Goal: Information Seeking & Learning: Learn about a topic

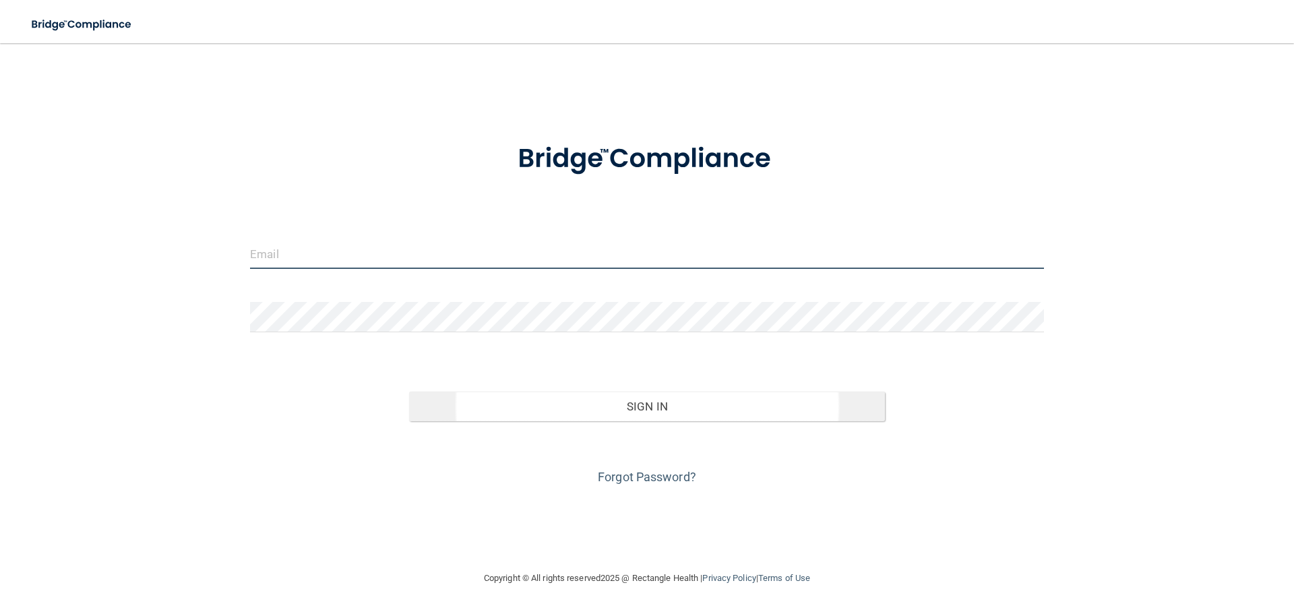
type input "[PERSON_NAME][EMAIL_ADDRESS][DOMAIN_NAME]"
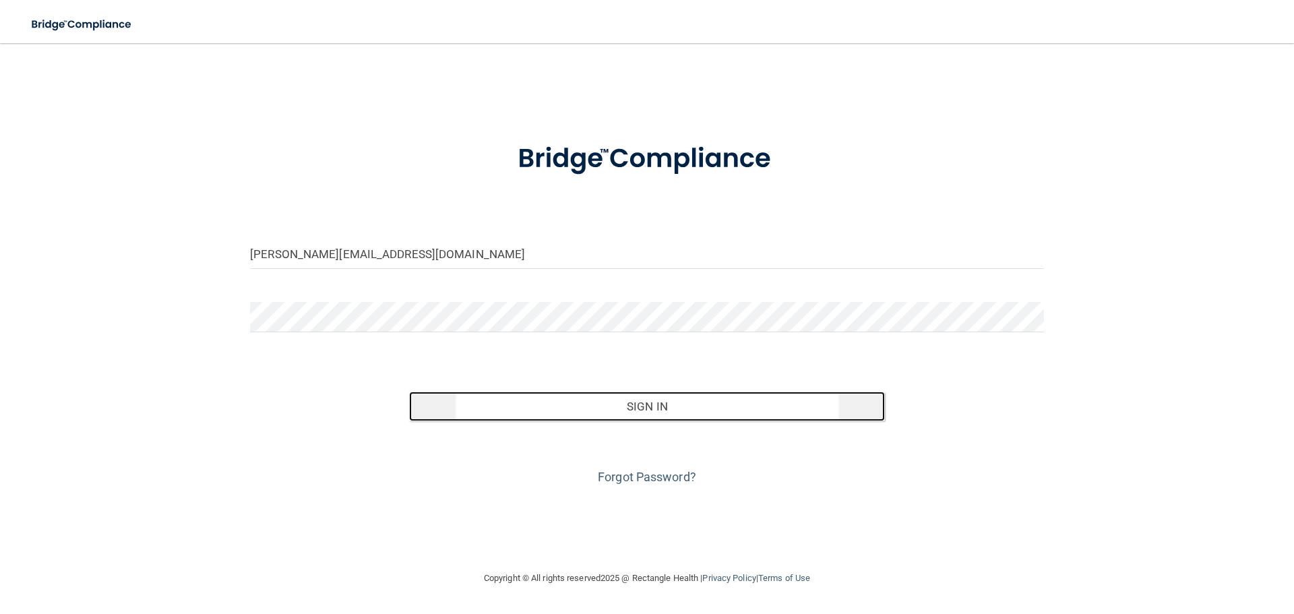
drag, startPoint x: 654, startPoint y: 406, endPoint x: 646, endPoint y: 405, distance: 8.9
click at [654, 405] on button "Sign In" at bounding box center [647, 406] width 476 height 30
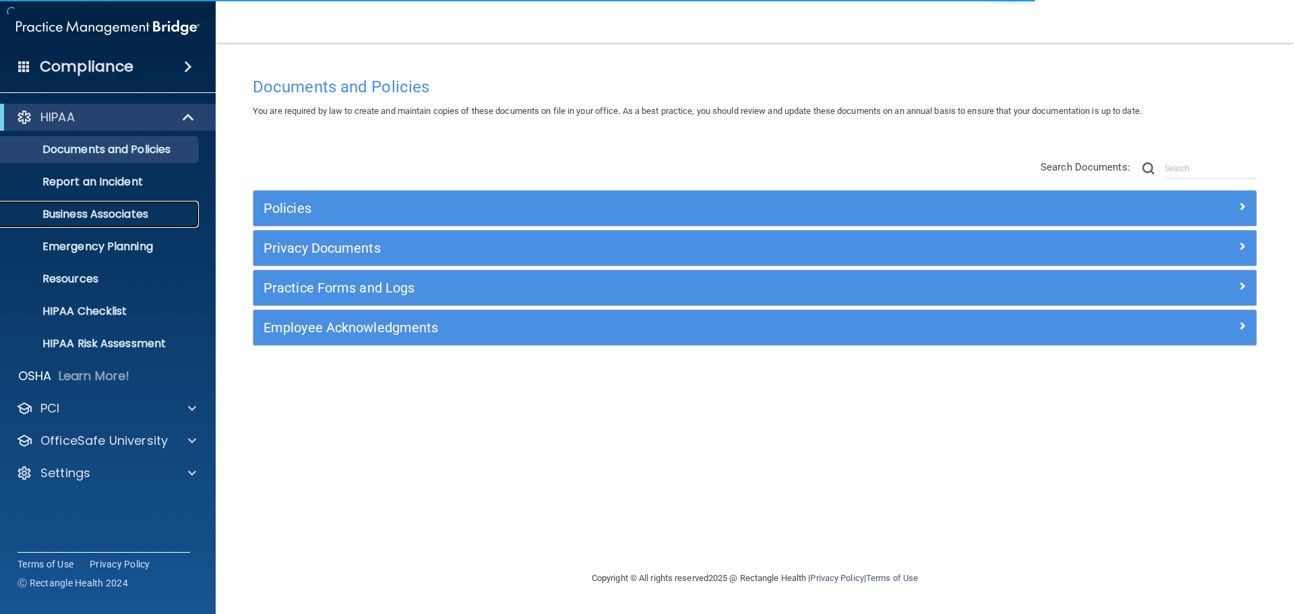
click at [119, 209] on p "Business Associates" at bounding box center [101, 214] width 184 height 13
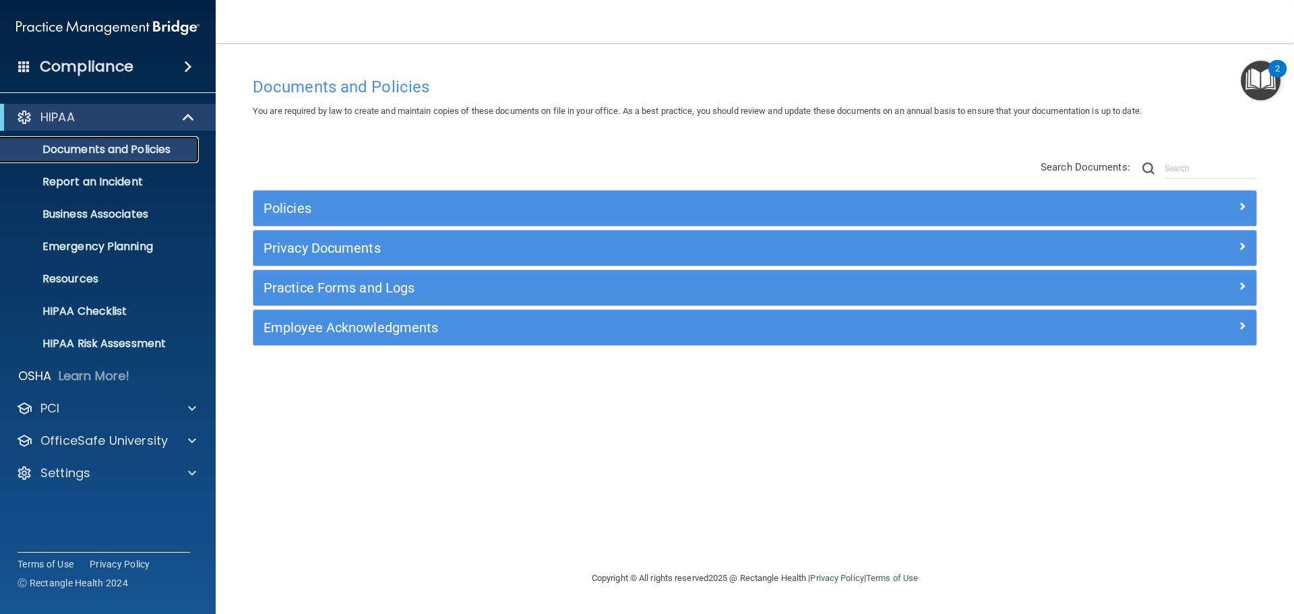
click at [106, 159] on link "Documents and Policies" at bounding box center [93, 149] width 212 height 27
click at [101, 155] on p "Documents and Policies" at bounding box center [101, 149] width 184 height 13
click at [102, 341] on p "HIPAA Risk Assessment" at bounding box center [101, 343] width 184 height 13
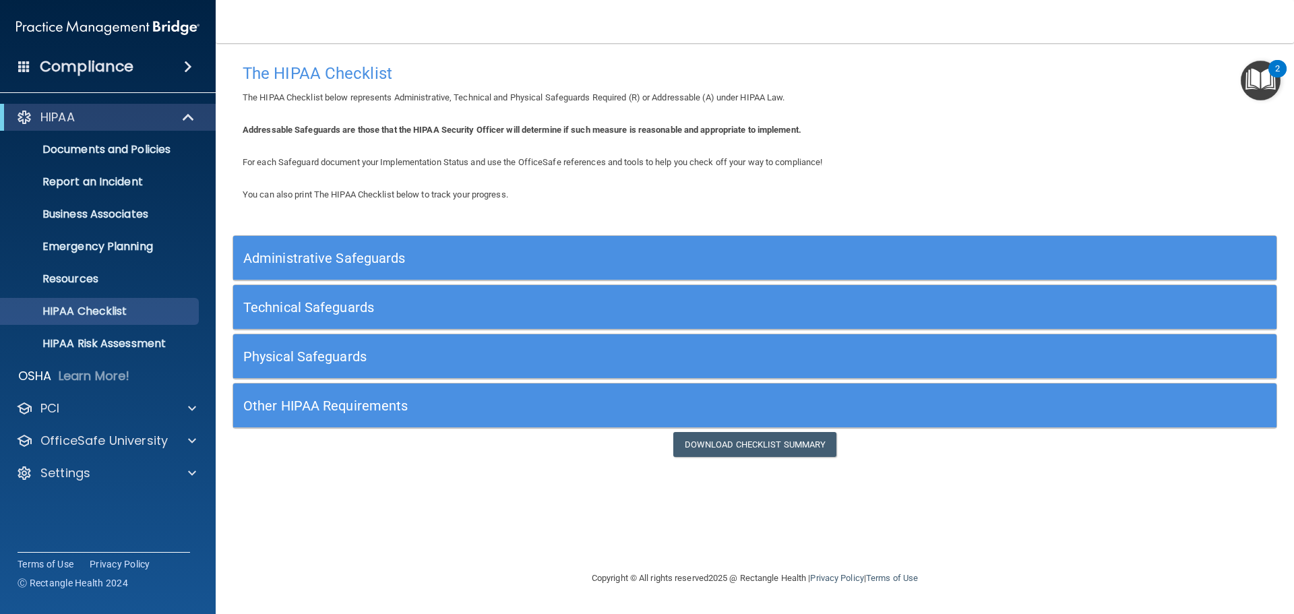
click at [414, 409] on h5 "Other HIPAA Requirements" at bounding box center [624, 405] width 762 height 15
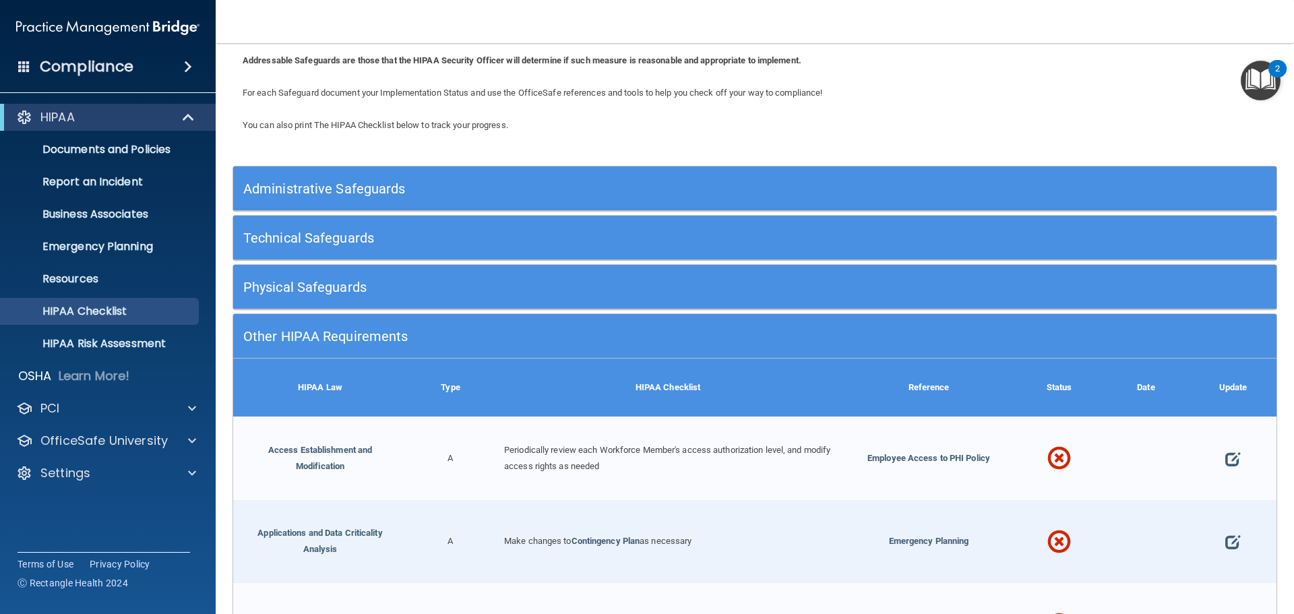
scroll to position [270, 0]
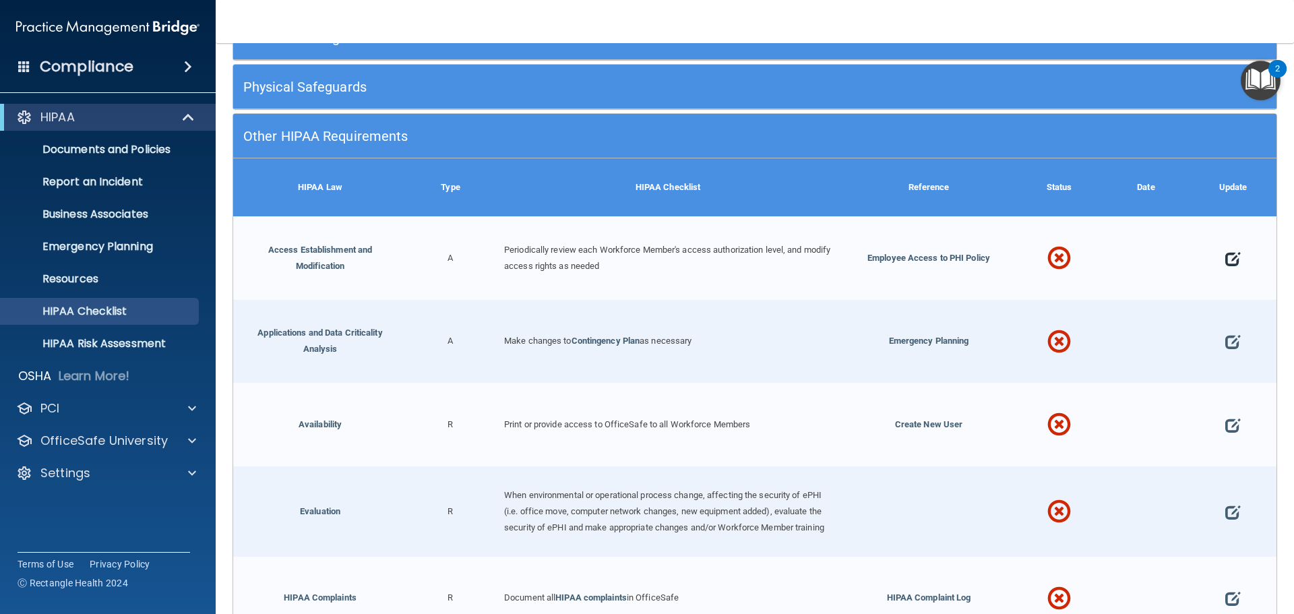
click at [1225, 257] on span at bounding box center [1232, 259] width 15 height 42
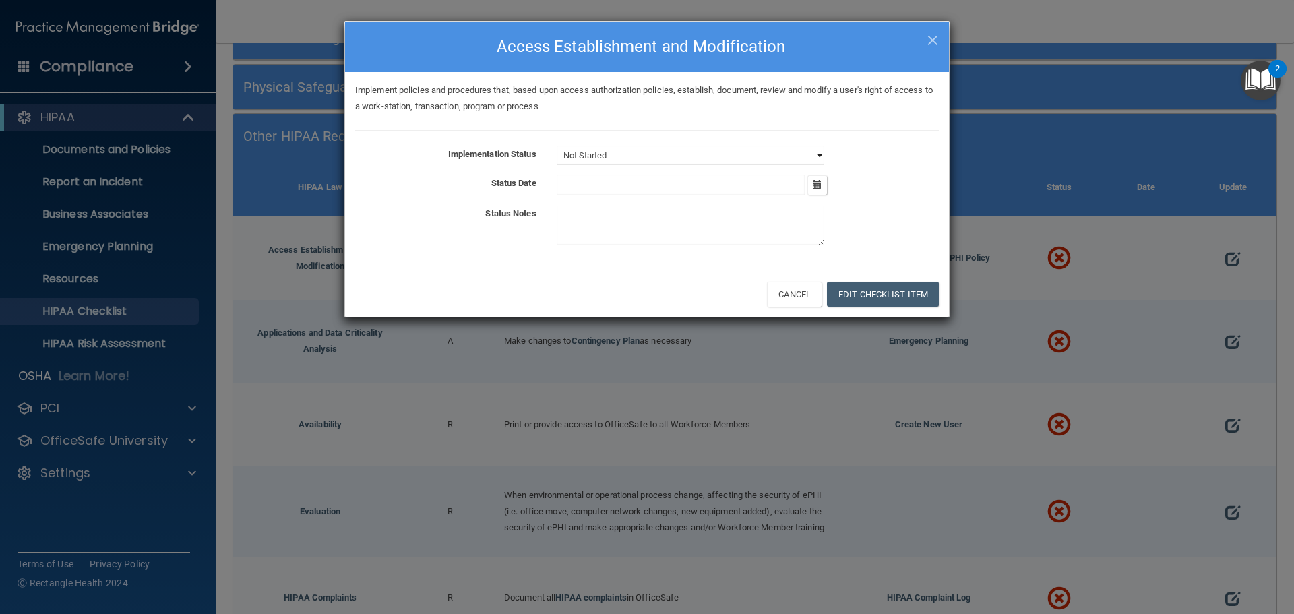
click at [639, 146] on select "Not Started In Progress Completed" at bounding box center [691, 155] width 268 height 19
click at [634, 149] on select "Not Started In Progress Completed" at bounding box center [691, 155] width 268 height 19
click at [806, 296] on button "Cancel" at bounding box center [794, 294] width 55 height 25
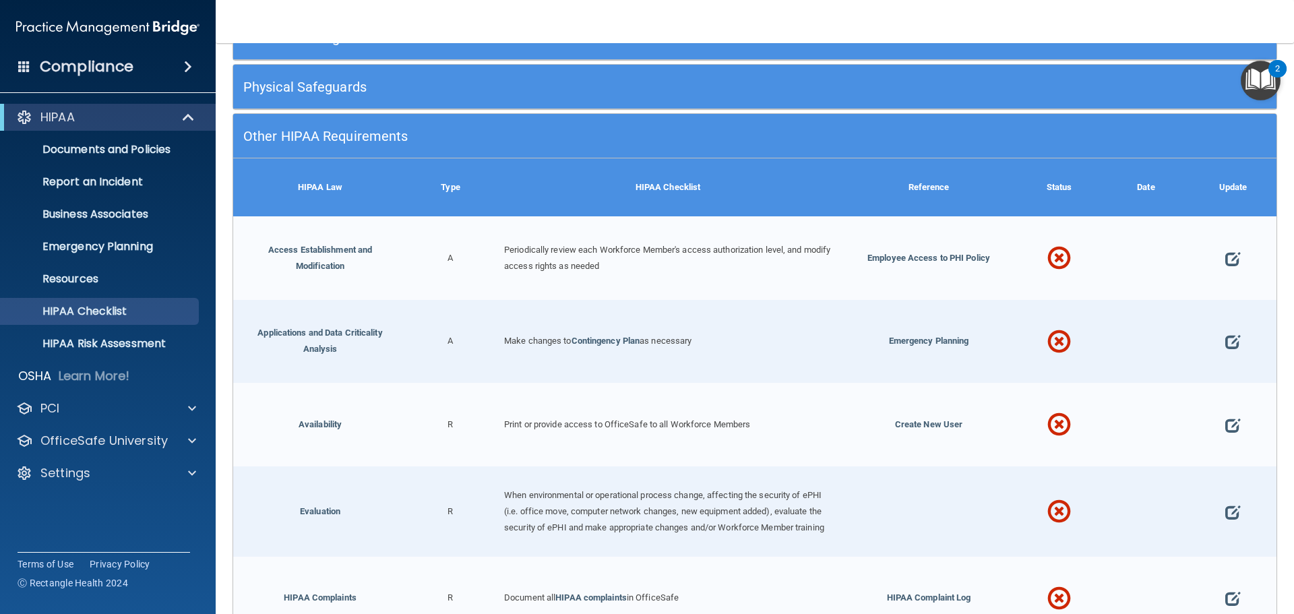
click at [521, 263] on span "Periodically review each Workforce Member's access authorization level, and mod…" at bounding box center [667, 258] width 326 height 26
drag, startPoint x: 433, startPoint y: 189, endPoint x: 423, endPoint y: 191, distance: 9.8
click at [431, 189] on div "Type" at bounding box center [450, 187] width 87 height 58
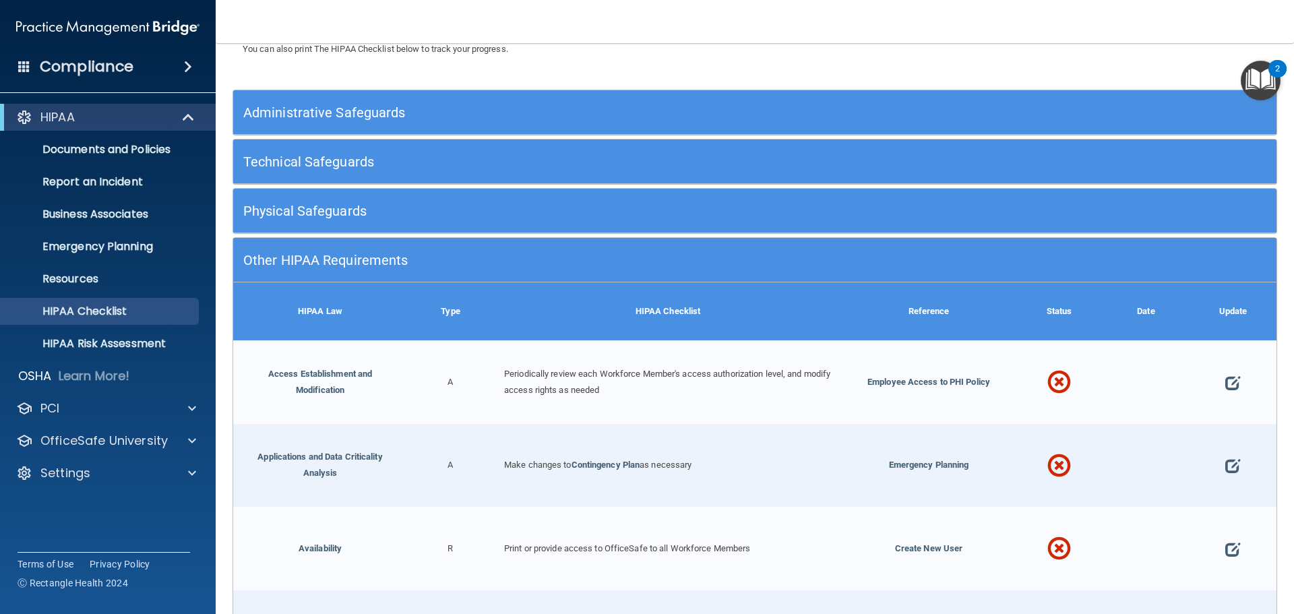
scroll to position [135, 0]
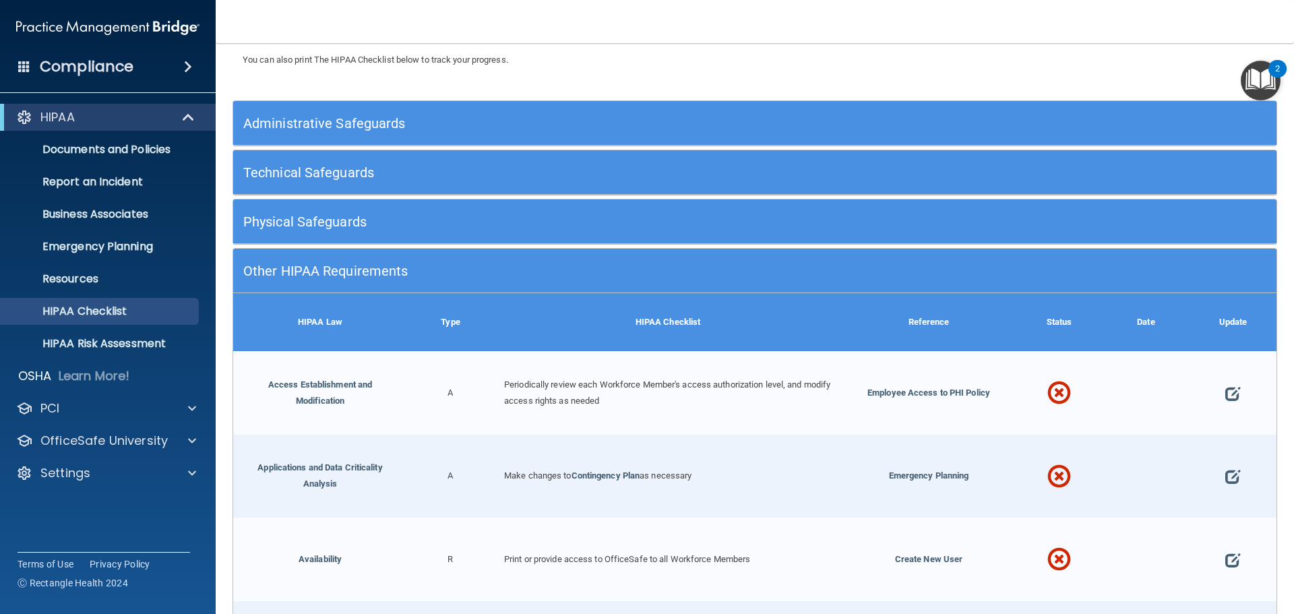
click at [348, 137] on div "Administrative Safeguards" at bounding box center [624, 123] width 782 height 30
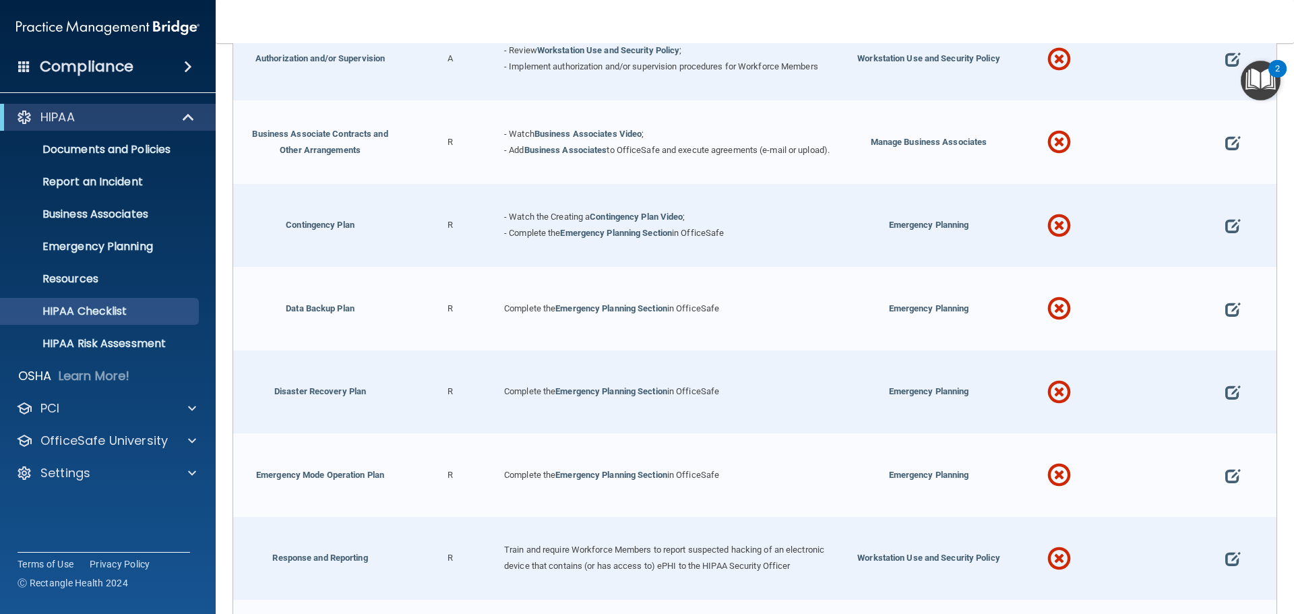
scroll to position [0, 0]
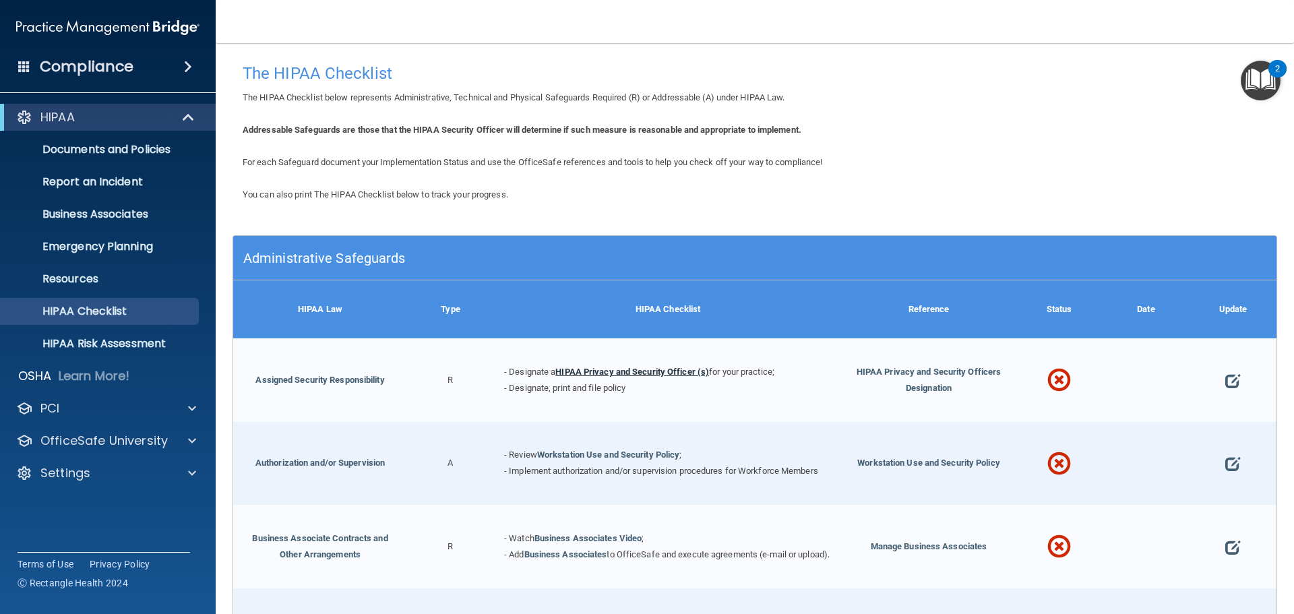
click at [628, 370] on link "HIPAA Privacy and Security Officer (s)" at bounding box center [632, 372] width 154 height 10
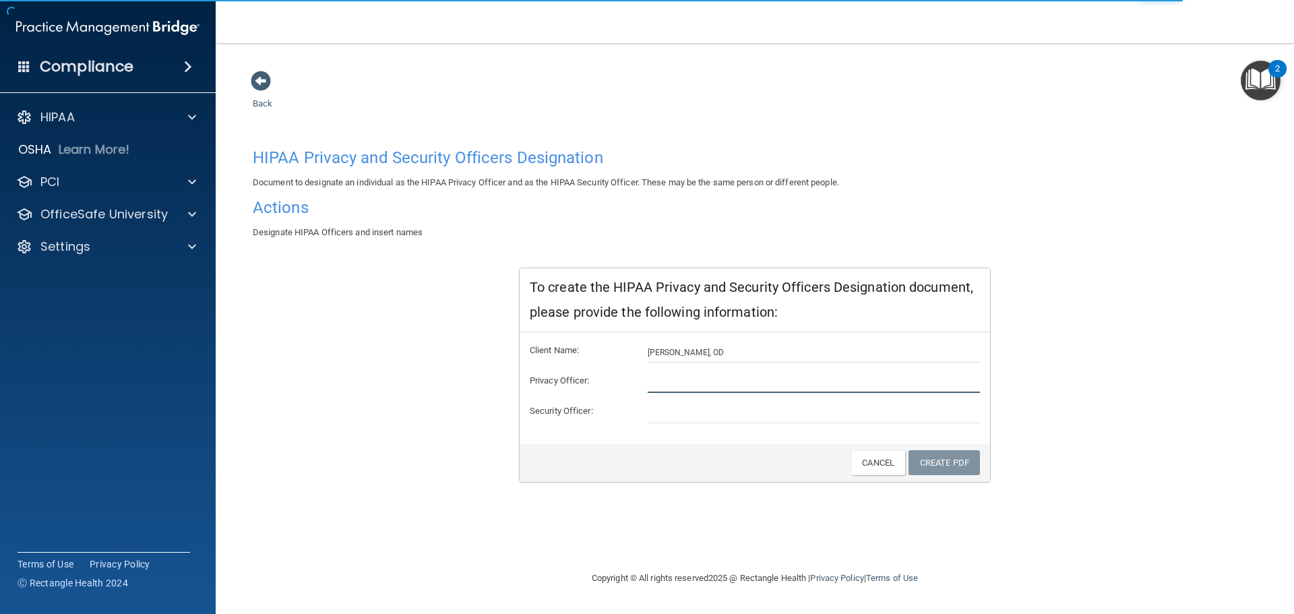
click at [666, 387] on input "text" at bounding box center [814, 383] width 333 height 20
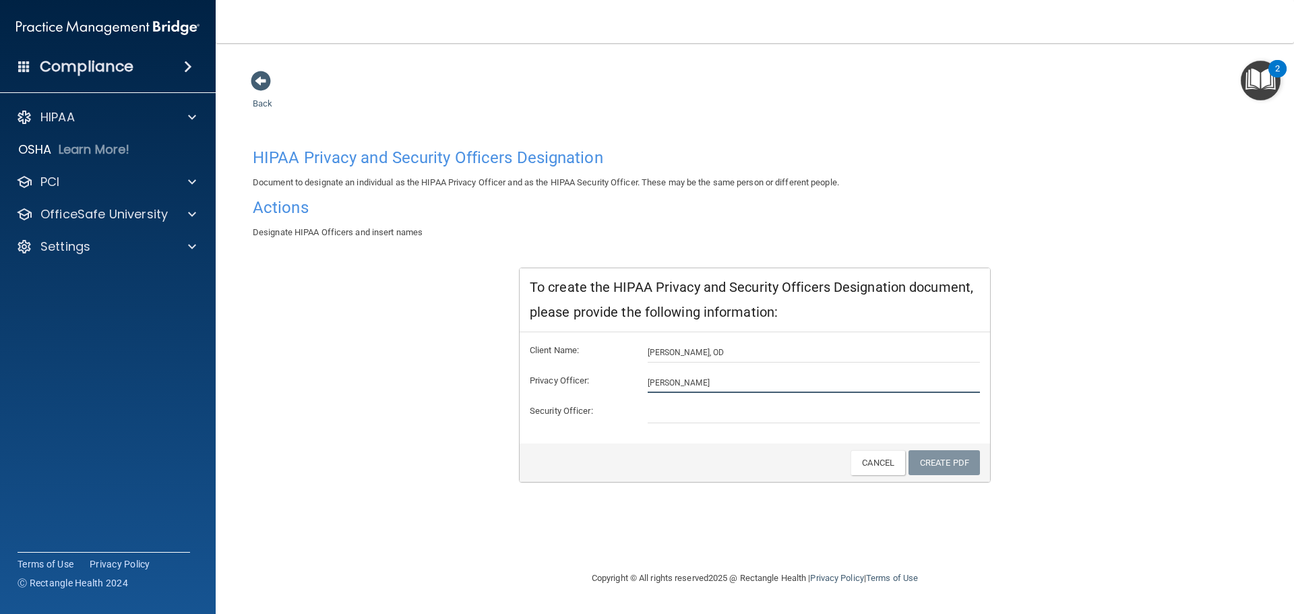
type input "[PERSON_NAME]"
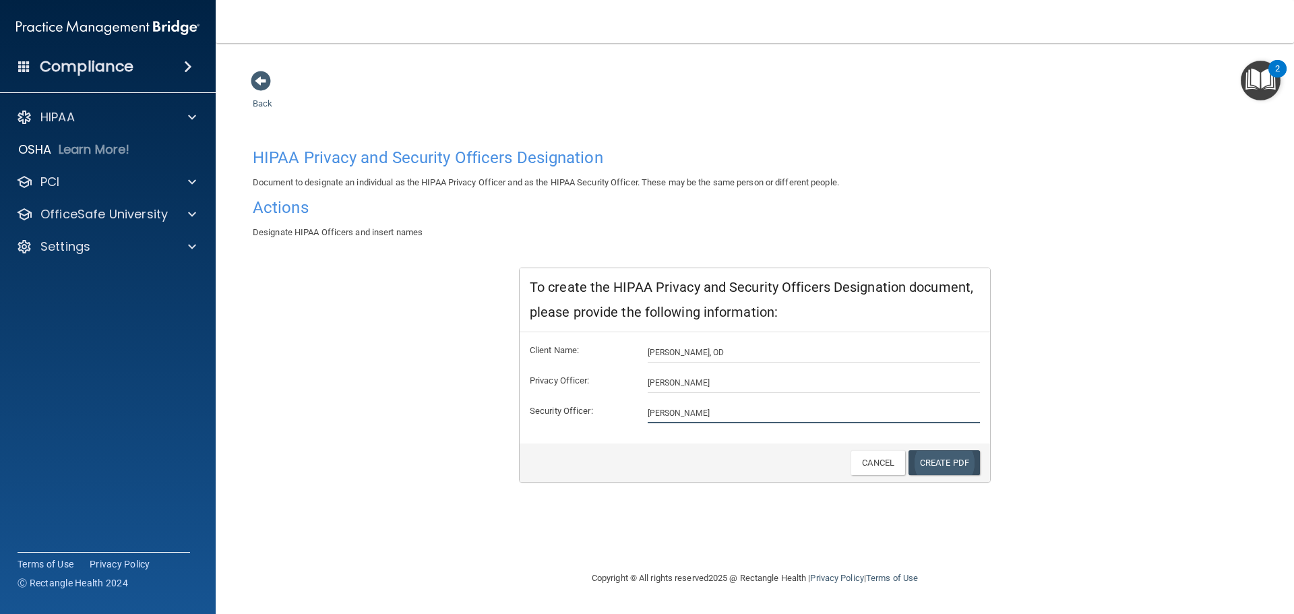
type input "[PERSON_NAME]"
click at [941, 466] on link "Create PDF" at bounding box center [943, 462] width 71 height 25
click at [929, 457] on link "Create PDF" at bounding box center [943, 462] width 71 height 25
click at [865, 459] on link "Cancel" at bounding box center [877, 462] width 55 height 25
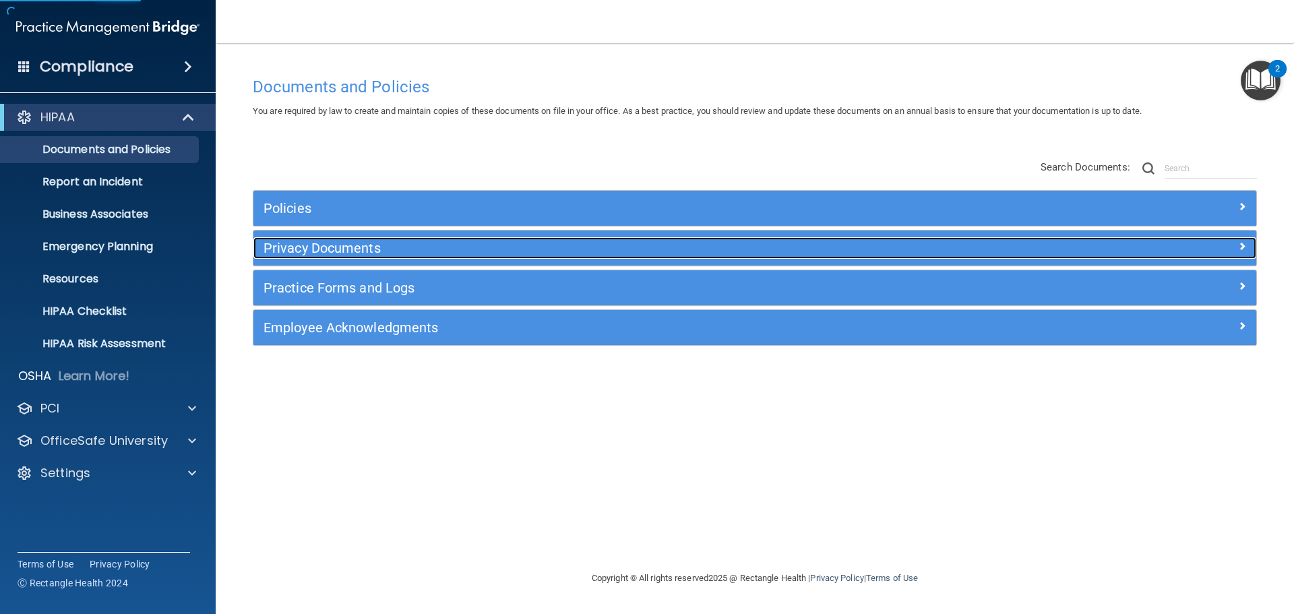
click at [340, 241] on h5 "Privacy Documents" at bounding box center [629, 248] width 732 height 15
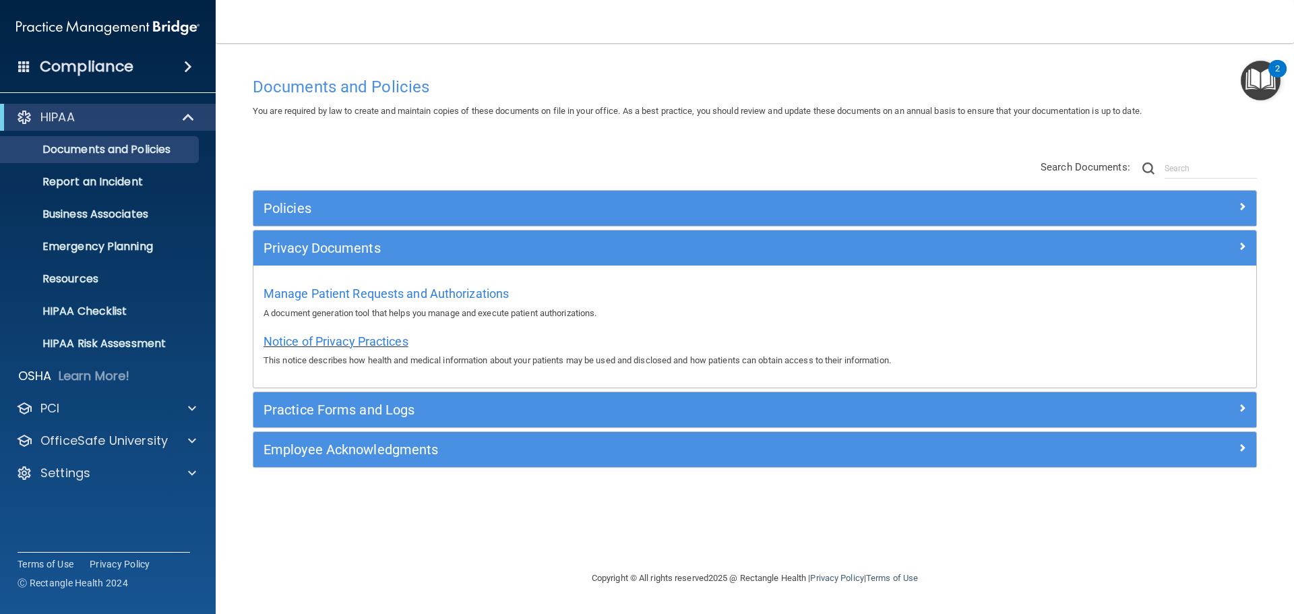
click at [386, 342] on span "Notice of Privacy Practices" at bounding box center [335, 341] width 145 height 14
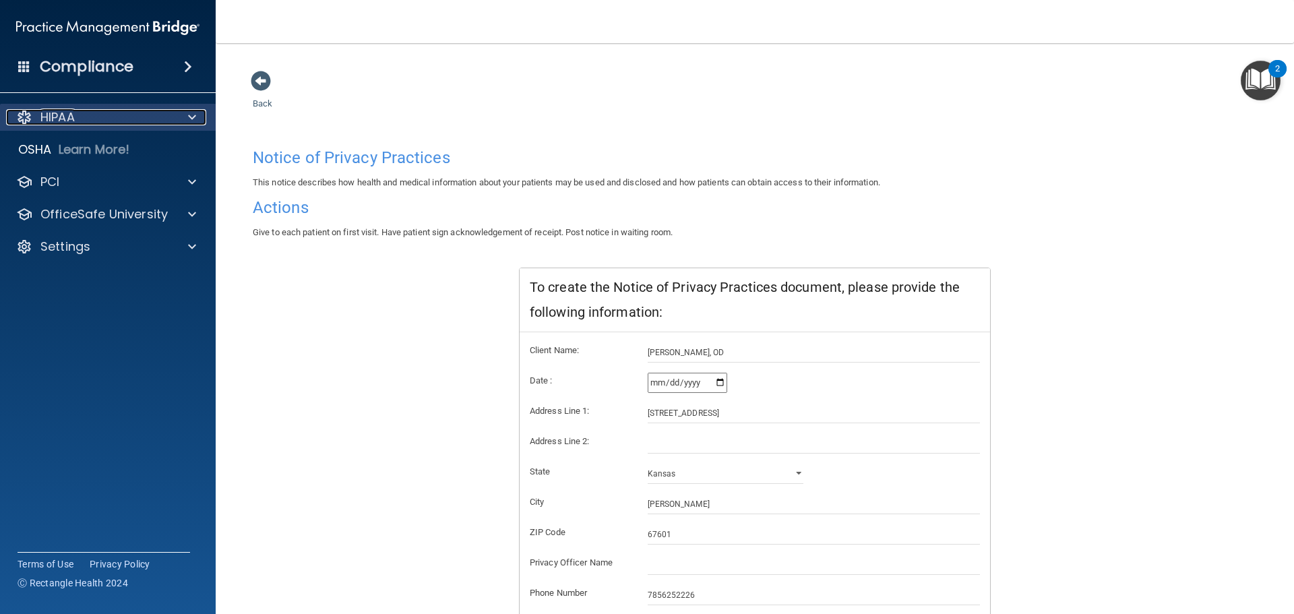
drag, startPoint x: 99, startPoint y: 117, endPoint x: 117, endPoint y: 125, distance: 19.6
click at [100, 119] on div "HIPAA" at bounding box center [89, 117] width 167 height 16
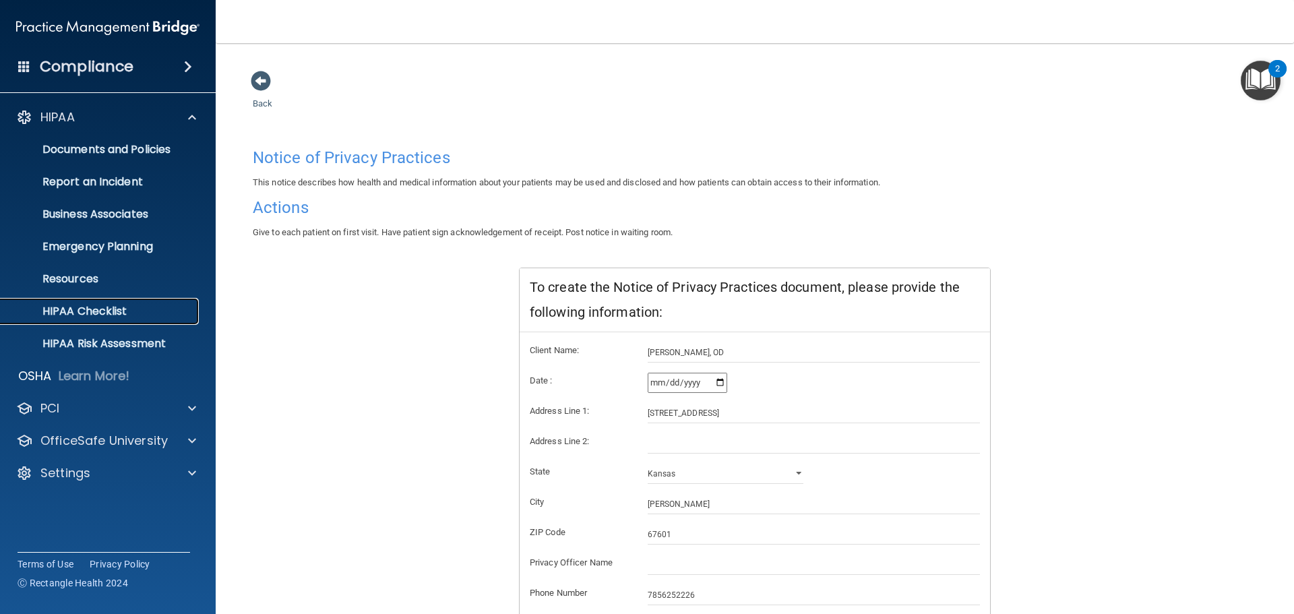
click at [115, 310] on p "HIPAA Checklist" at bounding box center [101, 311] width 184 height 13
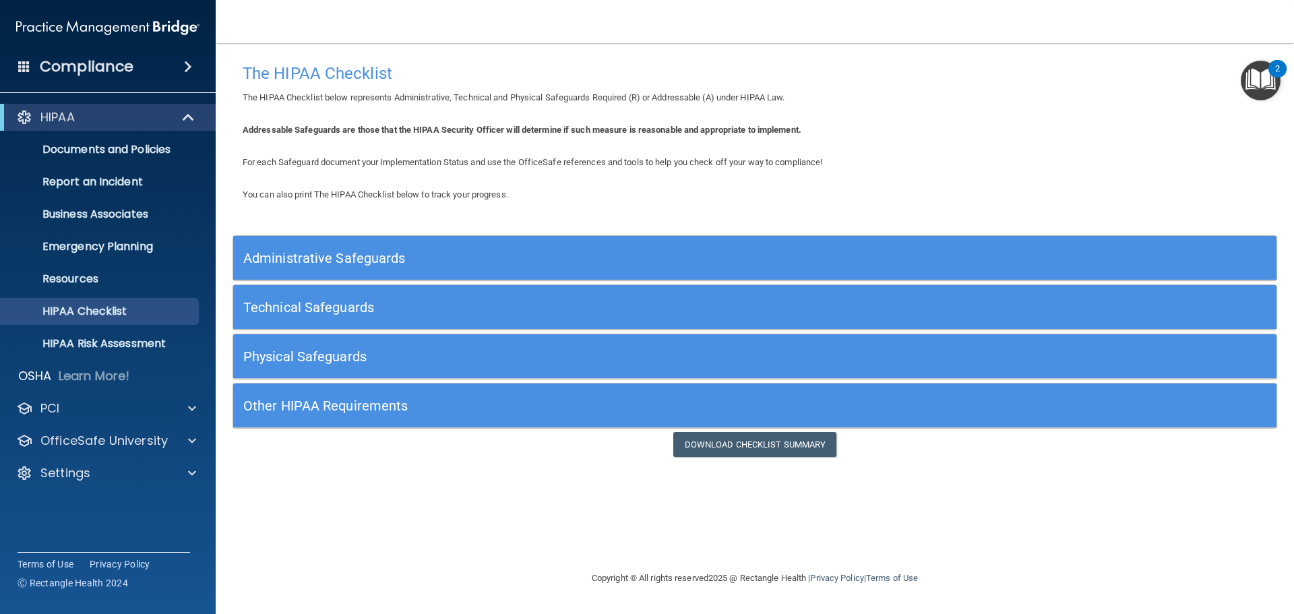
click at [402, 308] on h5 "Technical Safeguards" at bounding box center [624, 307] width 762 height 15
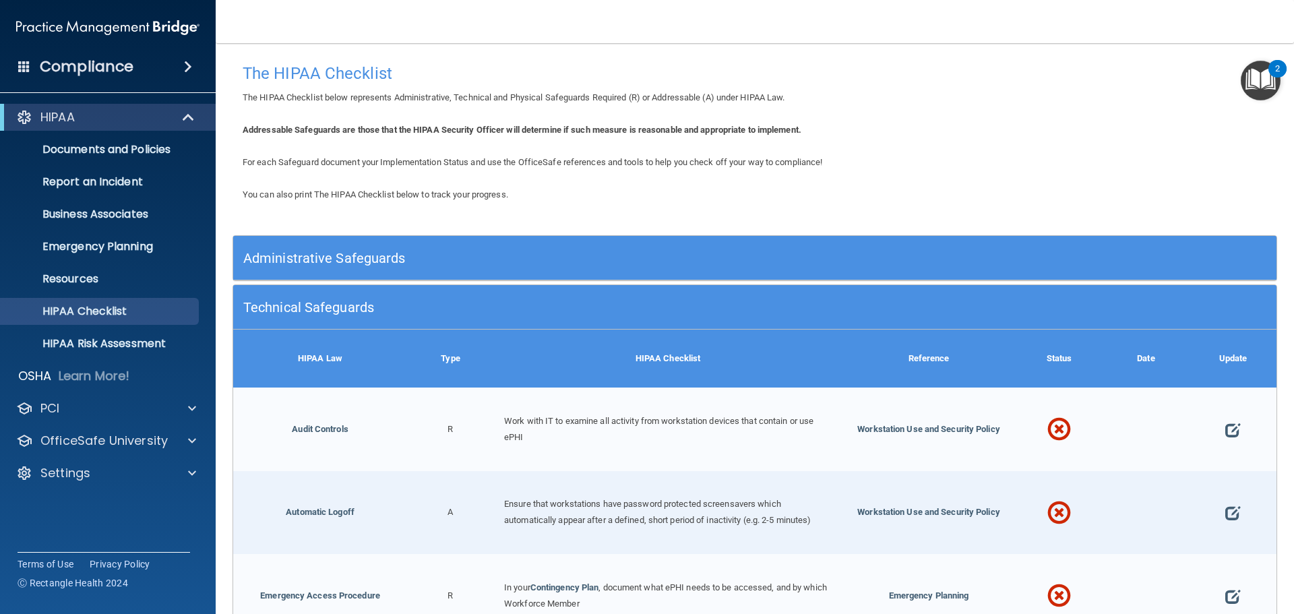
click at [398, 257] on h5 "Administrative Safeguards" at bounding box center [624, 258] width 762 height 15
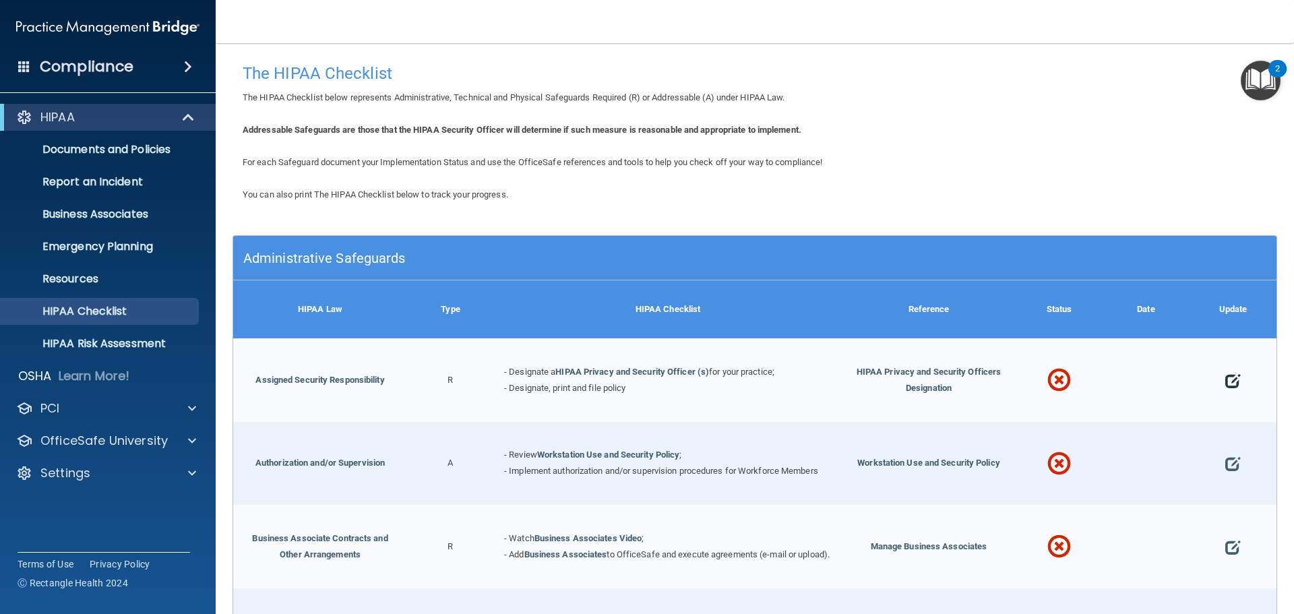
click at [1225, 378] on span at bounding box center [1232, 381] width 15 height 42
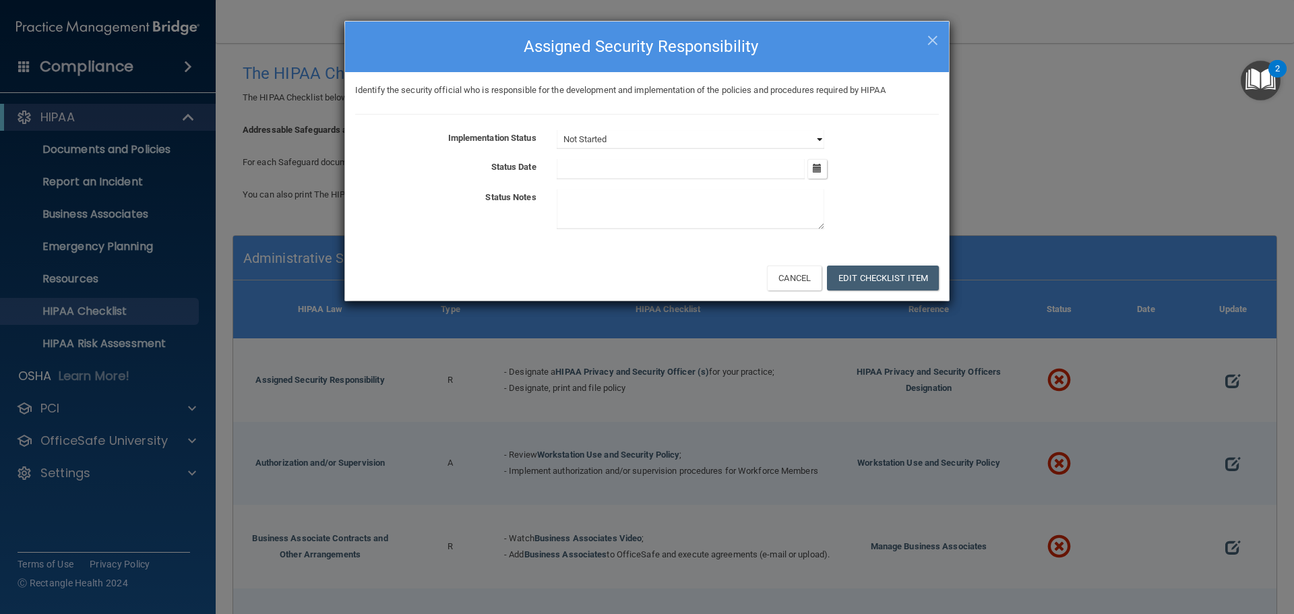
click at [780, 134] on select "Not Started In Progress Completed" at bounding box center [691, 139] width 268 height 19
select select "completed"
click at [557, 130] on select "Not Started In Progress Completed" at bounding box center [691, 139] width 268 height 19
click at [592, 173] on input "text" at bounding box center [681, 169] width 249 height 20
click at [813, 170] on button "button" at bounding box center [817, 169] width 20 height 20
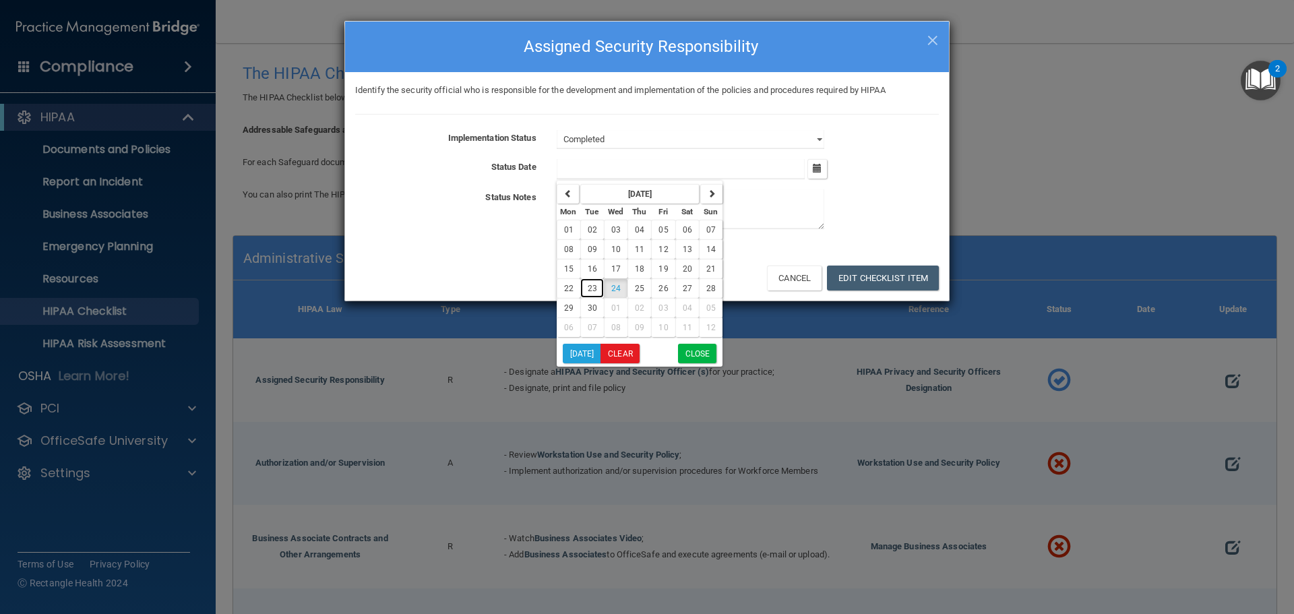
click at [597, 286] on button "23" at bounding box center [592, 288] width 24 height 20
type input "[DATE]"
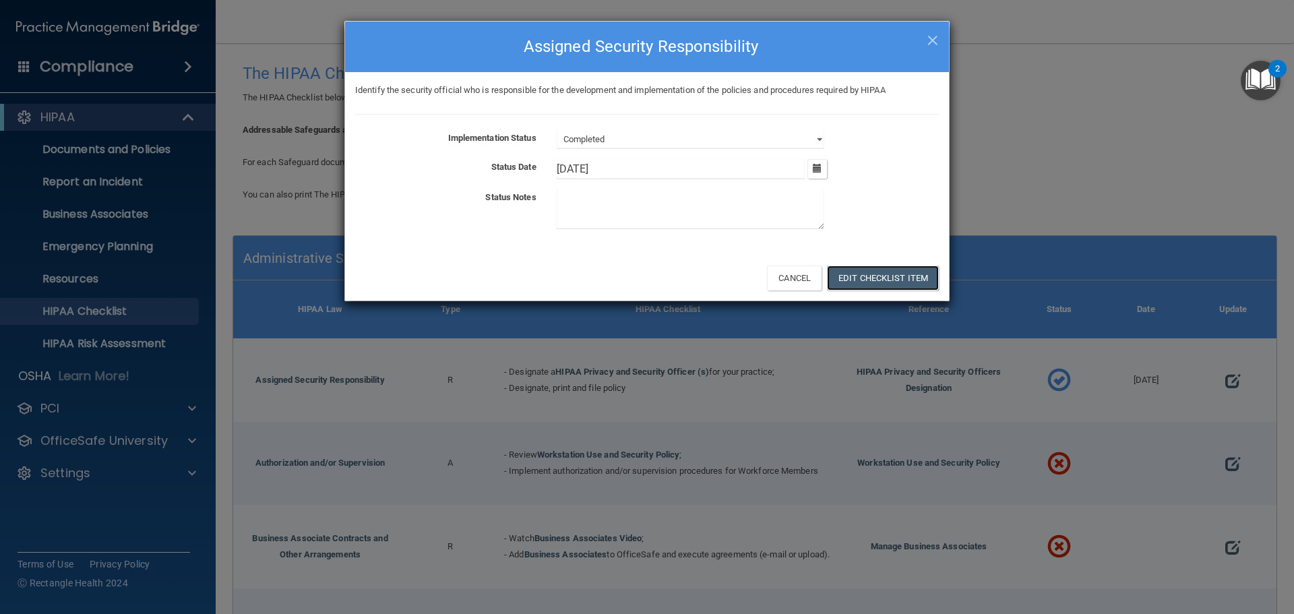
drag, startPoint x: 871, startPoint y: 277, endPoint x: 852, endPoint y: 305, distance: 34.0
click at [872, 276] on button "Edit Checklist Item" at bounding box center [883, 277] width 112 height 25
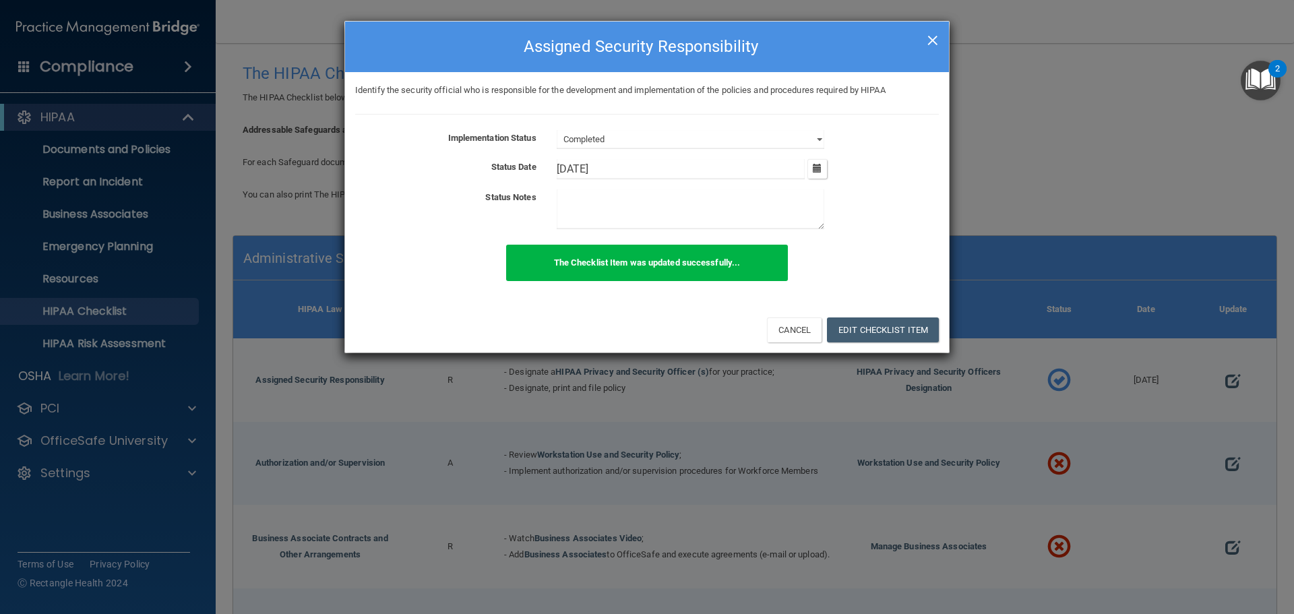
click at [927, 35] on span "×" at bounding box center [932, 38] width 12 height 27
select select "not_started"
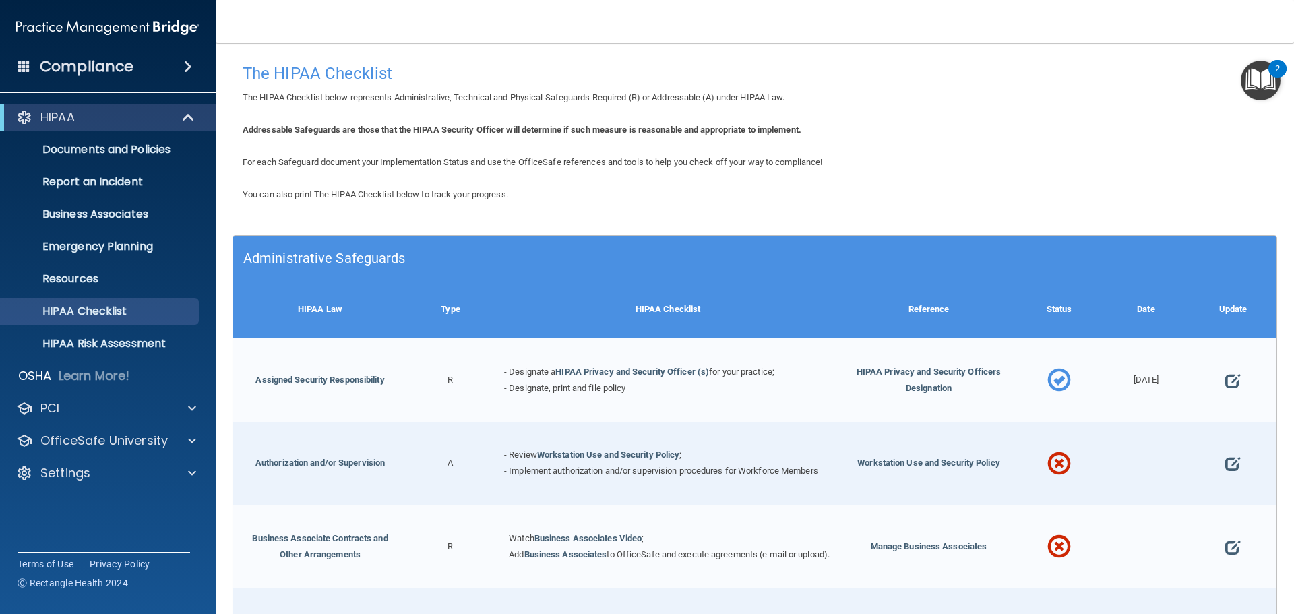
scroll to position [67, 0]
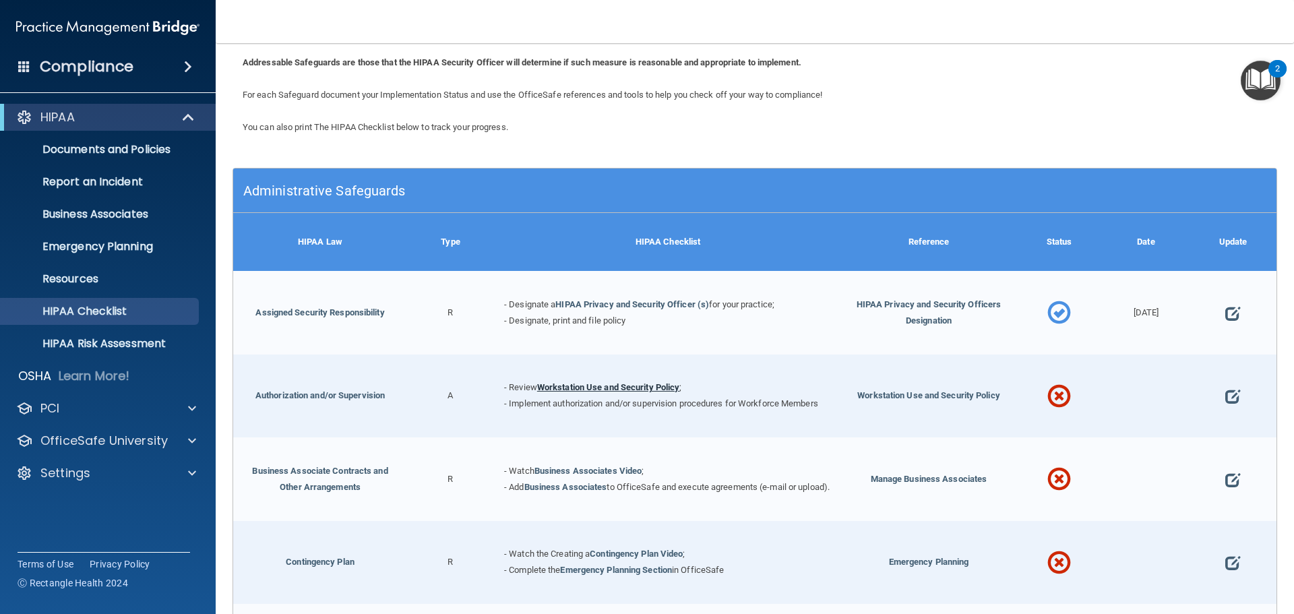
click at [585, 385] on link "Workstation Use and Security Policy" at bounding box center [608, 387] width 143 height 10
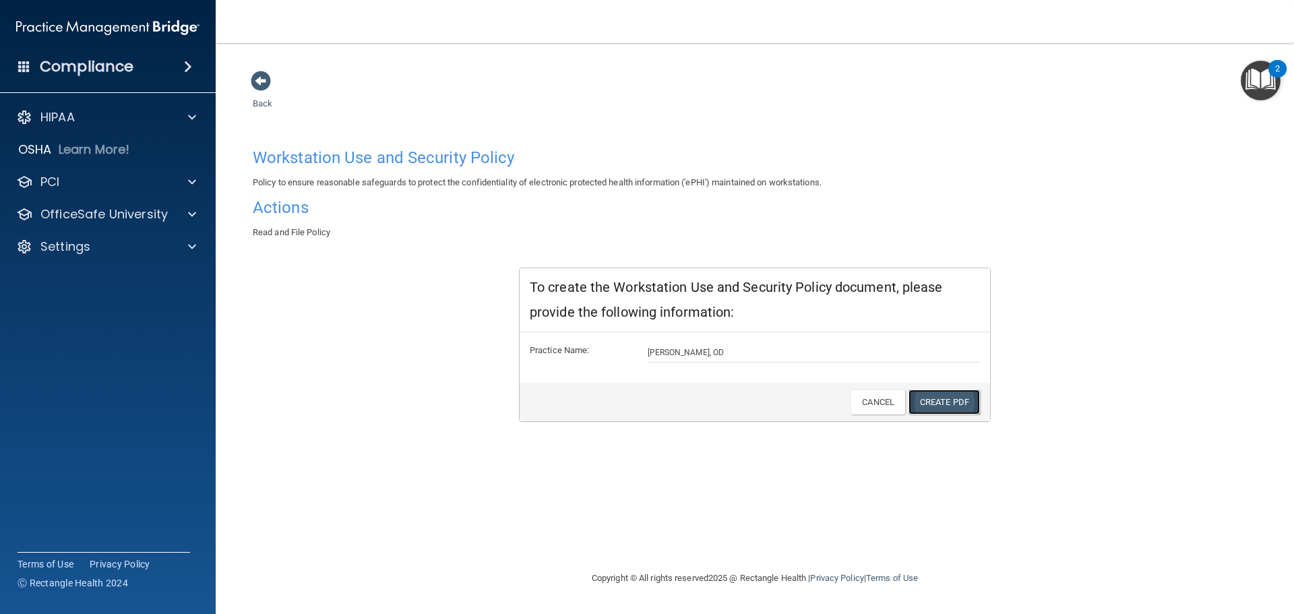
click at [939, 404] on link "Create PDF" at bounding box center [943, 401] width 71 height 25
click at [263, 85] on span at bounding box center [261, 81] width 20 height 20
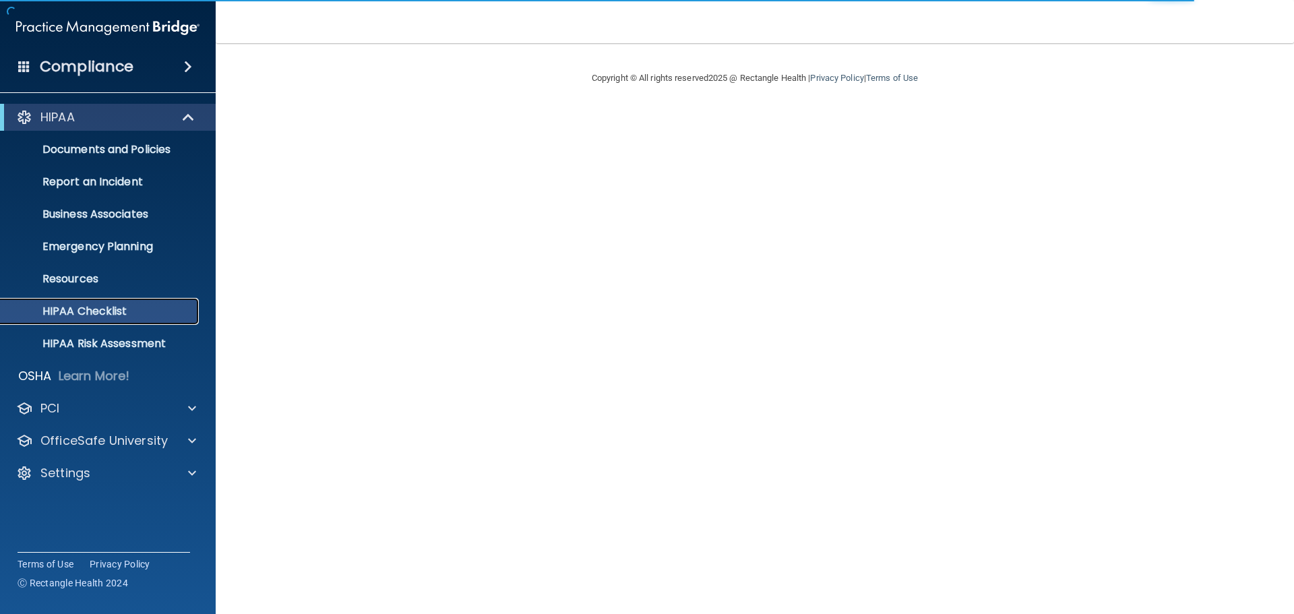
click at [164, 311] on p "HIPAA Checklist" at bounding box center [101, 311] width 184 height 13
click at [93, 316] on p "HIPAA Checklist" at bounding box center [101, 311] width 184 height 13
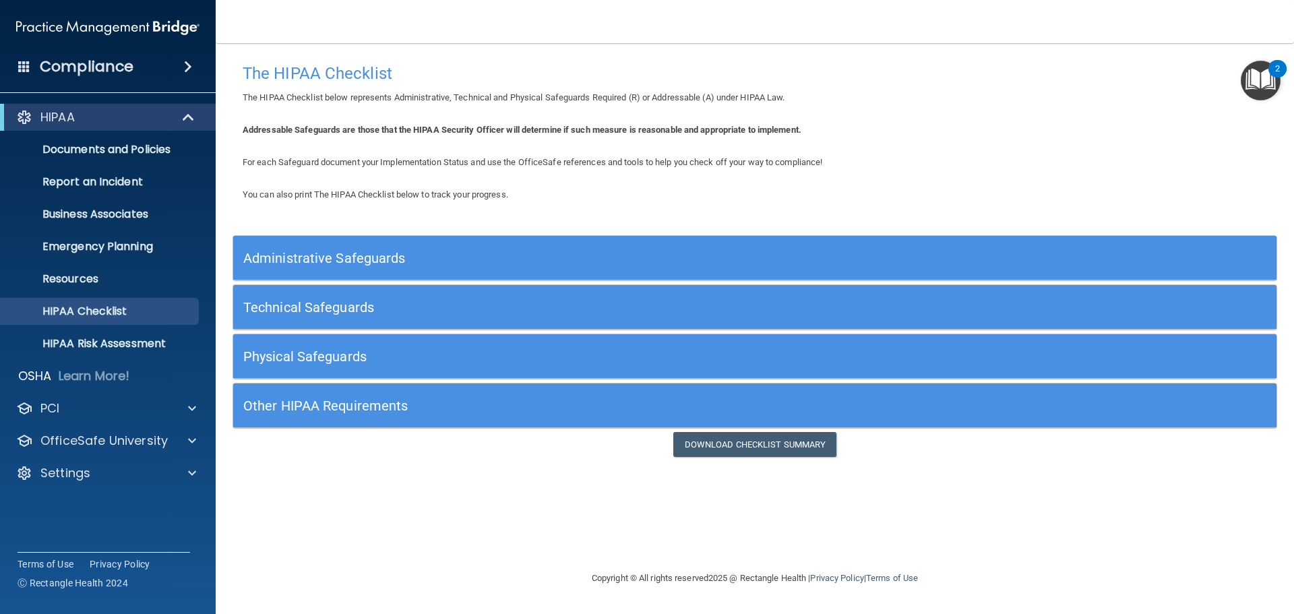
click at [444, 258] on h5 "Administrative Safeguards" at bounding box center [624, 258] width 762 height 15
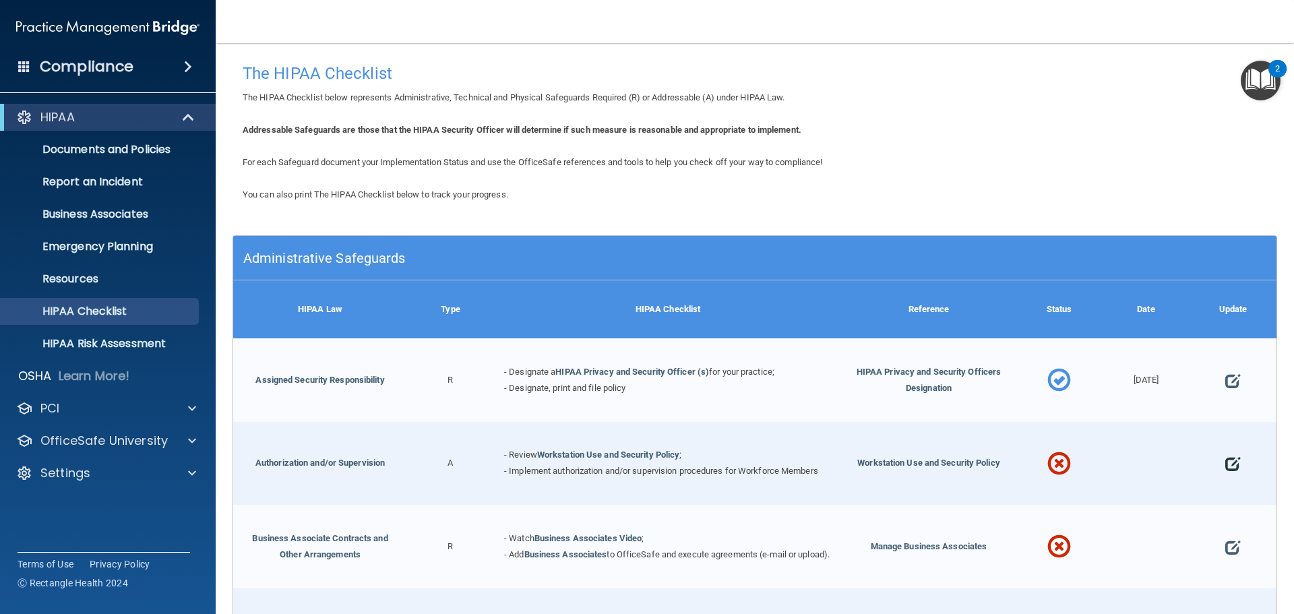
click at [1229, 461] on span at bounding box center [1232, 464] width 15 height 42
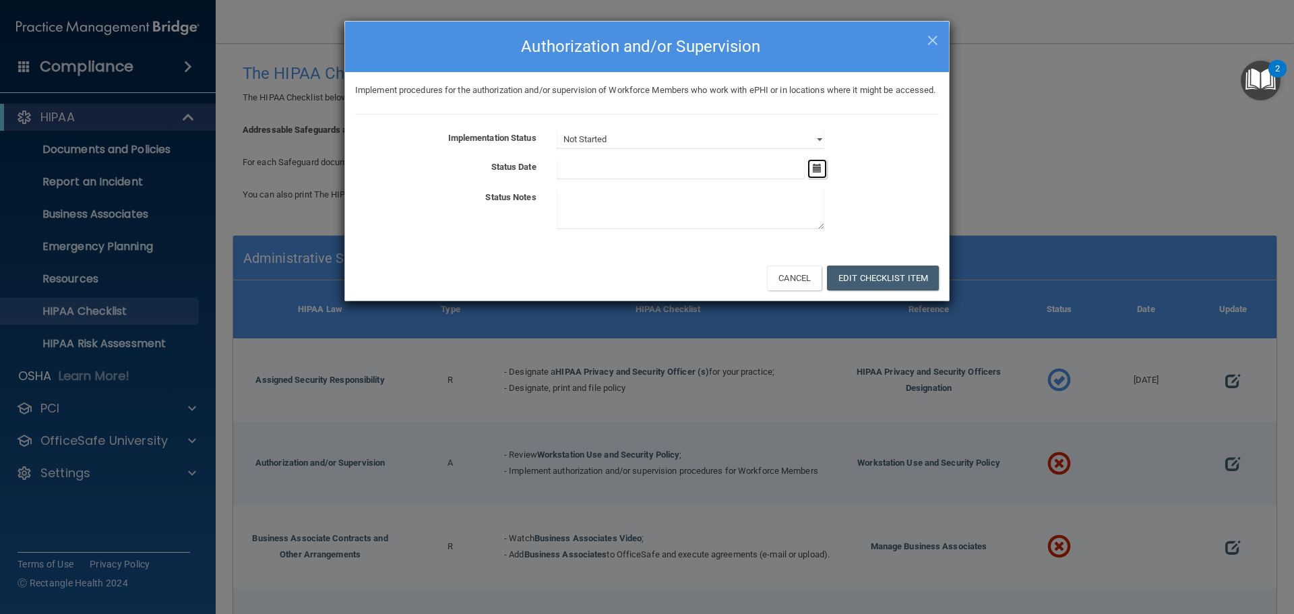
click at [823, 179] on button "button" at bounding box center [817, 169] width 20 height 20
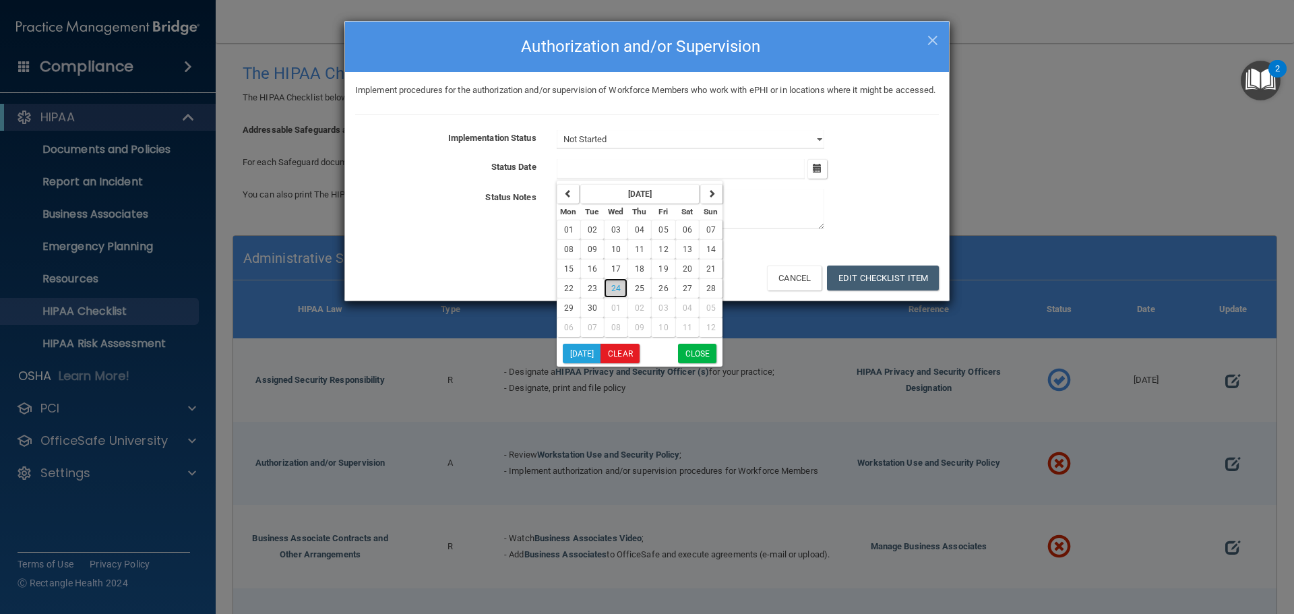
drag, startPoint x: 618, startPoint y: 305, endPoint x: 625, endPoint y: 313, distance: 11.0
click at [617, 293] on span "24" at bounding box center [615, 288] width 9 height 9
type input "9/24/25"
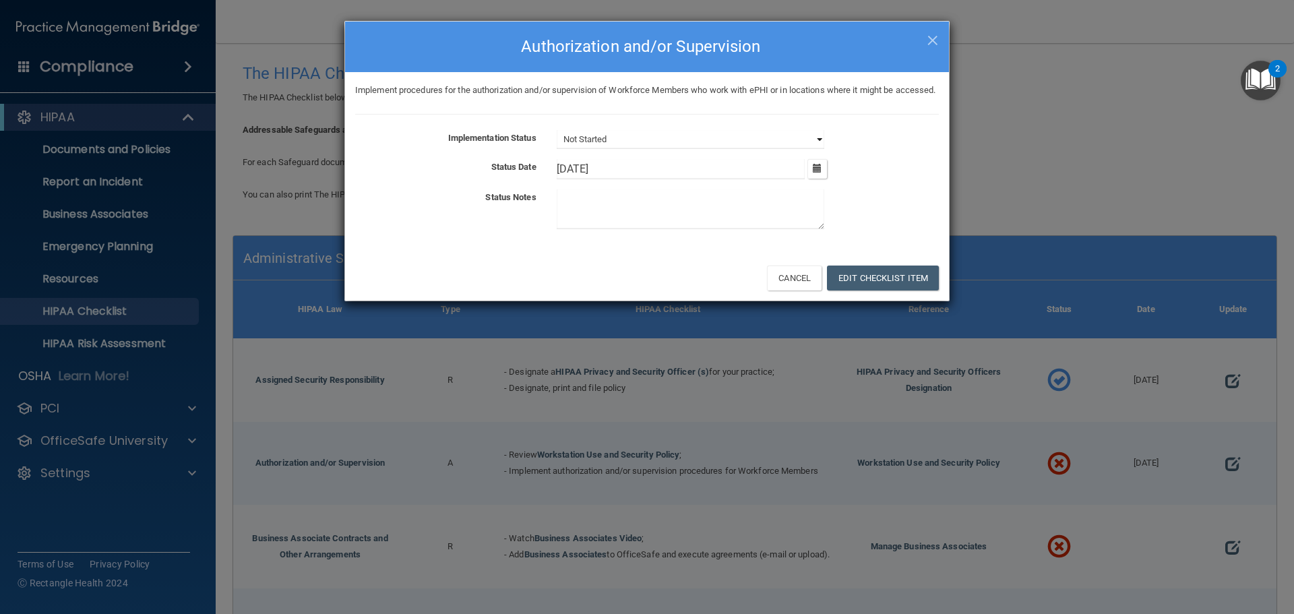
click at [683, 149] on select "Not Started In Progress Completed" at bounding box center [691, 139] width 268 height 19
click at [557, 146] on select "Not Started In Progress Completed" at bounding box center [691, 139] width 268 height 19
click at [871, 290] on button "Edit Checklist Item" at bounding box center [883, 277] width 112 height 25
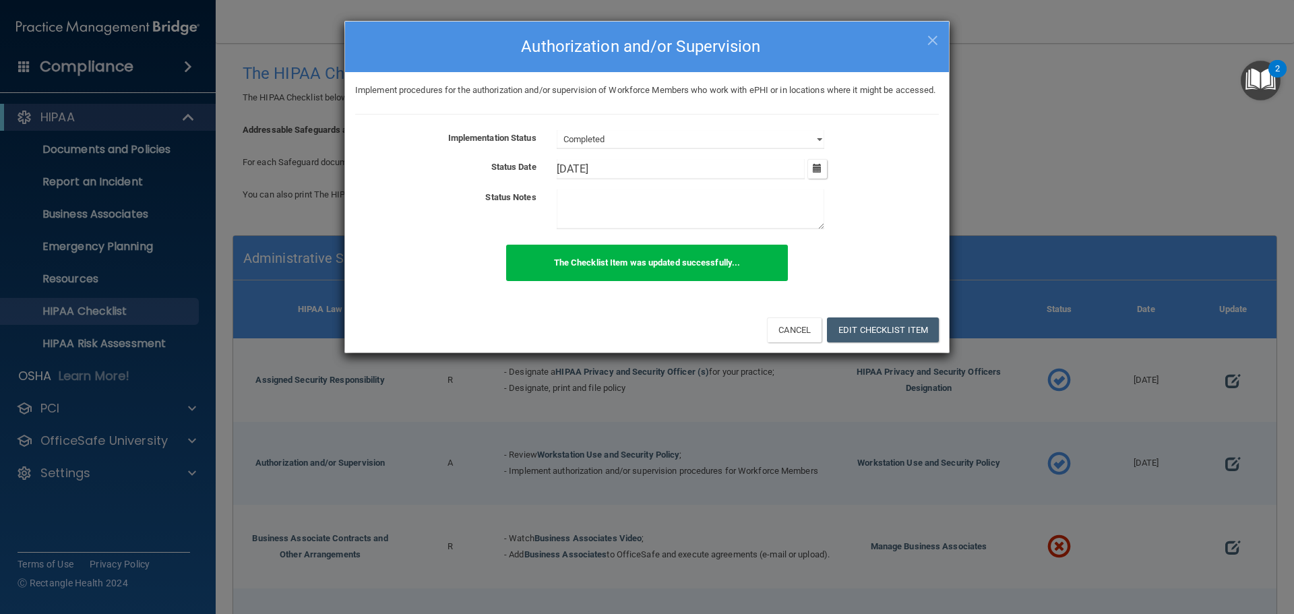
drag, startPoint x: 932, startPoint y: 31, endPoint x: 933, endPoint y: 42, distance: 10.8
click at [935, 34] on span "×" at bounding box center [932, 38] width 12 height 27
select select "not_started"
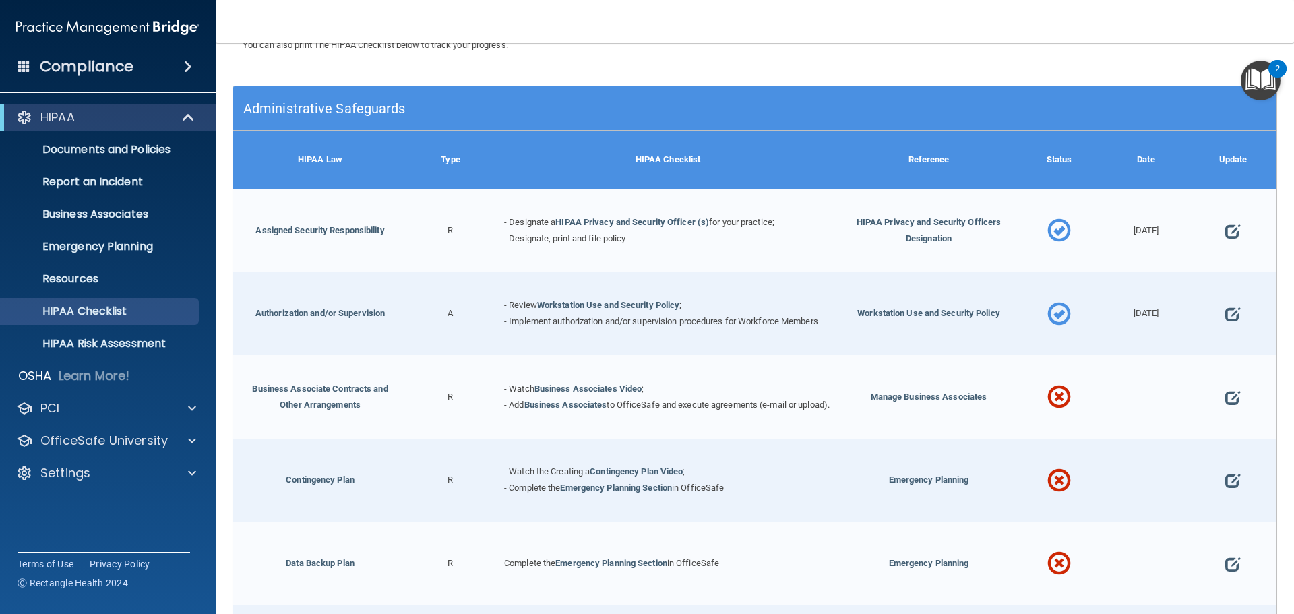
scroll to position [202, 0]
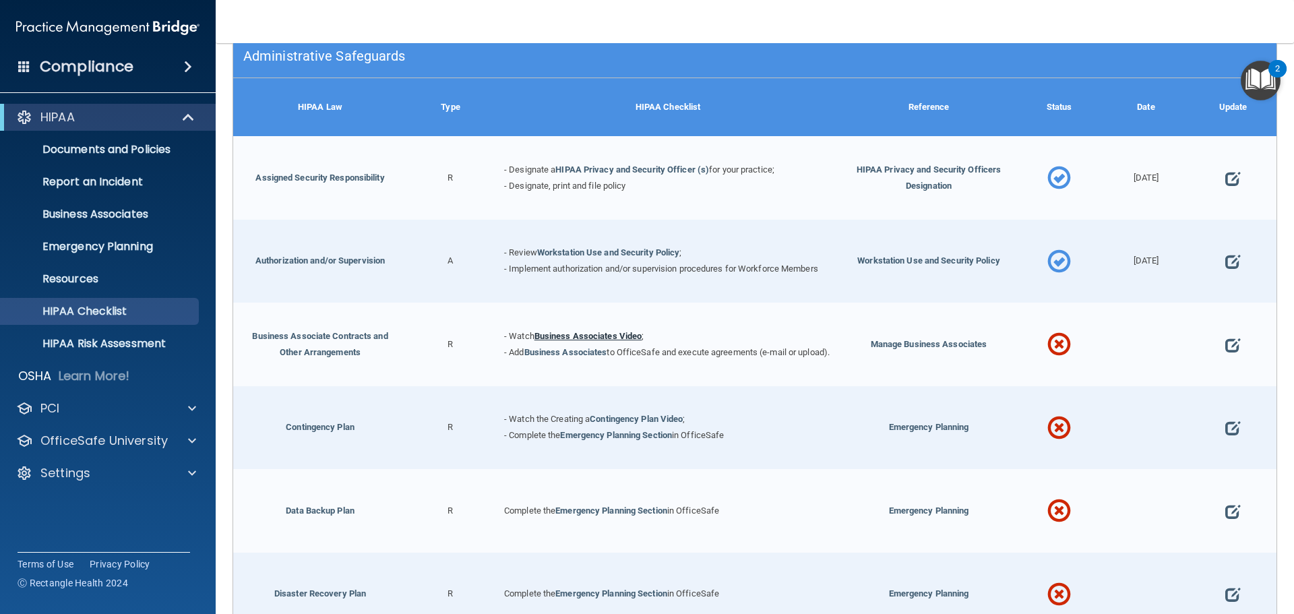
click at [565, 331] on link "Business Associates Video" at bounding box center [588, 336] width 108 height 10
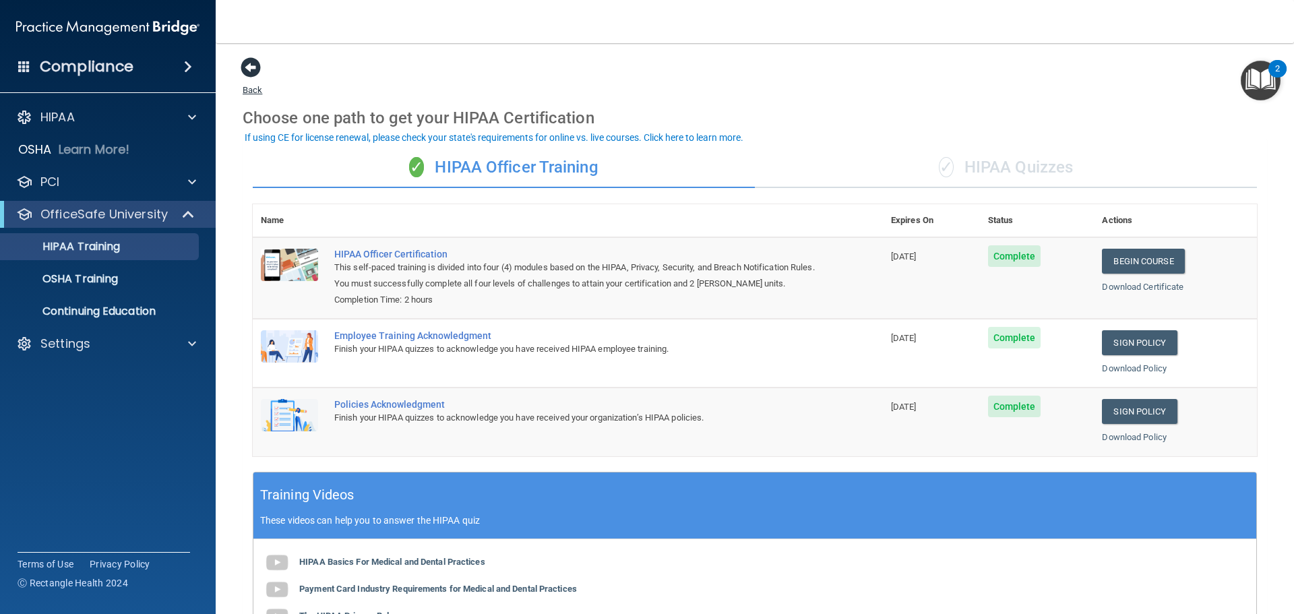
click at [255, 73] on span at bounding box center [251, 67] width 20 height 20
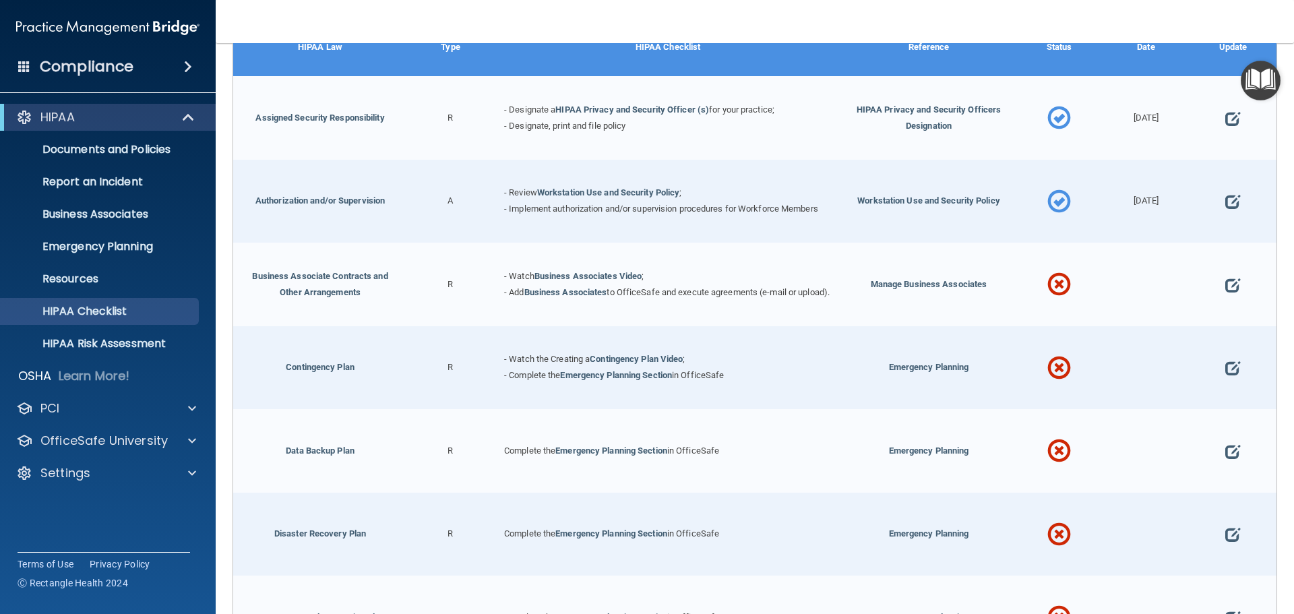
scroll to position [270, 0]
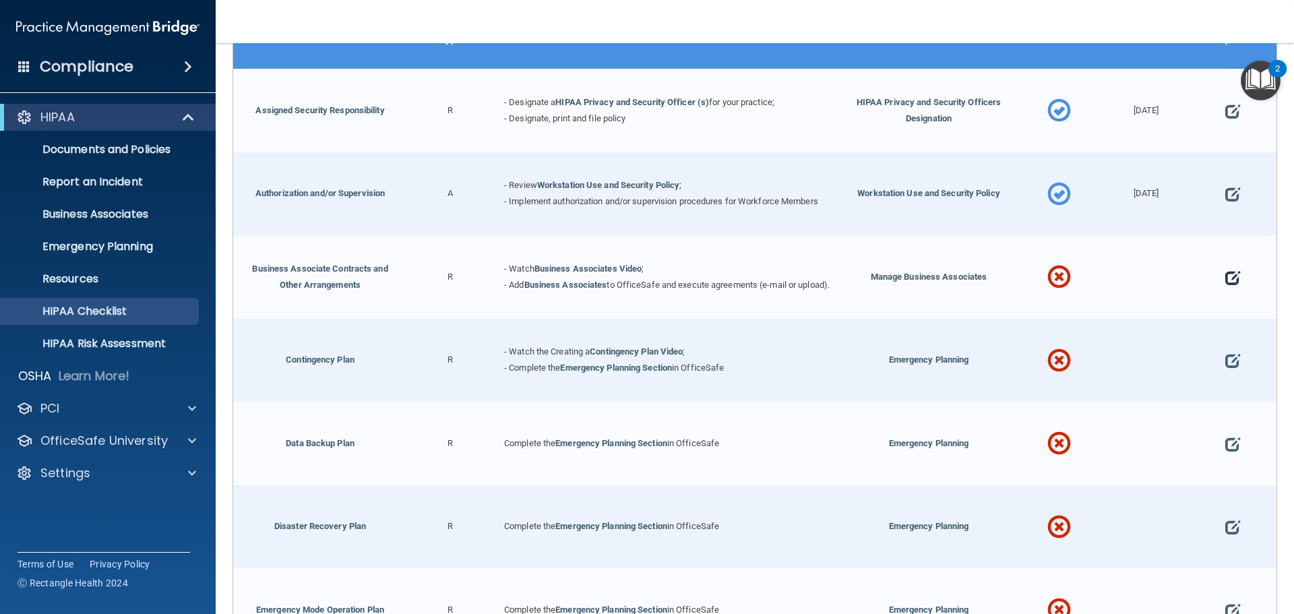
click at [1226, 278] on span at bounding box center [1232, 278] width 15 height 42
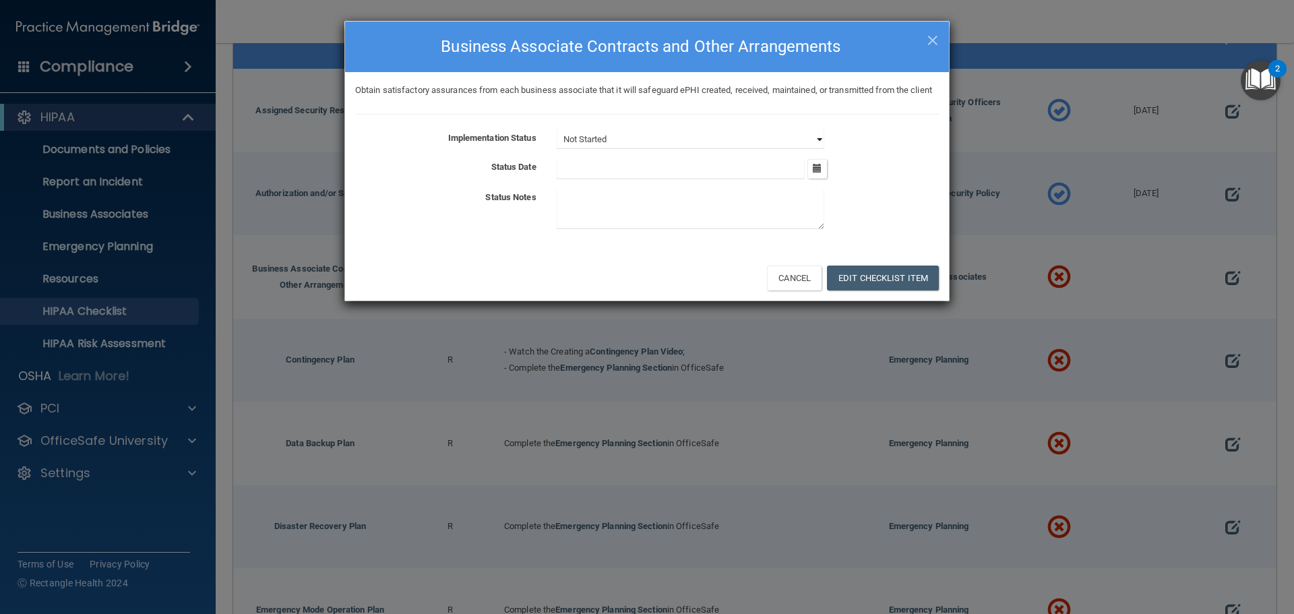
drag, startPoint x: 664, startPoint y: 158, endPoint x: 662, endPoint y: 164, distance: 7.0
click at [664, 149] on select "Not Started In Progress Completed" at bounding box center [691, 139] width 268 height 19
select select "completed"
click at [557, 146] on select "Not Started In Progress Completed" at bounding box center [691, 139] width 268 height 19
drag, startPoint x: 821, startPoint y: 187, endPoint x: 780, endPoint y: 190, distance: 41.2
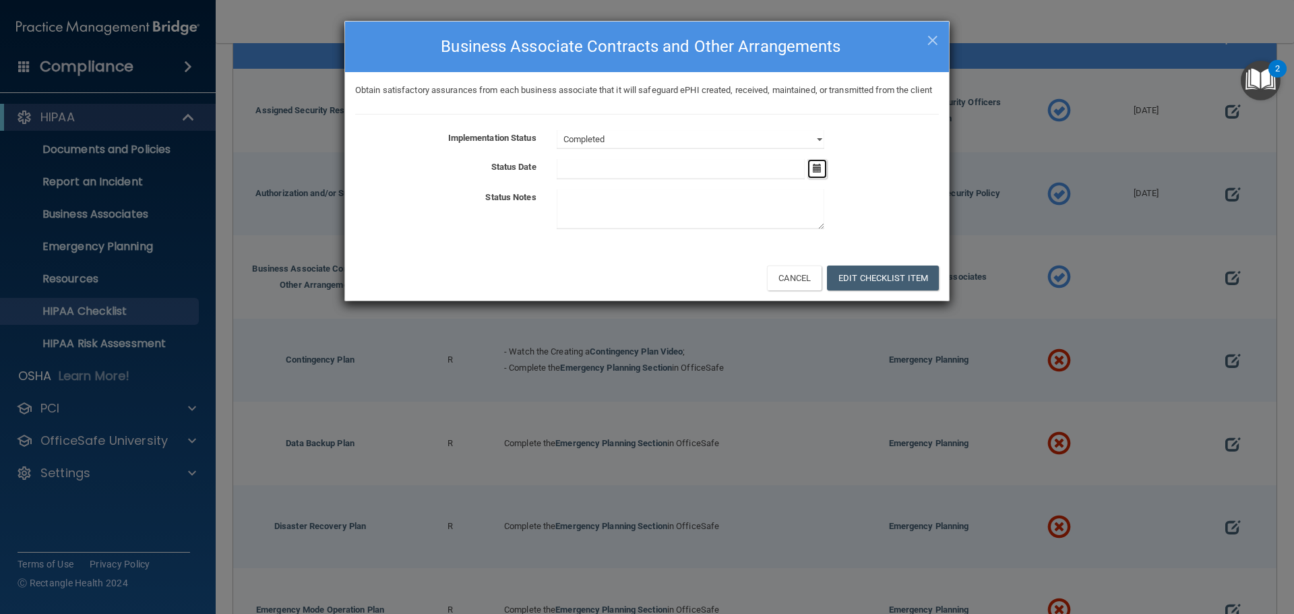
click at [819, 179] on button "button" at bounding box center [817, 169] width 20 height 20
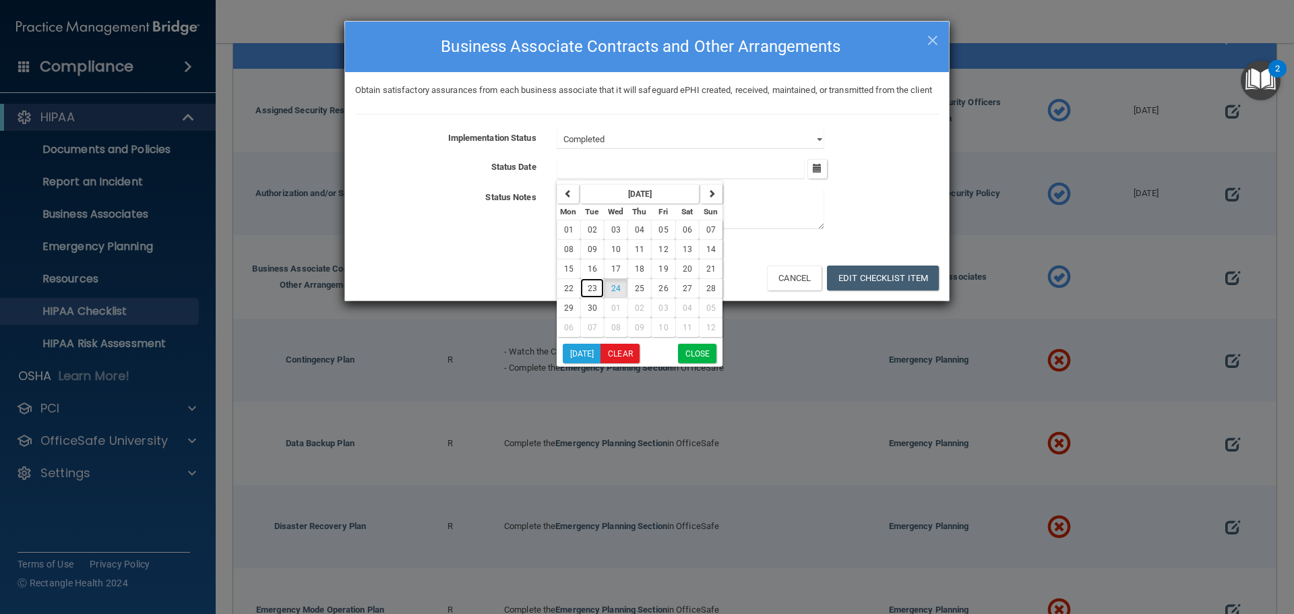
click at [595, 293] on span "23" at bounding box center [592, 288] width 9 height 9
type input "[DATE]"
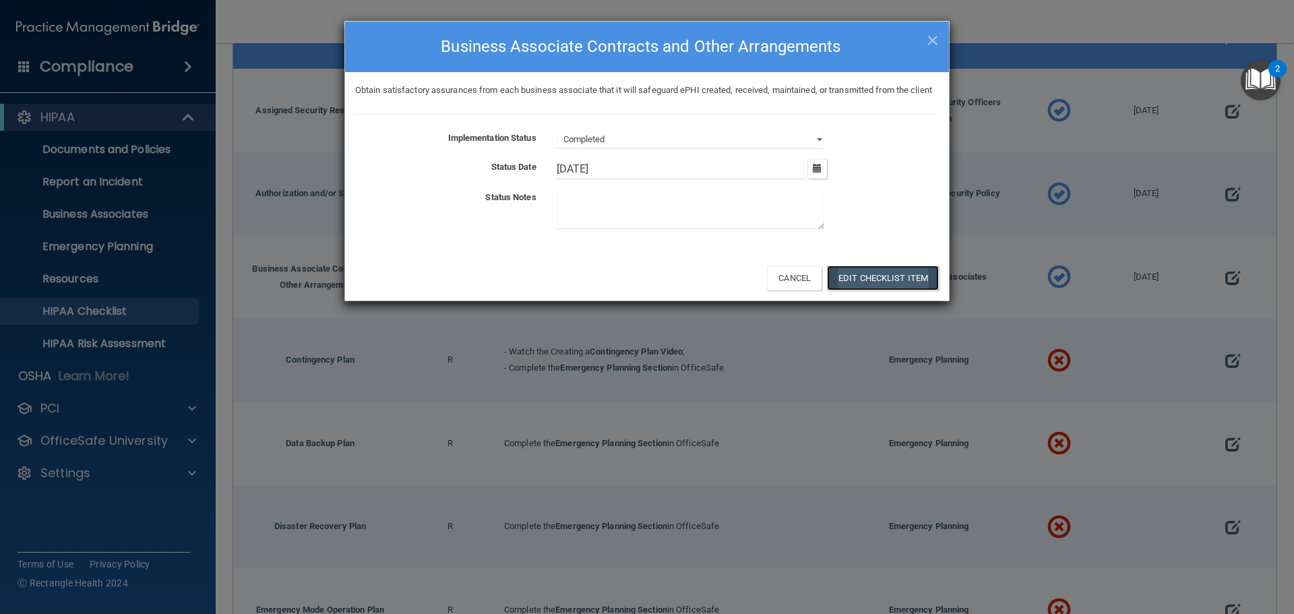
click at [880, 290] on button "Edit Checklist Item" at bounding box center [883, 277] width 112 height 25
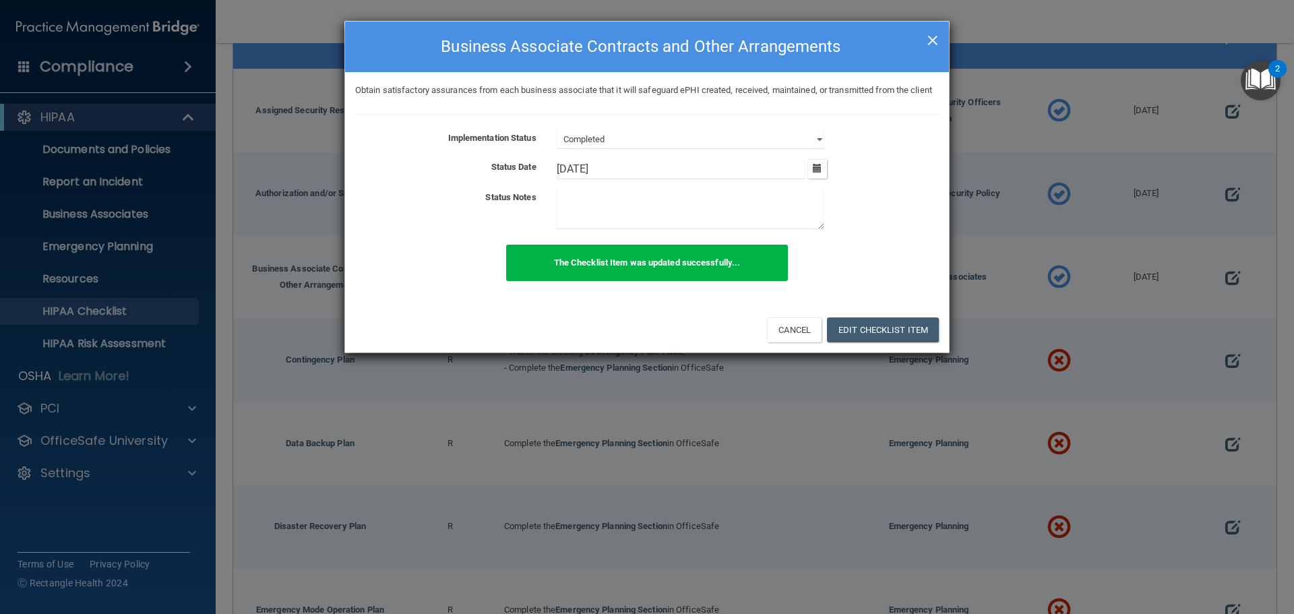
click at [931, 34] on span "×" at bounding box center [932, 38] width 12 height 27
select select "not_started"
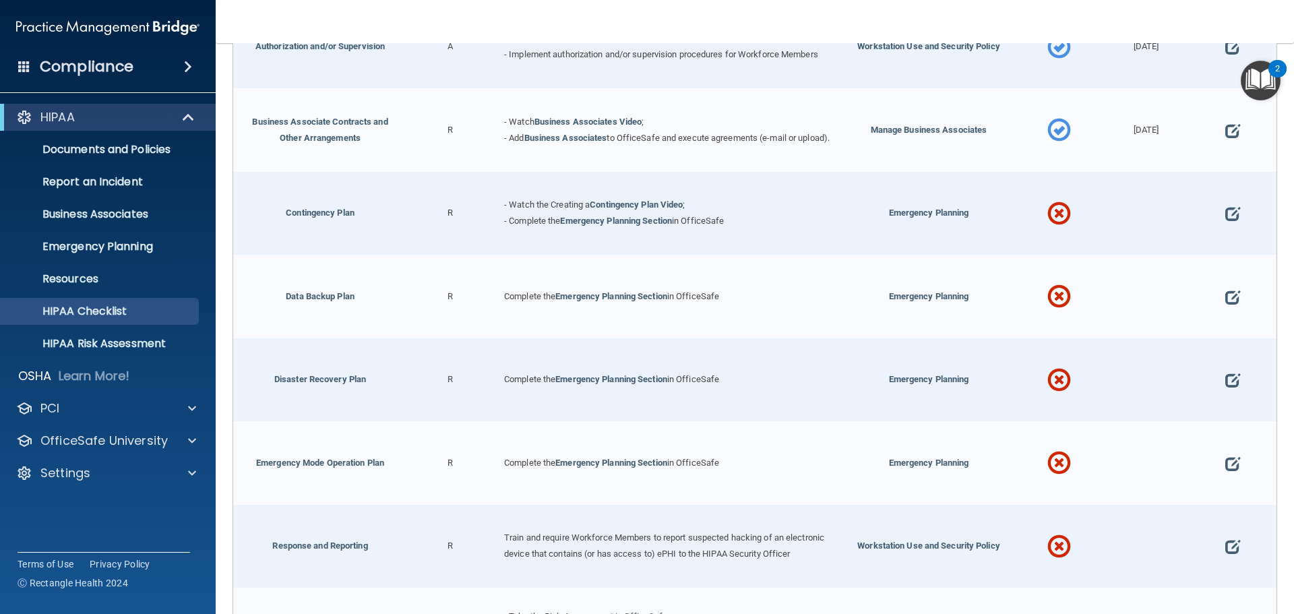
scroll to position [404, 0]
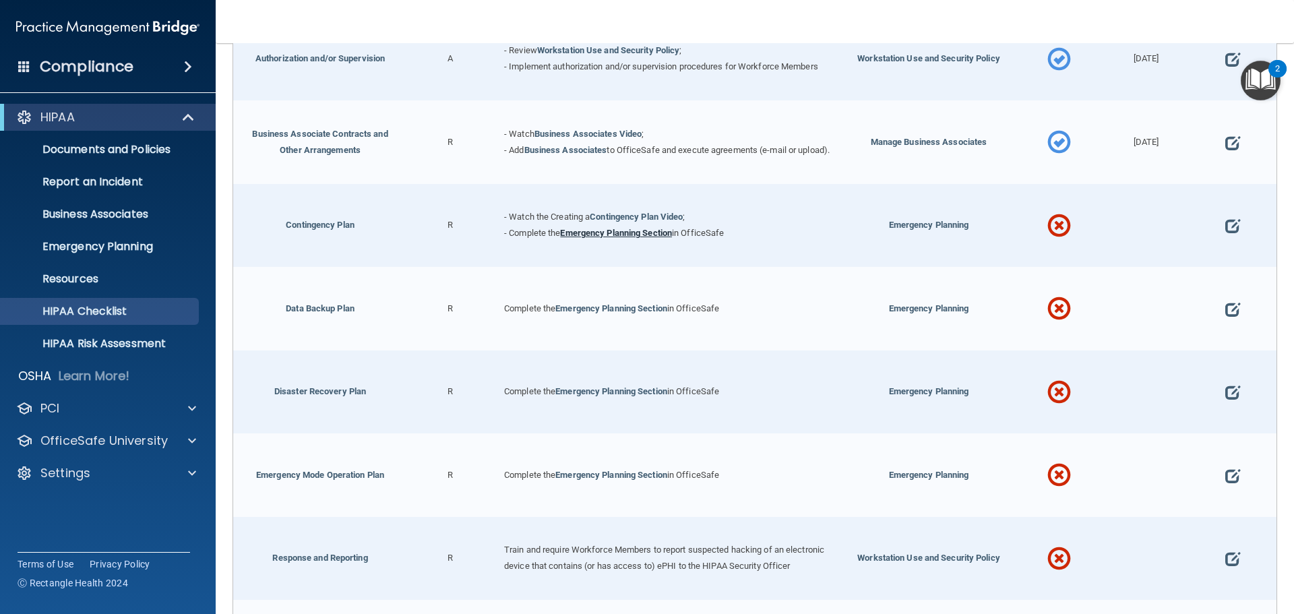
click at [627, 237] on link "Emergency Planning Section" at bounding box center [616, 233] width 112 height 10
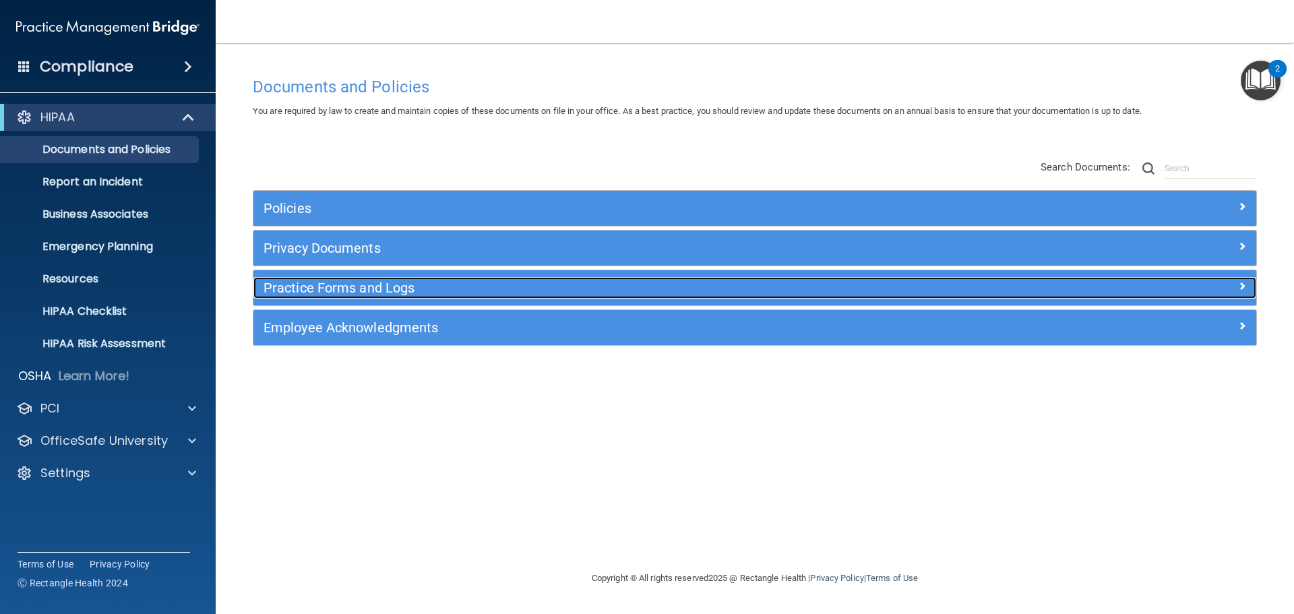
click at [356, 293] on h5 "Practice Forms and Logs" at bounding box center [629, 287] width 732 height 15
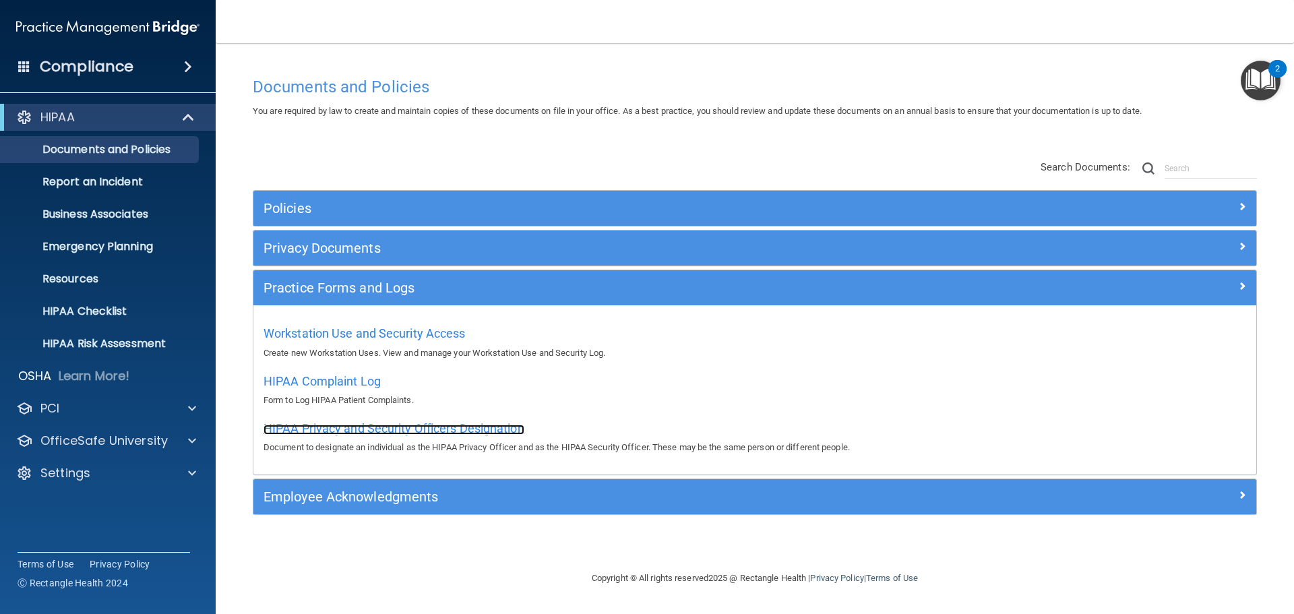
drag, startPoint x: 317, startPoint y: 428, endPoint x: 325, endPoint y: 431, distance: 8.8
click at [317, 429] on span "HIPAA Privacy and Security Officers Designation" at bounding box center [393, 428] width 261 height 14
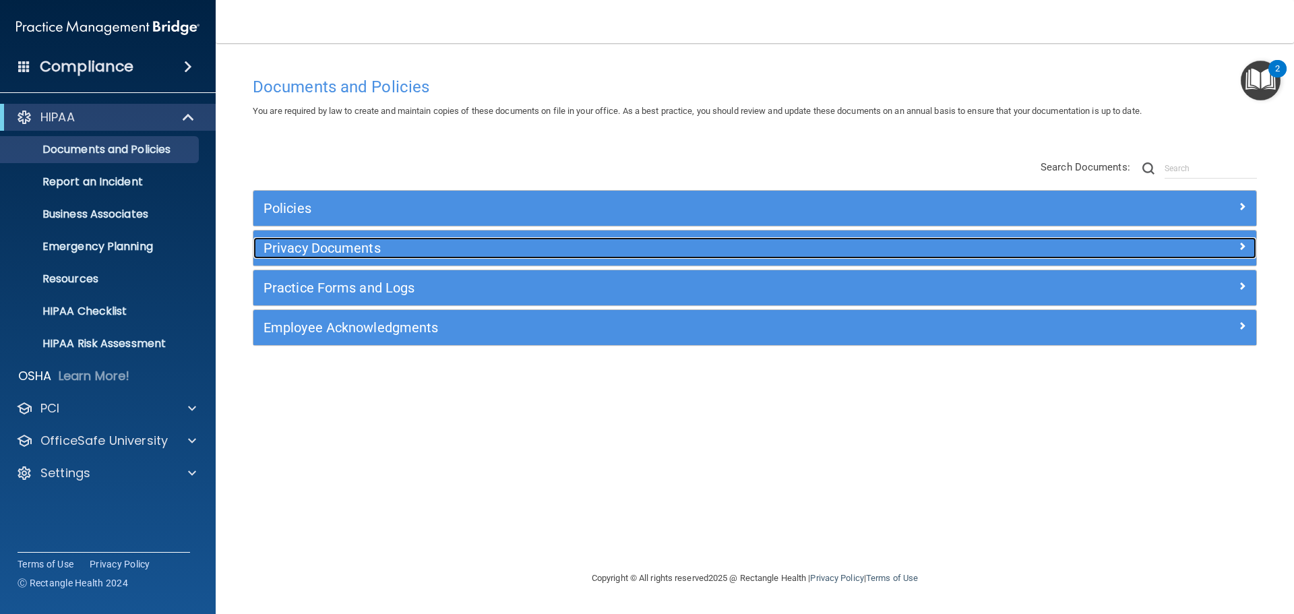
click at [409, 251] on h5 "Privacy Documents" at bounding box center [629, 248] width 732 height 15
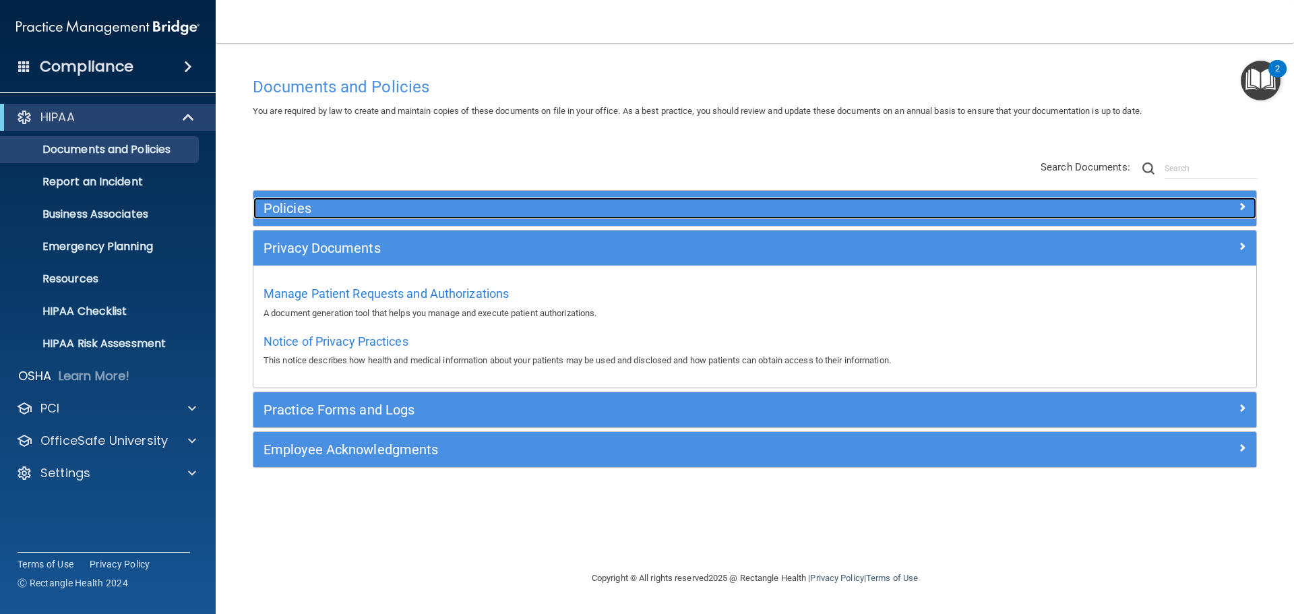
click at [427, 217] on div "Policies" at bounding box center [629, 208] width 752 height 22
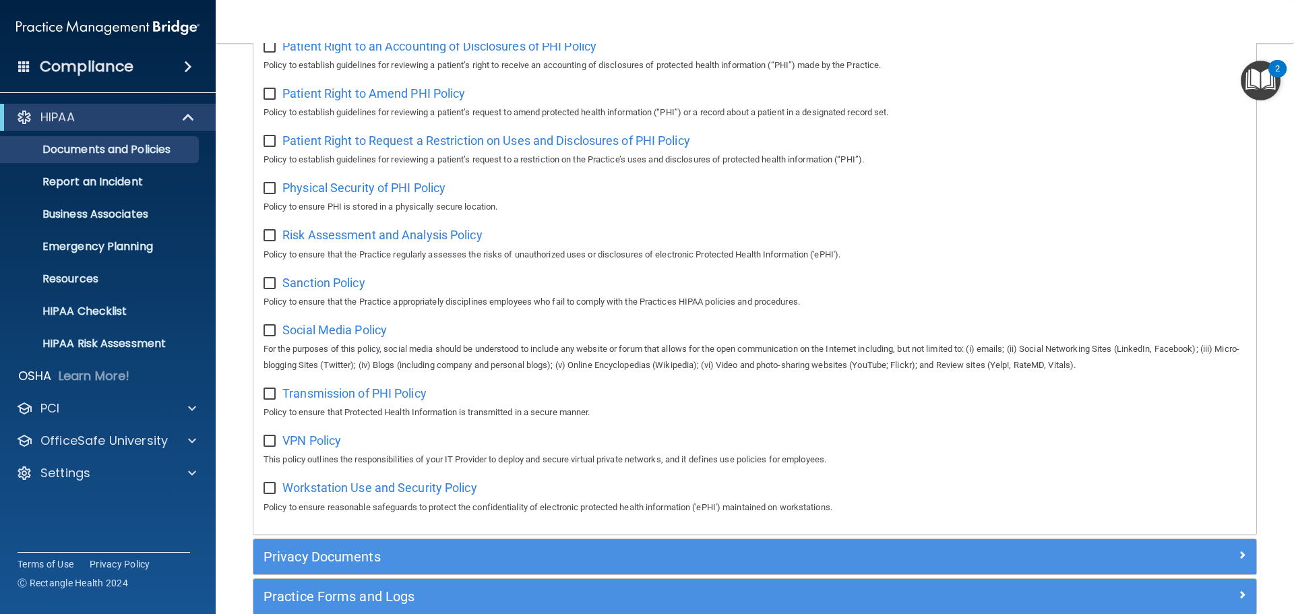
scroll to position [766, 0]
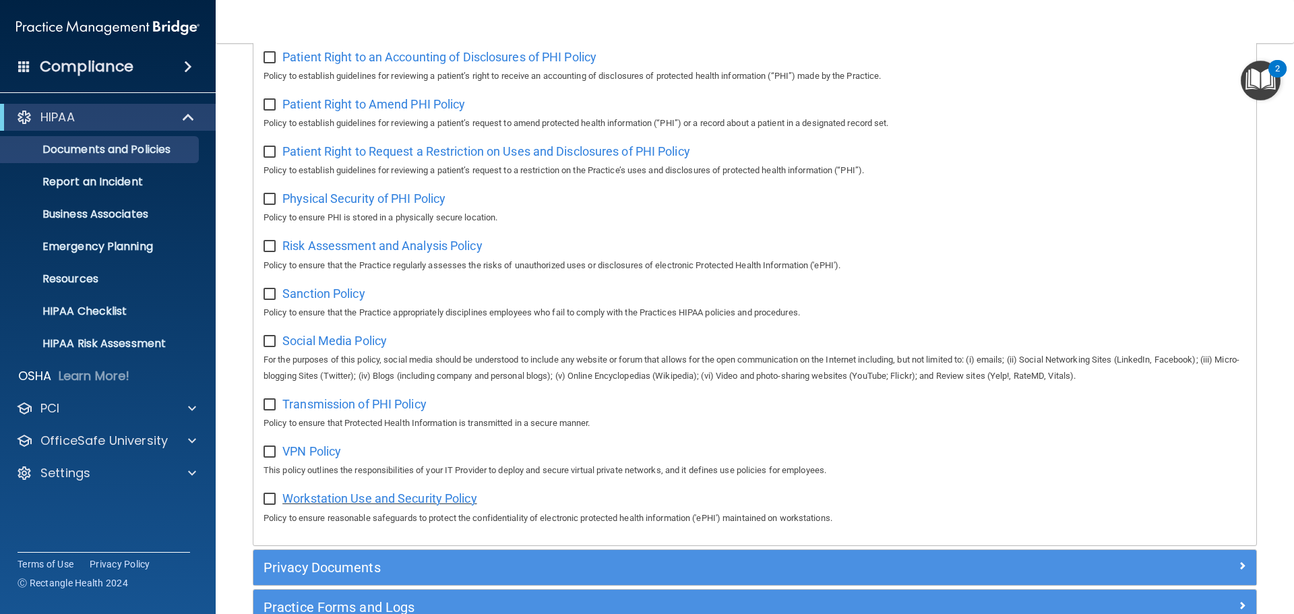
click at [337, 505] on span "Workstation Use and Security Policy" at bounding box center [379, 498] width 195 height 14
click at [304, 458] on span "VPN Policy" at bounding box center [311, 451] width 59 height 14
click at [314, 411] on span "Transmission of PHI Policy" at bounding box center [354, 404] width 144 height 14
click at [308, 348] on span "Social Media Policy" at bounding box center [334, 341] width 104 height 14
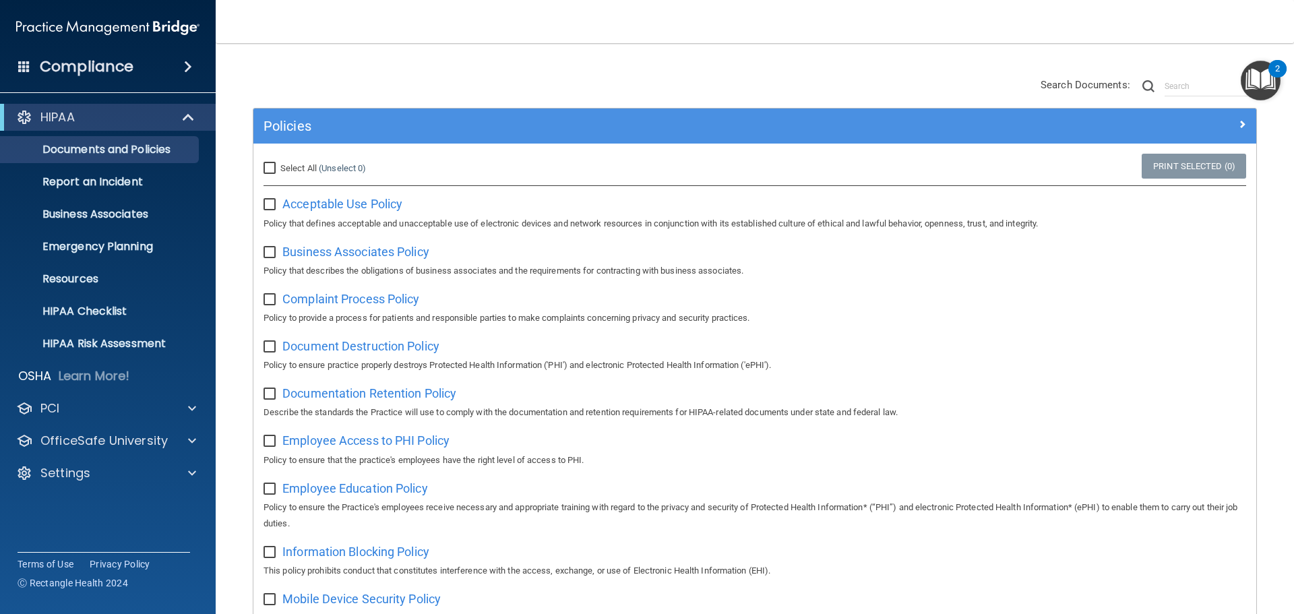
scroll to position [0, 0]
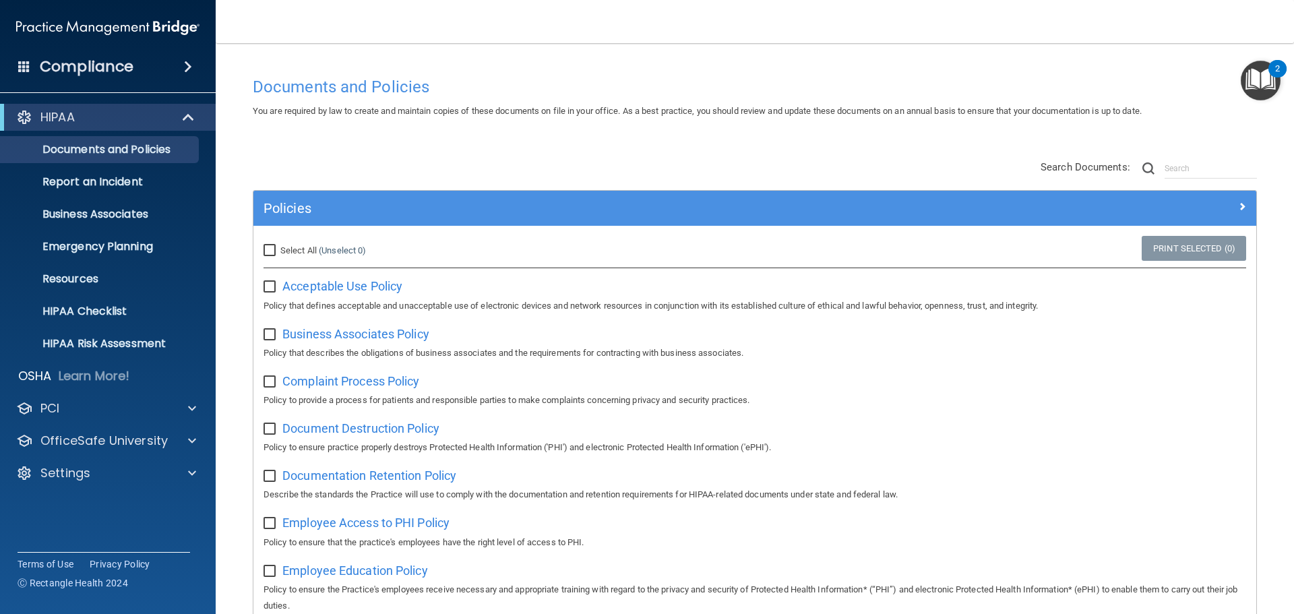
click at [272, 251] on input "Select All (Unselect 0) Unselect All" at bounding box center [270, 250] width 15 height 11
checkbox input "true"
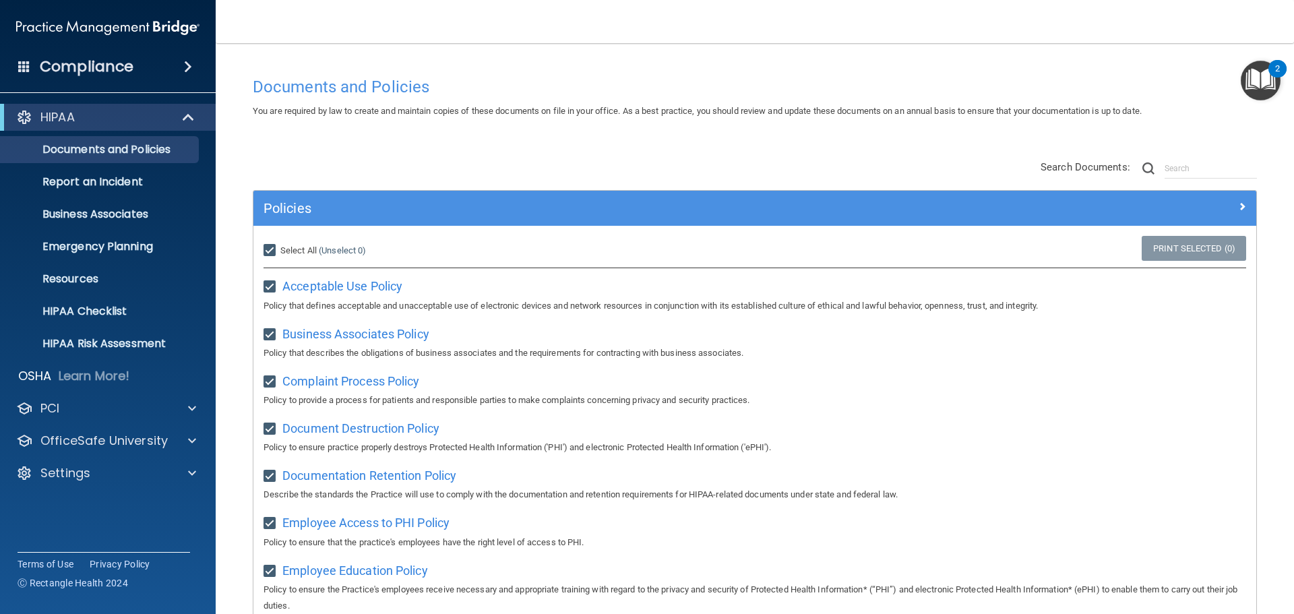
checkbox input "true"
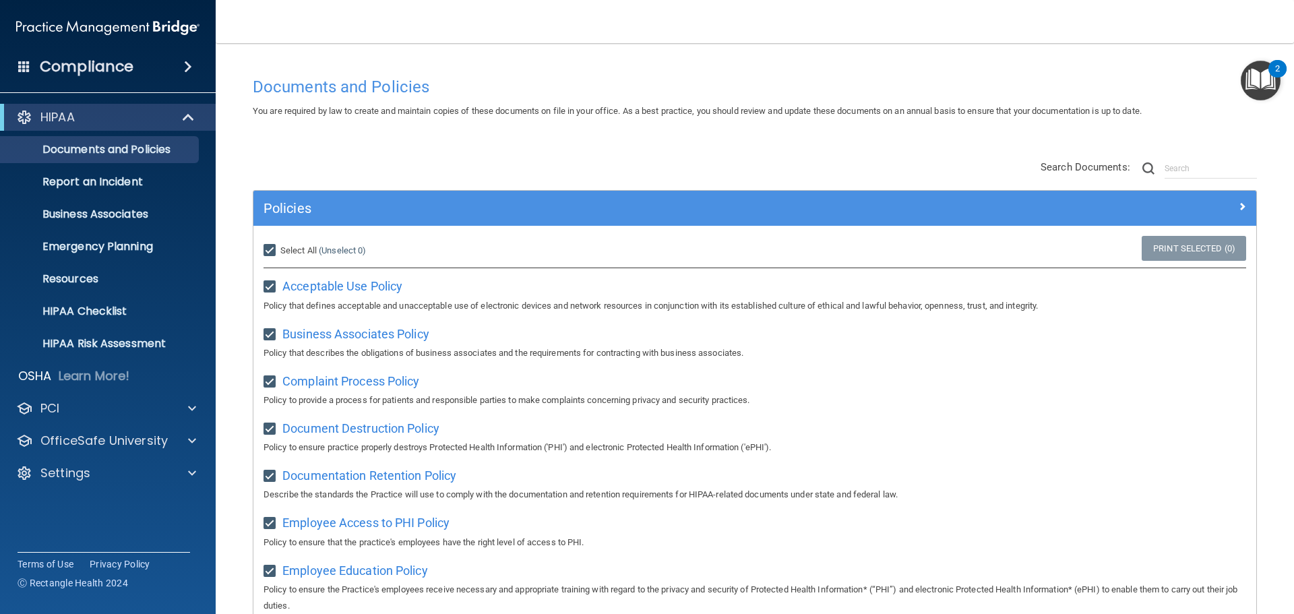
checkbox input "true"
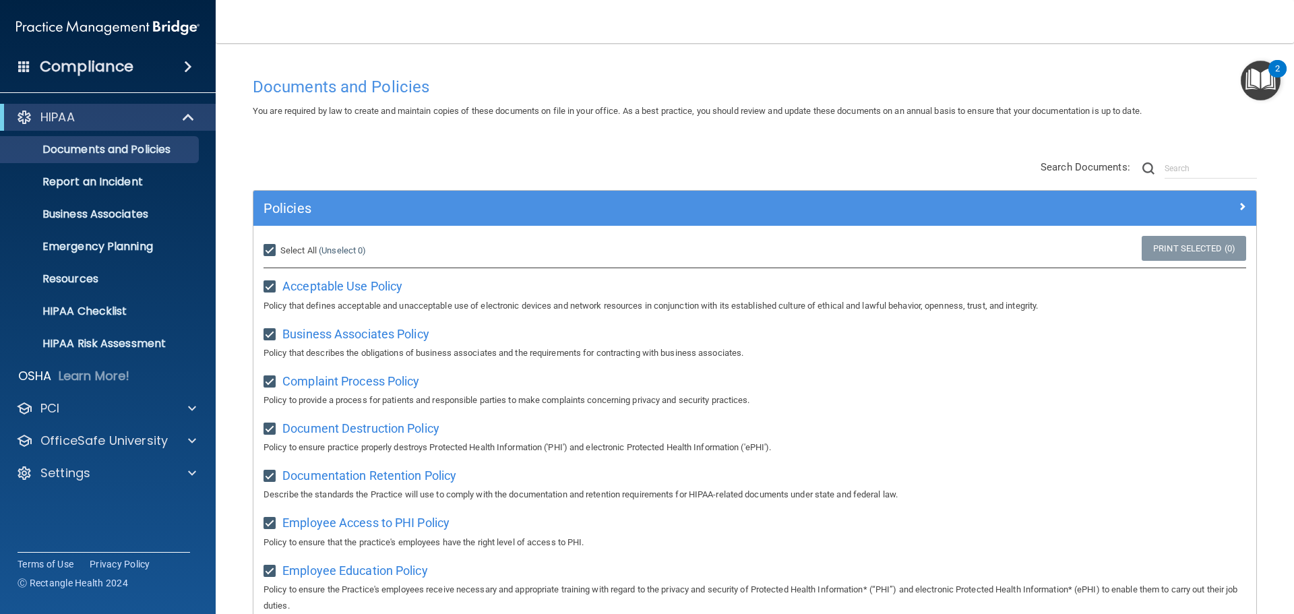
checkbox input "true"
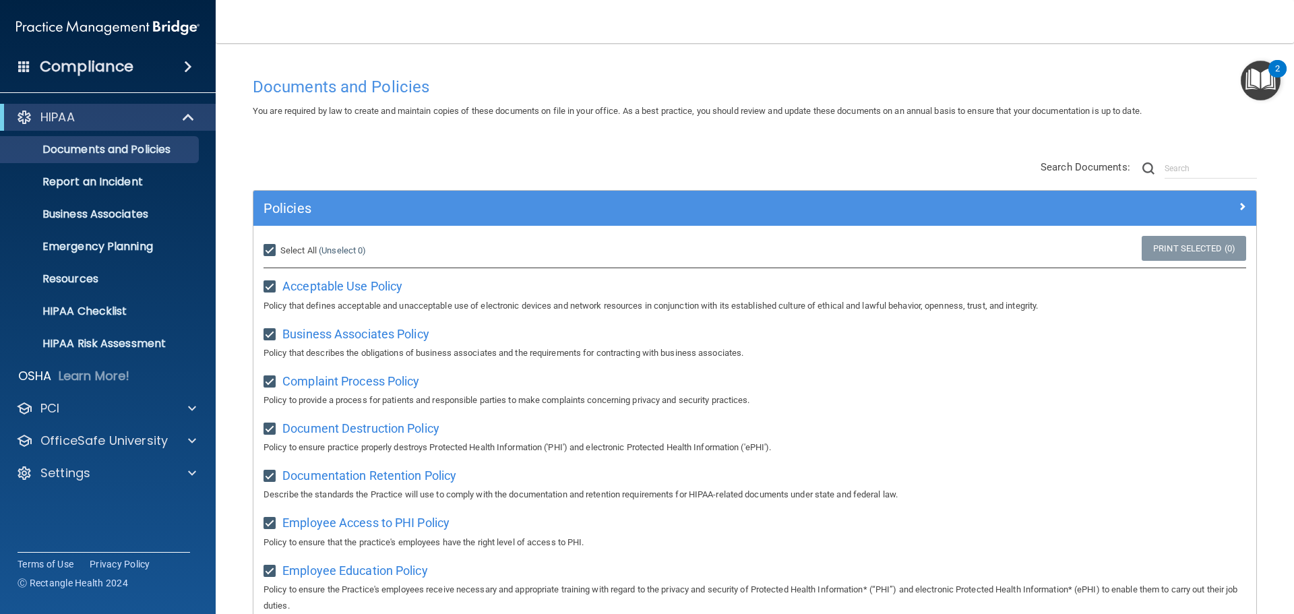
checkbox input "true"
click at [1151, 247] on link "Print Selected (21)" at bounding box center [1191, 248] width 109 height 25
click at [273, 287] on input "checkbox" at bounding box center [270, 287] width 15 height 11
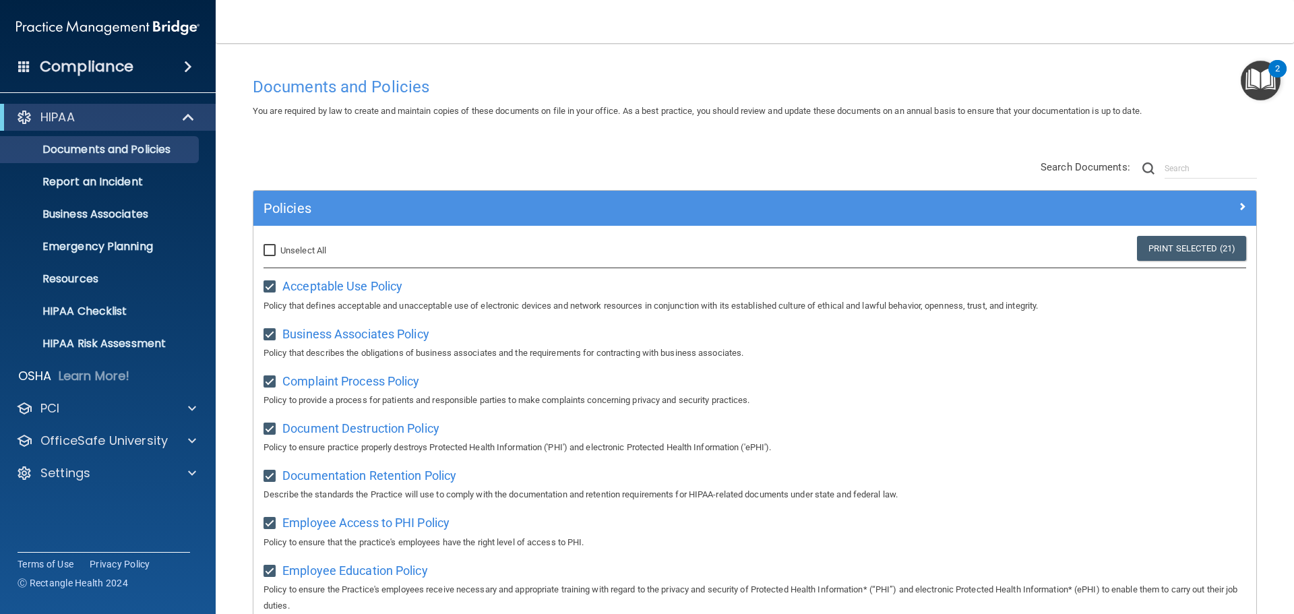
checkbox input "false"
click at [1160, 248] on link "Print Selected (20)" at bounding box center [1191, 248] width 109 height 25
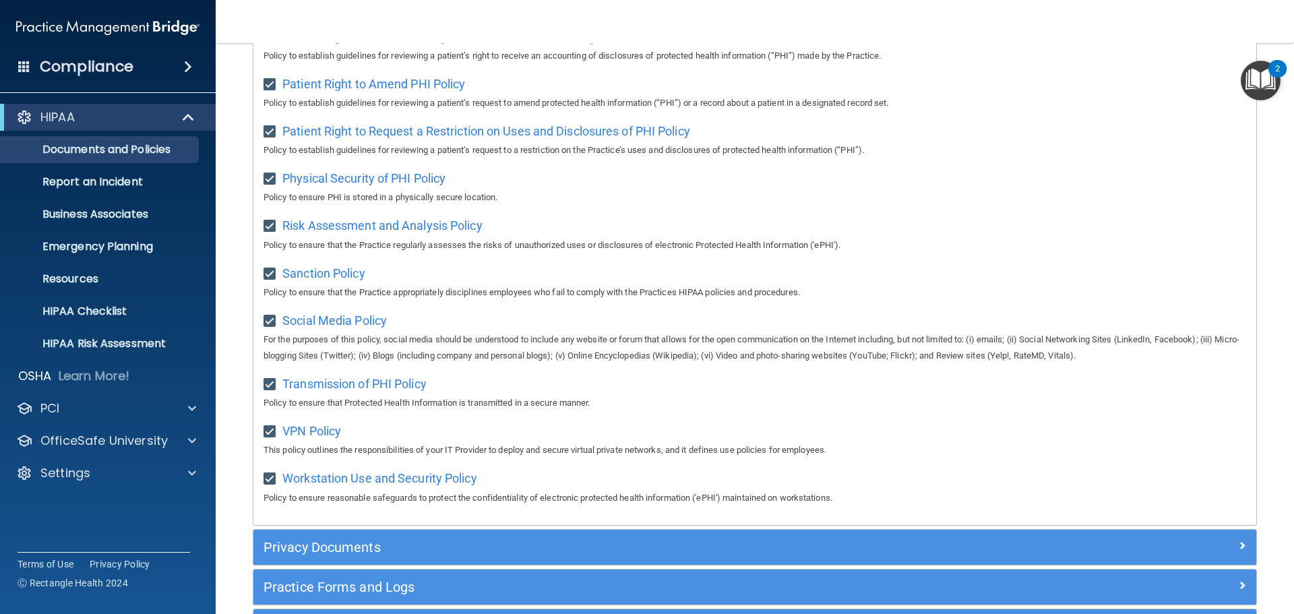
scroll to position [901, 0]
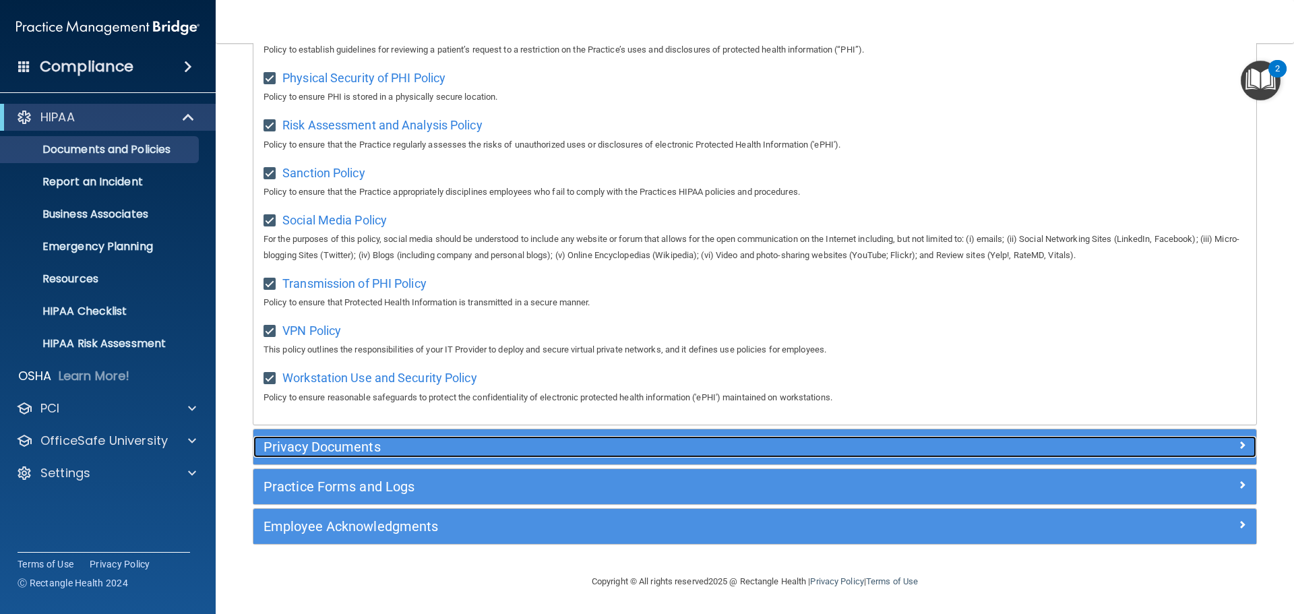
click at [447, 448] on h5 "Privacy Documents" at bounding box center [629, 446] width 732 height 15
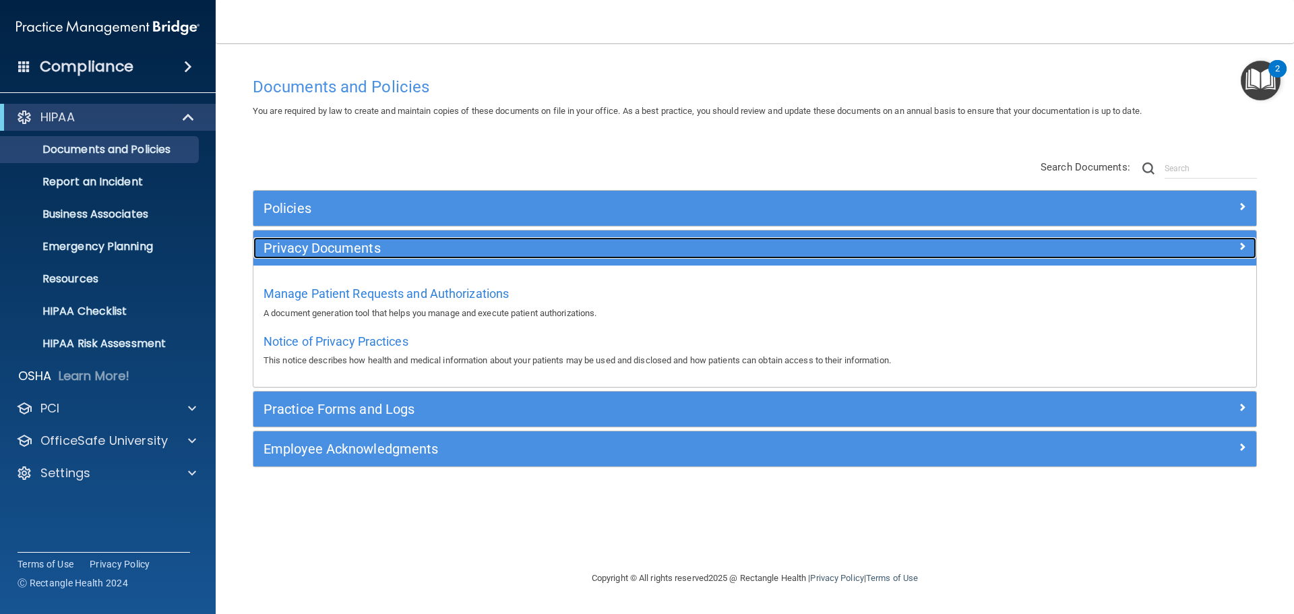
scroll to position [0, 0]
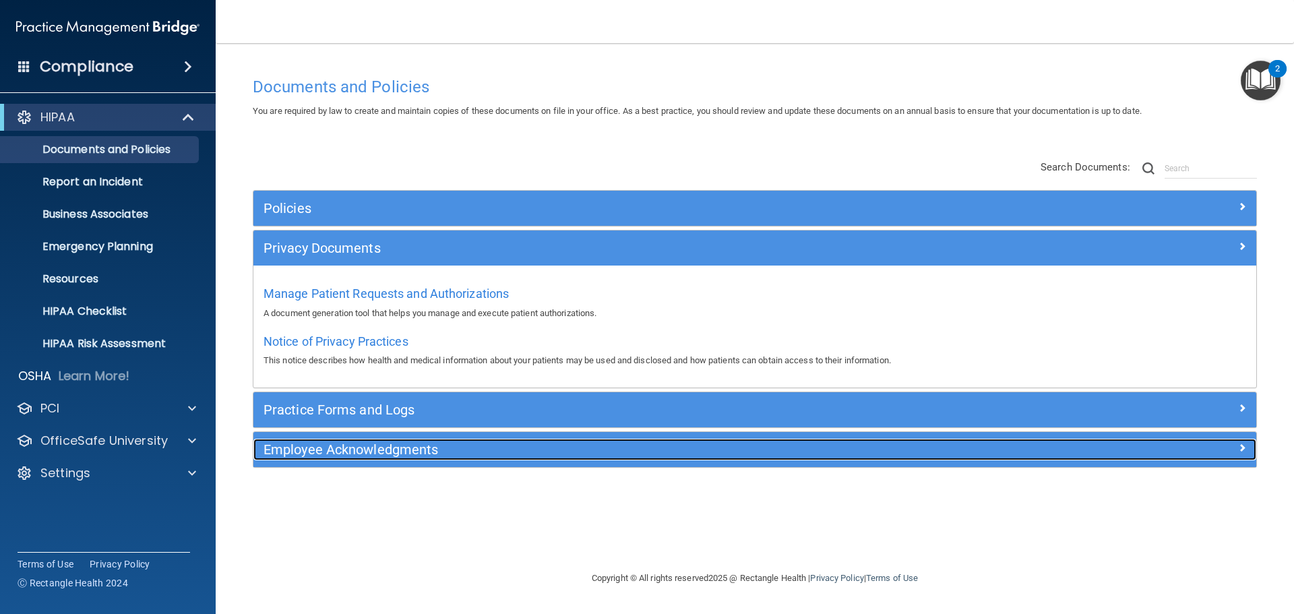
click at [436, 455] on h5 "Employee Acknowledgments" at bounding box center [629, 449] width 732 height 15
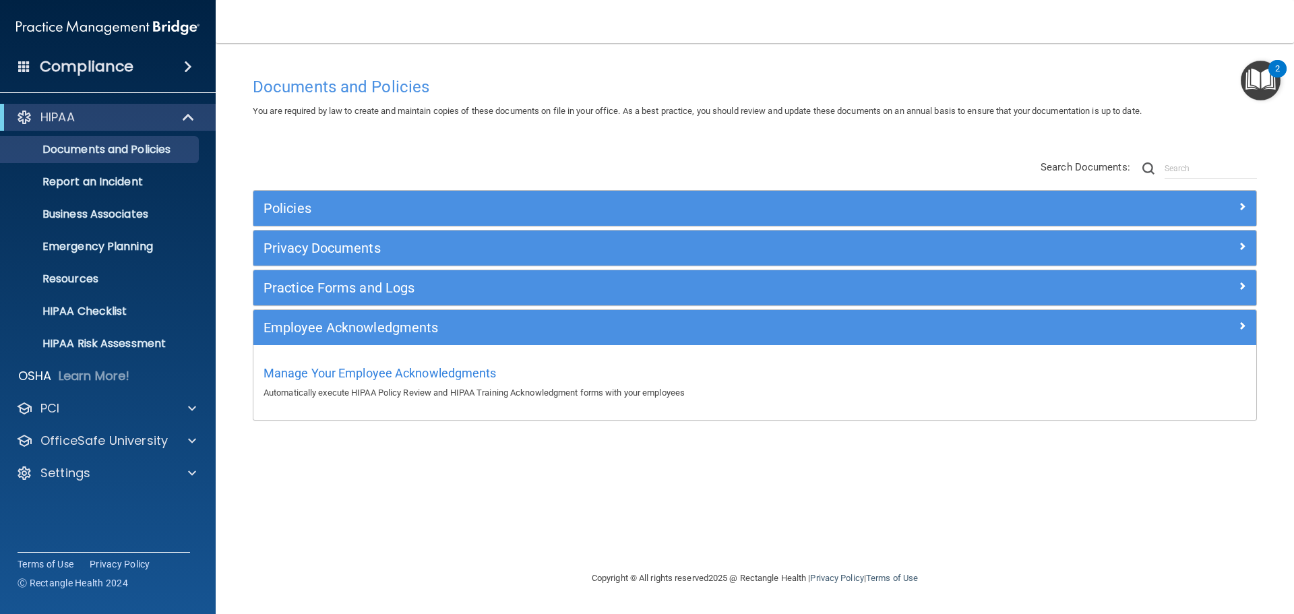
click at [522, 150] on div "Policies Select All (Unselect 20) Unselect All Print Selected (20) Acceptable U…" at bounding box center [755, 290] width 1024 height 289
click at [110, 317] on p "HIPAA Checklist" at bounding box center [101, 311] width 184 height 13
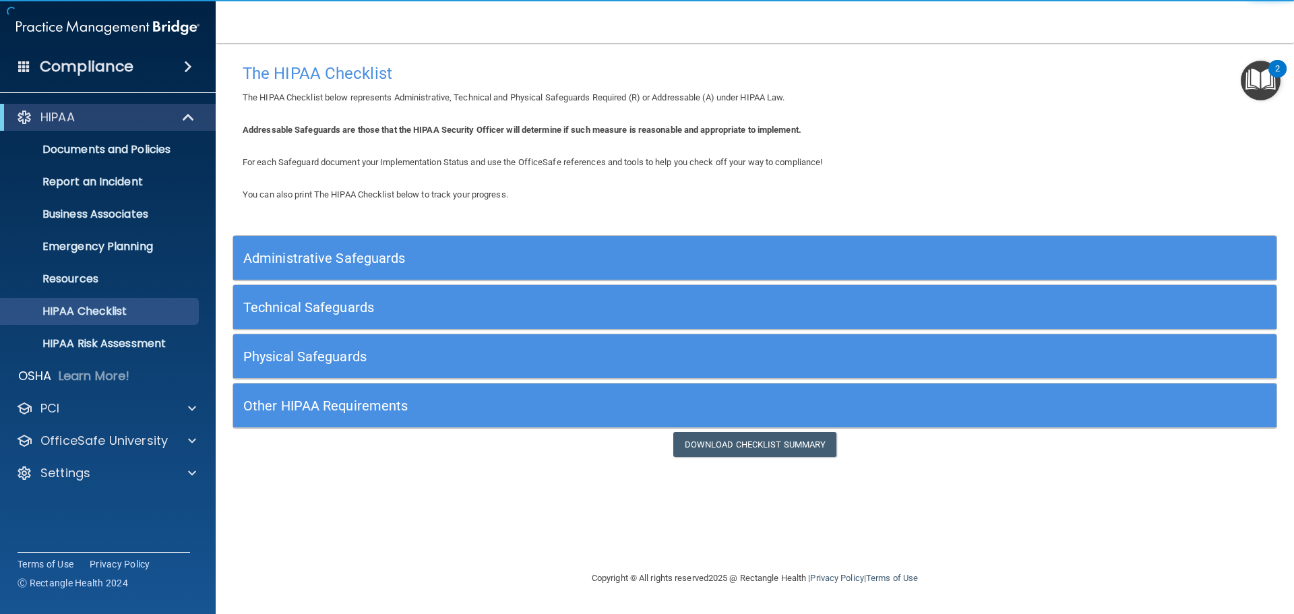
click at [352, 262] on h5 "Administrative Safeguards" at bounding box center [624, 258] width 762 height 15
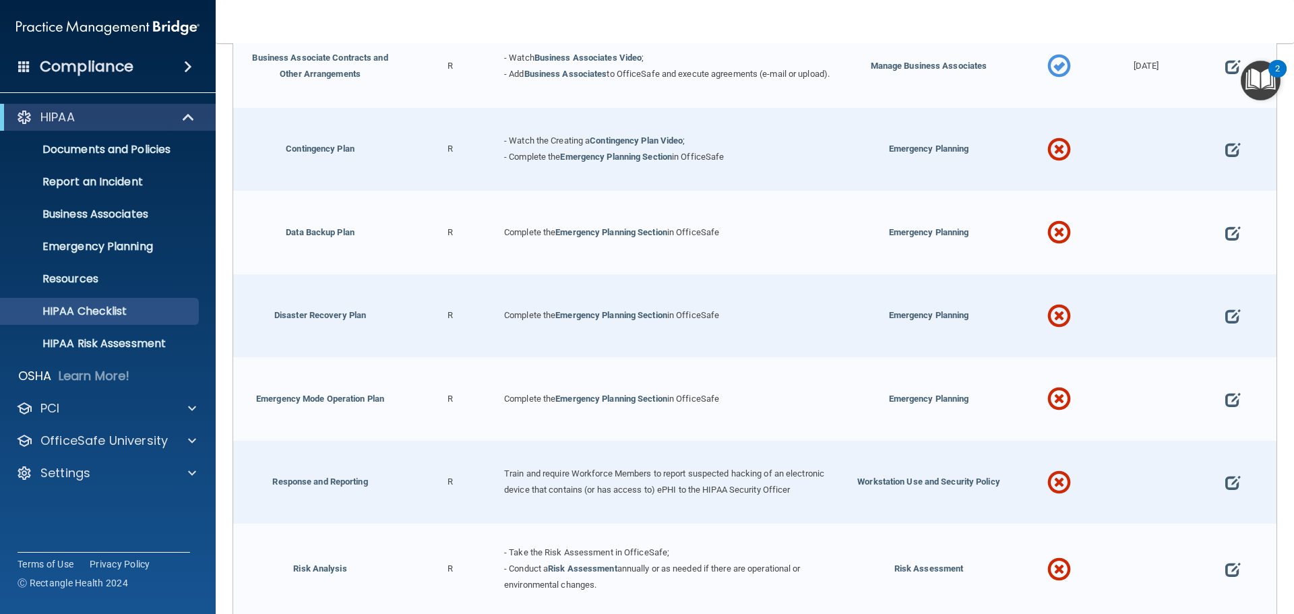
scroll to position [270, 0]
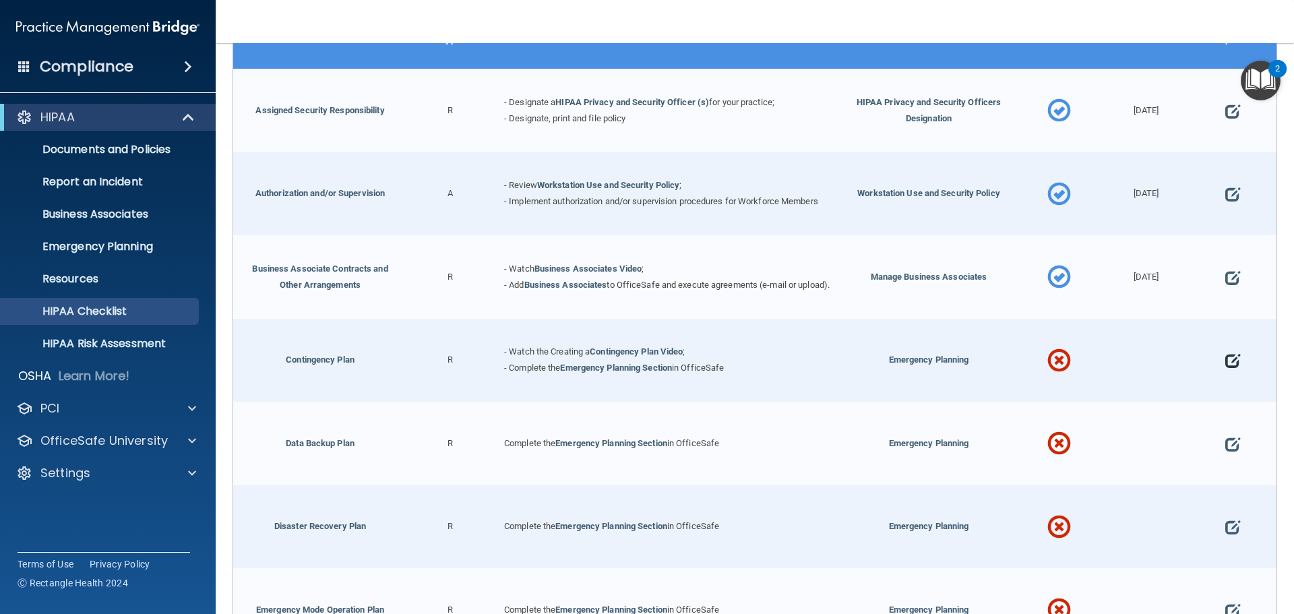
click at [1226, 369] on div at bounding box center [1232, 361] width 87 height 84
click at [1226, 369] on span at bounding box center [1232, 361] width 15 height 42
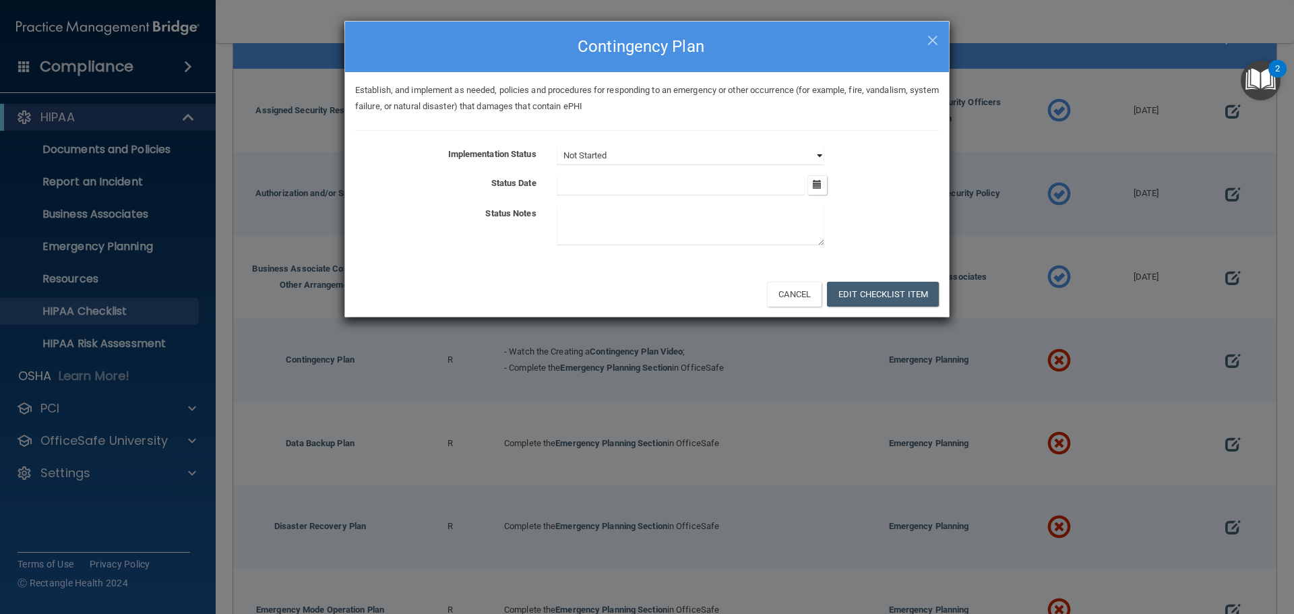
click at [625, 158] on select "Not Started In Progress Completed" at bounding box center [691, 155] width 268 height 19
click at [557, 146] on select "Not Started In Progress Completed" at bounding box center [691, 155] width 268 height 19
click at [817, 187] on icon "button" at bounding box center [817, 184] width 9 height 9
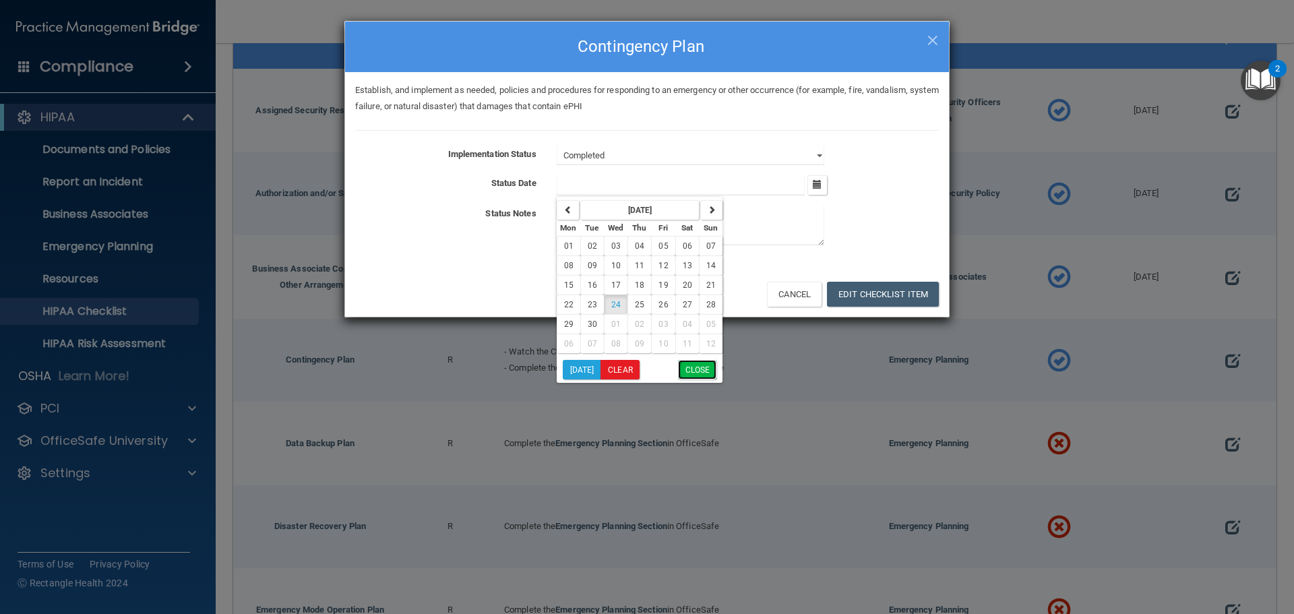
click at [699, 370] on button "Close" at bounding box center [697, 370] width 39 height 20
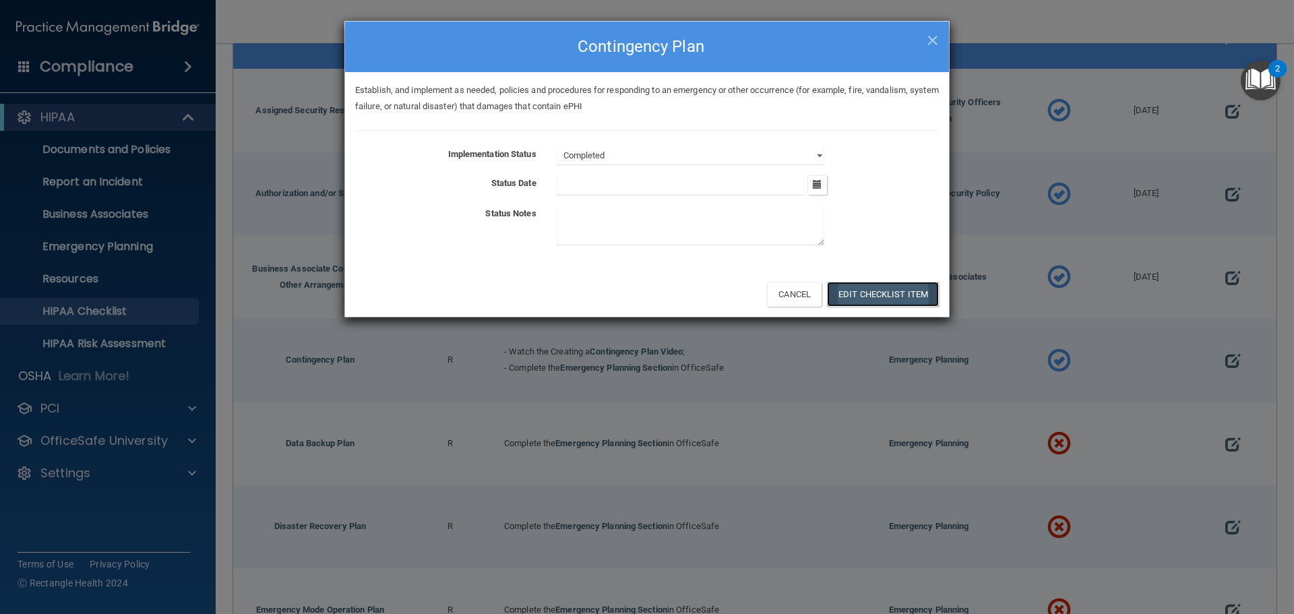
drag, startPoint x: 876, startPoint y: 290, endPoint x: 883, endPoint y: 305, distance: 17.2
click at [877, 290] on button "Edit Checklist Item" at bounding box center [883, 294] width 112 height 25
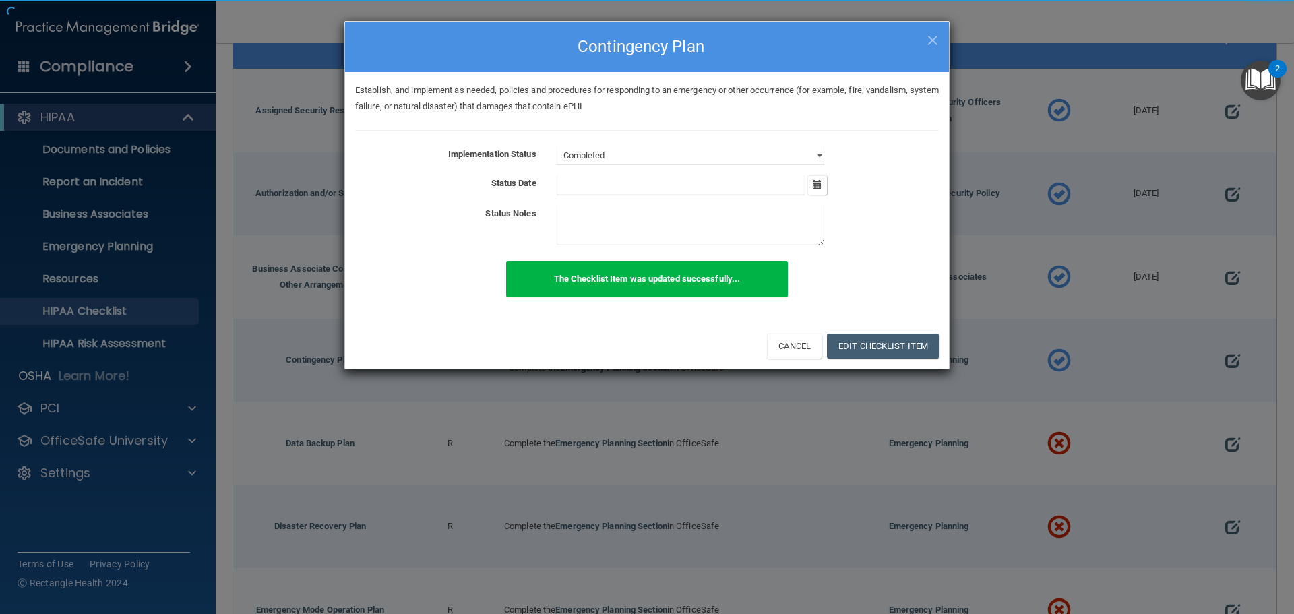
drag, startPoint x: 935, startPoint y: 38, endPoint x: 977, endPoint y: 108, distance: 82.5
click at [936, 40] on span "×" at bounding box center [932, 38] width 12 height 27
select select "not_started"
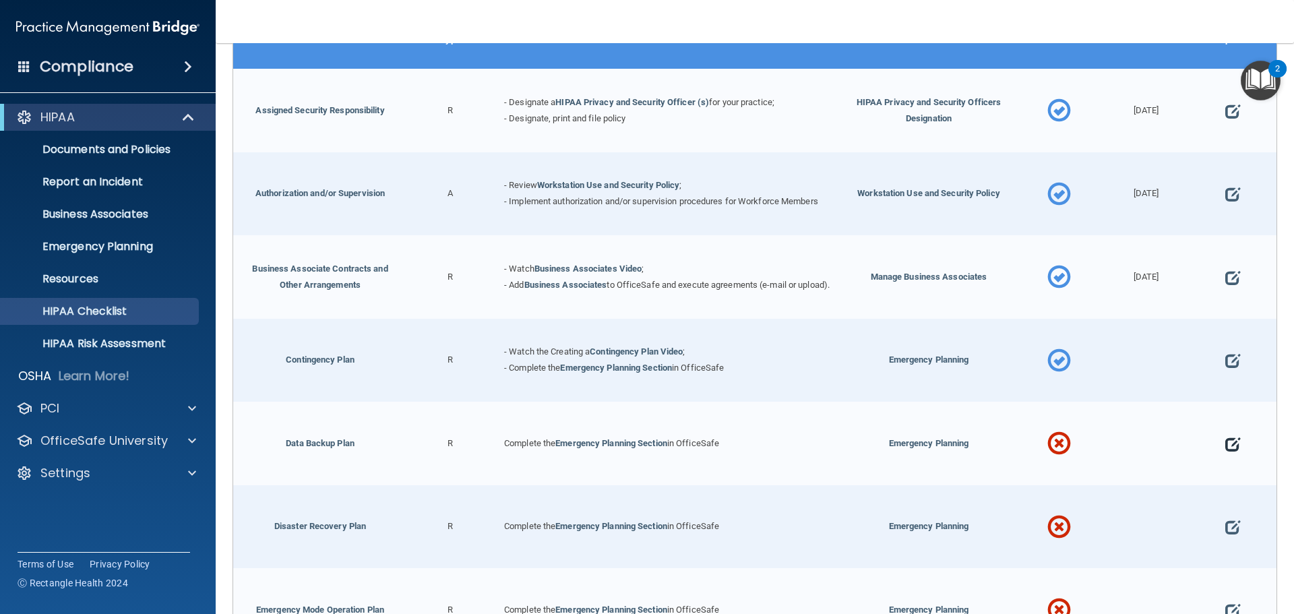
click at [1225, 444] on span at bounding box center [1232, 444] width 15 height 42
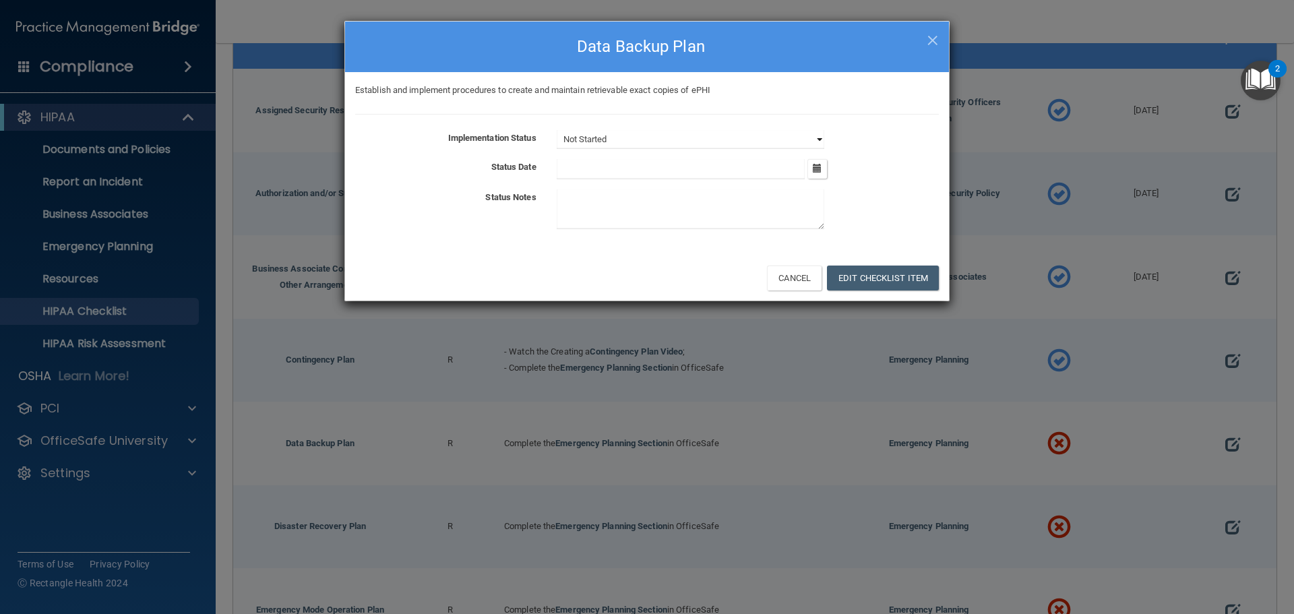
click at [698, 146] on select "Not Started In Progress Completed" at bounding box center [691, 139] width 268 height 19
select select "completed"
click at [557, 130] on select "Not Started In Progress Completed" at bounding box center [691, 139] width 268 height 19
drag, startPoint x: 817, startPoint y: 175, endPoint x: 810, endPoint y: 182, distance: 10.0
click at [815, 175] on button "button" at bounding box center [817, 169] width 20 height 20
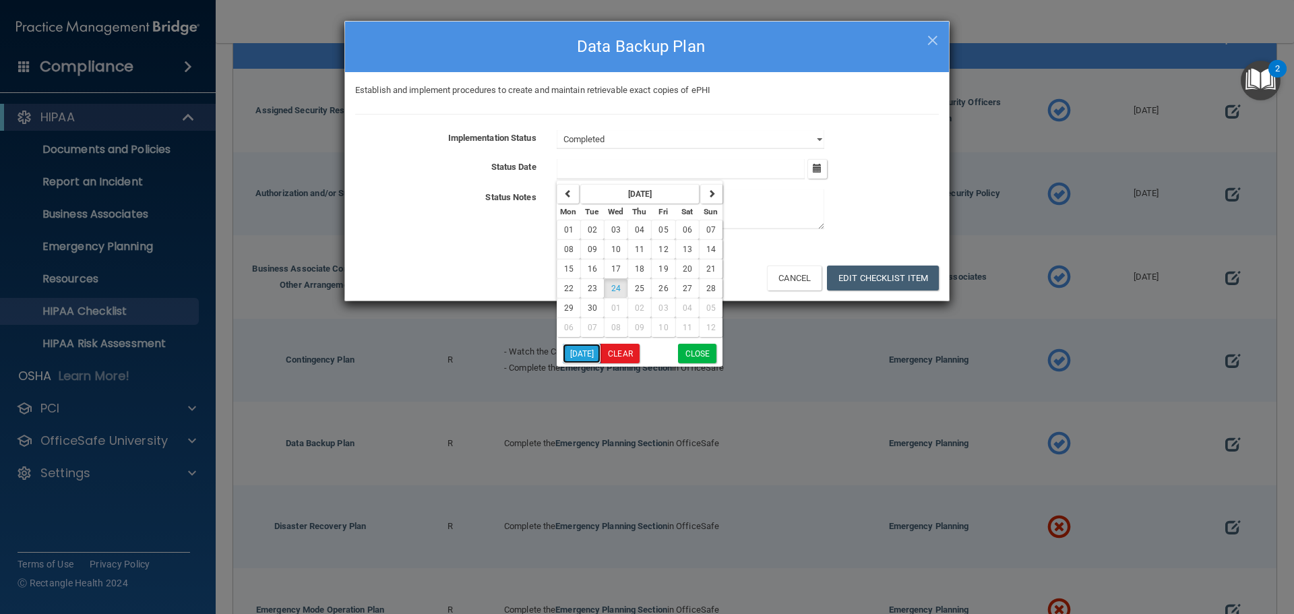
click at [582, 350] on button "Today" at bounding box center [582, 354] width 38 height 20
type input "9/24/25"
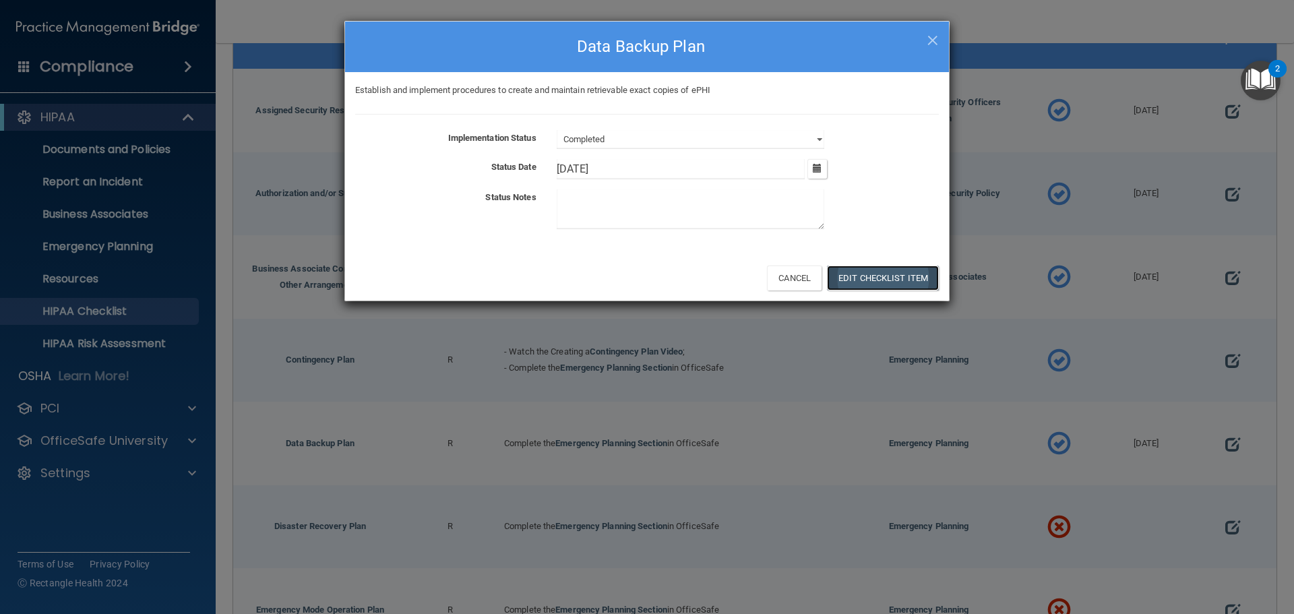
click at [877, 270] on button "Edit Checklist Item" at bounding box center [883, 277] width 112 height 25
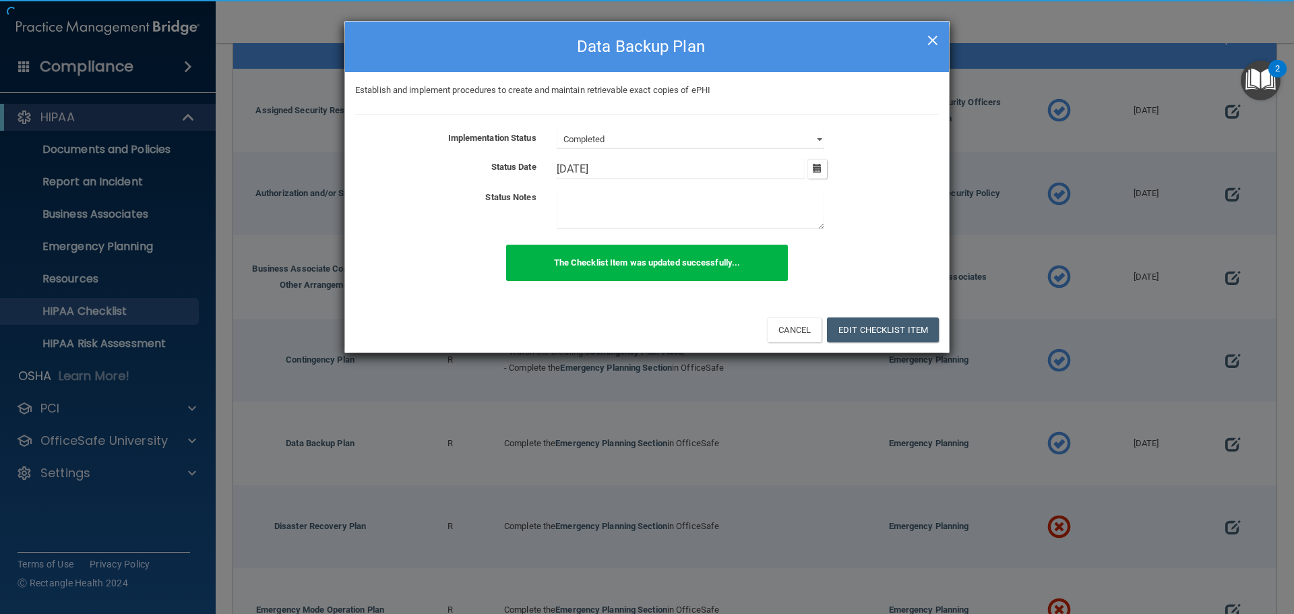
click at [933, 38] on span "×" at bounding box center [932, 38] width 12 height 27
select select "not_started"
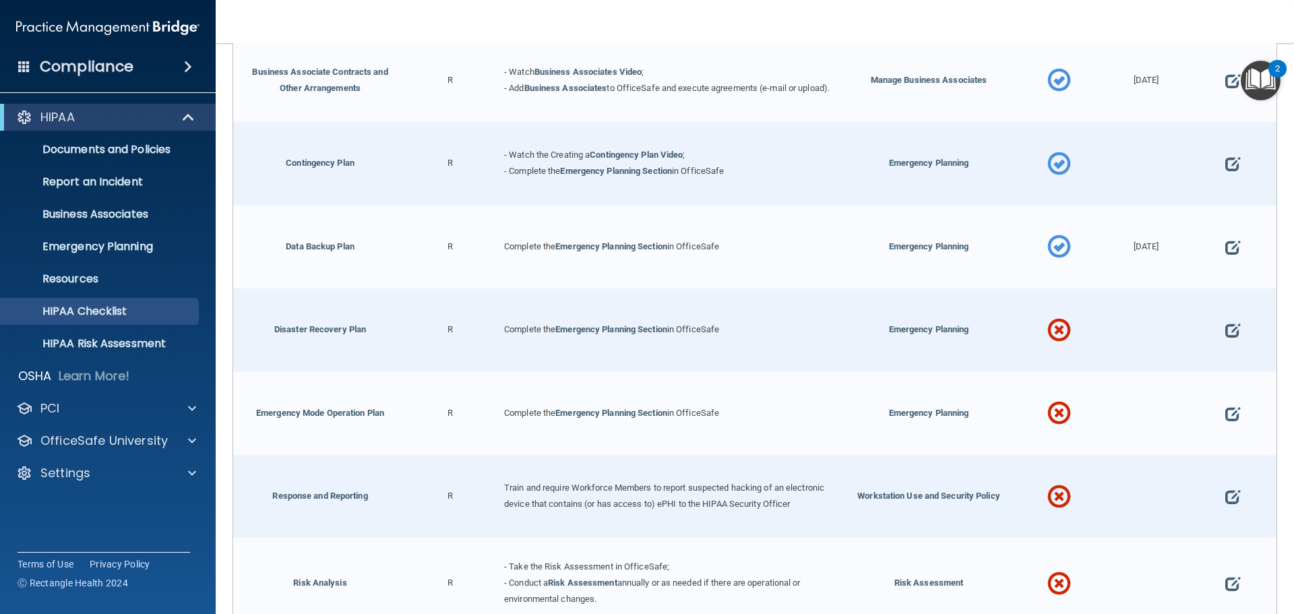
scroll to position [472, 0]
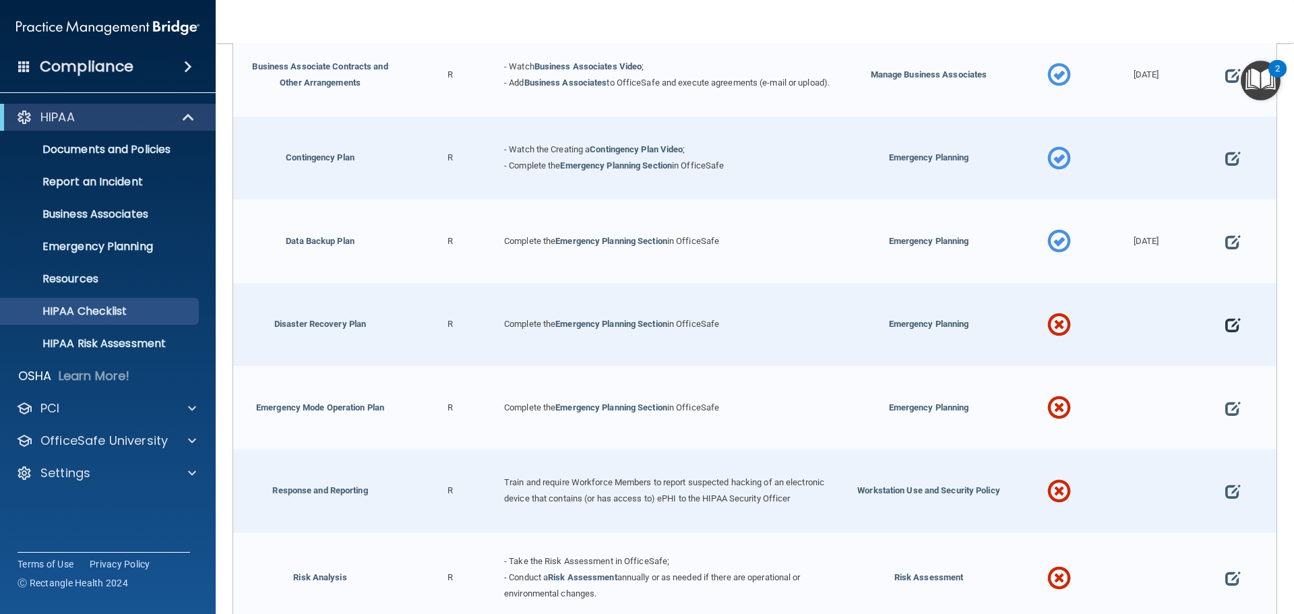
click at [1225, 325] on span at bounding box center [1232, 326] width 15 height 42
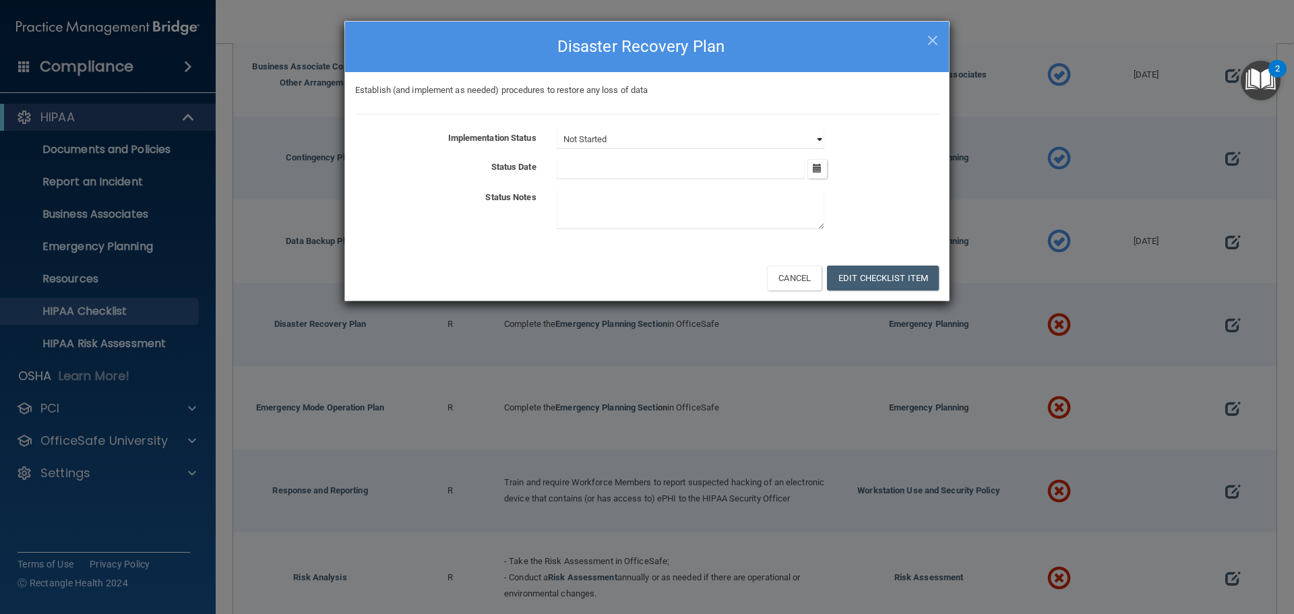
click at [694, 139] on select "Not Started In Progress Completed" at bounding box center [691, 139] width 268 height 19
select select "completed"
click at [557, 130] on select "Not Started In Progress Completed" at bounding box center [691, 139] width 268 height 19
click at [823, 165] on button "button" at bounding box center [817, 169] width 20 height 20
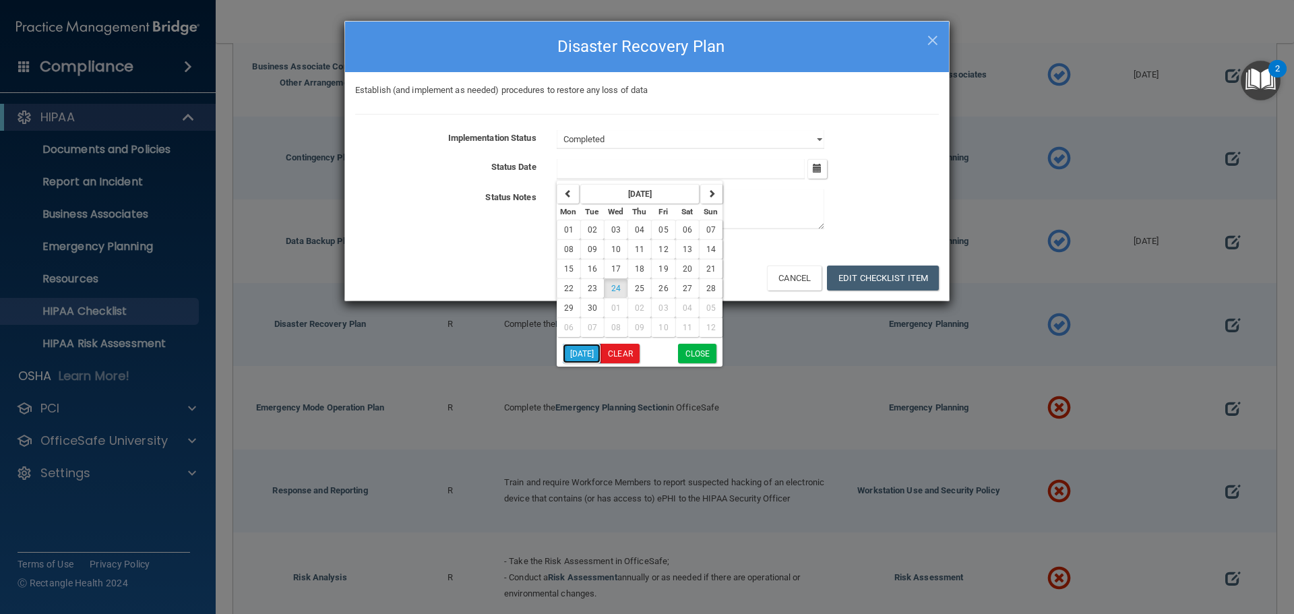
drag, startPoint x: 574, startPoint y: 354, endPoint x: 747, endPoint y: 316, distance: 177.2
click at [575, 353] on button "Today" at bounding box center [582, 354] width 38 height 20
type input "9/24/25"
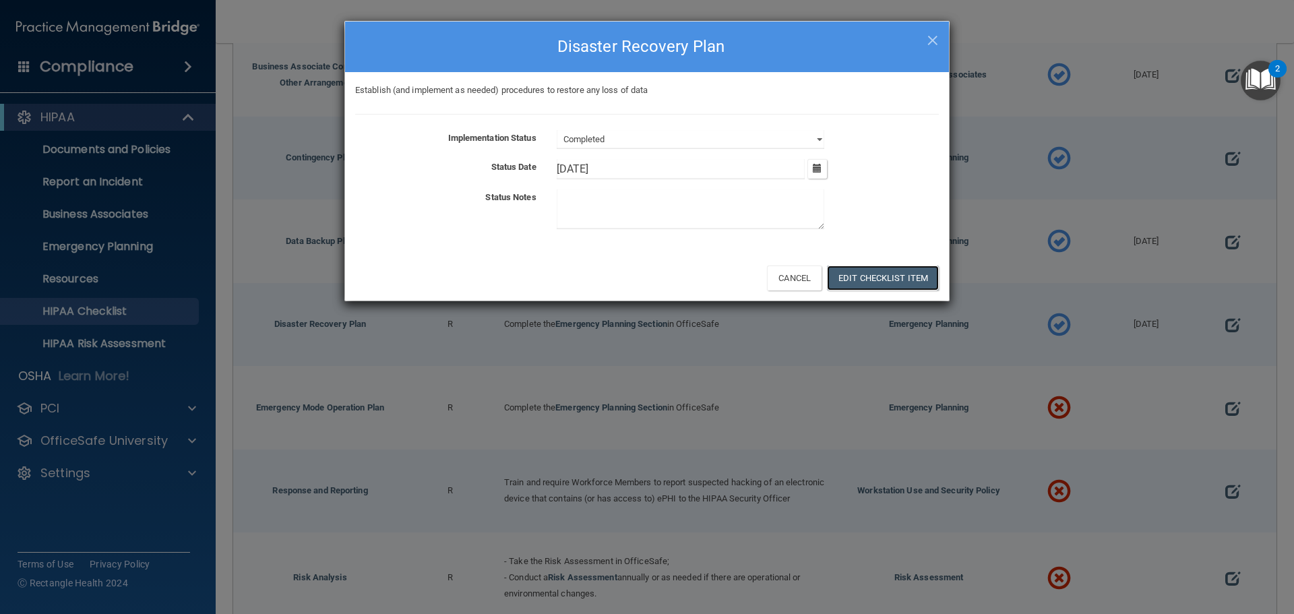
drag, startPoint x: 860, startPoint y: 277, endPoint x: 870, endPoint y: 290, distance: 16.8
click at [861, 276] on button "Edit Checklist Item" at bounding box center [883, 277] width 112 height 25
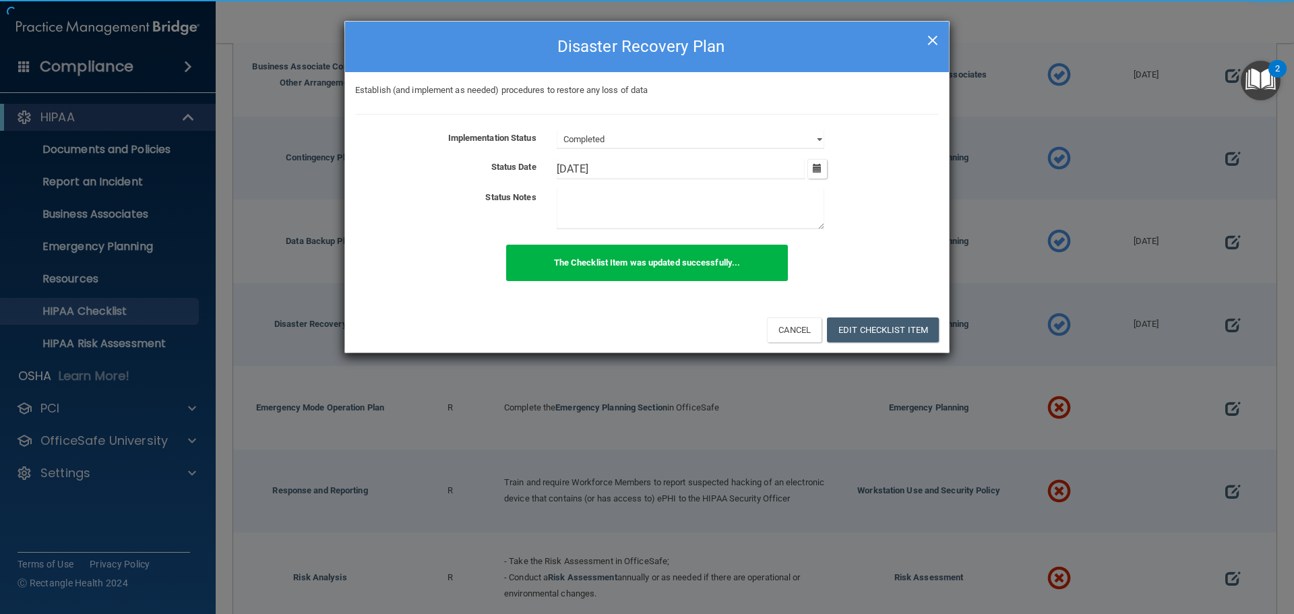
drag, startPoint x: 945, startPoint y: 31, endPoint x: 935, endPoint y: 39, distance: 13.5
click at [944, 32] on div "× Close Disaster Recovery Plan" at bounding box center [647, 47] width 604 height 51
click at [933, 43] on span "×" at bounding box center [932, 38] width 12 height 27
select select "not_started"
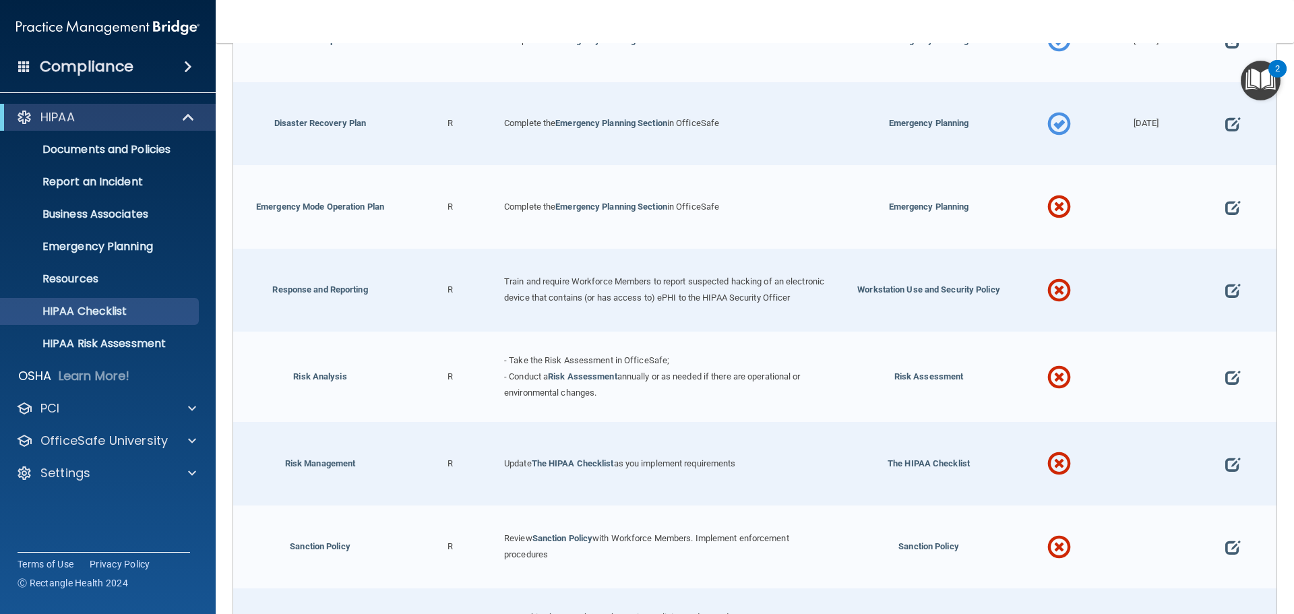
scroll to position [674, 0]
click at [1225, 206] on span at bounding box center [1232, 206] width 15 height 42
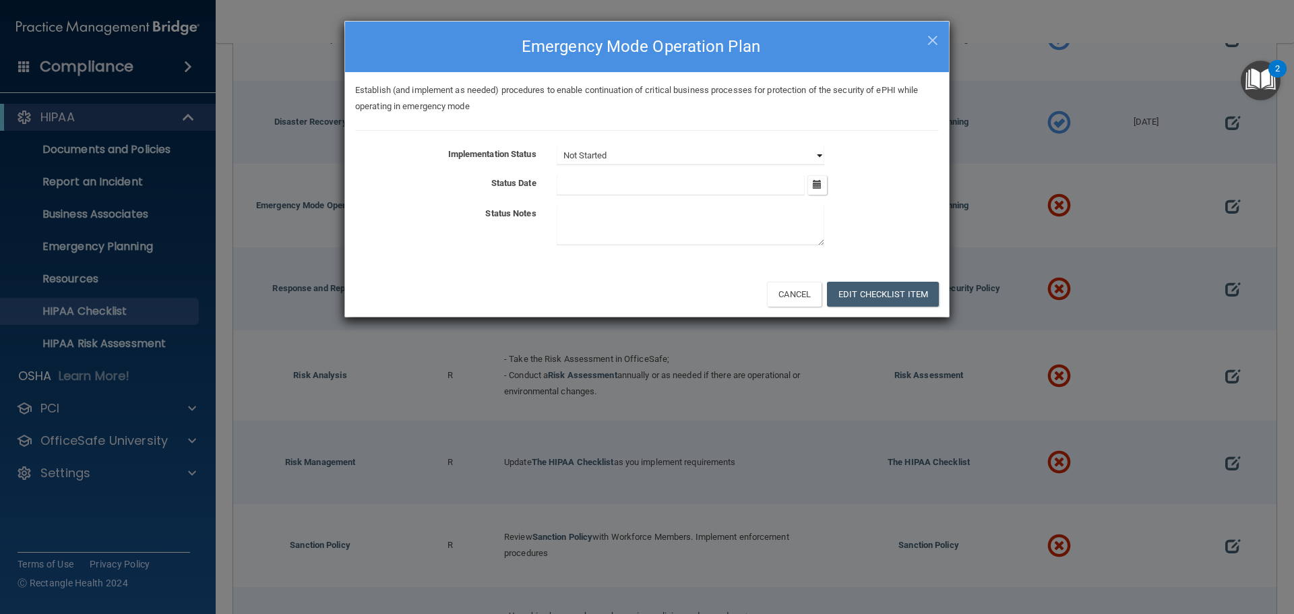
click at [670, 156] on select "Not Started In Progress Completed" at bounding box center [691, 155] width 268 height 19
click at [557, 146] on select "Not Started In Progress Completed" at bounding box center [691, 155] width 268 height 19
click at [709, 185] on input "text" at bounding box center [681, 185] width 249 height 20
drag, startPoint x: 658, startPoint y: 154, endPoint x: 659, endPoint y: 163, distance: 8.9
click at [658, 154] on select "Not Started In Progress Completed" at bounding box center [691, 155] width 268 height 19
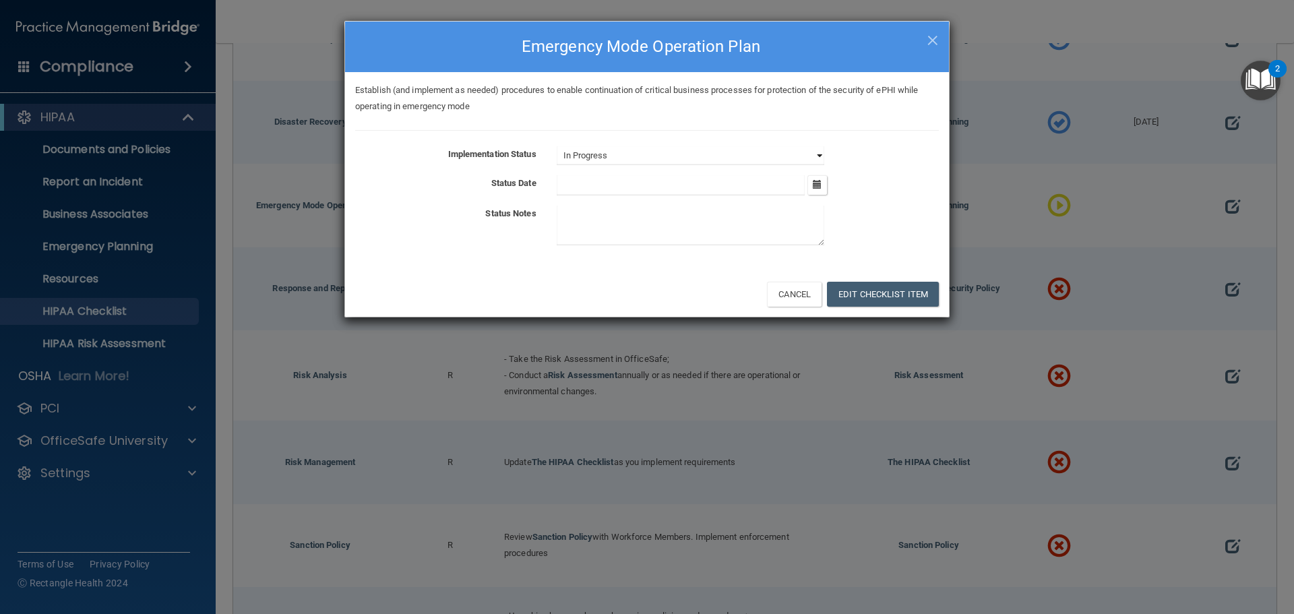
select select "completed"
click at [557, 146] on select "Not Started In Progress Completed" at bounding box center [691, 155] width 268 height 19
click at [813, 183] on icon "button" at bounding box center [817, 184] width 9 height 9
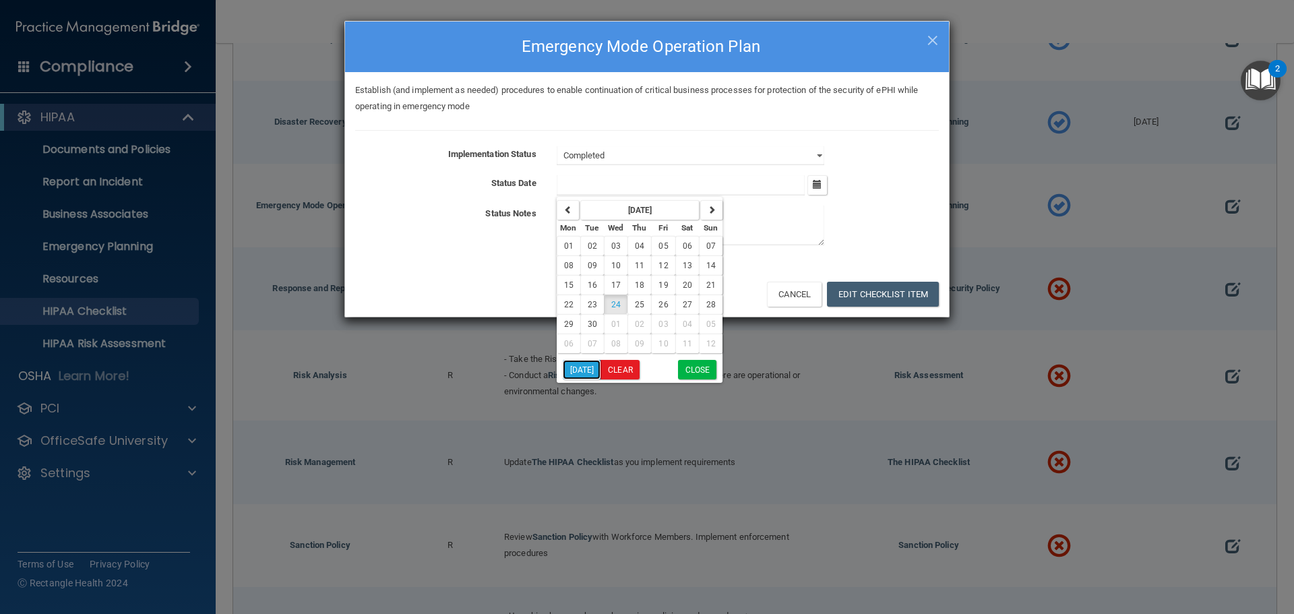
drag, startPoint x: 571, startPoint y: 366, endPoint x: 586, endPoint y: 364, distance: 14.3
click at [572, 365] on button "Today" at bounding box center [582, 370] width 38 height 20
type input "9/24/25"
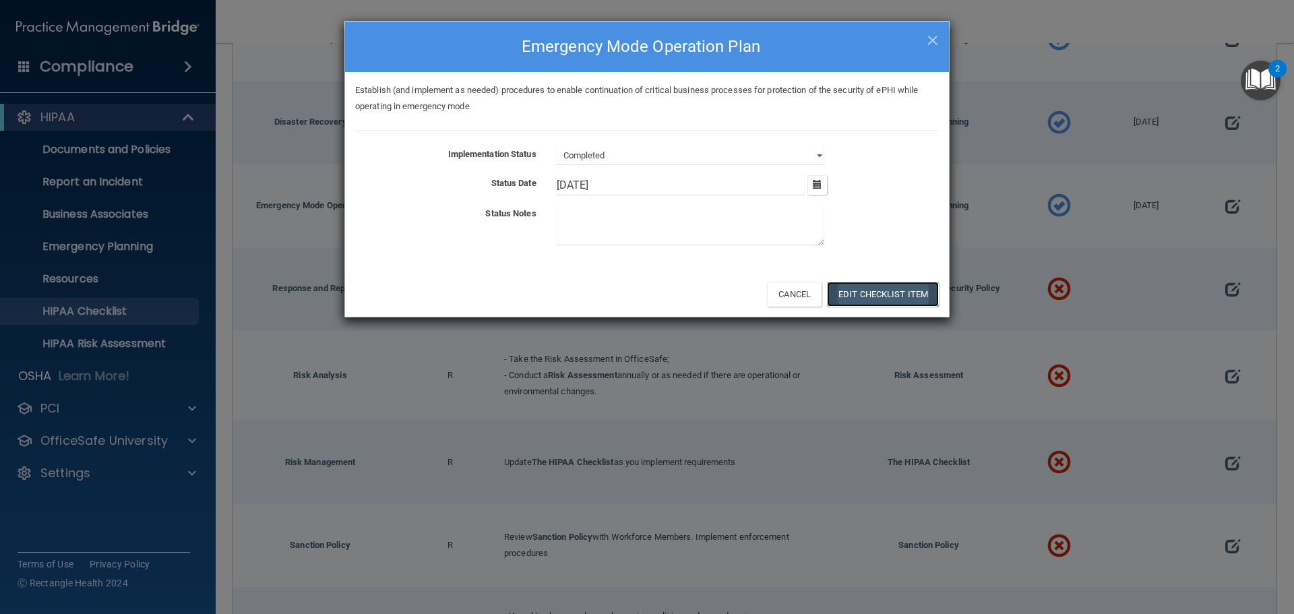
click at [877, 283] on button "Edit Checklist Item" at bounding box center [883, 294] width 112 height 25
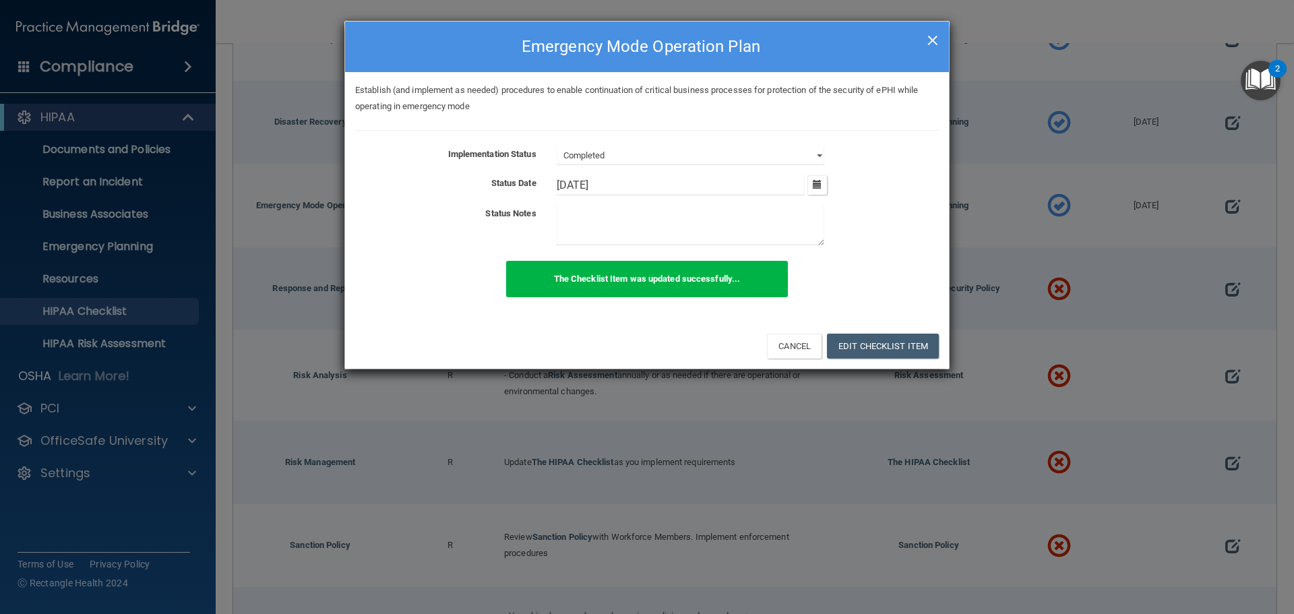
click at [929, 36] on span "×" at bounding box center [932, 38] width 12 height 27
select select "not_started"
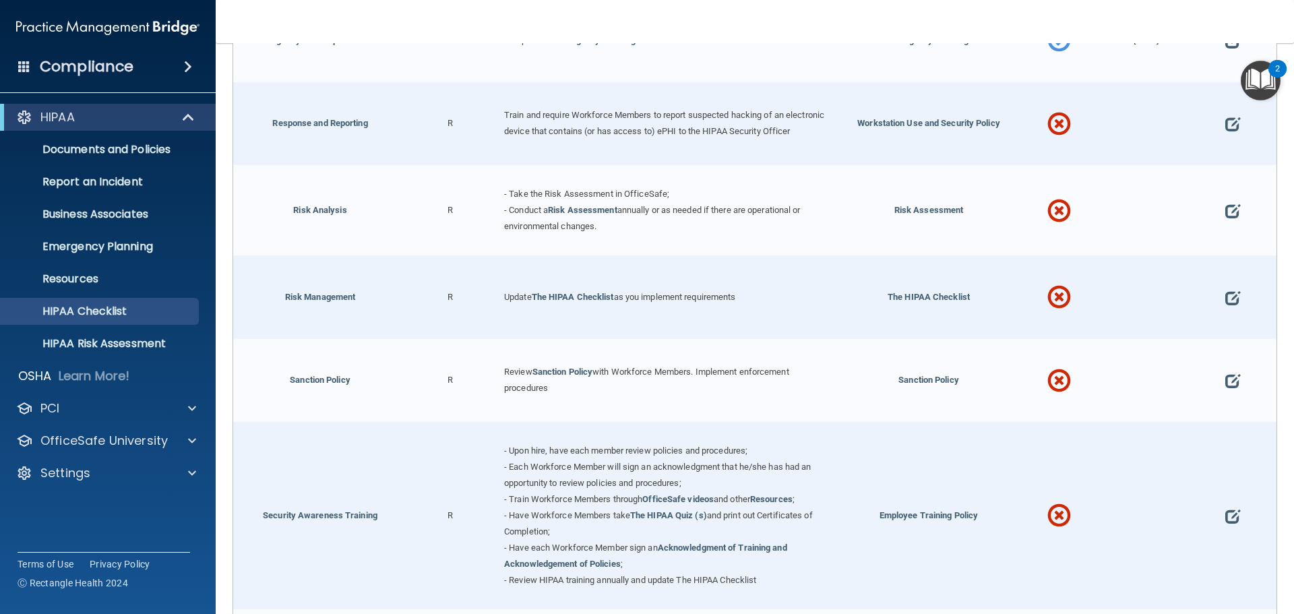
scroll to position [809, 0]
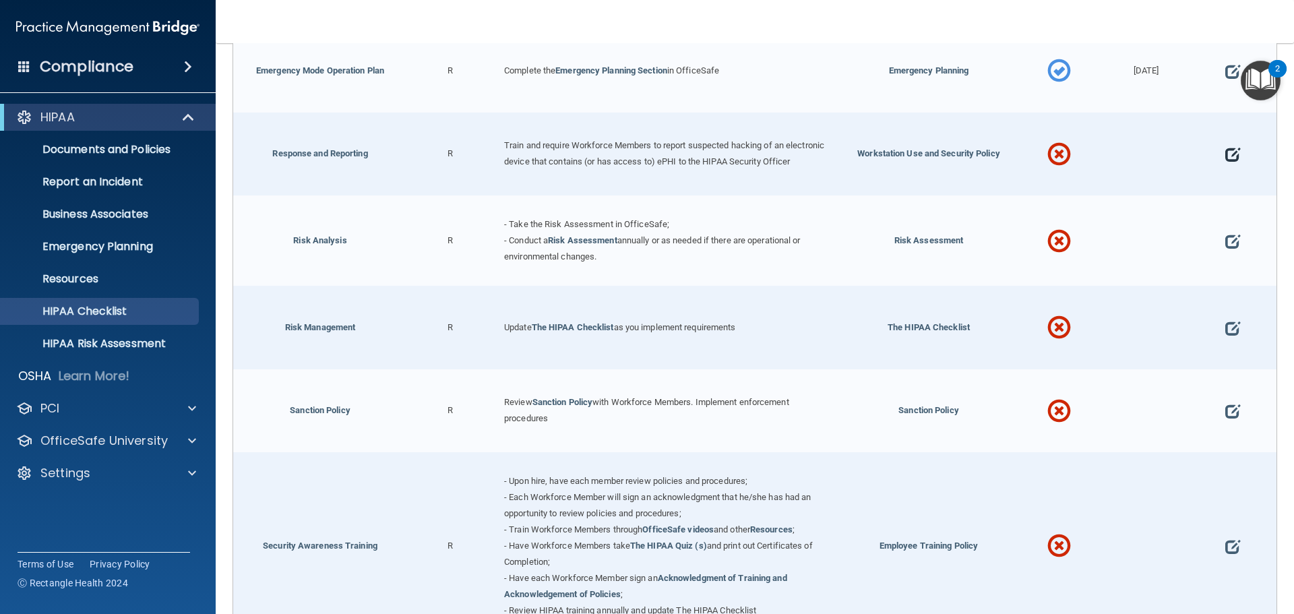
click at [1225, 164] on span at bounding box center [1232, 155] width 15 height 42
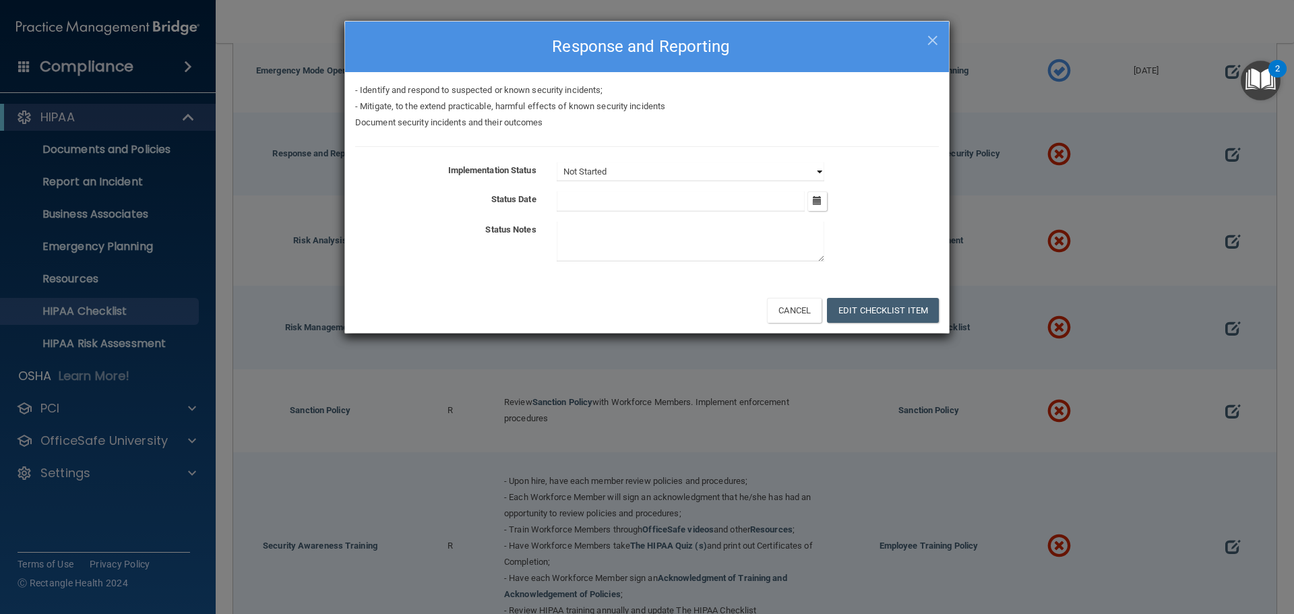
drag, startPoint x: 733, startPoint y: 166, endPoint x: 716, endPoint y: 181, distance: 22.9
click at [732, 166] on select "Not Started In Progress Completed" at bounding box center [691, 171] width 268 height 19
select select "completed"
click at [557, 162] on select "Not Started In Progress Completed" at bounding box center [691, 171] width 268 height 19
click at [686, 202] on input "text" at bounding box center [681, 201] width 249 height 20
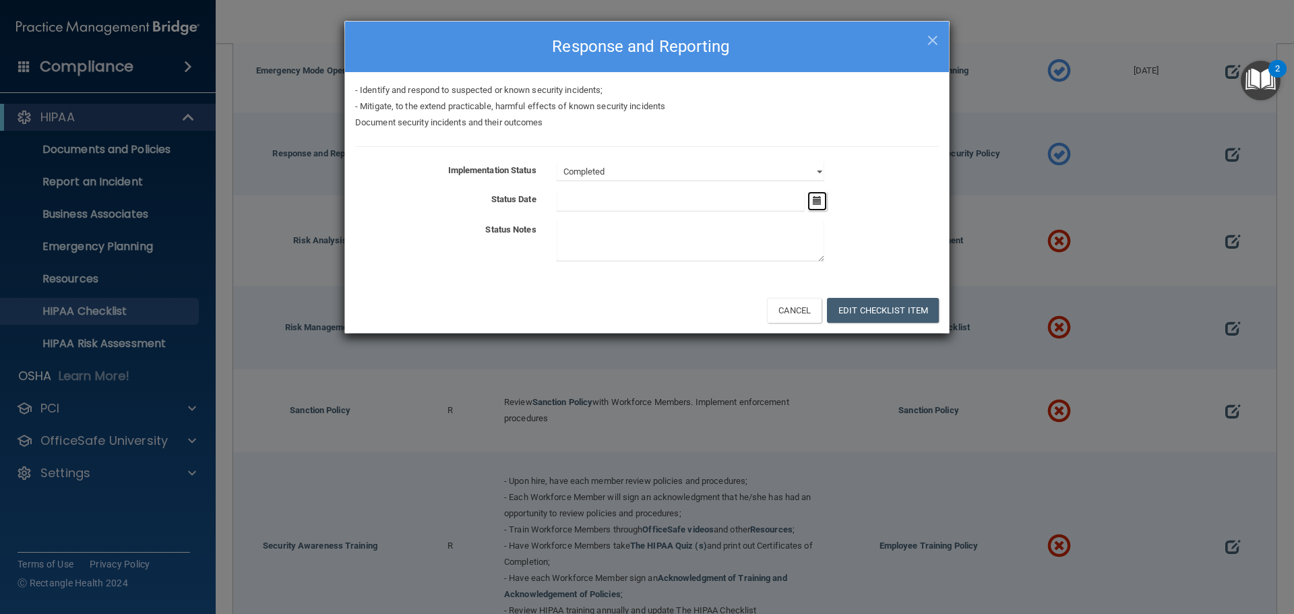
click at [818, 203] on icon "button" at bounding box center [817, 200] width 9 height 9
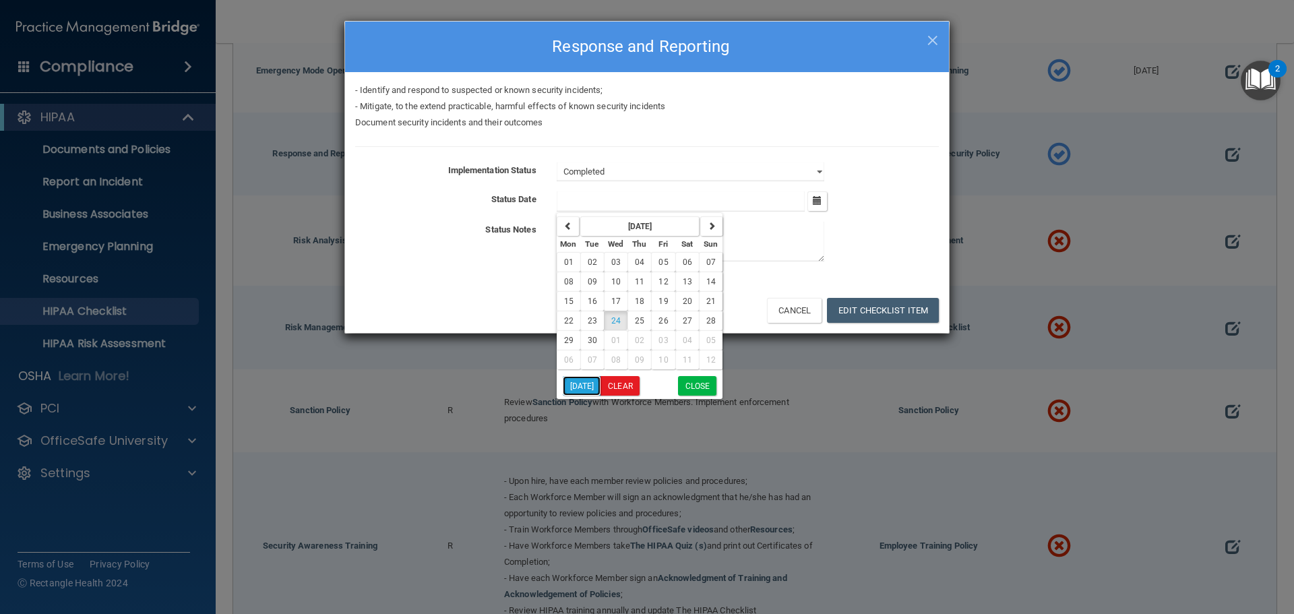
click at [576, 385] on button "Today" at bounding box center [582, 386] width 38 height 20
type input "9/24/25"
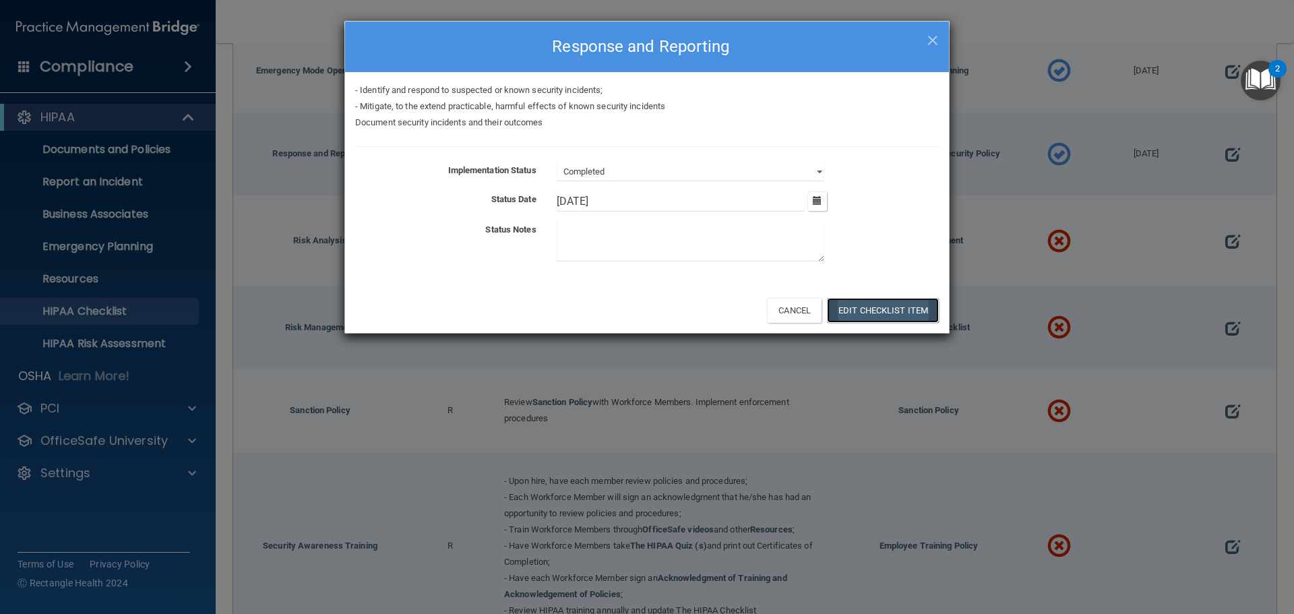
drag, startPoint x: 876, startPoint y: 313, endPoint x: 867, endPoint y: 307, distance: 10.3
click at [876, 312] on button "Edit Checklist Item" at bounding box center [883, 310] width 112 height 25
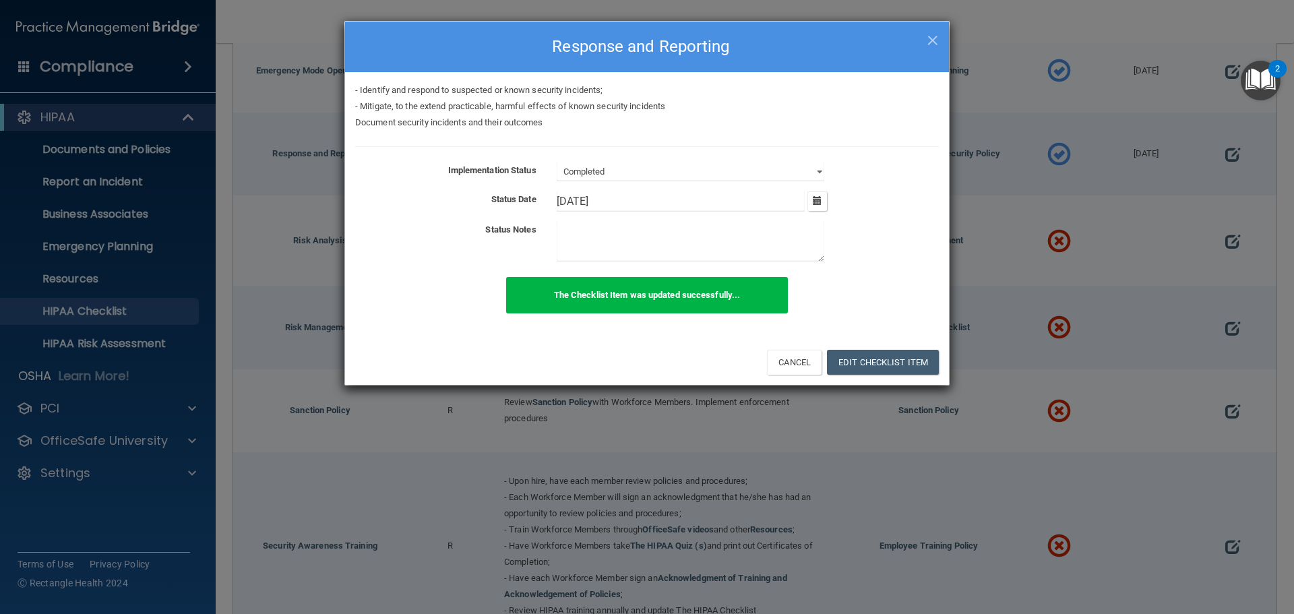
click at [941, 32] on div "× Close Response and Reporting" at bounding box center [647, 47] width 604 height 51
drag, startPoint x: 931, startPoint y: 40, endPoint x: 933, endPoint y: 55, distance: 14.9
click at [931, 43] on span "×" at bounding box center [932, 38] width 12 height 27
select select "not_started"
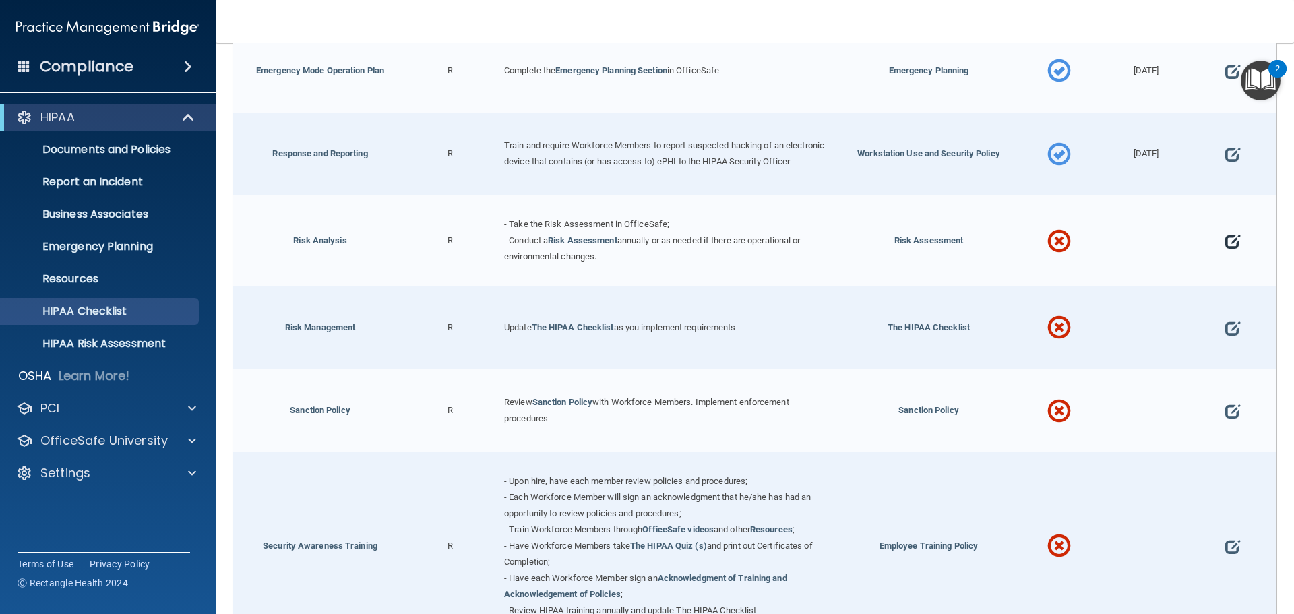
click at [1225, 249] on span at bounding box center [1232, 241] width 15 height 42
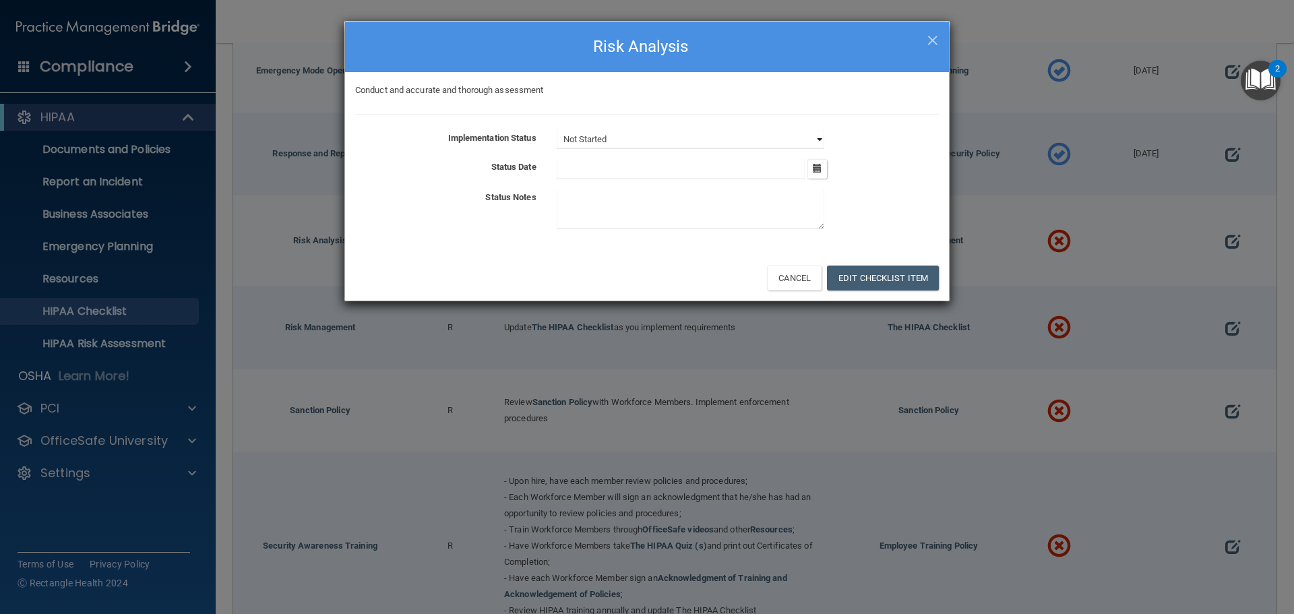
drag, startPoint x: 636, startPoint y: 133, endPoint x: 627, endPoint y: 146, distance: 16.4
click at [636, 135] on select "Not Started In Progress Completed" at bounding box center [691, 139] width 268 height 19
select select "completed"
click at [557, 130] on select "Not Started In Progress Completed" at bounding box center [691, 139] width 268 height 19
drag, startPoint x: 831, startPoint y: 173, endPoint x: 815, endPoint y: 174, distance: 16.2
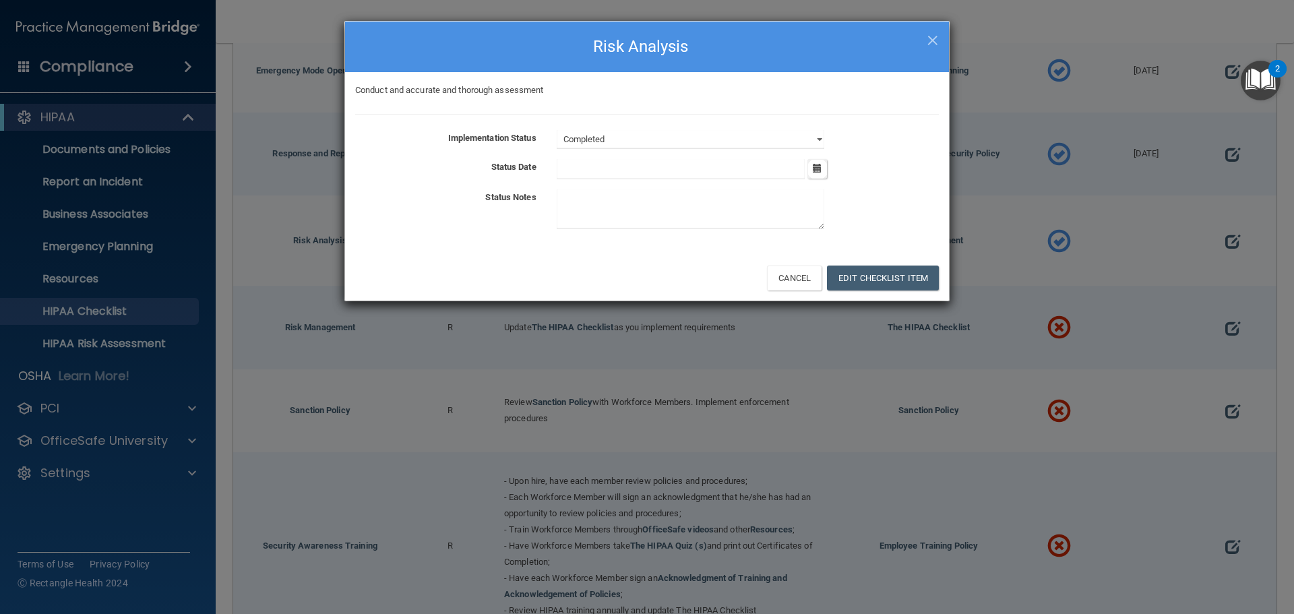
click at [822, 175] on div "September 2025 Mon Tue Wed Thu Fri Sat Sun 01 02 03 04 05 06 07 08 09 10 11 12 …" at bounding box center [747, 169] width 402 height 20
click at [814, 175] on button "button" at bounding box center [817, 169] width 20 height 20
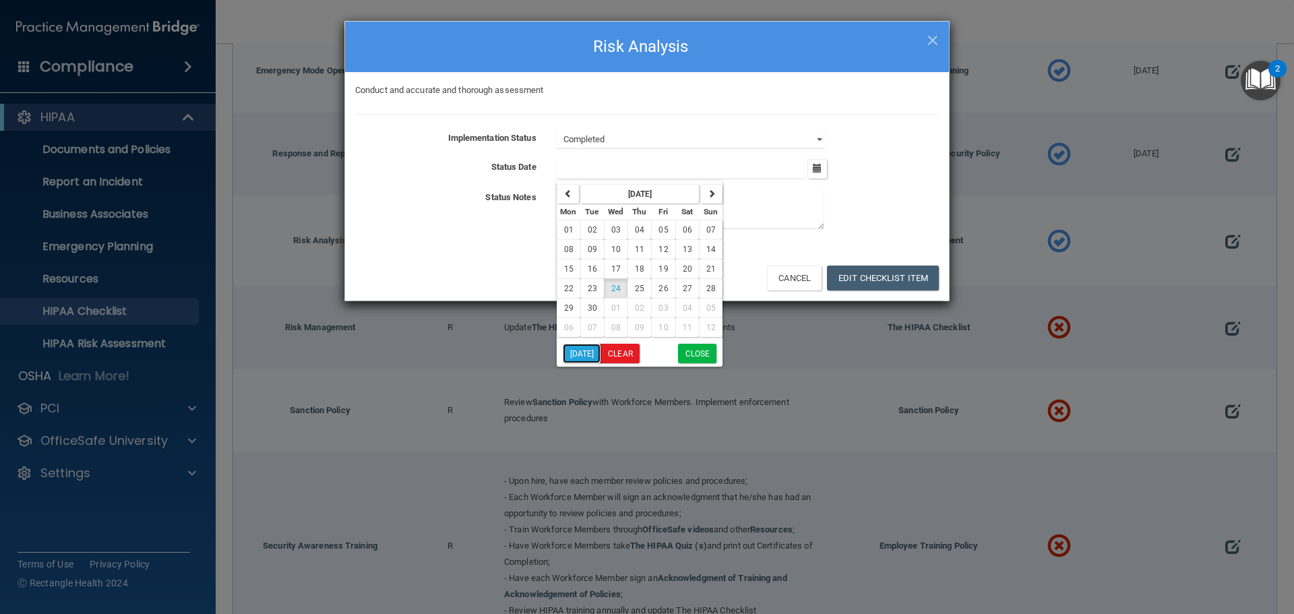
click at [575, 353] on button "Today" at bounding box center [582, 354] width 38 height 20
type input "9/24/25"
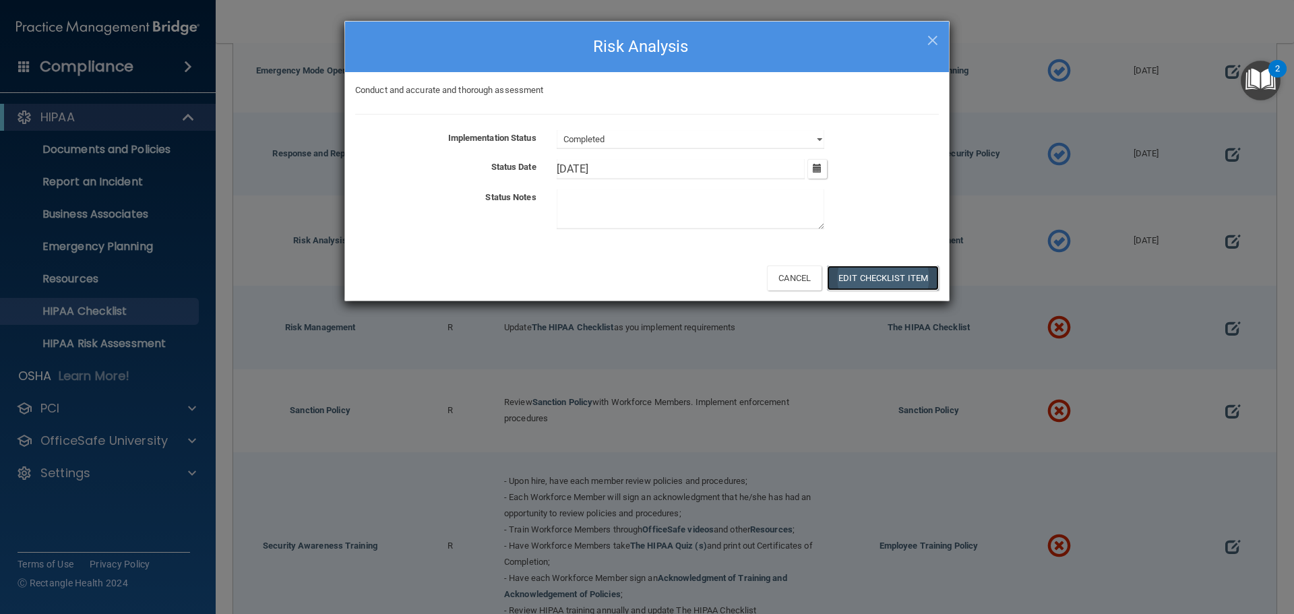
click at [904, 270] on button "Edit Checklist Item" at bounding box center [883, 277] width 112 height 25
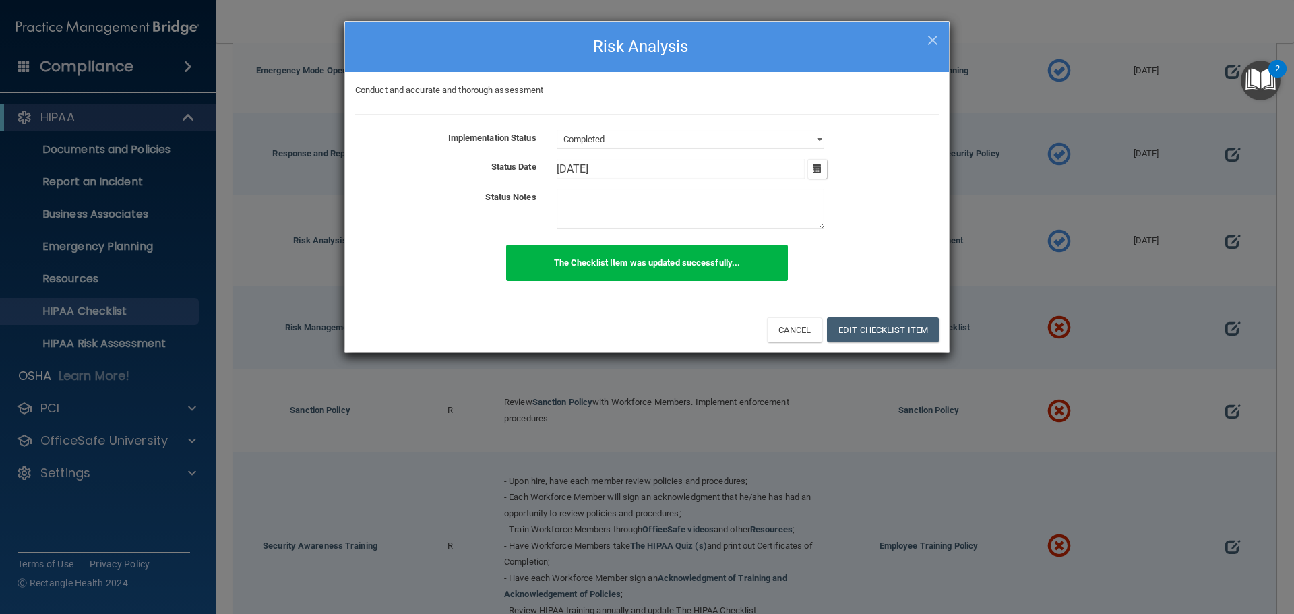
drag, startPoint x: 923, startPoint y: 37, endPoint x: 951, endPoint y: 84, distance: 55.0
click at [923, 38] on h4 "Risk Analysis" at bounding box center [647, 47] width 584 height 30
click at [931, 40] on span "×" at bounding box center [932, 38] width 12 height 27
select select "not_started"
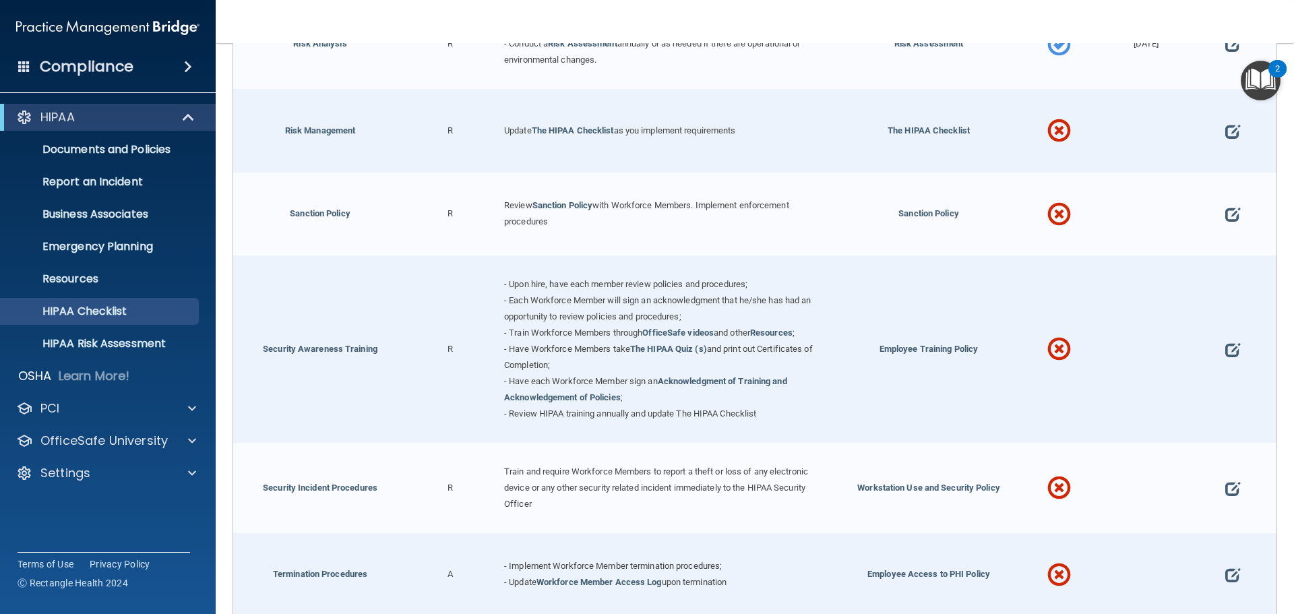
scroll to position [1011, 0]
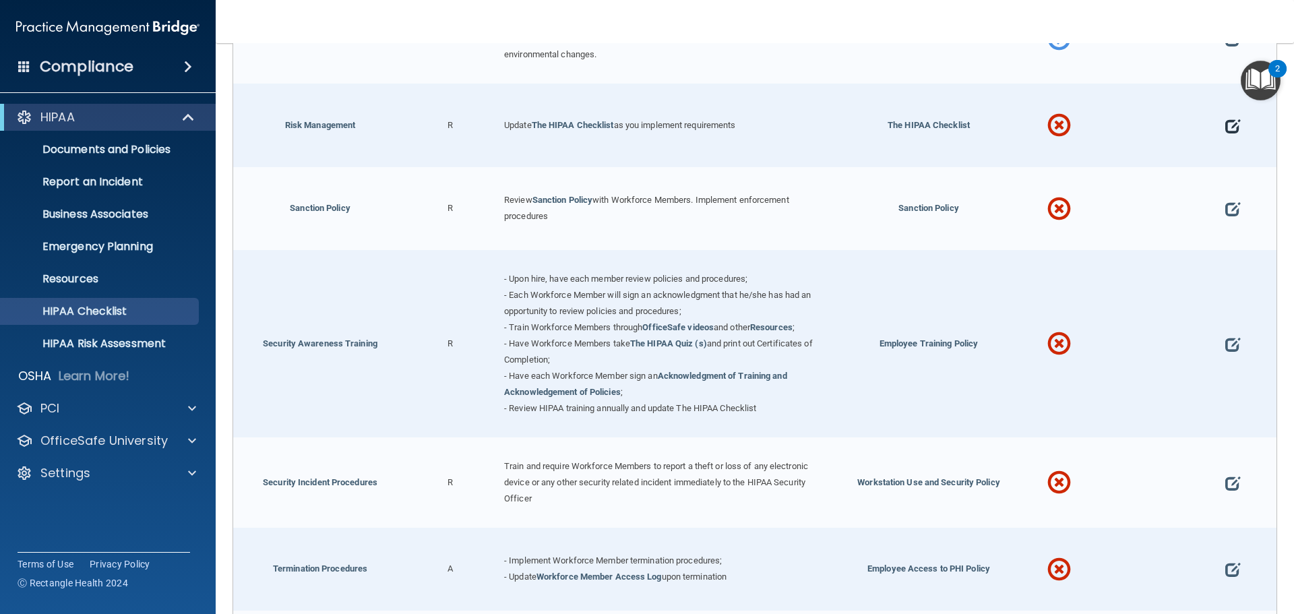
click at [1225, 132] on span at bounding box center [1232, 126] width 15 height 42
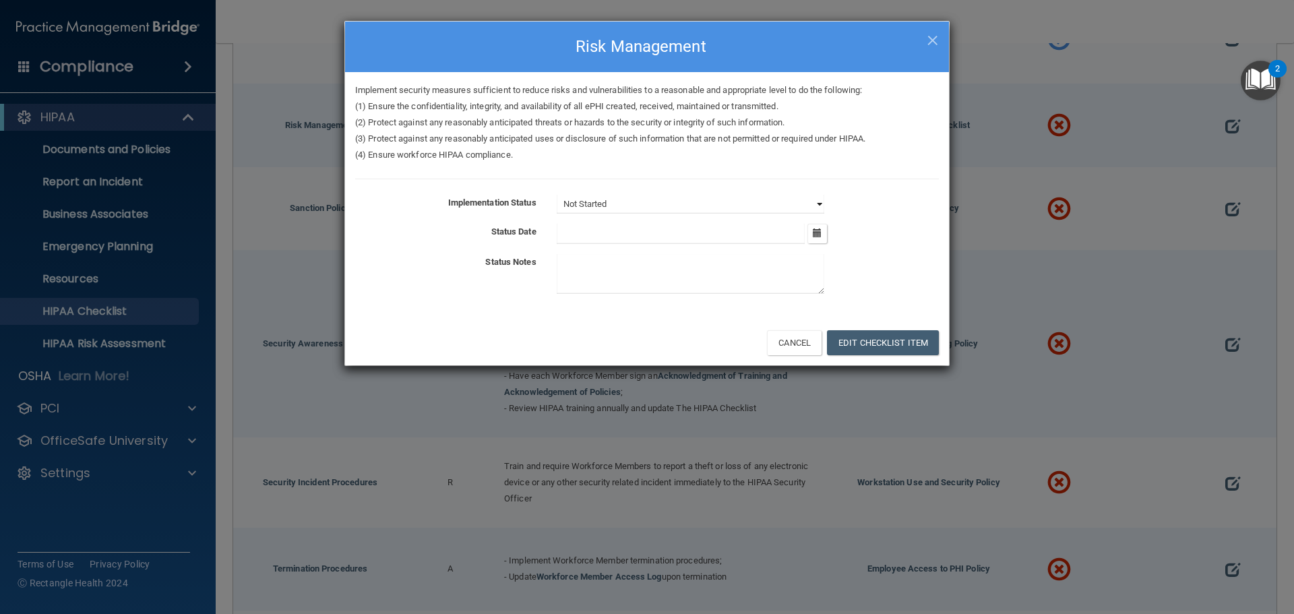
click at [716, 212] on select "Not Started In Progress Completed" at bounding box center [691, 204] width 268 height 19
select select "completed"
click at [557, 195] on select "Not Started In Progress Completed" at bounding box center [691, 204] width 268 height 19
click at [825, 236] on button "button" at bounding box center [817, 234] width 20 height 20
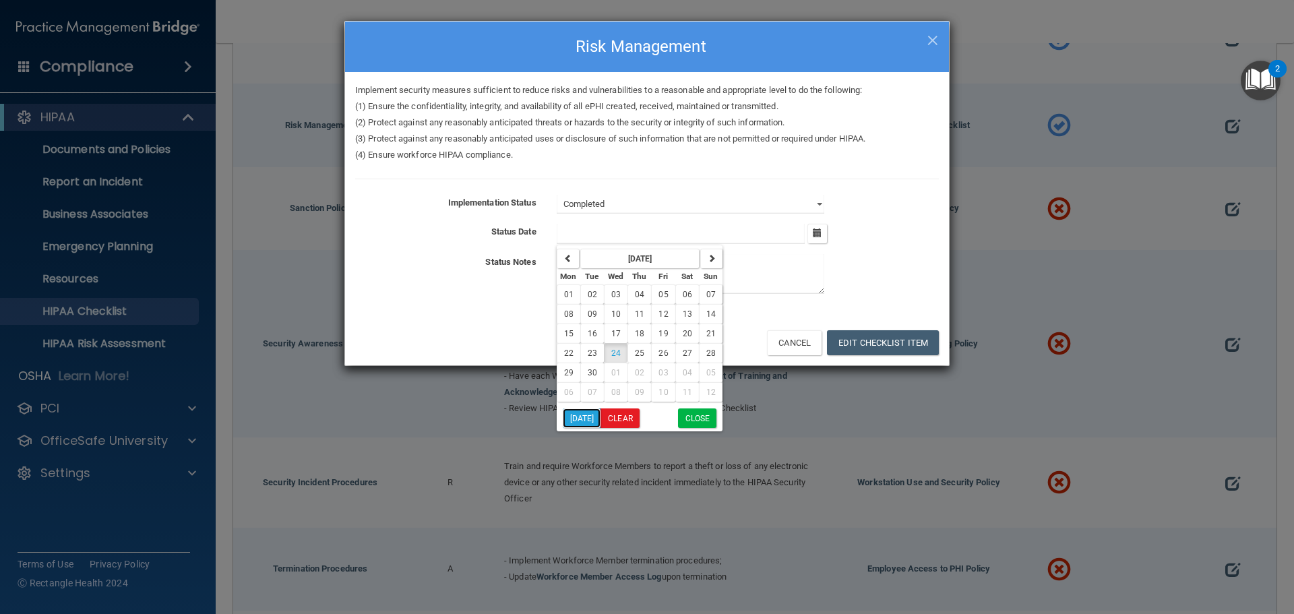
click at [579, 417] on button "Today" at bounding box center [582, 418] width 38 height 20
type input "9/24/25"
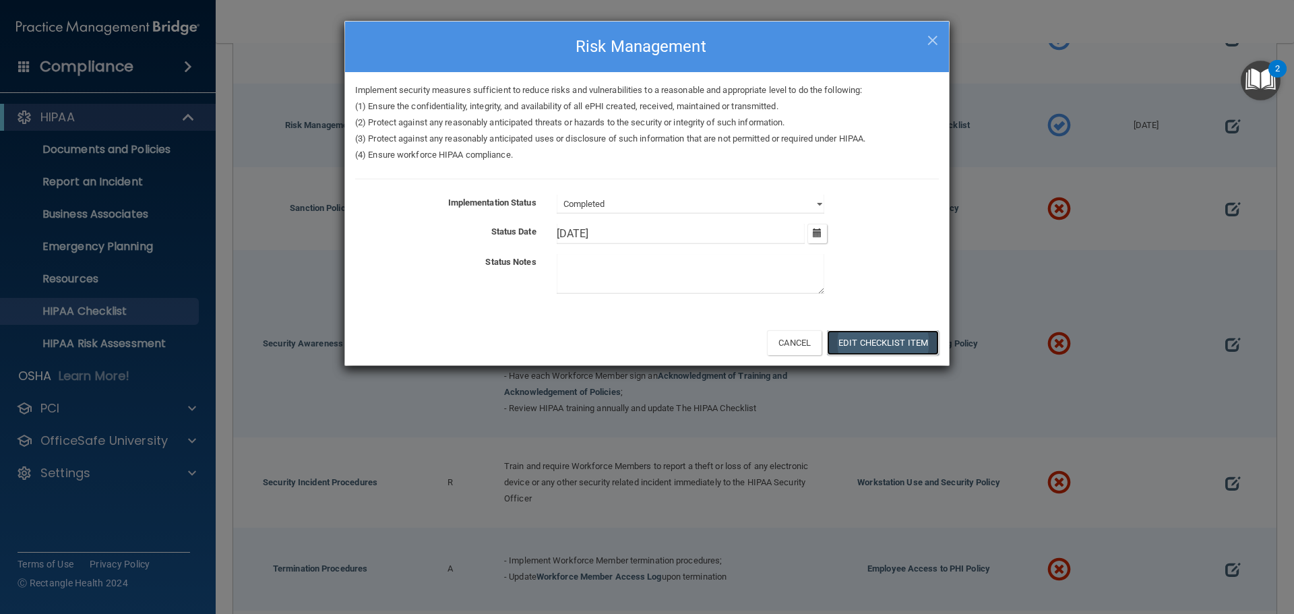
click at [853, 343] on button "Edit Checklist Item" at bounding box center [883, 342] width 112 height 25
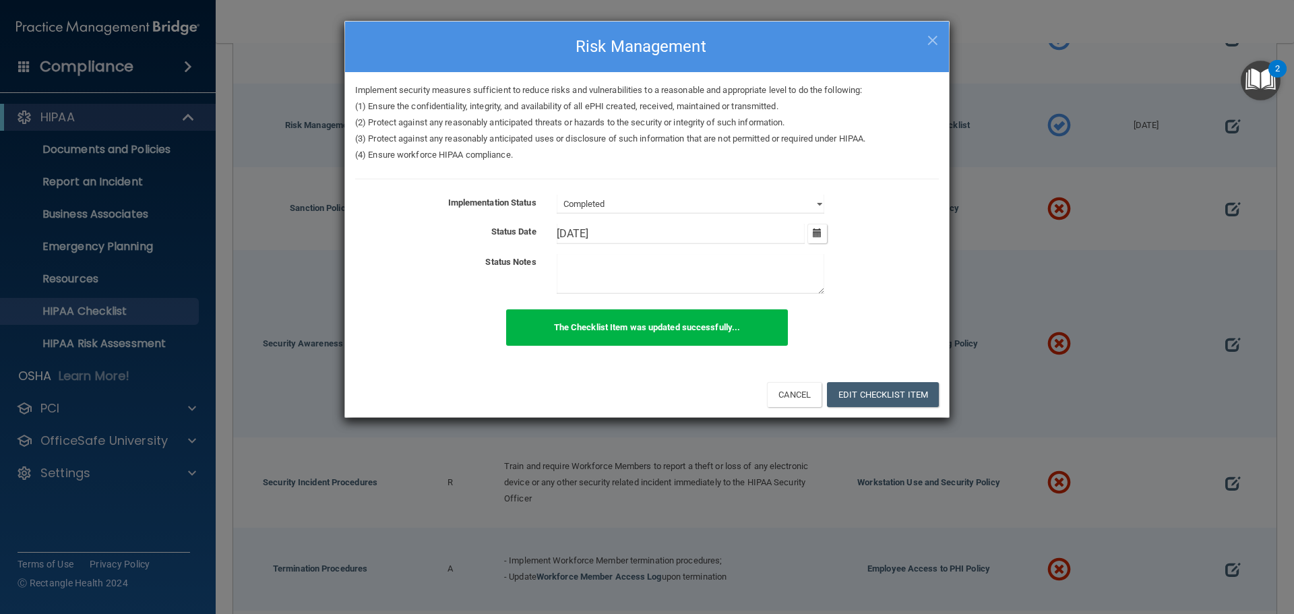
drag, startPoint x: 930, startPoint y: 34, endPoint x: 960, endPoint y: 96, distance: 68.7
click at [930, 36] on span "×" at bounding box center [932, 38] width 12 height 27
select select "not_started"
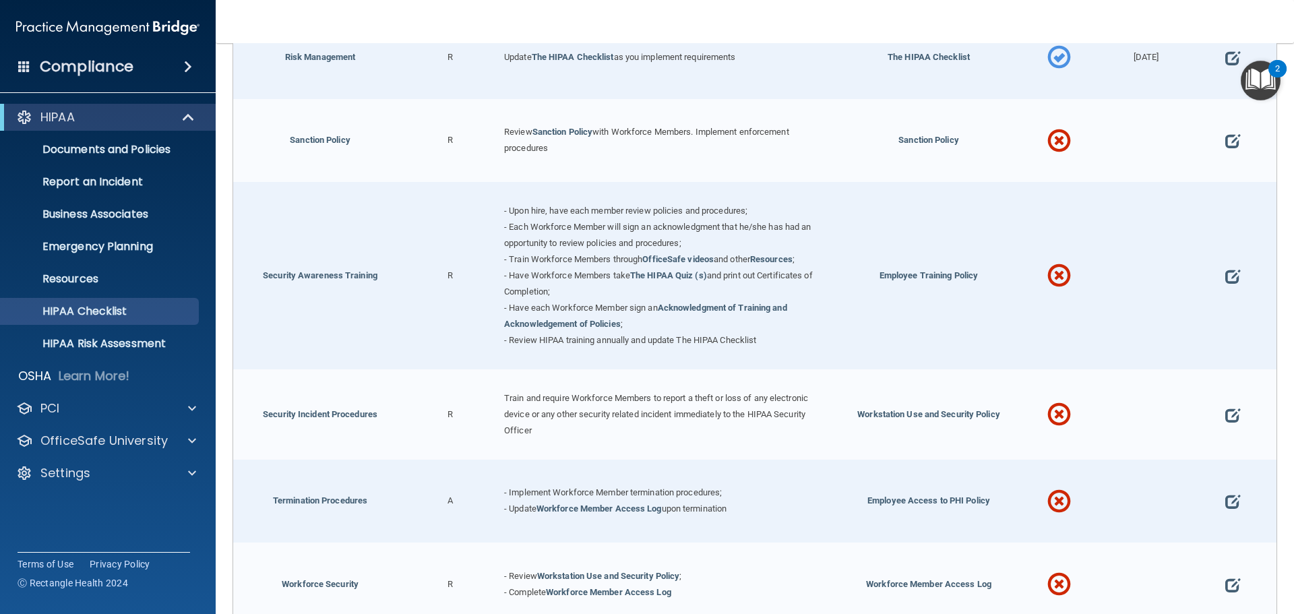
scroll to position [1078, 0]
click at [1225, 147] on span at bounding box center [1232, 142] width 15 height 42
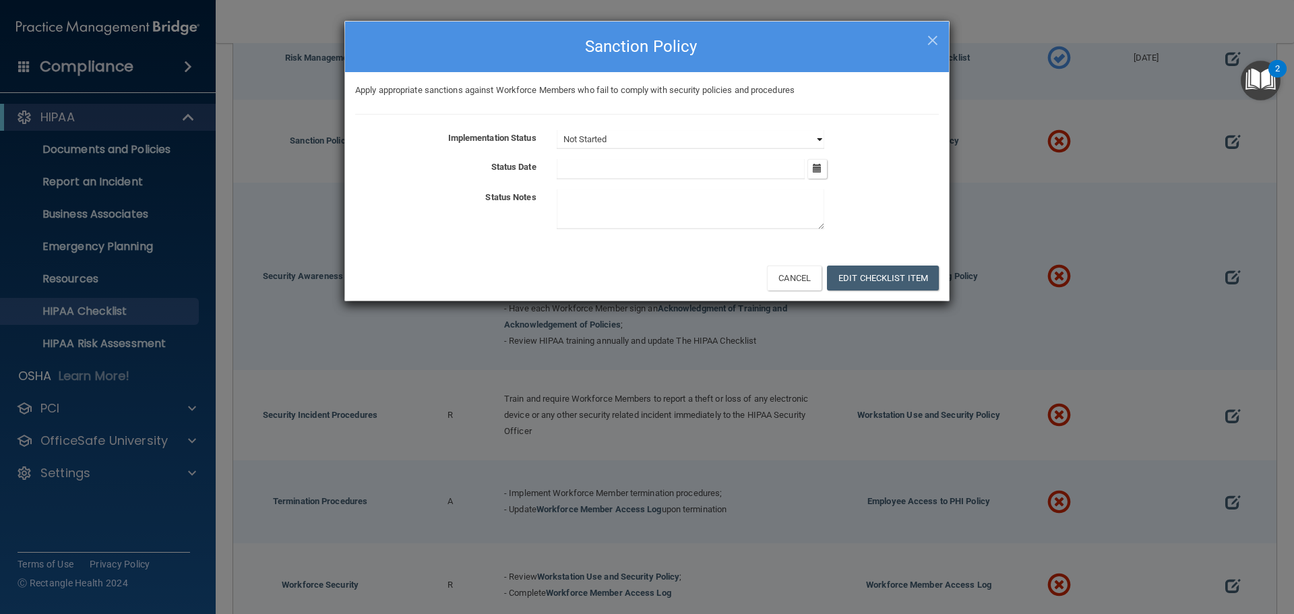
drag, startPoint x: 656, startPoint y: 136, endPoint x: 654, endPoint y: 147, distance: 10.9
click at [656, 137] on select "Not Started In Progress Completed" at bounding box center [691, 139] width 268 height 19
select select "completed"
click at [557, 130] on select "Not Started In Progress Completed" at bounding box center [691, 139] width 268 height 19
drag, startPoint x: 820, startPoint y: 171, endPoint x: 809, endPoint y: 183, distance: 16.2
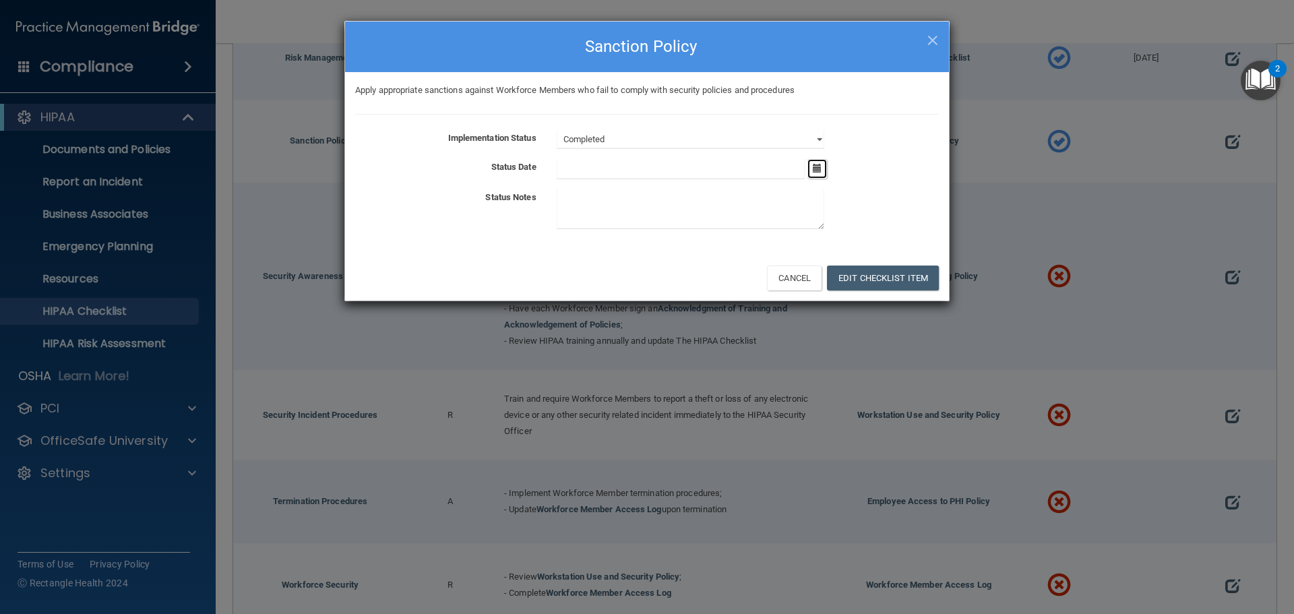
click at [821, 172] on icon "button" at bounding box center [817, 168] width 9 height 9
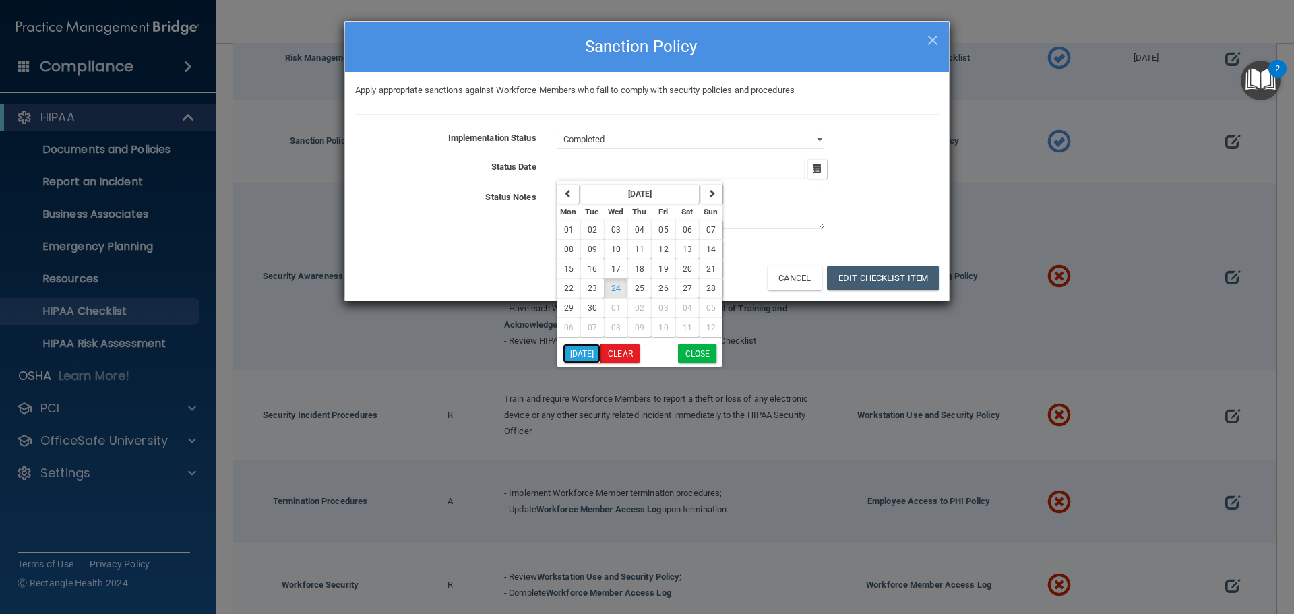
click at [573, 350] on button "Today" at bounding box center [582, 354] width 38 height 20
type input "9/24/25"
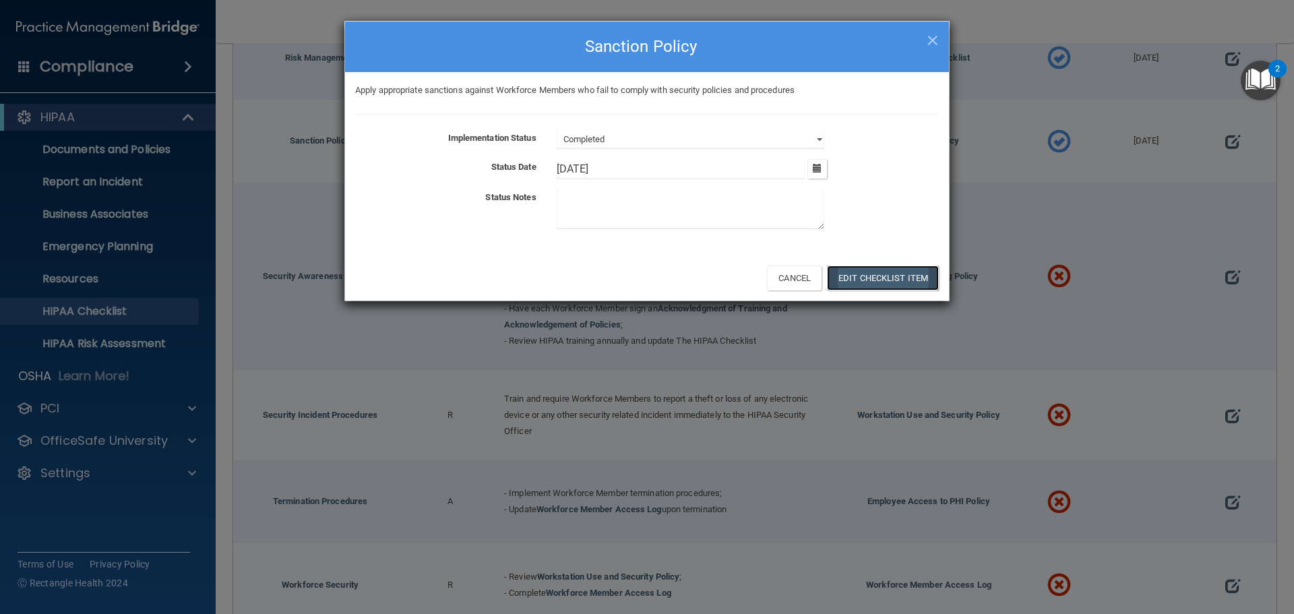
click at [857, 284] on button "Edit Checklist Item" at bounding box center [883, 277] width 112 height 25
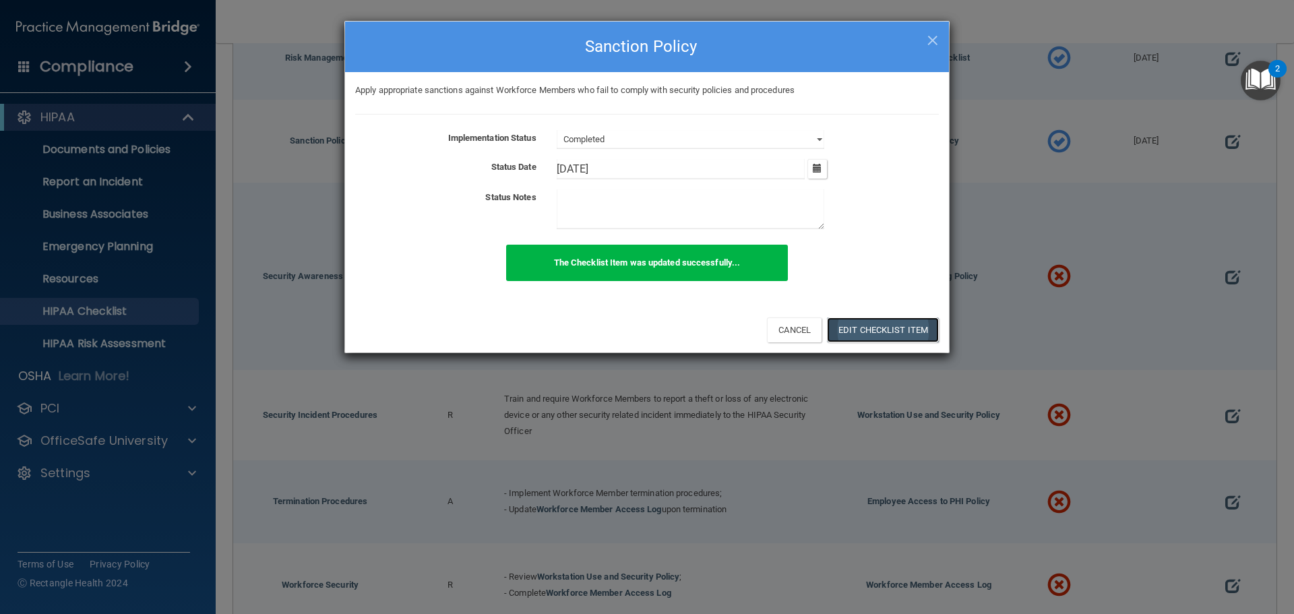
click at [882, 319] on button "Edit Checklist Item" at bounding box center [883, 329] width 112 height 25
click at [932, 36] on span "×" at bounding box center [932, 38] width 12 height 27
select select "not_started"
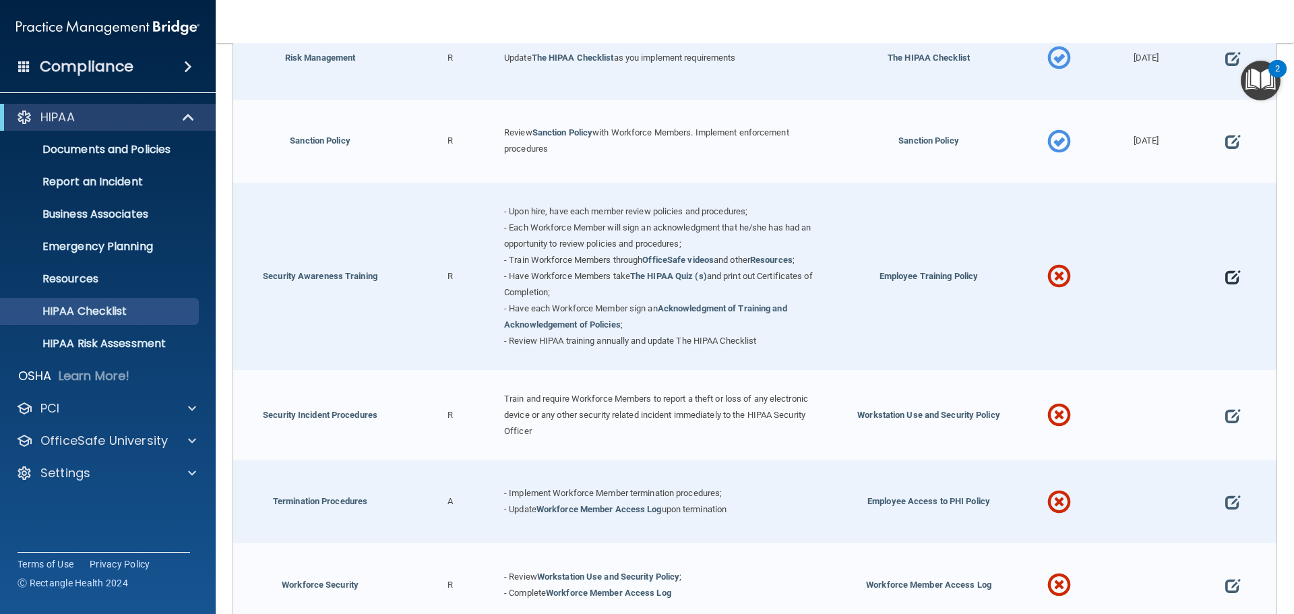
click at [1225, 282] on span at bounding box center [1232, 277] width 15 height 42
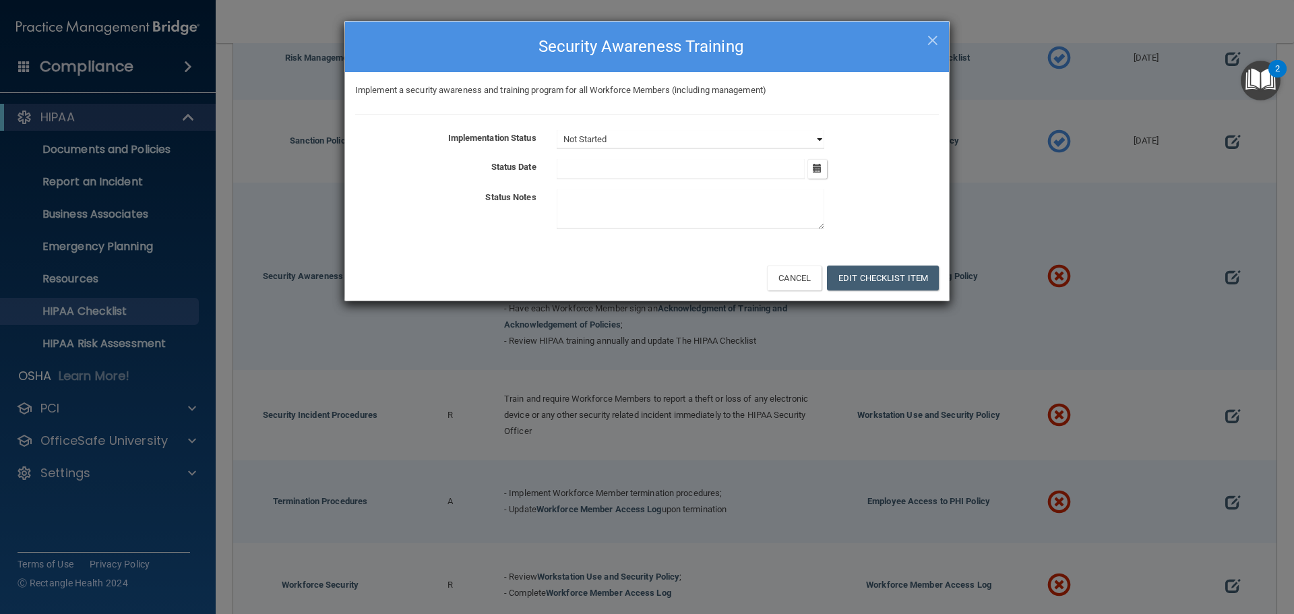
click at [685, 143] on select "Not Started In Progress Completed" at bounding box center [691, 139] width 268 height 19
select select "completed"
click at [557, 130] on select "Not Started In Progress Completed" at bounding box center [691, 139] width 268 height 19
drag, startPoint x: 827, startPoint y: 172, endPoint x: 818, endPoint y: 172, distance: 9.4
click at [821, 172] on div "September 2025 Mon Tue Wed Thu Fri Sat Sun 01 02 03 04 05 06 07 08 09 10 11 12 …" at bounding box center [747, 169] width 402 height 20
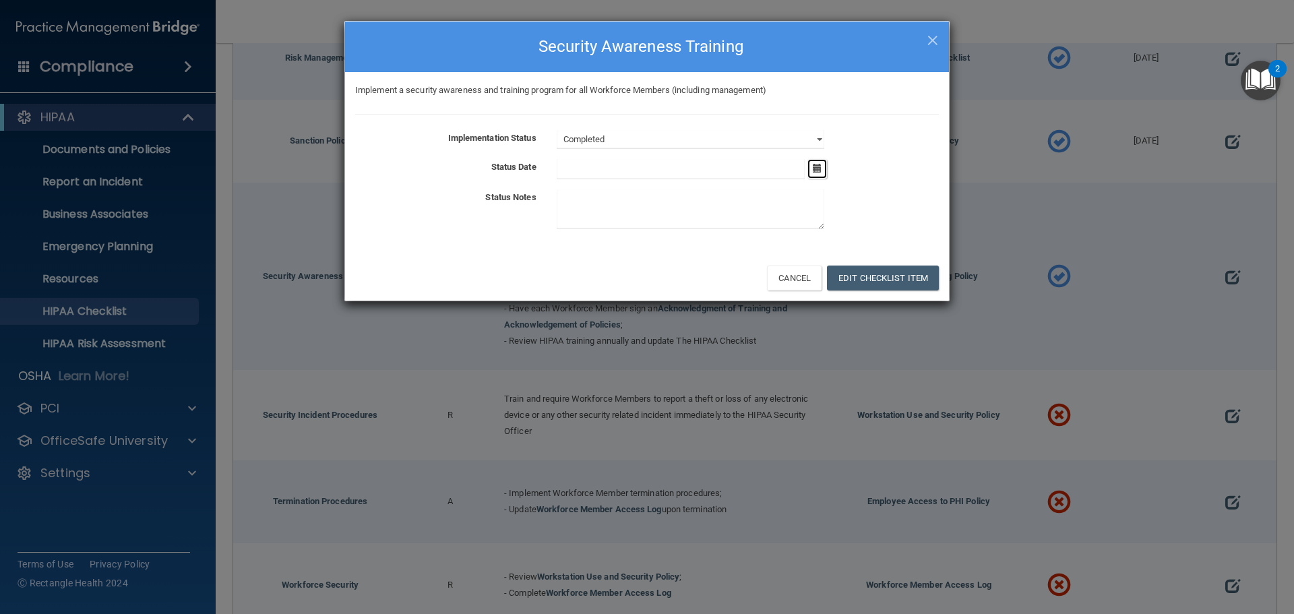
click at [817, 172] on icon "button" at bounding box center [817, 168] width 9 height 9
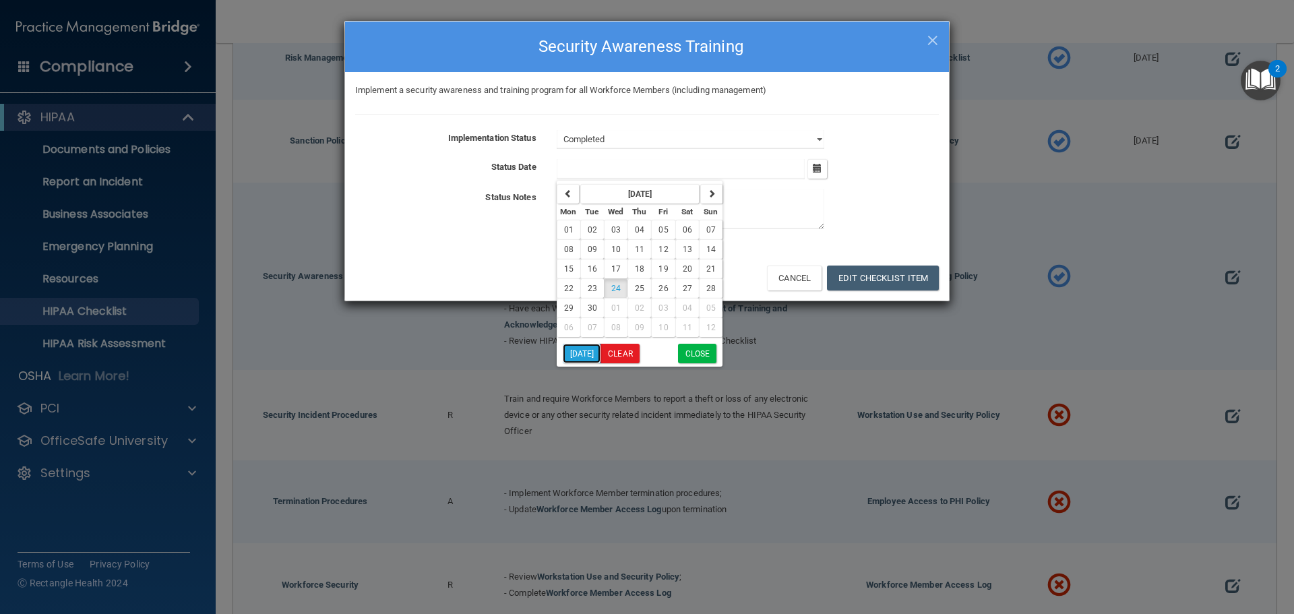
drag, startPoint x: 578, startPoint y: 355, endPoint x: 646, endPoint y: 330, distance: 71.8
click at [579, 351] on button "Today" at bounding box center [582, 354] width 38 height 20
type input "9/24/25"
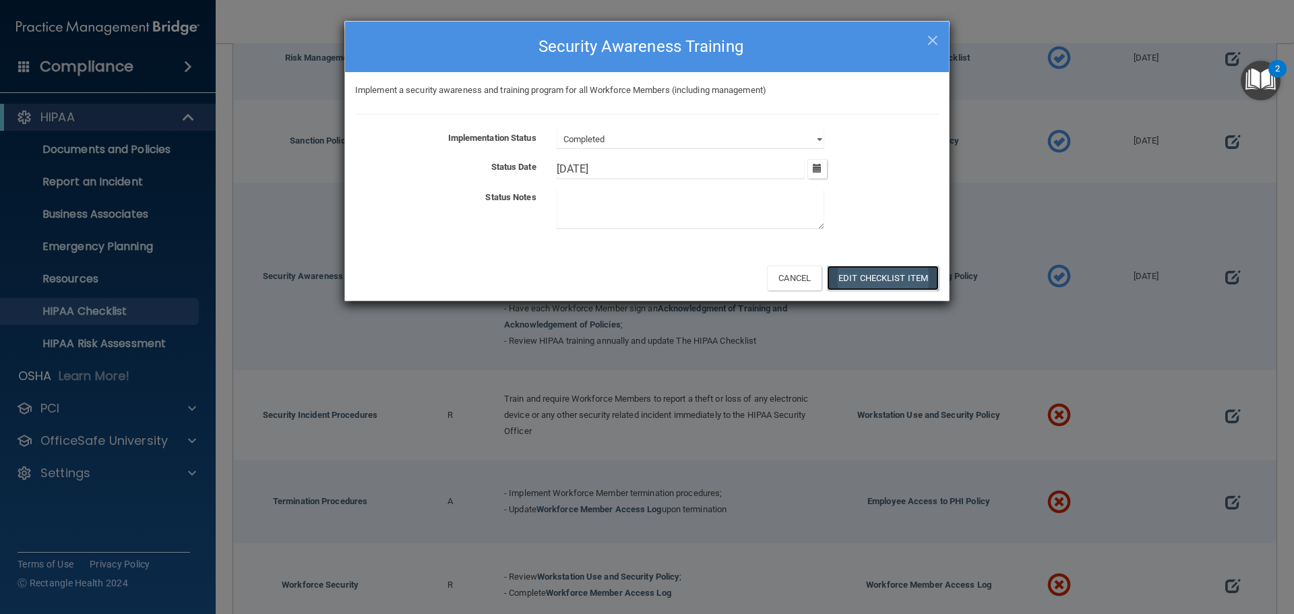
click at [873, 274] on button "Edit Checklist Item" at bounding box center [883, 277] width 112 height 25
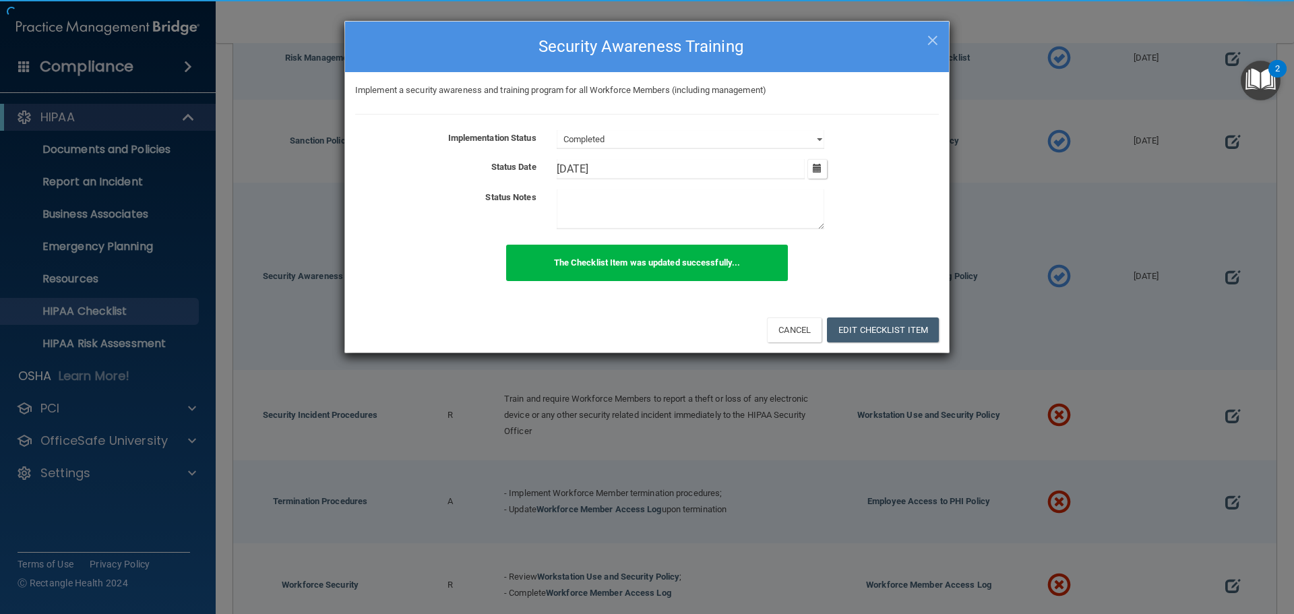
click at [857, 280] on div "The Checklist Item was updated successfully..." at bounding box center [647, 271] width 604 height 52
click at [931, 37] on span "×" at bounding box center [932, 38] width 12 height 27
select select "not_started"
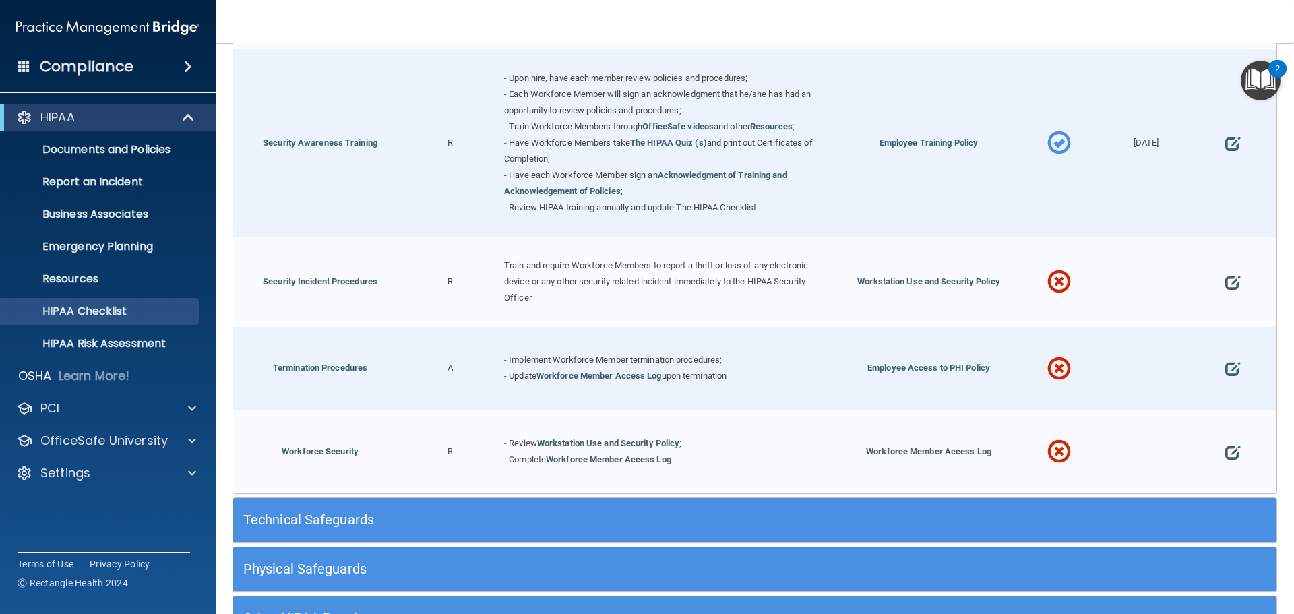
scroll to position [1213, 0]
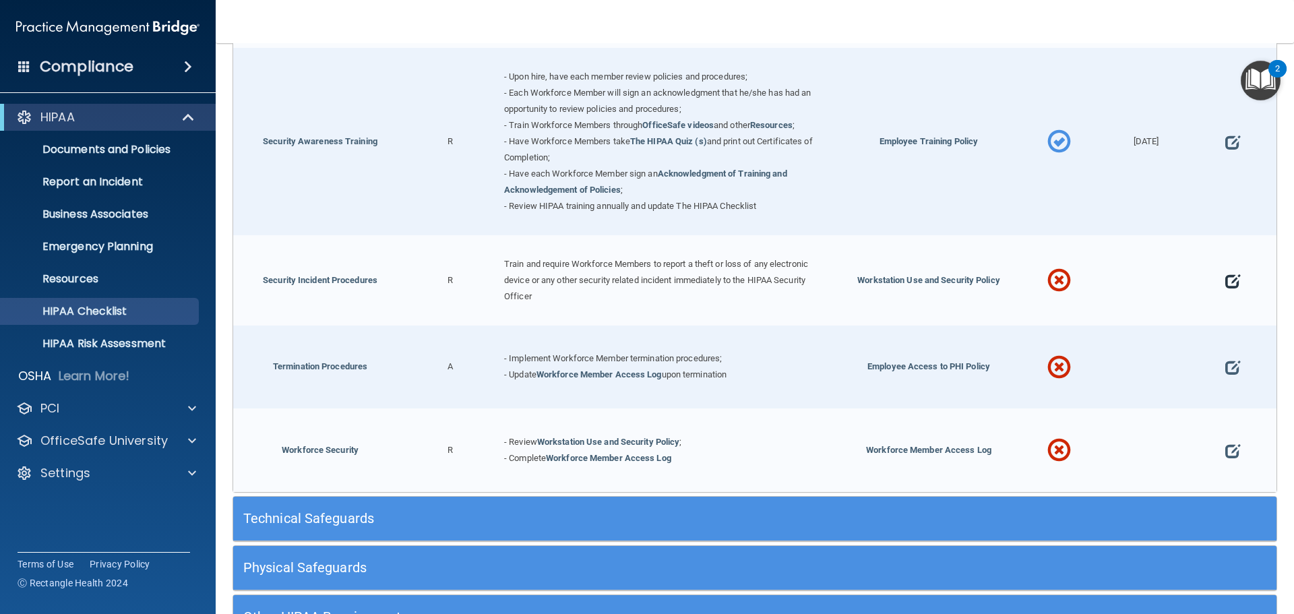
click at [1225, 288] on span at bounding box center [1232, 281] width 15 height 42
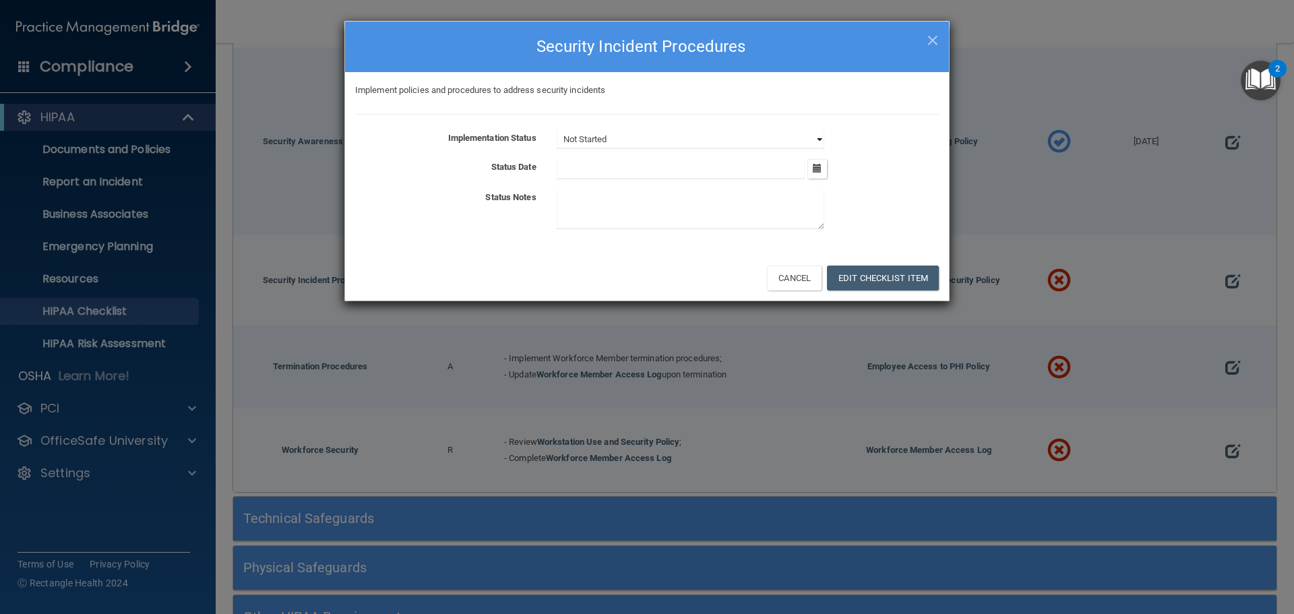
click at [734, 144] on select "Not Started In Progress Completed" at bounding box center [691, 139] width 268 height 19
select select "completed"
click at [557, 130] on select "Not Started In Progress Completed" at bounding box center [691, 139] width 268 height 19
click at [813, 173] on button "button" at bounding box center [817, 169] width 20 height 20
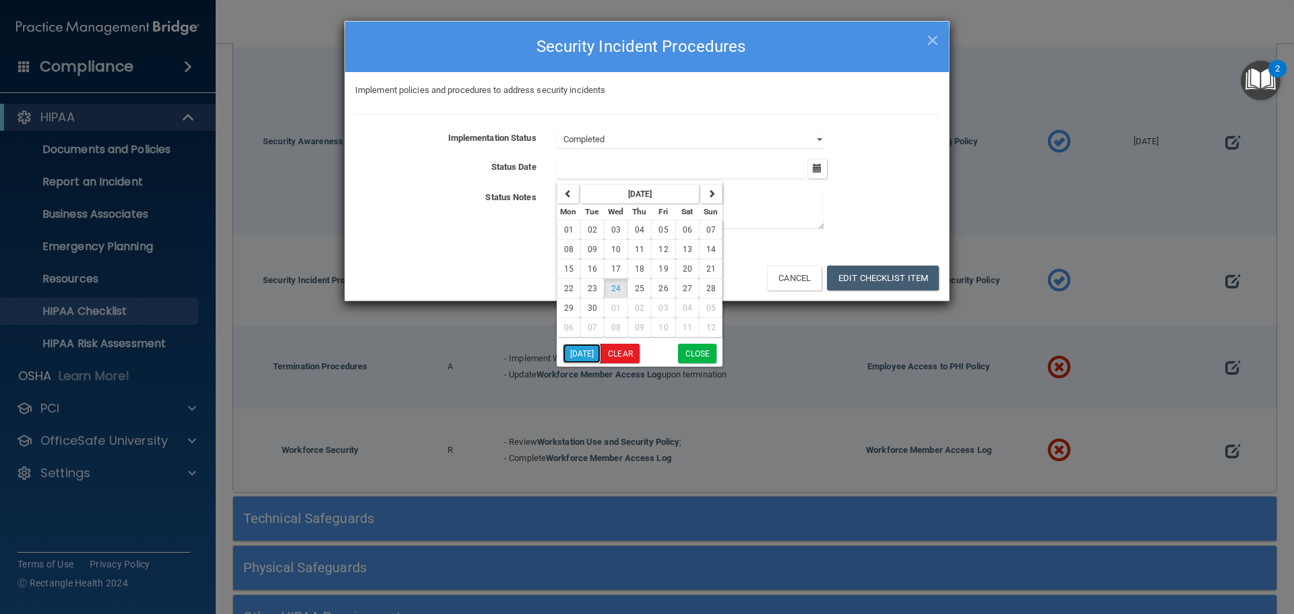
click at [573, 358] on button "Today" at bounding box center [582, 354] width 38 height 20
type input "9/24/25"
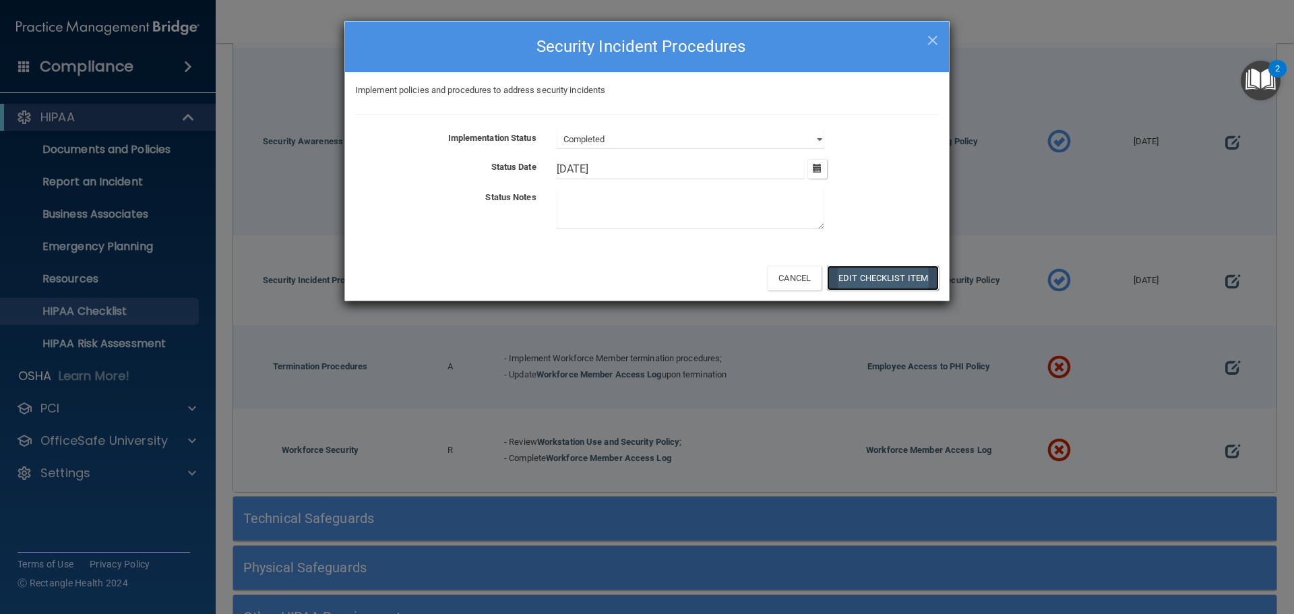
drag, startPoint x: 864, startPoint y: 276, endPoint x: 848, endPoint y: 261, distance: 21.0
click at [864, 275] on button "Edit Checklist Item" at bounding box center [883, 277] width 112 height 25
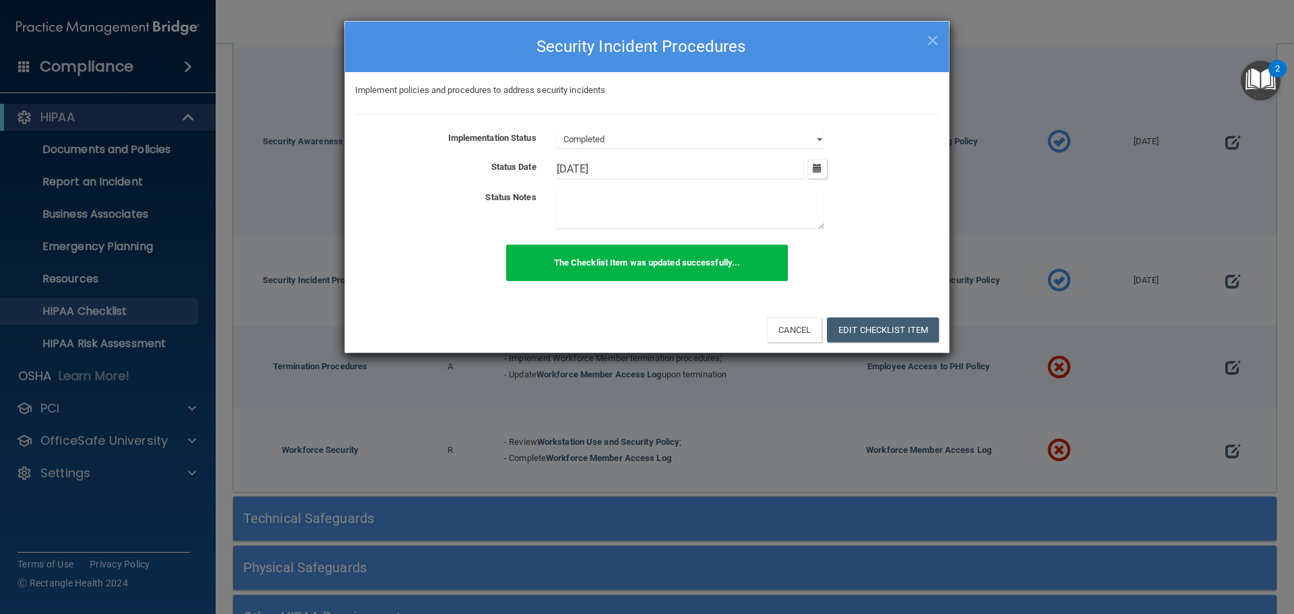
drag, startPoint x: 928, startPoint y: 34, endPoint x: 935, endPoint y: 55, distance: 22.6
click at [928, 38] on span "×" at bounding box center [932, 38] width 12 height 27
select select "not_started"
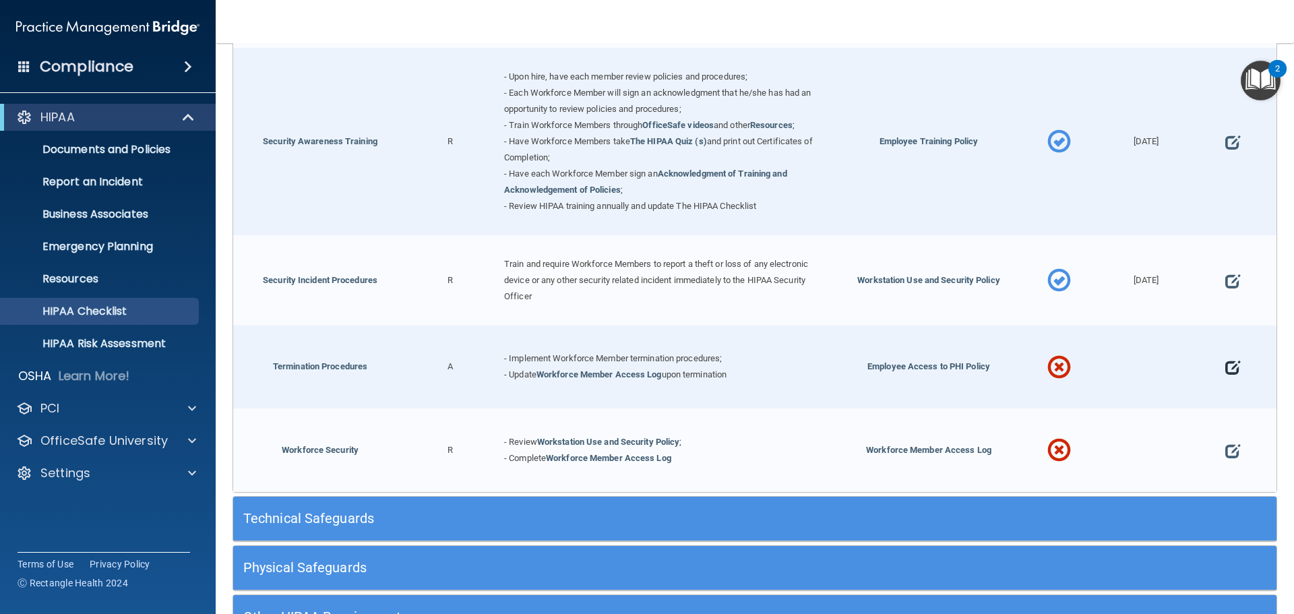
click at [1225, 374] on span at bounding box center [1232, 368] width 15 height 42
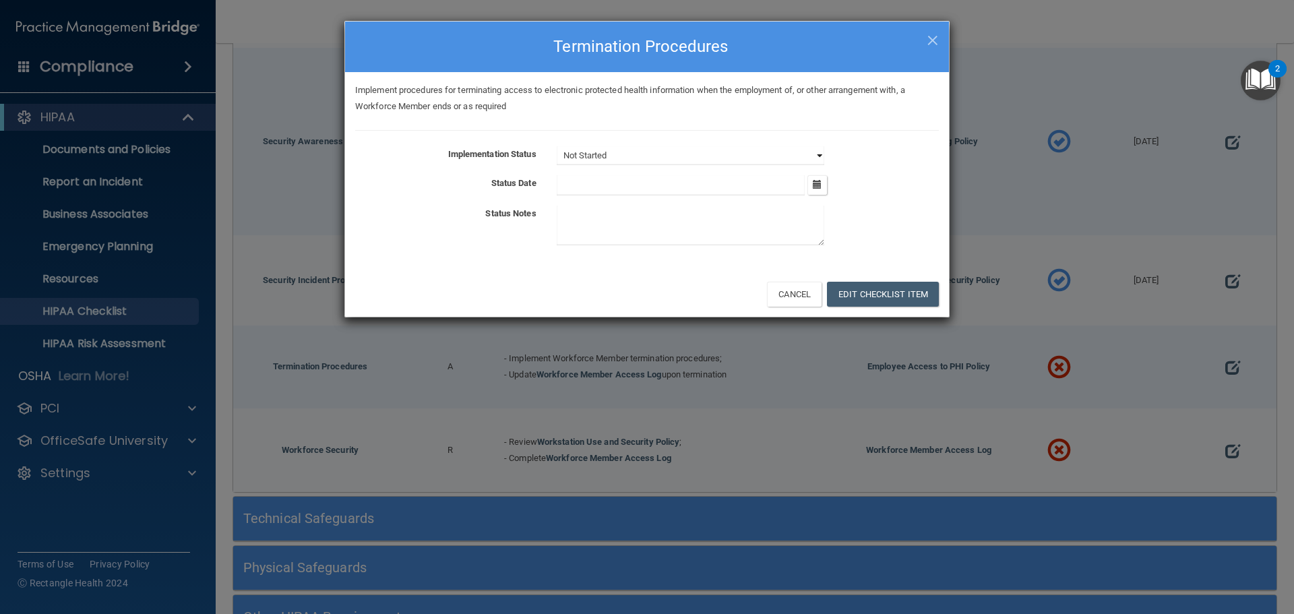
click at [640, 161] on select "Not Started In Progress Completed" at bounding box center [691, 155] width 268 height 19
select select "completed"
click at [557, 146] on select "Not Started In Progress Completed" at bounding box center [691, 155] width 268 height 19
drag, startPoint x: 827, startPoint y: 188, endPoint x: 819, endPoint y: 188, distance: 8.1
click at [824, 188] on div "September 2025 Mon Tue Wed Thu Fri Sat Sun 01 02 03 04 05 06 07 08 09 10 11 12 …" at bounding box center [747, 185] width 402 height 20
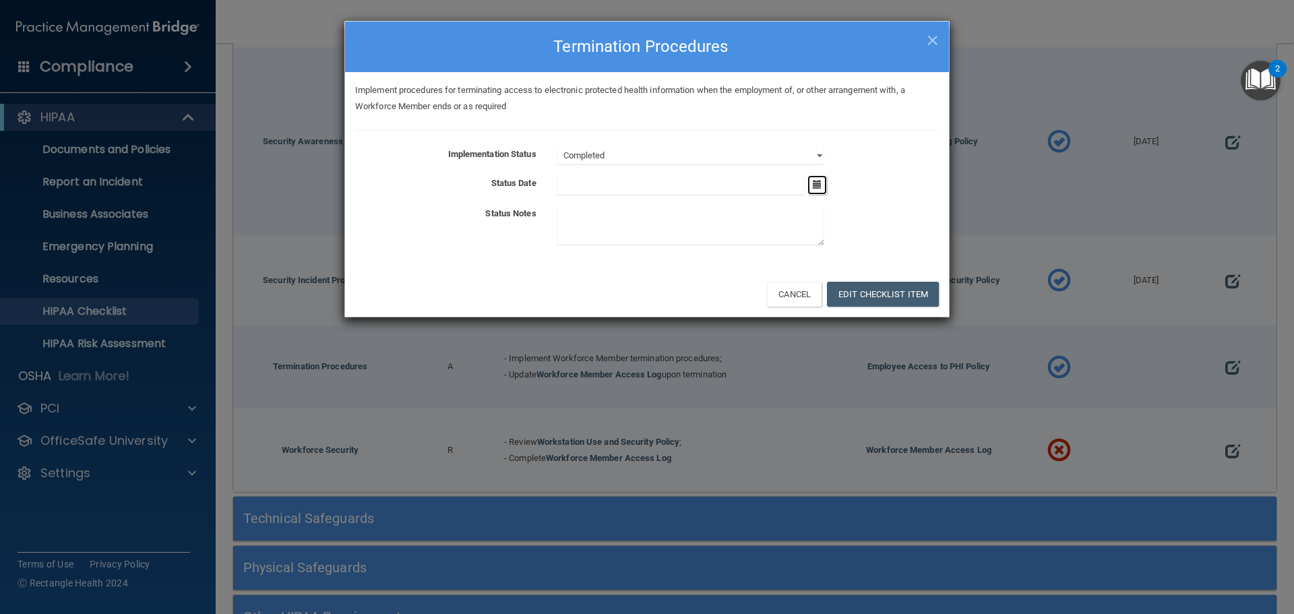
click at [815, 187] on icon "button" at bounding box center [817, 184] width 9 height 9
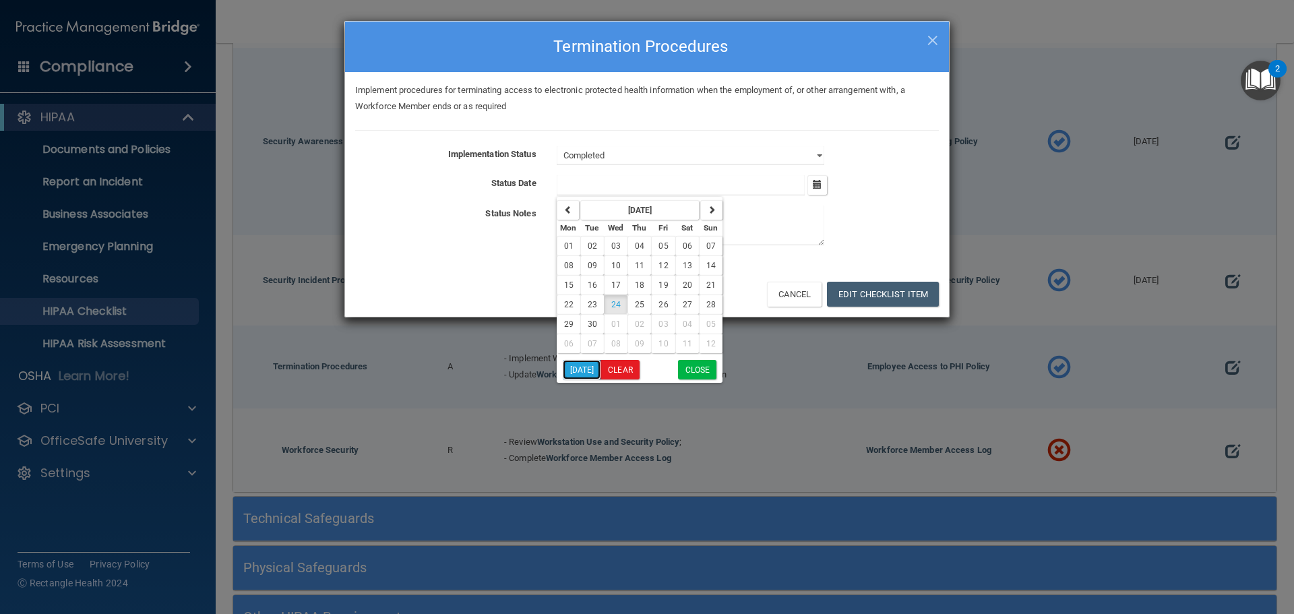
click at [583, 365] on button "Today" at bounding box center [582, 370] width 38 height 20
type input "9/24/25"
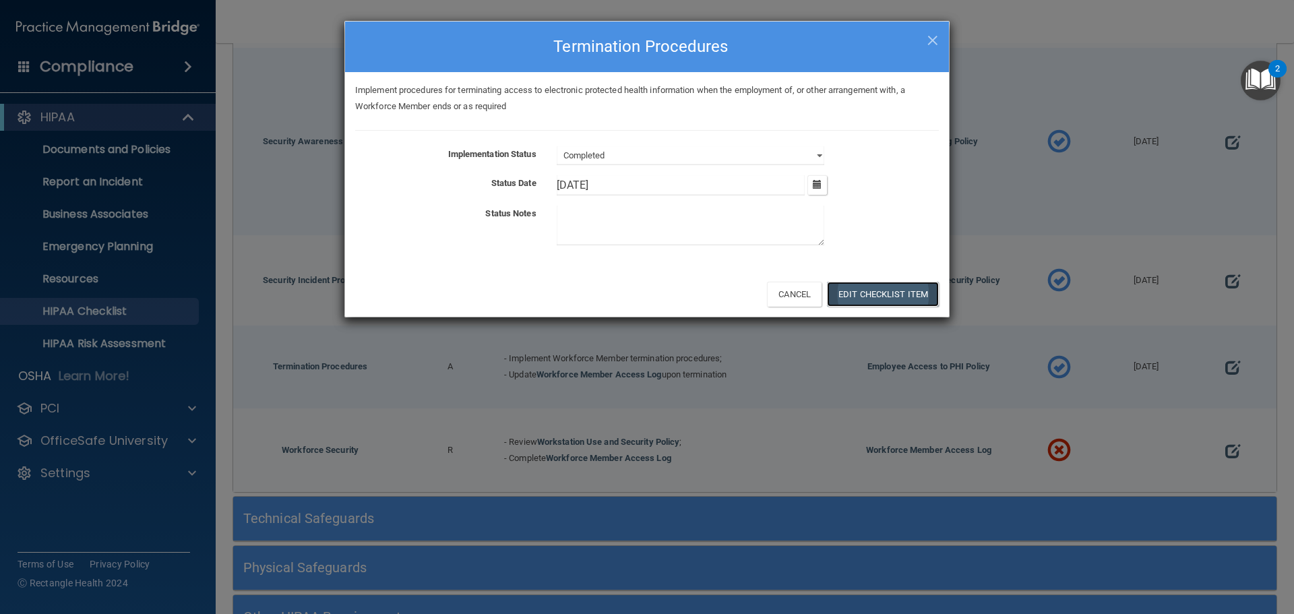
drag, startPoint x: 866, startPoint y: 289, endPoint x: 852, endPoint y: 294, distance: 14.9
click at [867, 289] on button "Edit Checklist Item" at bounding box center [883, 294] width 112 height 25
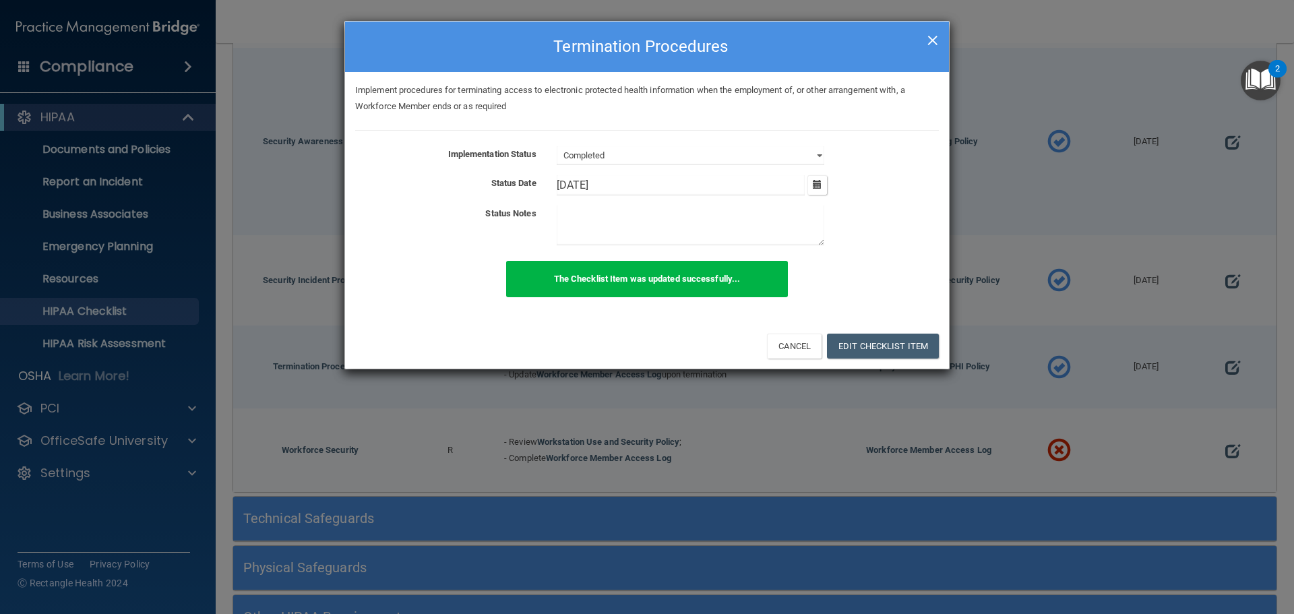
click at [926, 42] on span "×" at bounding box center [932, 38] width 12 height 27
select select "not_started"
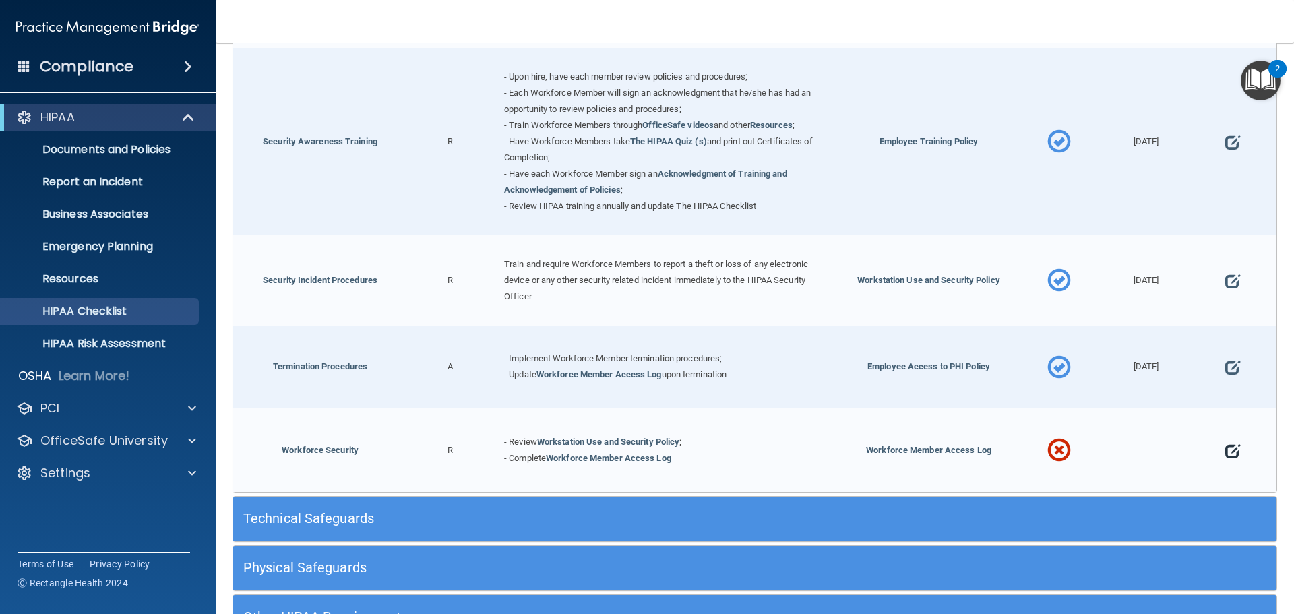
click at [1225, 458] on span at bounding box center [1232, 451] width 15 height 42
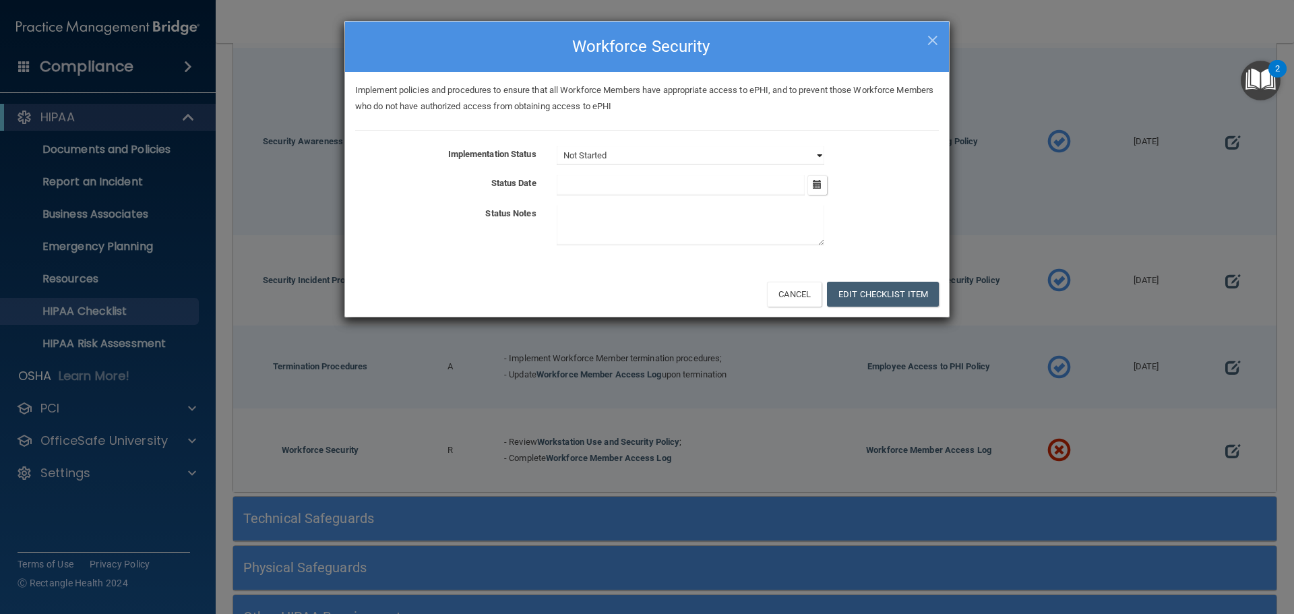
click at [660, 154] on select "Not Started In Progress Completed" at bounding box center [691, 155] width 268 height 19
select select "completed"
click at [557, 146] on select "Not Started In Progress Completed" at bounding box center [691, 155] width 268 height 19
click at [819, 185] on icon "button" at bounding box center [817, 184] width 9 height 9
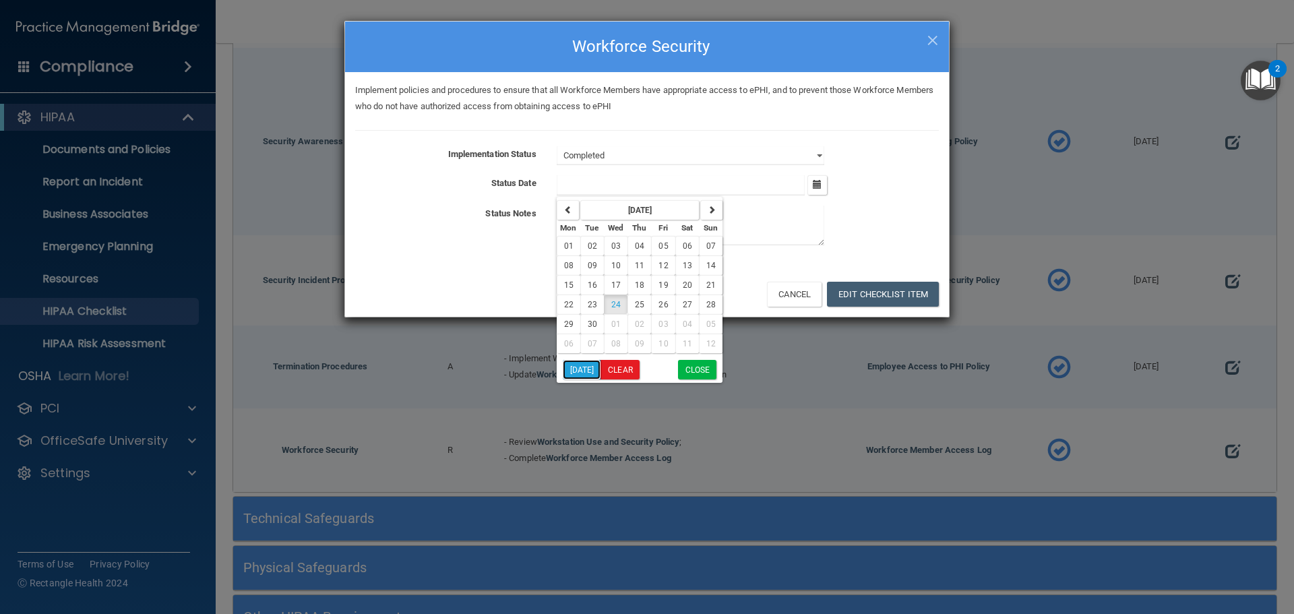
drag, startPoint x: 586, startPoint y: 365, endPoint x: 621, endPoint y: 354, distance: 36.2
click at [586, 365] on button "Today" at bounding box center [582, 370] width 38 height 20
type input "9/24/25"
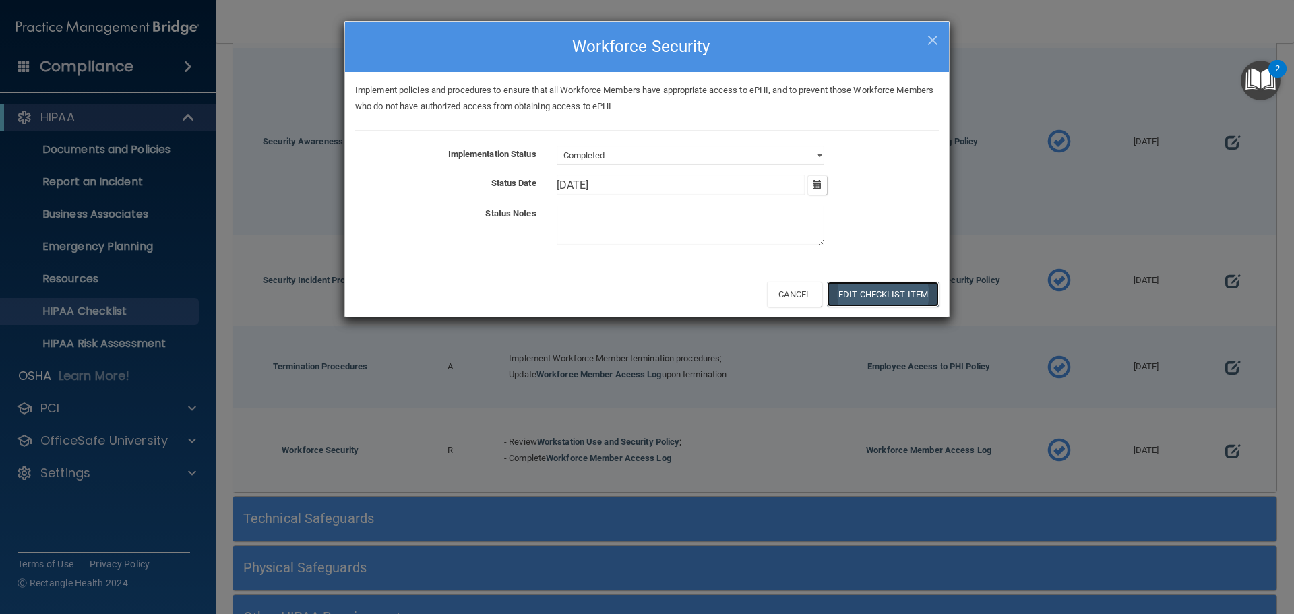
click at [869, 299] on button "Edit Checklist Item" at bounding box center [883, 294] width 112 height 25
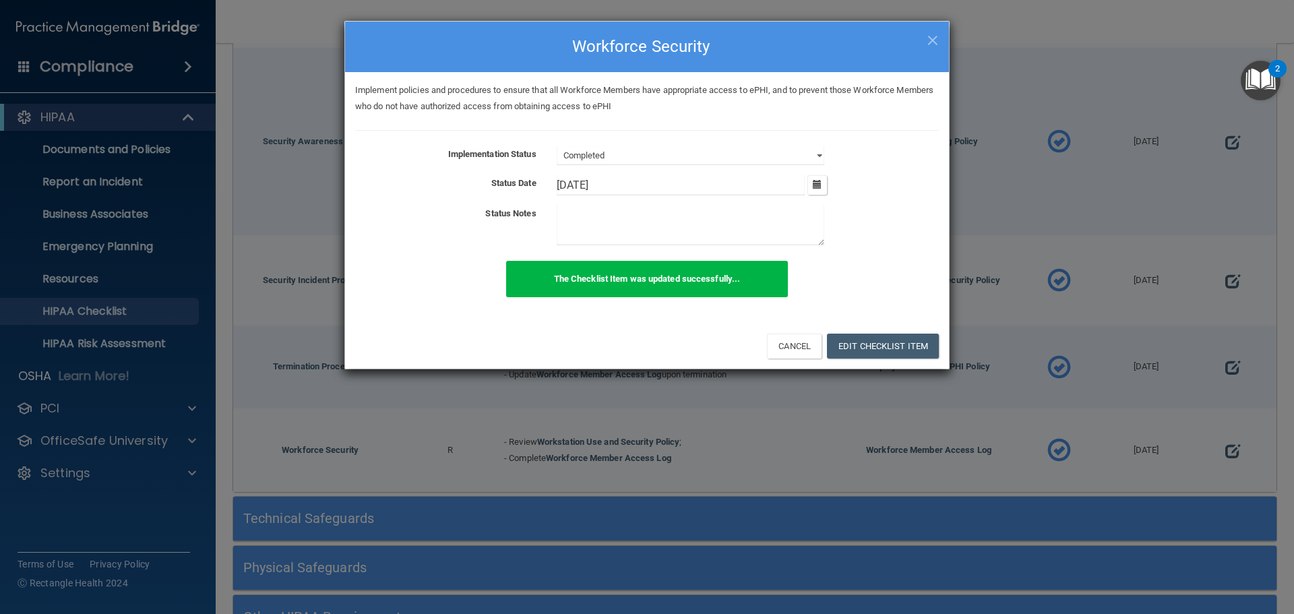
click at [931, 50] on span "×" at bounding box center [932, 38] width 12 height 27
select select "not_started"
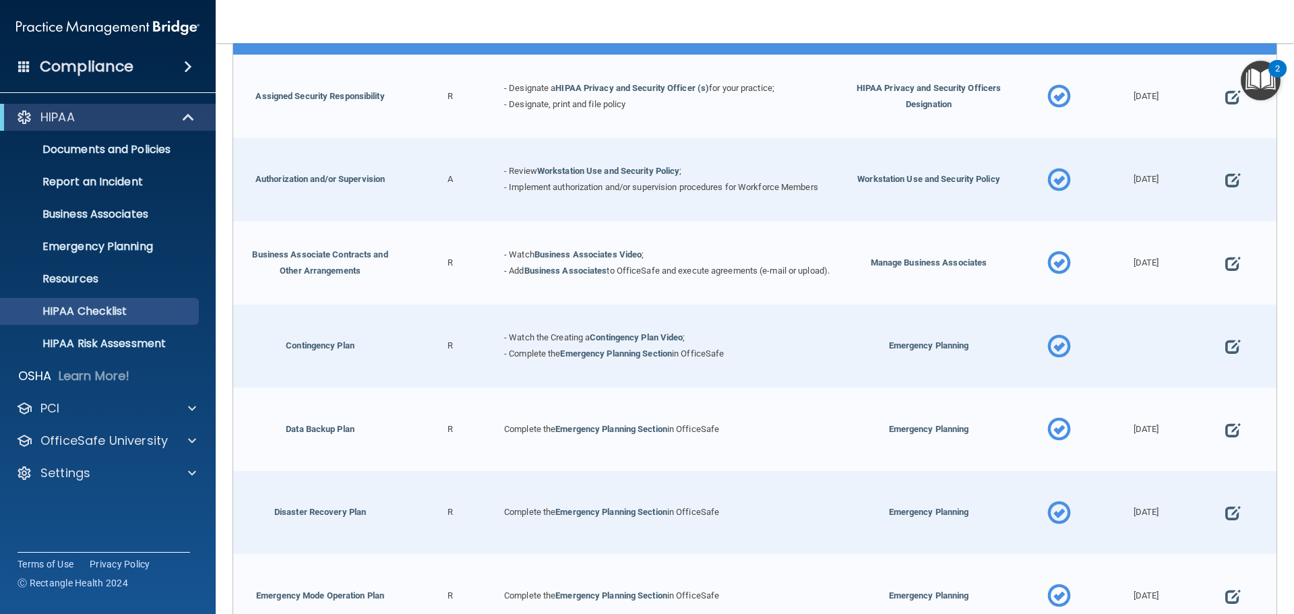
scroll to position [315, 0]
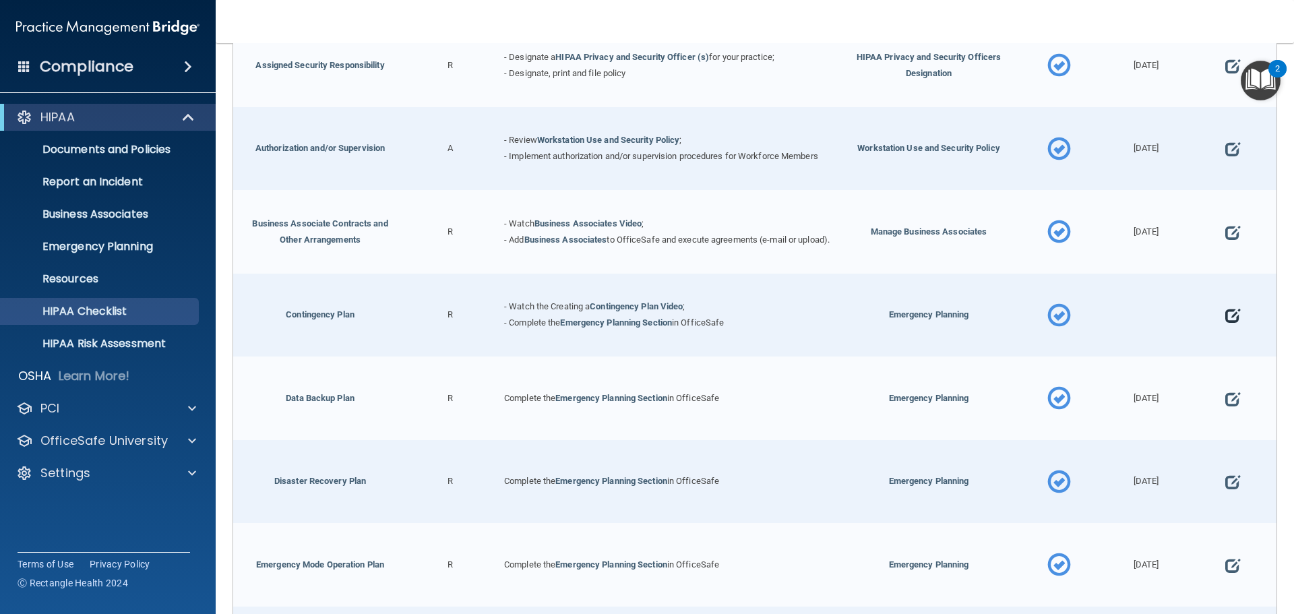
click at [1225, 319] on span at bounding box center [1232, 316] width 15 height 42
select select "completed"
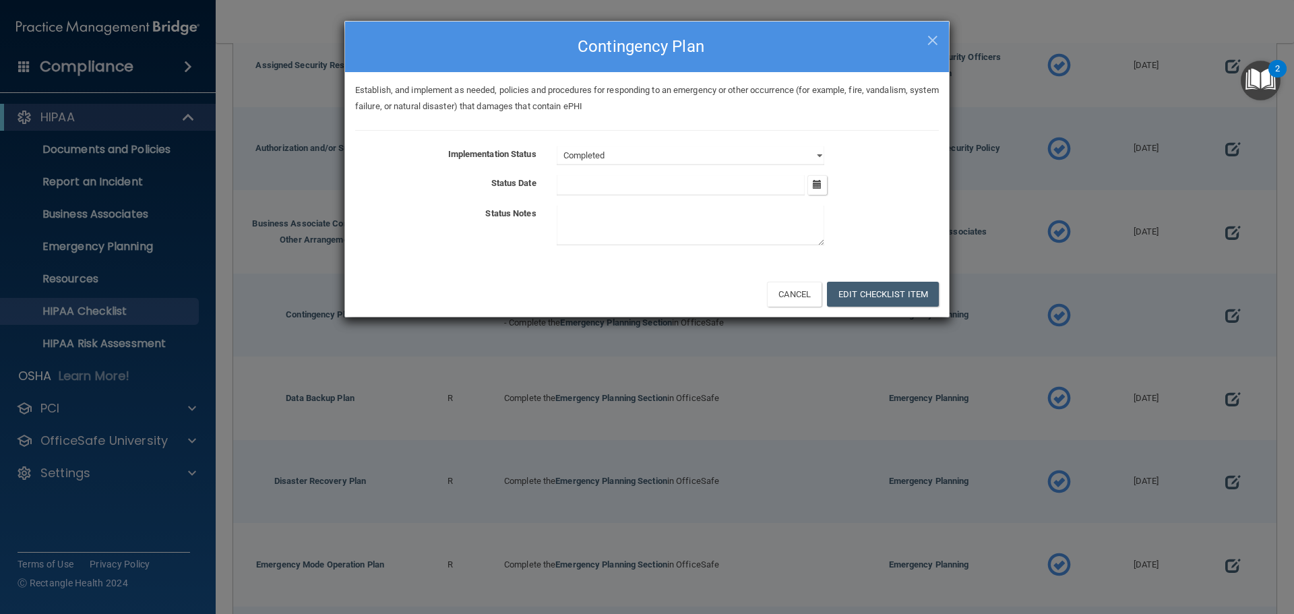
click at [726, 179] on input "text" at bounding box center [681, 185] width 249 height 20
drag, startPoint x: 820, startPoint y: 188, endPoint x: 796, endPoint y: 195, distance: 24.5
click at [821, 188] on icon "button" at bounding box center [817, 184] width 9 height 9
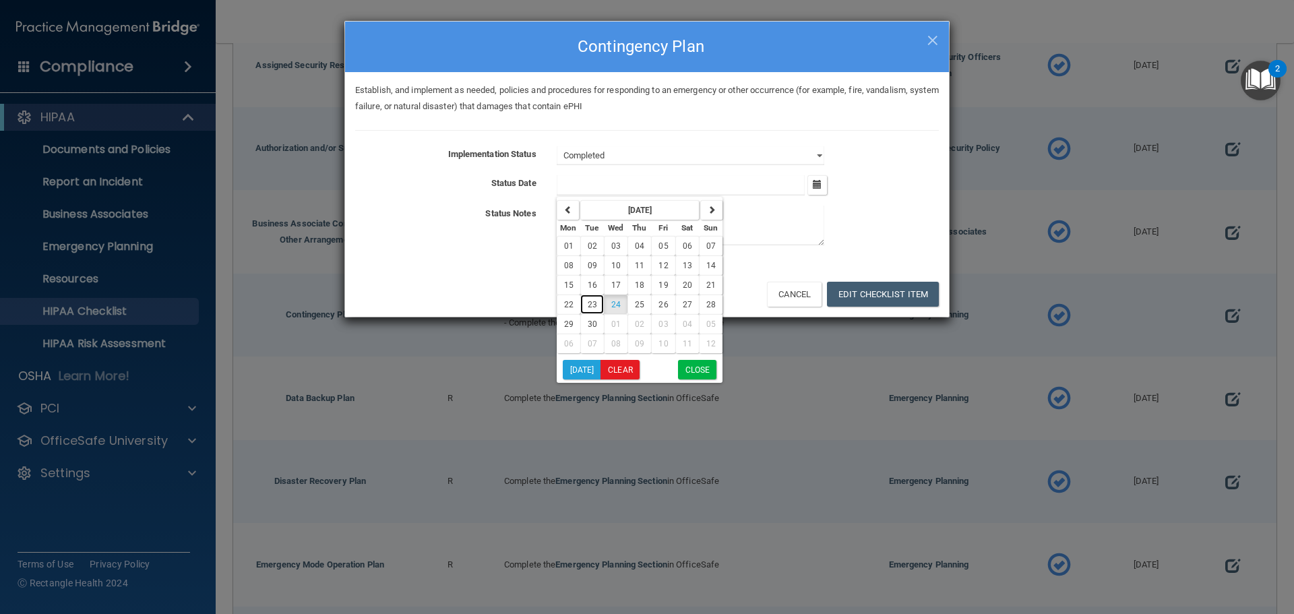
drag, startPoint x: 590, startPoint y: 302, endPoint x: 626, endPoint y: 344, distance: 55.0
click at [591, 303] on span "23" at bounding box center [592, 304] width 9 height 9
type input "9/23/25"
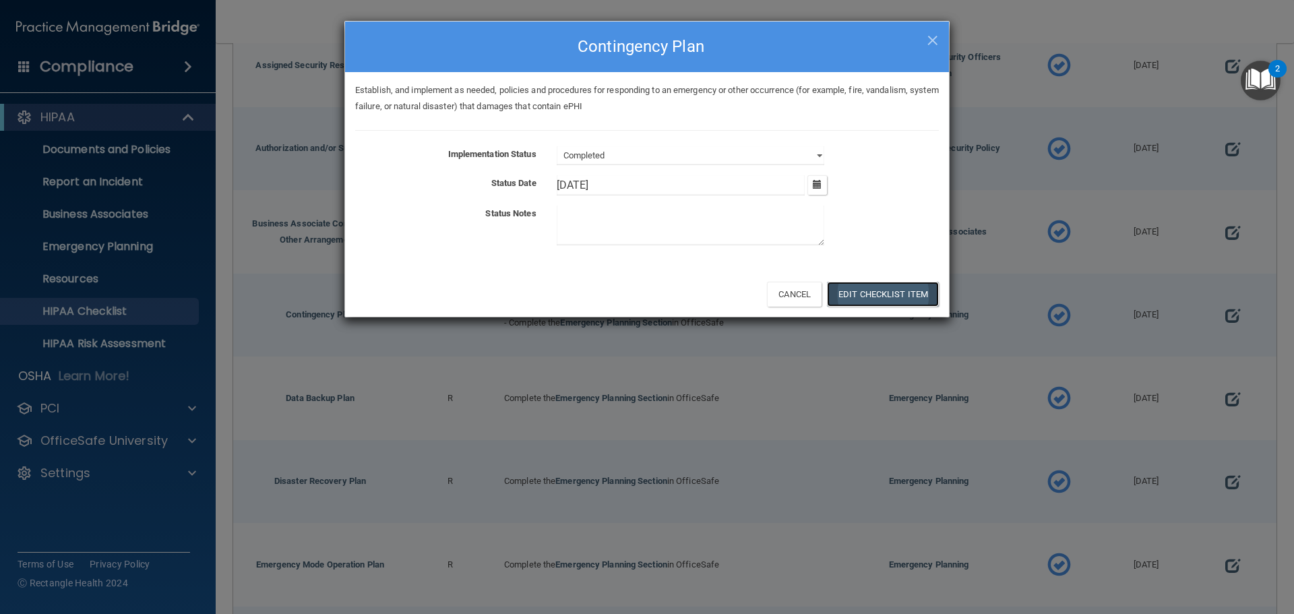
click at [901, 288] on button "Edit Checklist Item" at bounding box center [883, 294] width 112 height 25
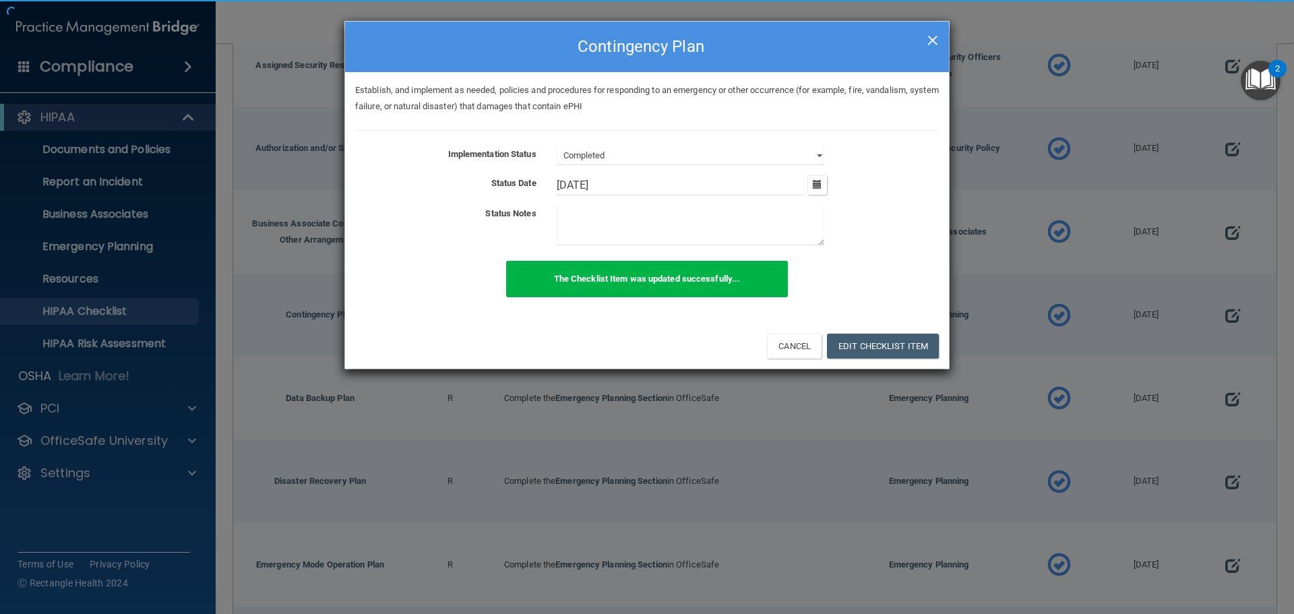
click at [931, 41] on span "×" at bounding box center [932, 38] width 12 height 27
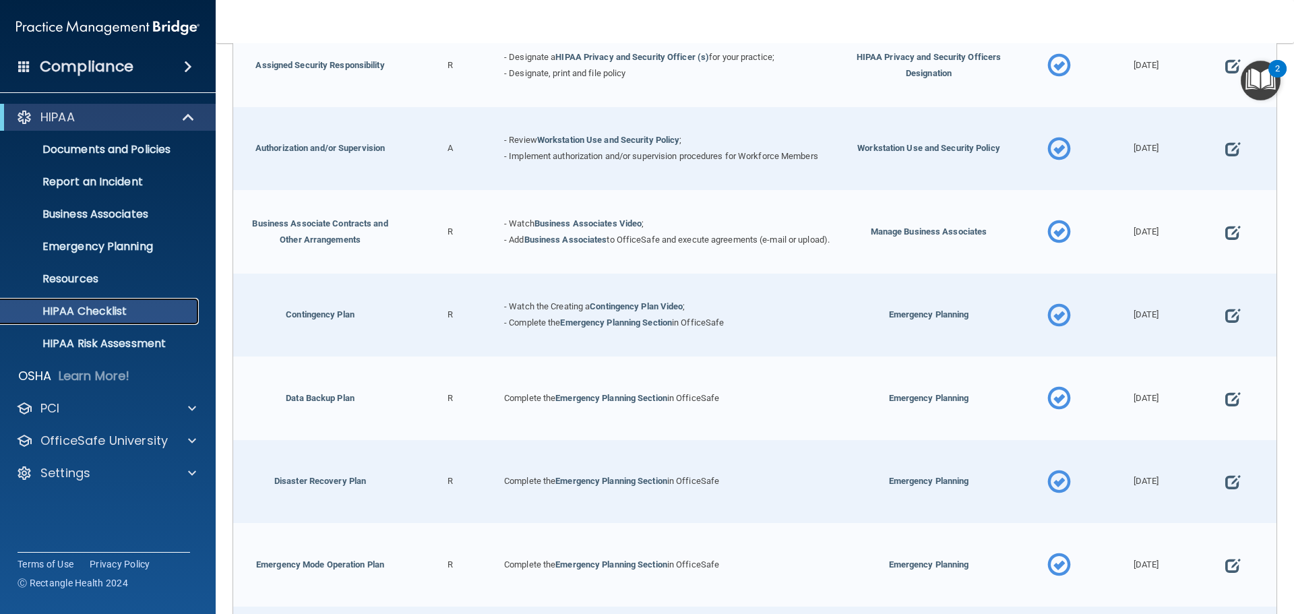
click at [126, 312] on p "HIPAA Checklist" at bounding box center [101, 311] width 184 height 13
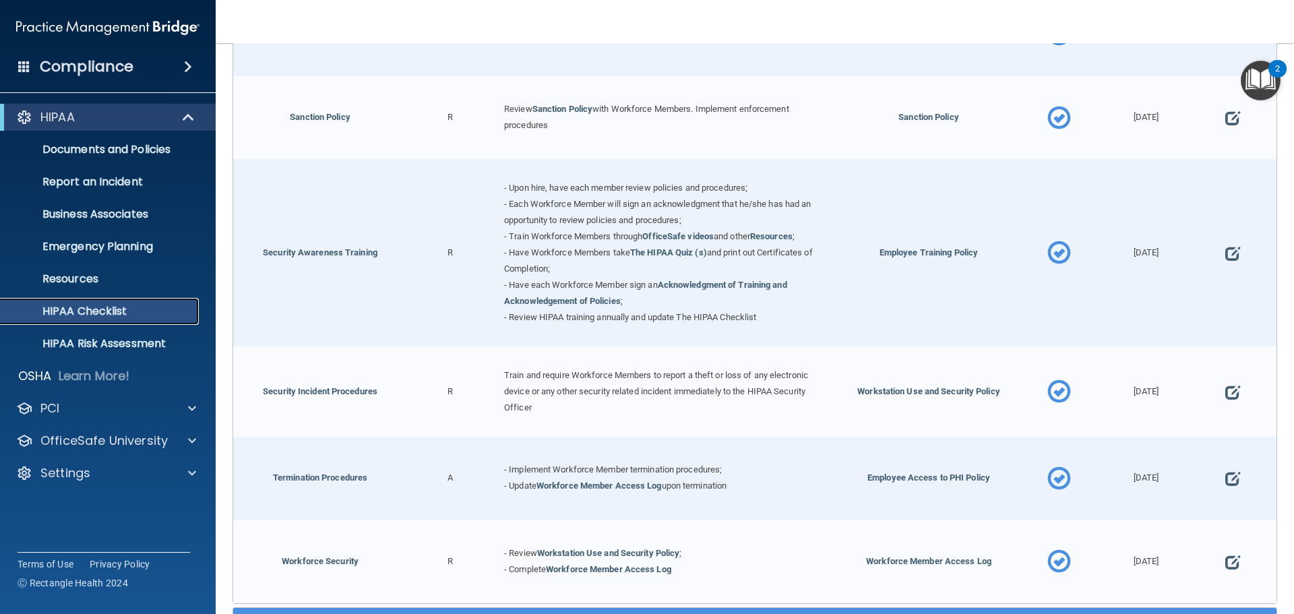
scroll to position [1325, 0]
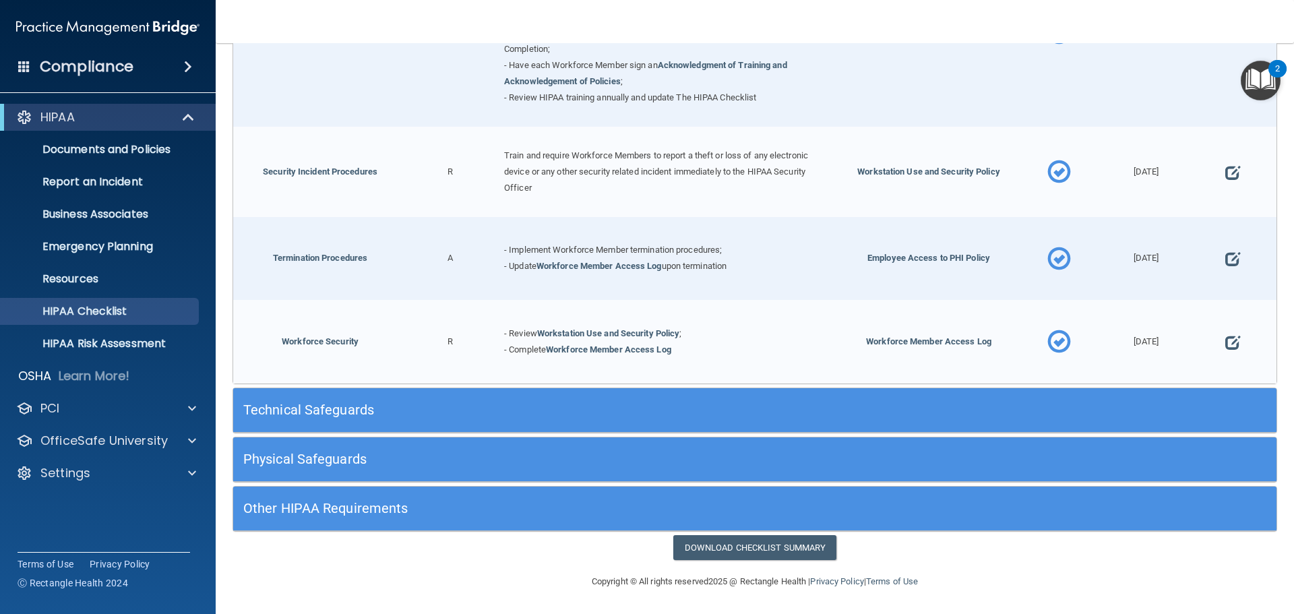
click at [445, 406] on h5 "Technical Safeguards" at bounding box center [624, 409] width 762 height 15
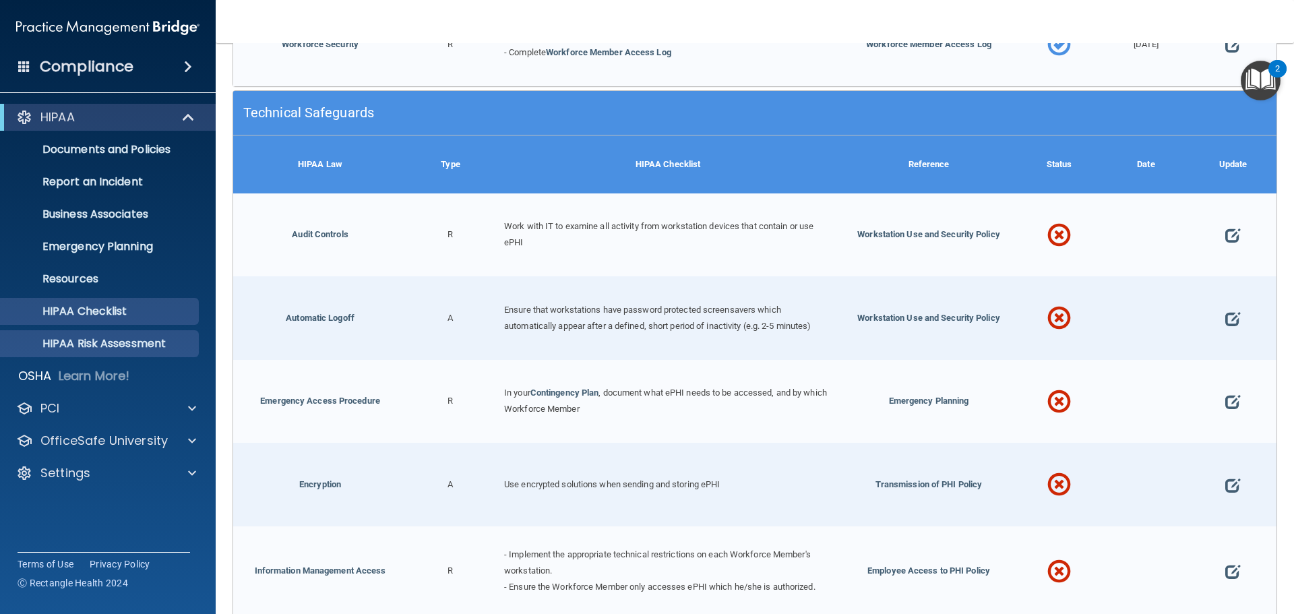
scroll to position [1595, 0]
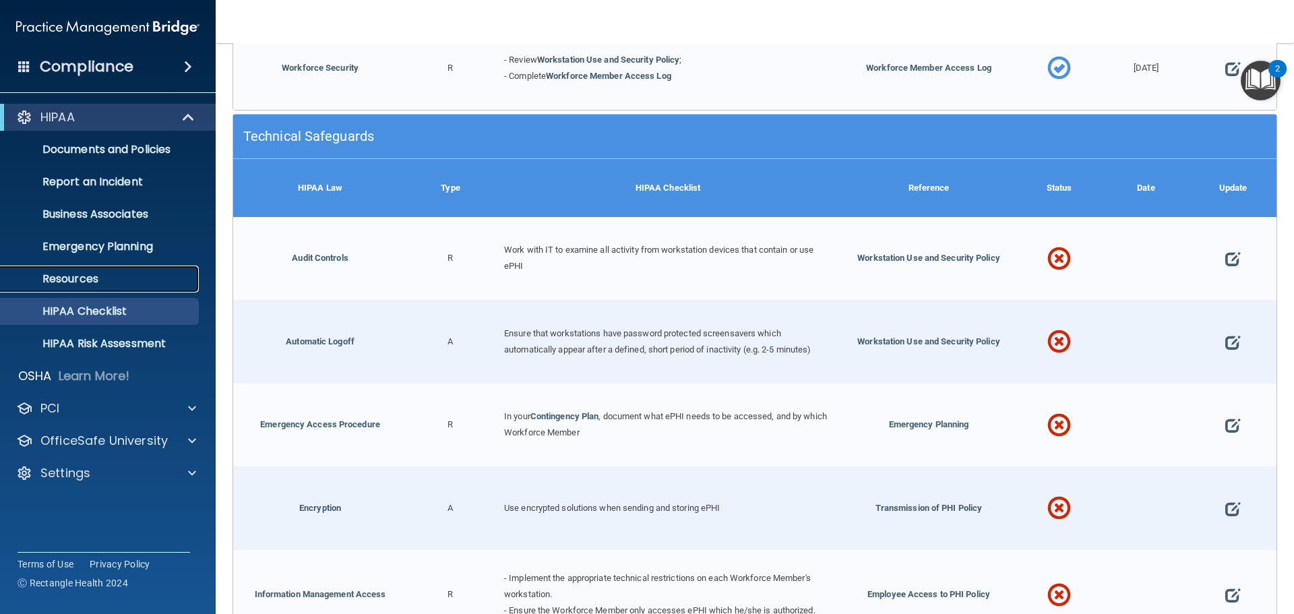
click at [86, 270] on link "Resources" at bounding box center [93, 278] width 212 height 27
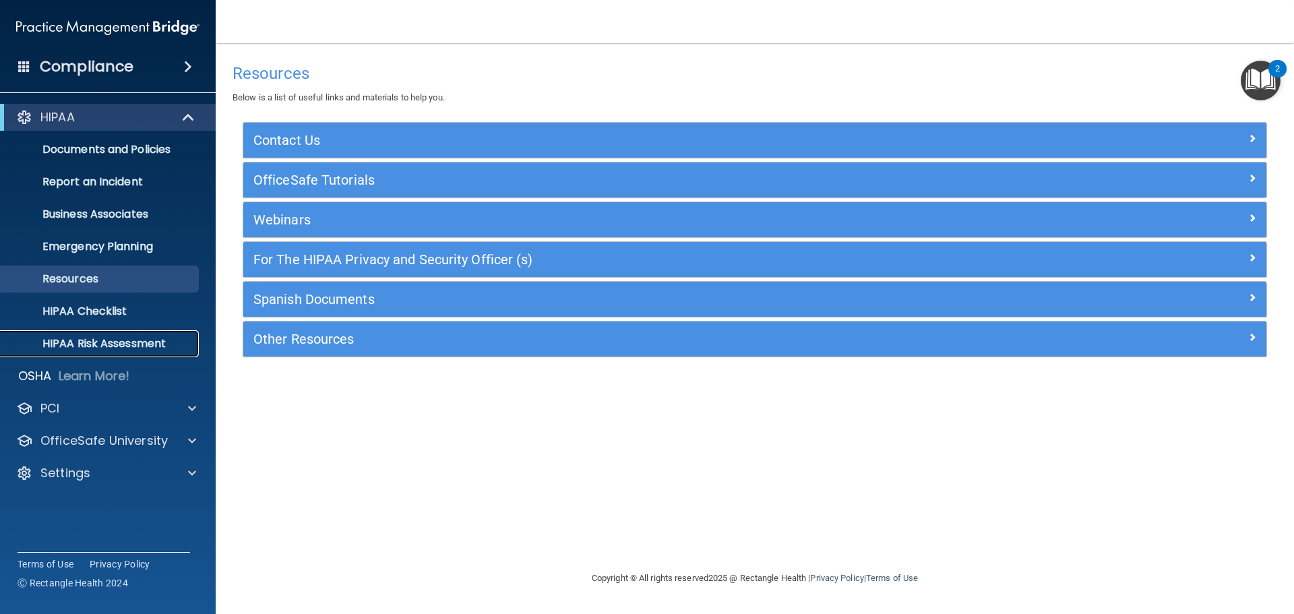
click at [95, 339] on p "HIPAA Risk Assessment" at bounding box center [101, 343] width 184 height 13
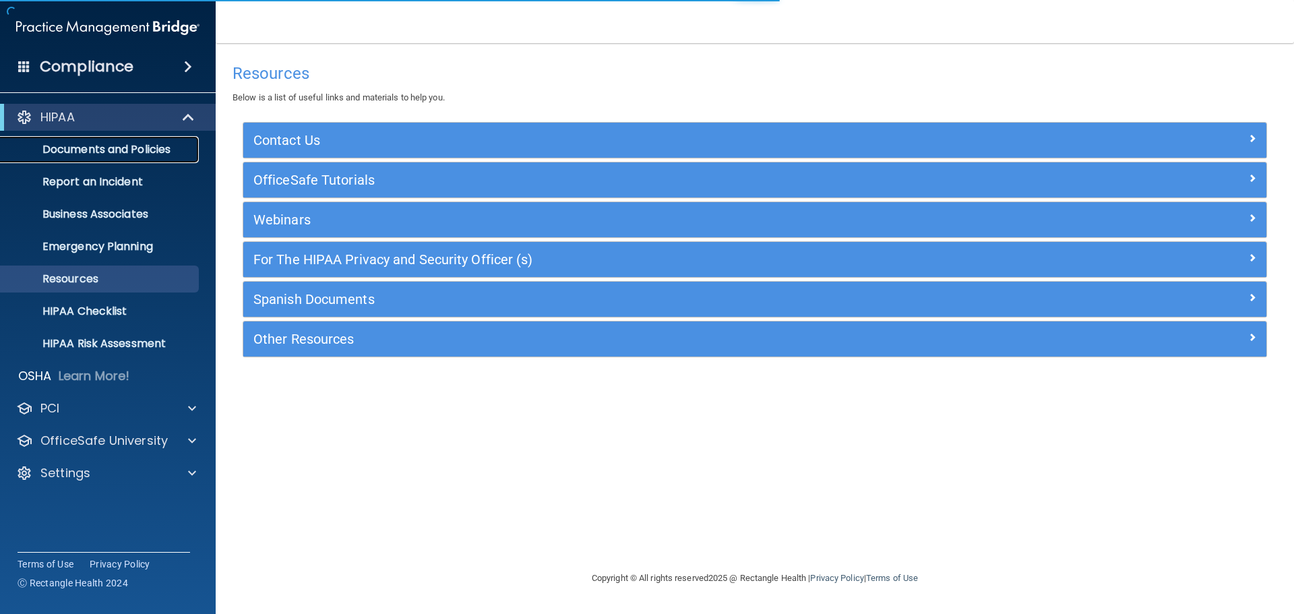
click at [128, 152] on p "Documents and Policies" at bounding box center [101, 149] width 184 height 13
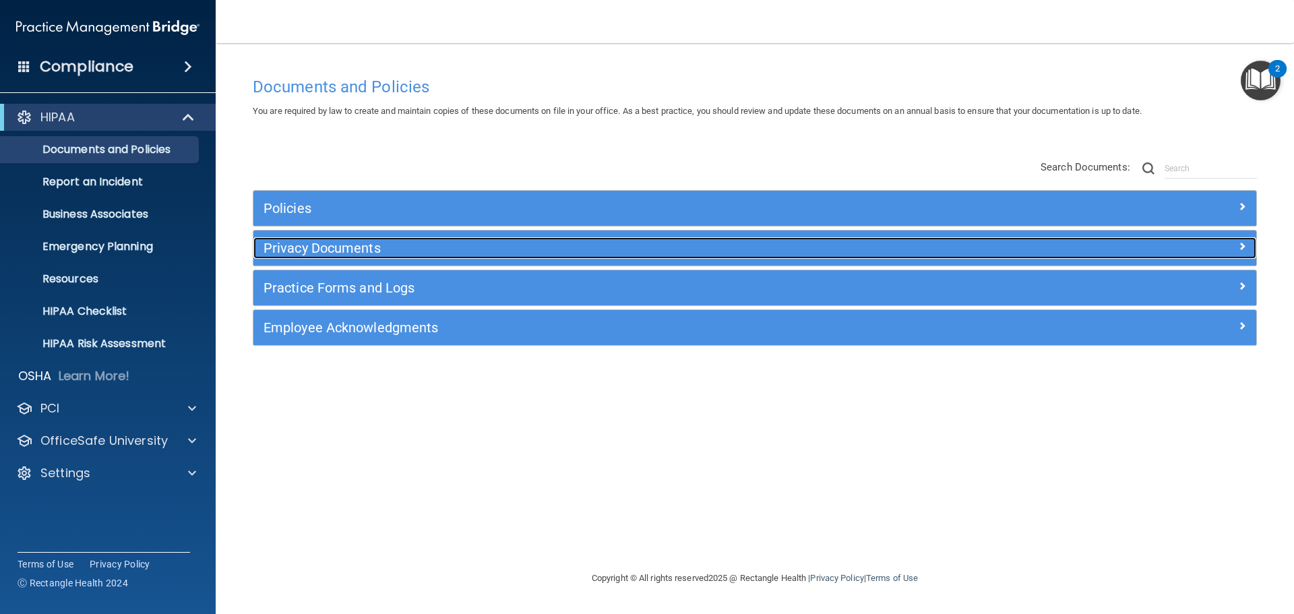
click at [342, 247] on h5 "Privacy Documents" at bounding box center [629, 248] width 732 height 15
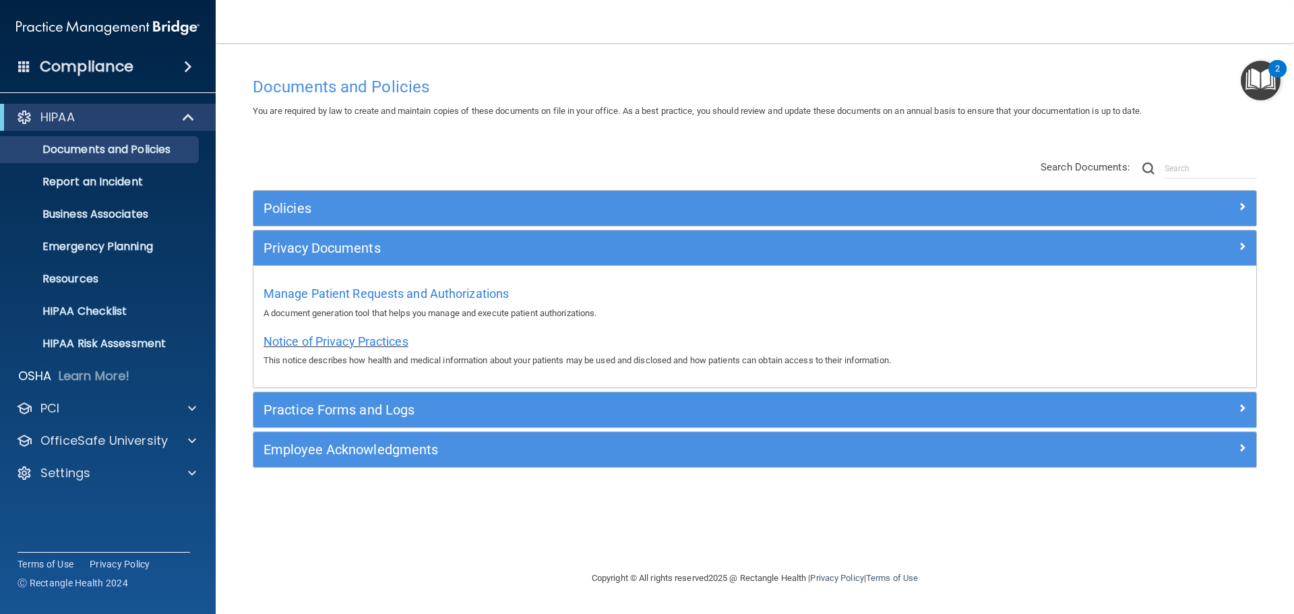
click at [330, 338] on span "Notice of Privacy Practices" at bounding box center [335, 341] width 145 height 14
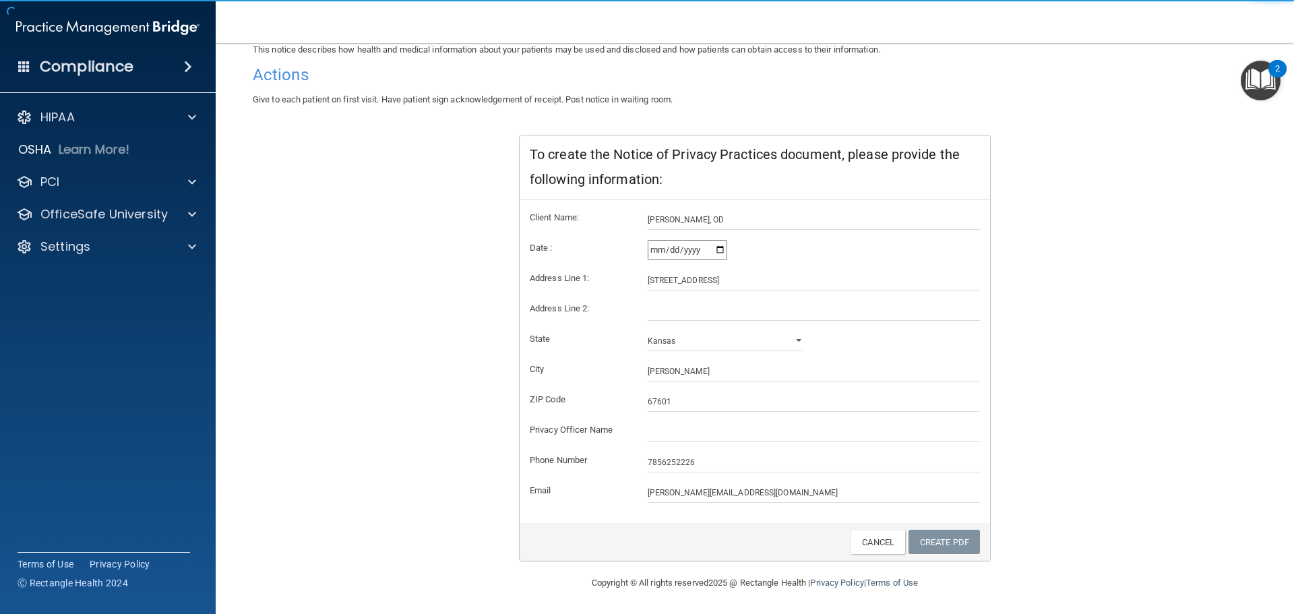
scroll to position [134, 0]
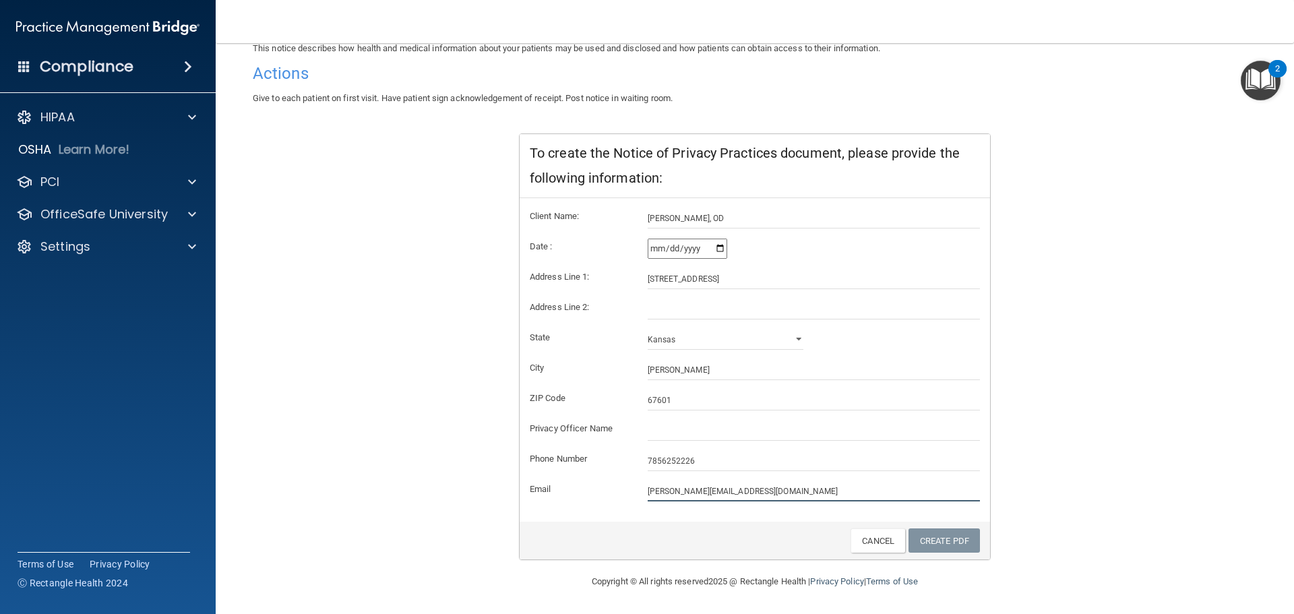
drag, startPoint x: 660, startPoint y: 493, endPoint x: 558, endPoint y: 476, distance: 103.0
click at [563, 481] on div "Email angie@hayseyecare.com" at bounding box center [755, 491] width 470 height 20
type input "info@hayseyecare.com"
click at [674, 427] on input "text" at bounding box center [814, 430] width 333 height 20
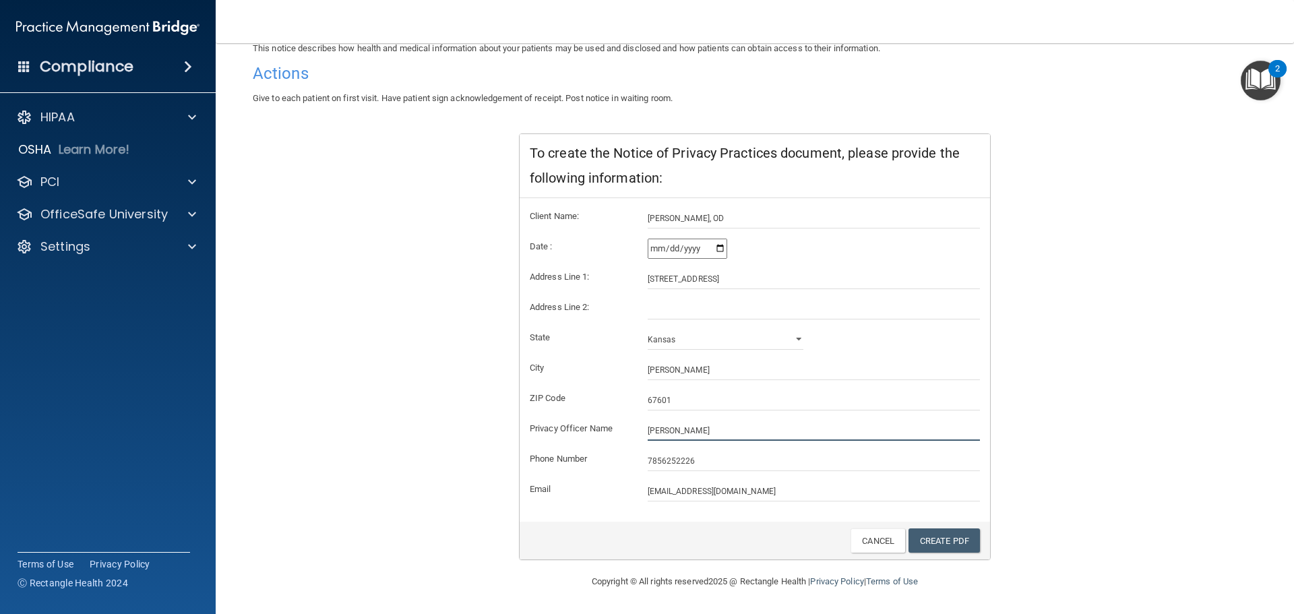
type input "[PERSON_NAME]"
click at [713, 249] on input "2025-09-24" at bounding box center [688, 249] width 80 height 20
type input "2025-09-23"
click at [944, 542] on link "Create PDF" at bounding box center [943, 540] width 71 height 25
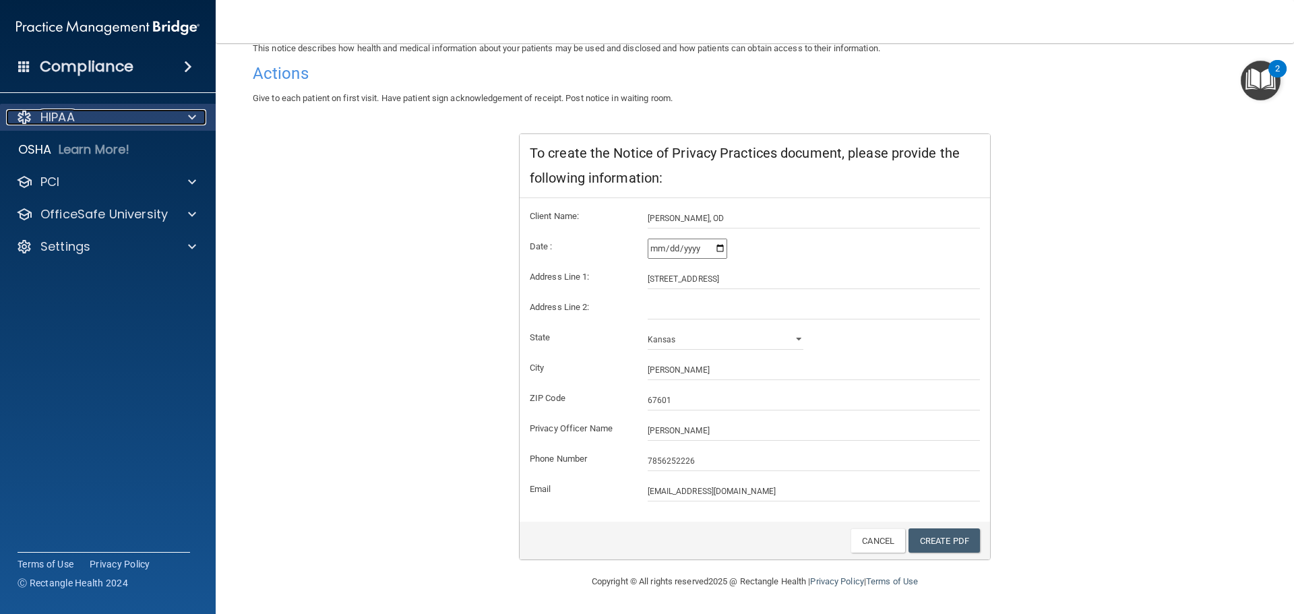
click at [138, 122] on div "HIPAA" at bounding box center [89, 117] width 167 height 16
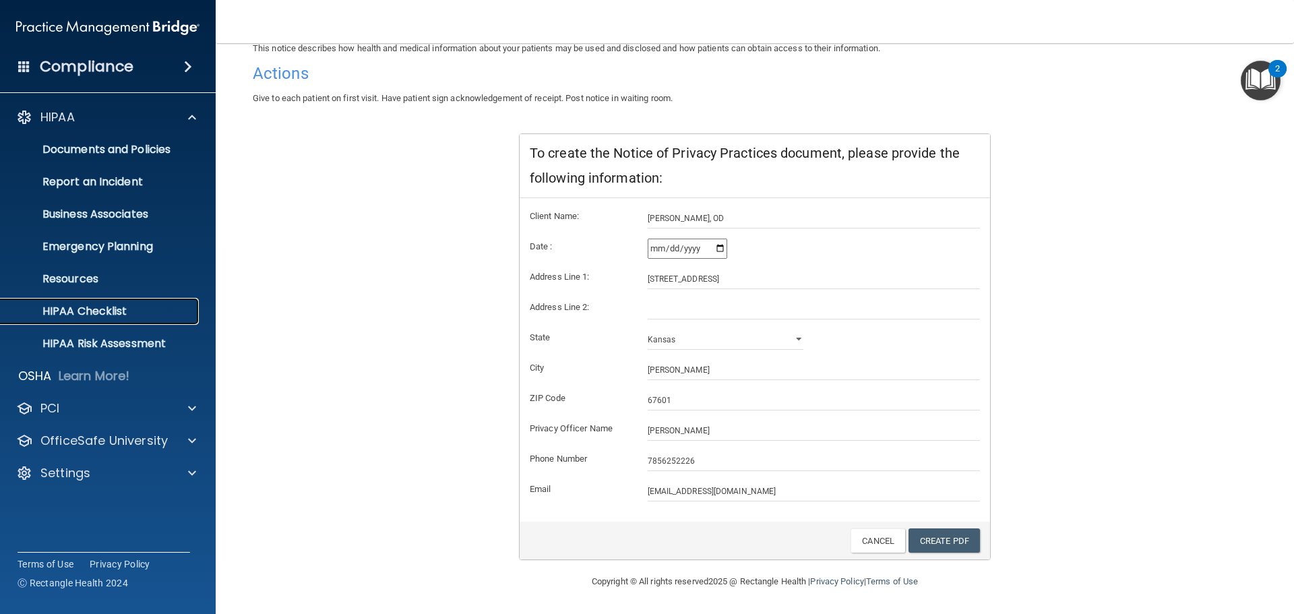
drag, startPoint x: 113, startPoint y: 305, endPoint x: 309, endPoint y: 389, distance: 214.0
click at [113, 305] on p "HIPAA Checklist" at bounding box center [101, 311] width 184 height 13
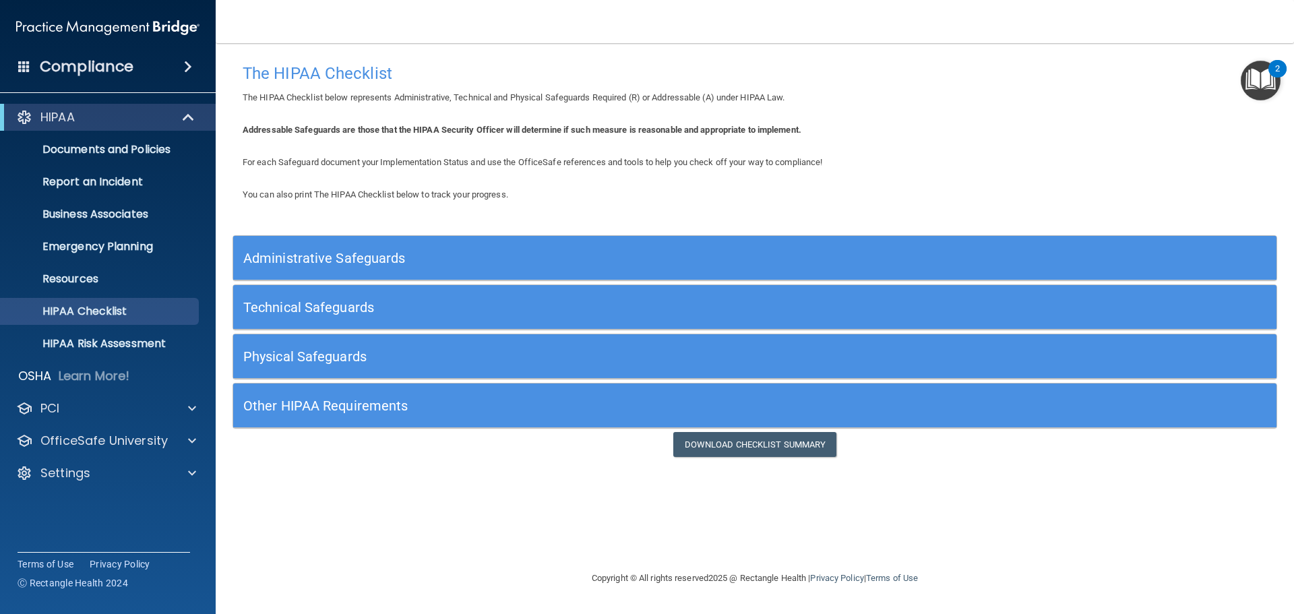
click at [383, 301] on h5 "Technical Safeguards" at bounding box center [624, 307] width 762 height 15
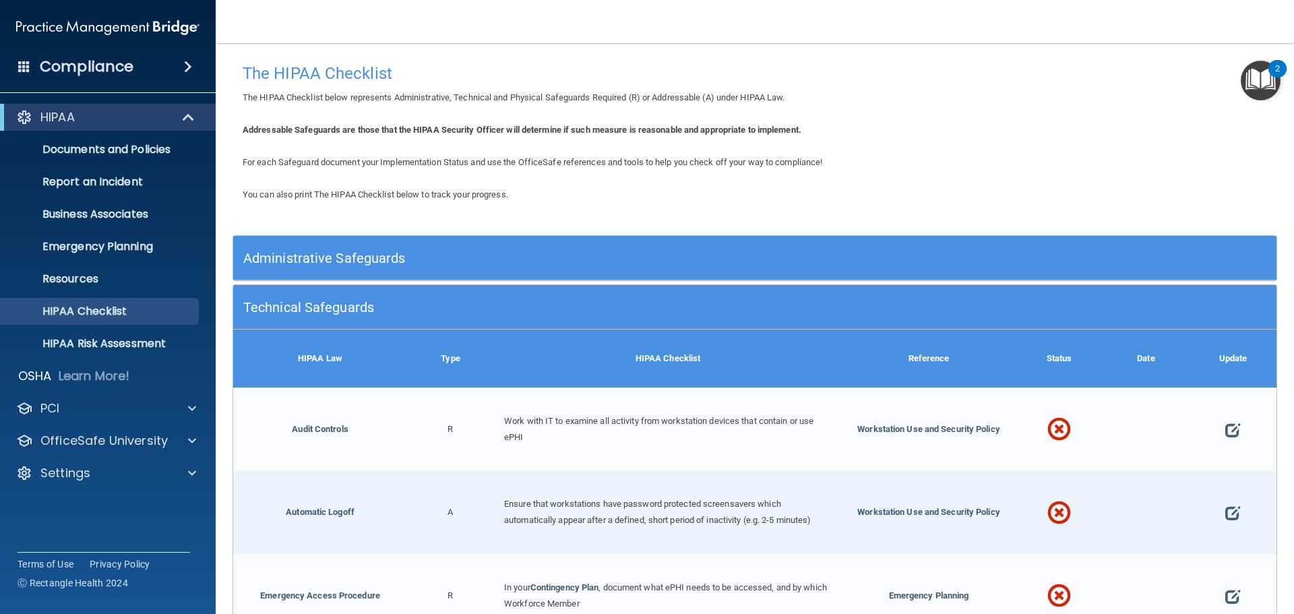
click at [441, 253] on h5 "Administrative Safeguards" at bounding box center [624, 258] width 762 height 15
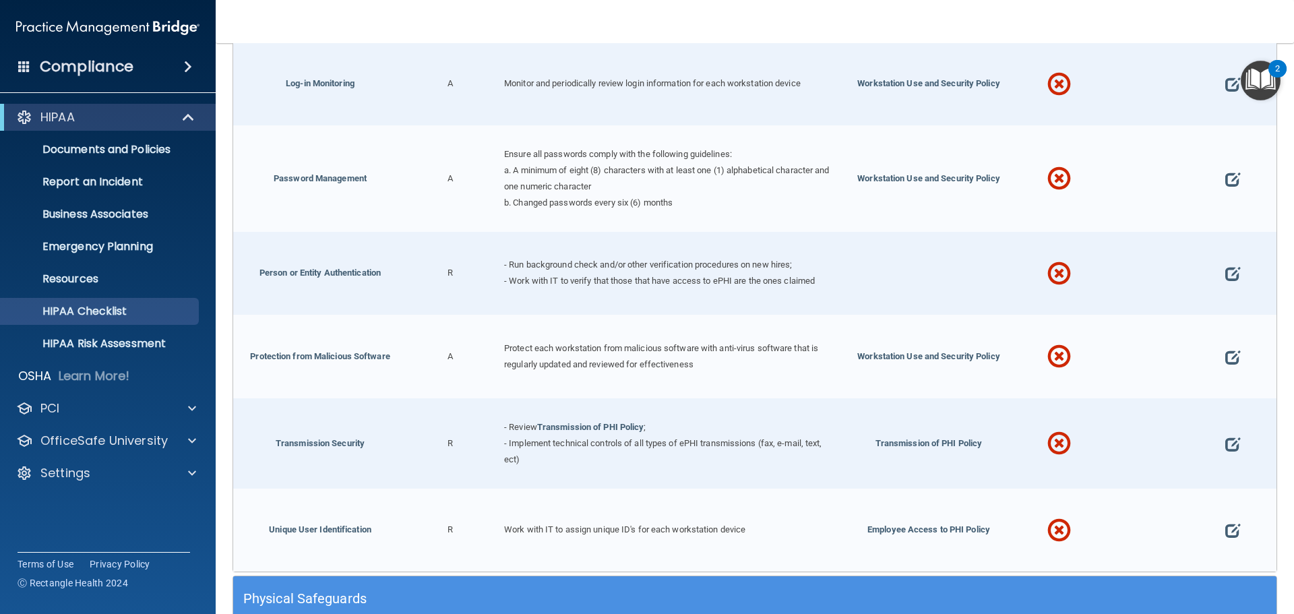
scroll to position [2493, 0]
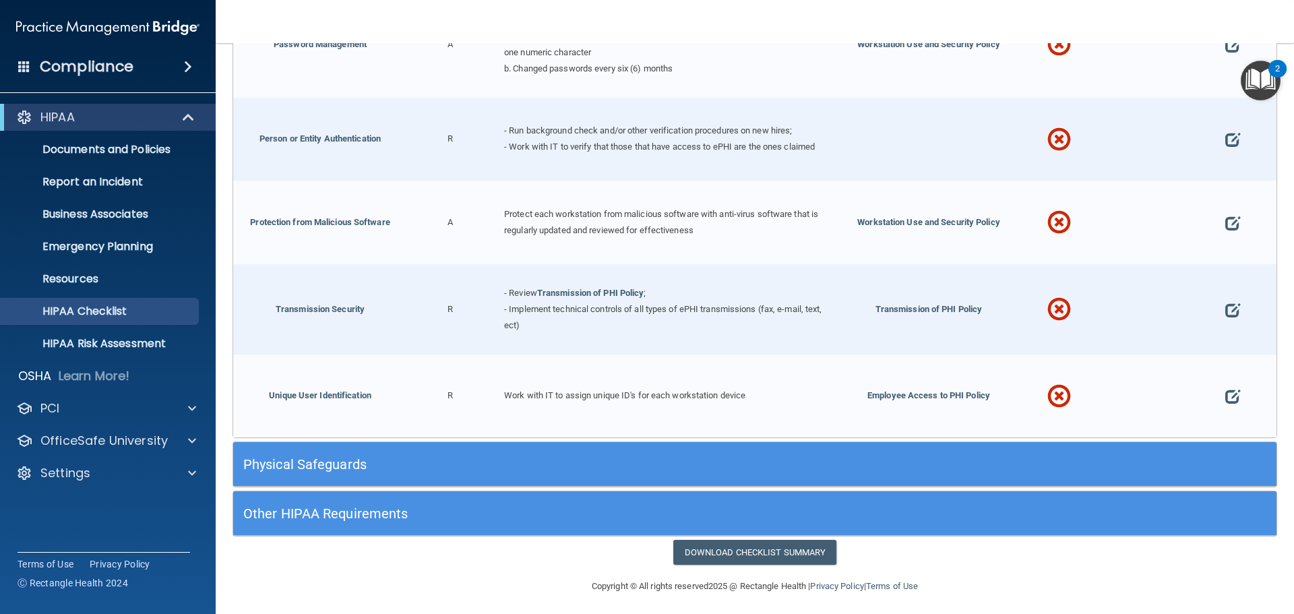
click at [441, 464] on h5 "Physical Safeguards" at bounding box center [624, 464] width 762 height 15
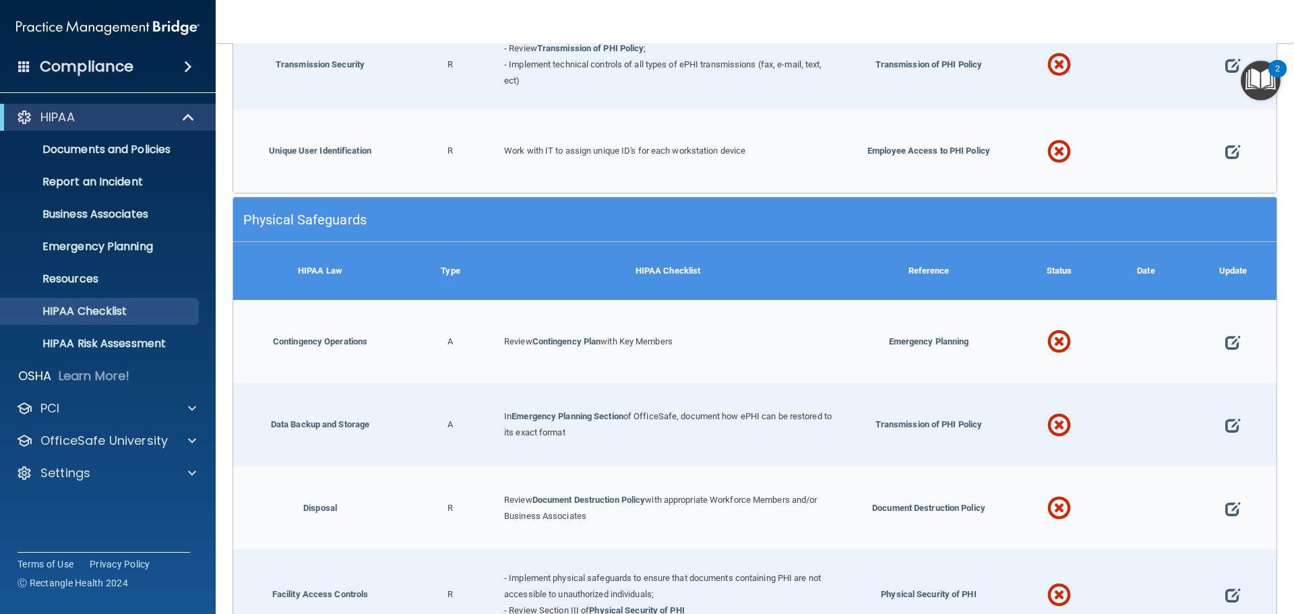
scroll to position [2763, 0]
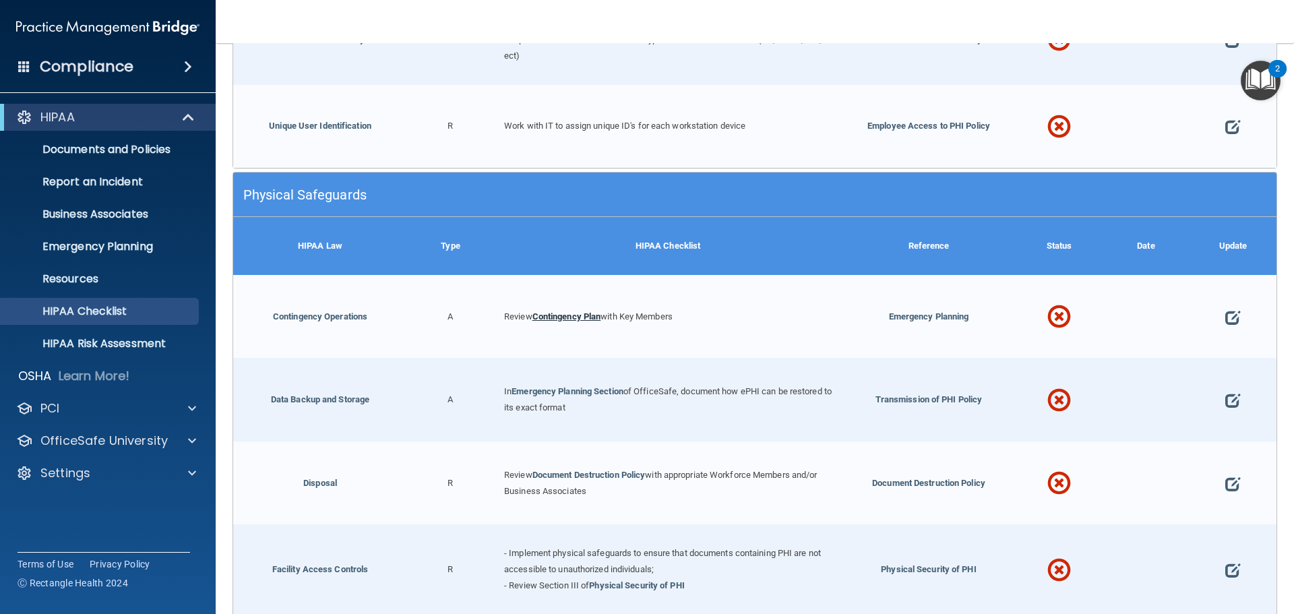
click at [557, 312] on link "Contingency Plan" at bounding box center [566, 316] width 69 height 10
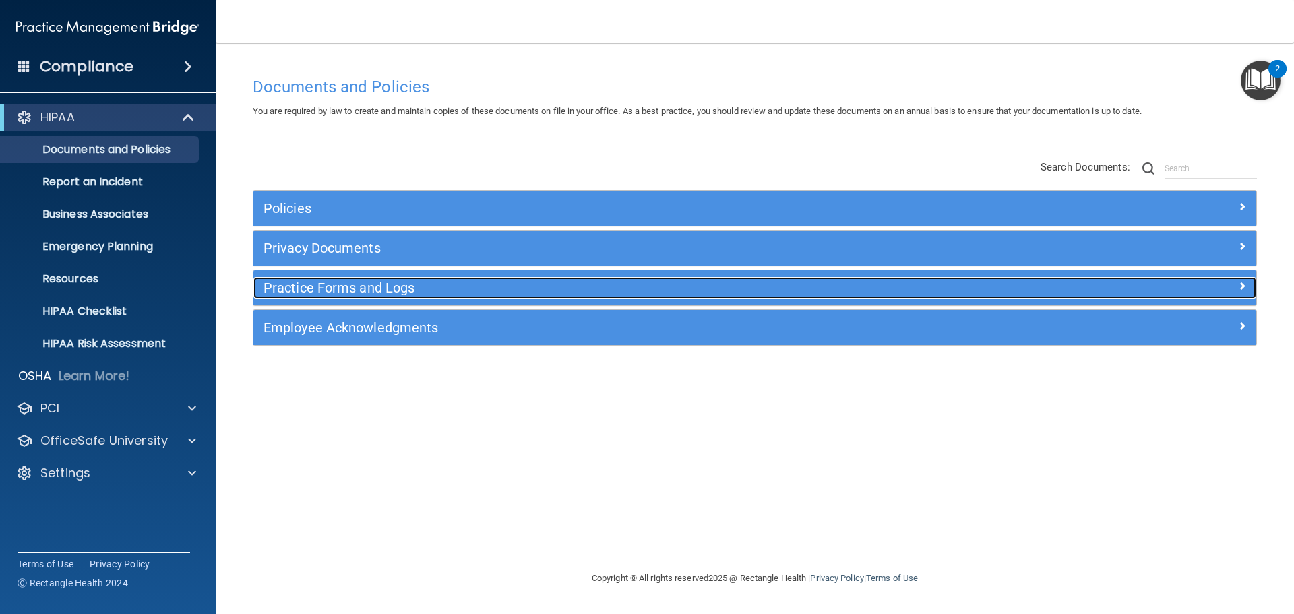
click at [372, 290] on h5 "Practice Forms and Logs" at bounding box center [629, 287] width 732 height 15
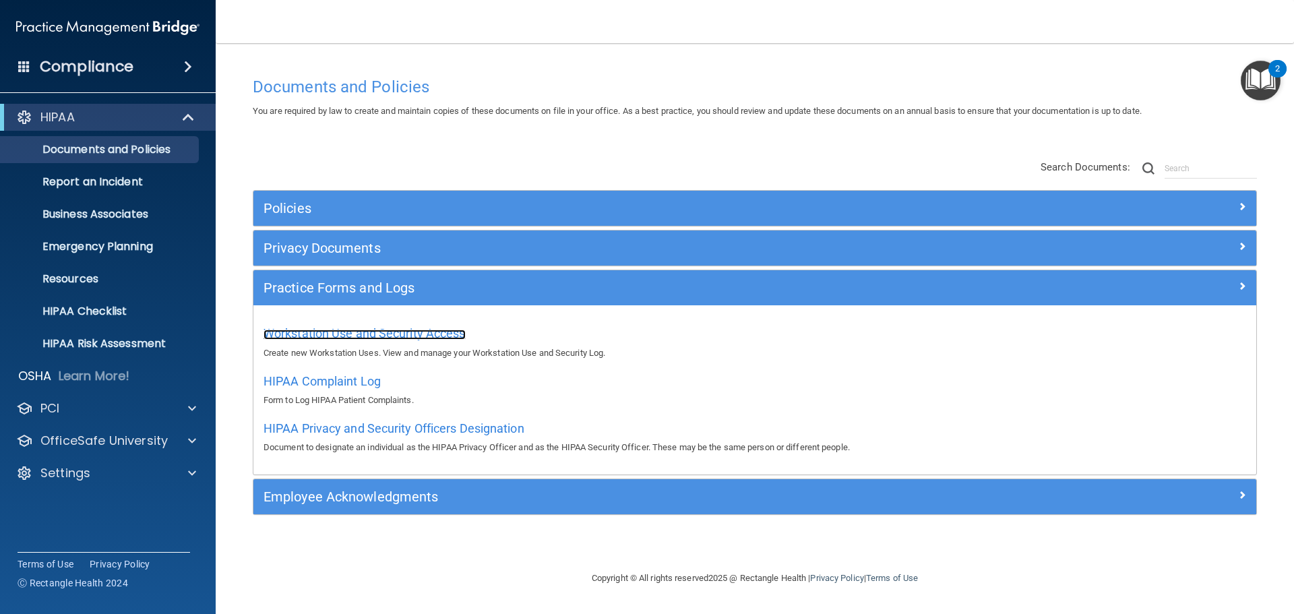
click at [371, 340] on span "Workstation Use and Security Access" at bounding box center [364, 333] width 202 height 14
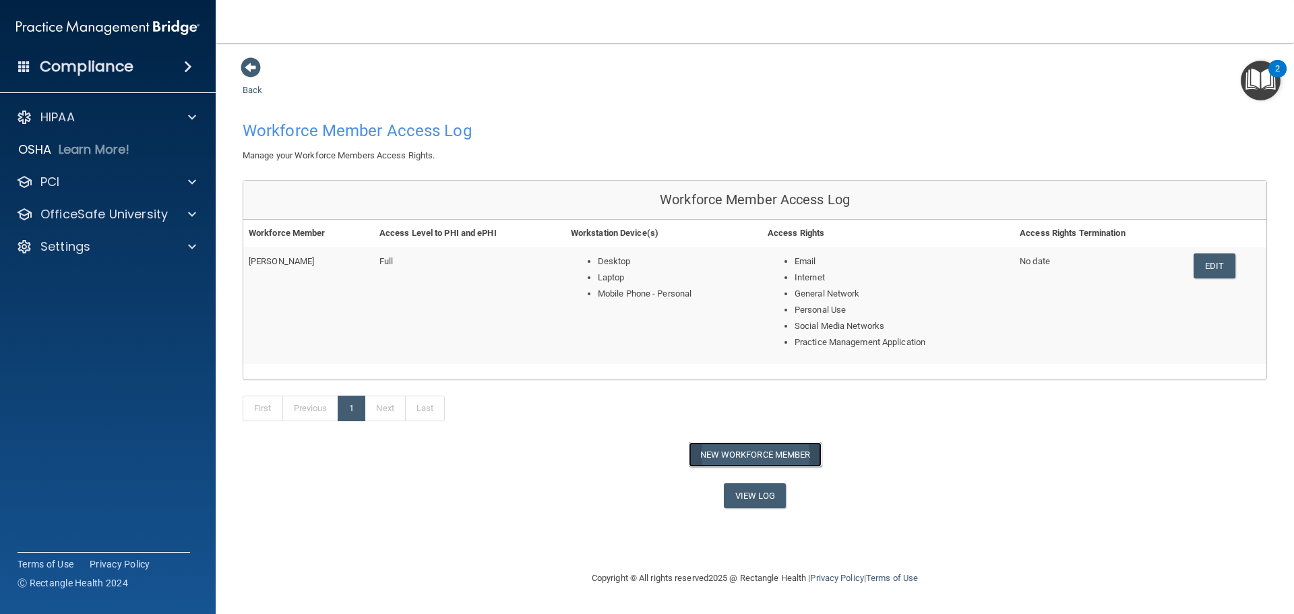
click at [705, 451] on button "New Workforce Member" at bounding box center [755, 454] width 133 height 25
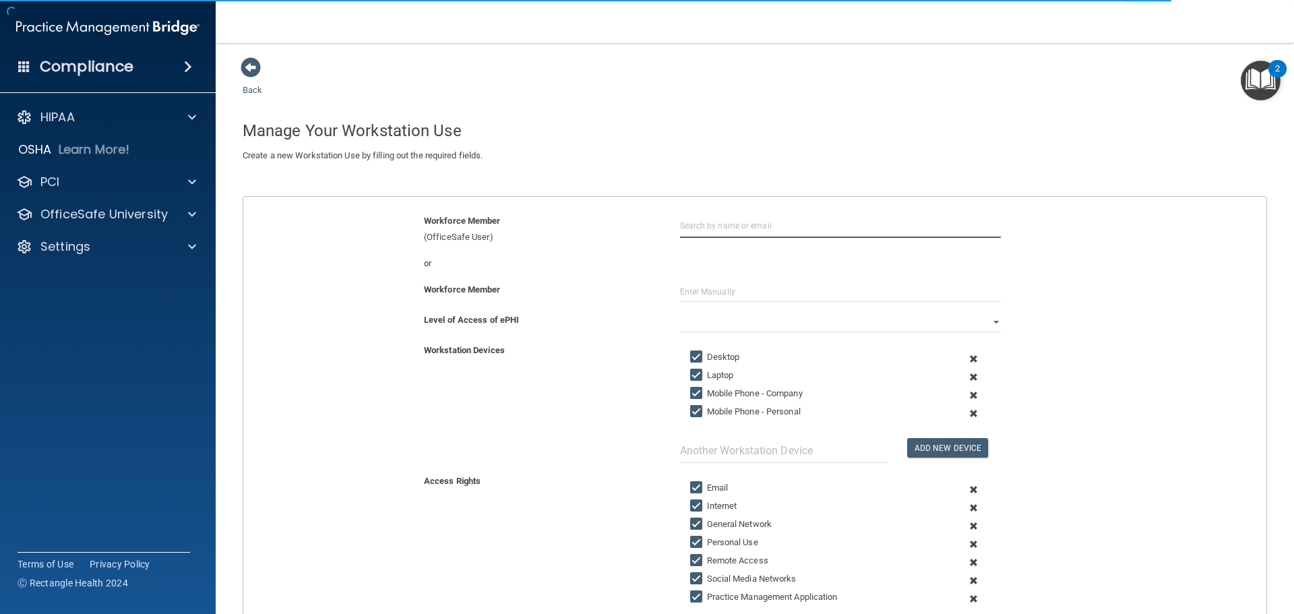
click at [686, 229] on input "text" at bounding box center [840, 225] width 321 height 25
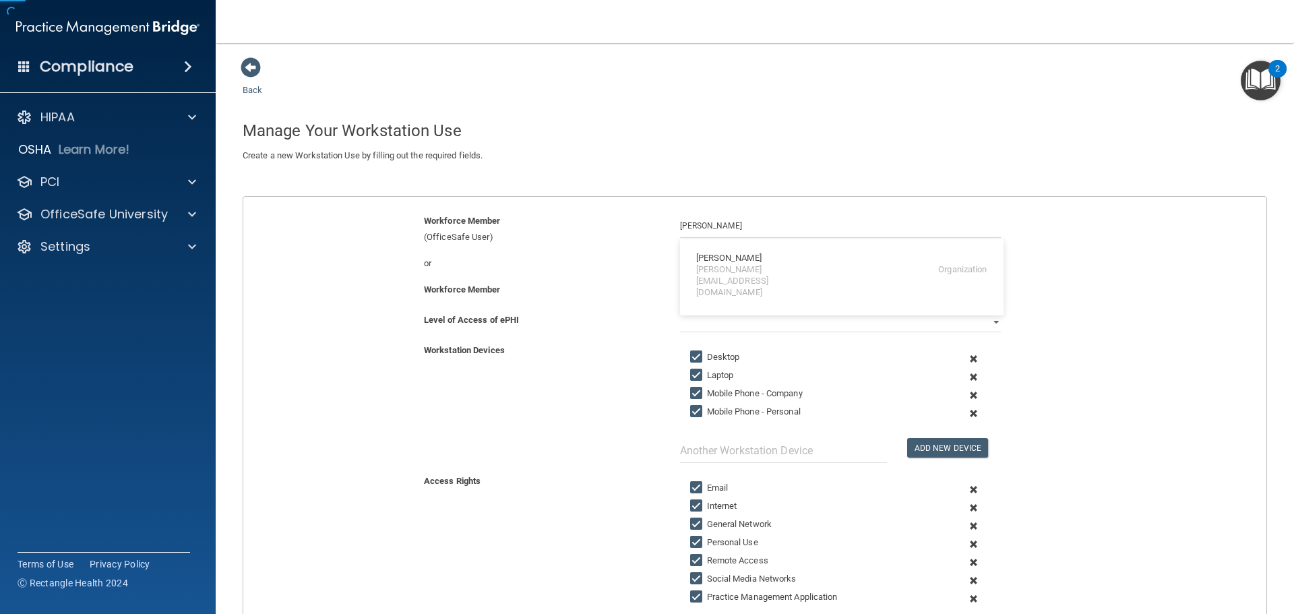
click at [728, 261] on div "[PERSON_NAME]" at bounding box center [728, 258] width 65 height 11
type input "[PERSON_NAME]"
click at [699, 290] on input "text" at bounding box center [840, 292] width 321 height 20
click at [701, 288] on input "text" at bounding box center [840, 292] width 321 height 20
drag, startPoint x: 732, startPoint y: 224, endPoint x: 612, endPoint y: 218, distance: 119.4
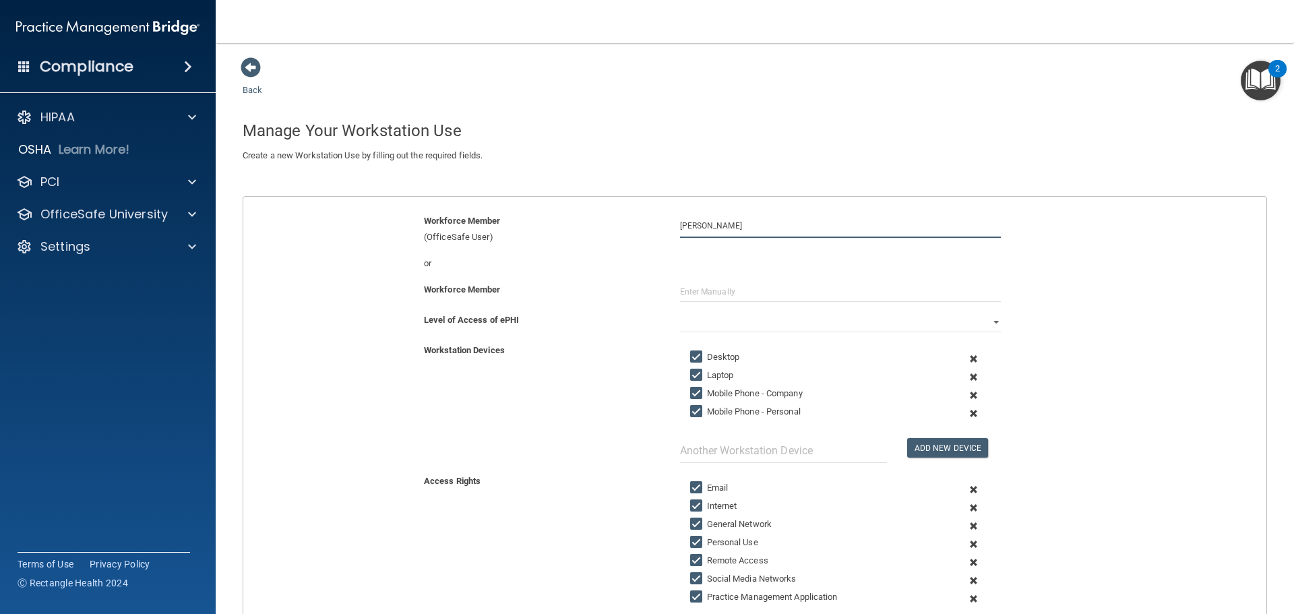
click at [612, 218] on div "Workforce Member (OfficeSafe User) Christy Werth Christy Werth christy@hayseyec…" at bounding box center [754, 229] width 1043 height 32
click at [687, 290] on input "text" at bounding box center [840, 292] width 321 height 20
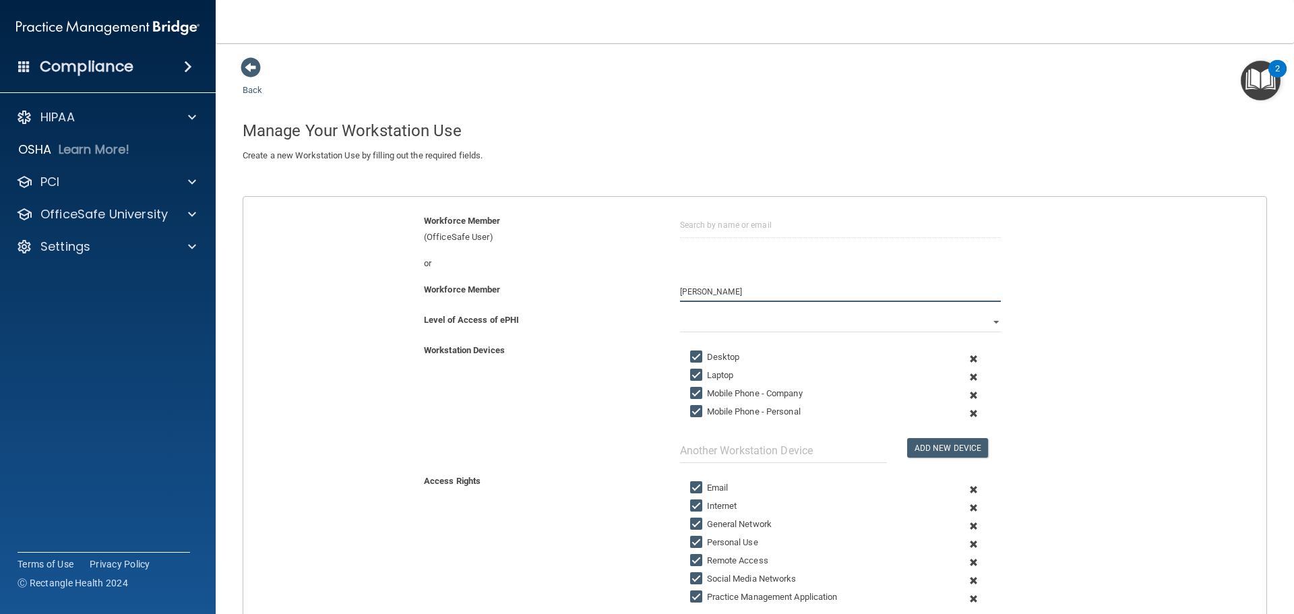
type input "Christy Werth"
click at [819, 321] on select "Full Limited None" at bounding box center [840, 322] width 321 height 20
select select "0"
click at [680, 312] on select "Full Limited None" at bounding box center [840, 322] width 321 height 20
click at [691, 394] on input "Mobile Phone - Company" at bounding box center [697, 393] width 15 height 11
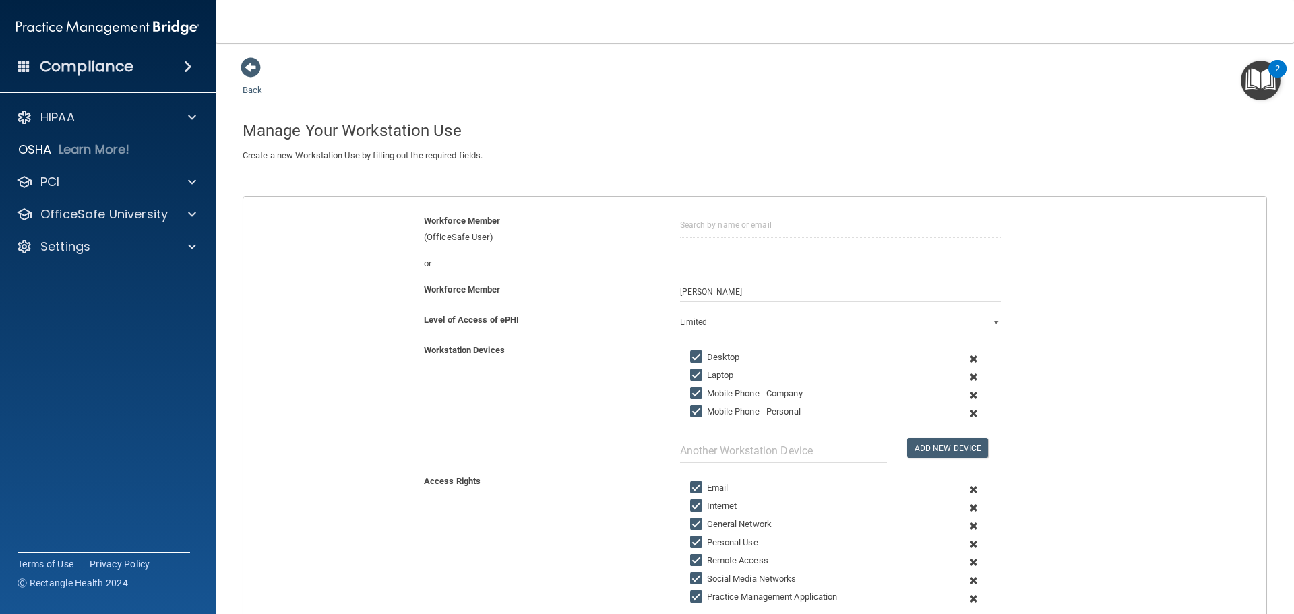
checkbox input "false"
click at [685, 404] on div "Mobile Phone - Personal" at bounding box center [814, 412] width 268 height 16
click at [690, 410] on input "Mobile Phone - Personal" at bounding box center [697, 411] width 15 height 11
click at [690, 408] on input "Mobile Phone - Personal" at bounding box center [697, 411] width 15 height 11
checkbox input "true"
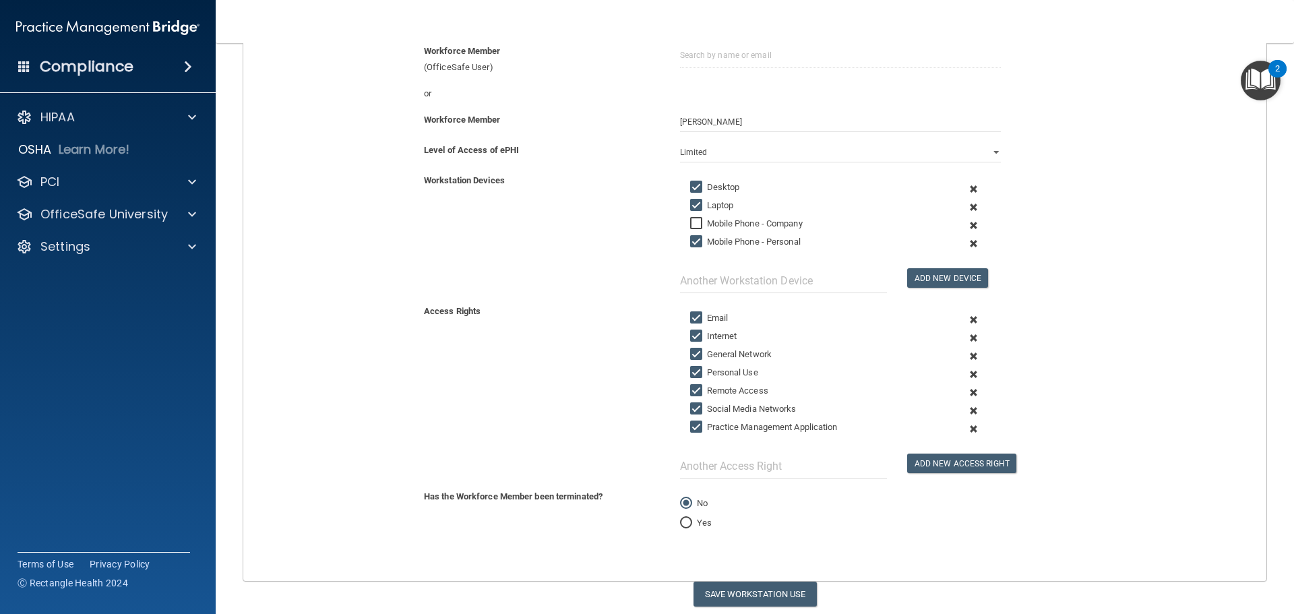
scroll to position [202, 0]
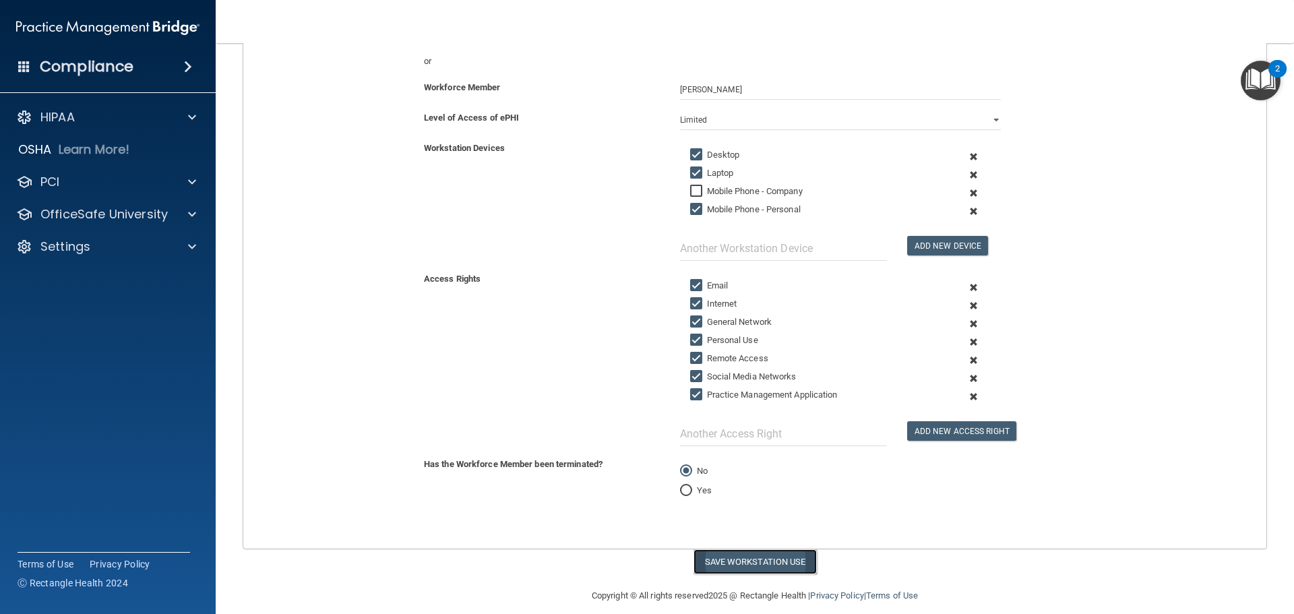
click at [754, 559] on button "Save Workstation Use" at bounding box center [754, 561] width 123 height 25
select select "? string:Full ?"
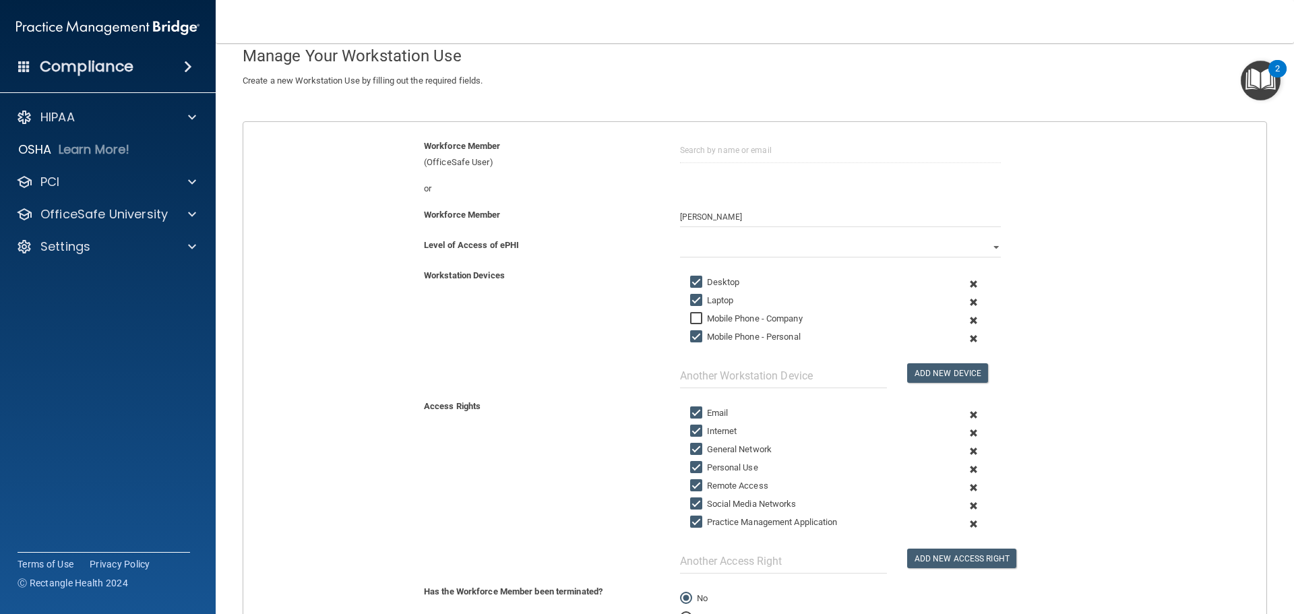
scroll to position [0, 0]
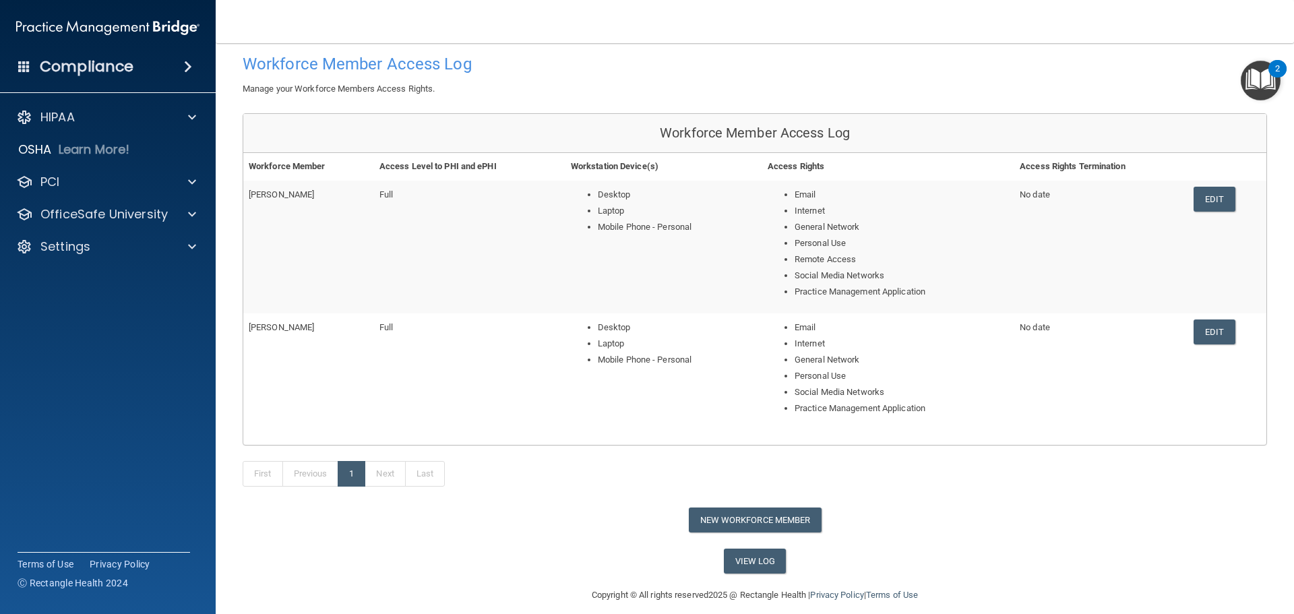
scroll to position [67, 0]
drag, startPoint x: 738, startPoint y: 511, endPoint x: 736, endPoint y: 503, distance: 8.3
click at [738, 506] on div "Back Workforce Member Access Log Manage your Workforce Members Access Rights. W…" at bounding box center [755, 281] width 1024 height 584
click at [778, 518] on button "New Workforce Member" at bounding box center [755, 519] width 133 height 25
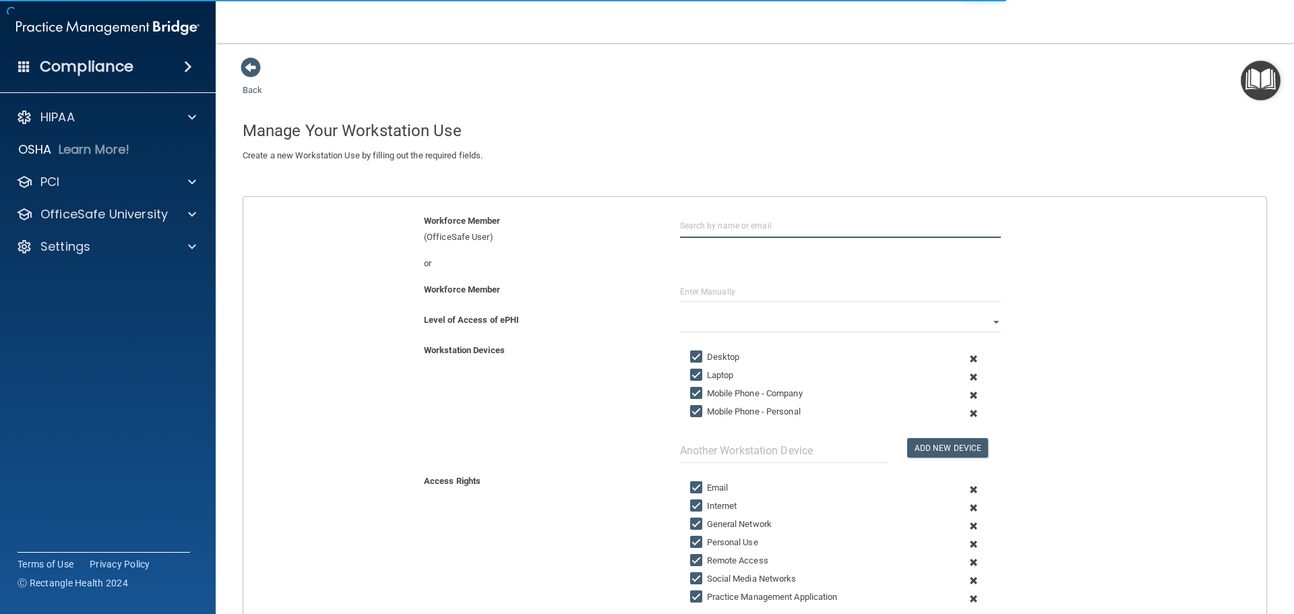
click at [700, 218] on input "text" at bounding box center [840, 225] width 321 height 25
click at [687, 295] on input "text" at bounding box center [840, 292] width 321 height 20
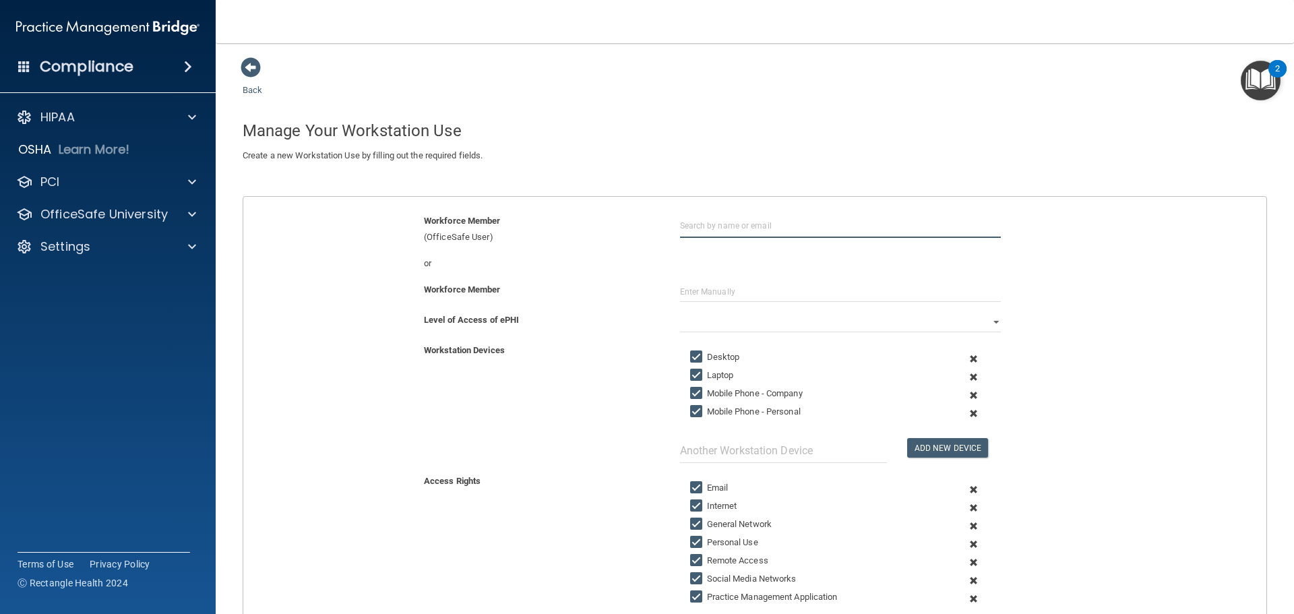
click at [691, 226] on input "text" at bounding box center [840, 225] width 321 height 25
click at [772, 270] on div "or" at bounding box center [754, 263] width 1043 height 16
click at [752, 226] on input "Courtney Aug" at bounding box center [840, 225] width 321 height 25
type input "Courtney Augustine"
click at [688, 321] on select "Full Limited None" at bounding box center [840, 322] width 321 height 20
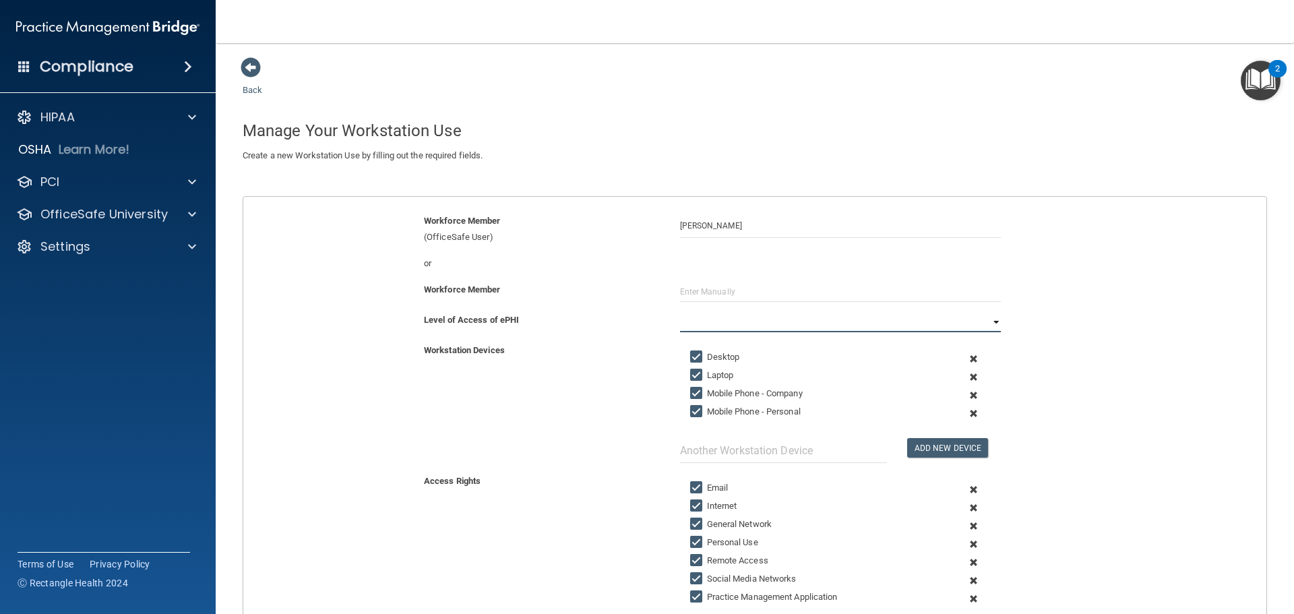
select select "0"
click at [680, 312] on select "Full Limited None" at bounding box center [840, 322] width 321 height 20
click at [697, 388] on input "Mobile Phone - Company" at bounding box center [697, 393] width 15 height 11
checkbox input "false"
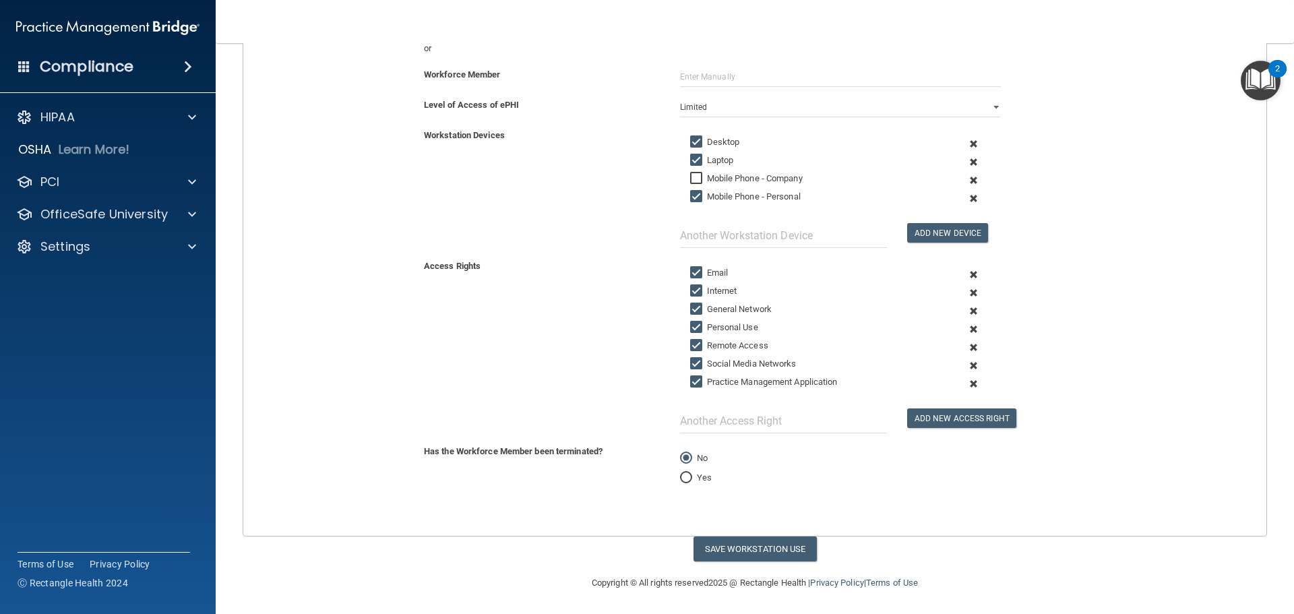
scroll to position [216, 0]
click at [751, 548] on button "Save Workstation Use" at bounding box center [754, 547] width 123 height 25
select select "? string:Full ?"
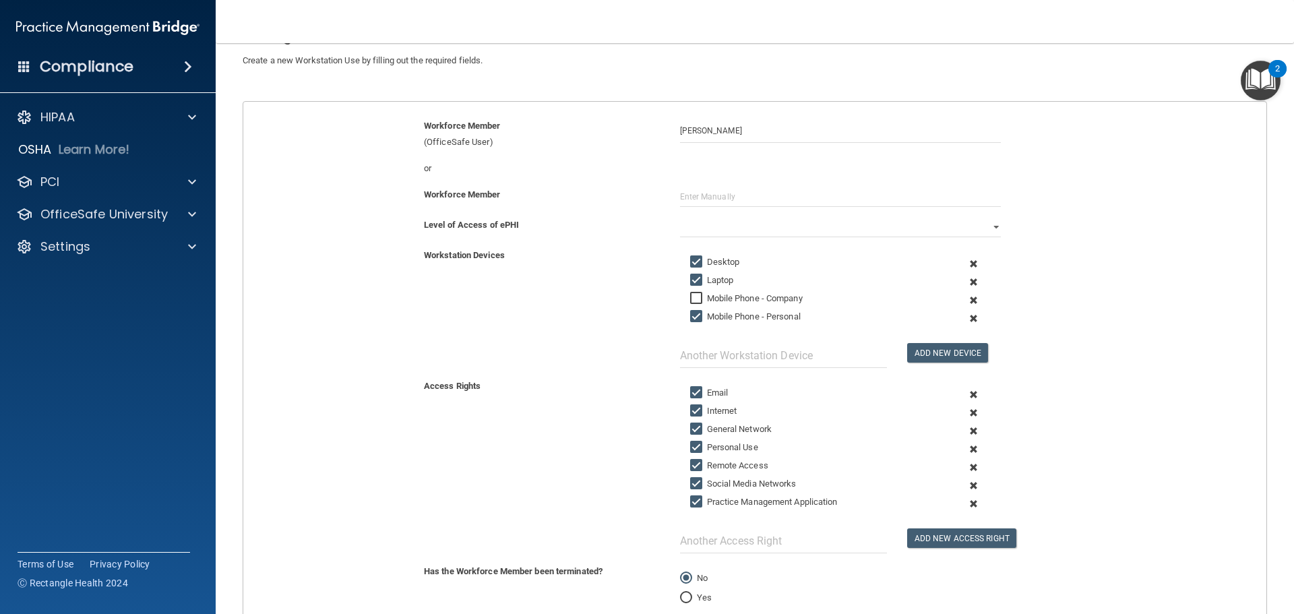
scroll to position [0, 0]
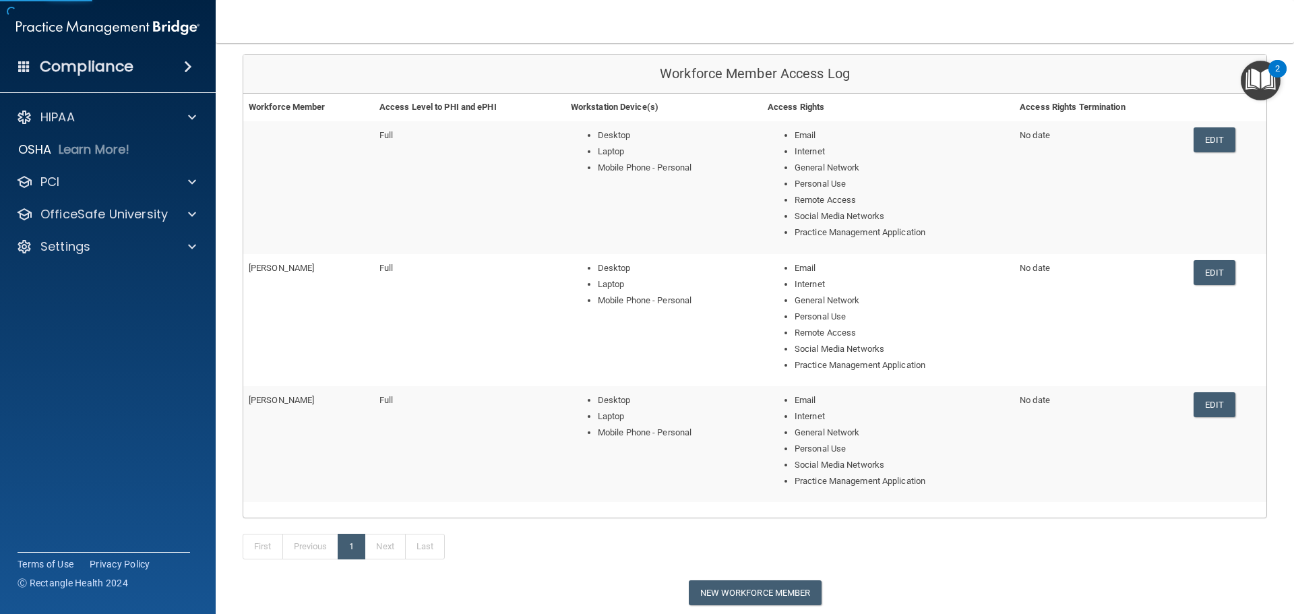
scroll to position [212, 0]
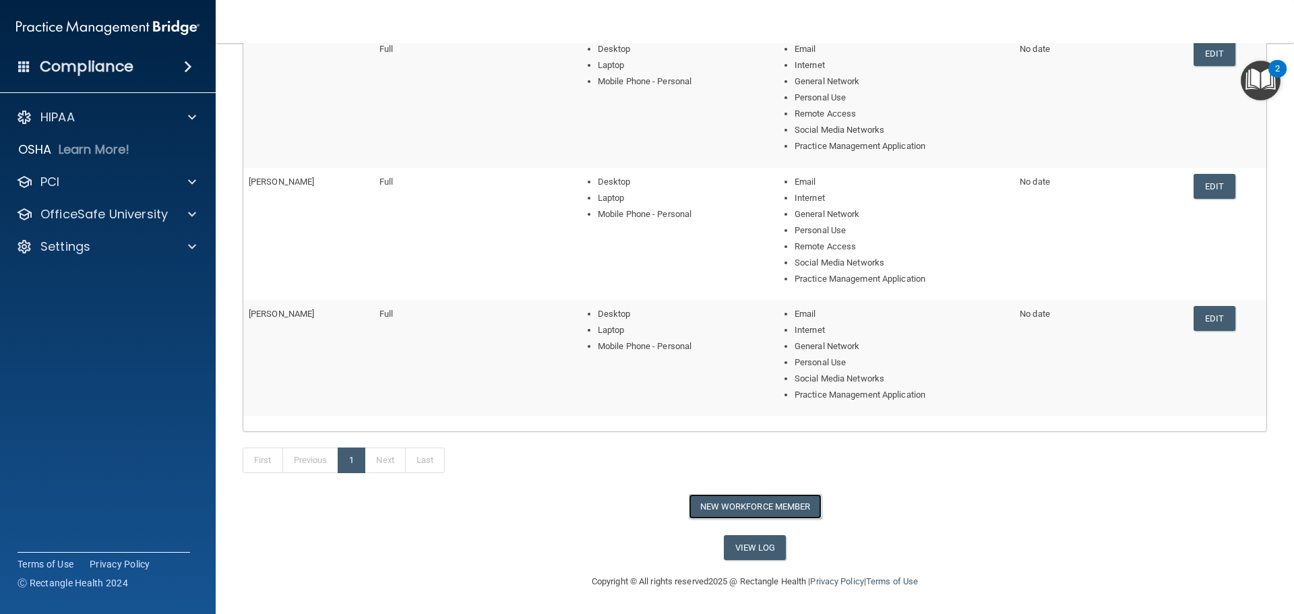
click at [751, 510] on button "New Workforce Member" at bounding box center [755, 506] width 133 height 25
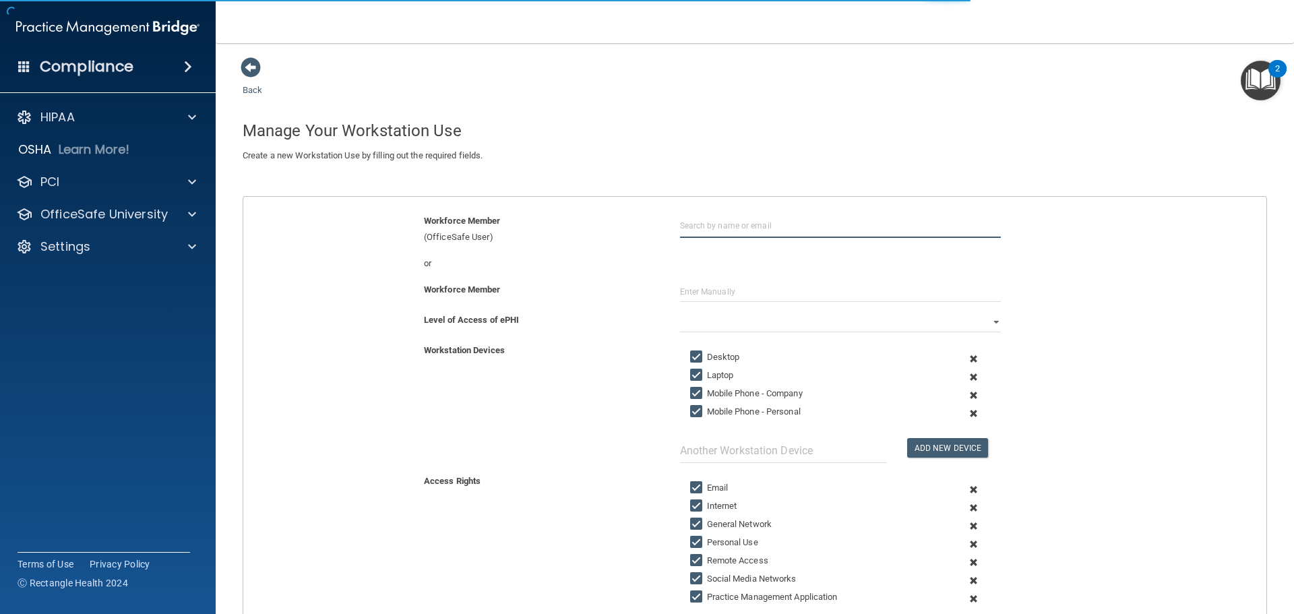
click at [686, 226] on input "text" at bounding box center [840, 225] width 321 height 25
click at [692, 299] on input "text" at bounding box center [840, 292] width 321 height 20
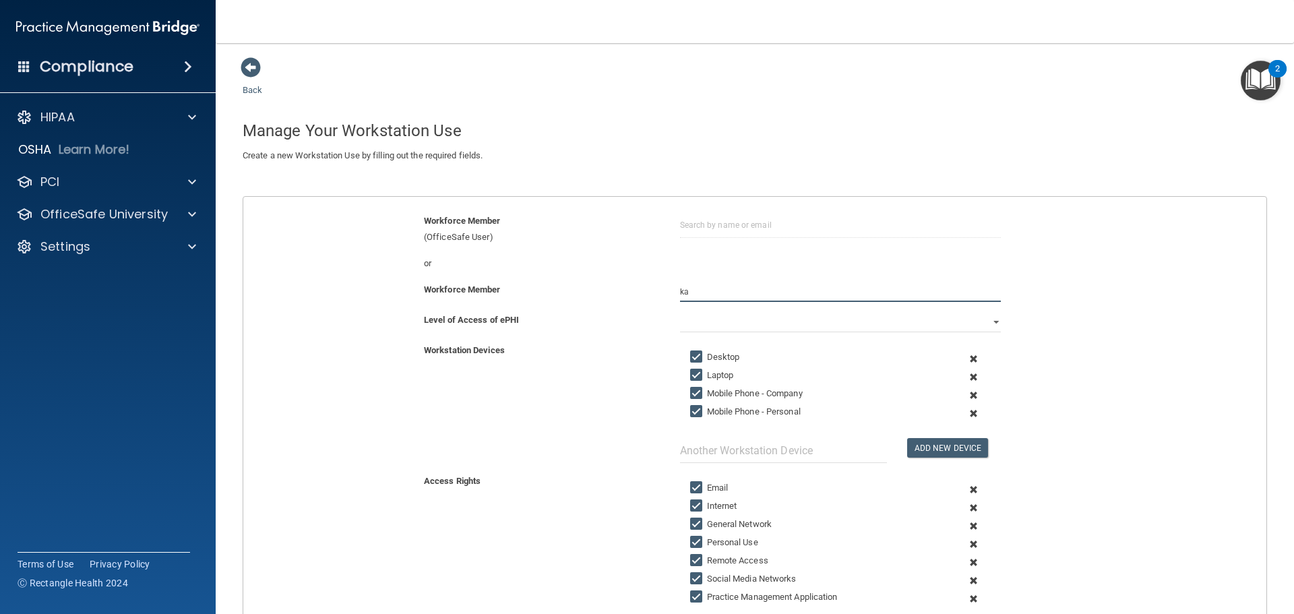
type input "k"
type input "Kambri Tomanek"
click at [694, 391] on input "Mobile Phone - Company" at bounding box center [697, 393] width 15 height 11
checkbox input "false"
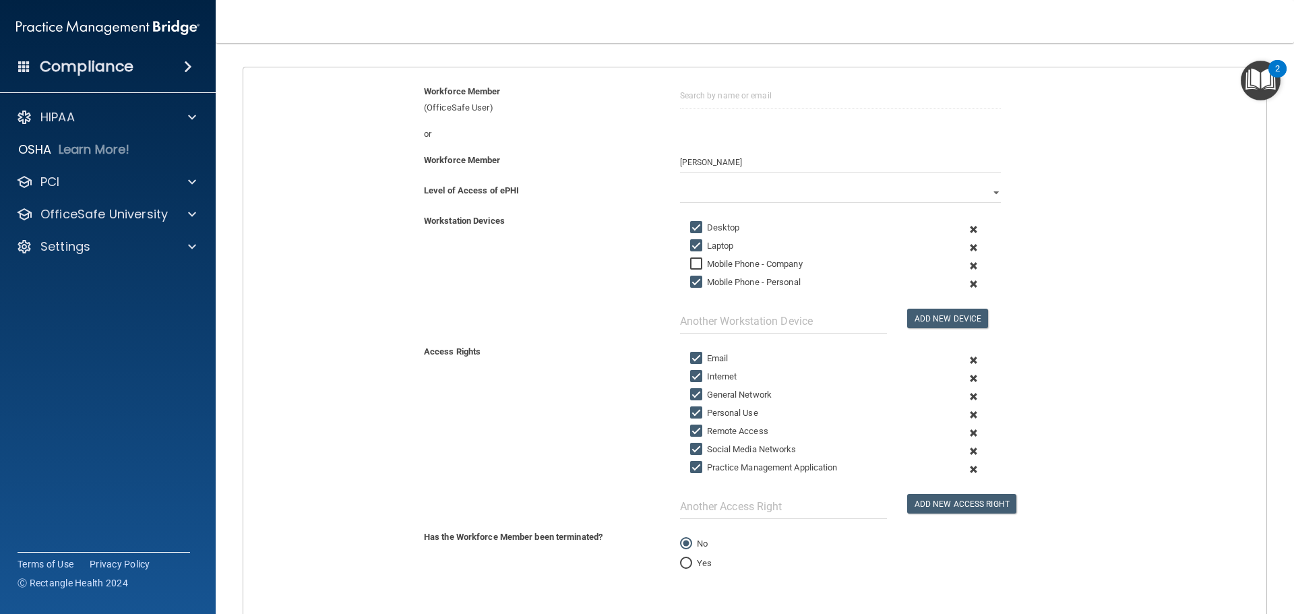
scroll to position [135, 0]
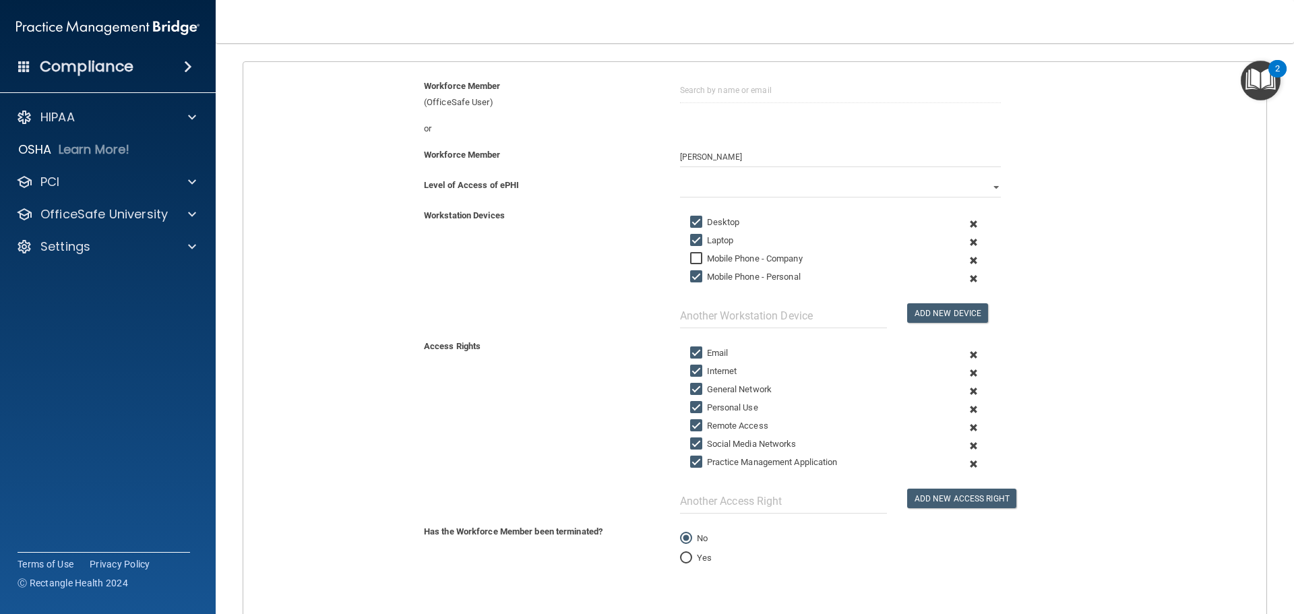
click at [695, 425] on input "Remote Access" at bounding box center [697, 425] width 15 height 11
checkbox input "false"
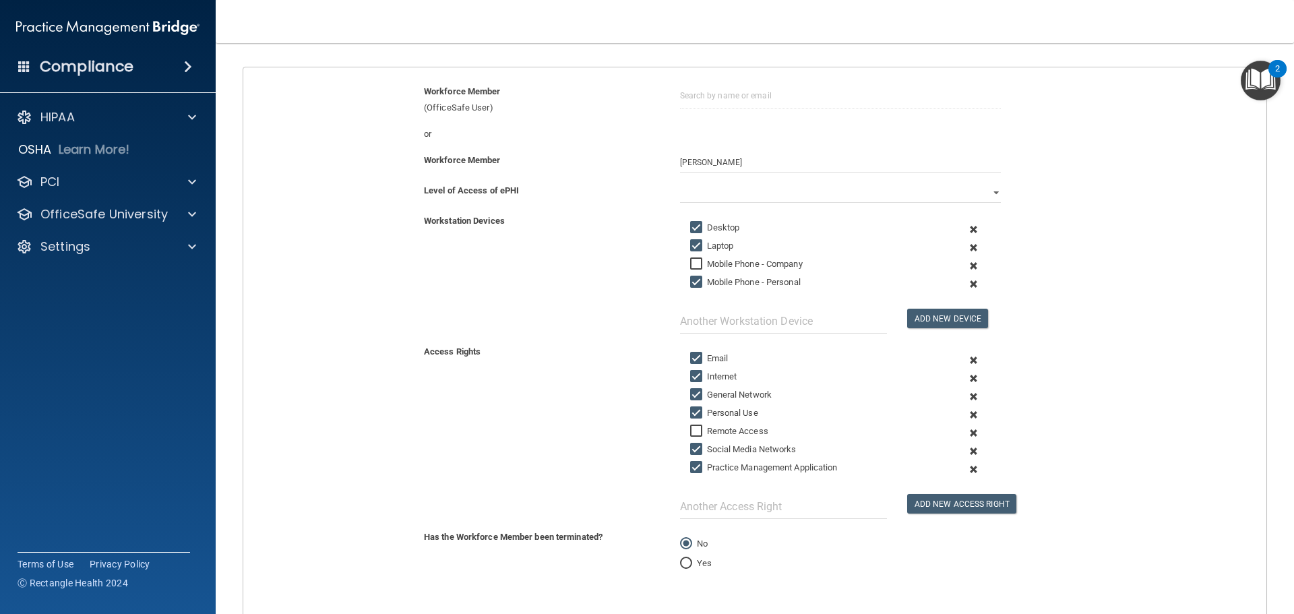
scroll to position [14, 0]
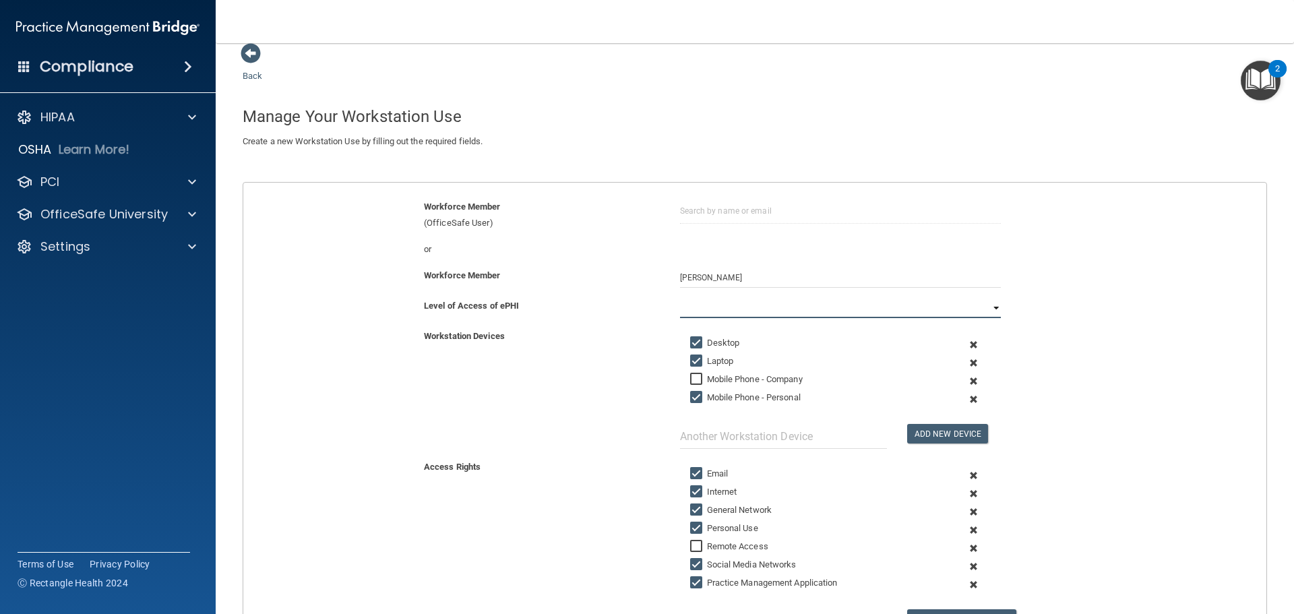
click at [928, 306] on select "Full Limited None" at bounding box center [840, 308] width 321 height 20
click at [680, 298] on select "Full Limited None" at bounding box center [840, 308] width 321 height 20
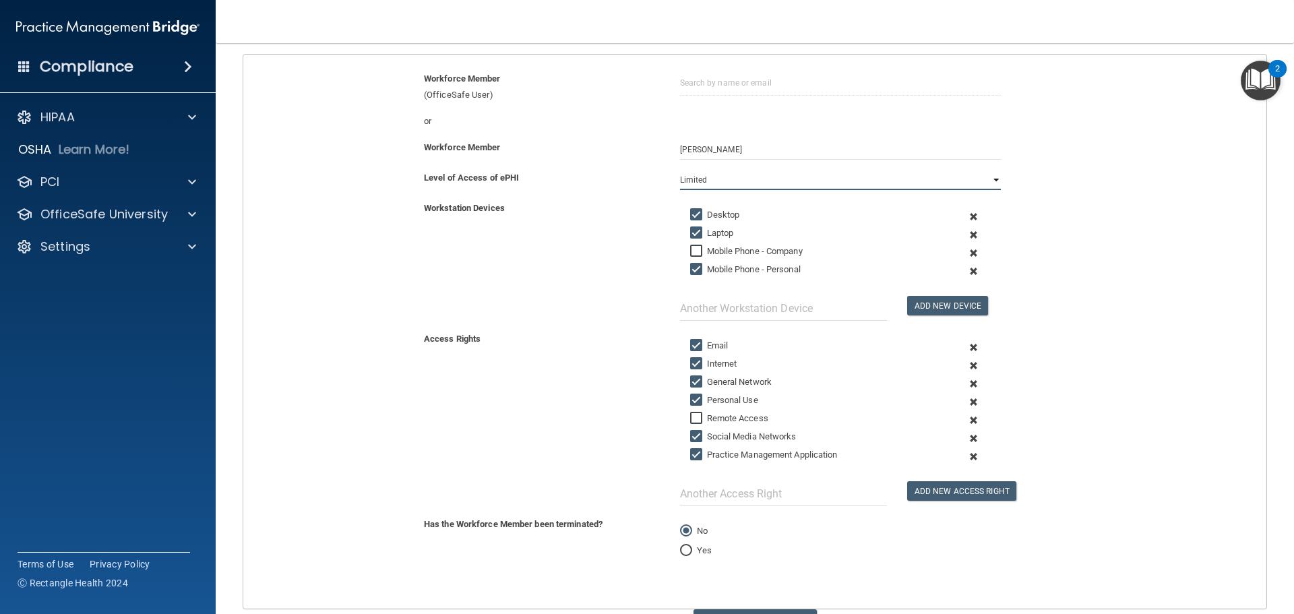
scroll to position [216, 0]
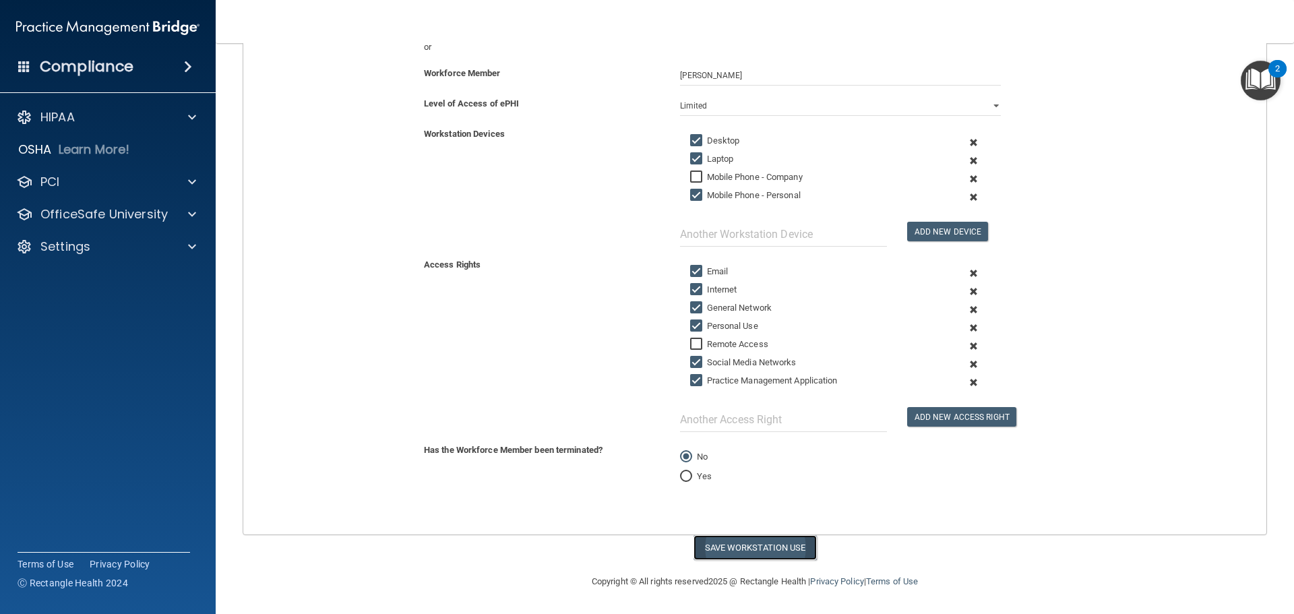
click at [725, 541] on button "Save Workstation Use" at bounding box center [754, 547] width 123 height 25
select select "? string:Full ?"
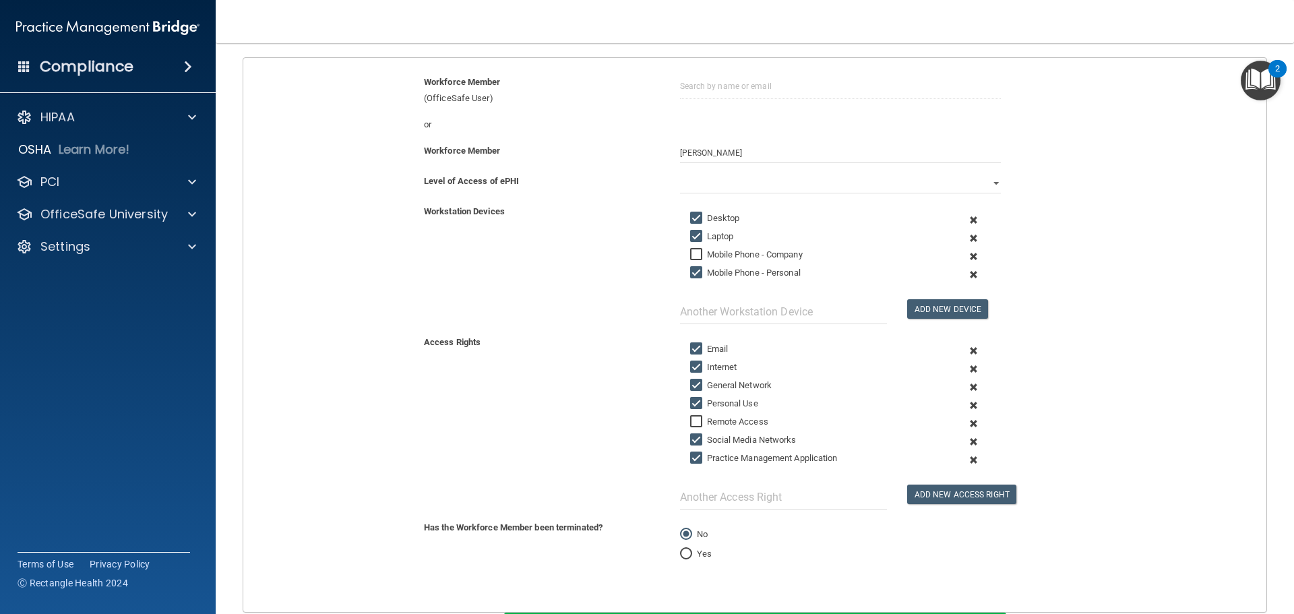
scroll to position [0, 0]
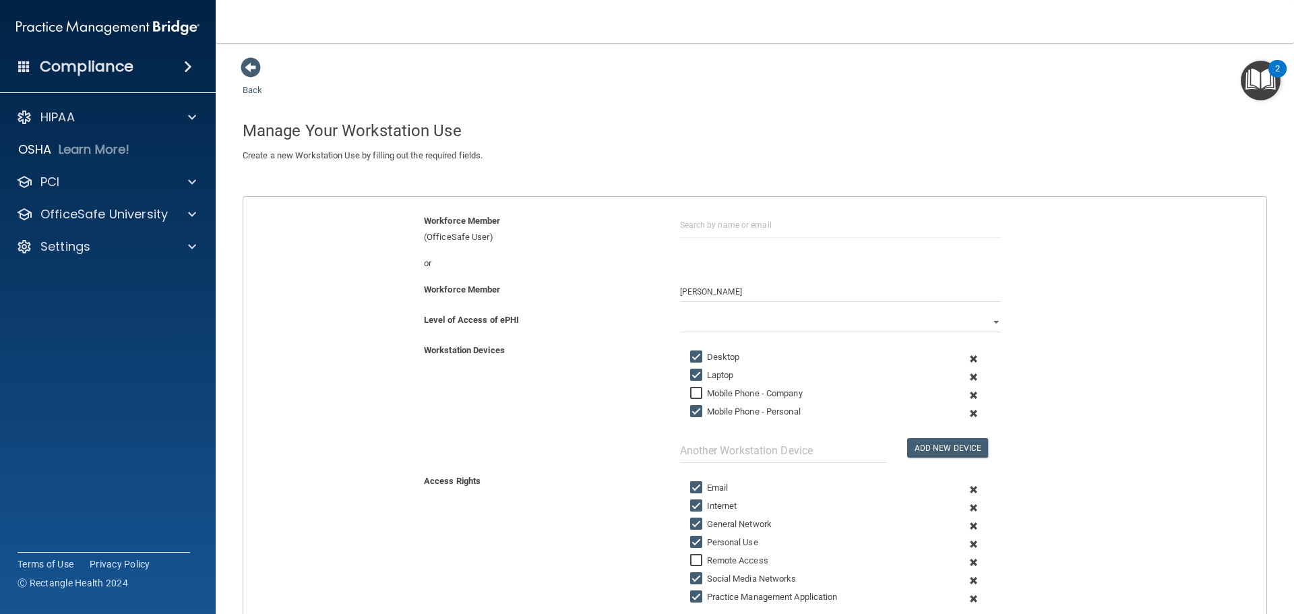
drag, startPoint x: 249, startPoint y: 67, endPoint x: 296, endPoint y: 96, distance: 55.4
click at [252, 69] on span at bounding box center [251, 67] width 20 height 20
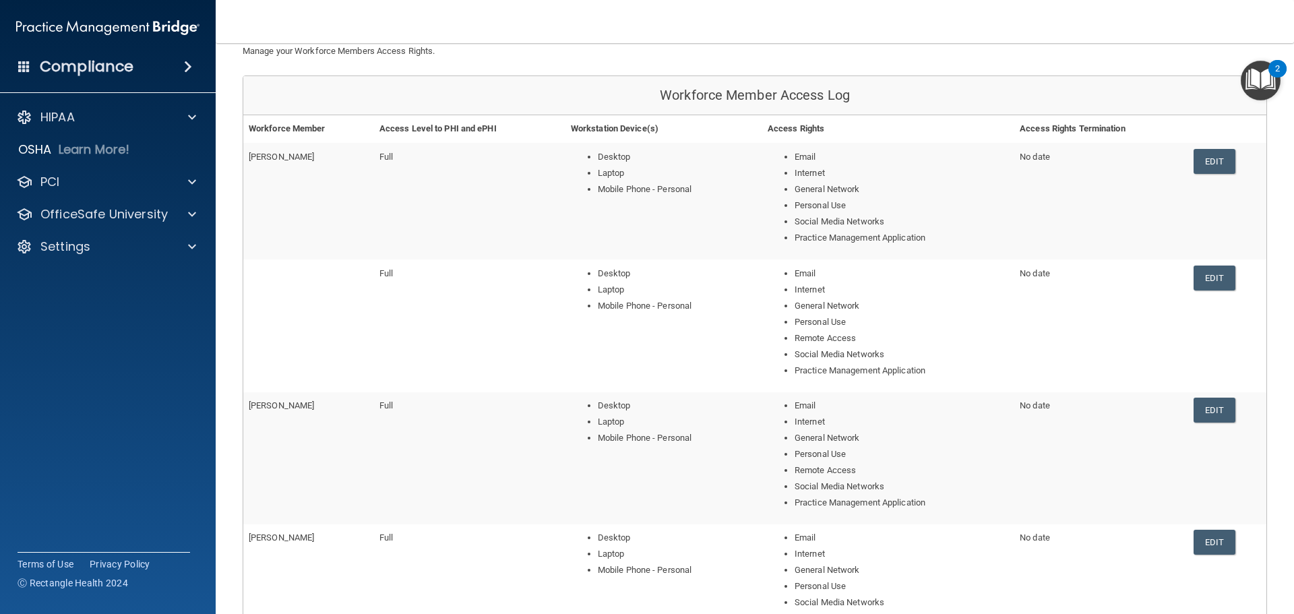
scroll to position [135, 0]
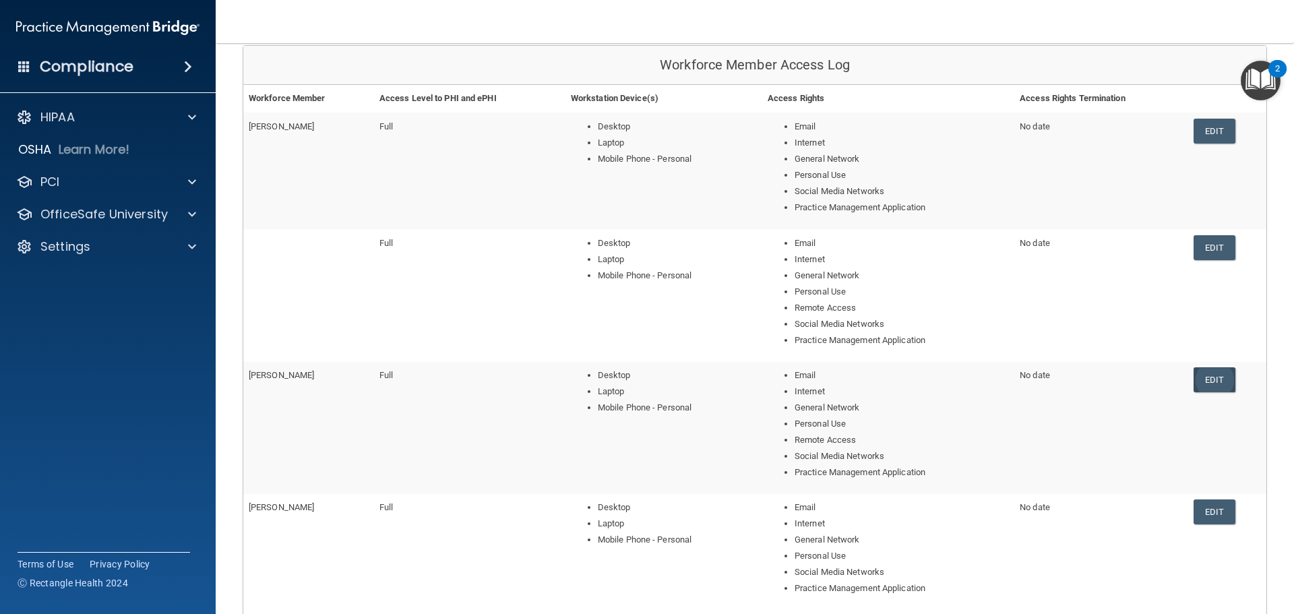
click at [1201, 383] on link "Edit" at bounding box center [1213, 379] width 41 height 25
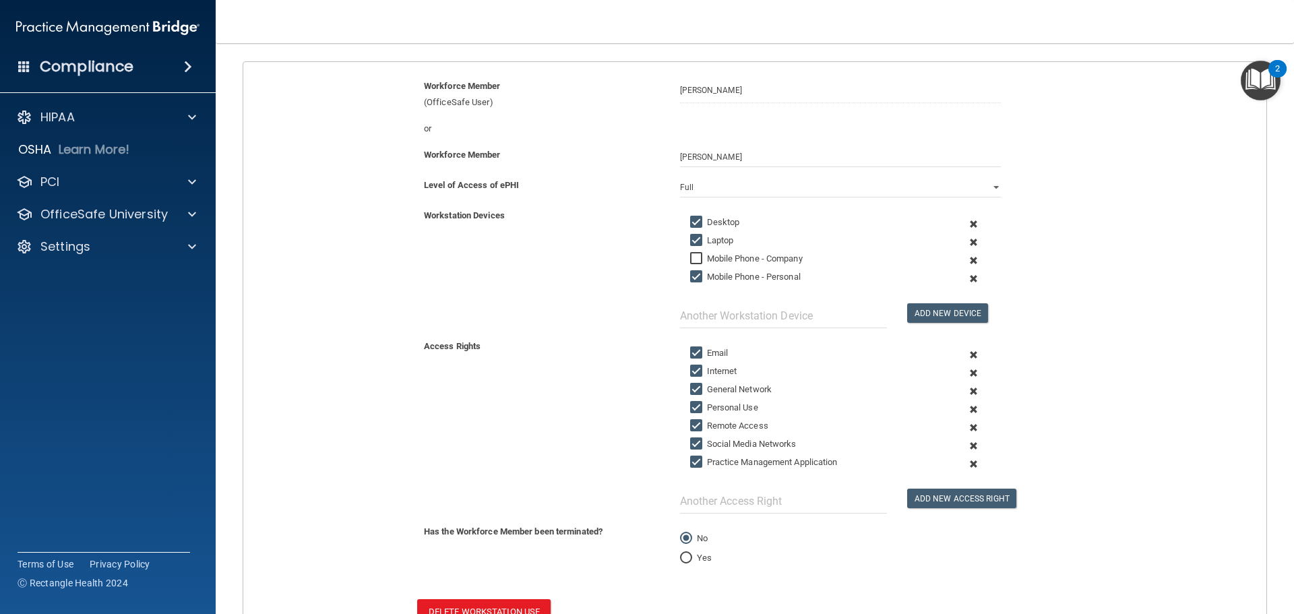
click at [693, 426] on input "Remote Access" at bounding box center [697, 425] width 15 height 11
checkbox input "false"
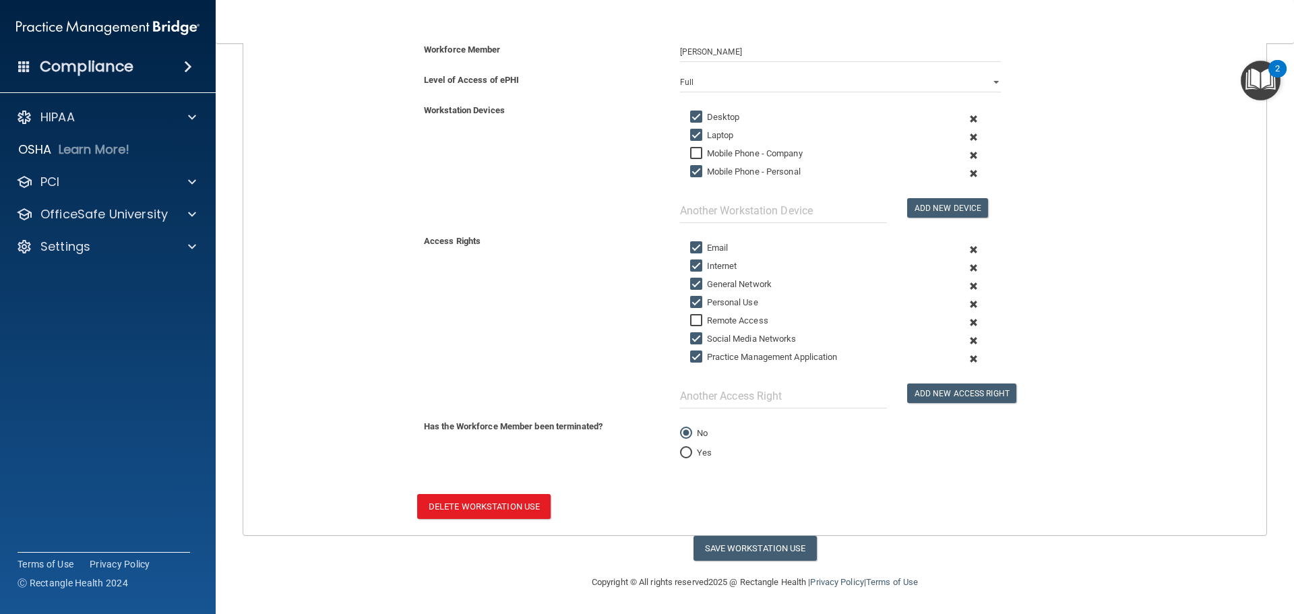
scroll to position [241, 0]
click at [719, 548] on button "Save Workstation Use" at bounding box center [754, 547] width 123 height 25
select select "? string:Full ?"
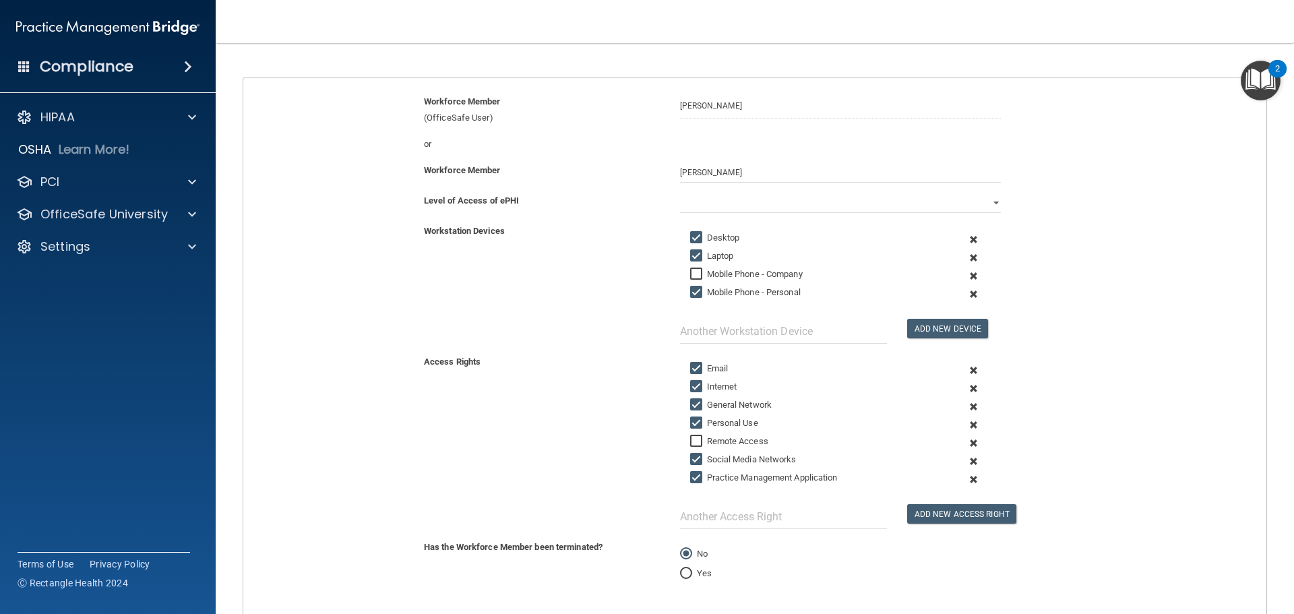
scroll to position [0, 0]
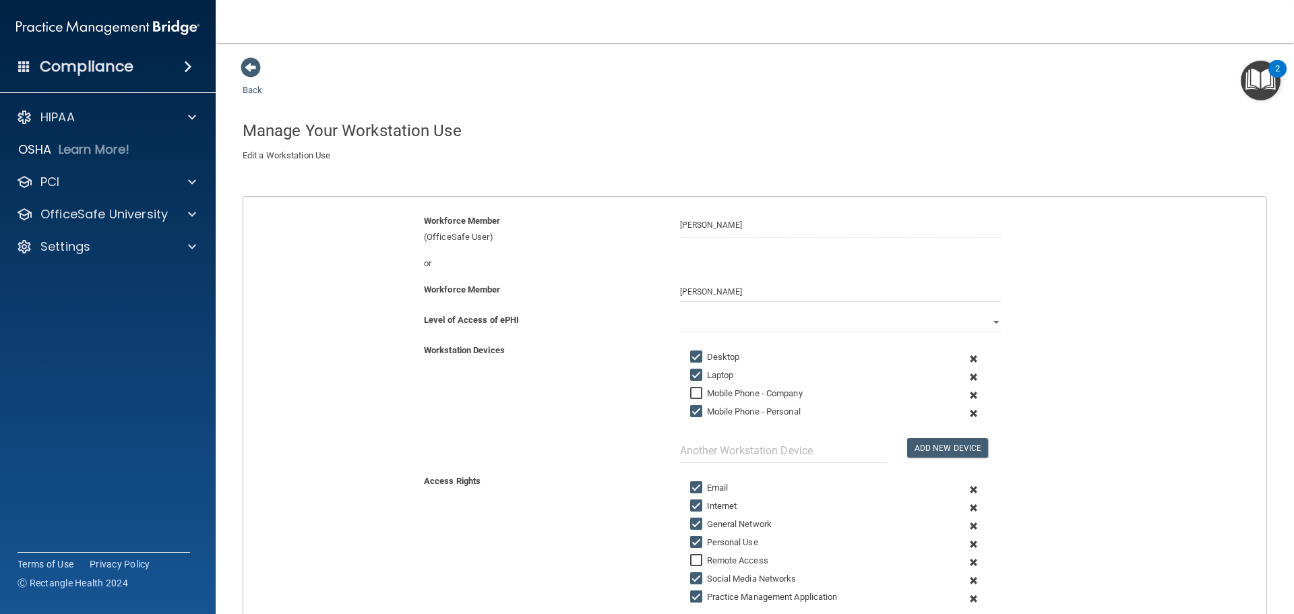
click at [252, 74] on span at bounding box center [251, 67] width 20 height 20
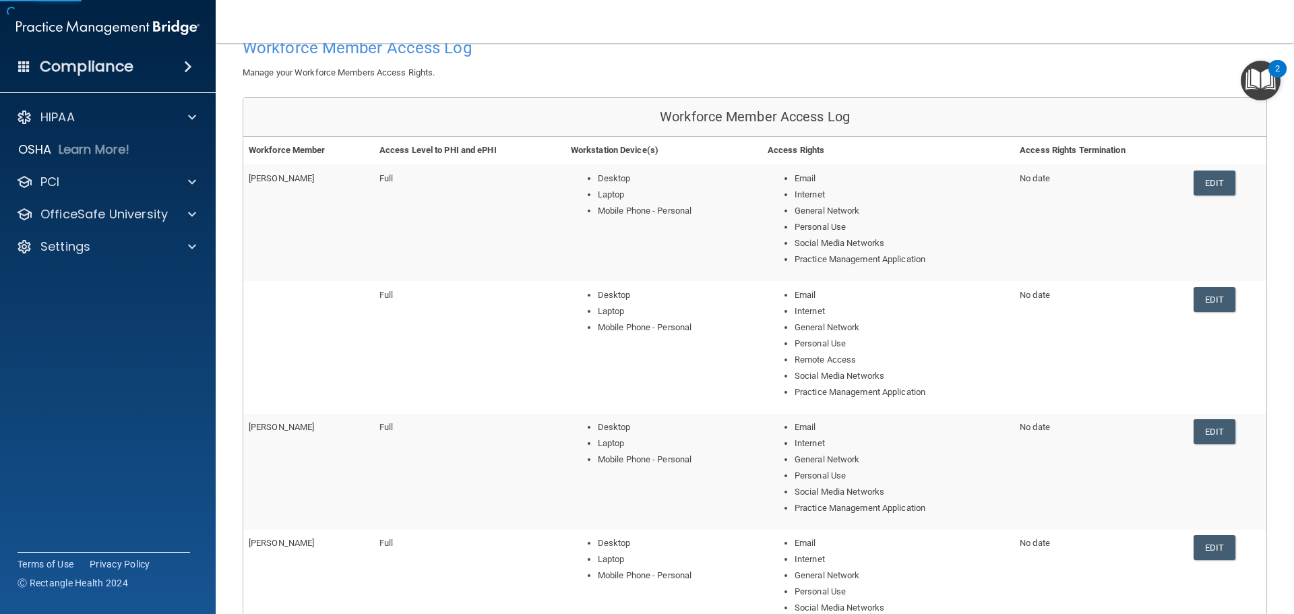
scroll to position [202, 0]
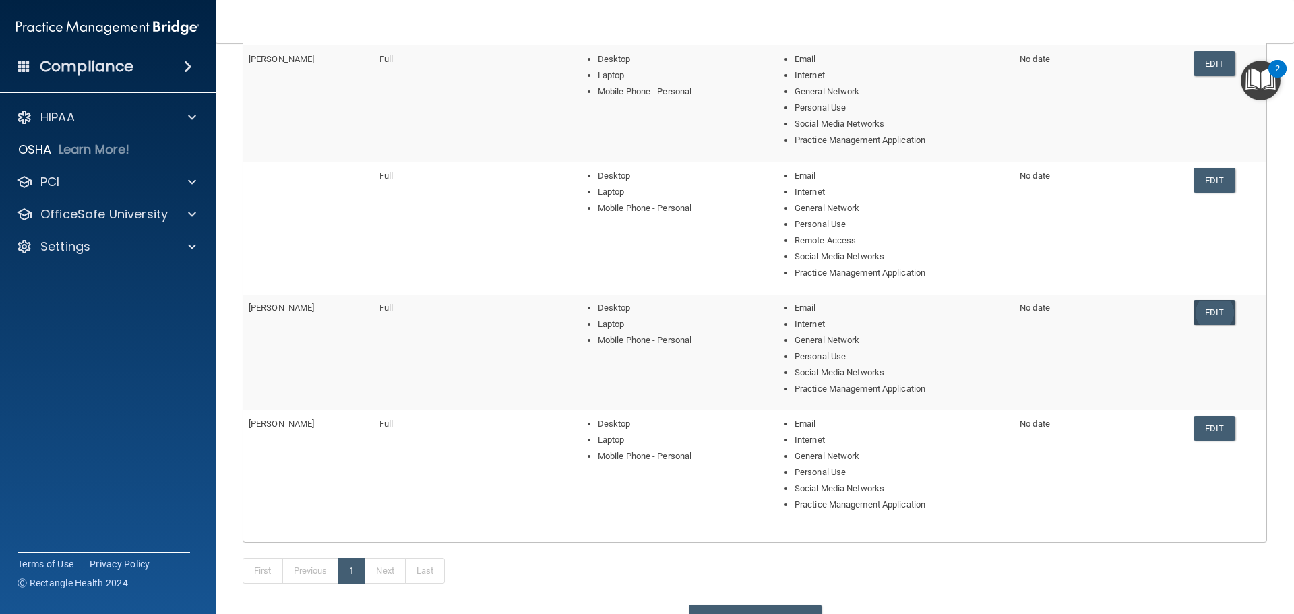
click at [1205, 313] on link "Edit" at bounding box center [1213, 312] width 41 height 25
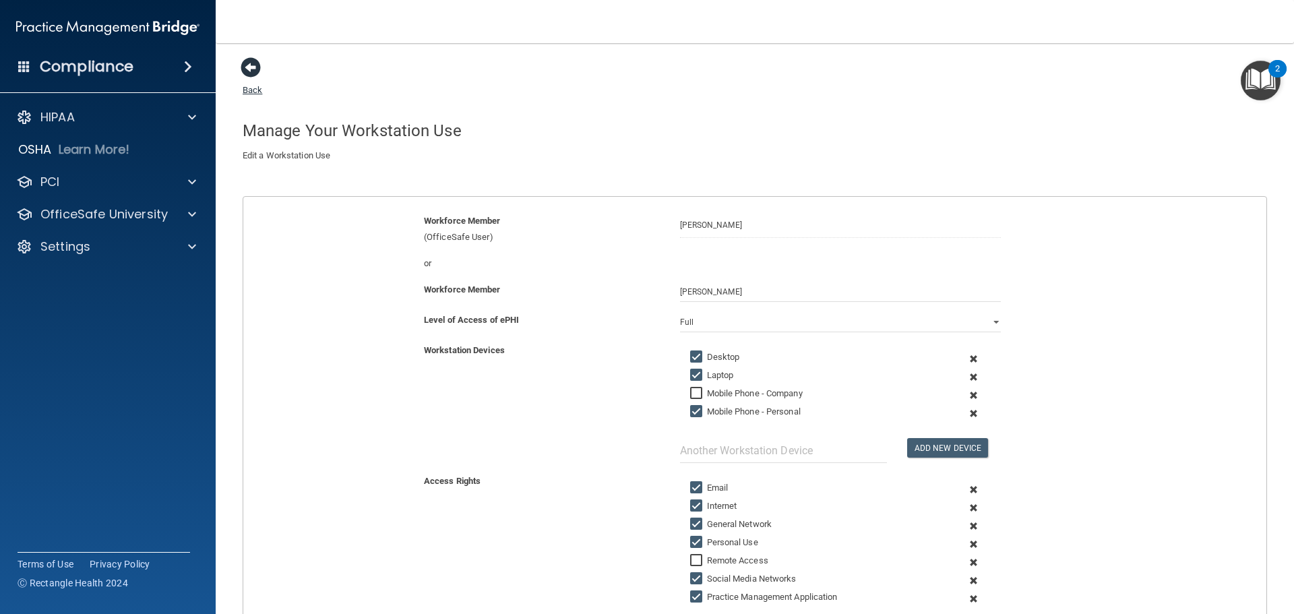
drag, startPoint x: 253, startPoint y: 64, endPoint x: 248, endPoint y: 69, distance: 7.2
click at [248, 69] on span at bounding box center [251, 67] width 20 height 20
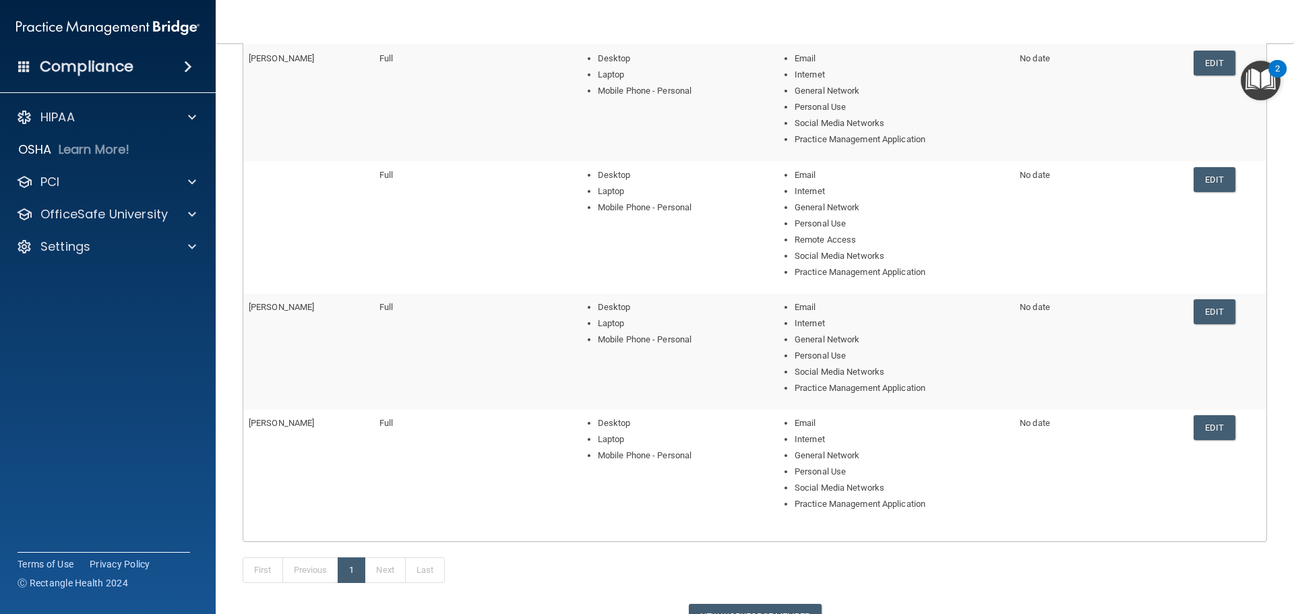
scroll to position [67, 0]
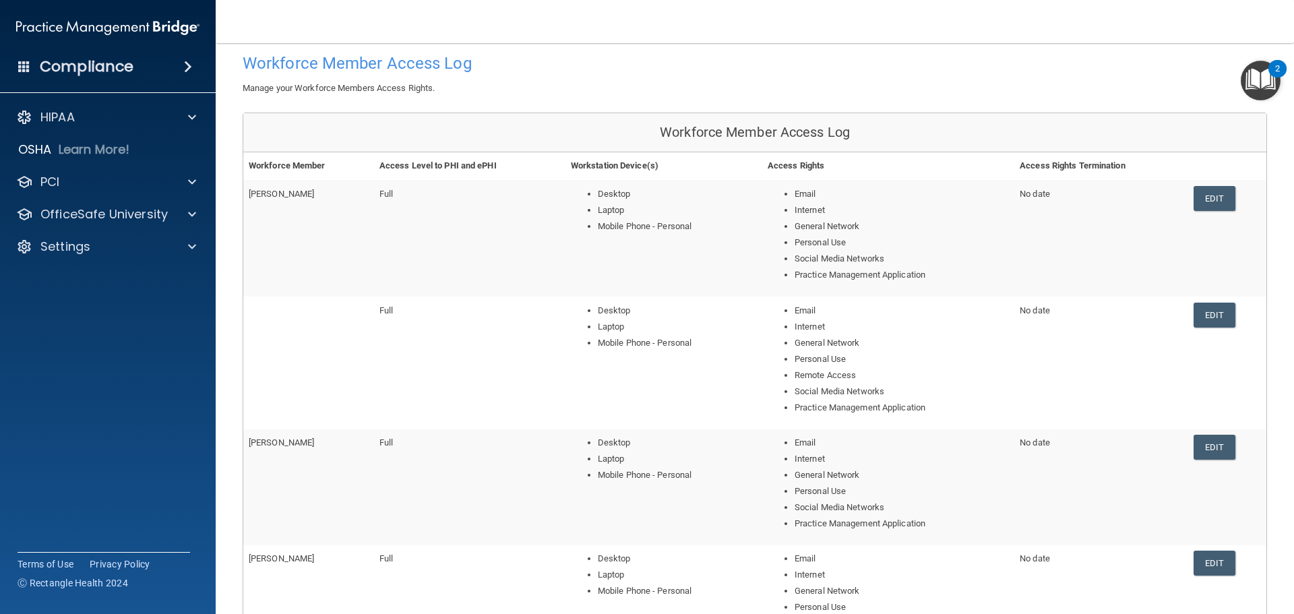
click at [1177, 317] on td "No date" at bounding box center [1101, 362] width 174 height 132
drag, startPoint x: 1194, startPoint y: 317, endPoint x: 1160, endPoint y: 342, distance: 42.9
click at [1195, 317] on link "Edit" at bounding box center [1213, 315] width 41 height 25
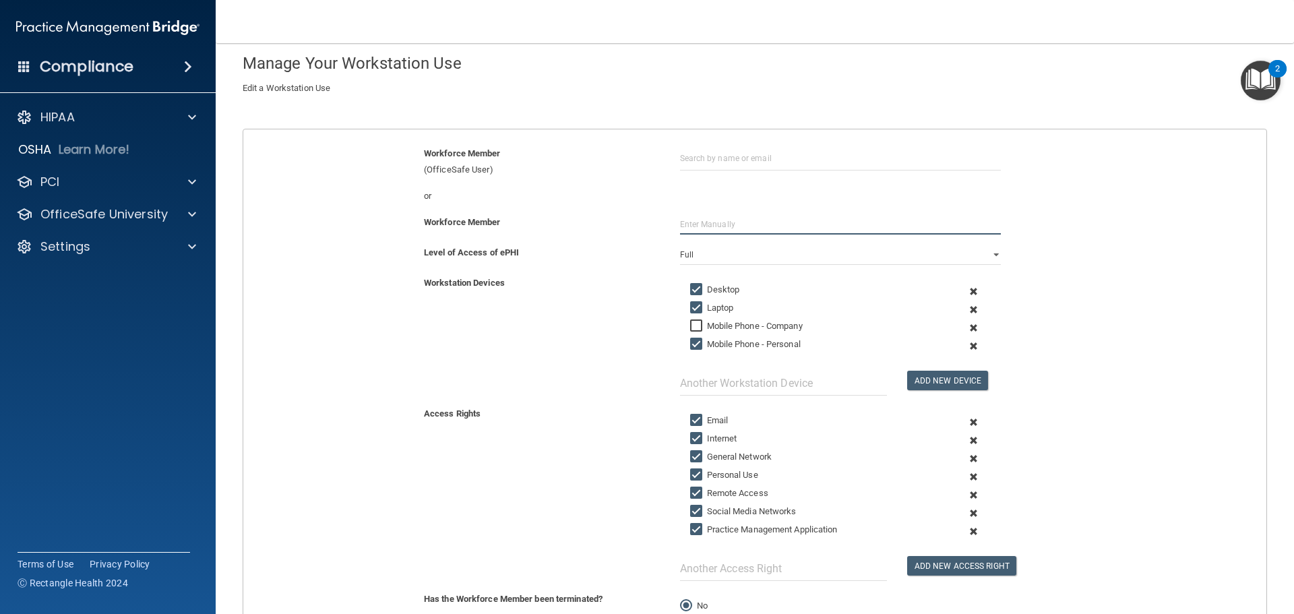
click at [693, 226] on input "text" at bounding box center [840, 224] width 321 height 20
drag, startPoint x: 703, startPoint y: 151, endPoint x: 698, endPoint y: 160, distance: 10.9
click at [699, 160] on input "text" at bounding box center [840, 158] width 321 height 25
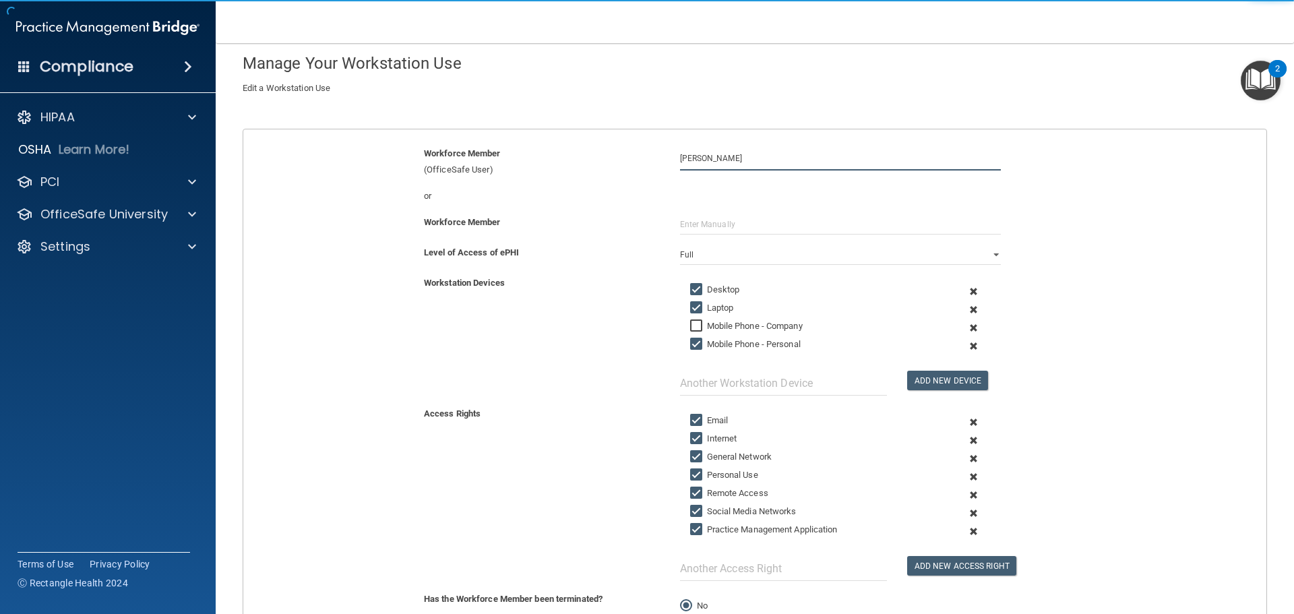
type input "Courtney Augustine"
click at [695, 489] on input "Remote Access" at bounding box center [697, 493] width 15 height 11
checkbox input "false"
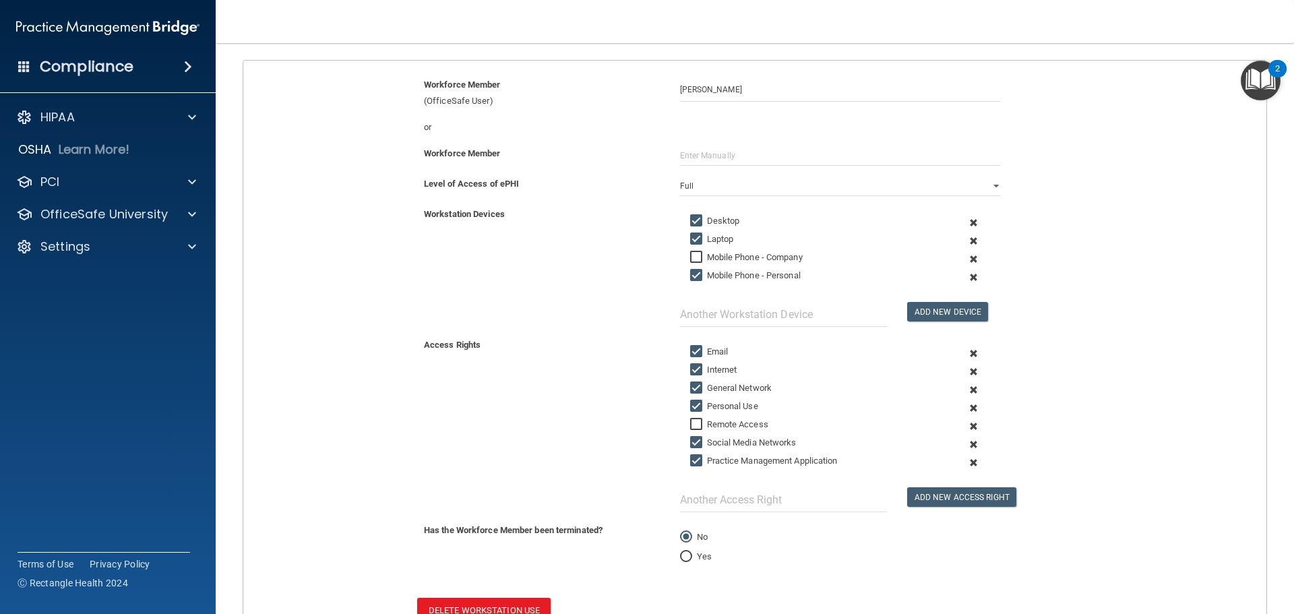
scroll to position [241, 0]
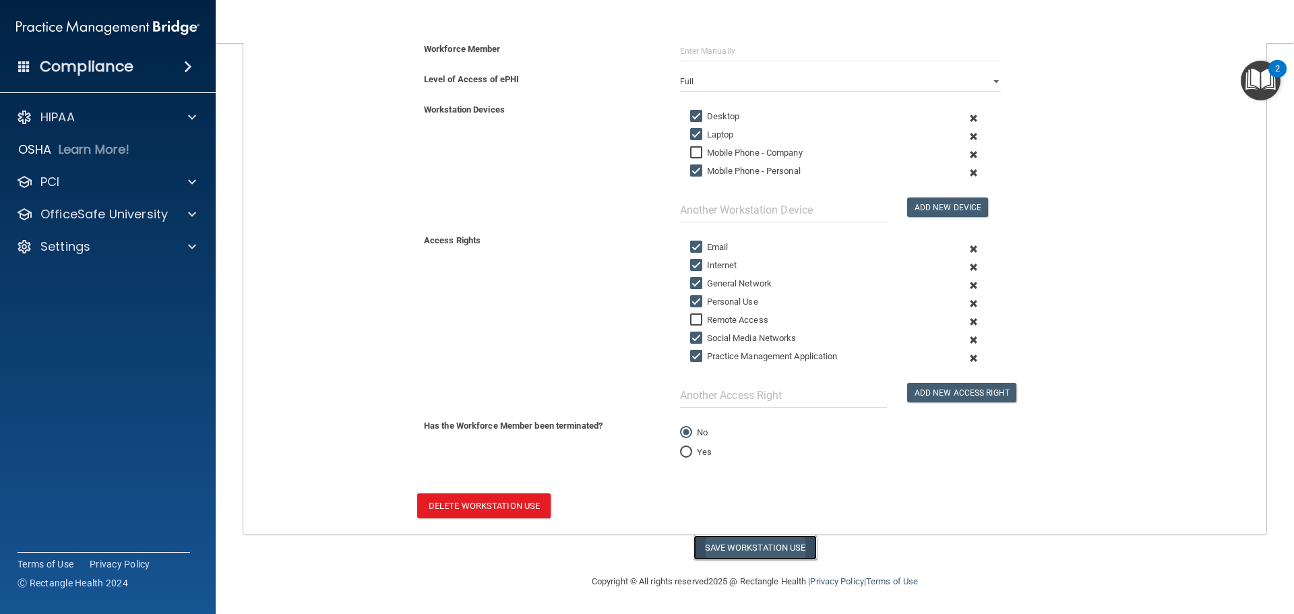
click at [763, 541] on button "Save Workstation Use" at bounding box center [754, 547] width 123 height 25
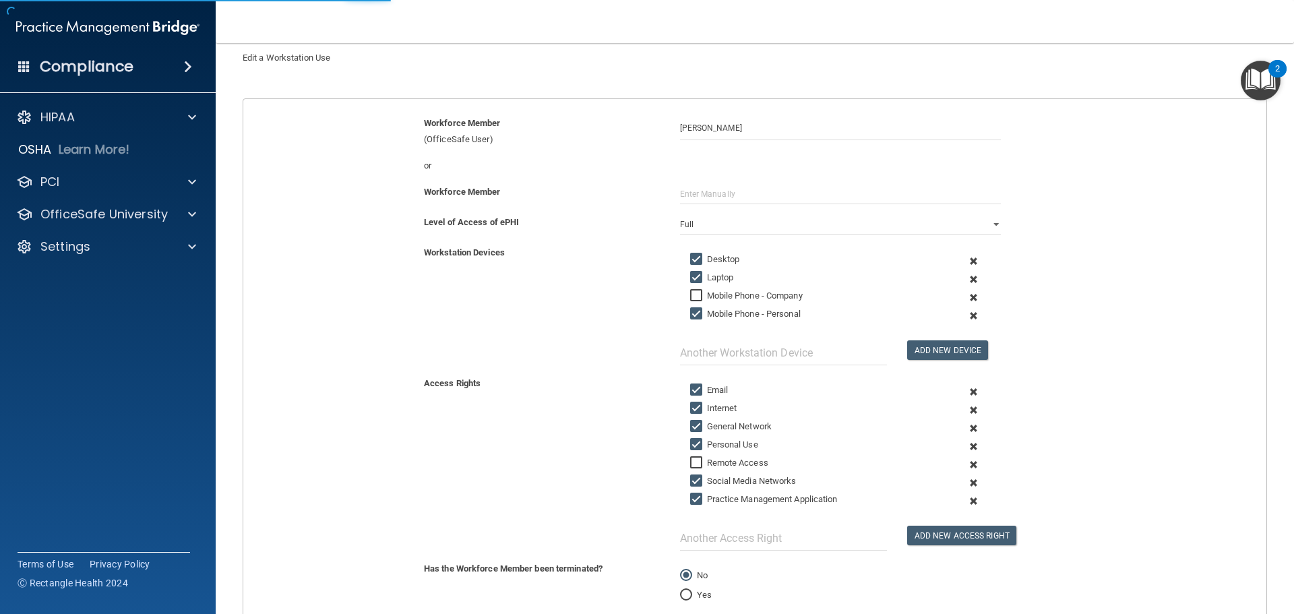
scroll to position [0, 0]
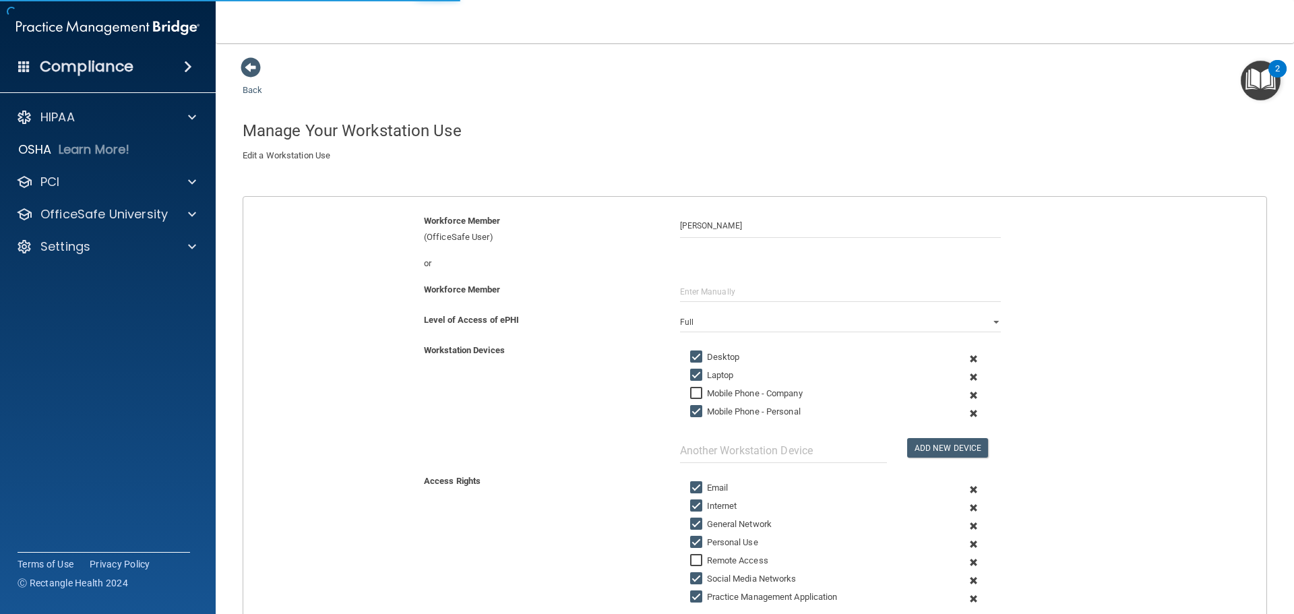
select select "? string:Full ?"
drag, startPoint x: 249, startPoint y: 81, endPoint x: 252, endPoint y: 89, distance: 8.5
click at [249, 82] on div "Back Manage Your Workstation Use Create a new Workstation Use by filling out th…" at bounding box center [755, 442] width 1024 height 771
click at [251, 87] on link "Back" at bounding box center [253, 82] width 20 height 26
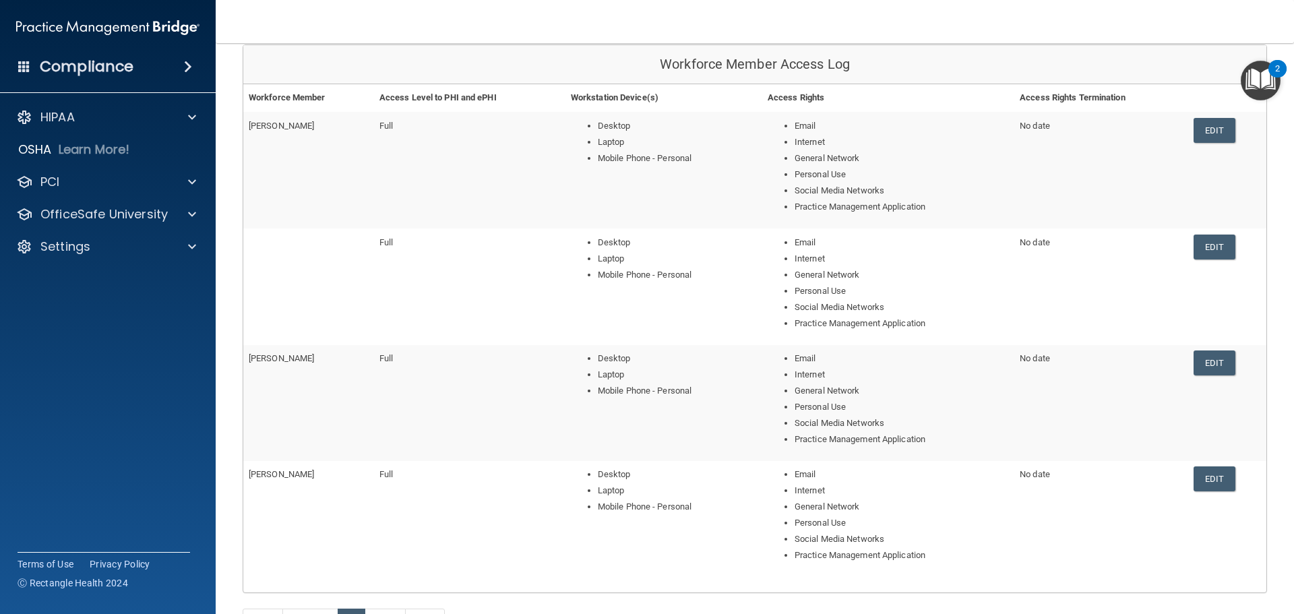
scroll to position [135, 0]
drag, startPoint x: 1201, startPoint y: 253, endPoint x: 1194, endPoint y: 253, distance: 7.4
click at [1201, 253] on link "Edit" at bounding box center [1213, 247] width 41 height 25
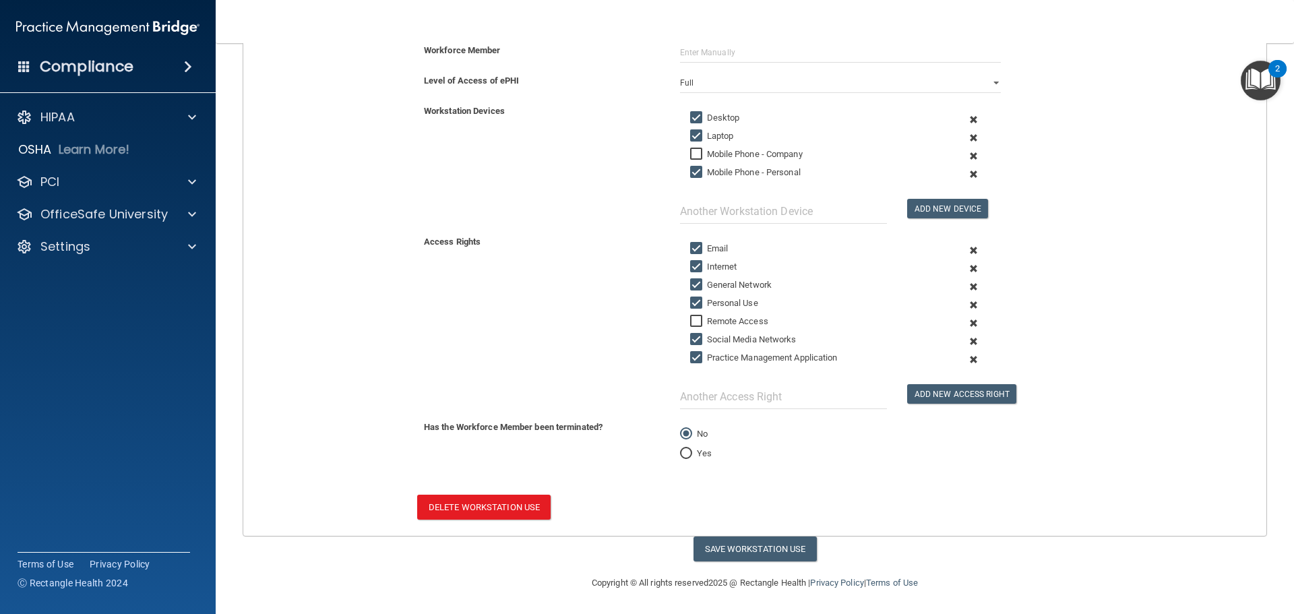
scroll to position [241, 0]
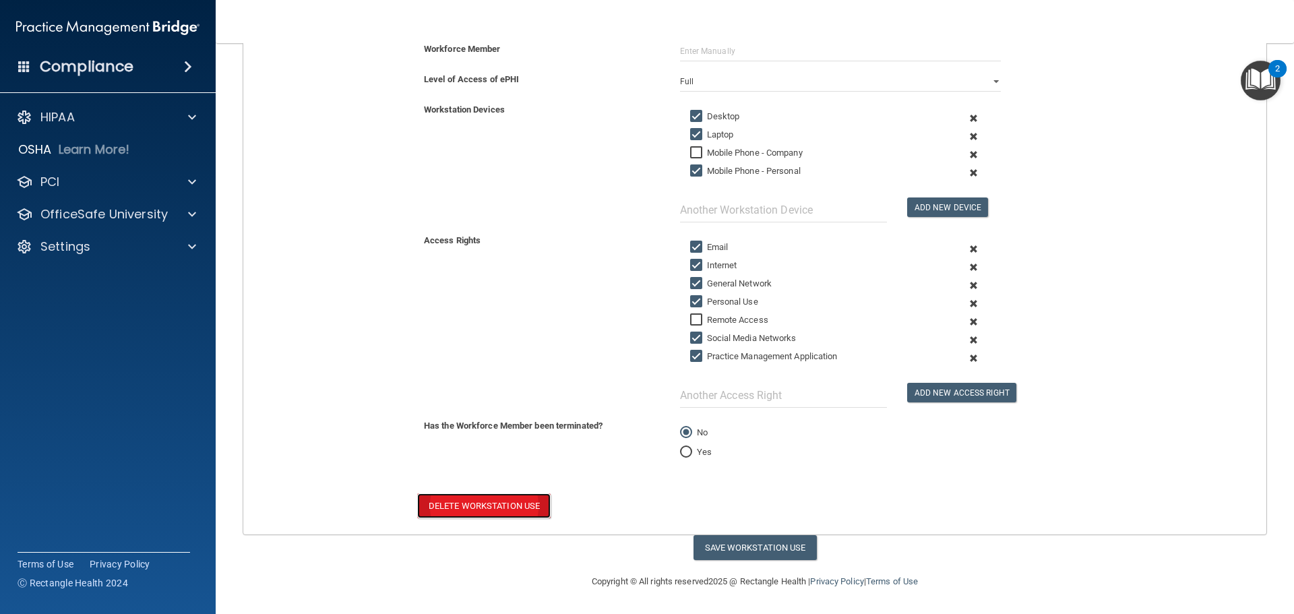
click at [509, 502] on button "Delete Workstation Use" at bounding box center [483, 505] width 133 height 25
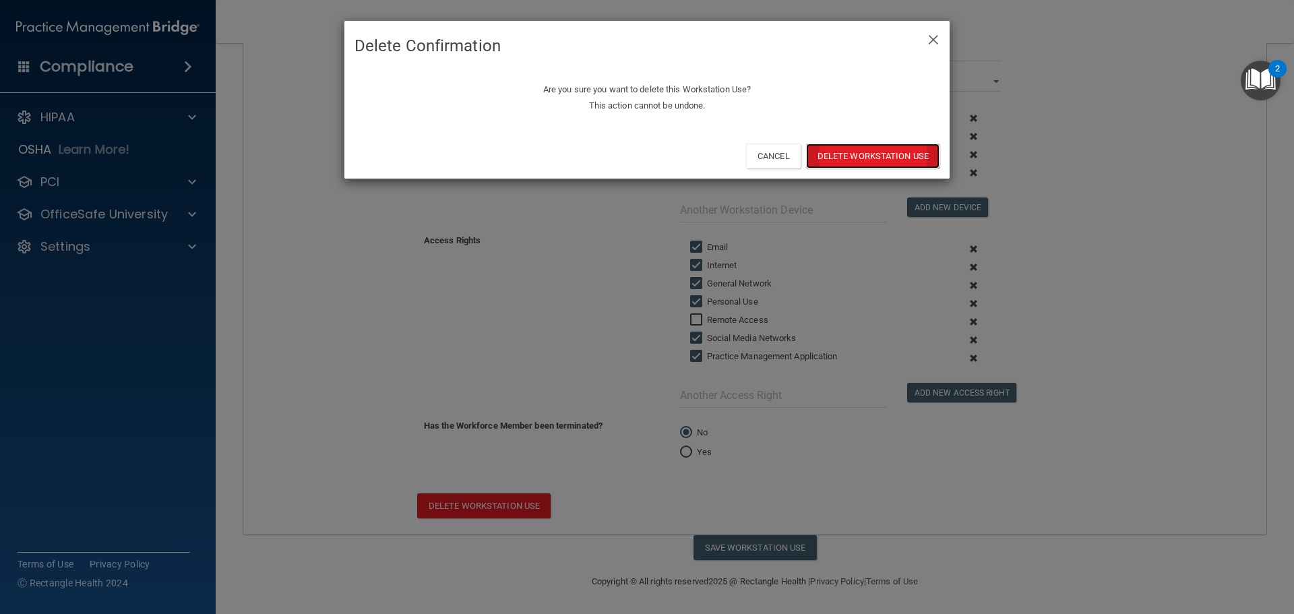
click at [859, 160] on button "Delete Workstation Use" at bounding box center [872, 156] width 133 height 25
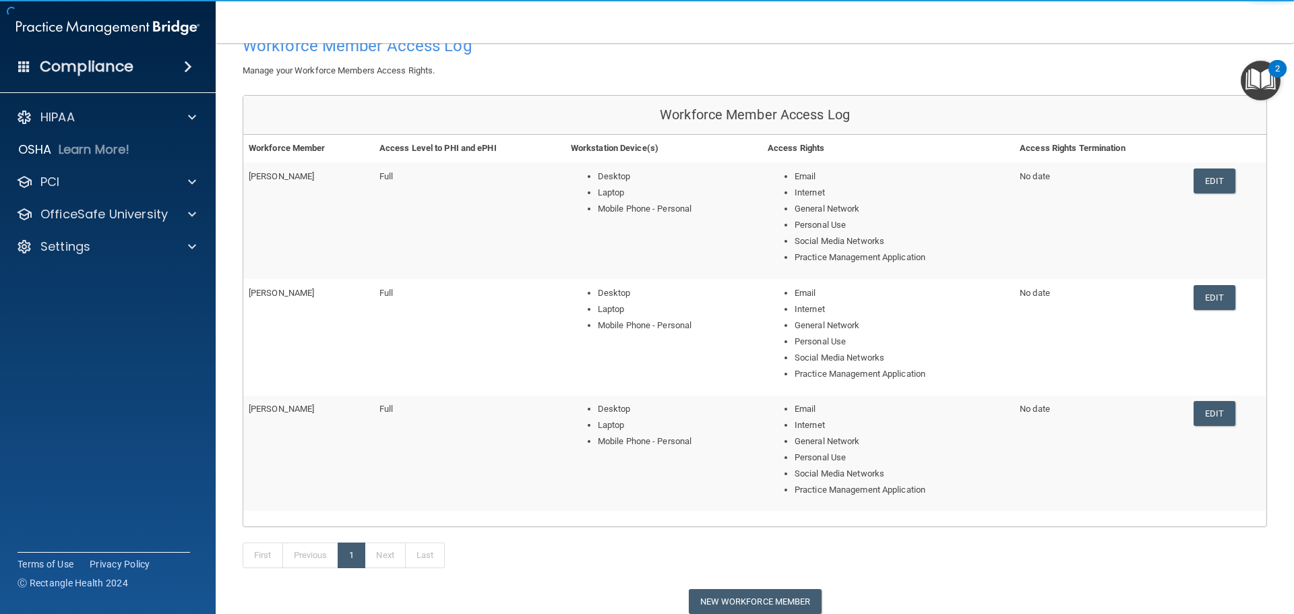
scroll to position [180, 0]
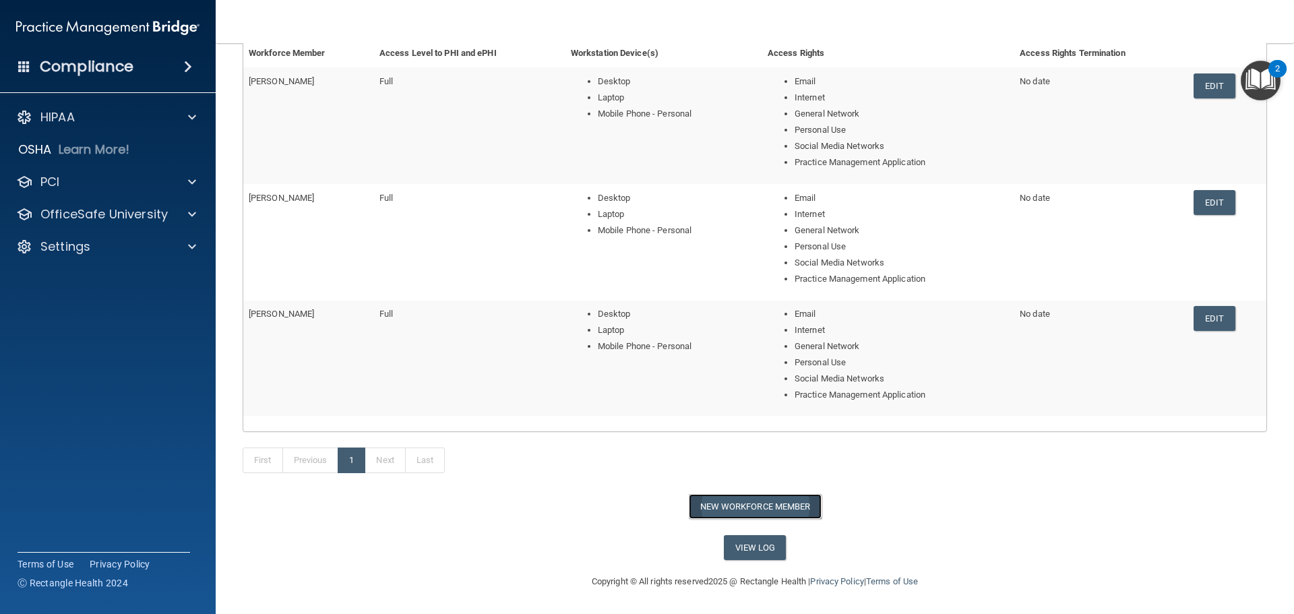
click at [720, 503] on button "New Workforce Member" at bounding box center [755, 506] width 133 height 25
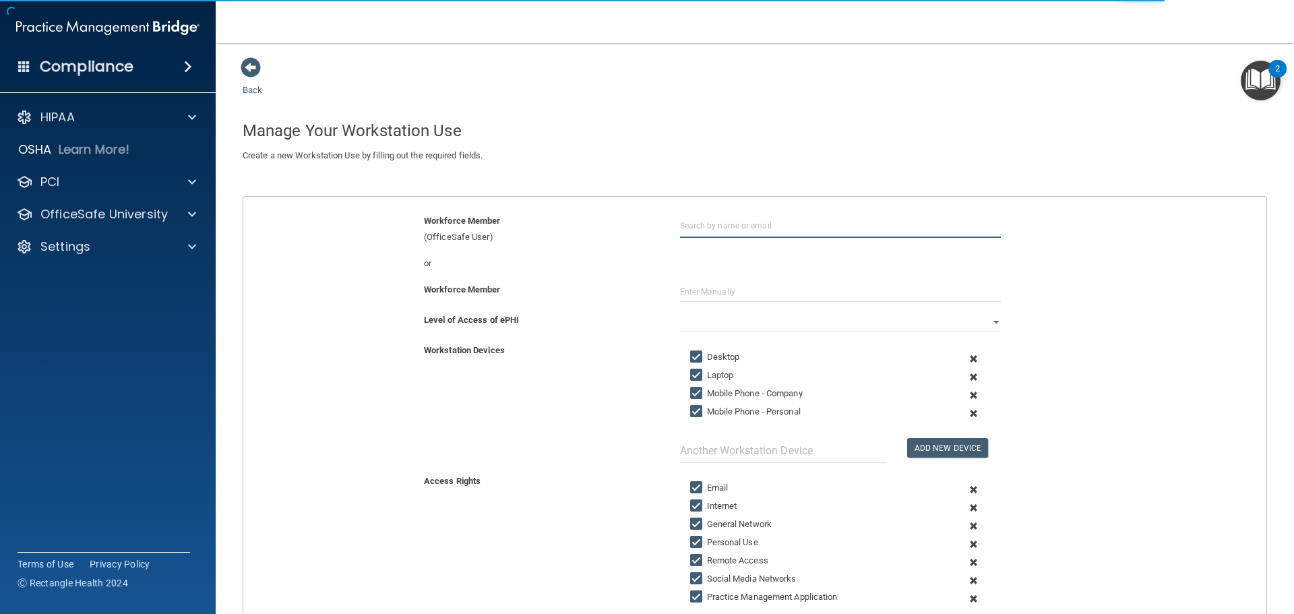
click at [704, 226] on input "text" at bounding box center [840, 225] width 321 height 25
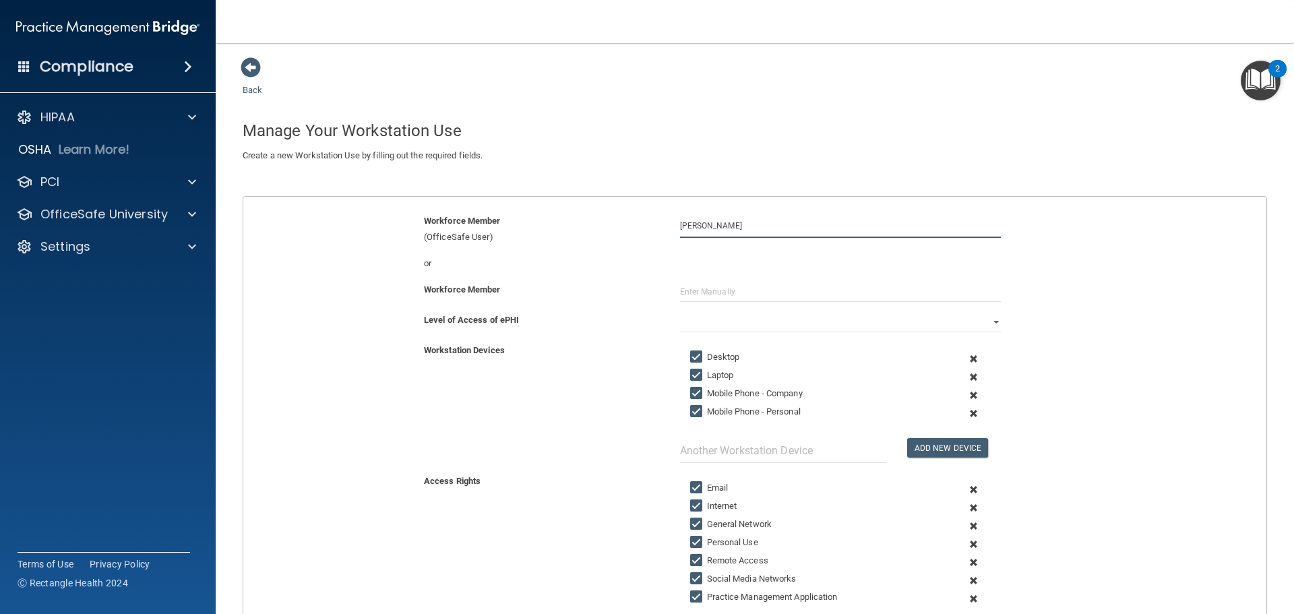
type input "Courtney Augustine"
click at [750, 325] on select "Full Limited None" at bounding box center [840, 322] width 321 height 20
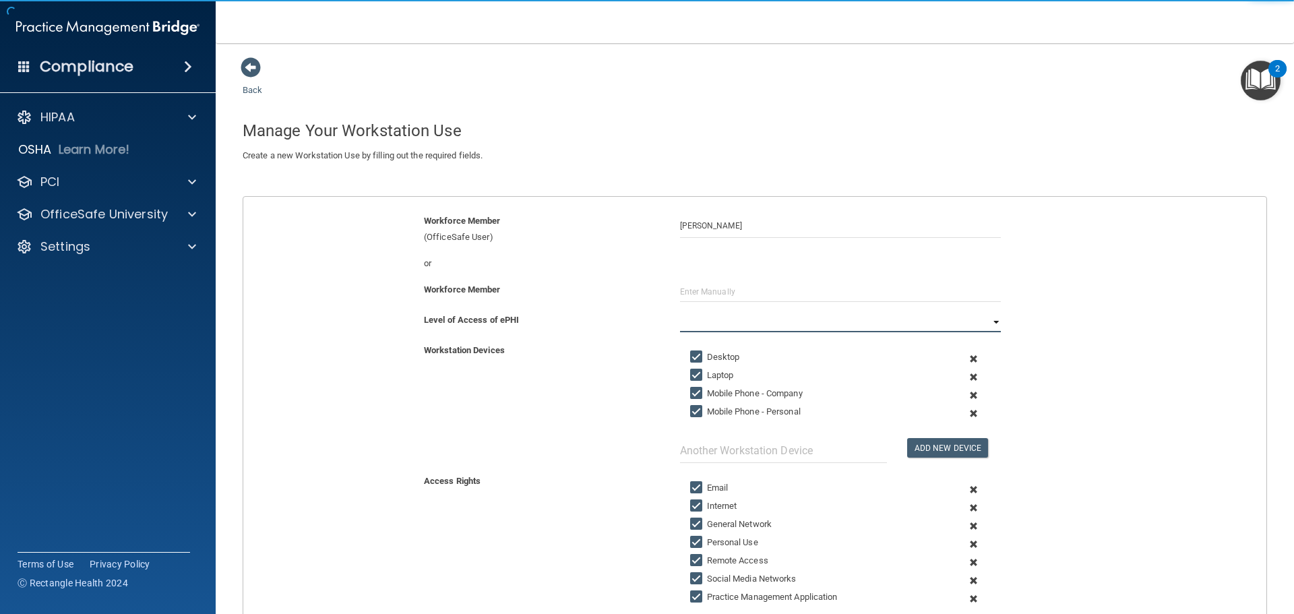
select select "0"
click at [680, 312] on select "Full Limited None" at bounding box center [840, 322] width 321 height 20
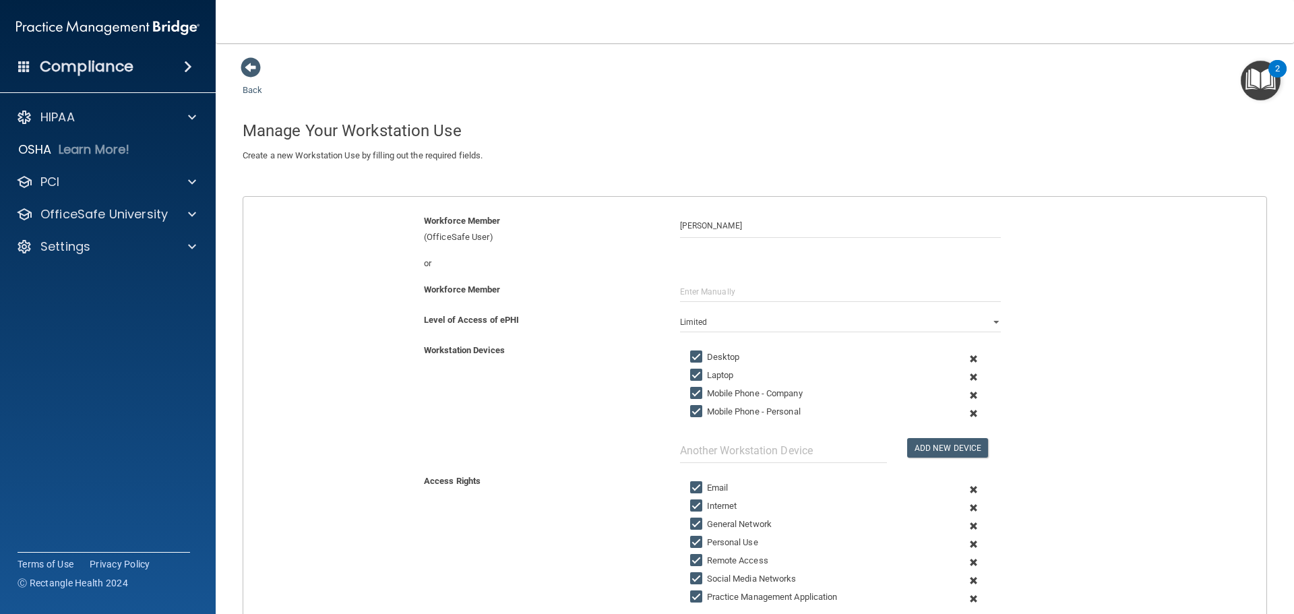
click at [690, 391] on input "Mobile Phone - Company" at bounding box center [697, 393] width 15 height 11
checkbox input "false"
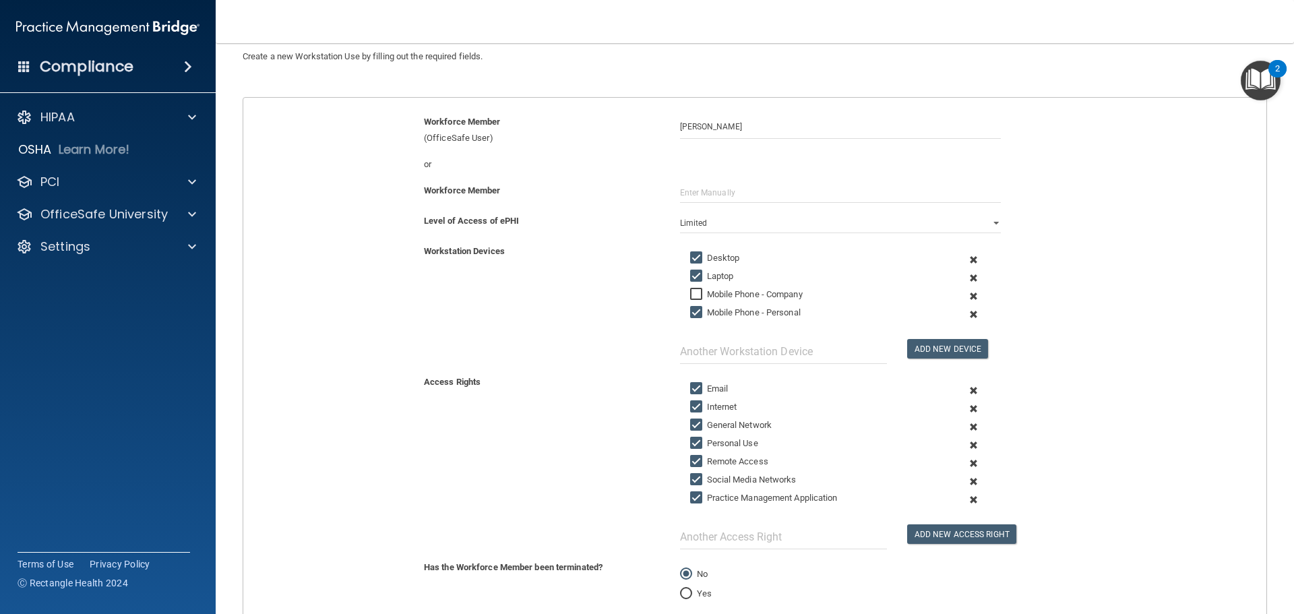
scroll to position [216, 0]
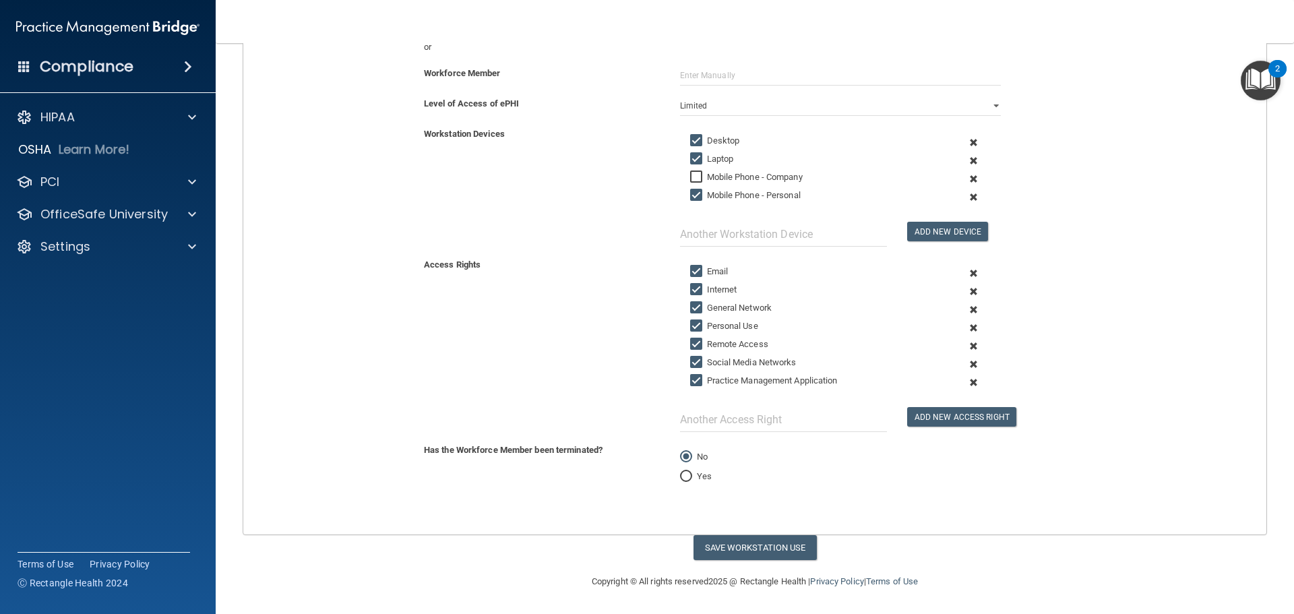
drag, startPoint x: 686, startPoint y: 343, endPoint x: 714, endPoint y: 359, distance: 32.0
click at [691, 343] on input "Remote Access" at bounding box center [697, 344] width 15 height 11
checkbox input "false"
click at [715, 553] on button "Save Workstation Use" at bounding box center [754, 547] width 123 height 25
select select "? string:Full ?"
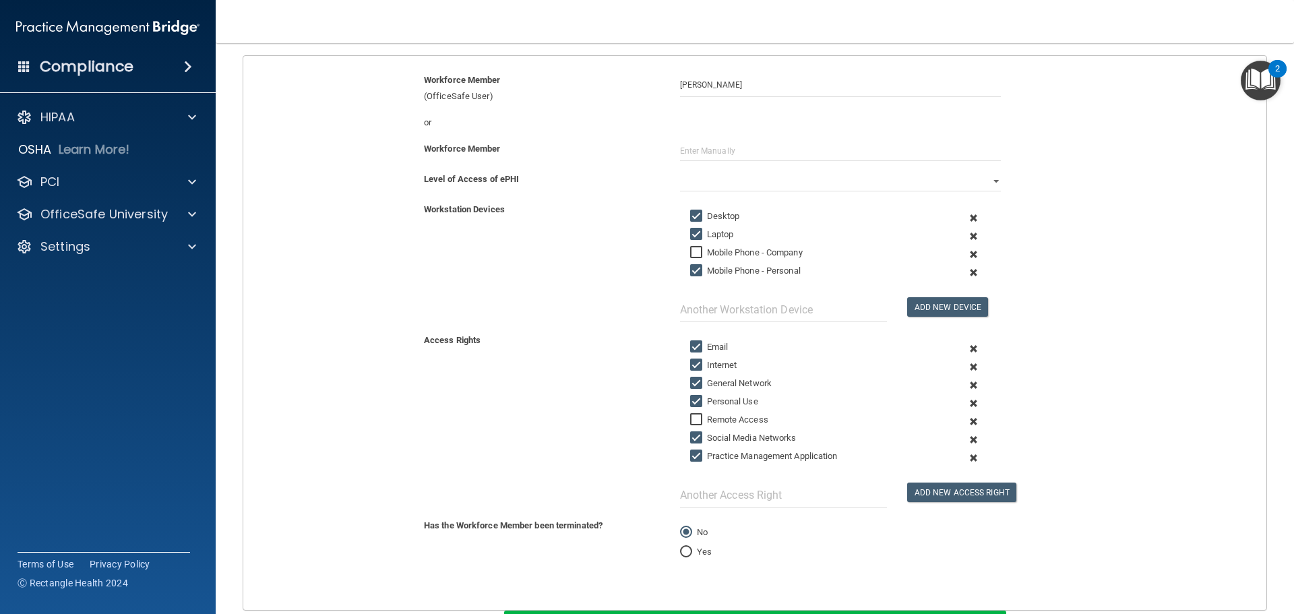
scroll to position [0, 0]
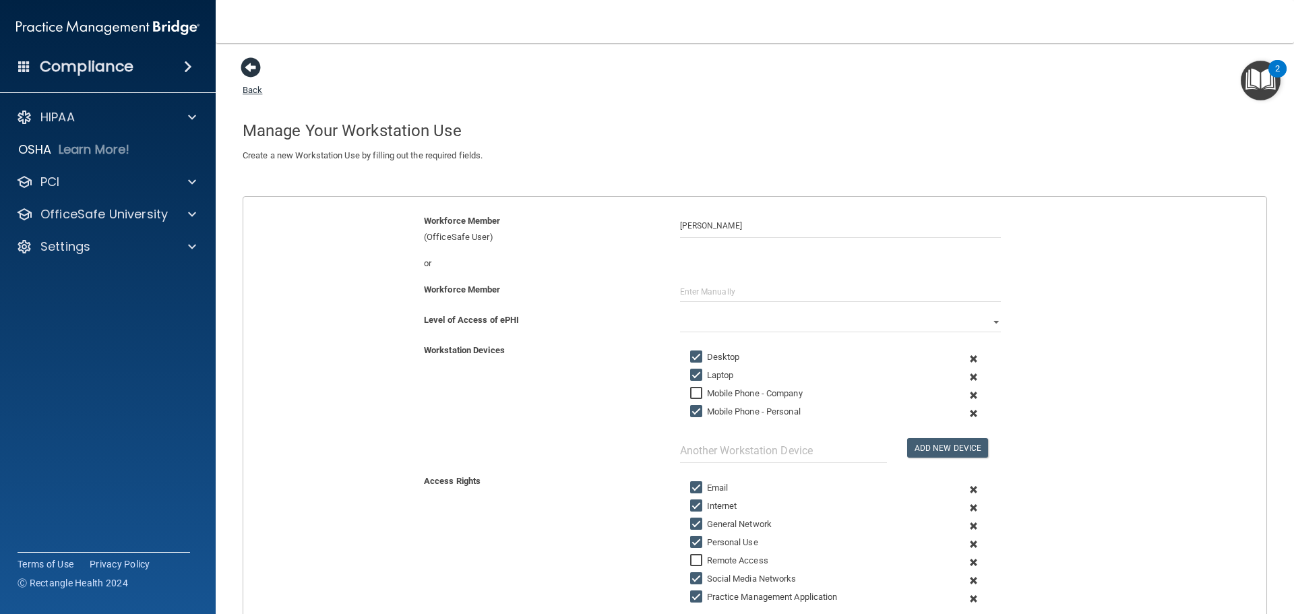
click at [249, 76] on span at bounding box center [251, 67] width 20 height 20
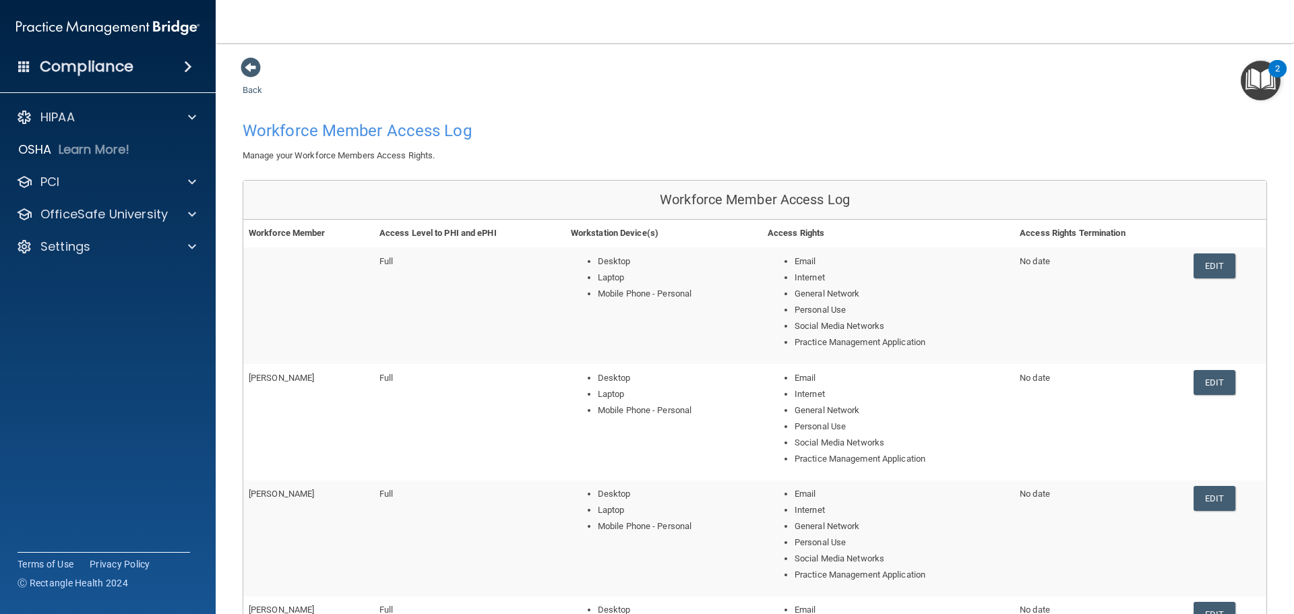
click at [343, 301] on td at bounding box center [308, 305] width 131 height 117
click at [396, 377] on td "Full" at bounding box center [469, 422] width 191 height 116
click at [824, 332] on li "Social Media Networks" at bounding box center [901, 326] width 214 height 16
click at [1213, 266] on link "Edit" at bounding box center [1213, 265] width 41 height 25
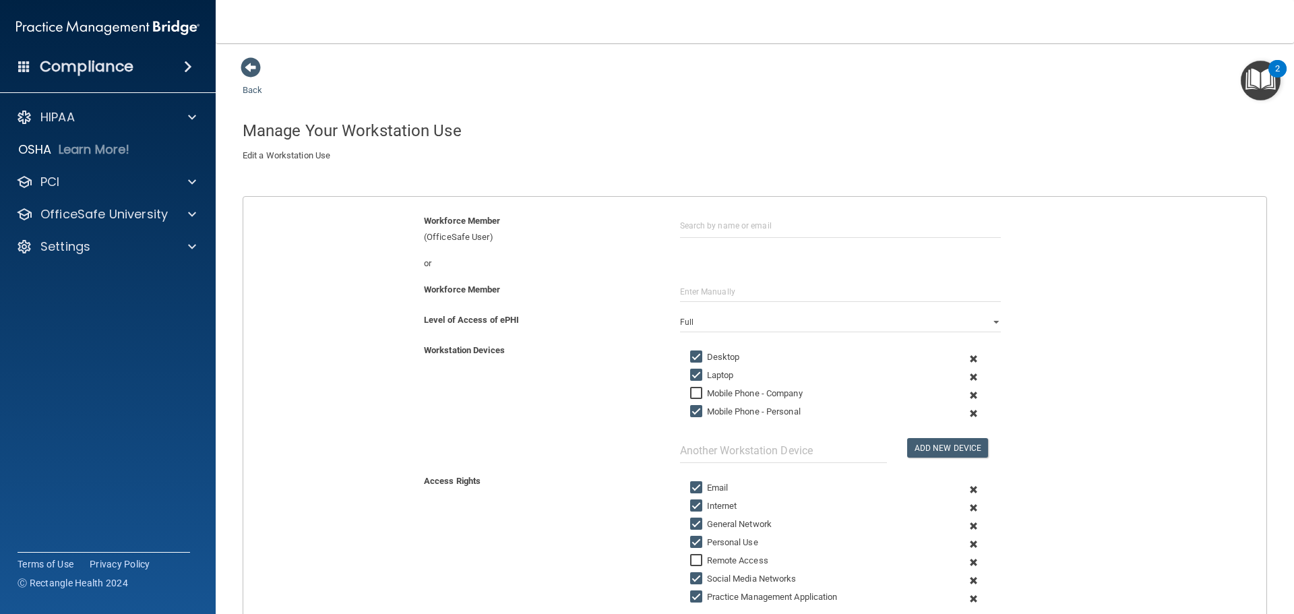
drag, startPoint x: 254, startPoint y: 76, endPoint x: 279, endPoint y: 175, distance: 101.5
click at [253, 76] on span at bounding box center [251, 67] width 20 height 20
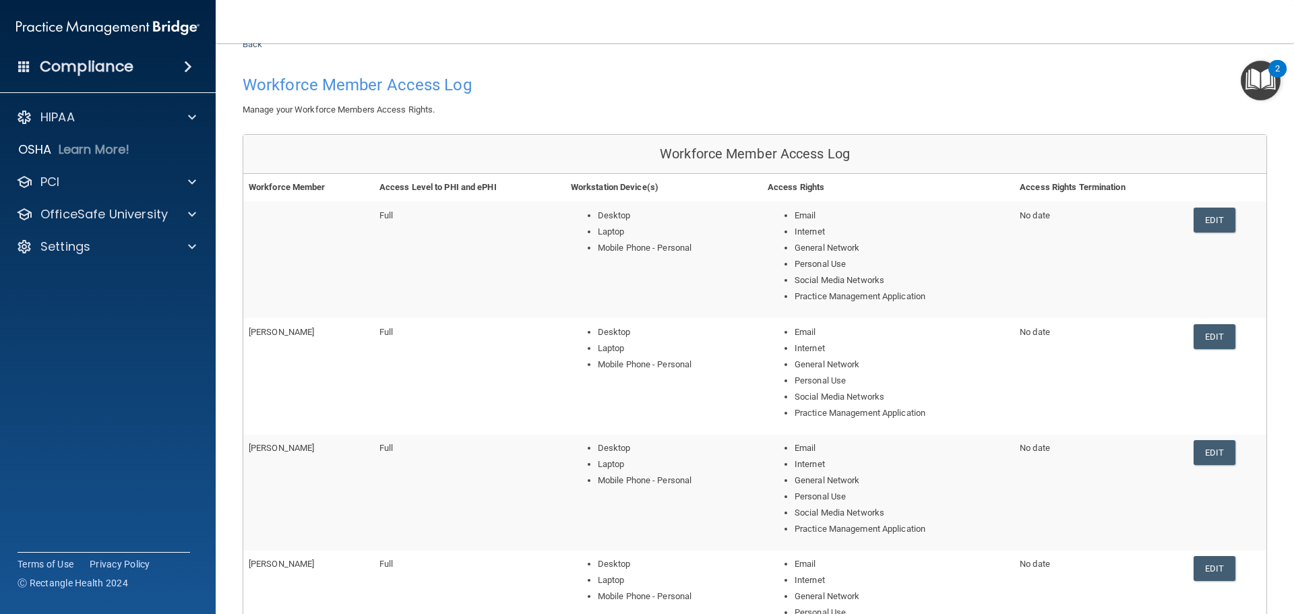
scroll to position [135, 0]
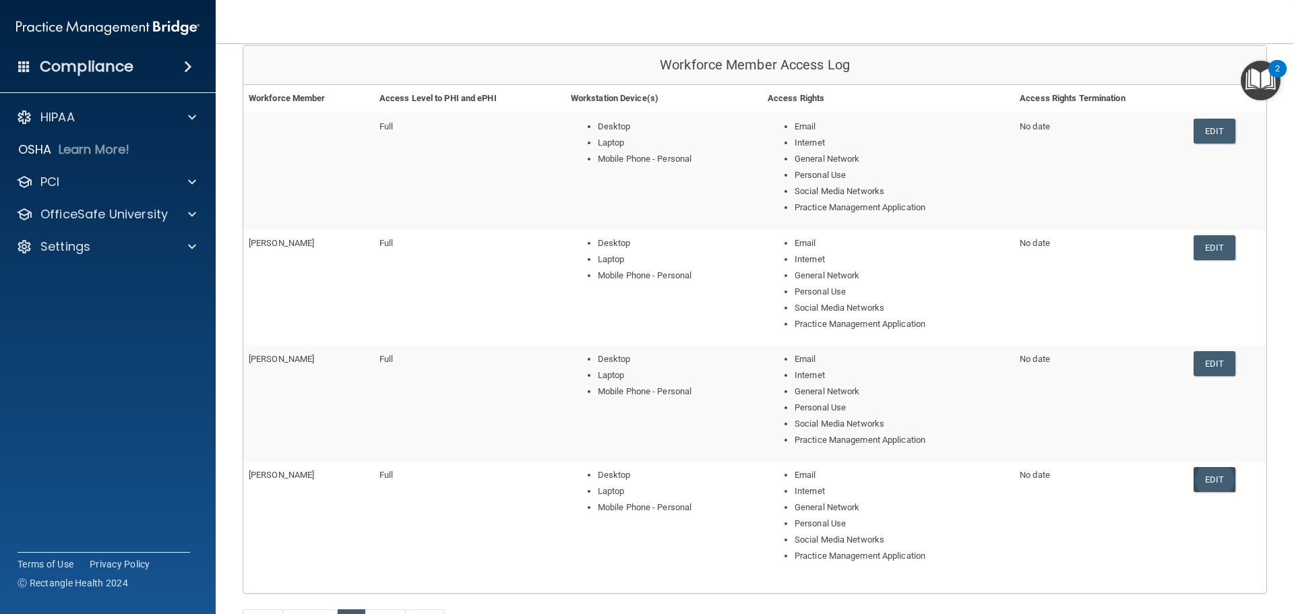
click at [1211, 481] on link "Edit" at bounding box center [1213, 479] width 41 height 25
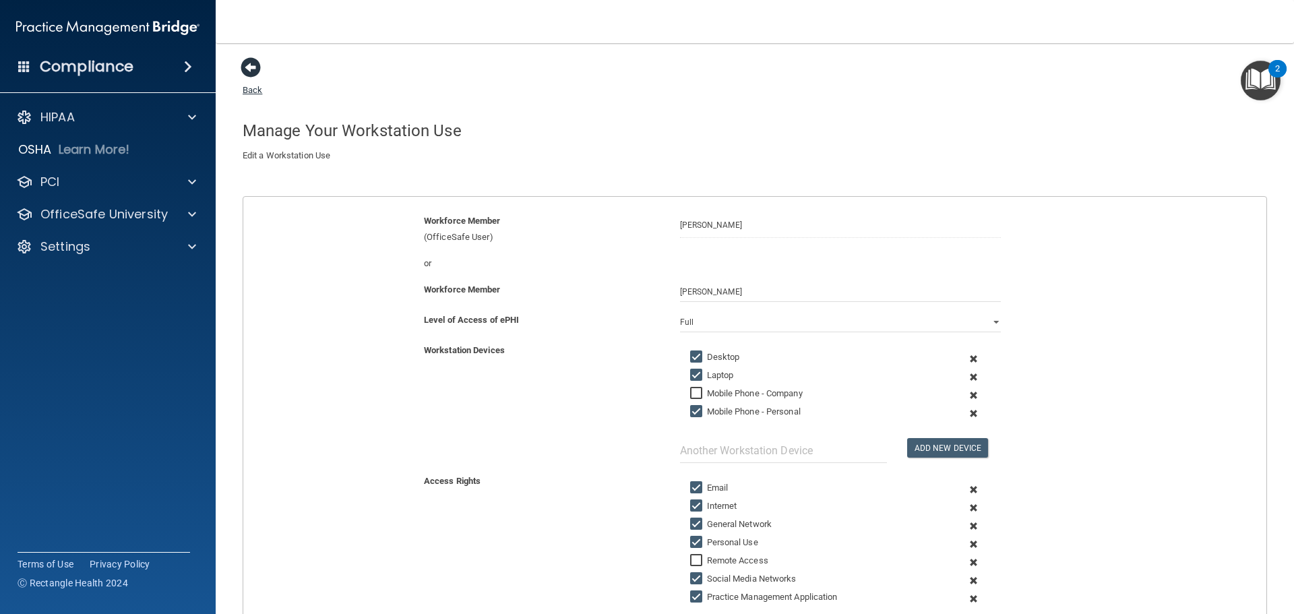
click at [253, 77] on span at bounding box center [251, 67] width 20 height 20
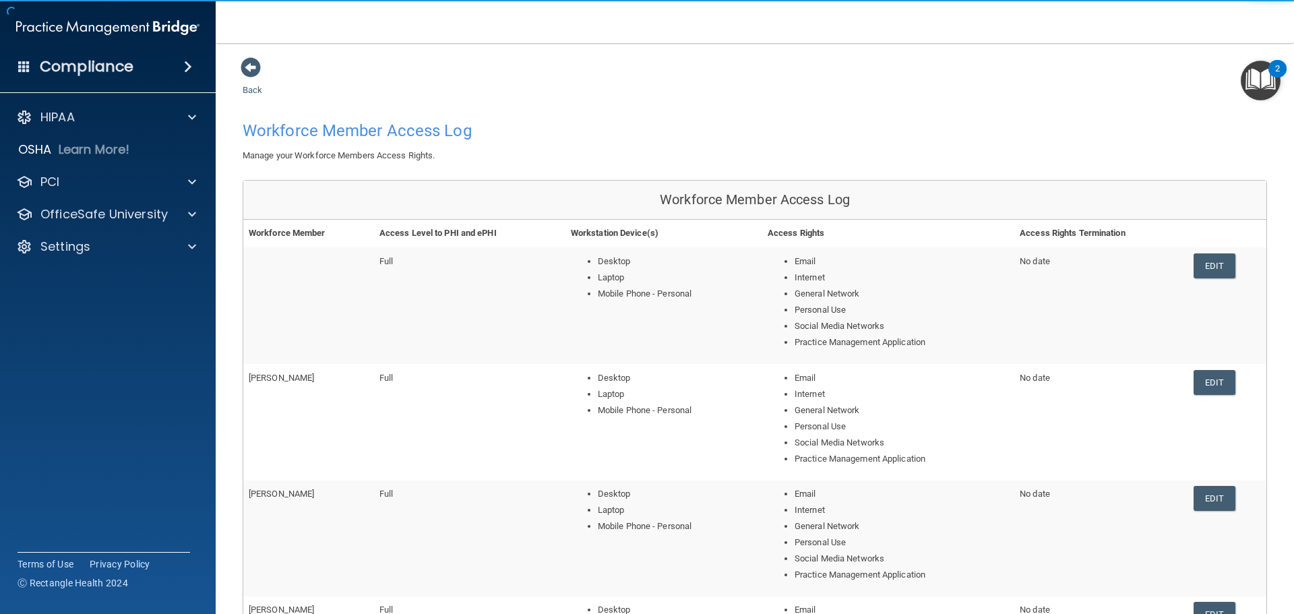
click at [1216, 268] on link "Edit" at bounding box center [1213, 265] width 41 height 25
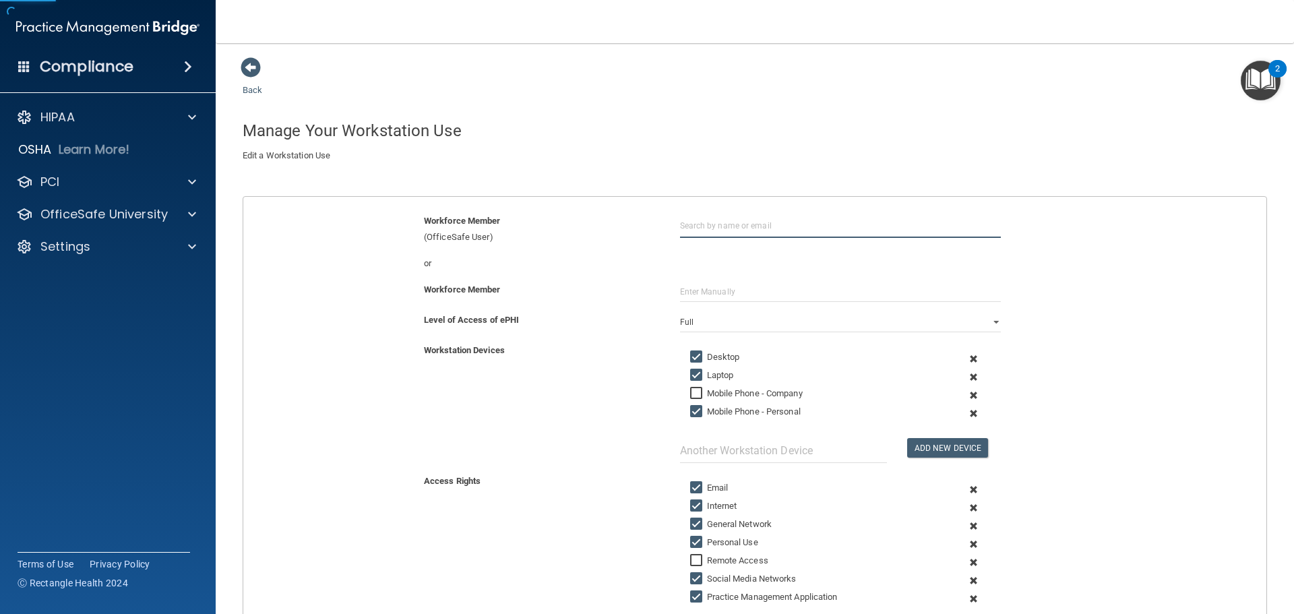
drag, startPoint x: 714, startPoint y: 224, endPoint x: 701, endPoint y: 227, distance: 13.2
click at [714, 222] on input "text" at bounding box center [840, 225] width 321 height 25
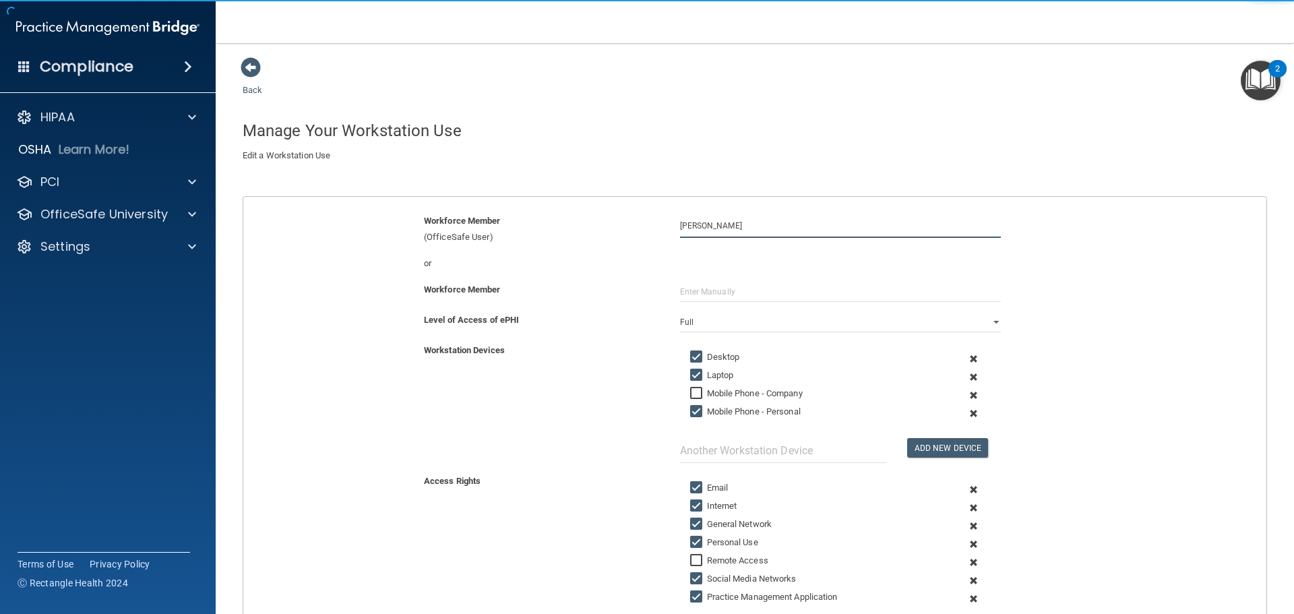
type input "Courtney Augustine"
click at [681, 288] on input "text" at bounding box center [840, 292] width 321 height 20
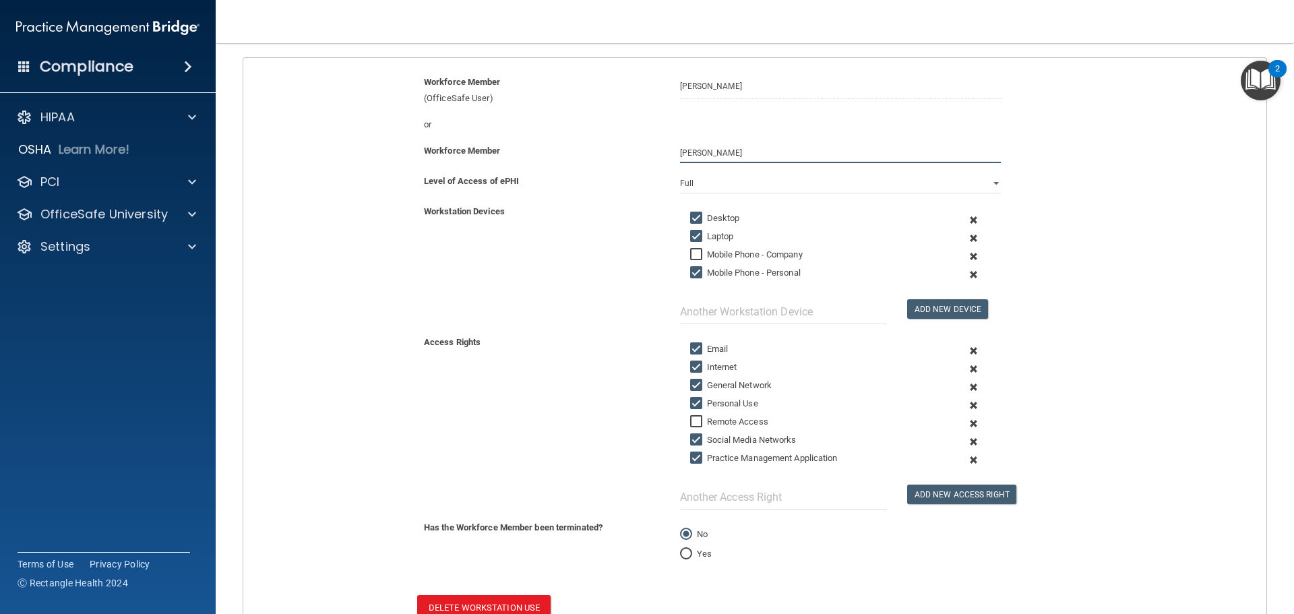
scroll to position [241, 0]
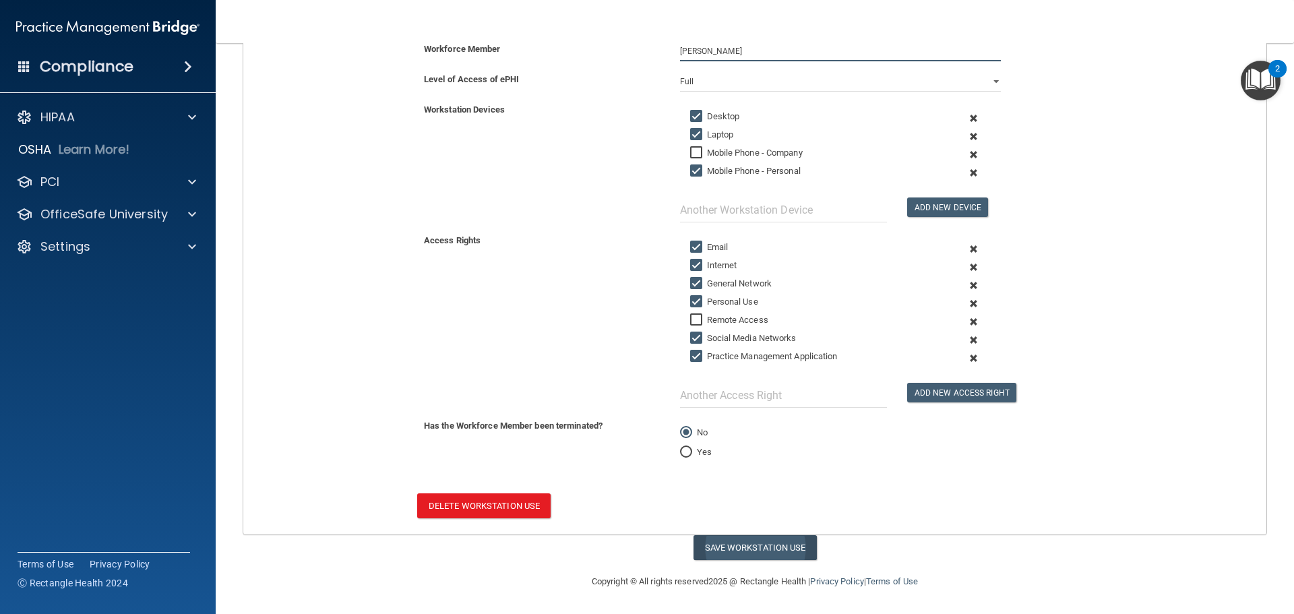
type input "Courtney Augustine"
drag, startPoint x: 745, startPoint y: 543, endPoint x: 724, endPoint y: 541, distance: 20.3
click at [744, 542] on button "Save Workstation Use" at bounding box center [754, 547] width 123 height 25
select select "? string:Full ?"
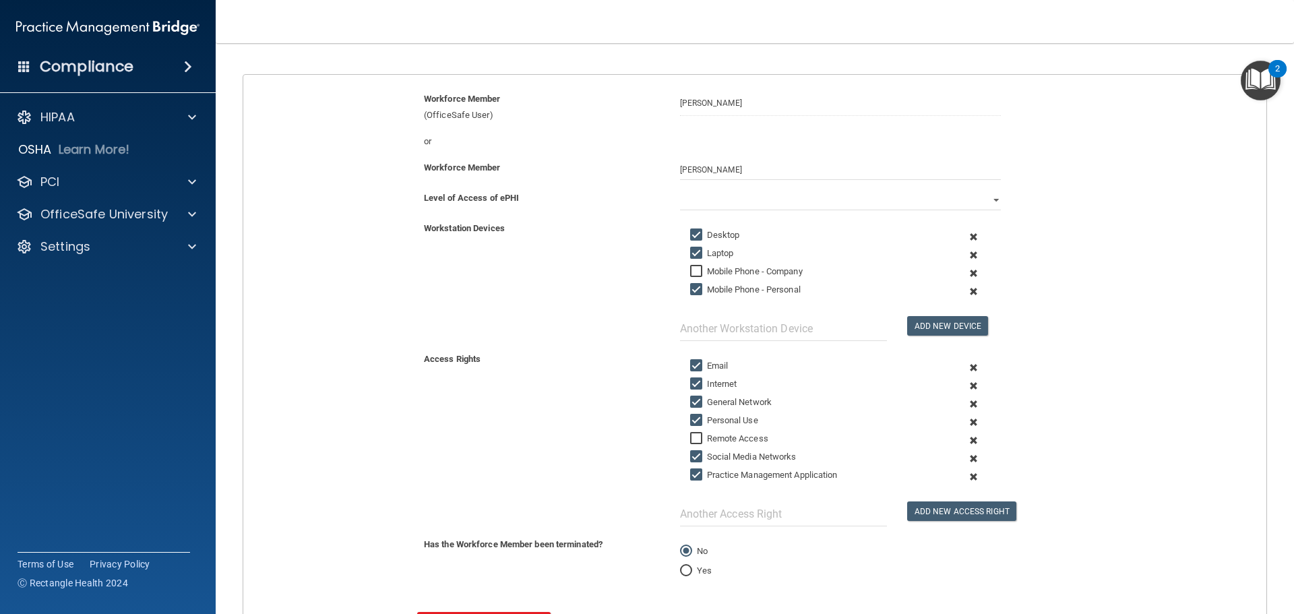
scroll to position [0, 0]
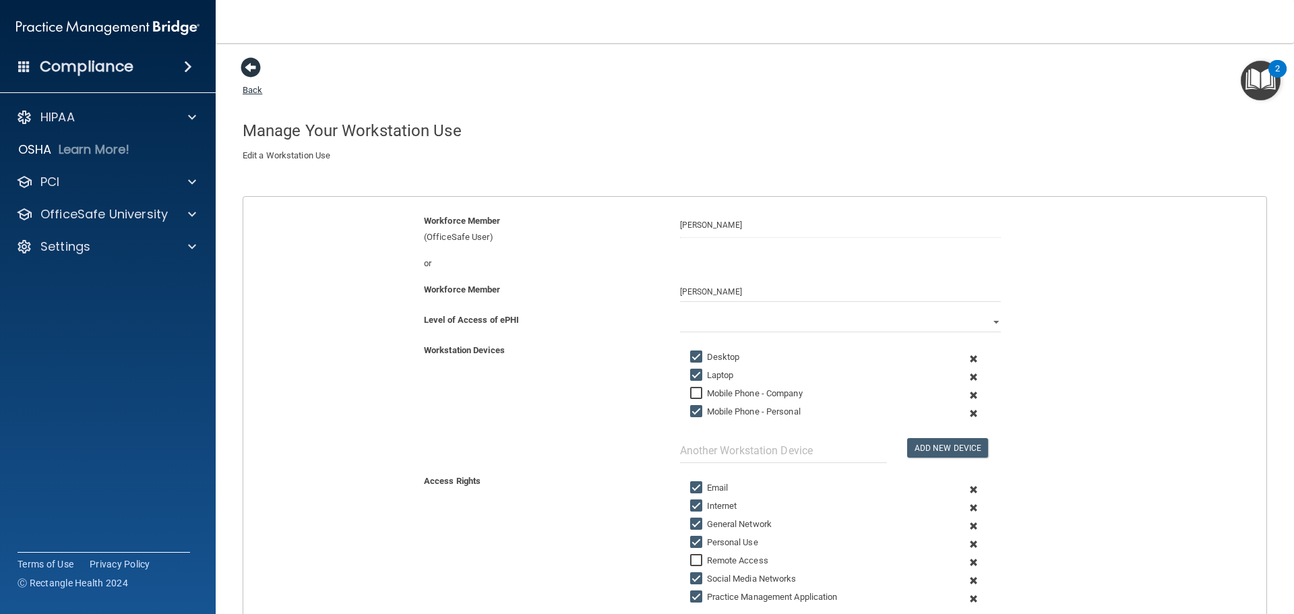
drag, startPoint x: 253, startPoint y: 75, endPoint x: 280, endPoint y: 120, distance: 52.6
click at [255, 75] on span at bounding box center [251, 67] width 20 height 20
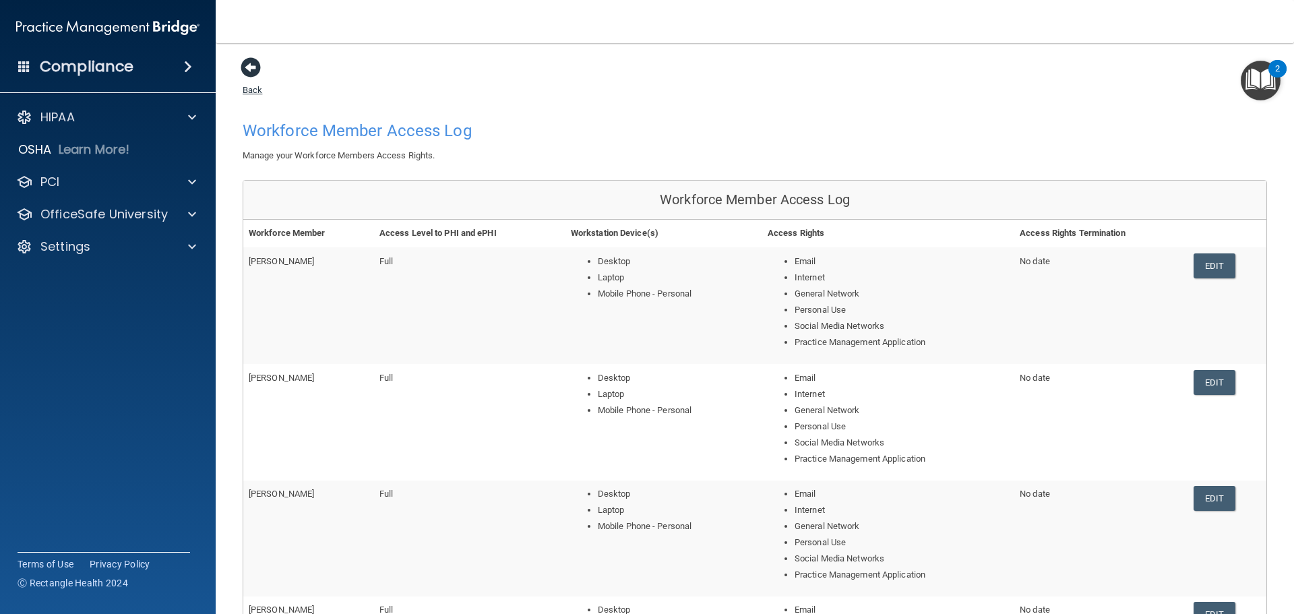
click at [253, 86] on div "Back Workforce Member Access Log Manage your Workforce Members Access Rights. W…" at bounding box center [755, 457] width 1024 height 800
click at [252, 88] on link "Back" at bounding box center [253, 82] width 20 height 26
click at [254, 68] on span at bounding box center [251, 67] width 20 height 20
drag, startPoint x: 251, startPoint y: 89, endPoint x: 303, endPoint y: 160, distance: 88.3
click at [251, 88] on link "Back" at bounding box center [253, 82] width 20 height 26
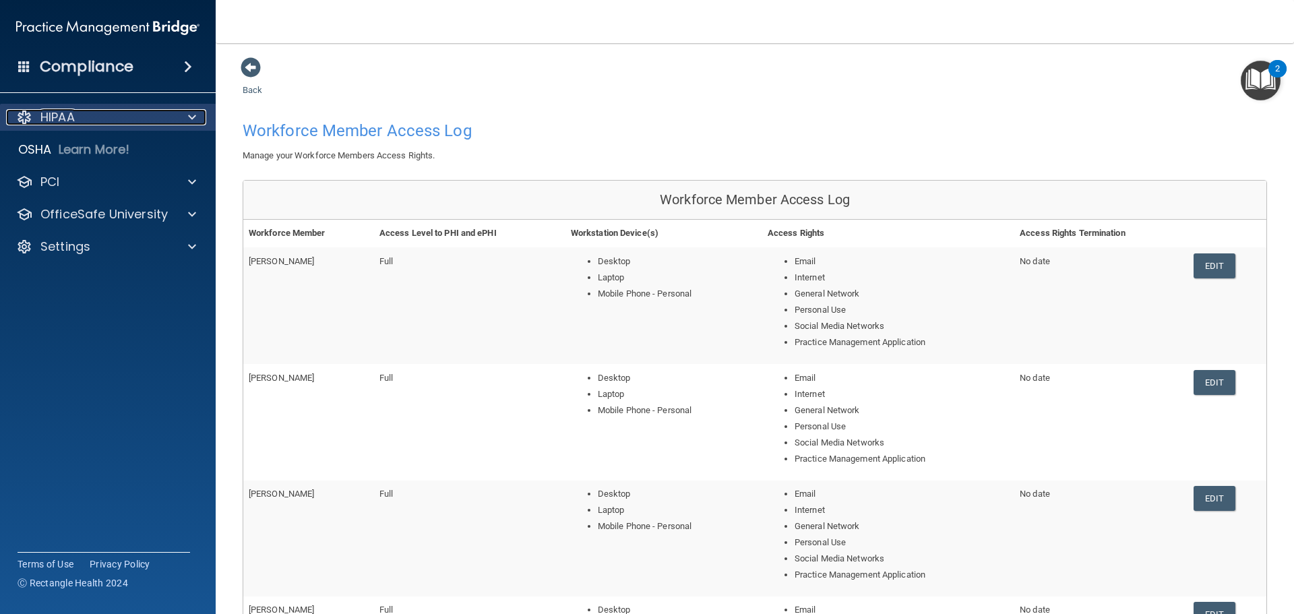
click at [72, 115] on p "HIPAA" at bounding box center [57, 117] width 34 height 16
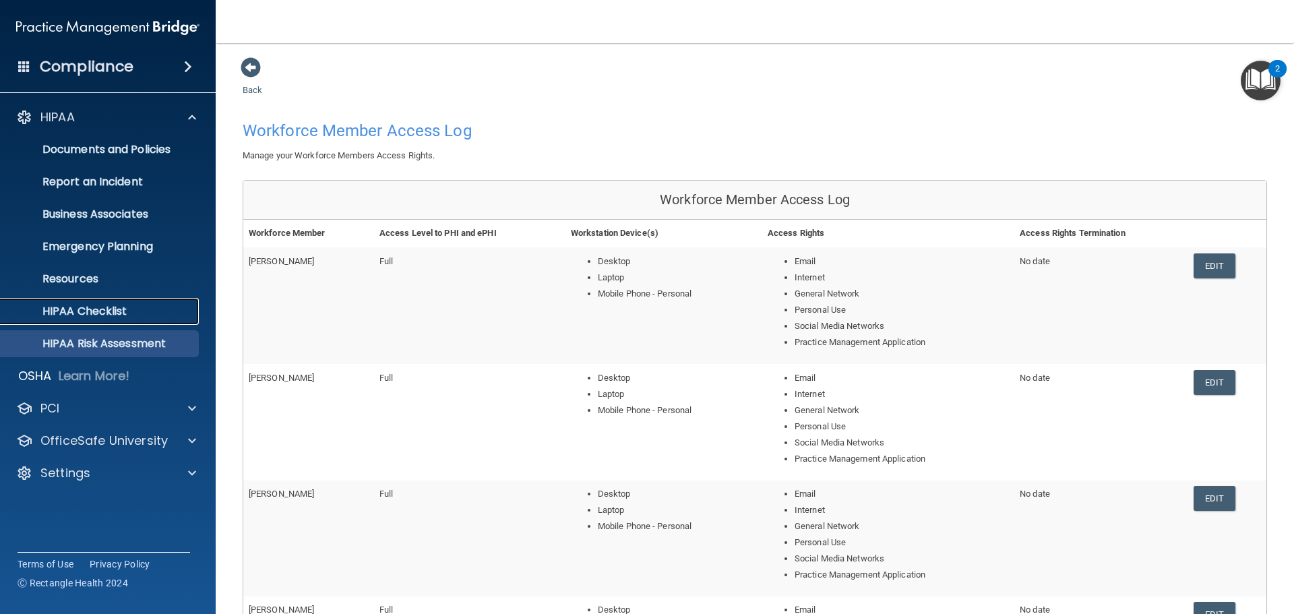
drag, startPoint x: 105, startPoint y: 311, endPoint x: 164, endPoint y: 345, distance: 68.2
click at [104, 312] on p "HIPAA Checklist" at bounding box center [101, 311] width 184 height 13
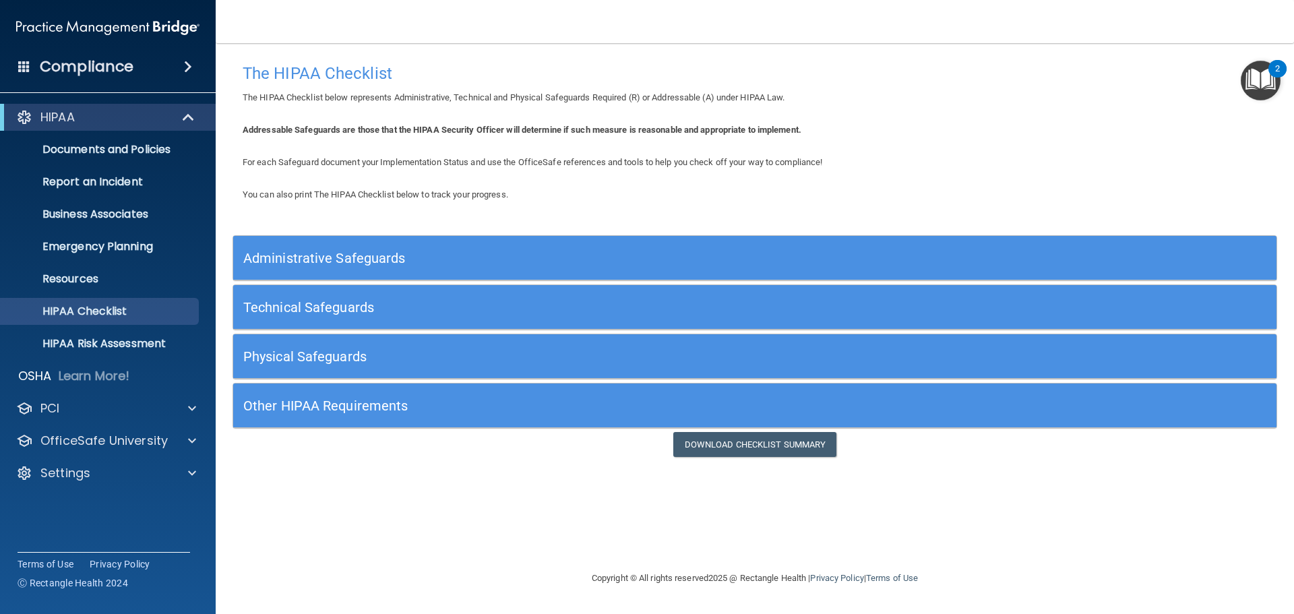
click at [345, 311] on h5 "Technical Safeguards" at bounding box center [624, 307] width 762 height 15
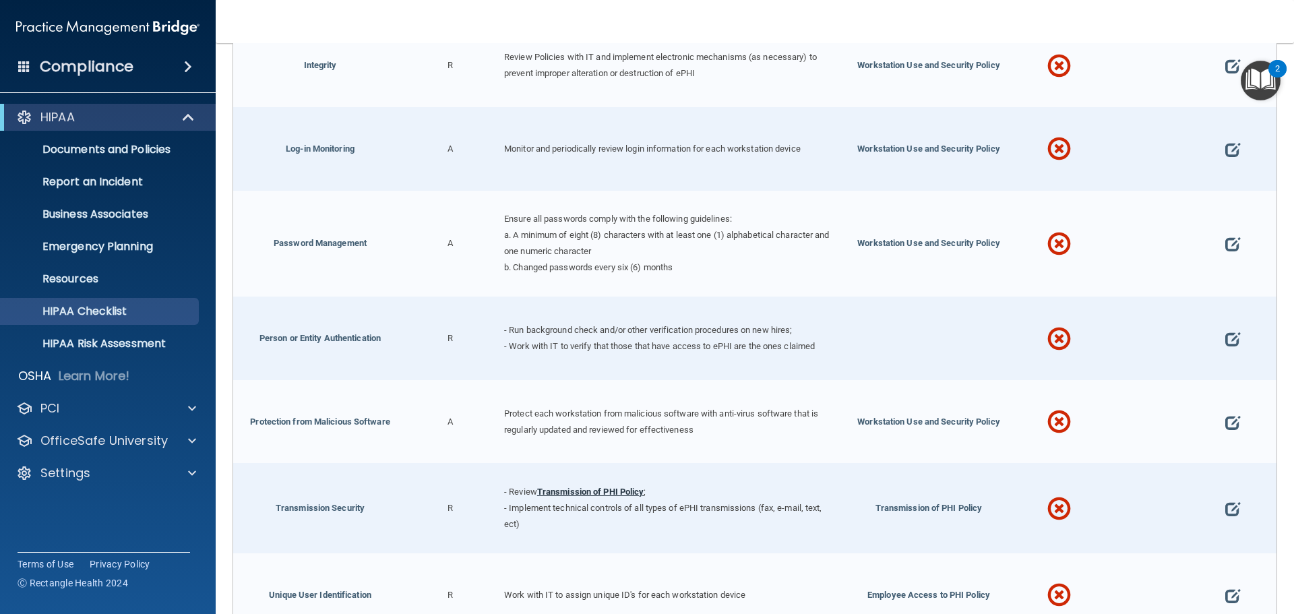
scroll to position [660, 0]
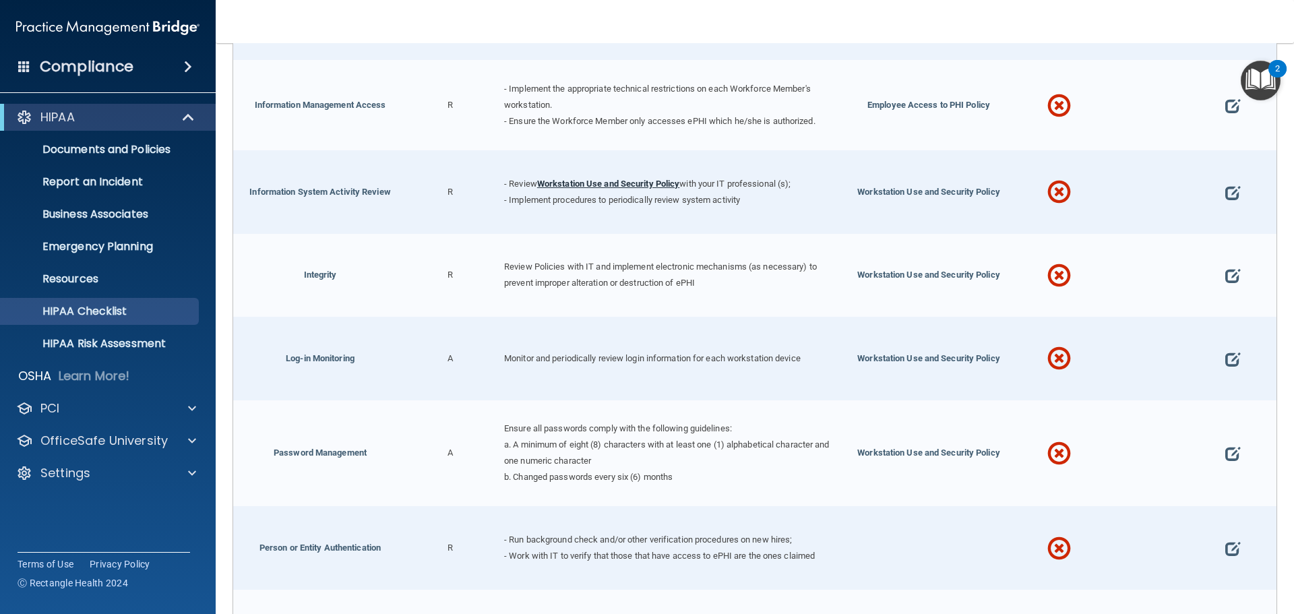
click at [577, 179] on link "Workstation Use and Security Policy" at bounding box center [608, 184] width 143 height 10
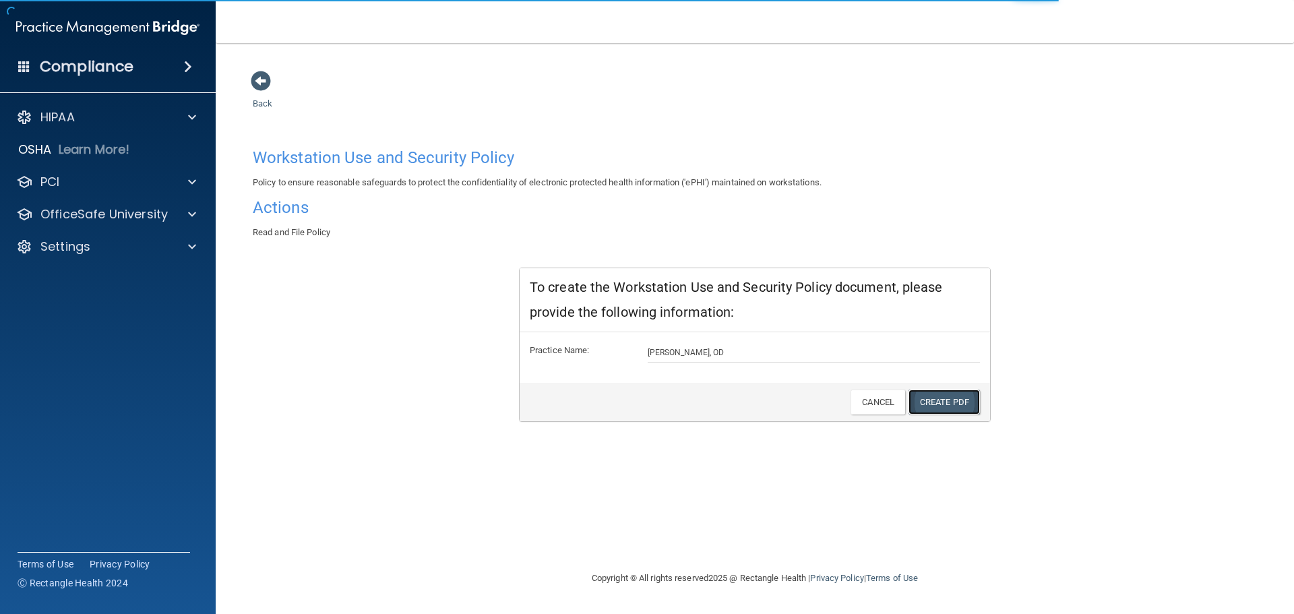
click at [968, 407] on link "Create PDF" at bounding box center [943, 401] width 71 height 25
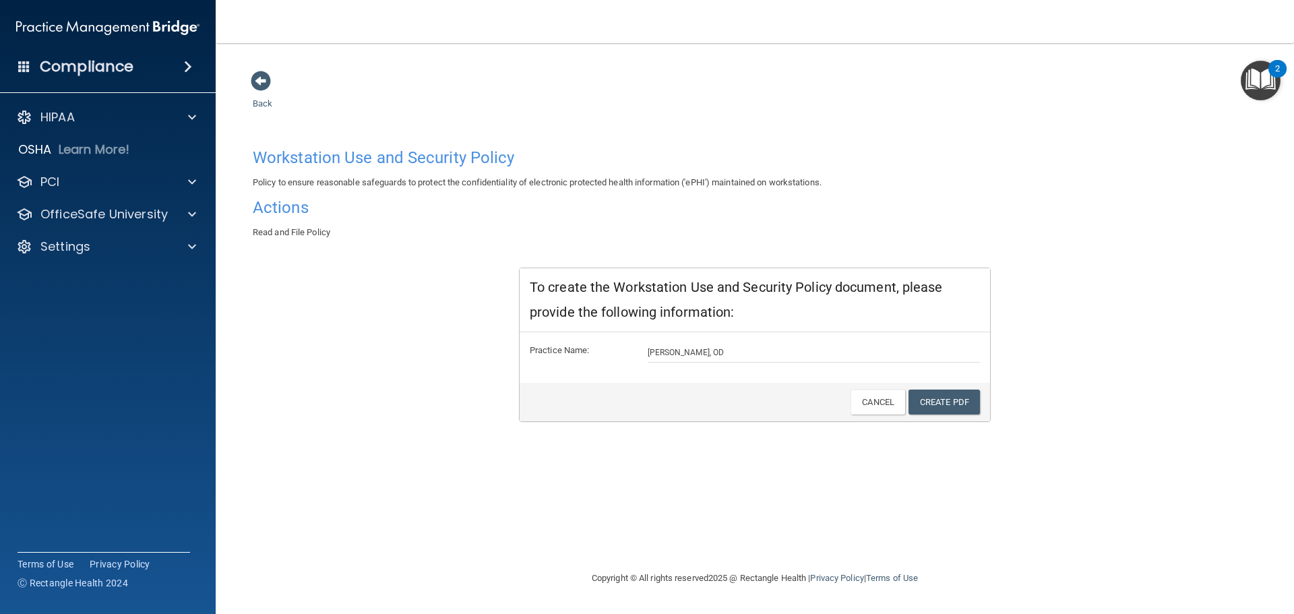
drag, startPoint x: 259, startPoint y: 92, endPoint x: 278, endPoint y: 117, distance: 31.7
click at [260, 94] on div "Back Workstation Use and Security Policy Policy to ensure reasonable safeguards…" at bounding box center [755, 320] width 1024 height 500
click at [260, 104] on link "Back" at bounding box center [263, 95] width 20 height 26
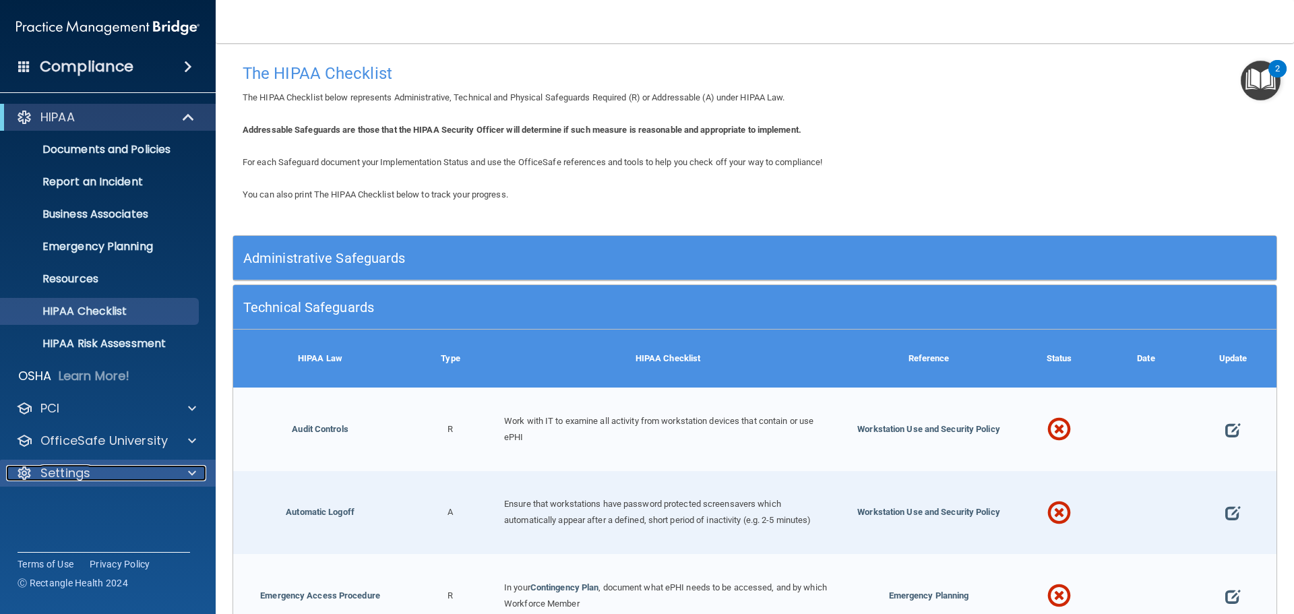
click at [116, 478] on div "Settings" at bounding box center [89, 473] width 167 height 16
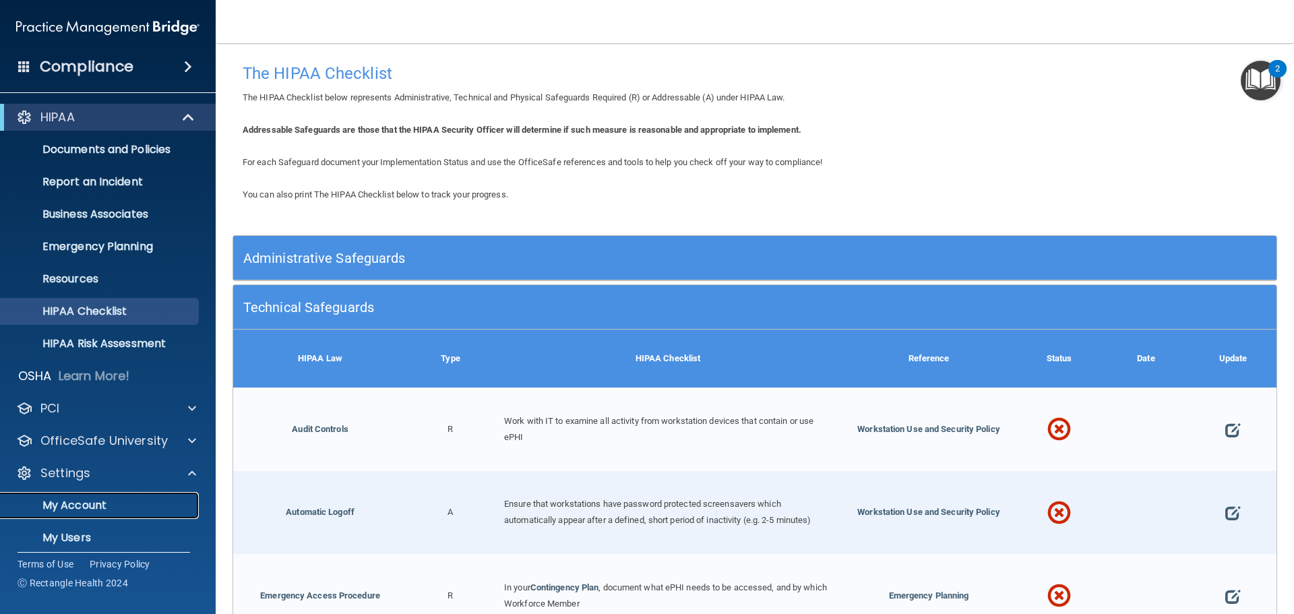
click at [91, 504] on p "My Account" at bounding box center [101, 505] width 184 height 13
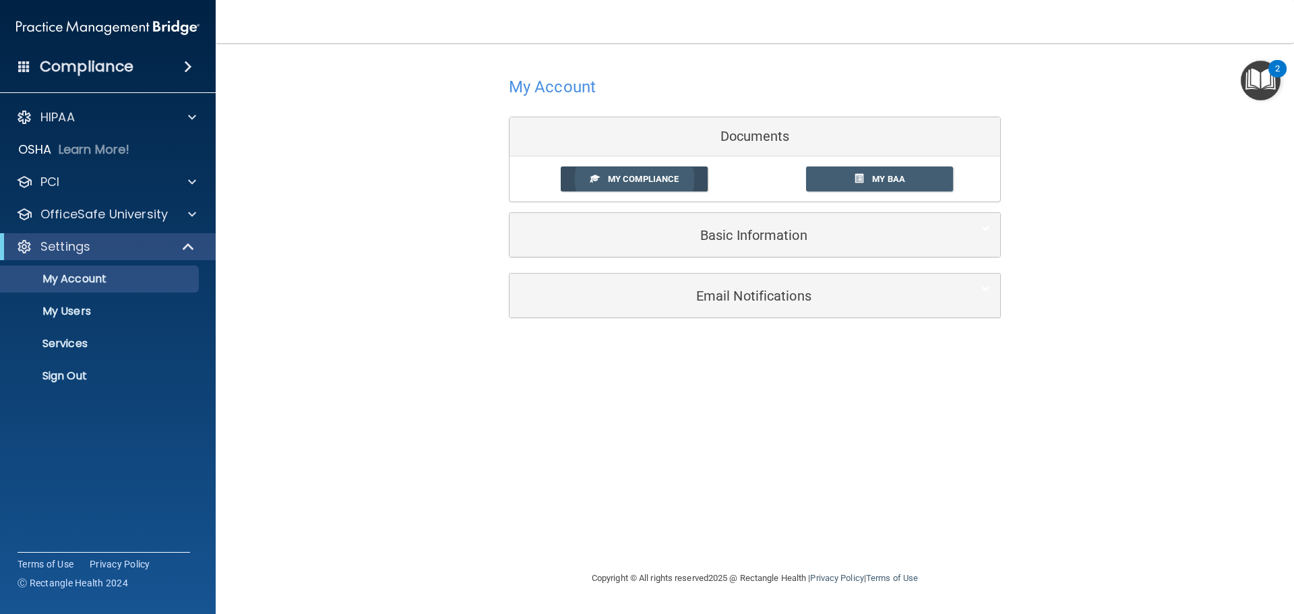
click at [670, 181] on span "My Compliance" at bounding box center [643, 179] width 71 height 10
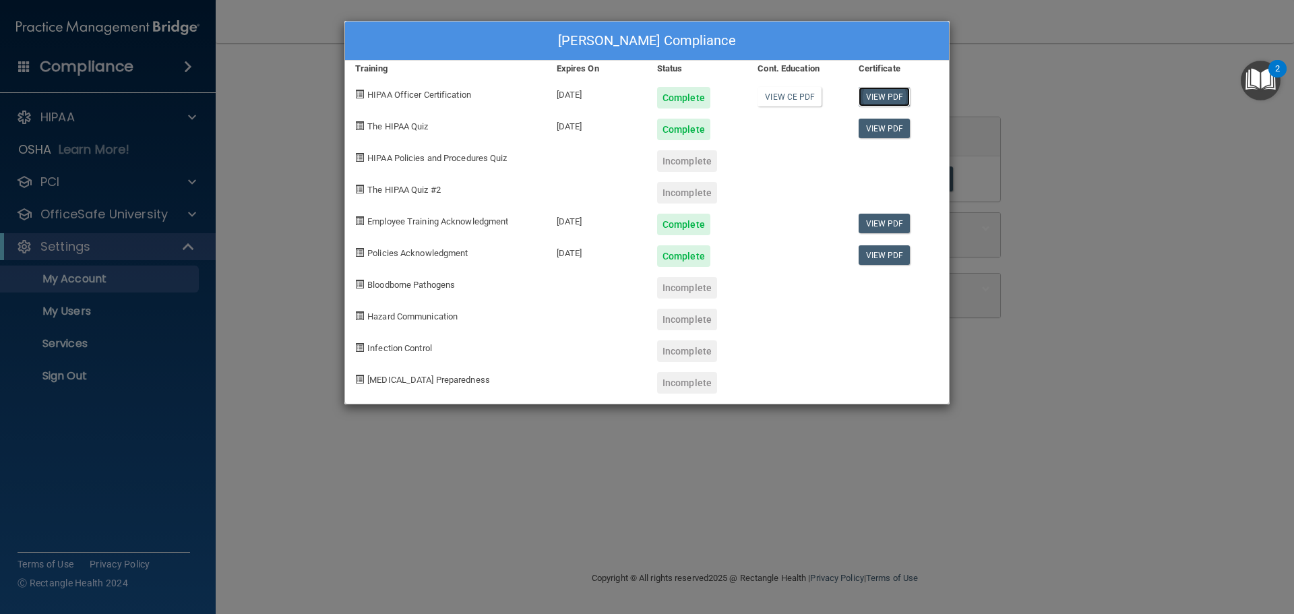
click at [877, 96] on link "View PDF" at bounding box center [884, 97] width 52 height 20
click at [881, 127] on link "View PDF" at bounding box center [884, 129] width 52 height 20
click at [1064, 55] on div "[PERSON_NAME] Compliance Training Expires On Status Cont. Education Certificate…" at bounding box center [647, 307] width 1294 height 614
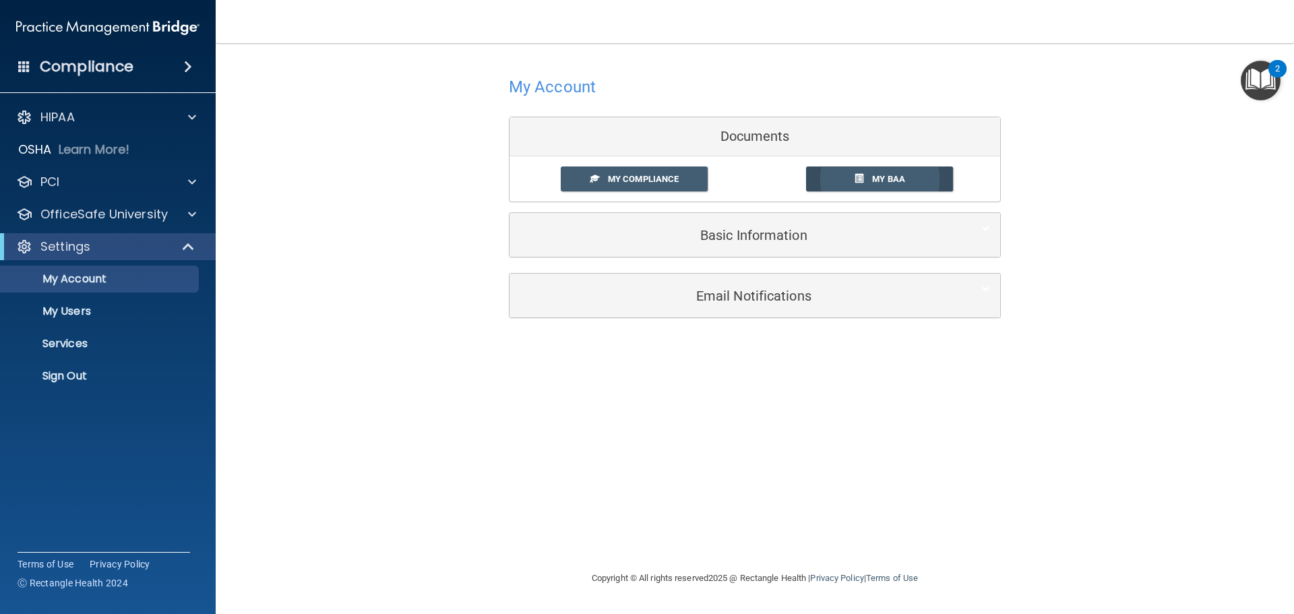
click at [883, 174] on span "My BAA" at bounding box center [888, 179] width 33 height 10
click at [108, 118] on div "HIPAA" at bounding box center [89, 117] width 167 height 16
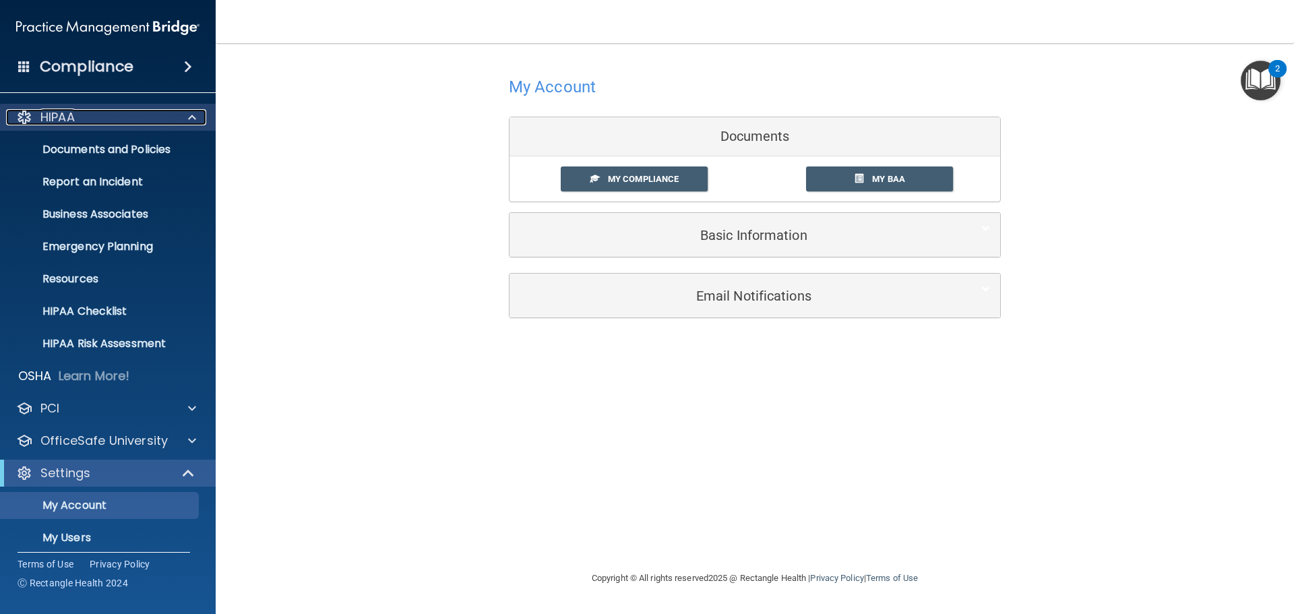
click at [131, 111] on div "HIPAA" at bounding box center [89, 117] width 167 height 16
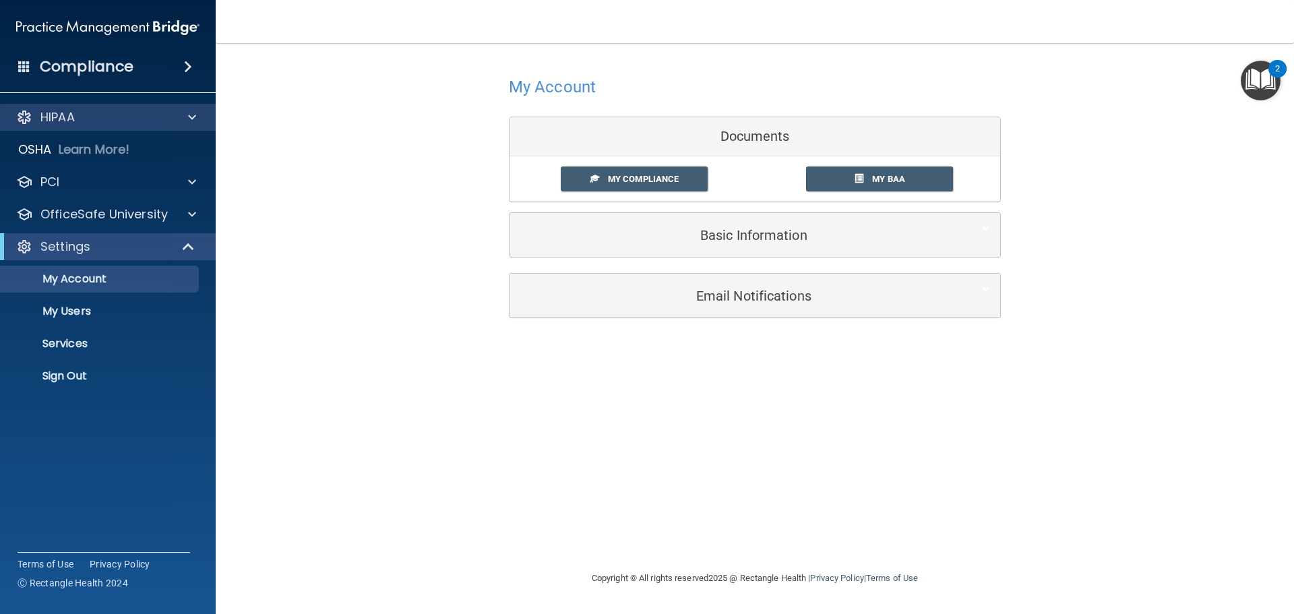
click at [127, 125] on div "HIPAA" at bounding box center [108, 117] width 216 height 27
click at [190, 123] on span at bounding box center [192, 117] width 8 height 16
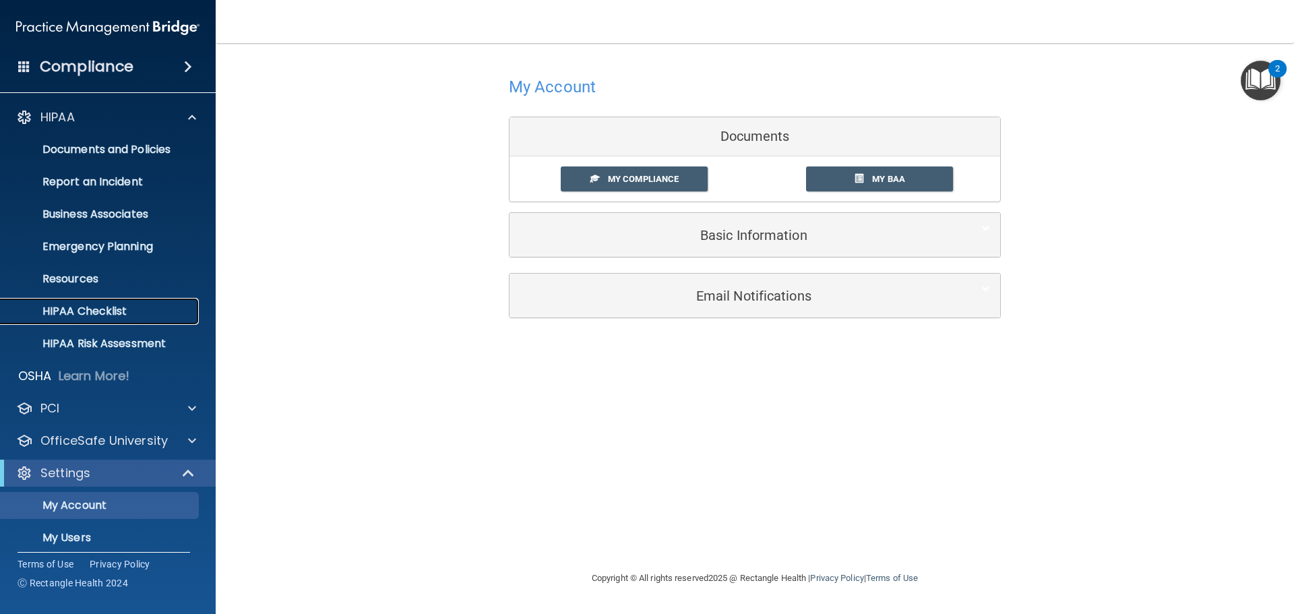
click at [107, 311] on p "HIPAA Checklist" at bounding box center [101, 311] width 184 height 13
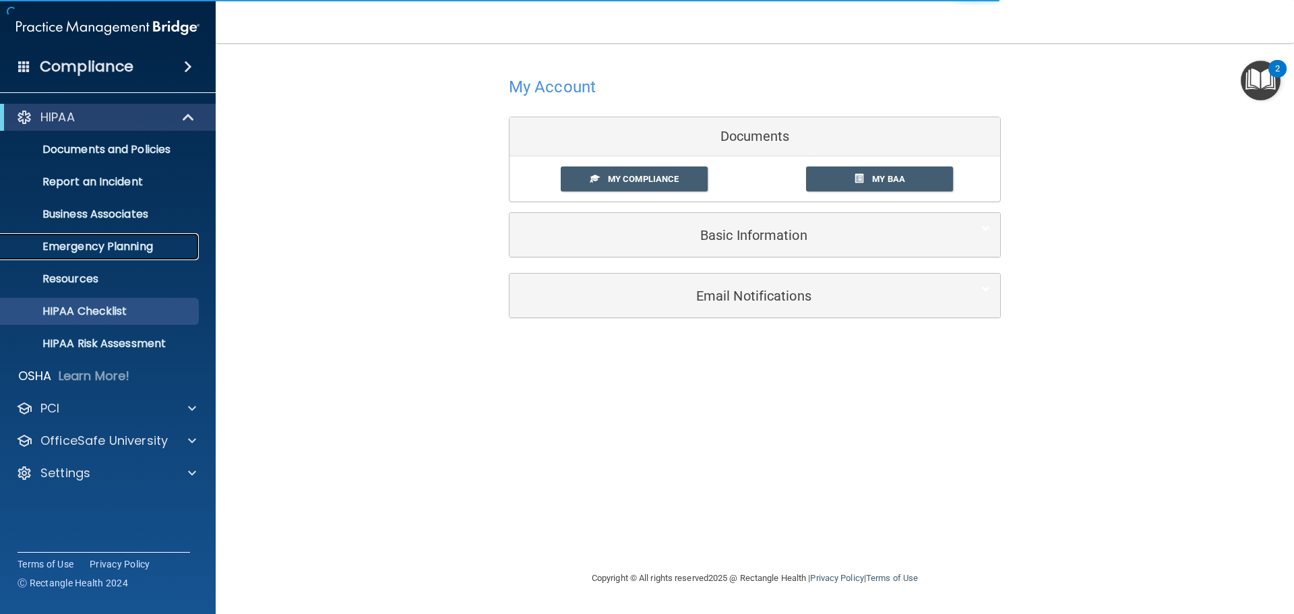
click at [115, 240] on p "Emergency Planning" at bounding box center [101, 246] width 184 height 13
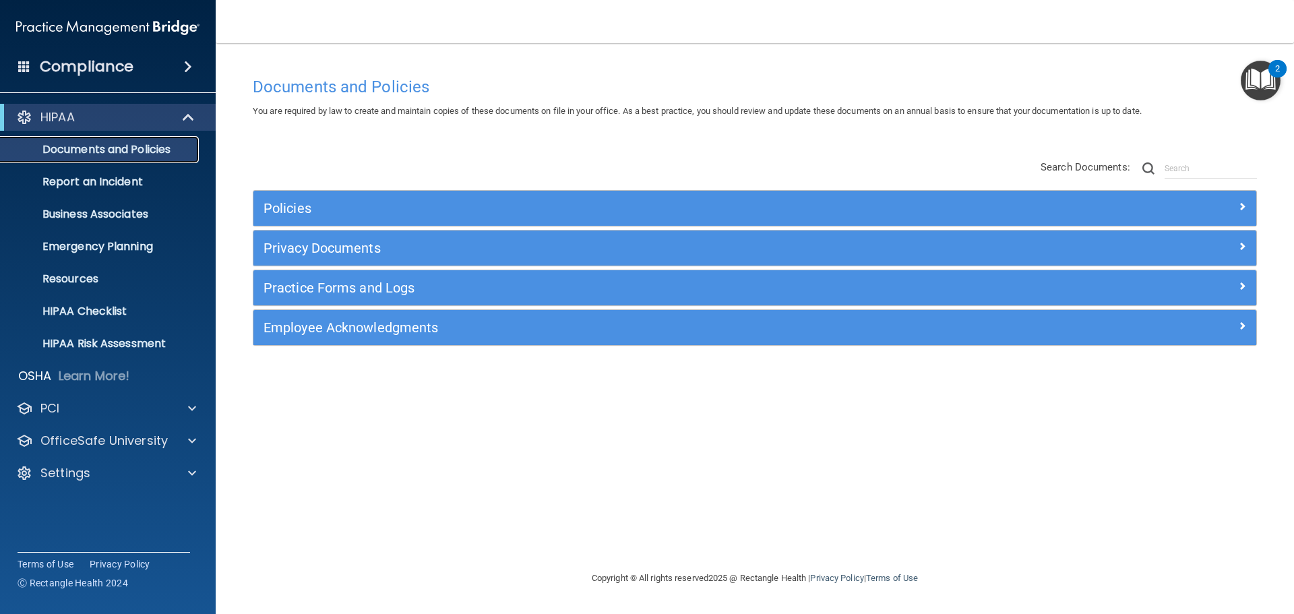
click at [114, 151] on p "Documents and Policies" at bounding box center [101, 149] width 184 height 13
drag, startPoint x: 75, startPoint y: 280, endPoint x: 135, endPoint y: 307, distance: 66.4
click at [75, 281] on p "Resources" at bounding box center [101, 278] width 184 height 13
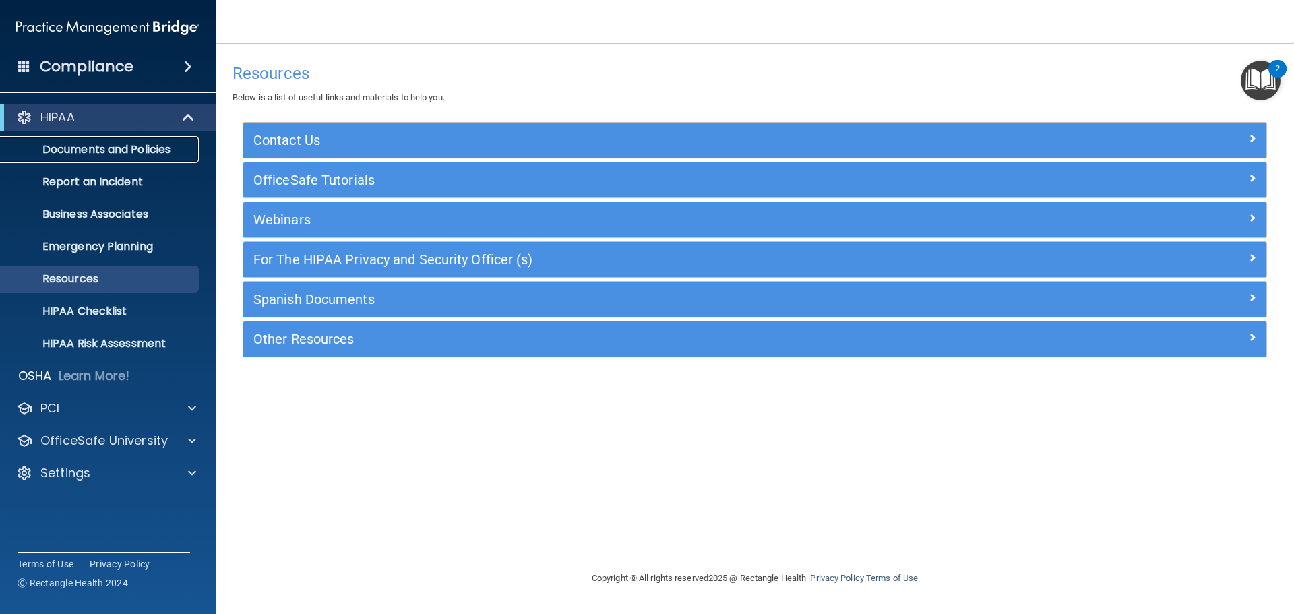
click at [102, 156] on p "Documents and Policies" at bounding box center [101, 149] width 184 height 13
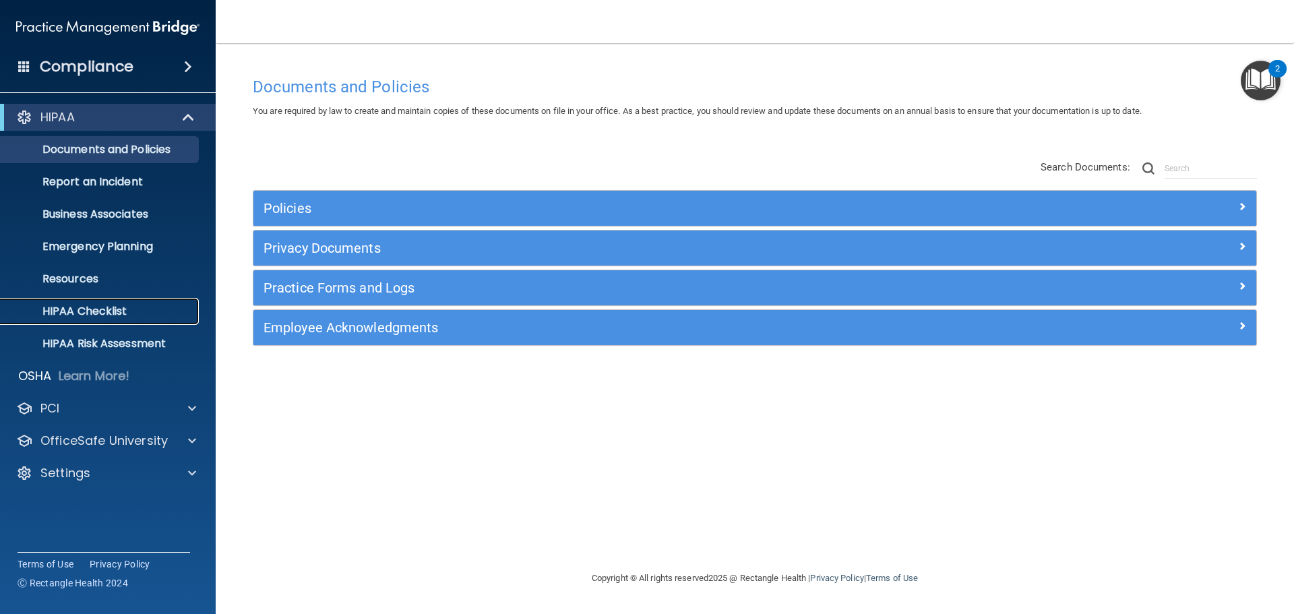
click at [117, 319] on link "HIPAA Checklist" at bounding box center [93, 311] width 212 height 27
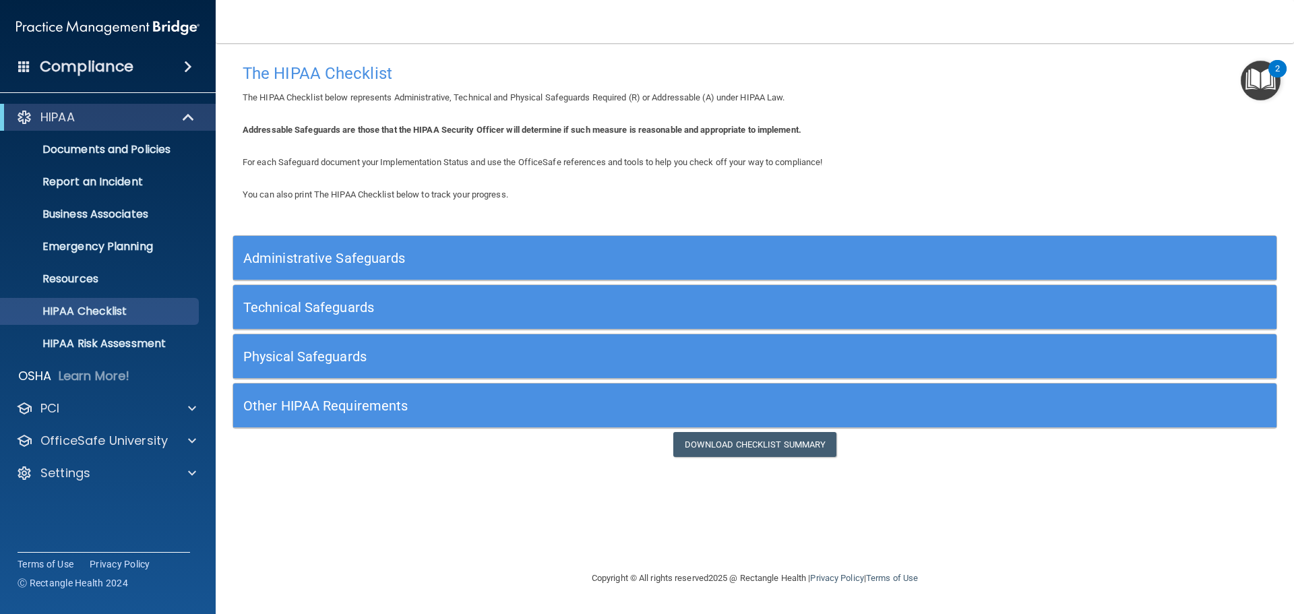
click at [404, 409] on h5 "Other HIPAA Requirements" at bounding box center [624, 405] width 762 height 15
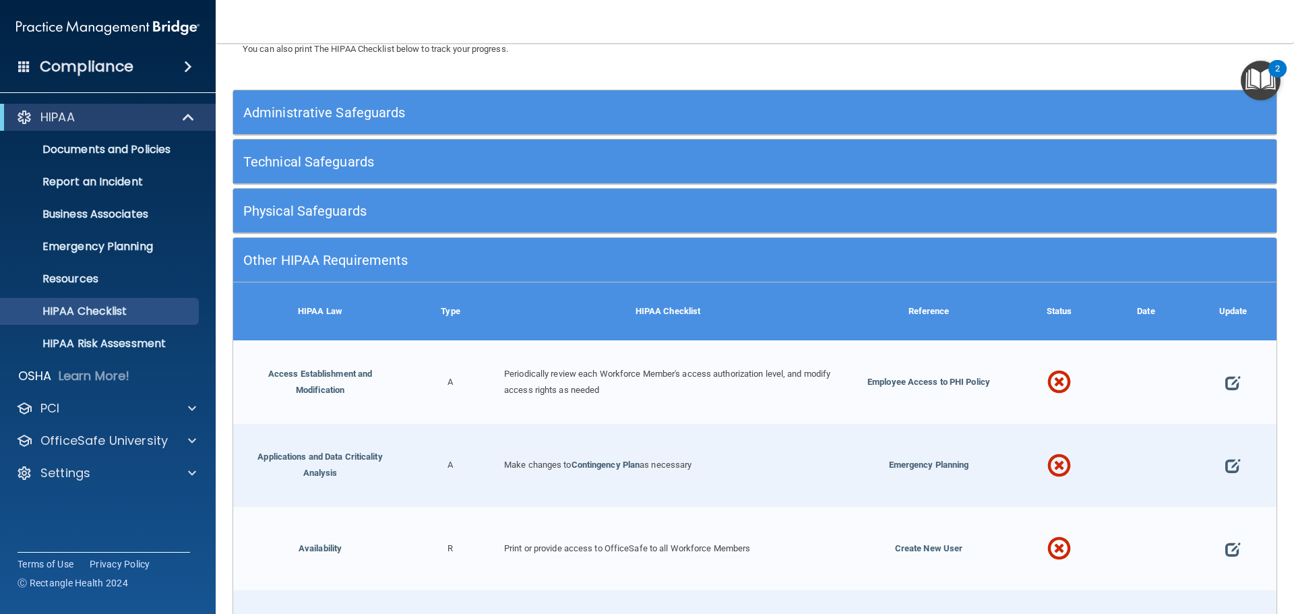
scroll to position [337, 0]
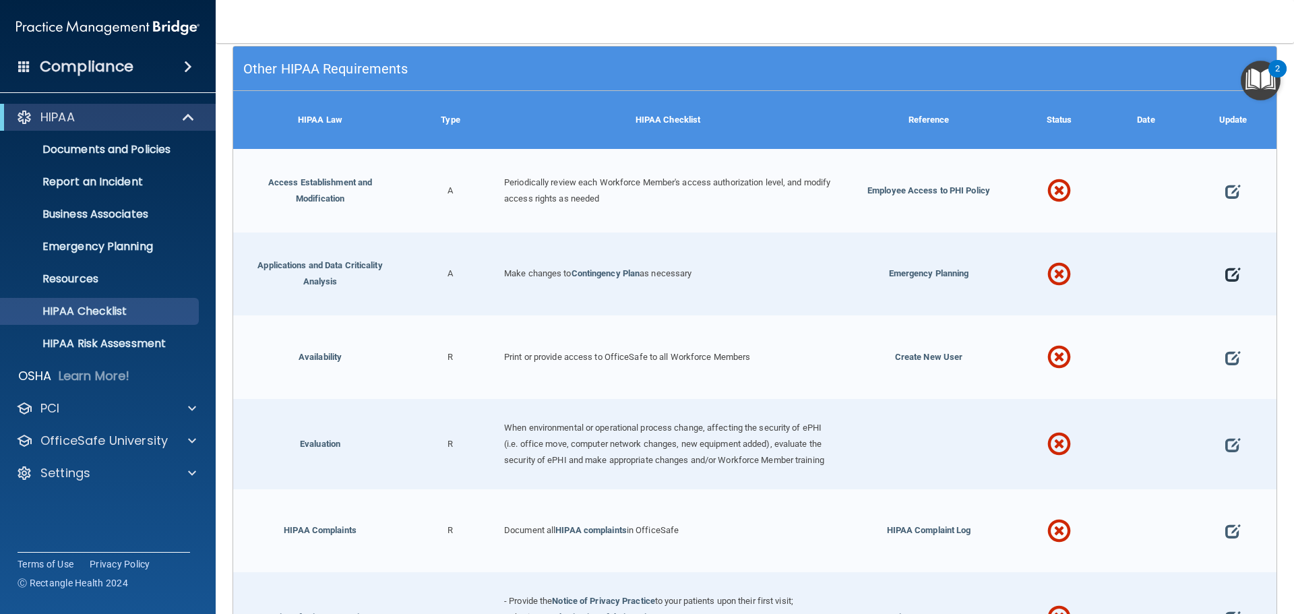
click at [1225, 277] on span at bounding box center [1232, 275] width 15 height 42
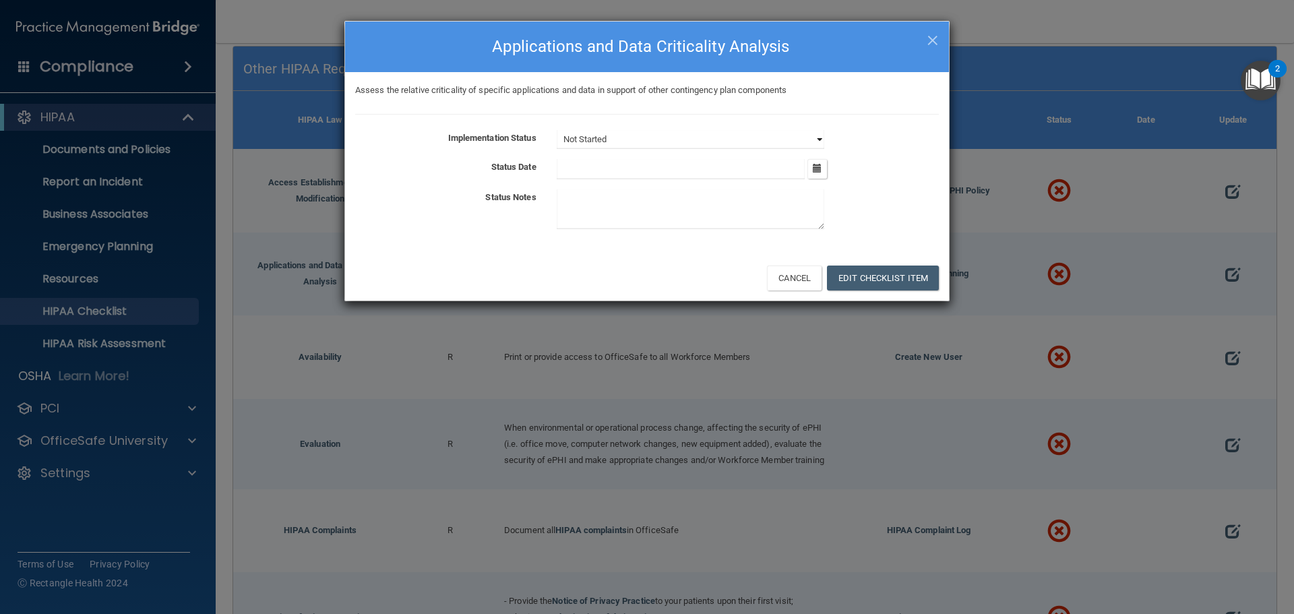
click at [683, 139] on select "Not Started In Progress Completed" at bounding box center [691, 139] width 268 height 19
select select "completed"
click at [557, 130] on select "Not Started In Progress Completed" at bounding box center [691, 139] width 268 height 19
click at [825, 170] on button "button" at bounding box center [817, 169] width 20 height 20
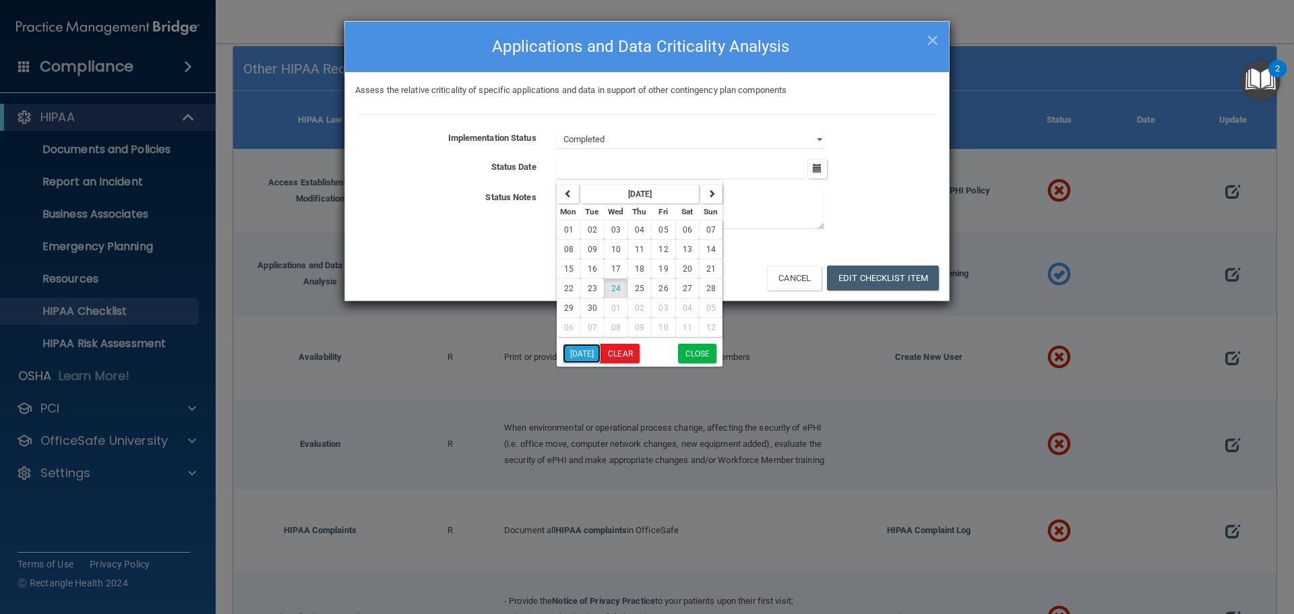
click at [583, 358] on button "Today" at bounding box center [582, 354] width 38 height 20
type input "[DATE]"
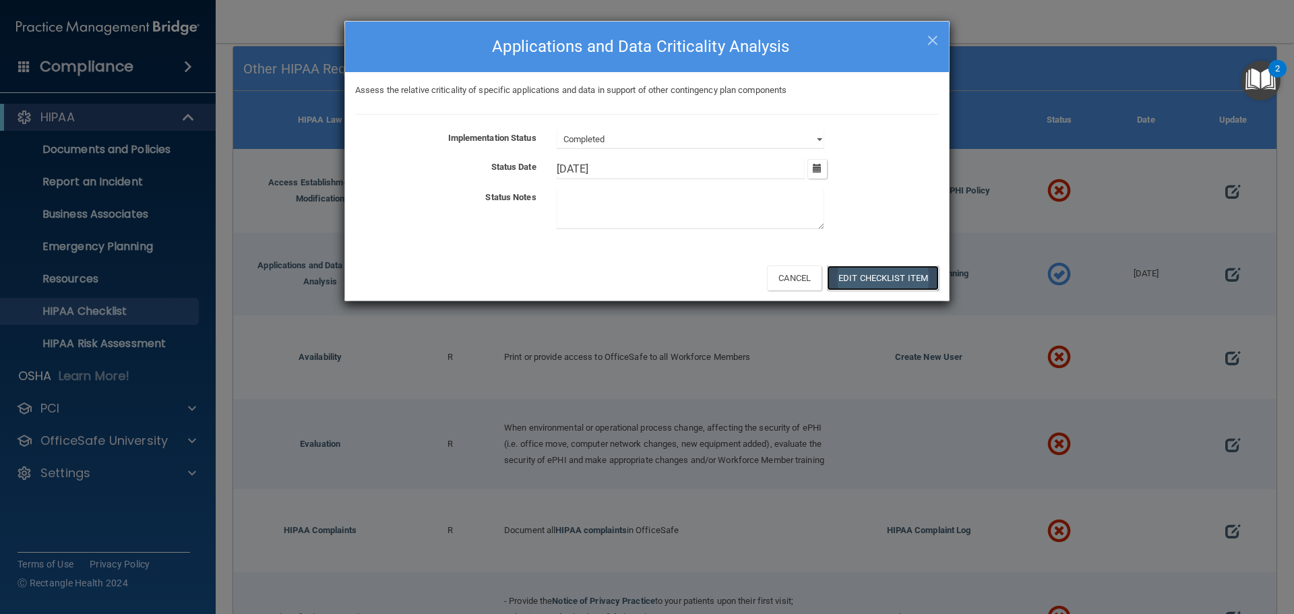
click at [858, 278] on button "Edit Checklist Item" at bounding box center [883, 277] width 112 height 25
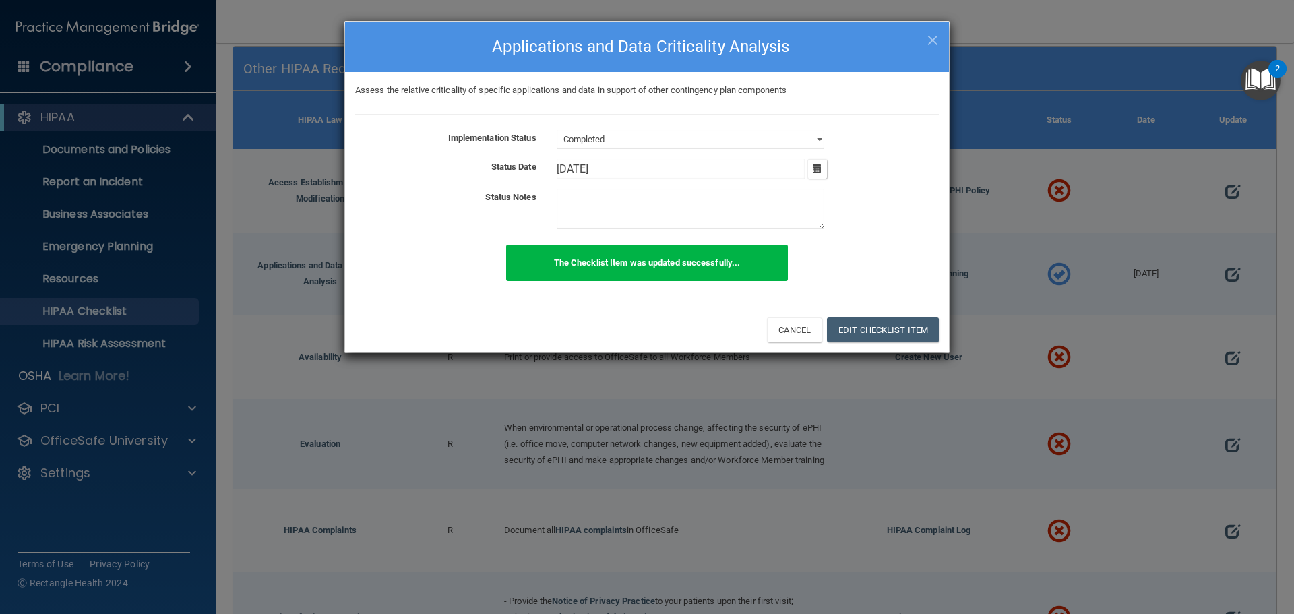
drag, startPoint x: 929, startPoint y: 37, endPoint x: 927, endPoint y: 52, distance: 14.9
click at [928, 37] on span "×" at bounding box center [932, 38] width 12 height 27
select select "not_started"
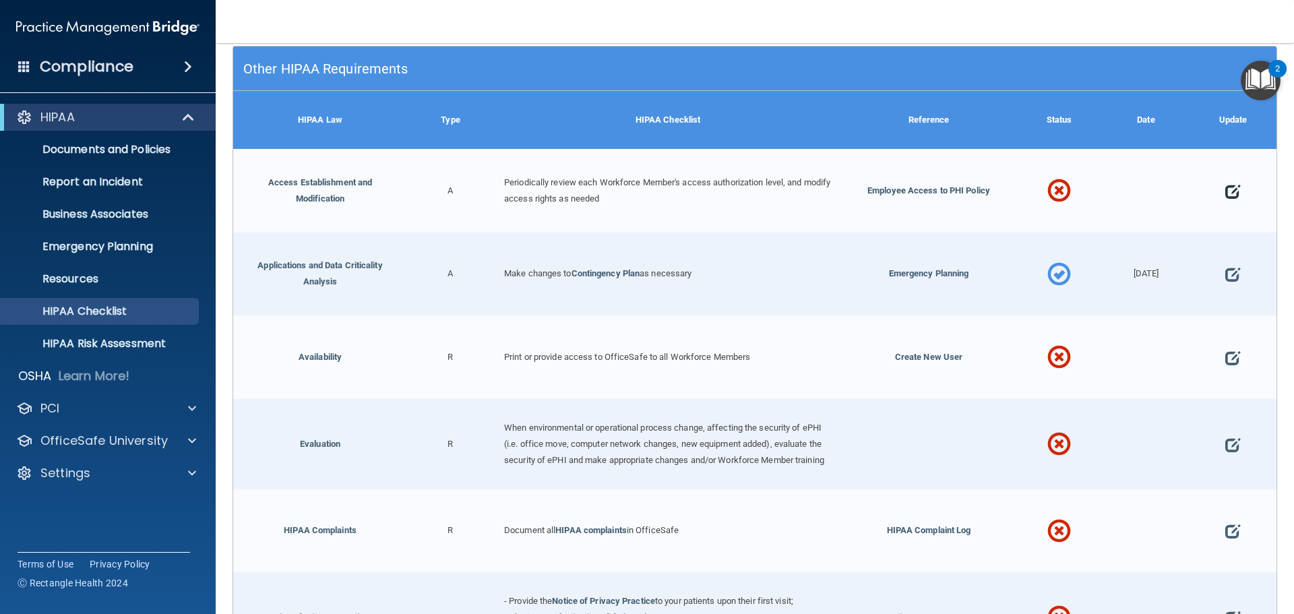
click at [1225, 189] on span at bounding box center [1232, 191] width 15 height 42
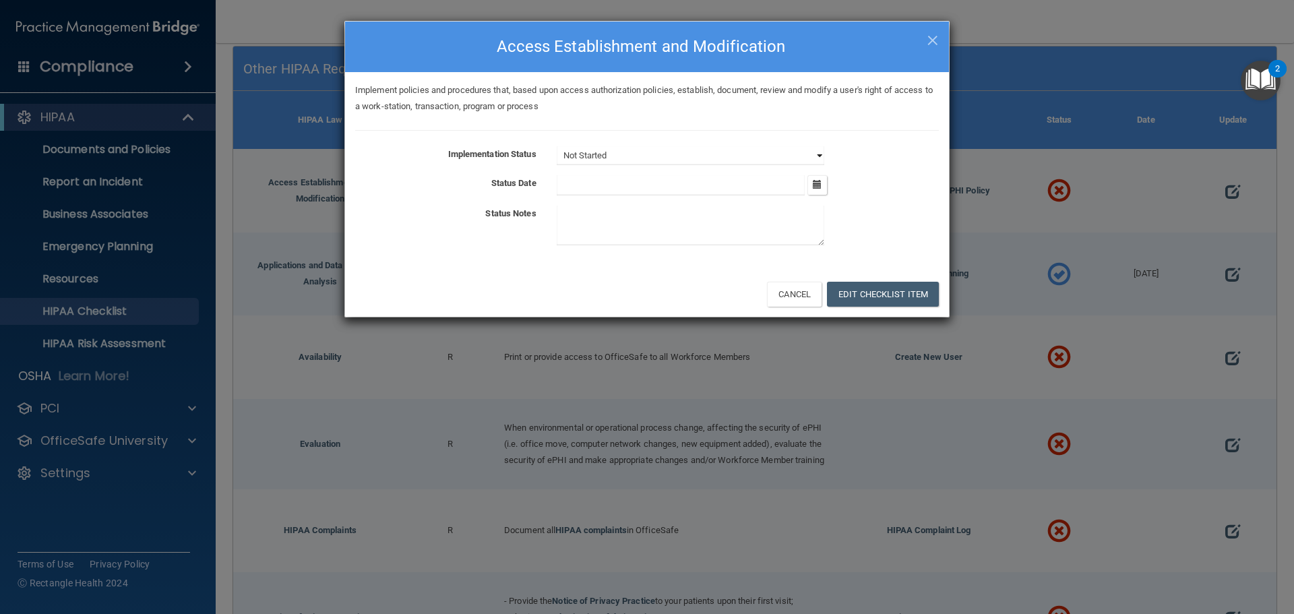
click at [778, 161] on select "Not Started In Progress Completed" at bounding box center [691, 155] width 268 height 19
select select "completed"
click at [557, 146] on select "Not Started In Progress Completed" at bounding box center [691, 155] width 268 height 19
click at [822, 187] on button "button" at bounding box center [817, 185] width 20 height 20
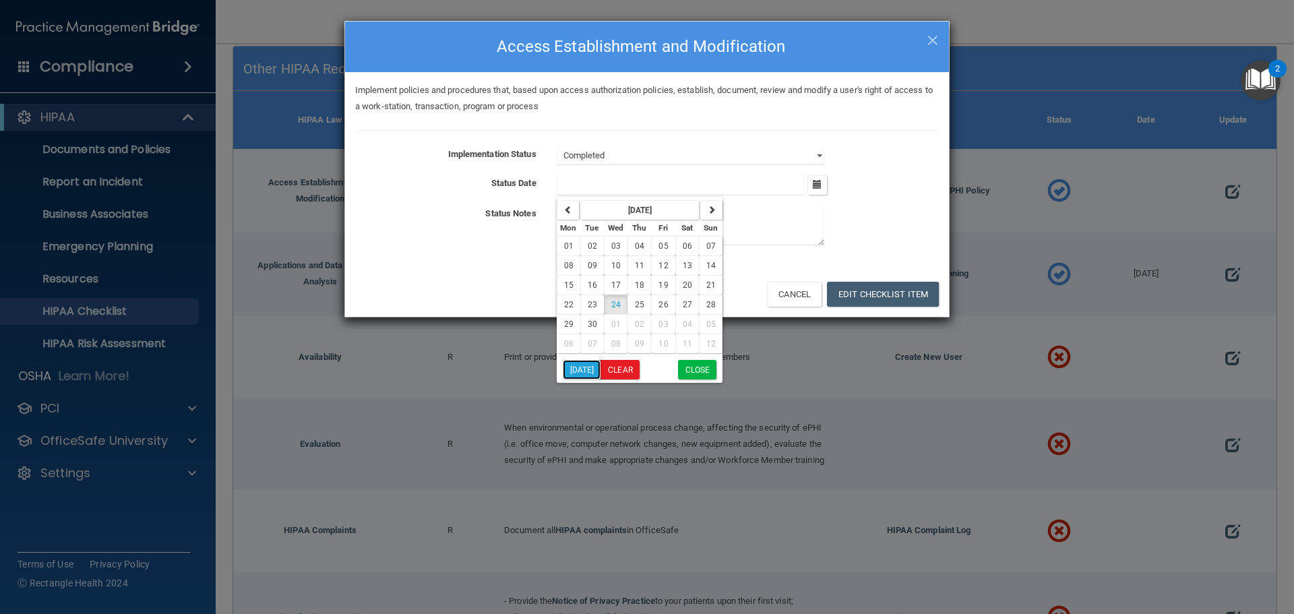
click at [580, 369] on button "Today" at bounding box center [582, 370] width 38 height 20
type input "9/24/25"
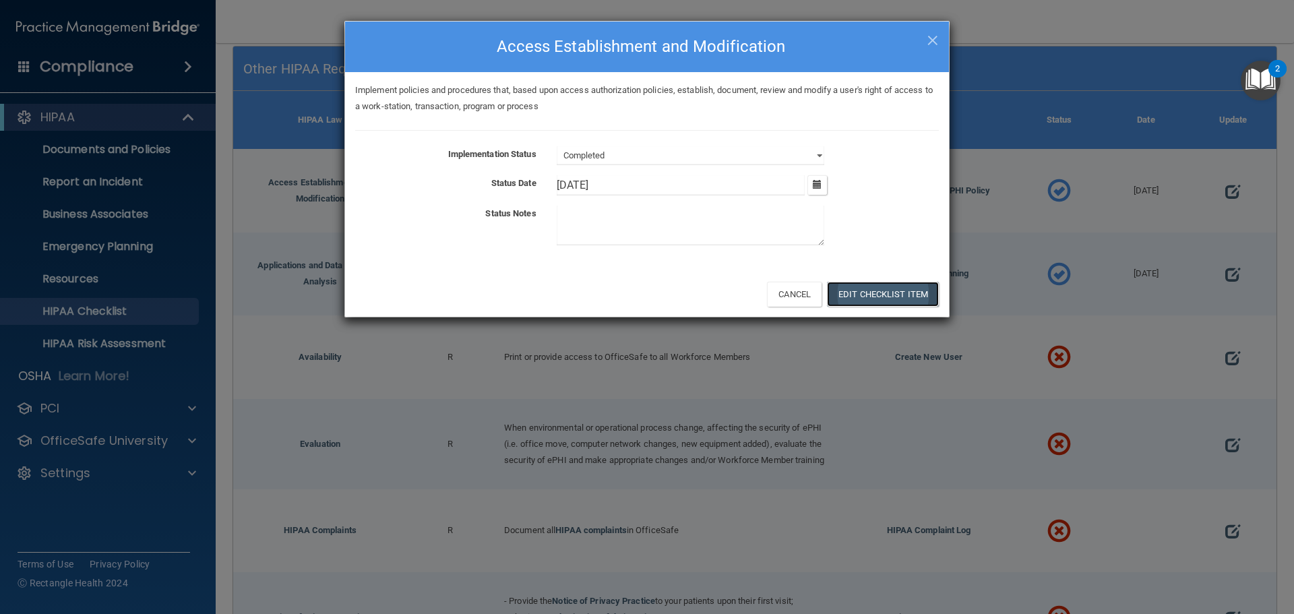
drag, startPoint x: 902, startPoint y: 305, endPoint x: 898, endPoint y: 297, distance: 8.1
click at [900, 299] on button "Edit Checklist Item" at bounding box center [883, 294] width 112 height 25
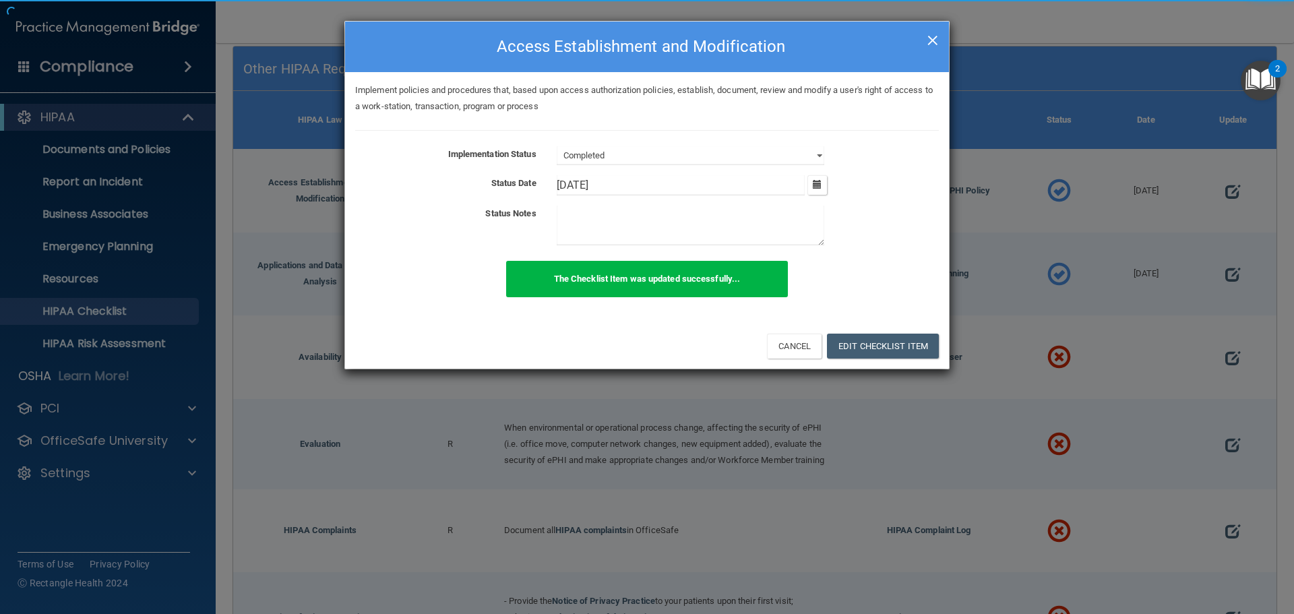
drag, startPoint x: 937, startPoint y: 40, endPoint x: 933, endPoint y: 53, distance: 12.8
click at [936, 41] on span "×" at bounding box center [932, 38] width 12 height 27
select select "not_started"
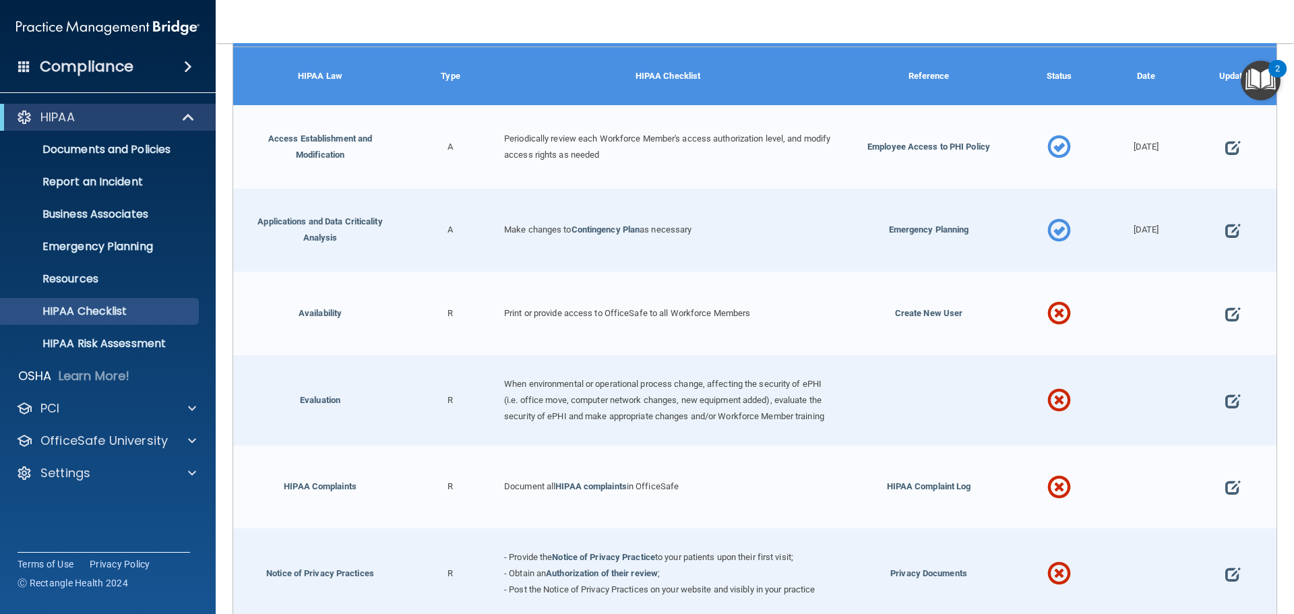
scroll to position [404, 0]
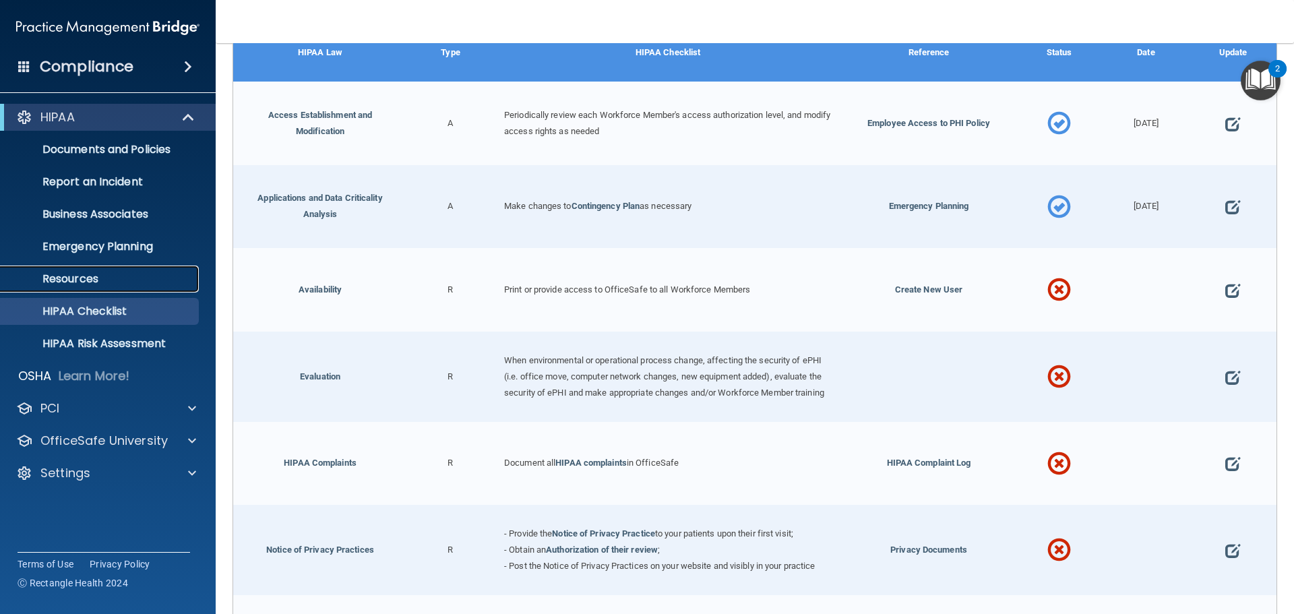
click at [78, 277] on p "Resources" at bounding box center [101, 278] width 184 height 13
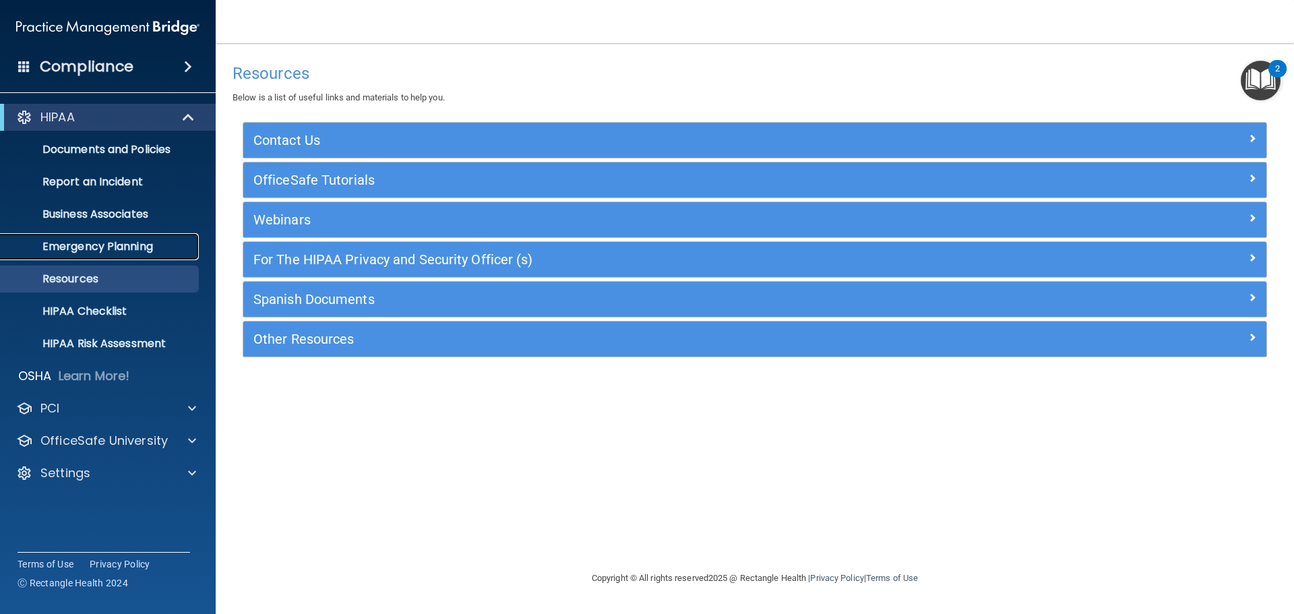
click at [92, 248] on p "Emergency Planning" at bounding box center [101, 246] width 184 height 13
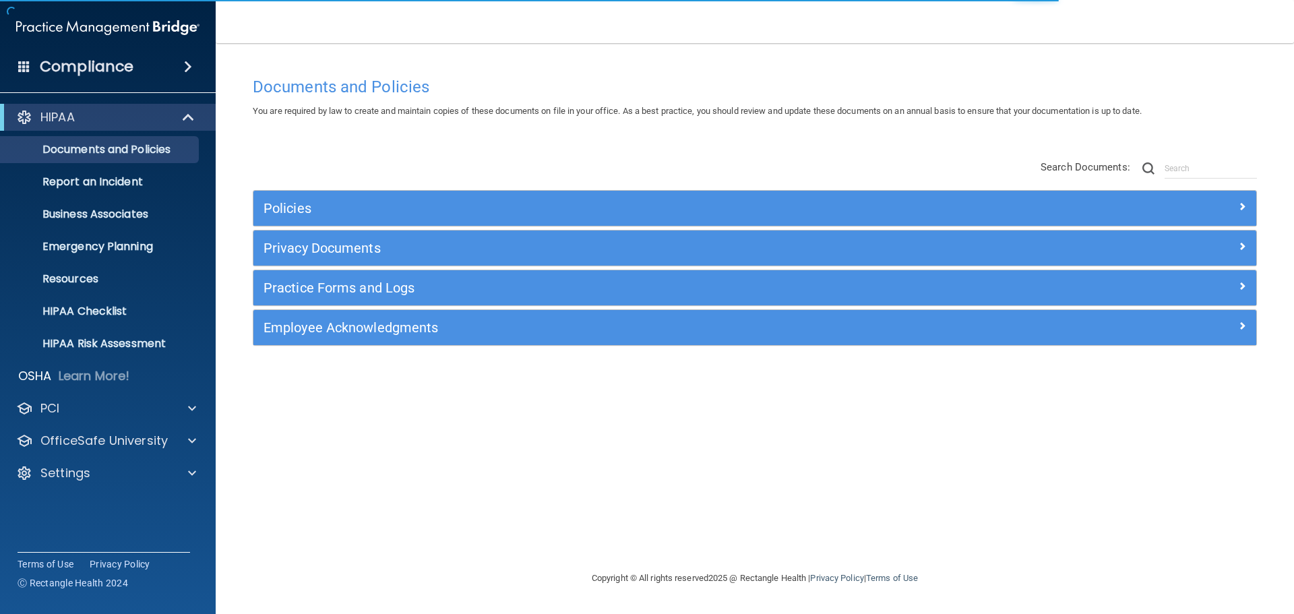
click at [278, 189] on div "Policies Select All (Unselect 0) Unselect All Print Selected (0) Acceptable Use…" at bounding box center [755, 253] width 1024 height 215
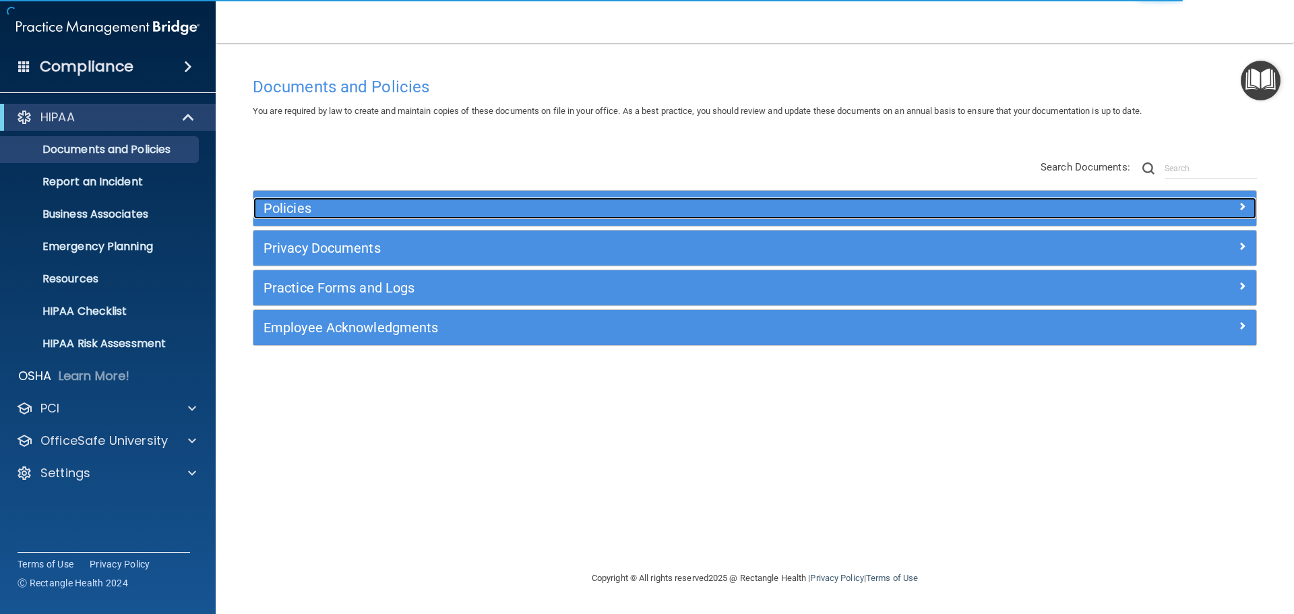
click at [305, 209] on h5 "Policies" at bounding box center [629, 208] width 732 height 15
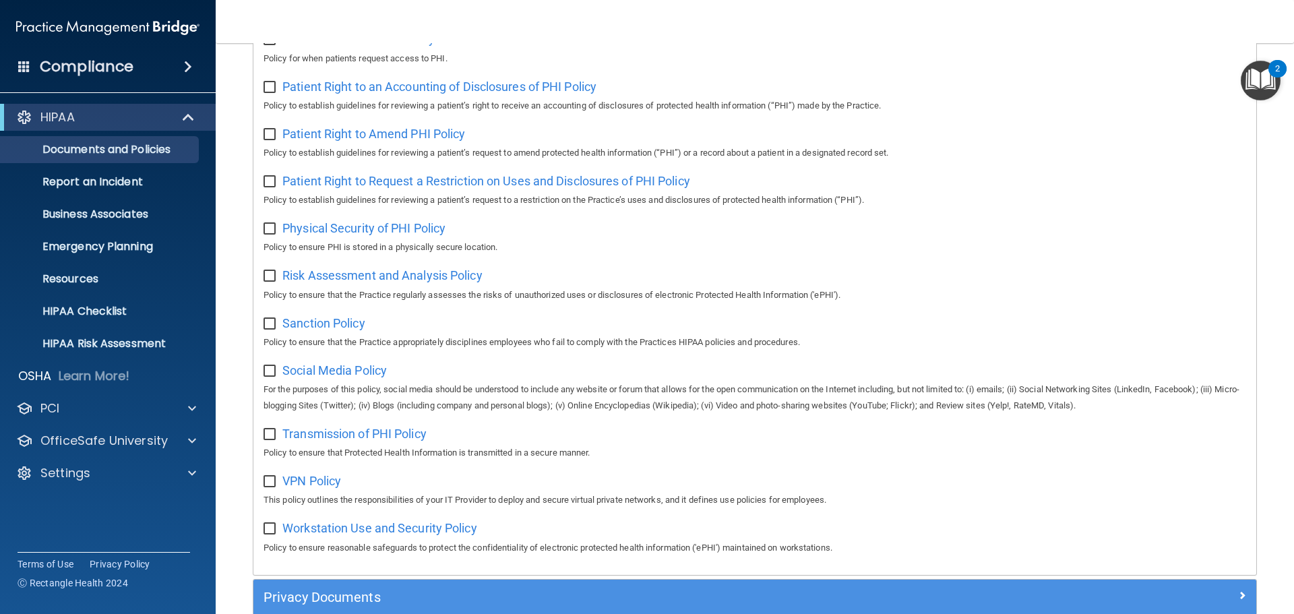
scroll to position [901, 0]
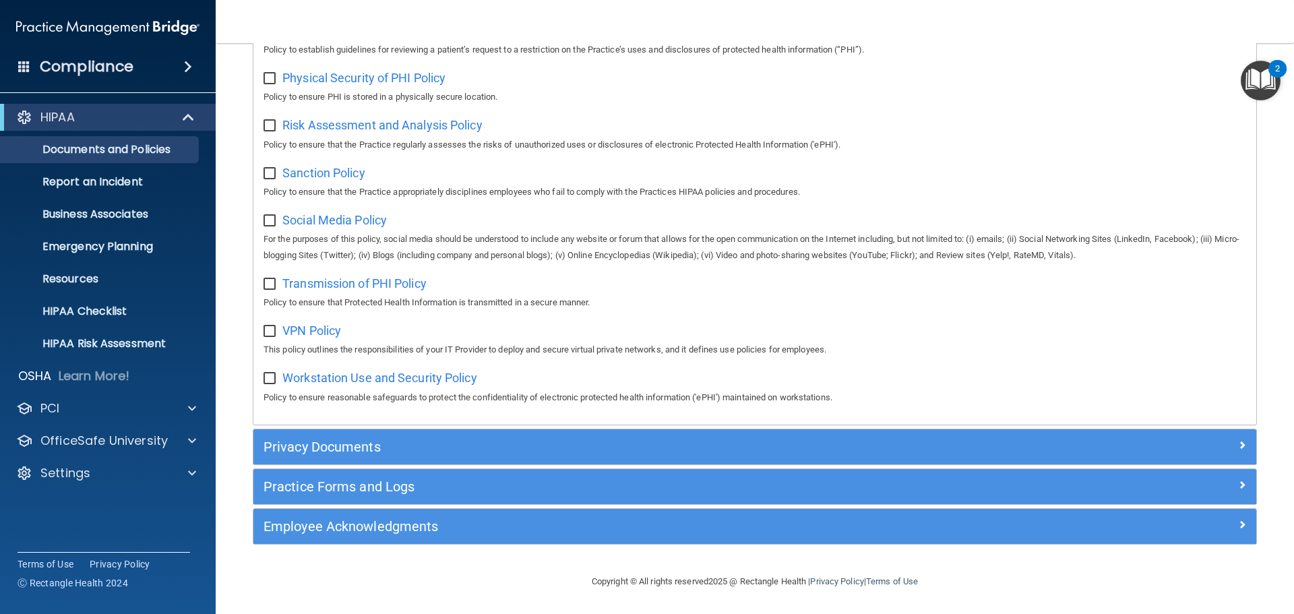
click at [448, 429] on div "Privacy Documents" at bounding box center [754, 446] width 1003 height 35
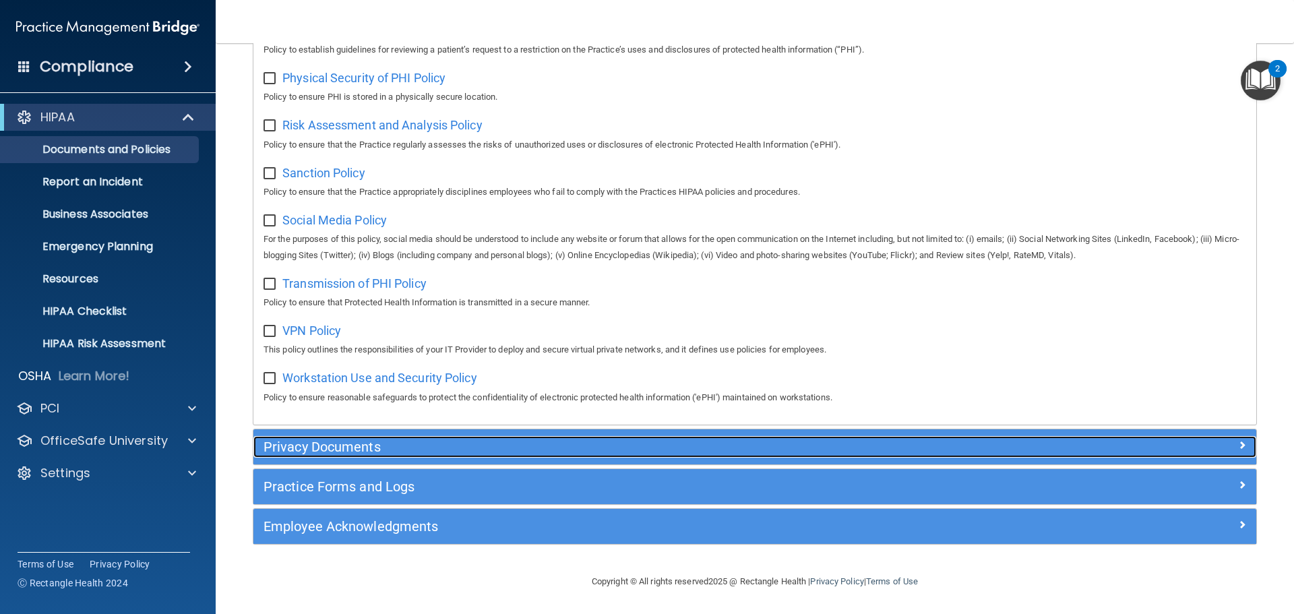
click at [447, 443] on h5 "Privacy Documents" at bounding box center [629, 446] width 732 height 15
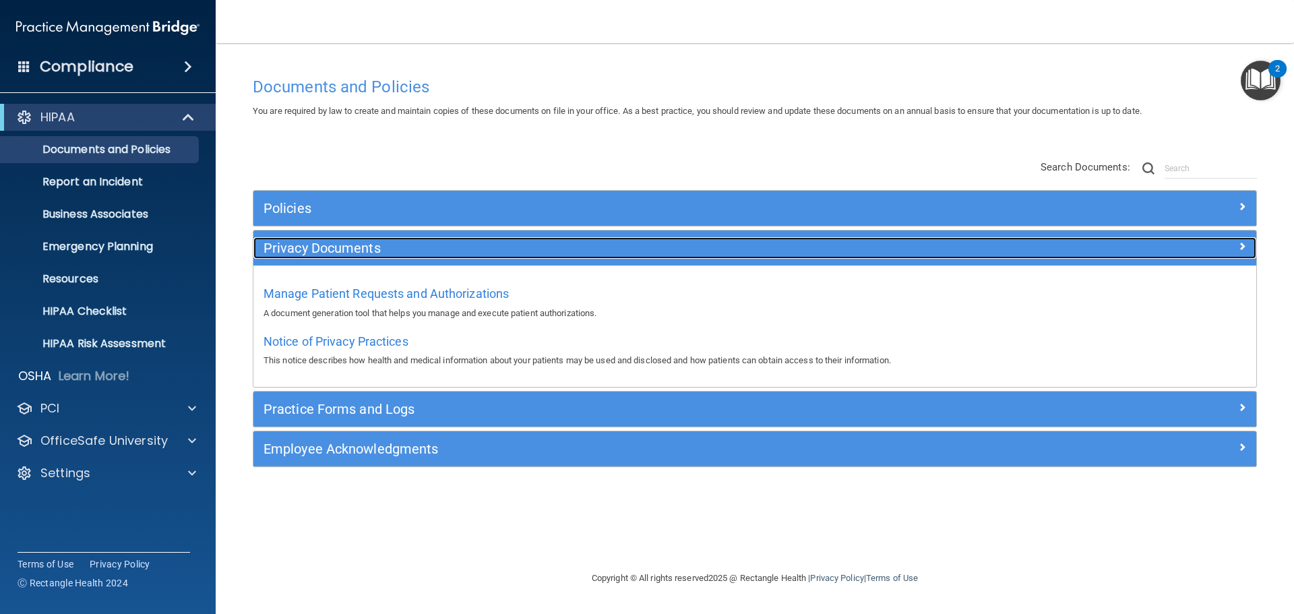
scroll to position [0, 0]
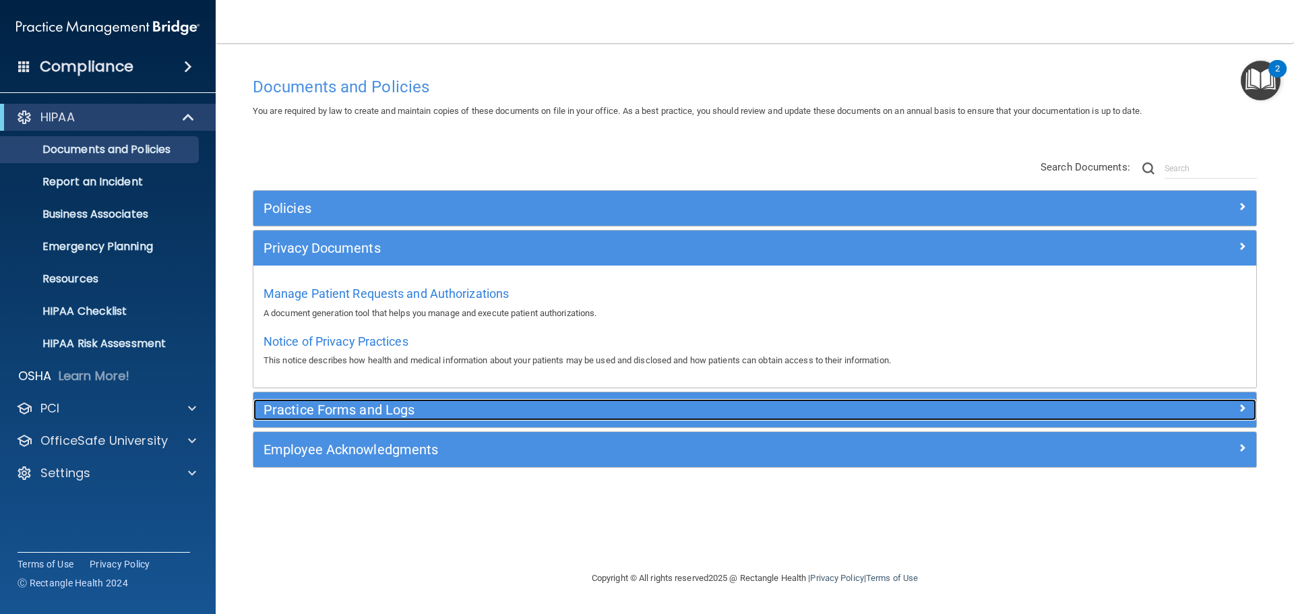
click at [427, 412] on h5 "Practice Forms and Logs" at bounding box center [629, 409] width 732 height 15
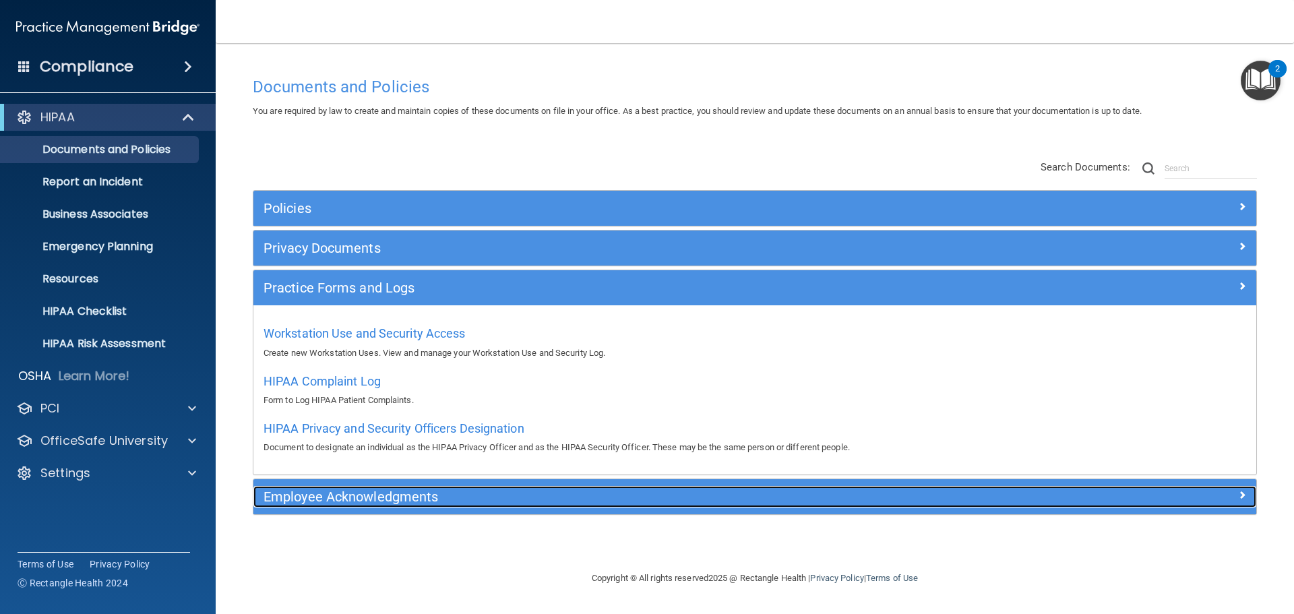
drag, startPoint x: 350, startPoint y: 488, endPoint x: 518, endPoint y: 495, distance: 168.6
click at [351, 488] on div "Employee Acknowledgments" at bounding box center [629, 497] width 752 height 22
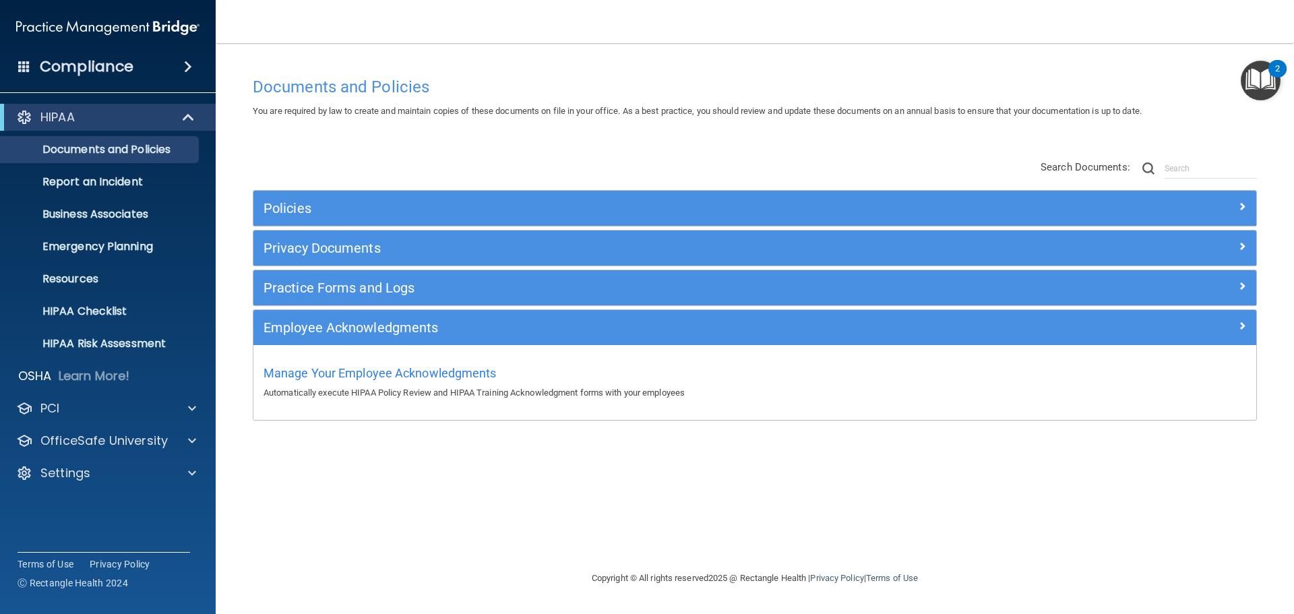
click at [344, 363] on div "Manage Your Employee Acknowledgments Automatically execute HIPAA Policy Review …" at bounding box center [754, 381] width 982 height 38
drag, startPoint x: 342, startPoint y: 373, endPoint x: 352, endPoint y: 403, distance: 32.0
click at [342, 371] on span "Manage Your Employee Acknowledgments" at bounding box center [379, 373] width 233 height 14
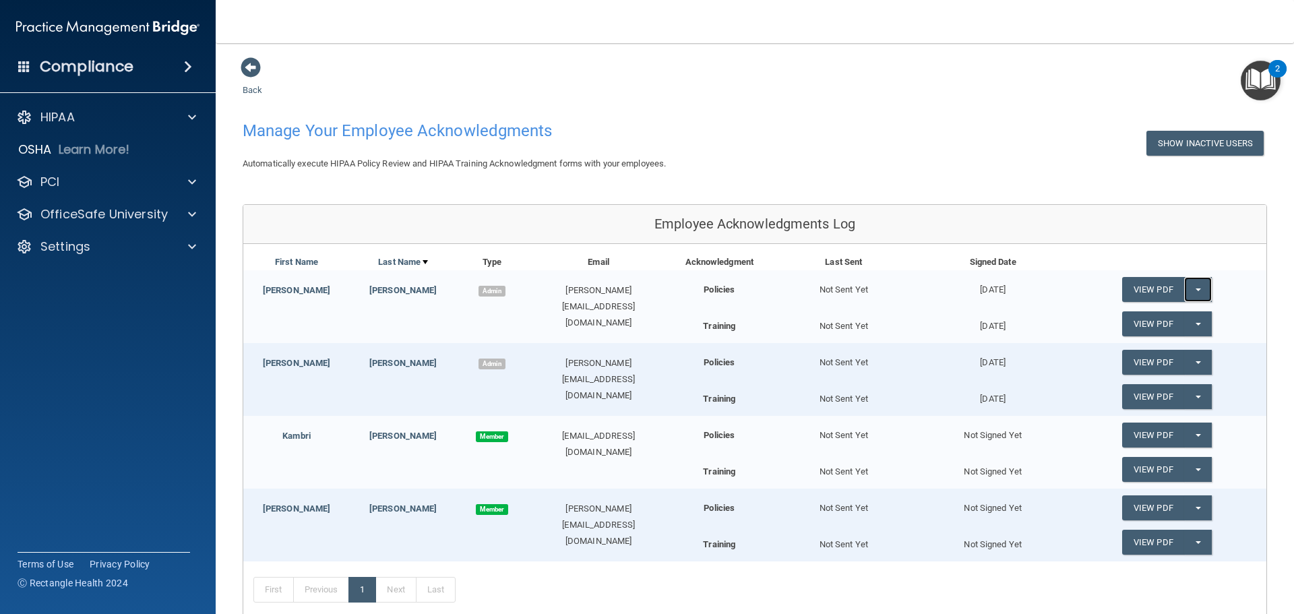
click at [1193, 290] on button "Split button!" at bounding box center [1198, 289] width 28 height 25
click at [1152, 316] on link "Update Acknowledgment" at bounding box center [1184, 317] width 124 height 20
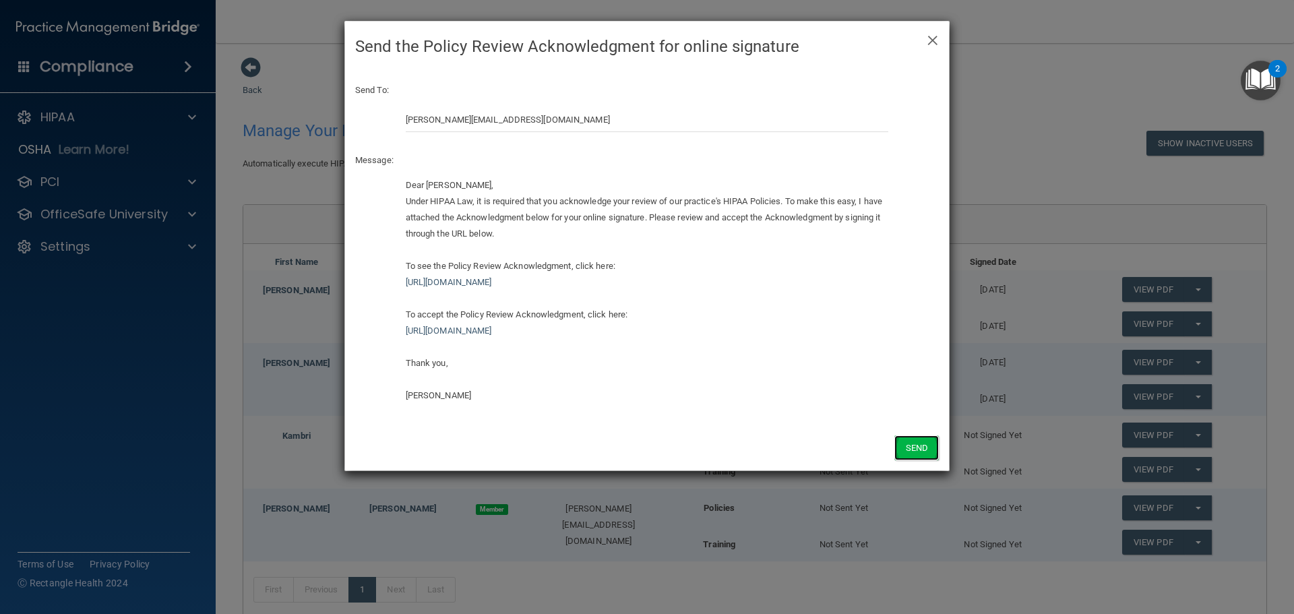
click at [904, 445] on button "Send" at bounding box center [916, 447] width 44 height 25
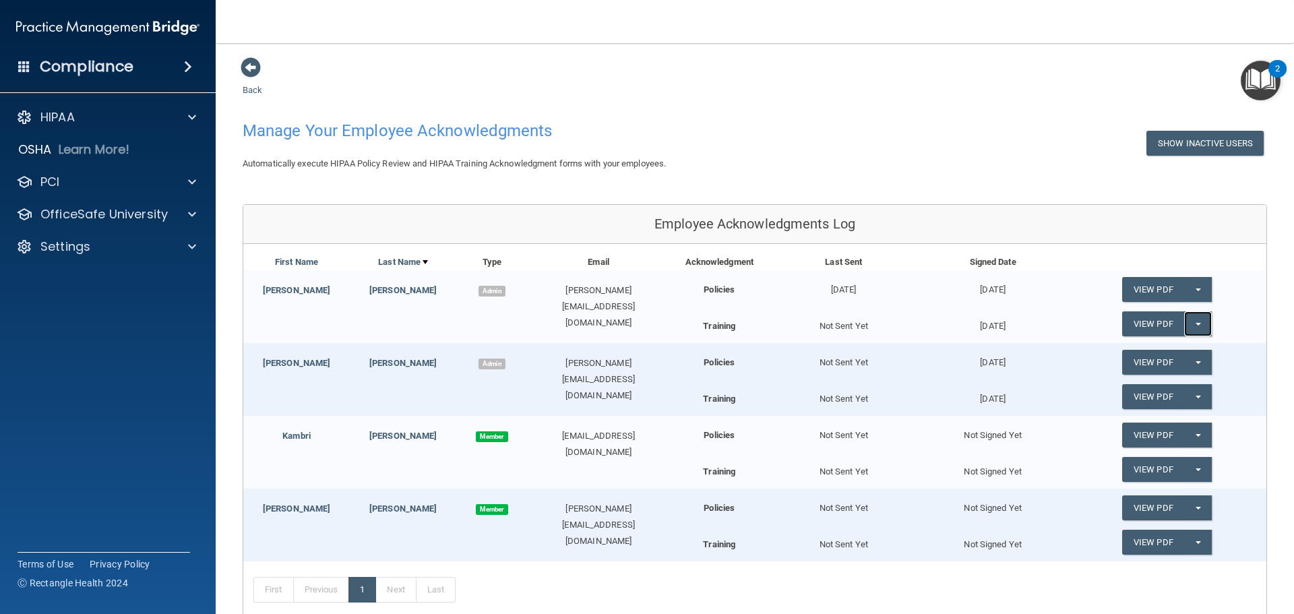
click at [1188, 322] on button "Split button!" at bounding box center [1198, 323] width 28 height 25
click at [1139, 349] on link "Update Acknowledgment" at bounding box center [1184, 351] width 124 height 20
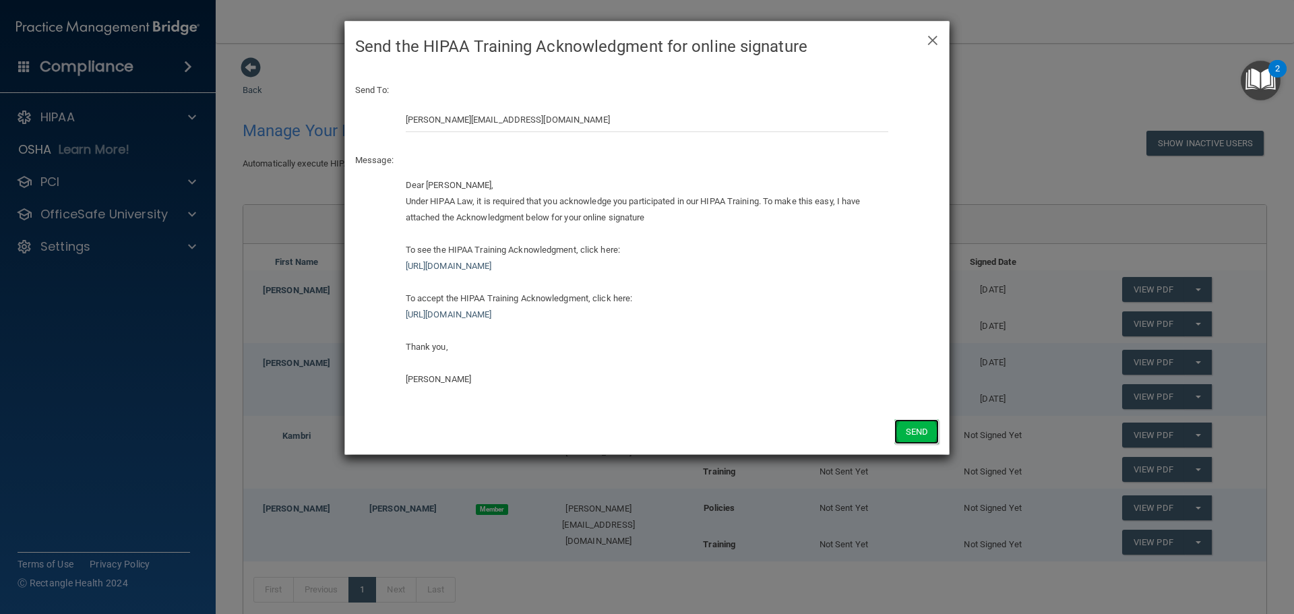
click at [918, 431] on button "Send" at bounding box center [916, 431] width 44 height 25
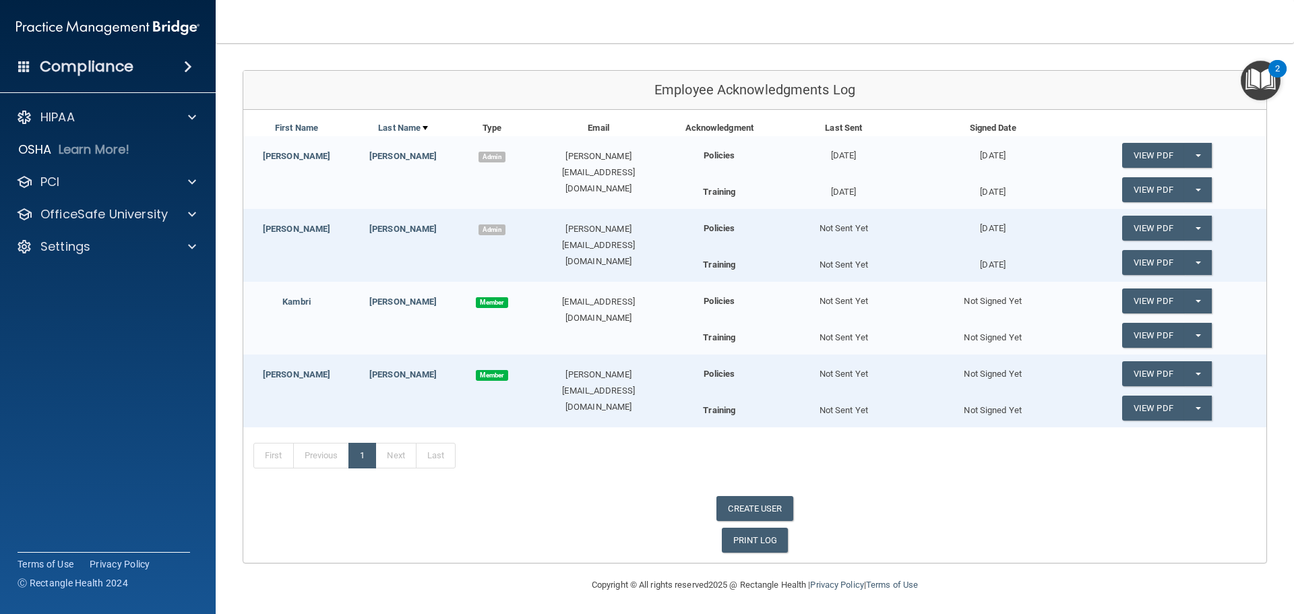
scroll to position [135, 0]
click at [1195, 229] on span "button" at bounding box center [1197, 227] width 5 height 3
click at [1150, 254] on link "Update Acknowledgment" at bounding box center [1184, 255] width 124 height 20
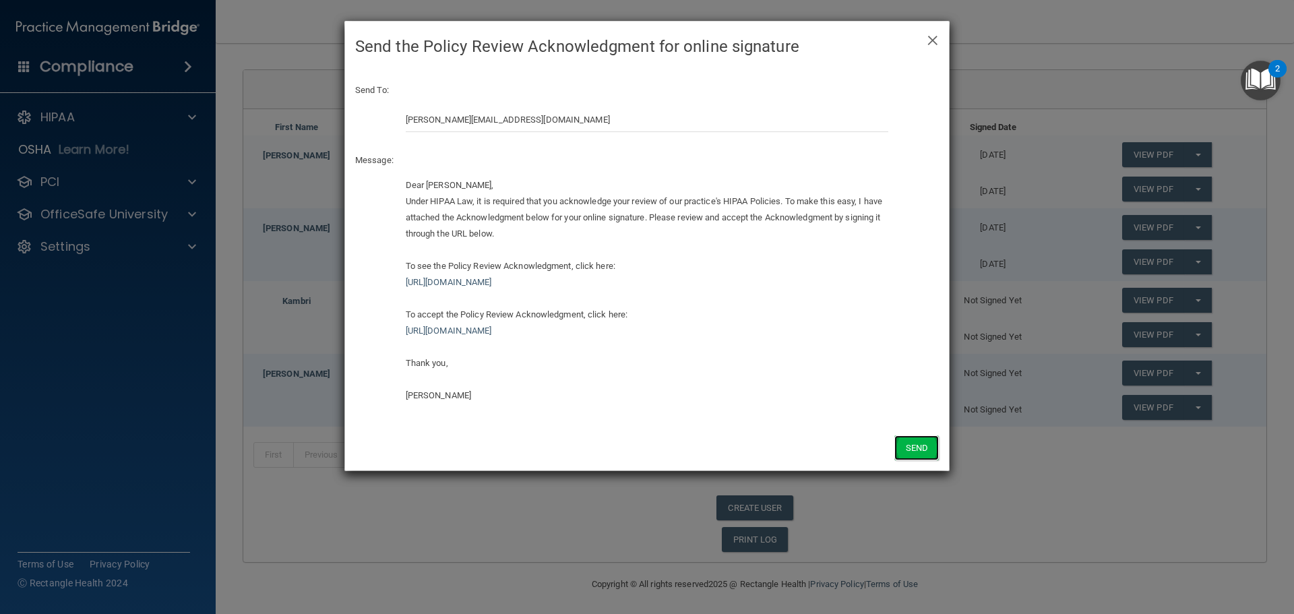
click at [916, 450] on button "Send" at bounding box center [916, 447] width 44 height 25
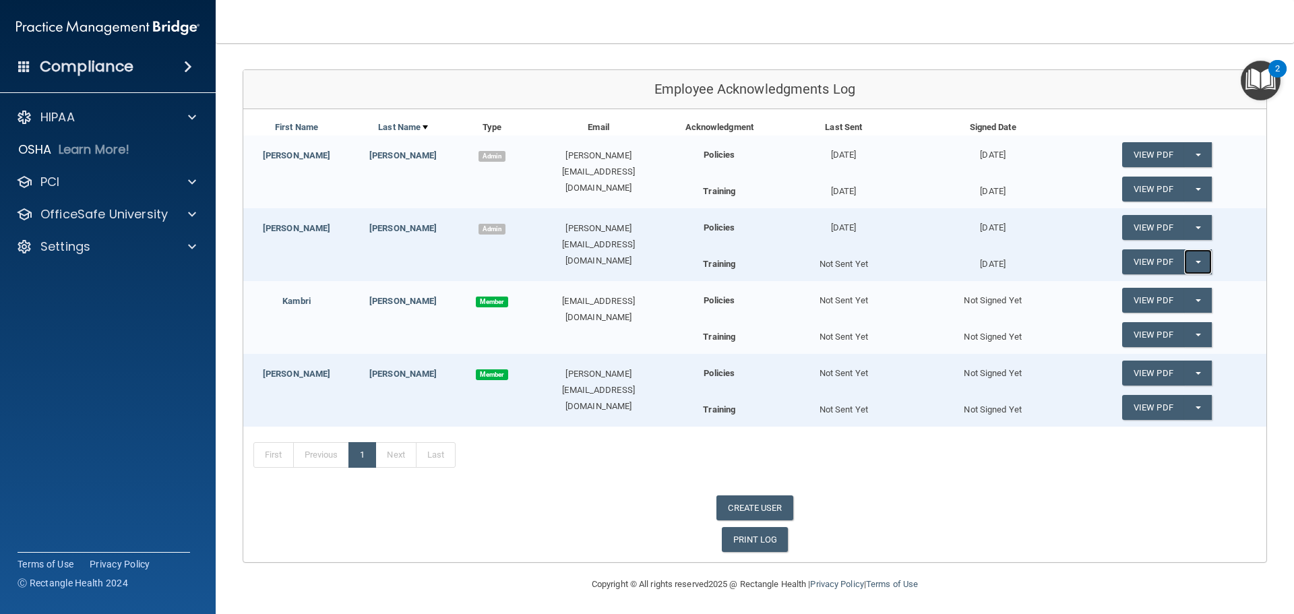
click at [1187, 257] on button "Split button!" at bounding box center [1198, 261] width 28 height 25
click at [1145, 292] on link "Update Acknowledgment" at bounding box center [1184, 289] width 124 height 20
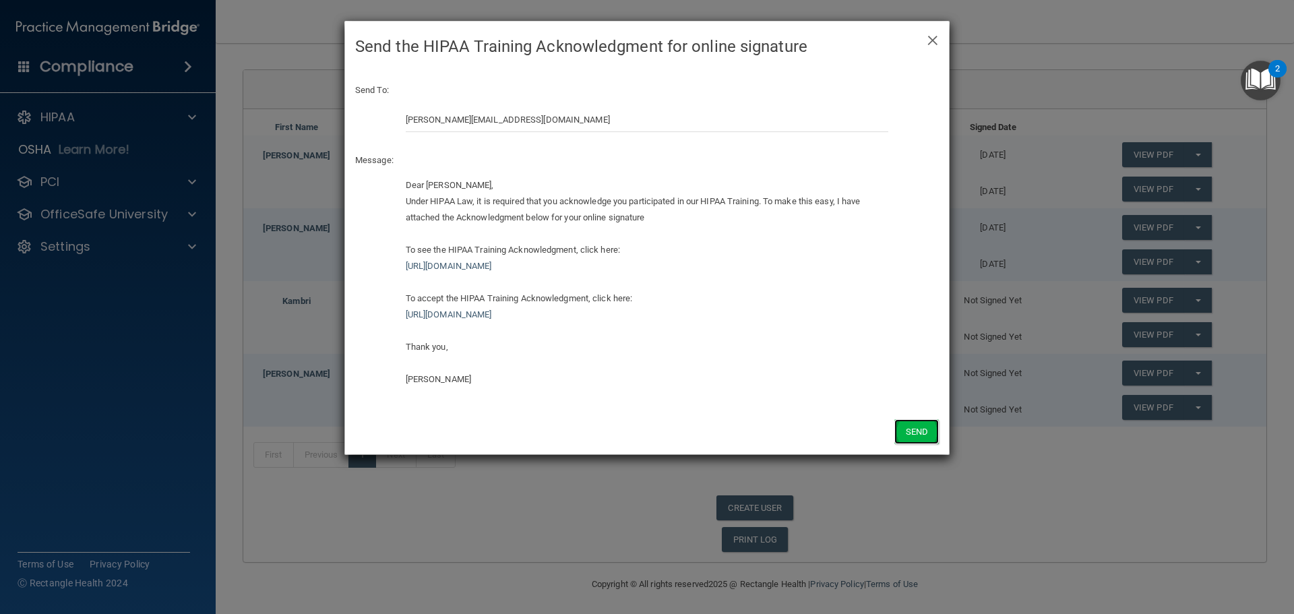
click at [907, 426] on button "Send" at bounding box center [916, 431] width 44 height 25
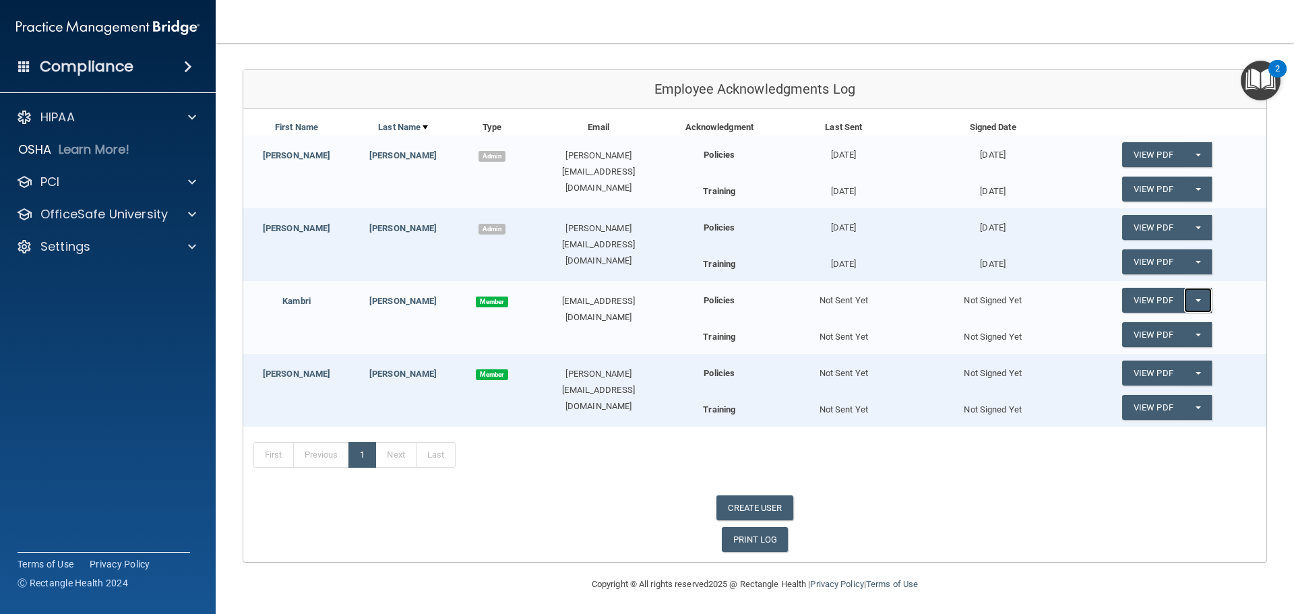
drag, startPoint x: 1197, startPoint y: 303, endPoint x: 1189, endPoint y: 305, distance: 9.0
click at [1195, 303] on button "Split button!" at bounding box center [1198, 300] width 28 height 25
click at [1148, 328] on link "Send Acknowledgment" at bounding box center [1180, 327] width 117 height 20
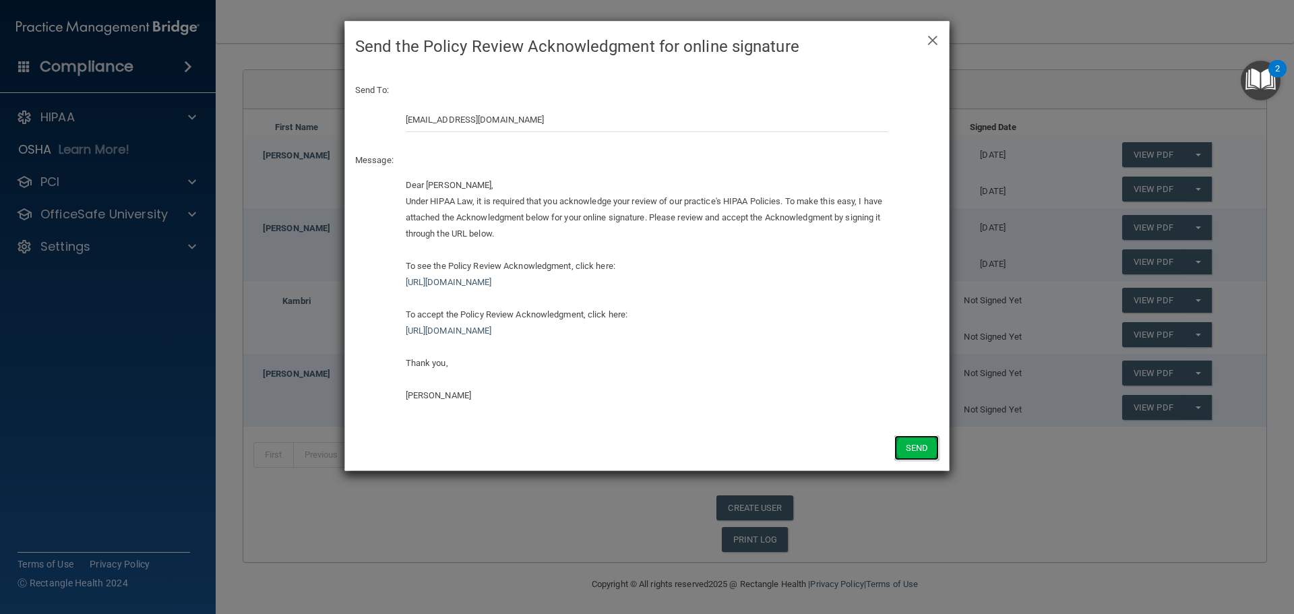
click at [908, 447] on button "Send" at bounding box center [916, 447] width 44 height 25
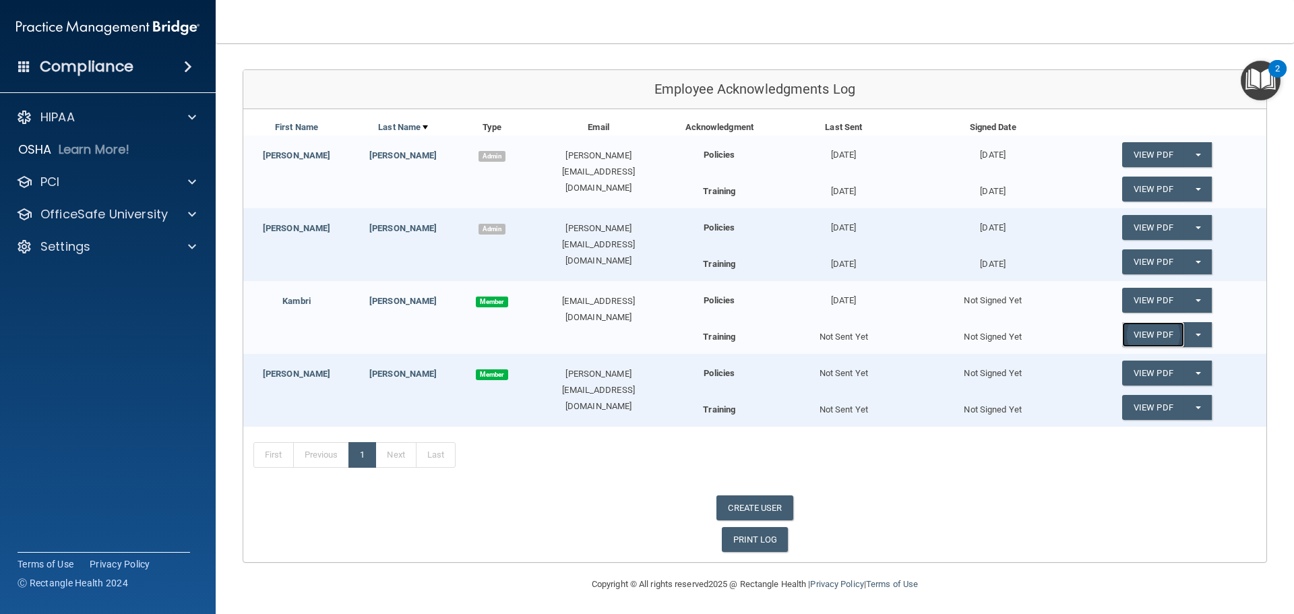
click at [1139, 335] on link "View PDF" at bounding box center [1153, 334] width 62 height 25
click at [1184, 334] on button "Split button!" at bounding box center [1198, 334] width 28 height 25
click at [1142, 363] on link "Send Acknowledgment PDF" at bounding box center [1189, 362] width 135 height 20
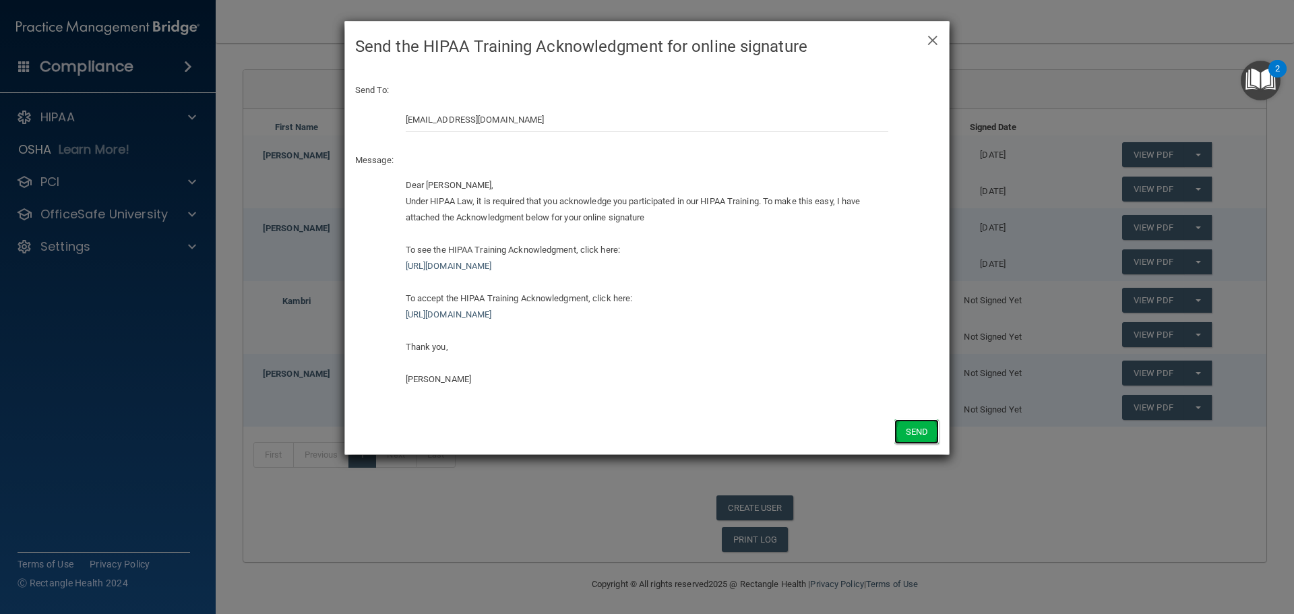
drag, startPoint x: 916, startPoint y: 428, endPoint x: 905, endPoint y: 435, distance: 13.1
click at [912, 430] on button "Send" at bounding box center [916, 431] width 44 height 25
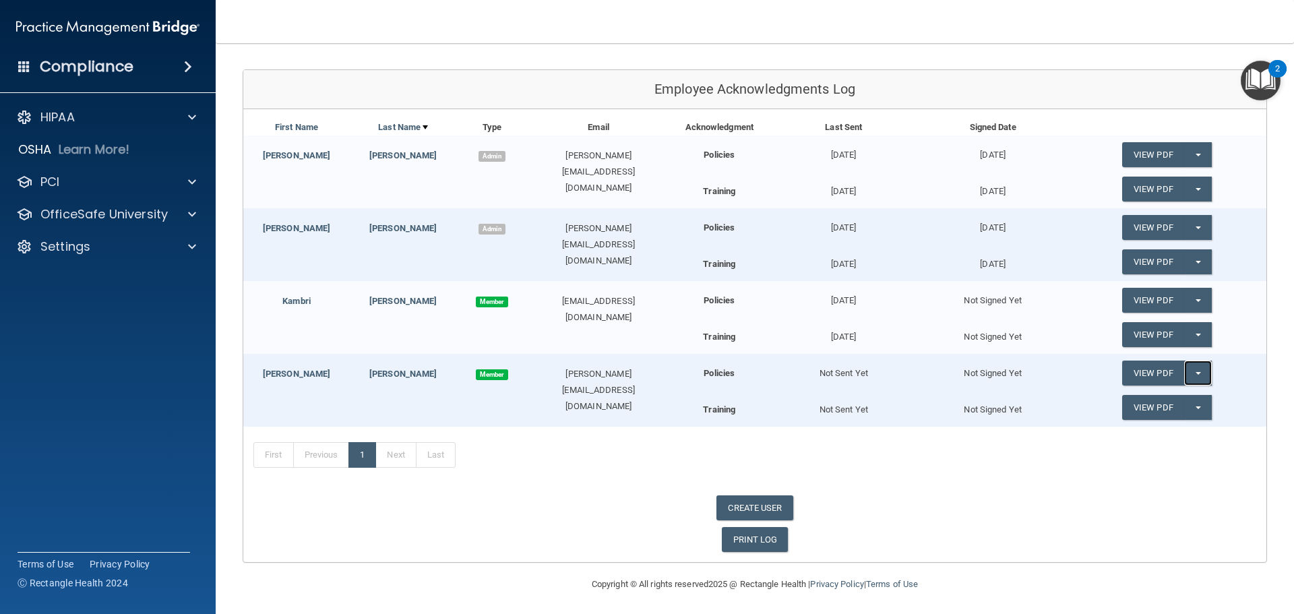
click at [1187, 371] on button "Split button!" at bounding box center [1198, 372] width 28 height 25
click at [1176, 398] on link "Send Acknowledgment" at bounding box center [1180, 400] width 117 height 20
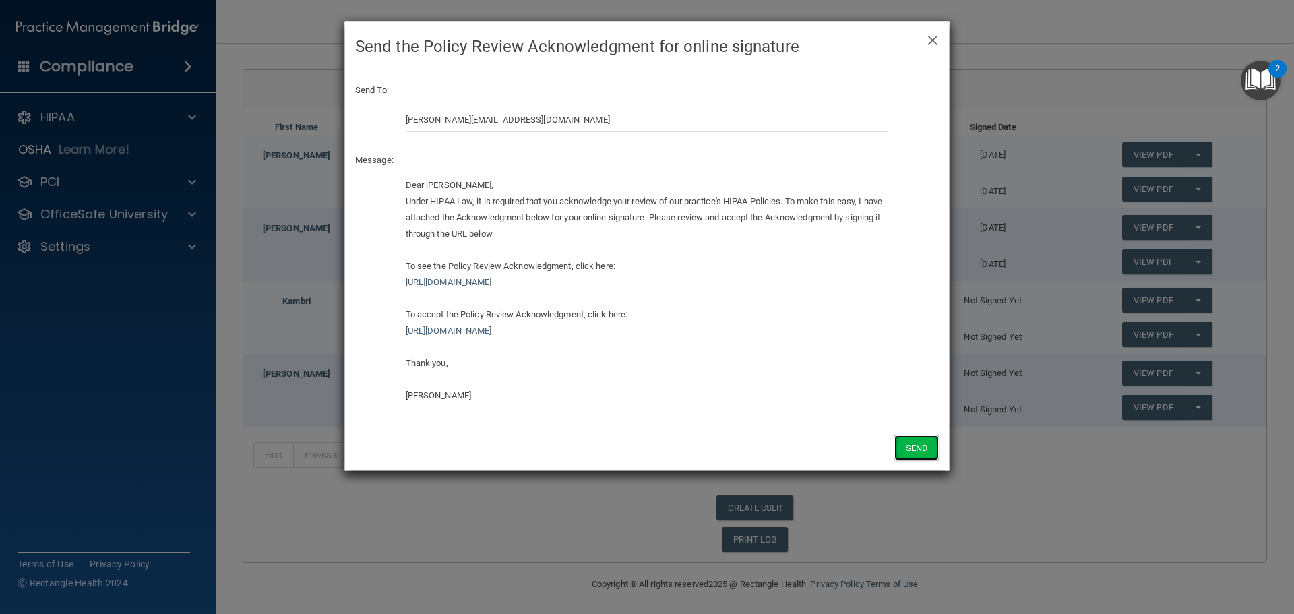
click at [935, 453] on button "Send" at bounding box center [916, 447] width 44 height 25
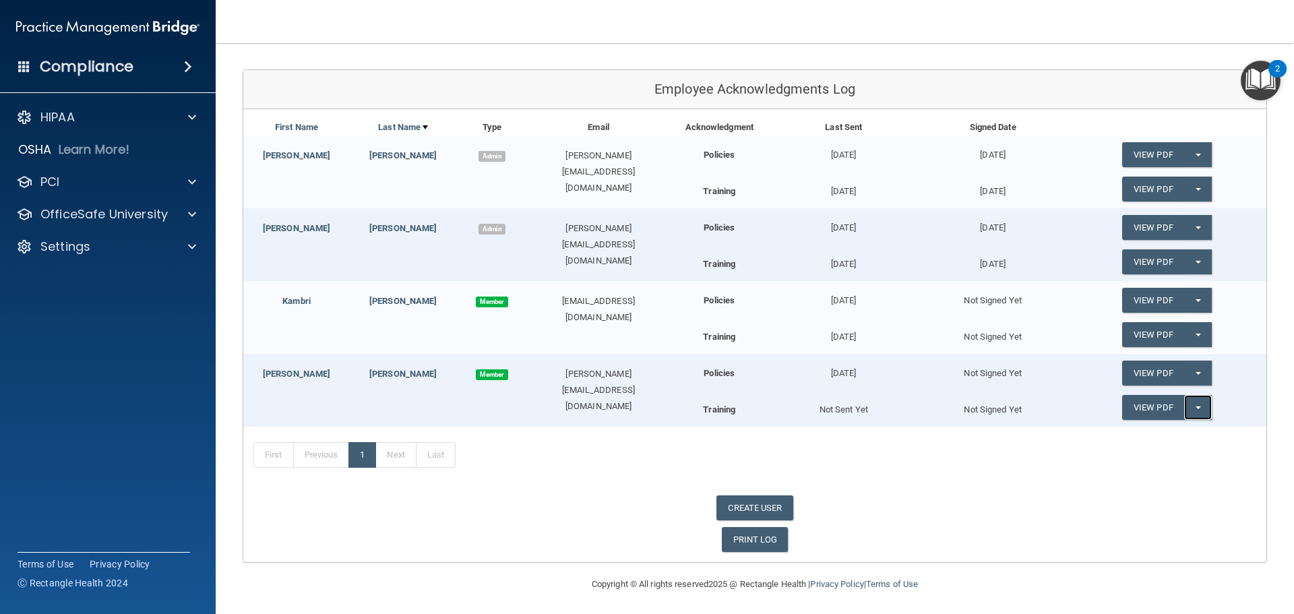
click at [1184, 409] on button "Split button!" at bounding box center [1198, 407] width 28 height 25
click at [1140, 429] on link "Send Acknowledgment PDF" at bounding box center [1189, 435] width 135 height 20
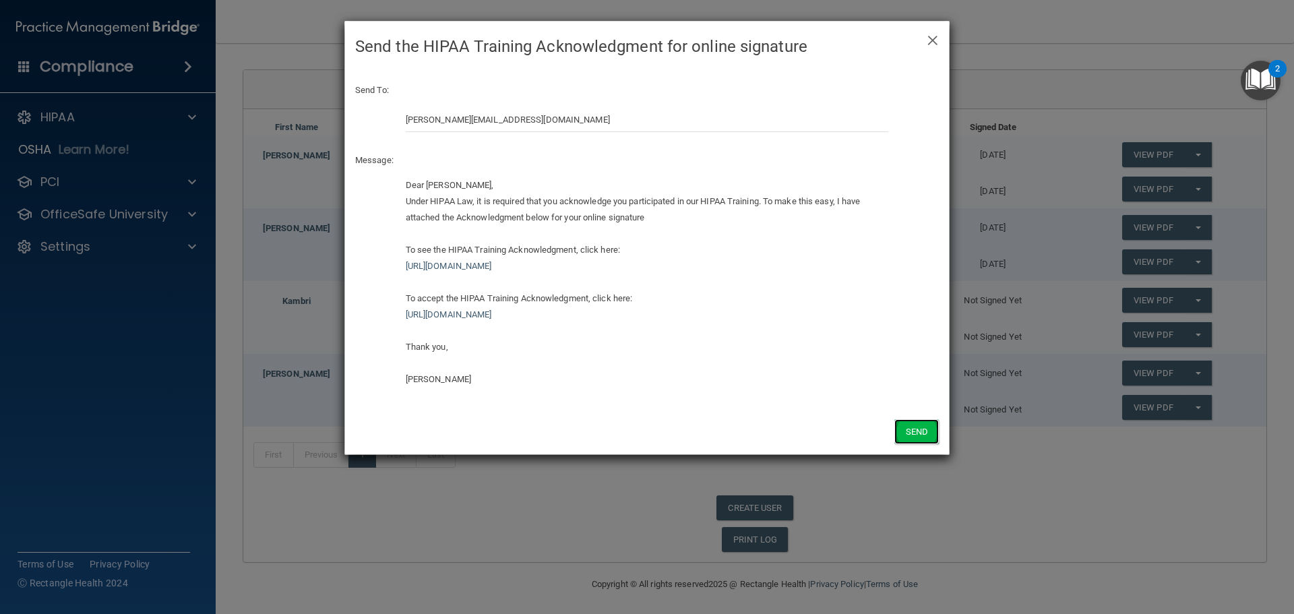
click at [909, 434] on button "Send" at bounding box center [916, 431] width 44 height 25
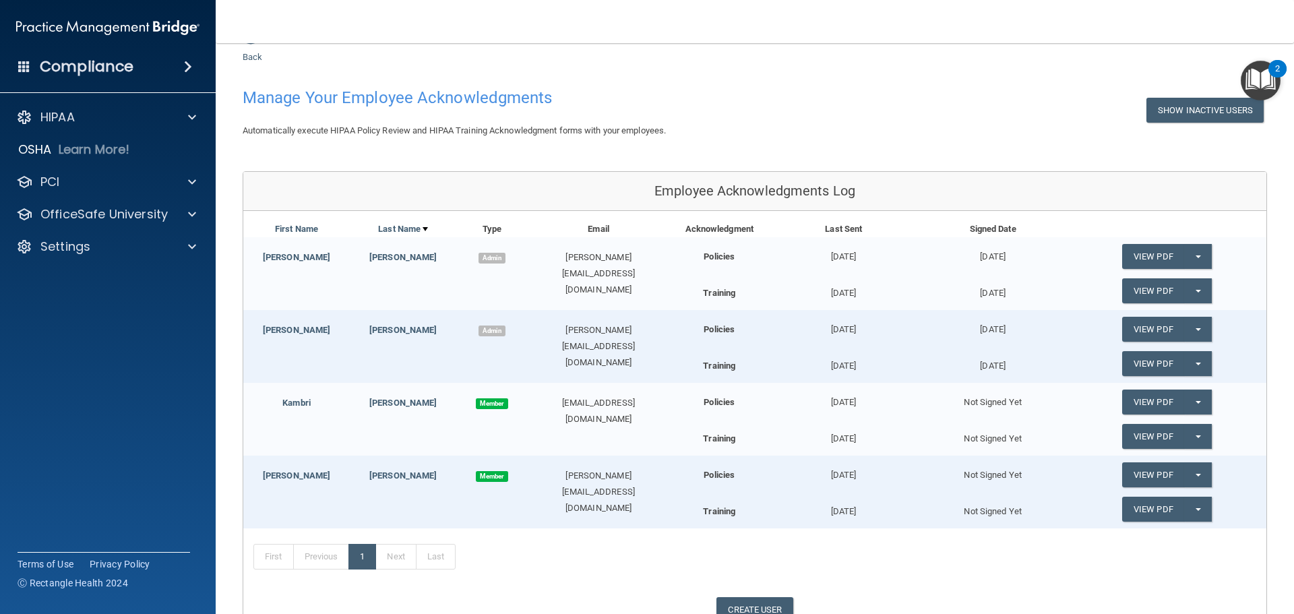
scroll to position [0, 0]
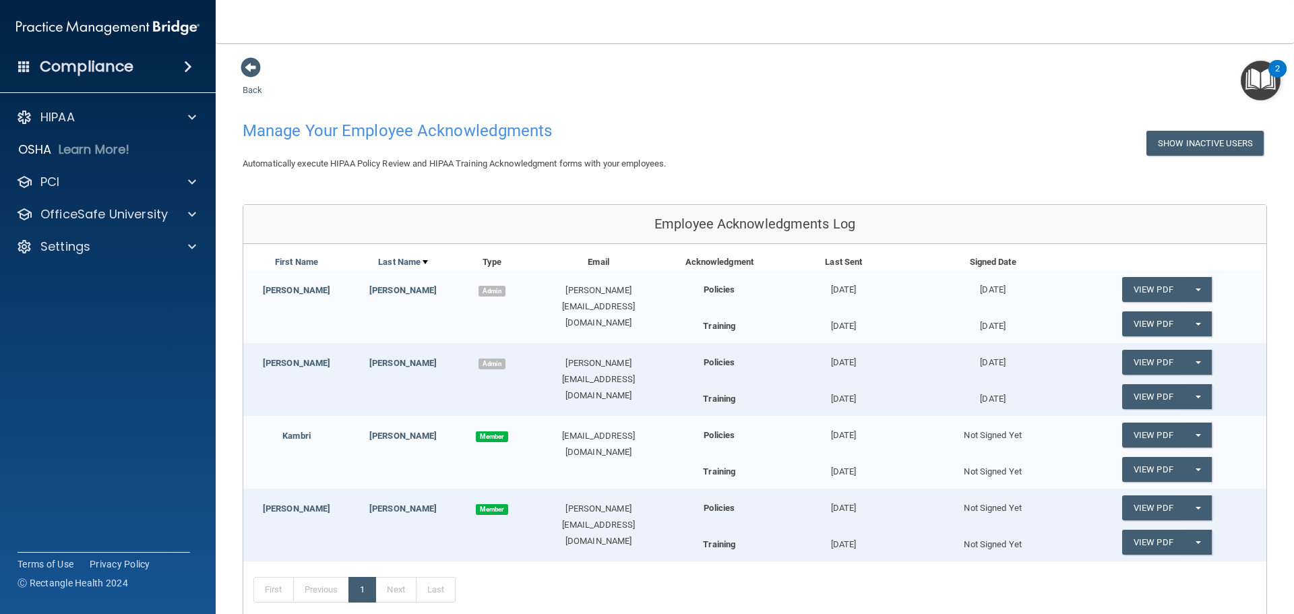
click at [67, 102] on div "HIPAA Documents and Policies Report an Incident Business Associates Emergency P…" at bounding box center [108, 184] width 216 height 172
click at [82, 121] on div "HIPAA" at bounding box center [89, 117] width 167 height 16
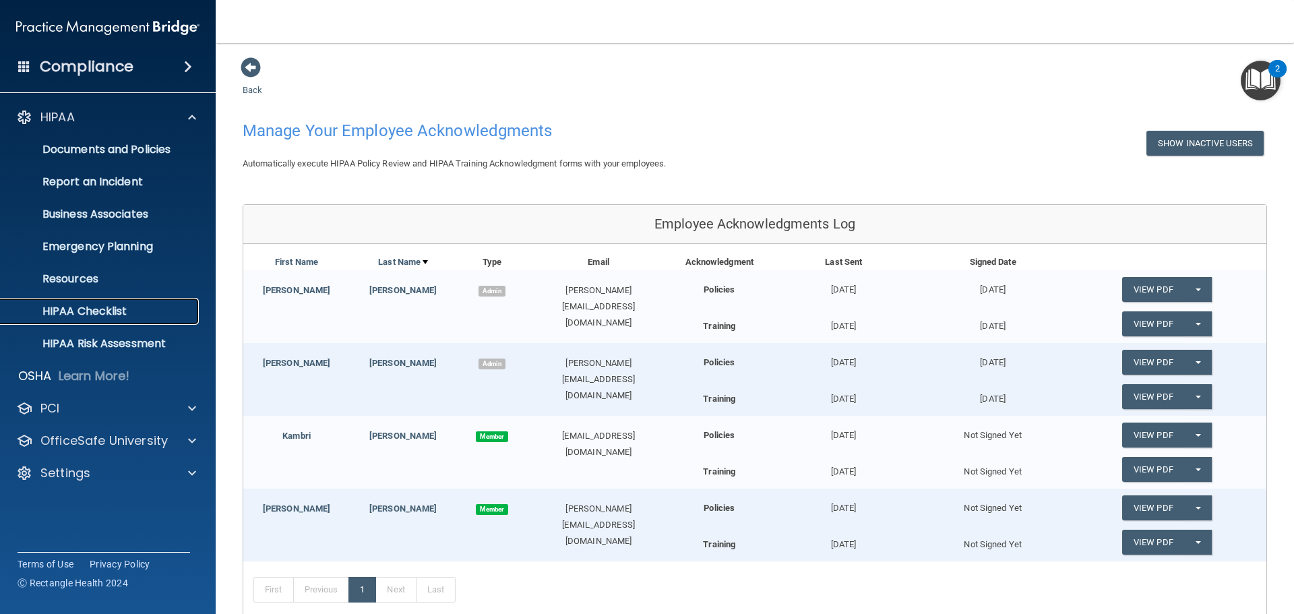
click at [112, 311] on p "HIPAA Checklist" at bounding box center [101, 311] width 184 height 13
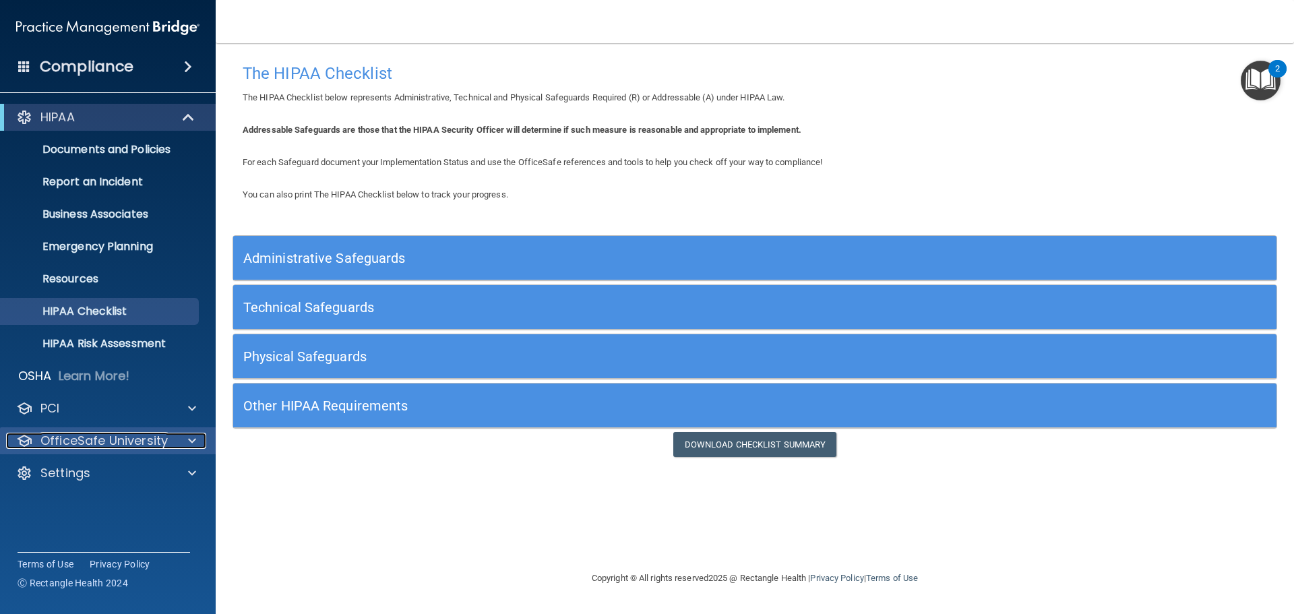
click at [181, 435] on div at bounding box center [190, 441] width 34 height 16
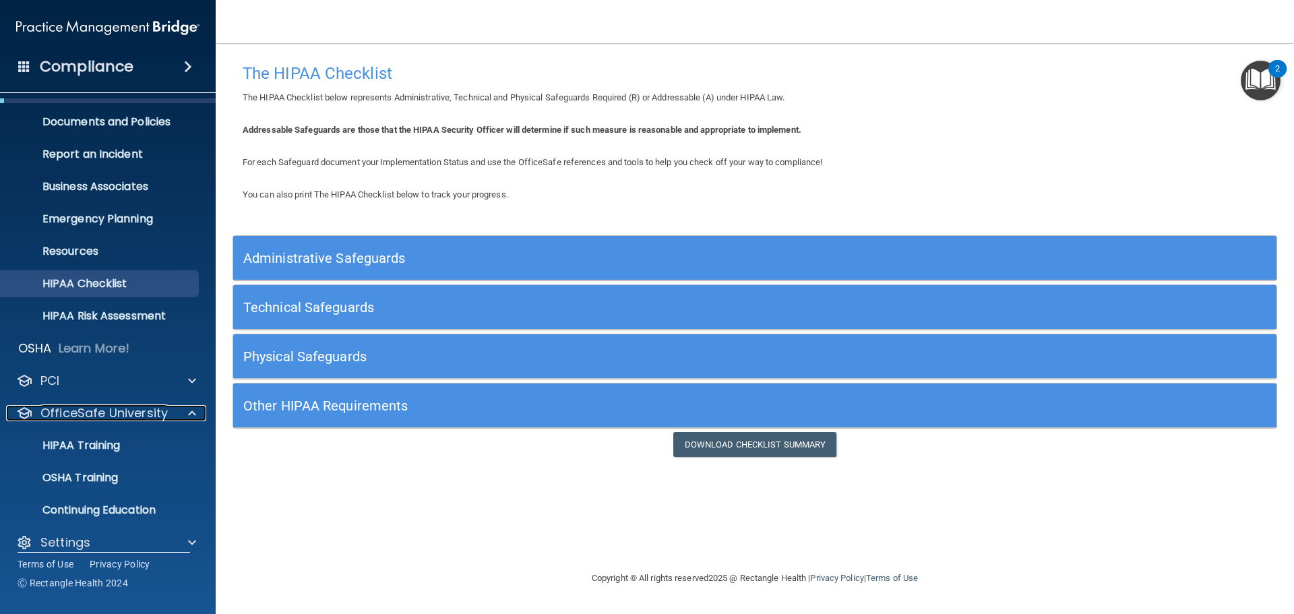
scroll to position [42, 0]
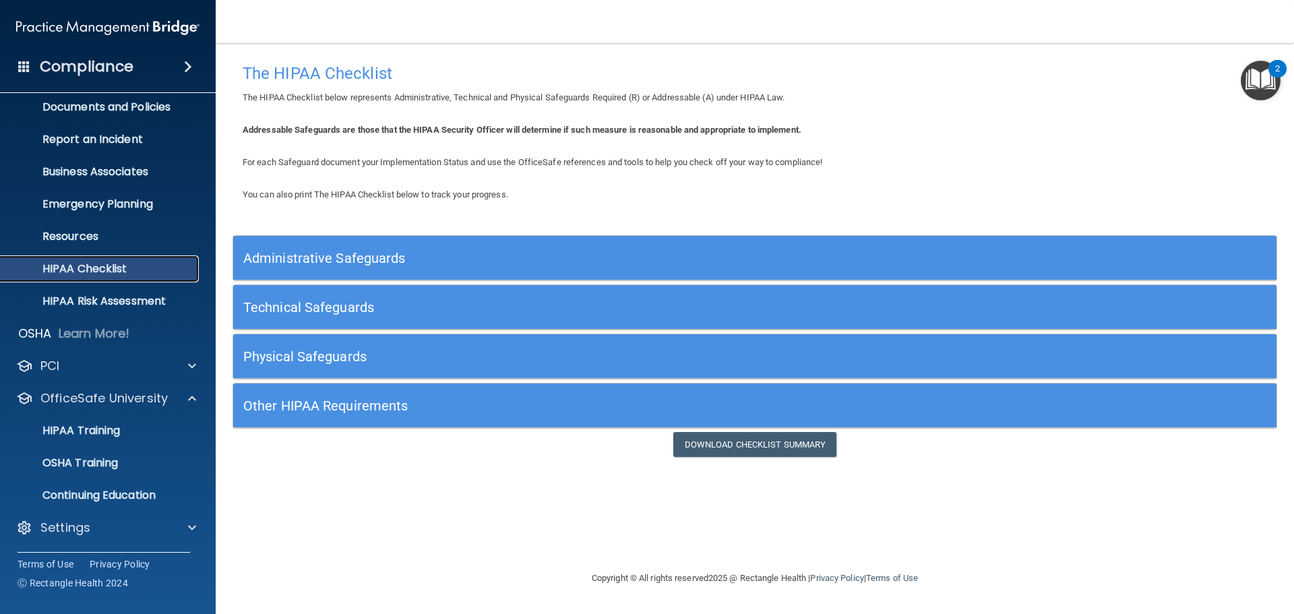
click at [106, 265] on p "HIPAA Checklist" at bounding box center [101, 268] width 184 height 13
click at [100, 239] on p "Resources" at bounding box center [101, 236] width 184 height 13
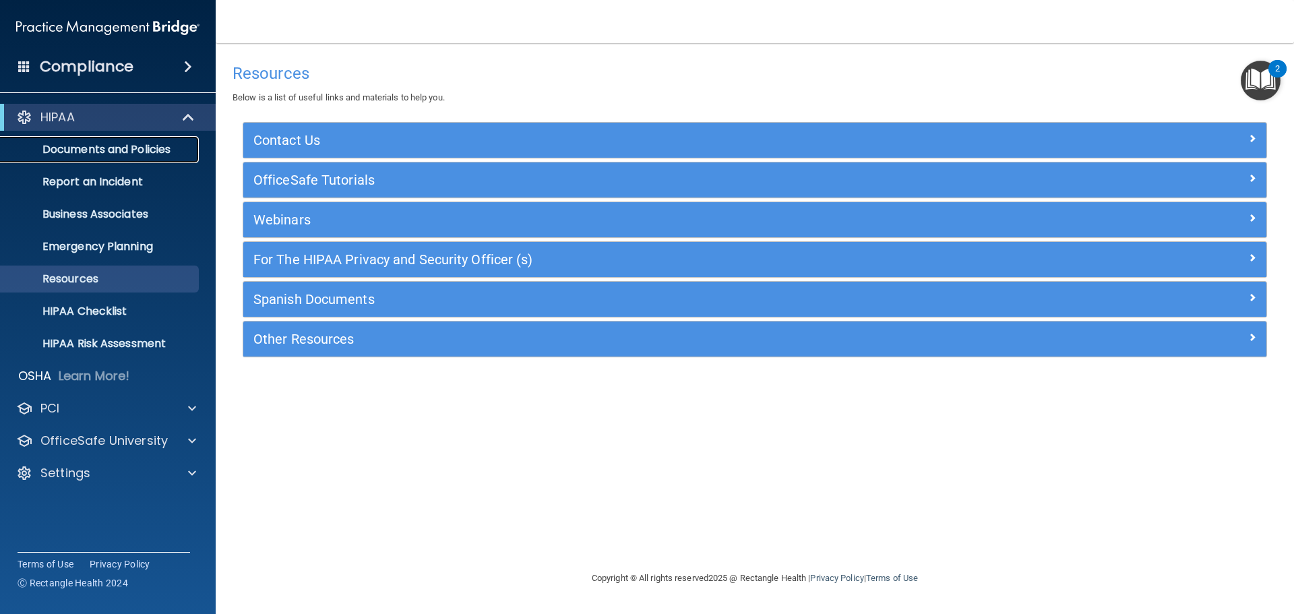
click at [115, 153] on p "Documents and Policies" at bounding box center [101, 149] width 184 height 13
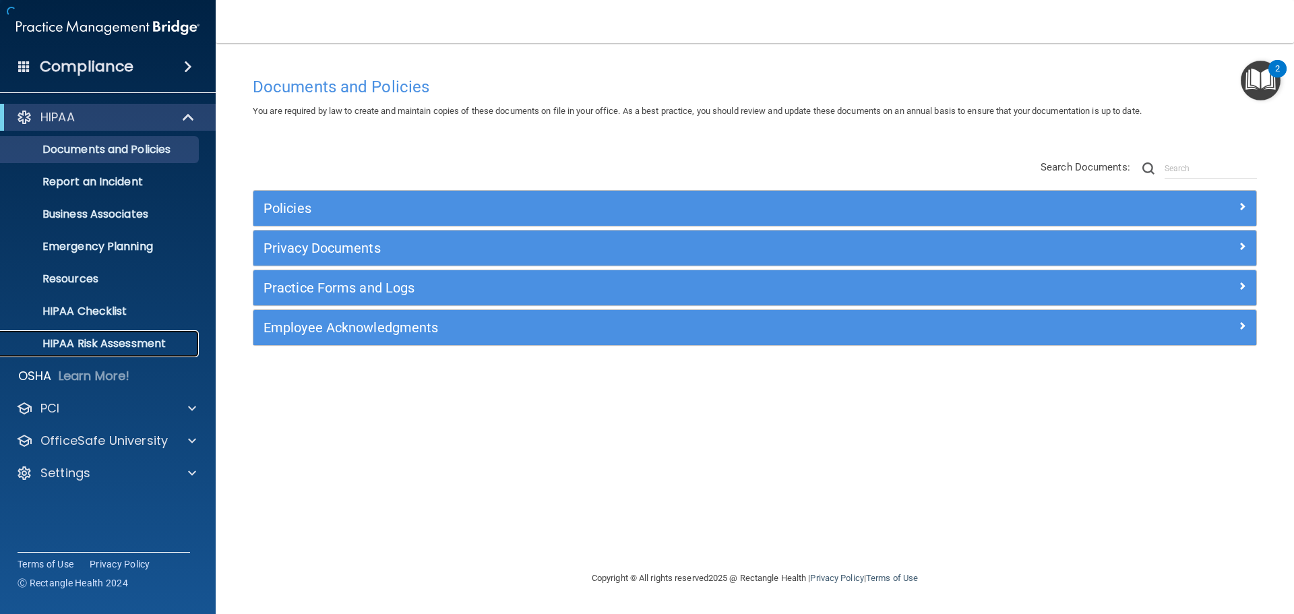
click at [115, 341] on p "HIPAA Risk Assessment" at bounding box center [101, 343] width 184 height 13
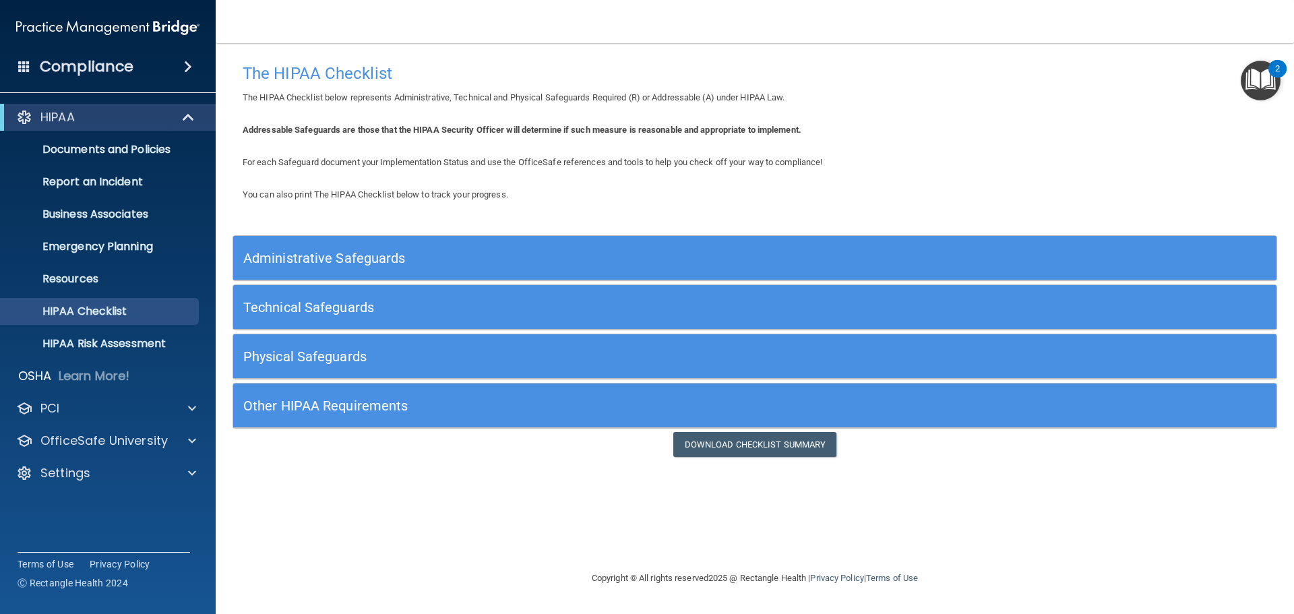
click at [336, 404] on h5 "Other HIPAA Requirements" at bounding box center [624, 405] width 762 height 15
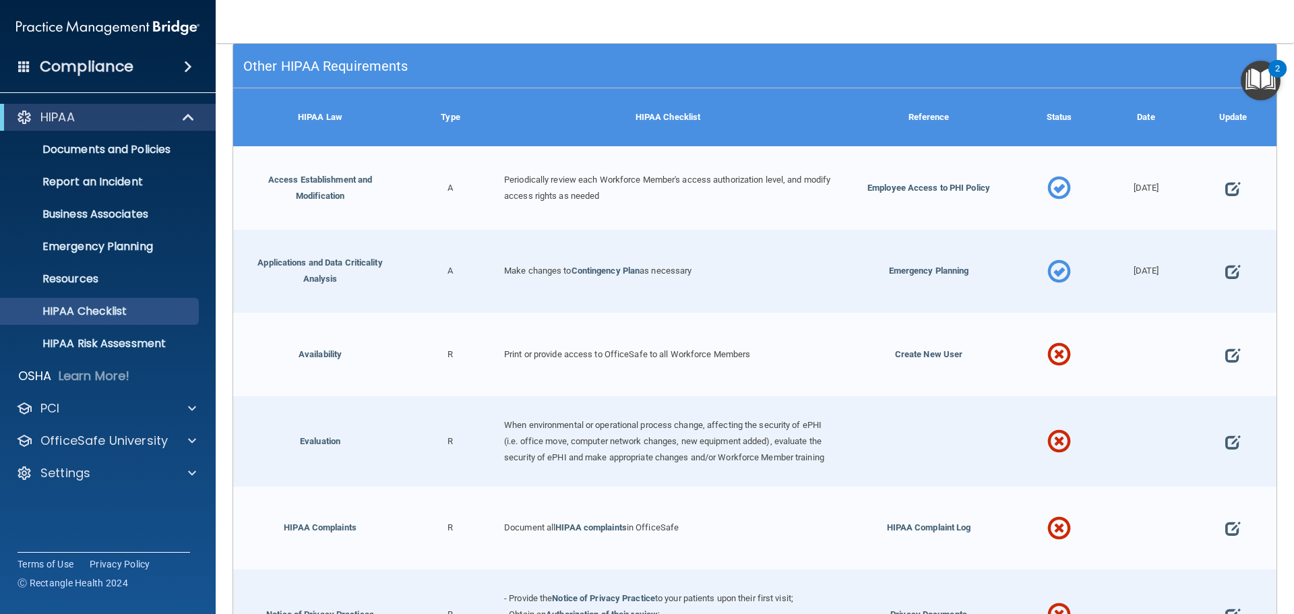
scroll to position [404, 0]
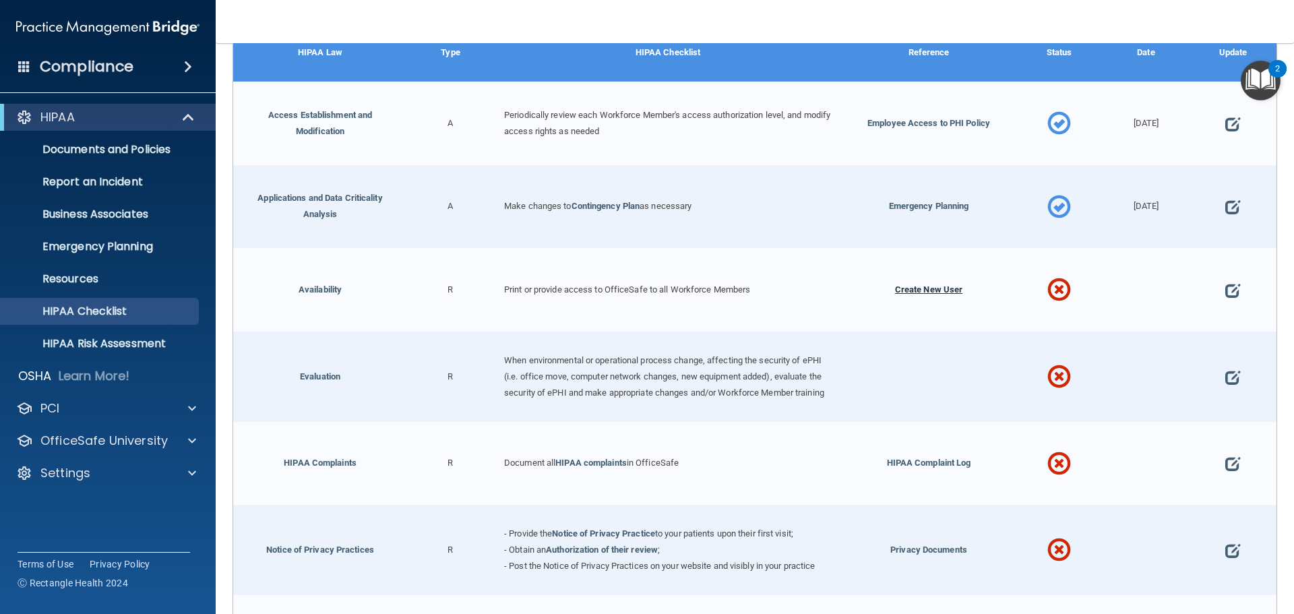
click at [914, 287] on span "Create New User" at bounding box center [929, 289] width 68 height 10
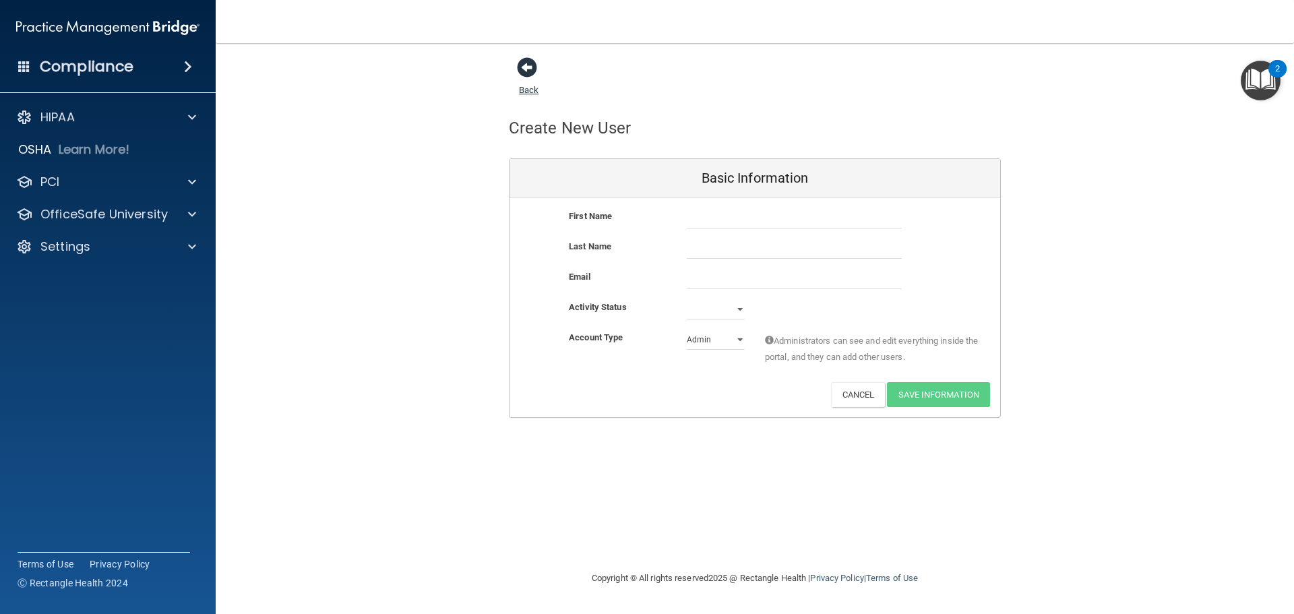
click at [522, 74] on span at bounding box center [527, 67] width 20 height 20
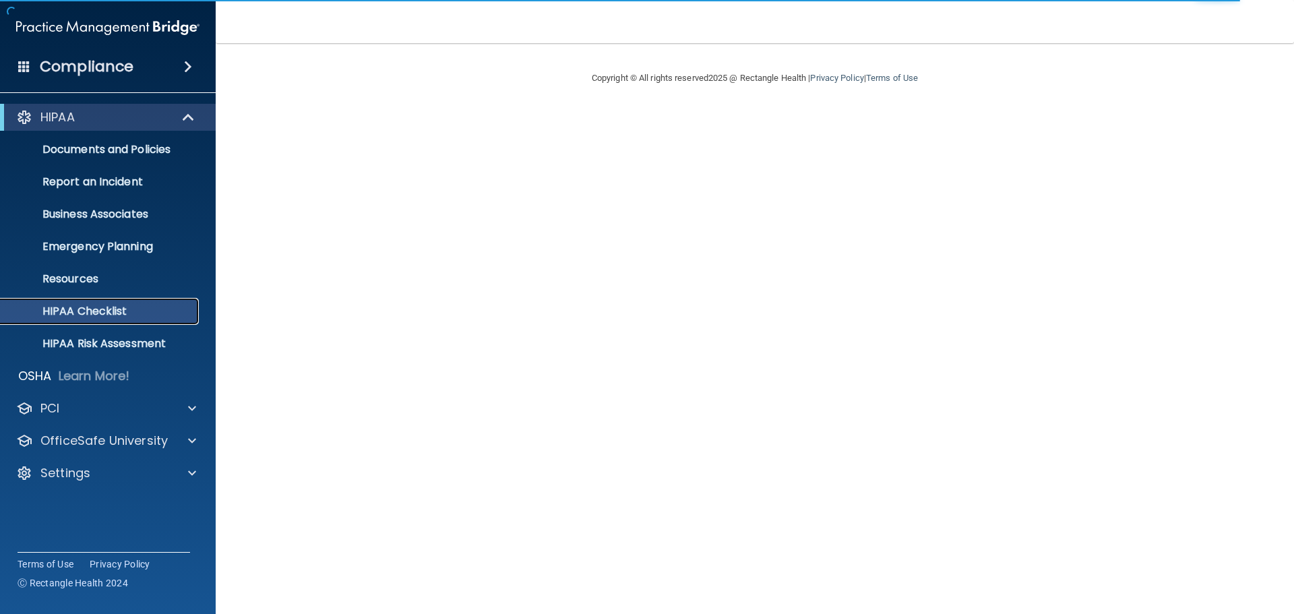
drag, startPoint x: 99, startPoint y: 315, endPoint x: 150, endPoint y: 325, distance: 51.5
click at [99, 315] on p "HIPAA Checklist" at bounding box center [101, 311] width 184 height 13
click at [113, 145] on p "Documents and Policies" at bounding box center [101, 149] width 184 height 13
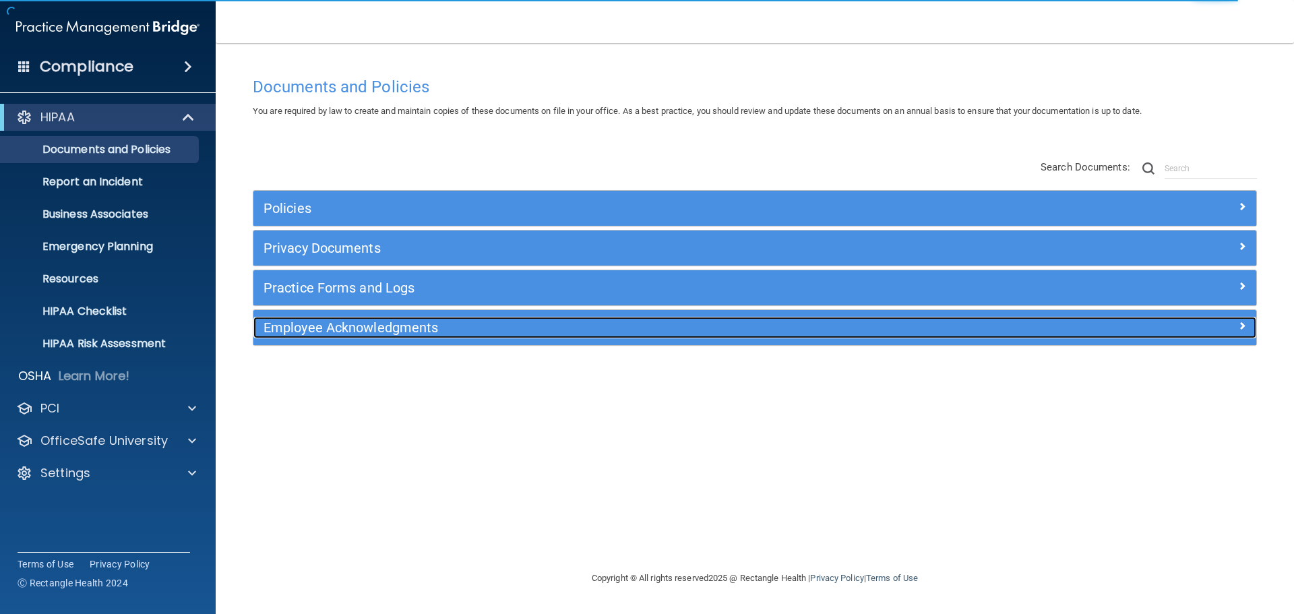
click at [371, 332] on h5 "Employee Acknowledgments" at bounding box center [629, 327] width 732 height 15
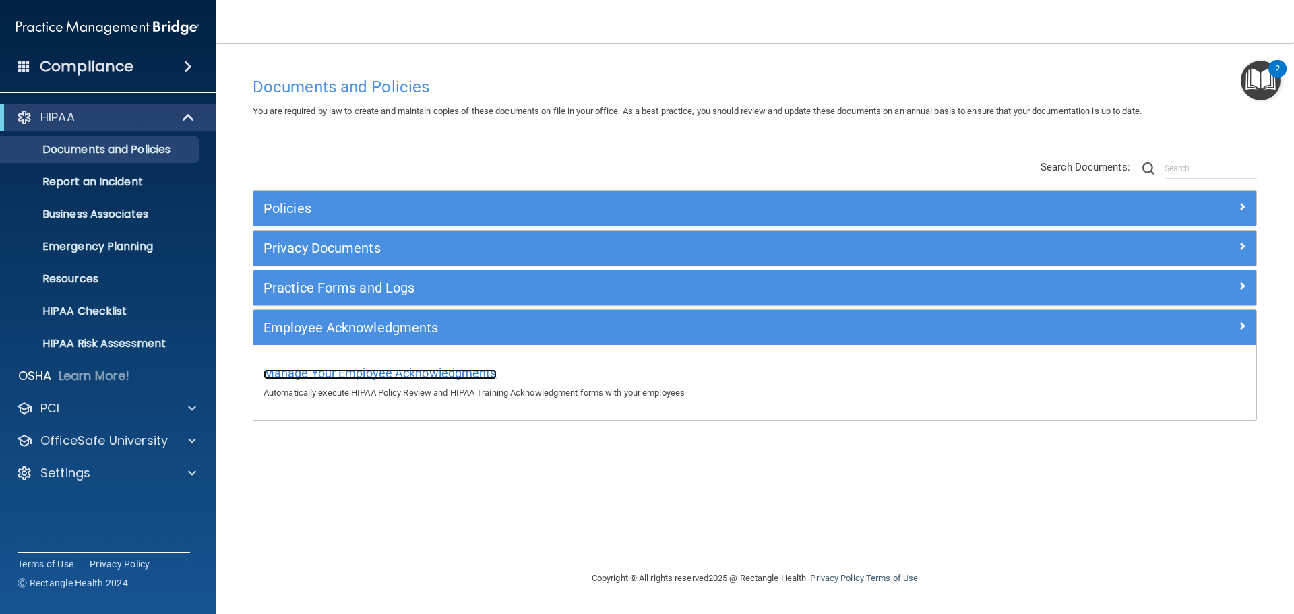
click at [365, 374] on span "Manage Your Employee Acknowledgments" at bounding box center [379, 373] width 233 height 14
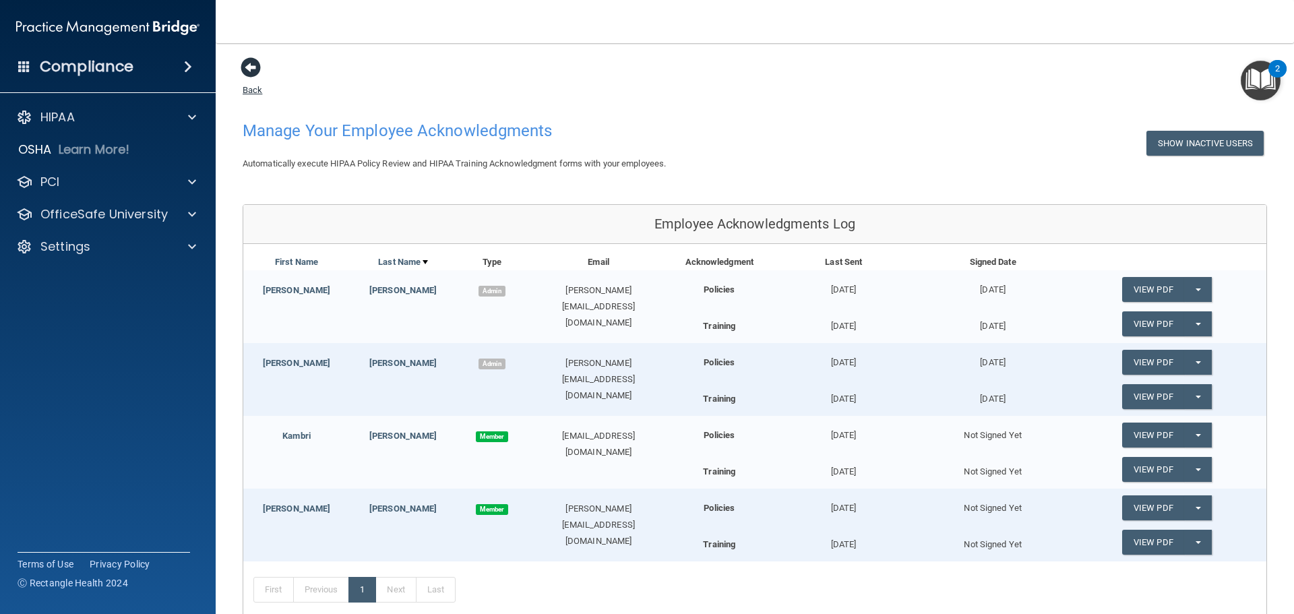
click at [250, 71] on span at bounding box center [251, 67] width 20 height 20
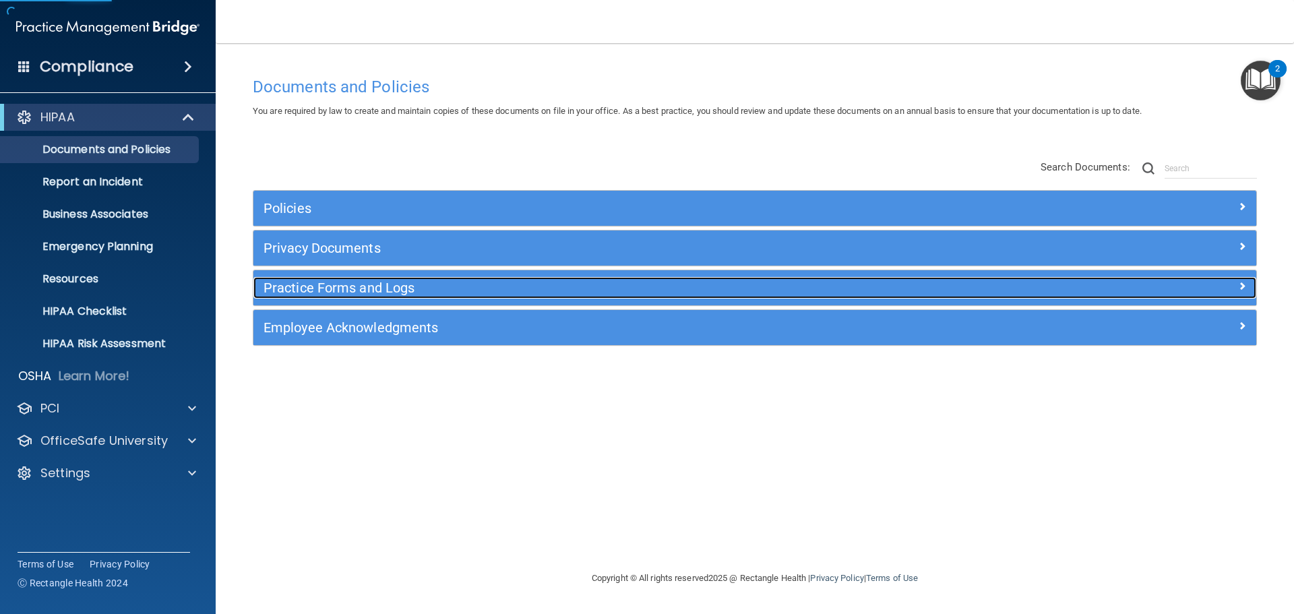
click at [379, 291] on h5 "Practice Forms and Logs" at bounding box center [629, 287] width 732 height 15
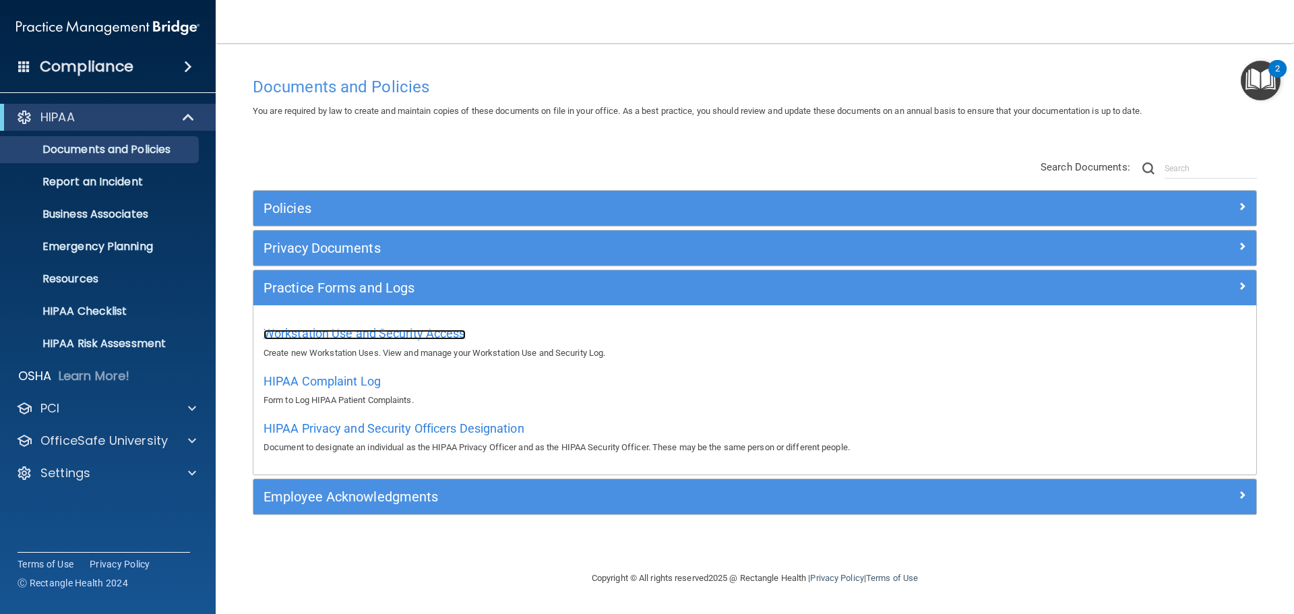
click at [354, 336] on span "Workstation Use and Security Access" at bounding box center [364, 333] width 202 height 14
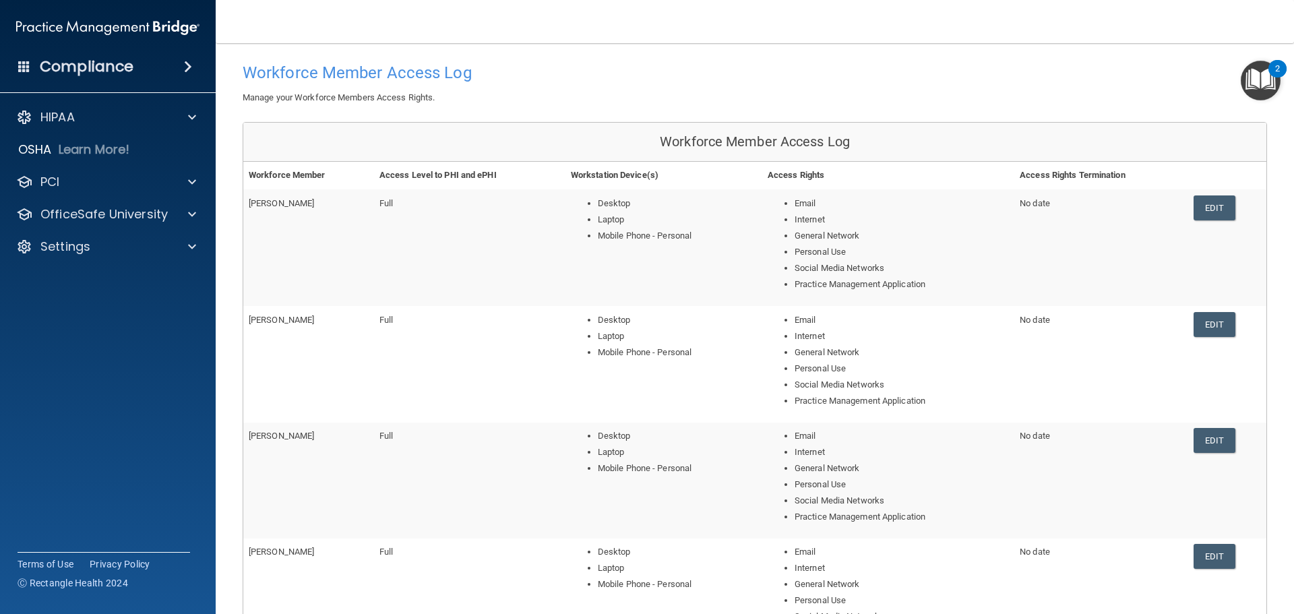
scroll to position [135, 0]
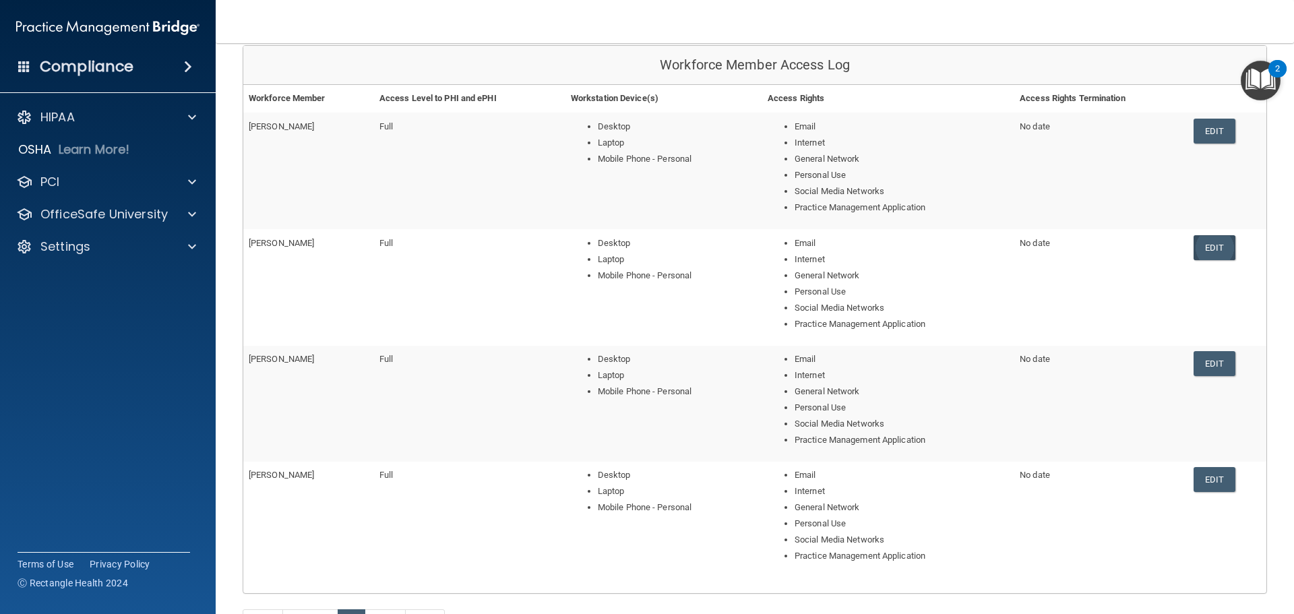
click at [1212, 249] on link "Edit" at bounding box center [1213, 247] width 41 height 25
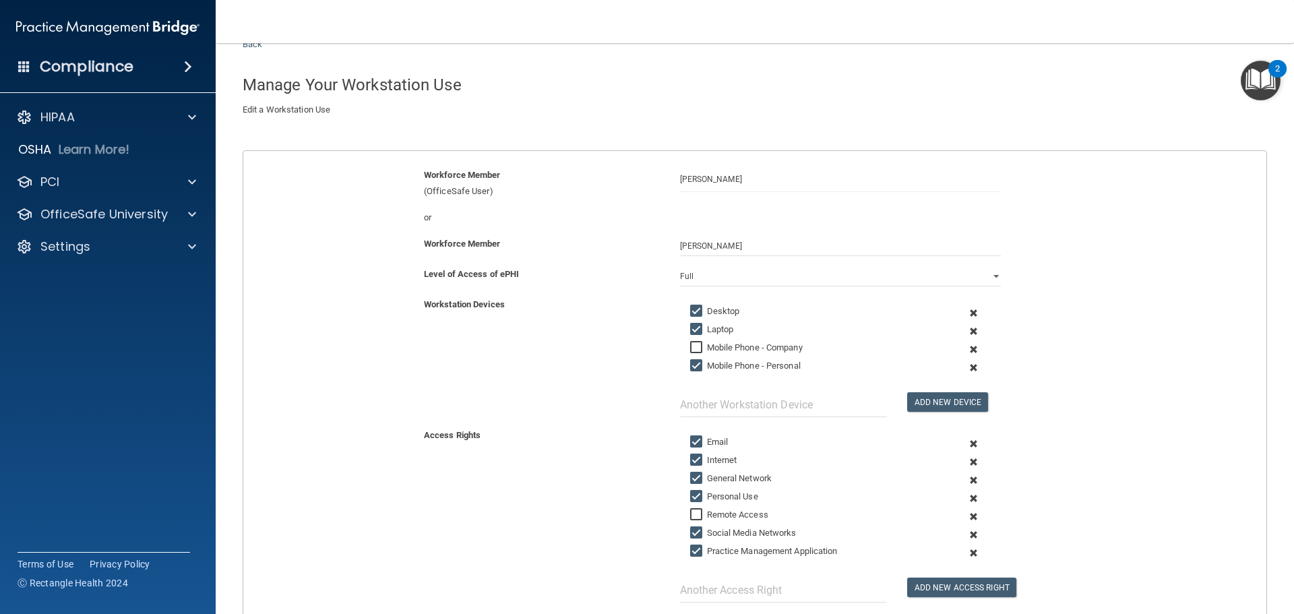
scroll to position [38, 0]
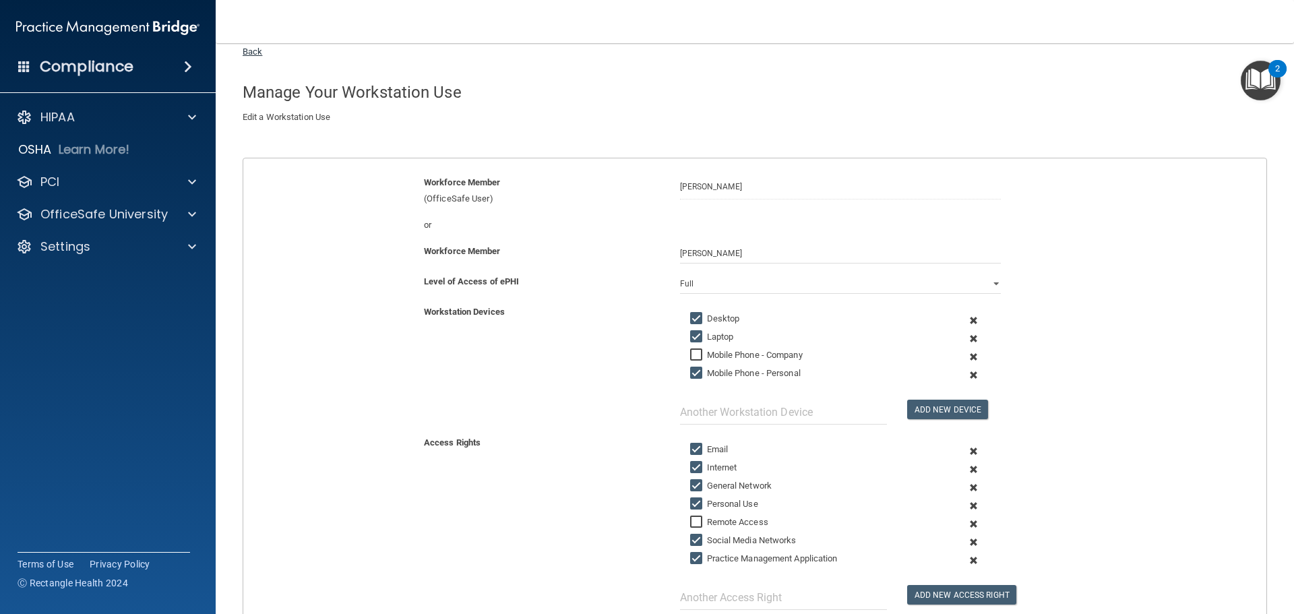
click at [250, 49] on link "Back" at bounding box center [253, 43] width 20 height 26
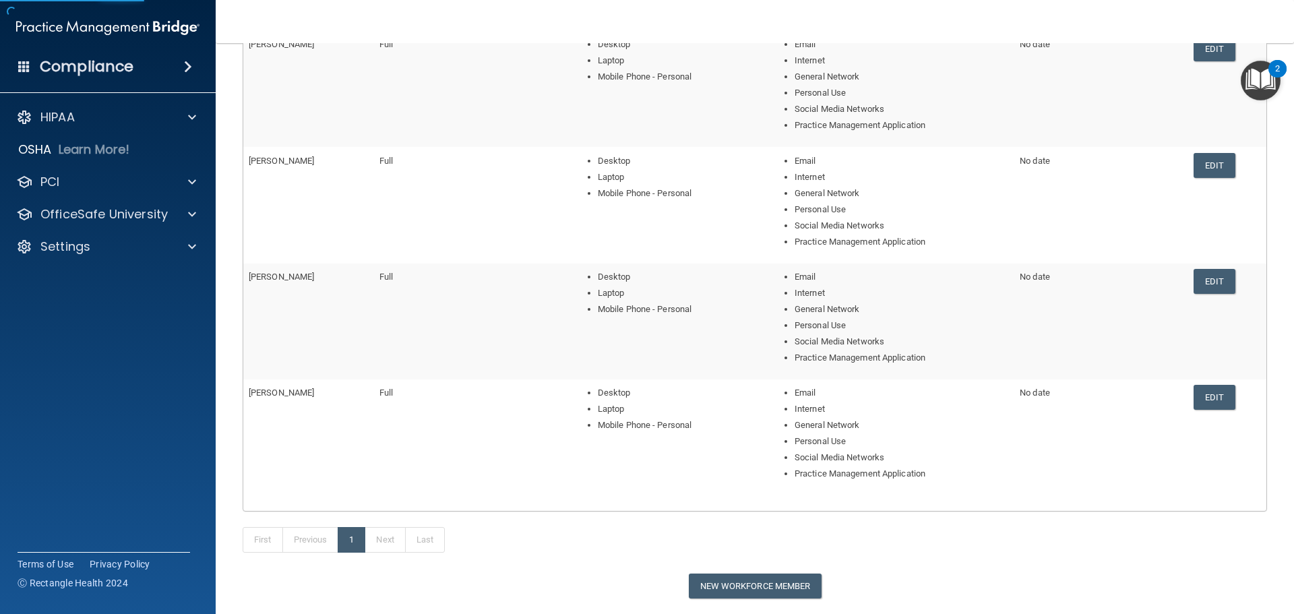
scroll to position [241, 0]
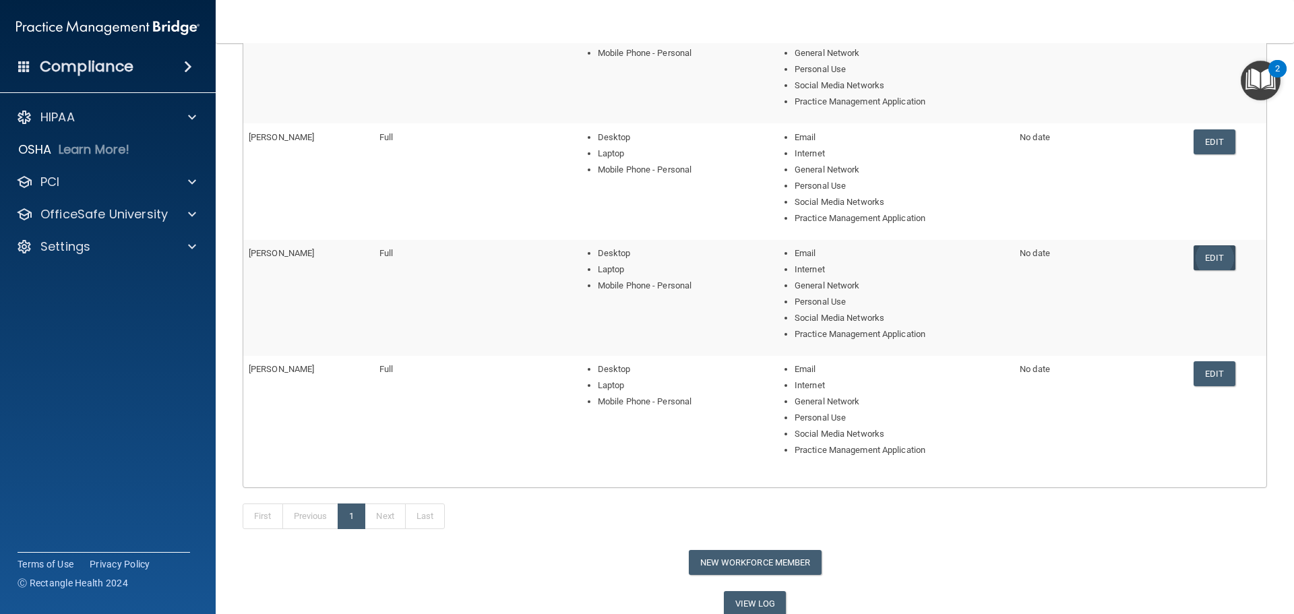
click at [1203, 257] on link "Edit" at bounding box center [1213, 257] width 41 height 25
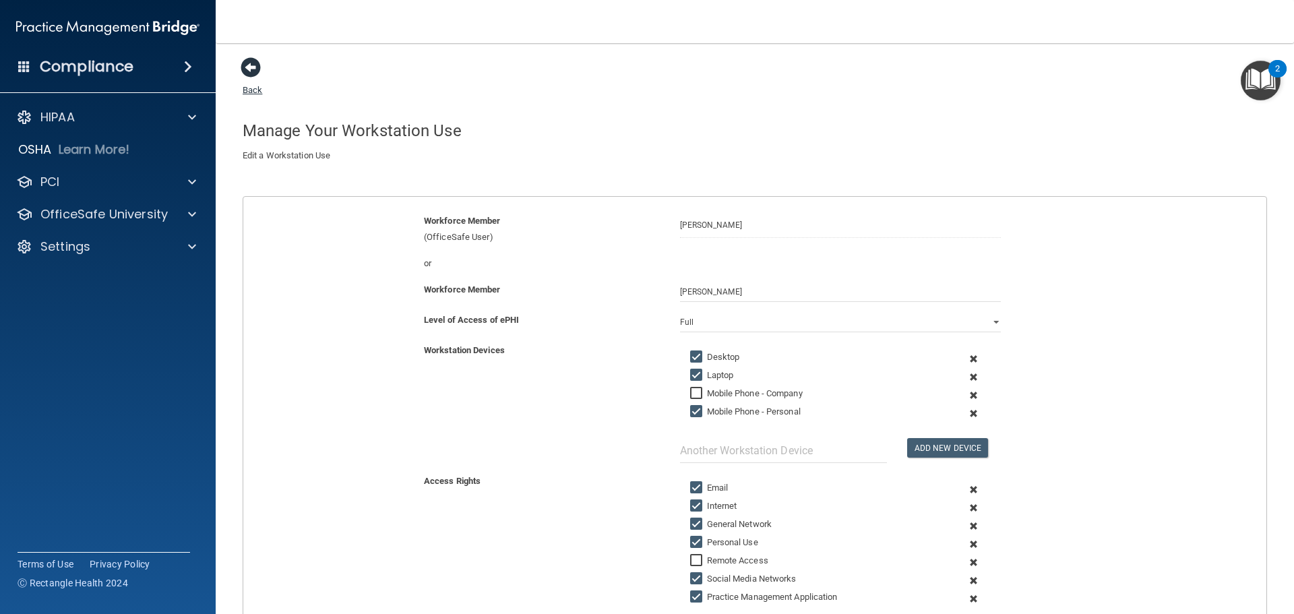
click at [250, 75] on span at bounding box center [251, 67] width 20 height 20
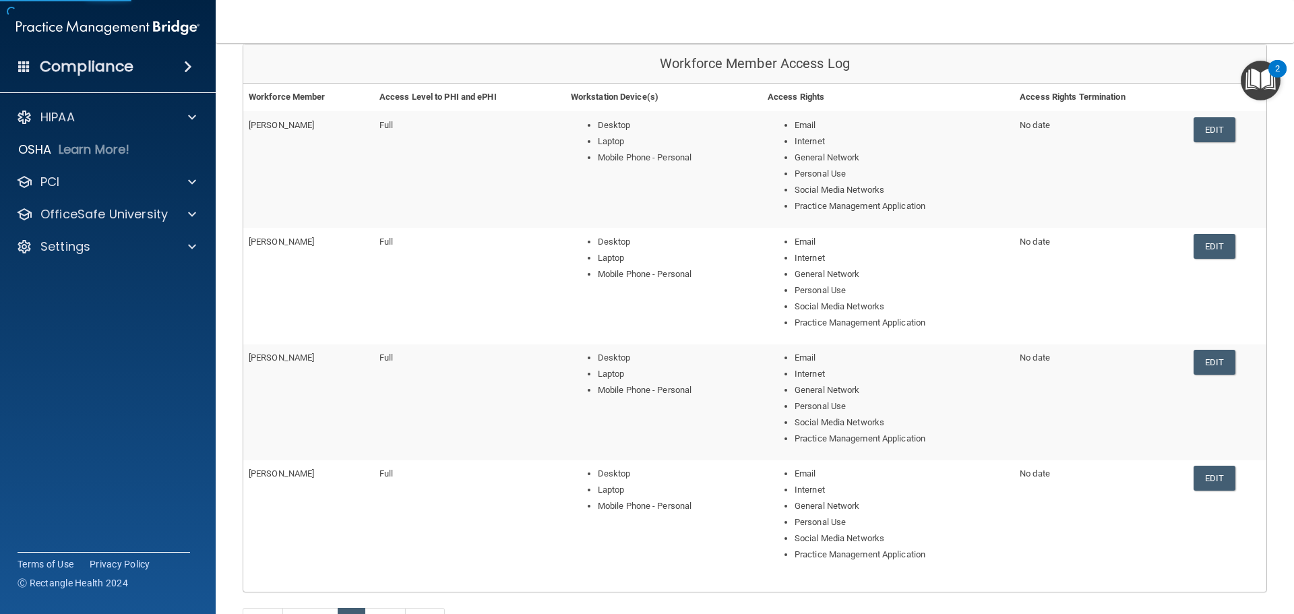
scroll to position [270, 0]
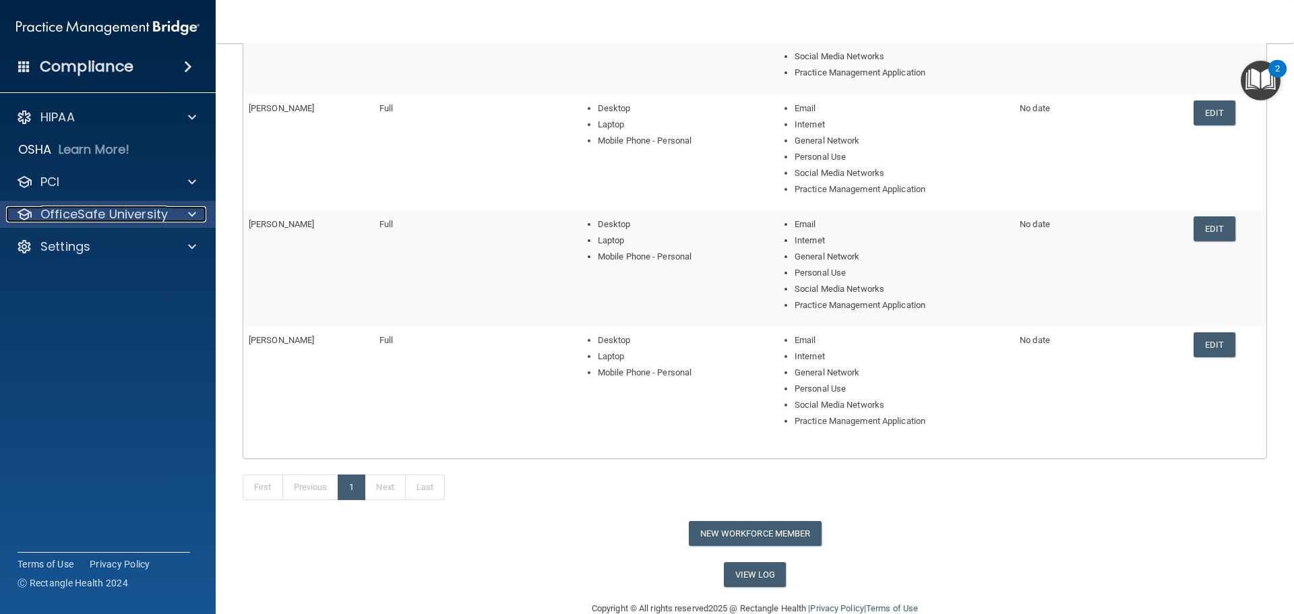
click at [150, 214] on p "OfficeSafe University" at bounding box center [103, 214] width 127 height 16
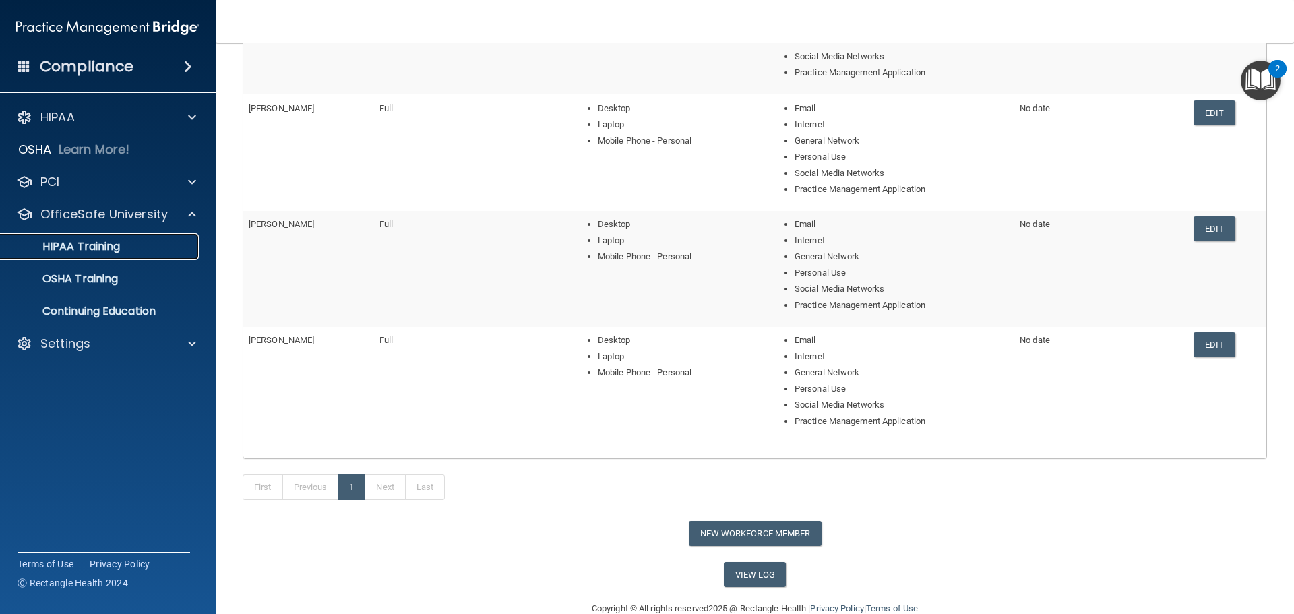
click at [100, 251] on p "HIPAA Training" at bounding box center [64, 246] width 111 height 13
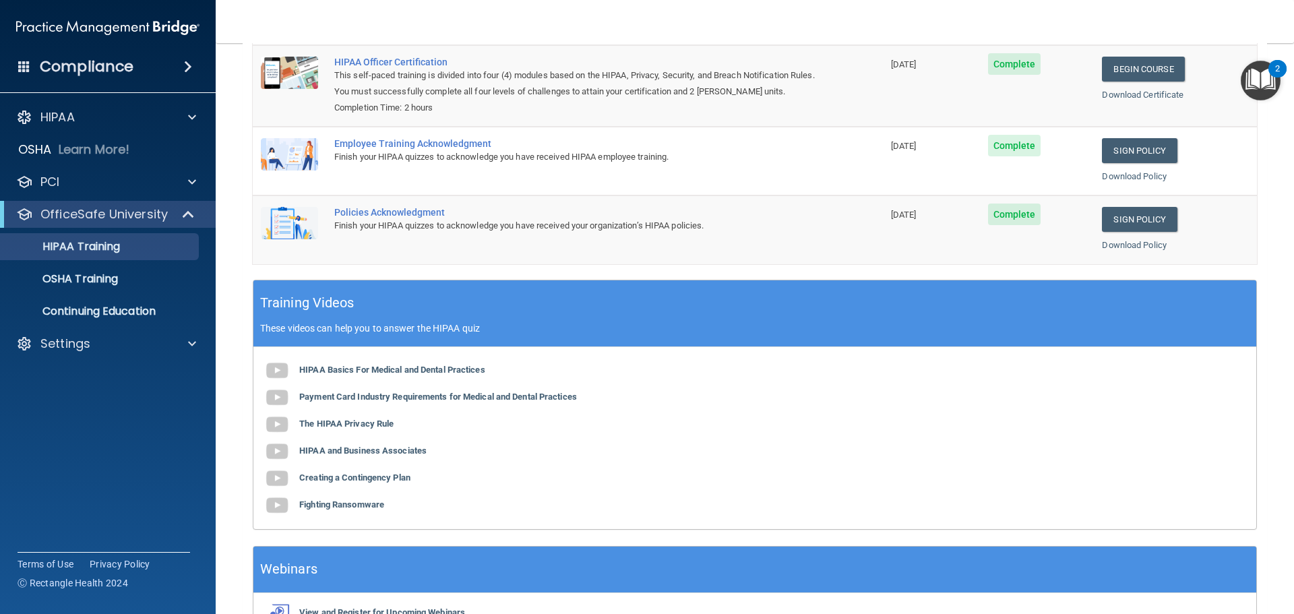
scroll to position [277, 0]
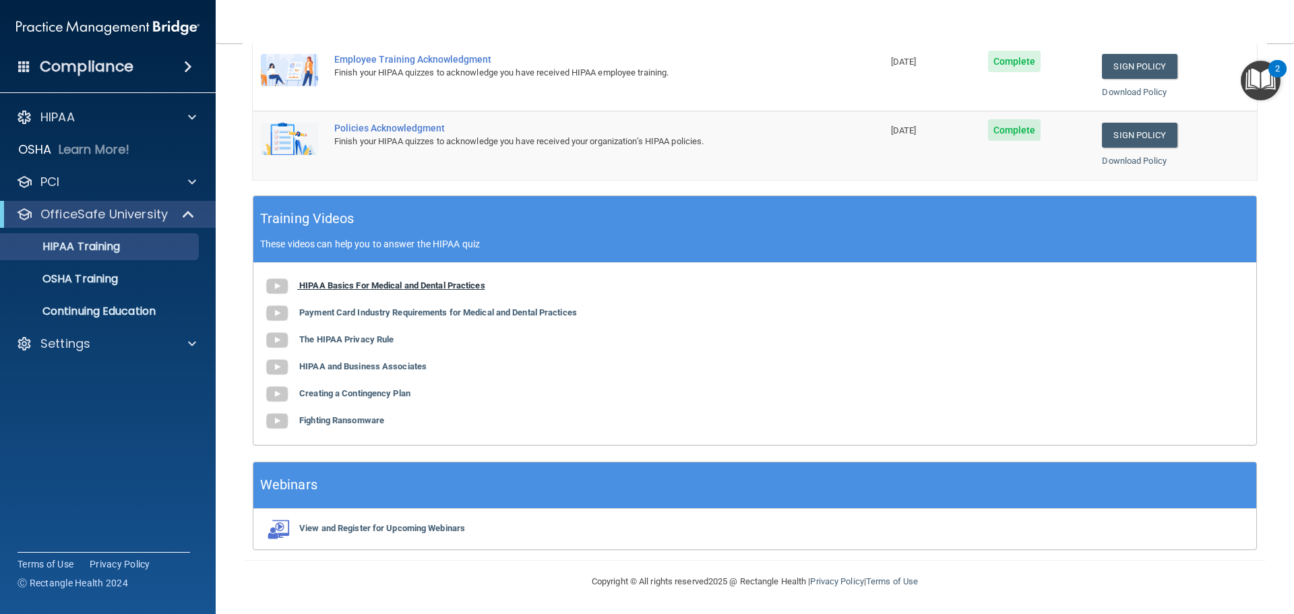
click at [325, 286] on b "HIPAA Basics For Medical and Dental Practices" at bounding box center [392, 285] width 186 height 10
click at [110, 277] on p "OSHA Training" at bounding box center [63, 278] width 109 height 13
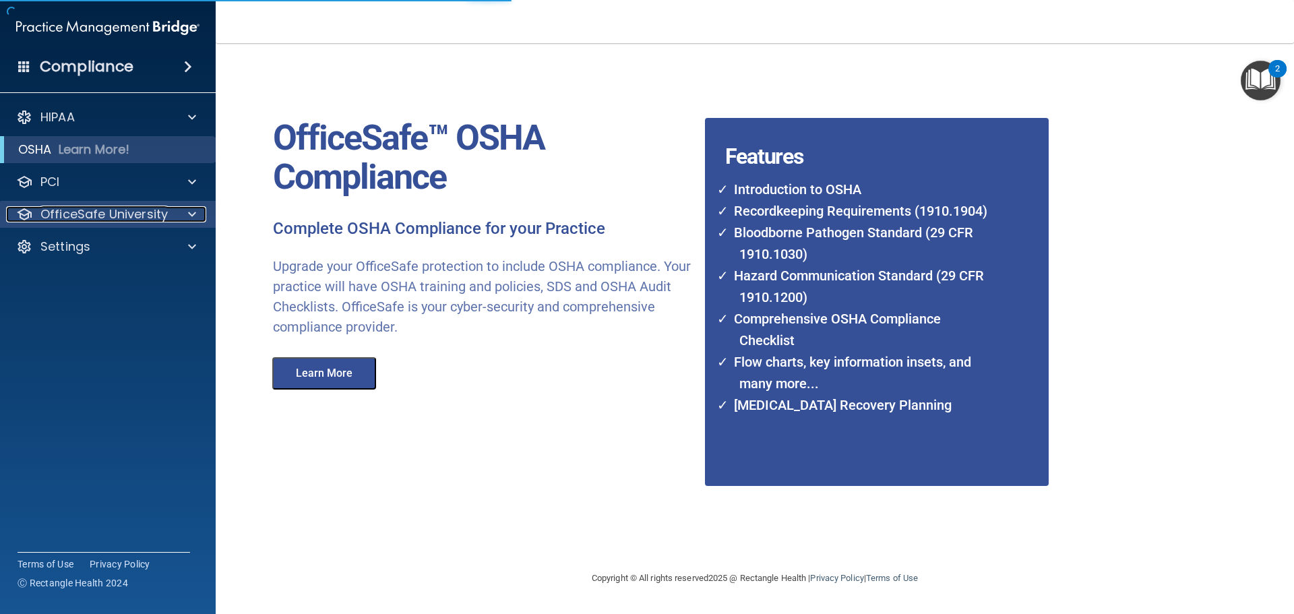
click at [117, 213] on p "OfficeSafe University" at bounding box center [103, 214] width 127 height 16
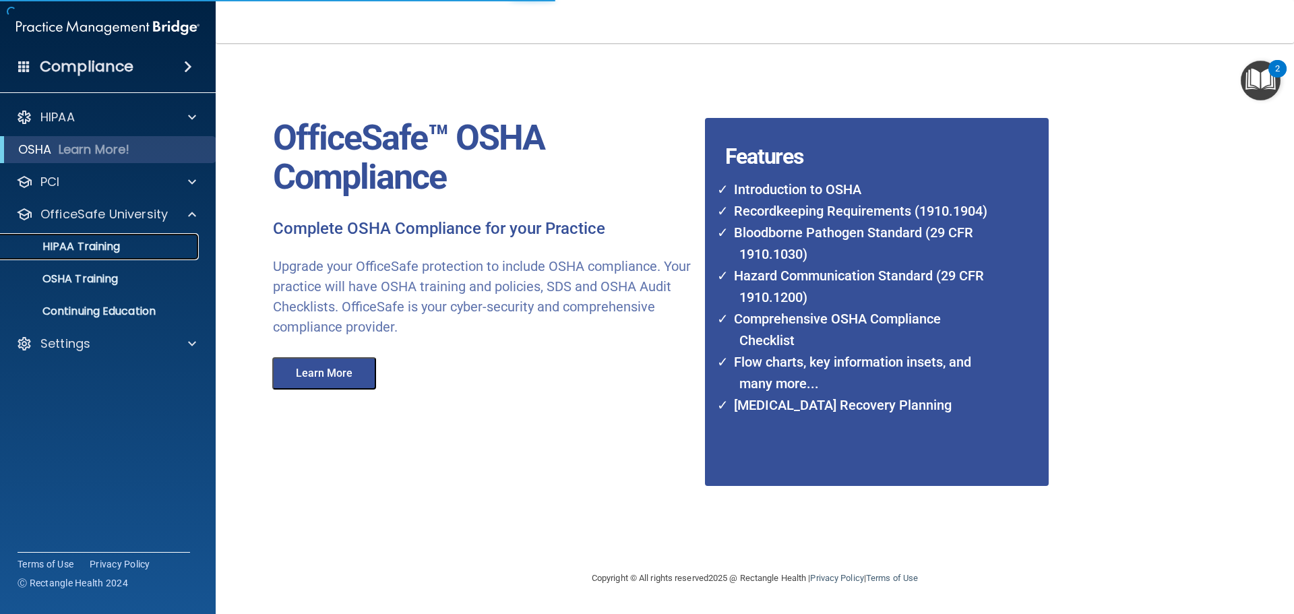
click at [96, 247] on p "HIPAA Training" at bounding box center [64, 246] width 111 height 13
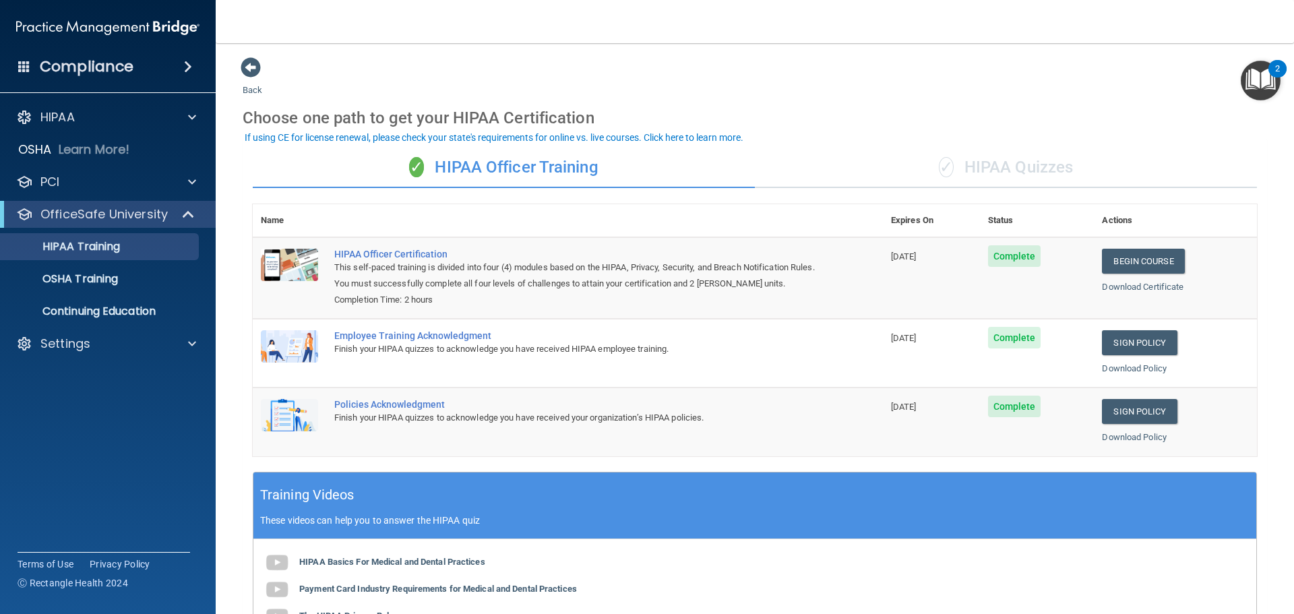
click at [955, 158] on div "✓ HIPAA Quizzes" at bounding box center [1006, 168] width 502 height 40
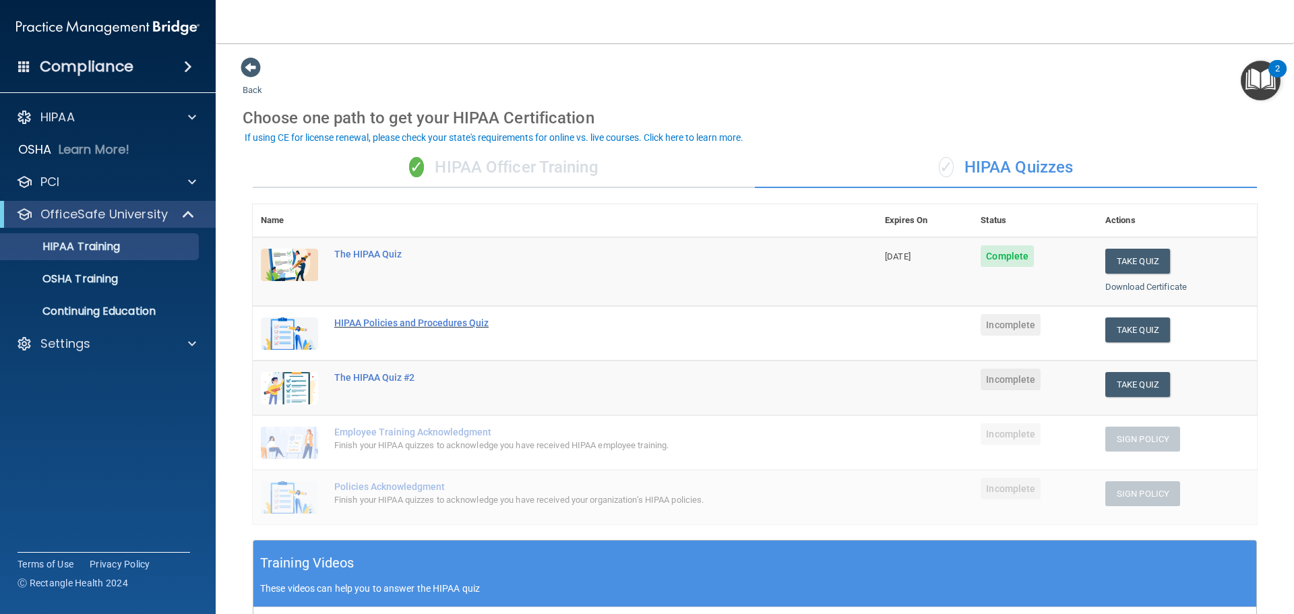
click at [377, 317] on div "HIPAA Policies and Procedures Quiz" at bounding box center [571, 322] width 475 height 11
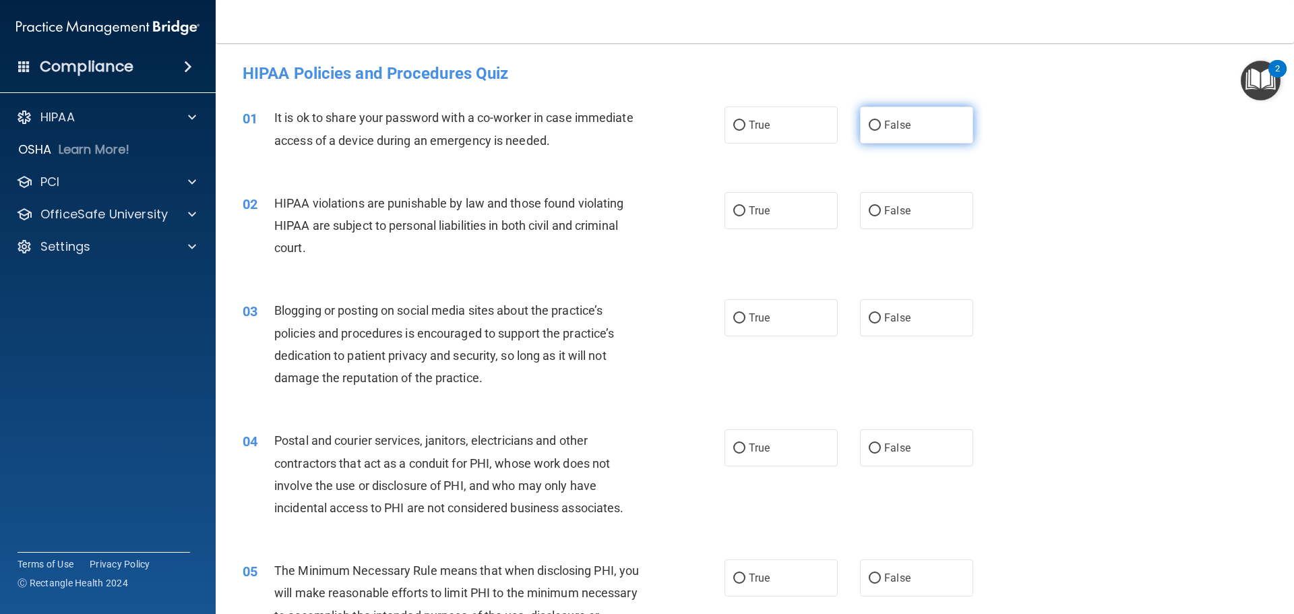
drag, startPoint x: 867, startPoint y: 127, endPoint x: 854, endPoint y: 139, distance: 17.6
click at [869, 127] on input "False" at bounding box center [875, 126] width 12 height 10
radio input "true"
click at [725, 208] on label "True" at bounding box center [780, 210] width 113 height 37
click at [733, 208] on input "True" at bounding box center [739, 211] width 12 height 10
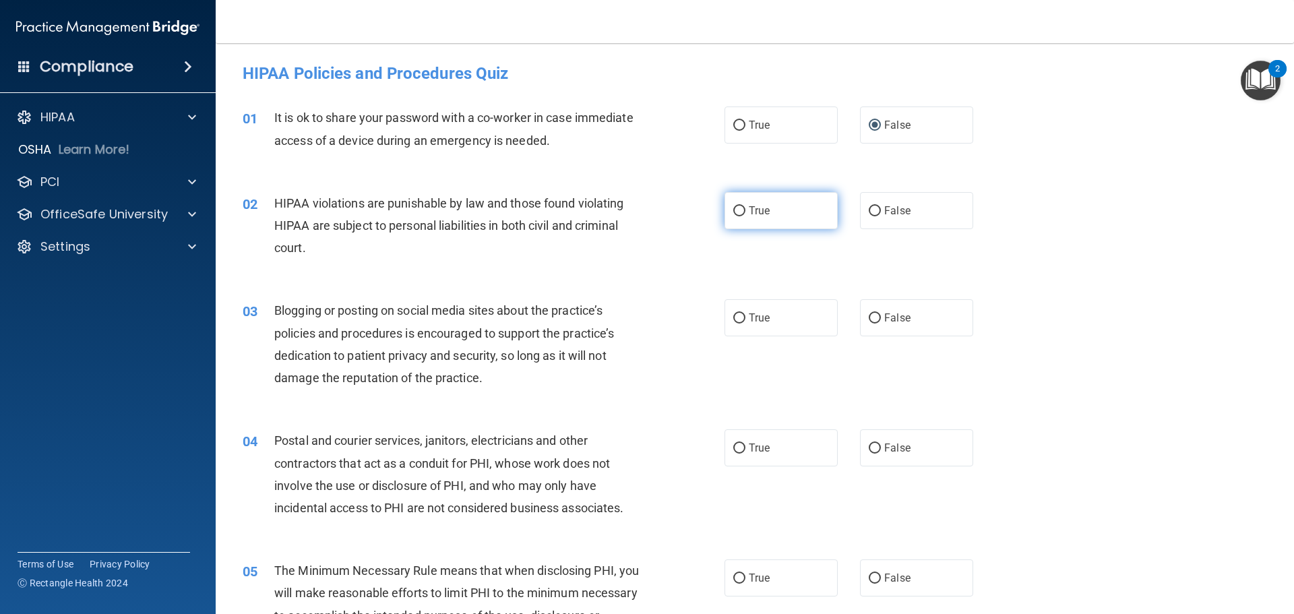
radio input "true"
click at [884, 321] on span "False" at bounding box center [897, 317] width 26 height 13
click at [880, 321] on input "False" at bounding box center [875, 318] width 12 height 10
radio input "true"
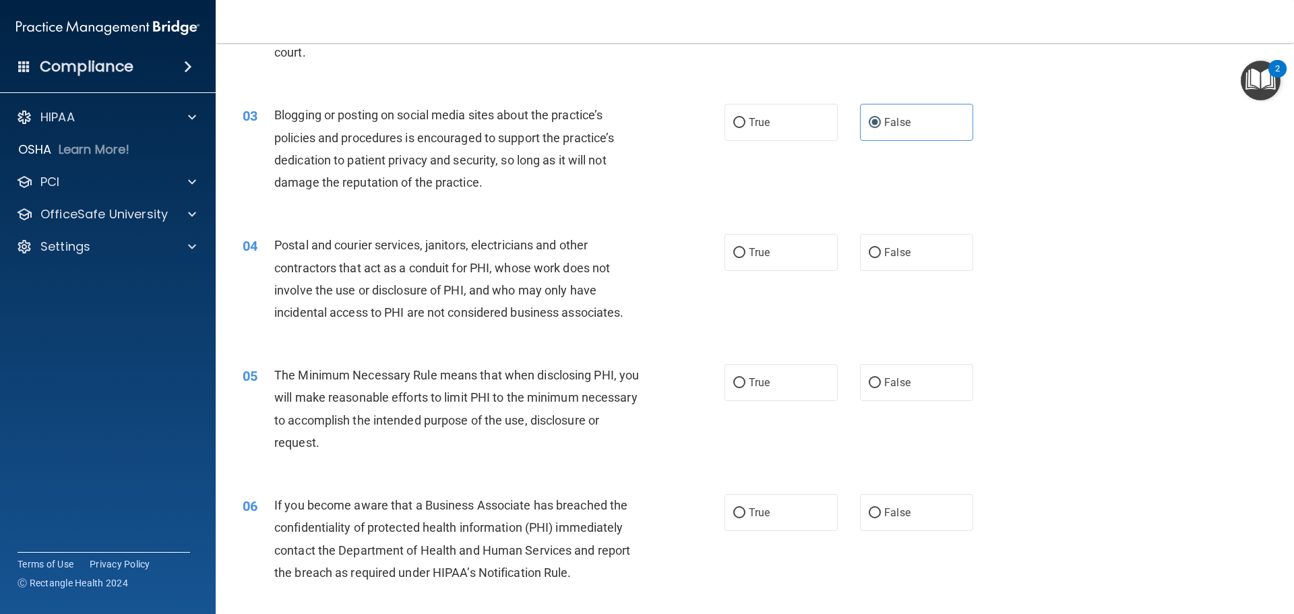
scroll to position [202, 0]
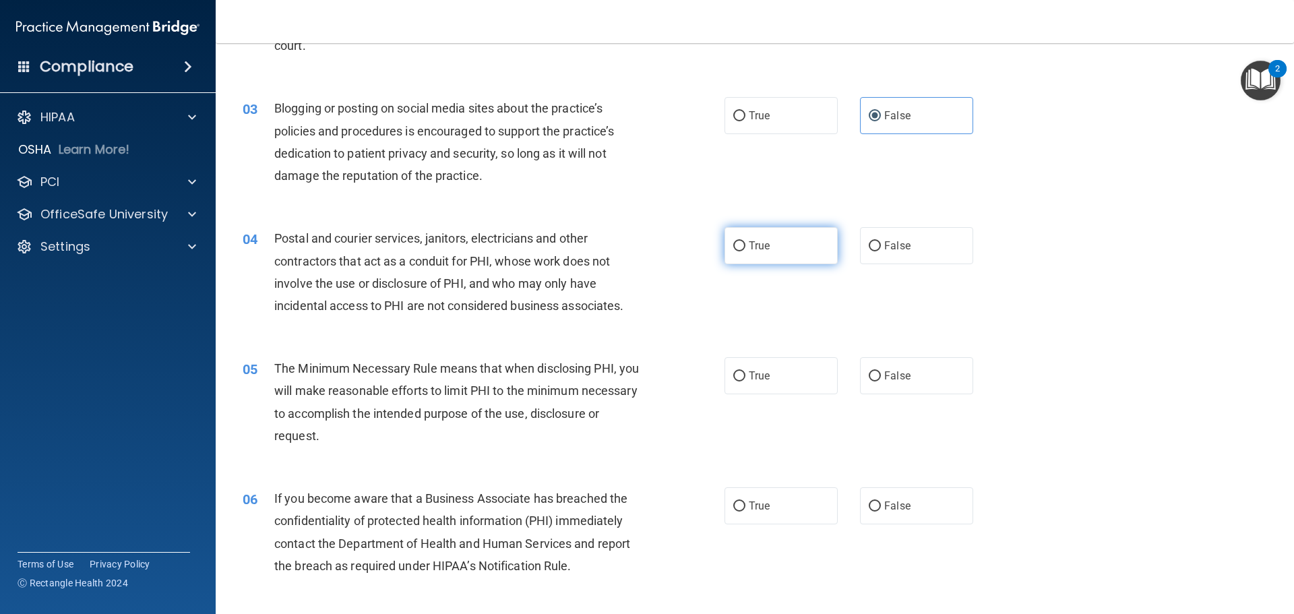
click at [769, 235] on label "True" at bounding box center [780, 245] width 113 height 37
click at [745, 241] on input "True" at bounding box center [739, 246] width 12 height 10
radio input "true"
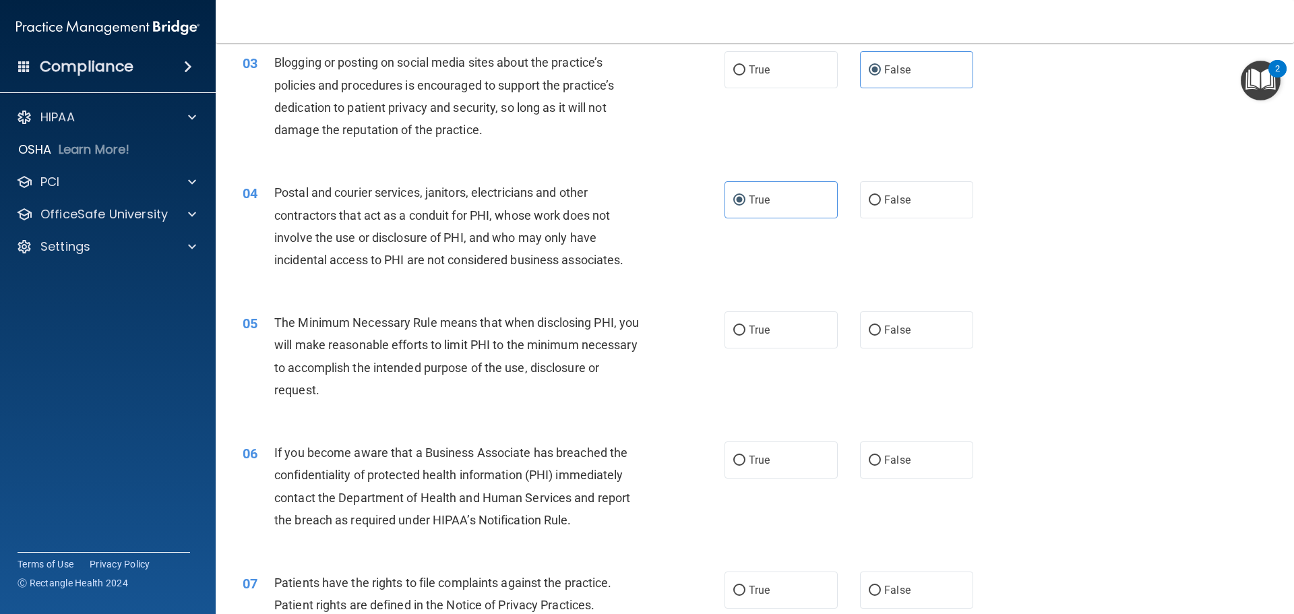
scroll to position [337, 0]
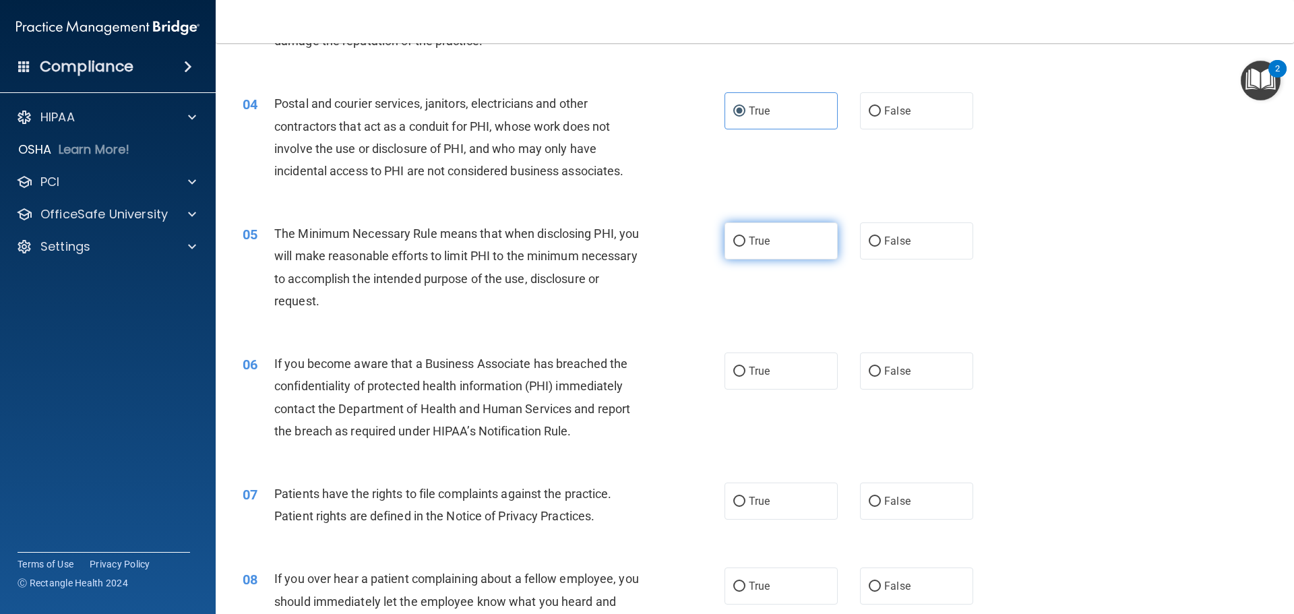
click at [749, 240] on span "True" at bounding box center [759, 240] width 21 height 13
click at [745, 240] on input "True" at bounding box center [739, 242] width 12 height 10
radio input "true"
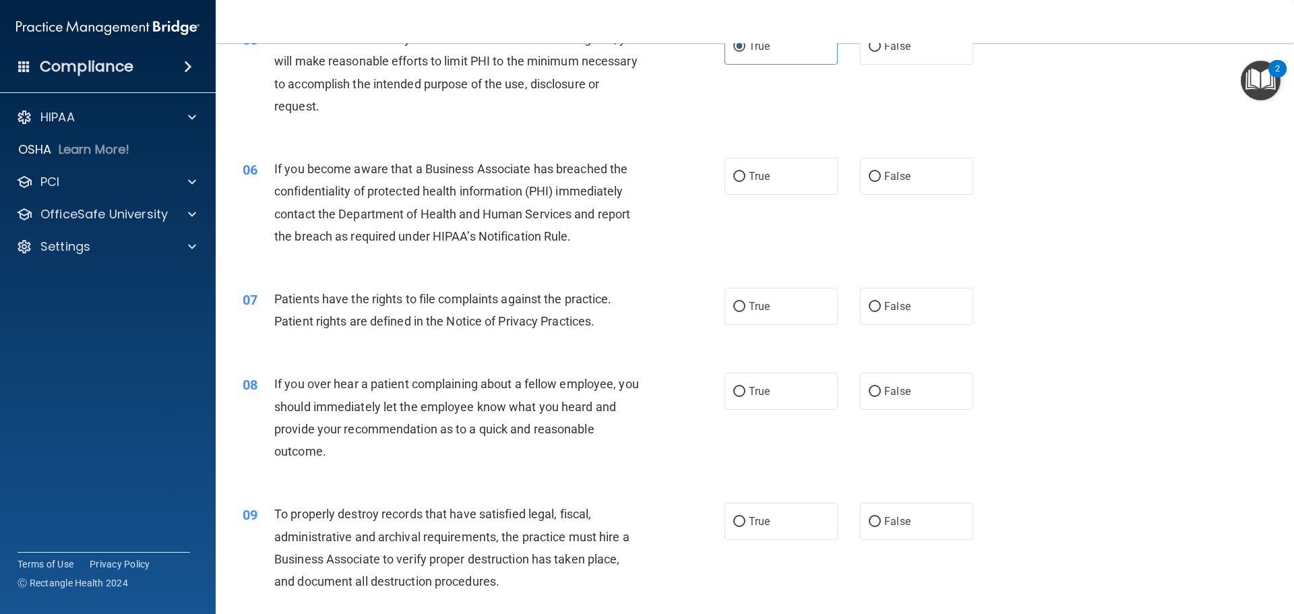
scroll to position [539, 0]
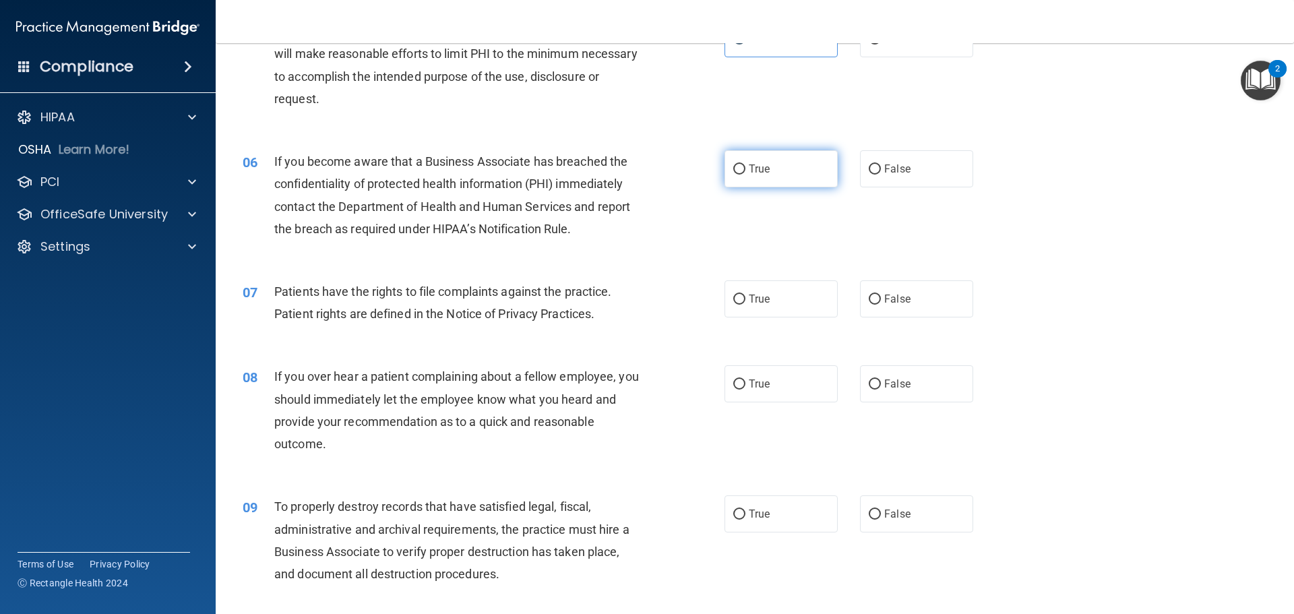
click at [740, 172] on input "True" at bounding box center [739, 169] width 12 height 10
radio input "true"
drag, startPoint x: 753, startPoint y: 305, endPoint x: 689, endPoint y: 327, distance: 68.4
click at [753, 306] on label "True" at bounding box center [780, 298] width 113 height 37
click at [745, 305] on input "True" at bounding box center [739, 299] width 12 height 10
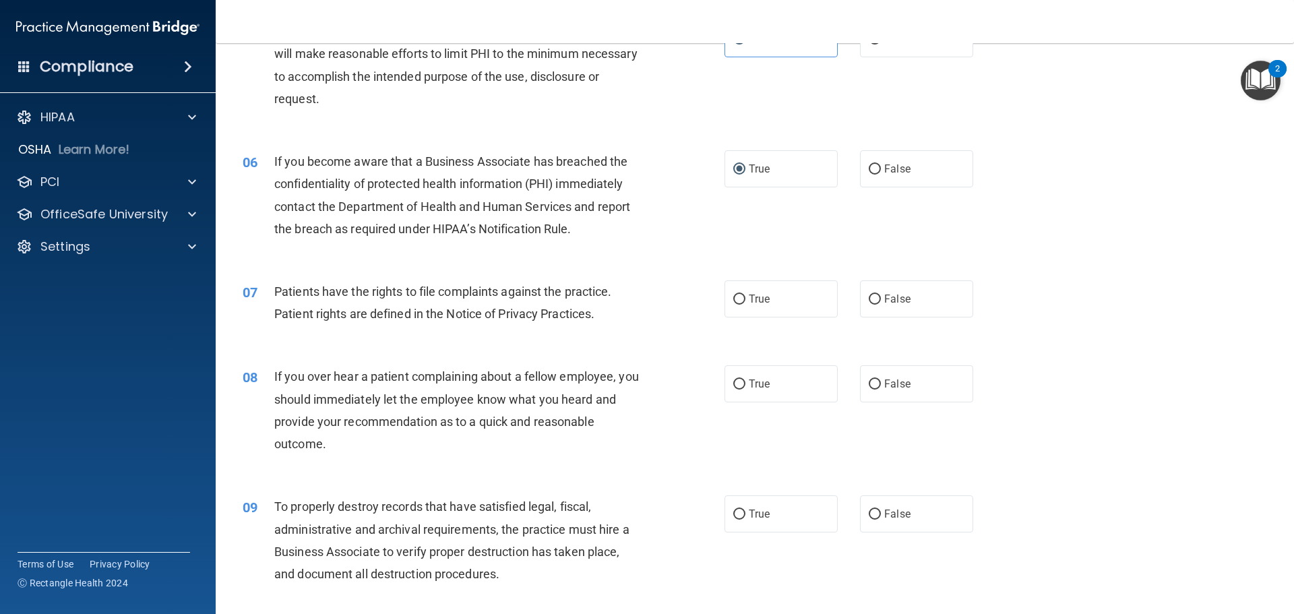
radio input "true"
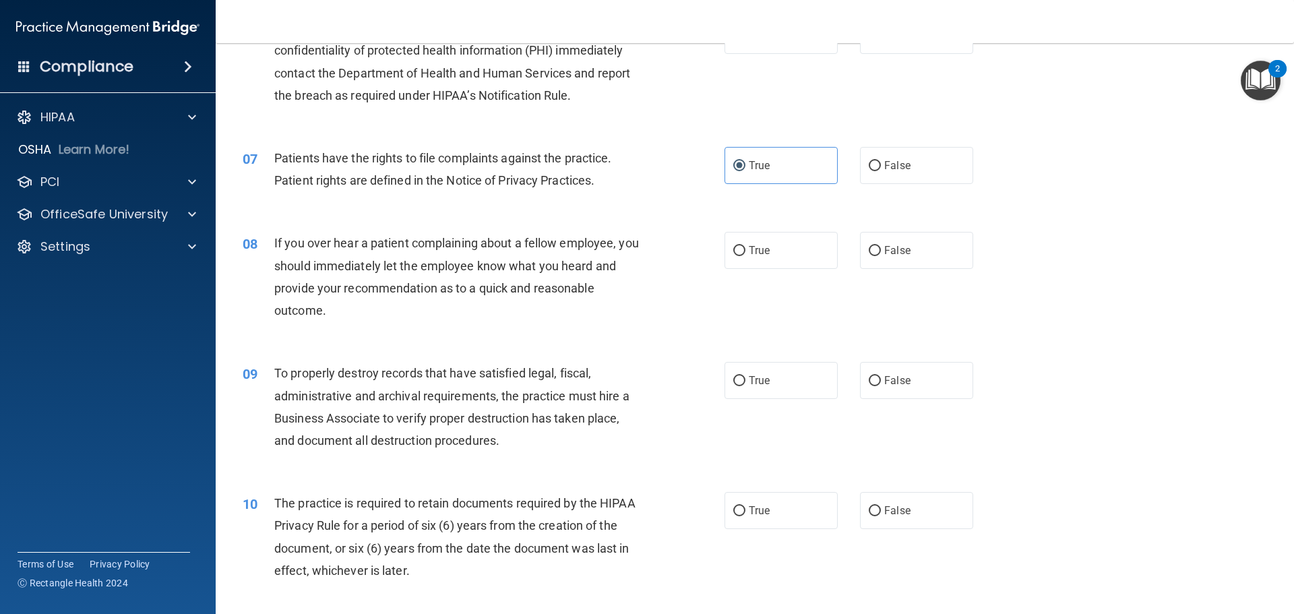
scroll to position [674, 0]
click at [917, 256] on label "False" at bounding box center [916, 248] width 113 height 37
click at [881, 255] on input "False" at bounding box center [875, 250] width 12 height 10
radio input "true"
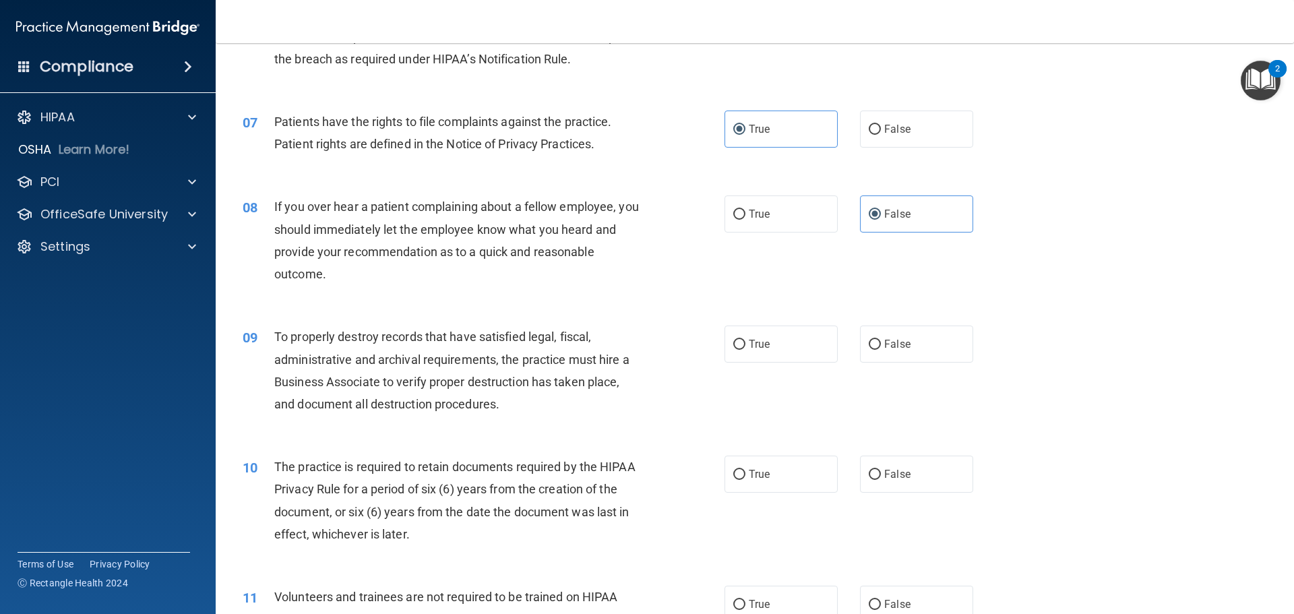
scroll to position [809, 0]
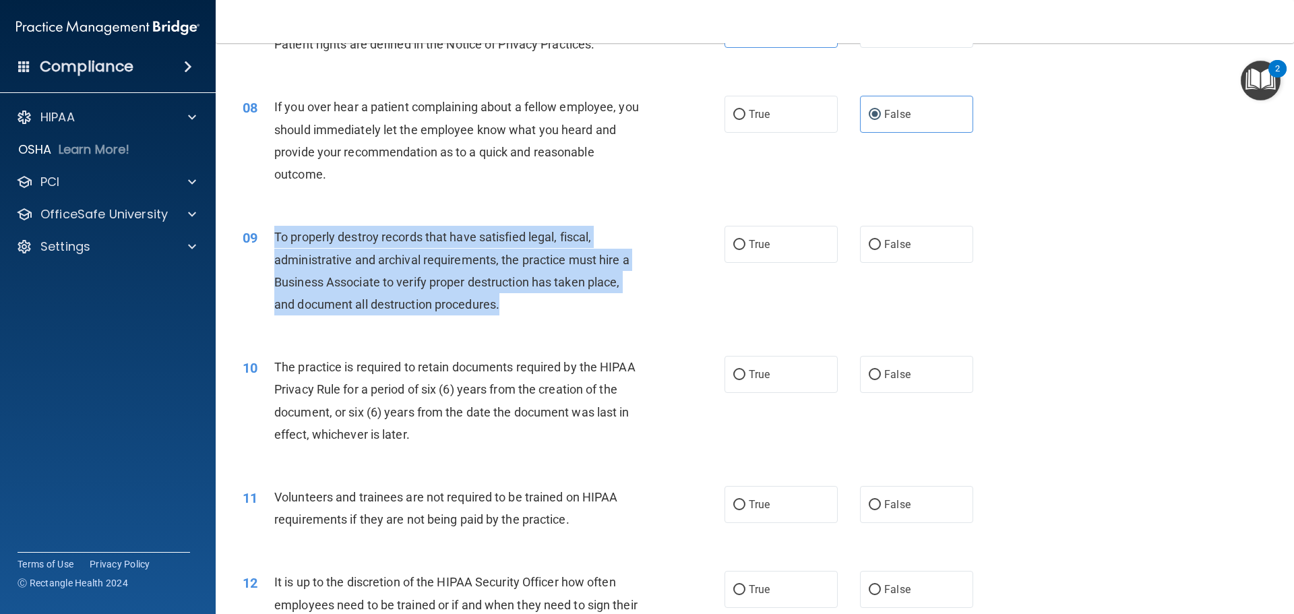
drag, startPoint x: 501, startPoint y: 301, endPoint x: 281, endPoint y: 240, distance: 227.9
click at [268, 240] on div "09 To properly destroy records that have satisfied legal, fiscal, administrativ…" at bounding box center [483, 274] width 522 height 96
copy div "To properly destroy records that have satisfied legal, fiscal, administrative a…"
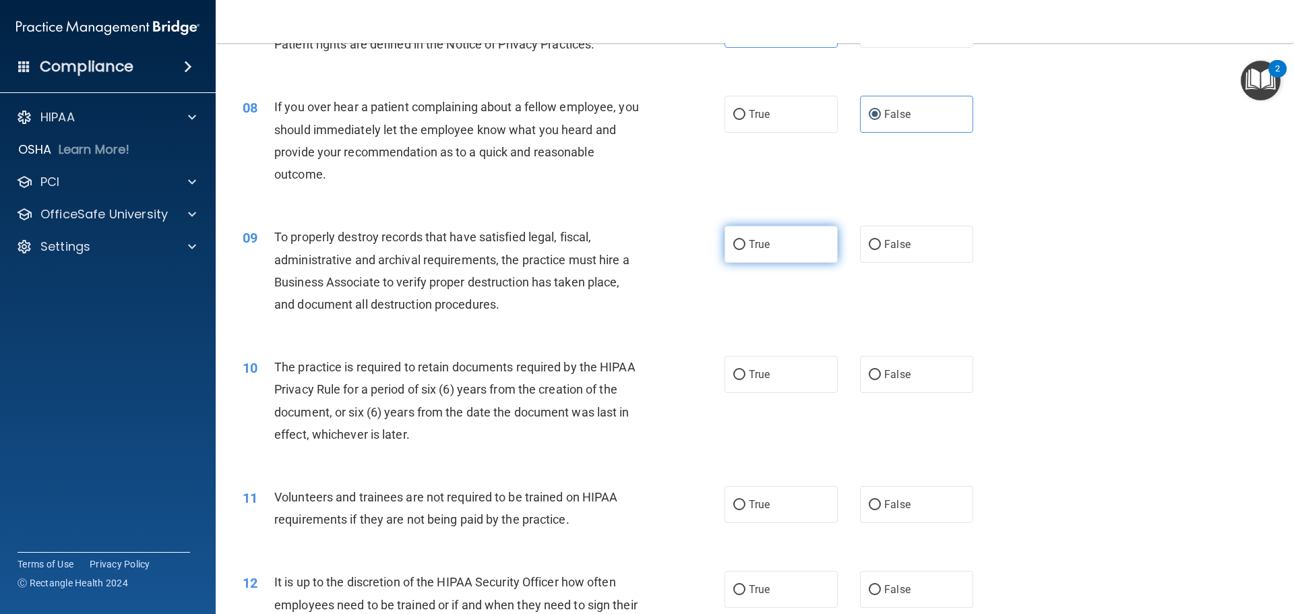
drag, startPoint x: 761, startPoint y: 256, endPoint x: 749, endPoint y: 257, distance: 12.9
click at [759, 255] on label "True" at bounding box center [780, 244] width 113 height 37
click at [745, 250] on input "True" at bounding box center [739, 245] width 12 height 10
radio input "true"
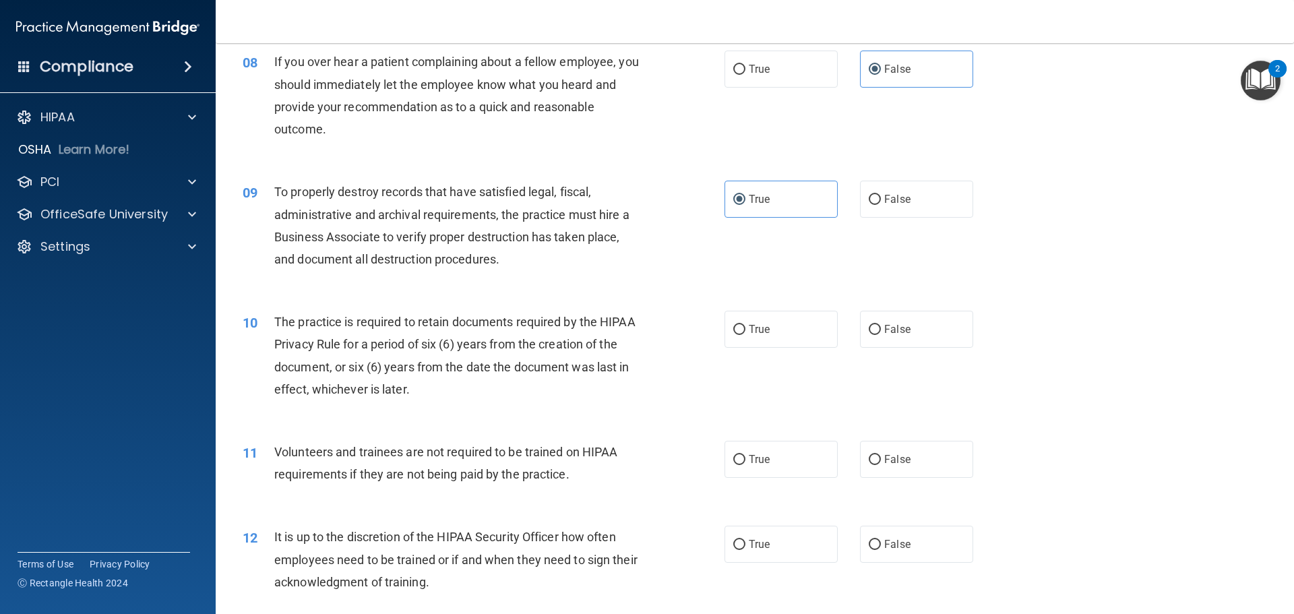
scroll to position [943, 0]
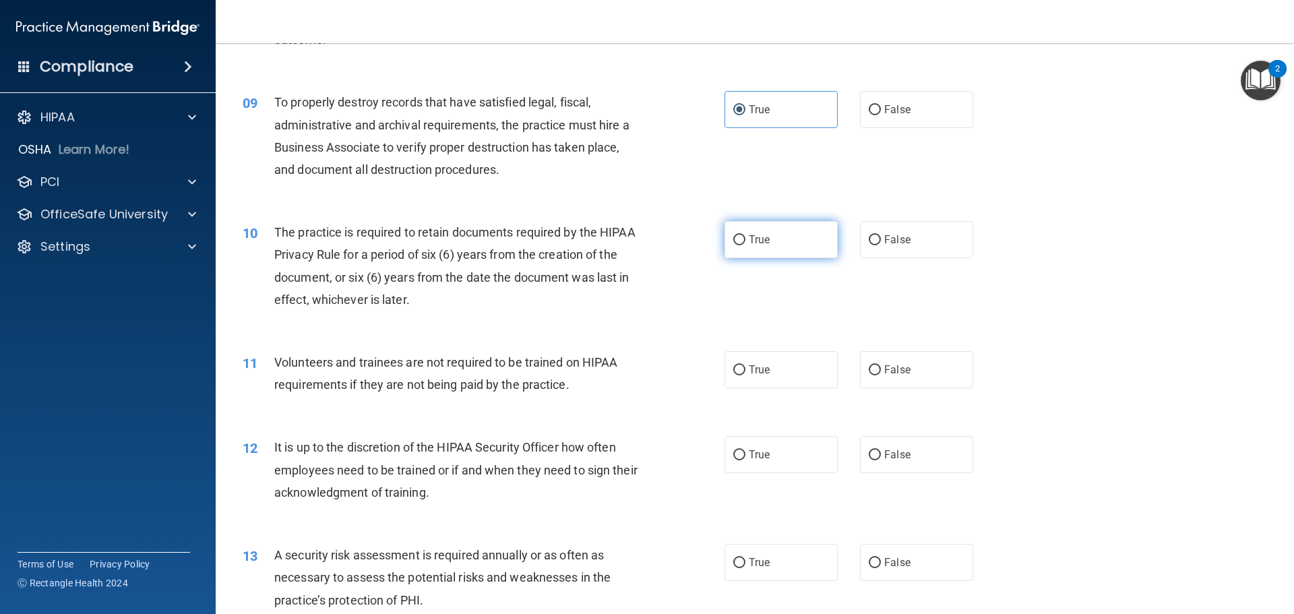
drag, startPoint x: 731, startPoint y: 254, endPoint x: 759, endPoint y: 254, distance: 27.6
click at [745, 254] on label "True" at bounding box center [780, 239] width 113 height 37
click at [745, 245] on input "True" at bounding box center [739, 240] width 12 height 10
radio input "true"
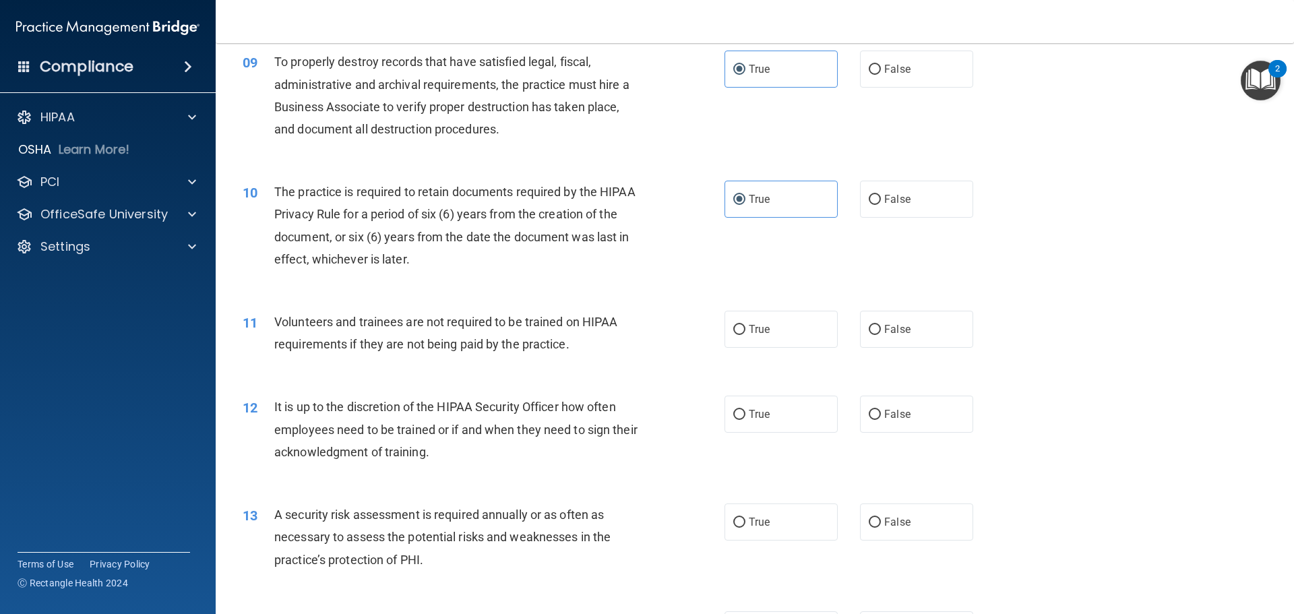
scroll to position [1078, 0]
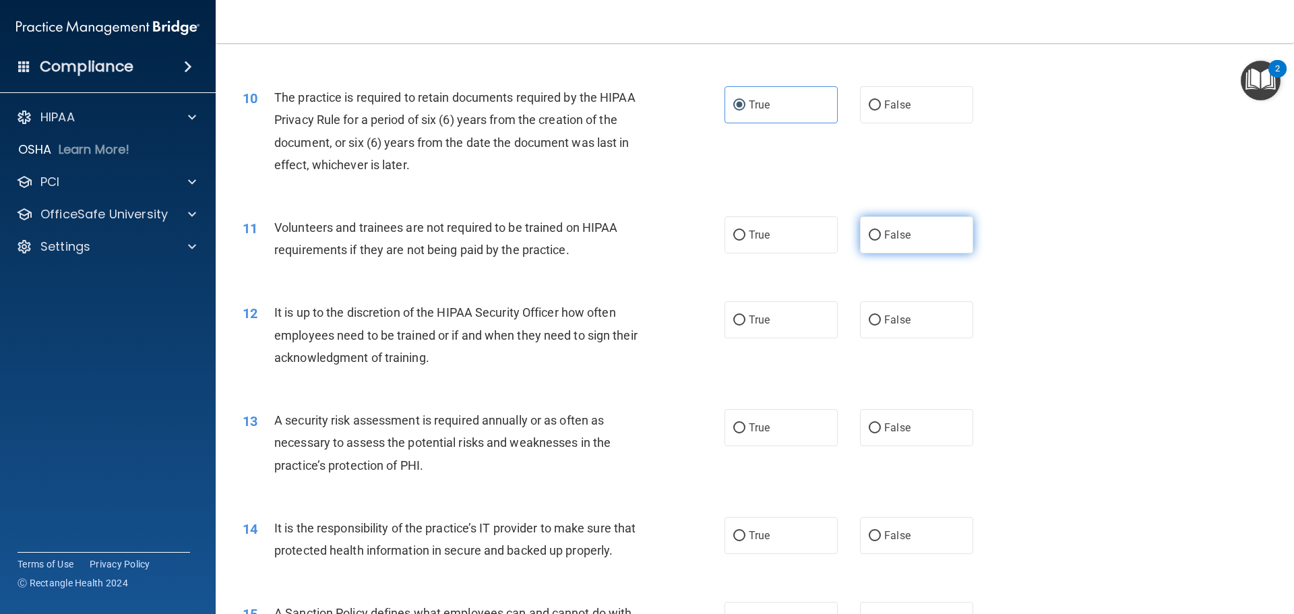
click at [884, 244] on label "False" at bounding box center [916, 234] width 113 height 37
click at [881, 241] on input "False" at bounding box center [875, 235] width 12 height 10
radio input "true"
drag, startPoint x: 868, startPoint y: 325, endPoint x: 811, endPoint y: 346, distance: 60.1
click at [869, 325] on input "False" at bounding box center [875, 320] width 12 height 10
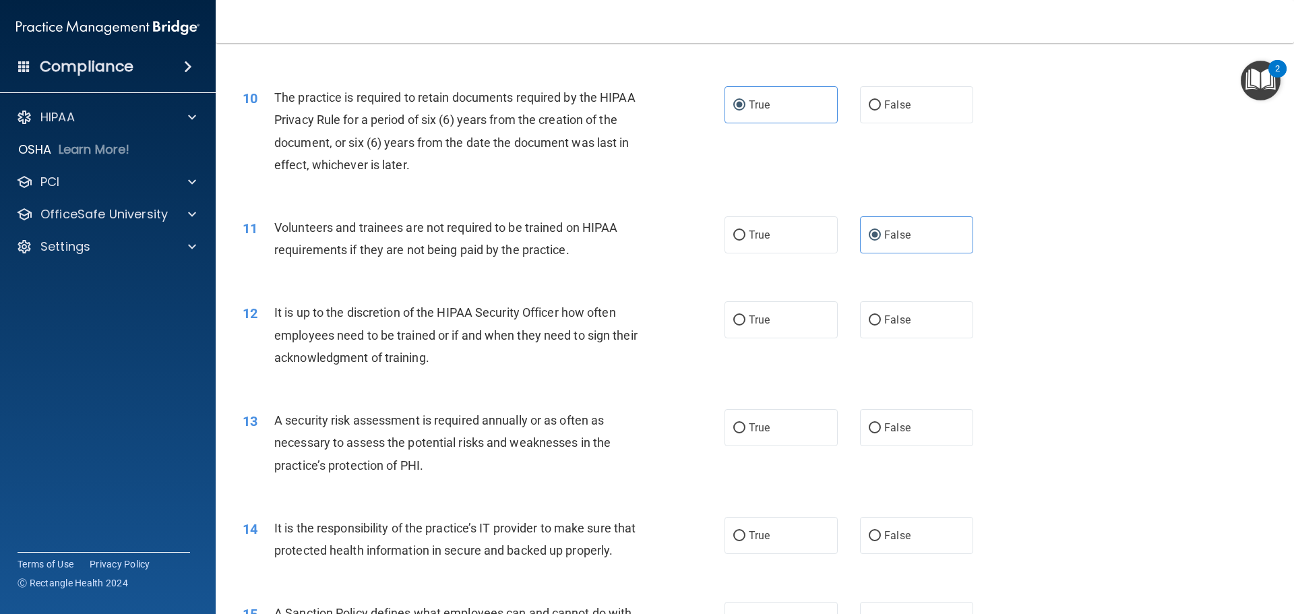
radio input "true"
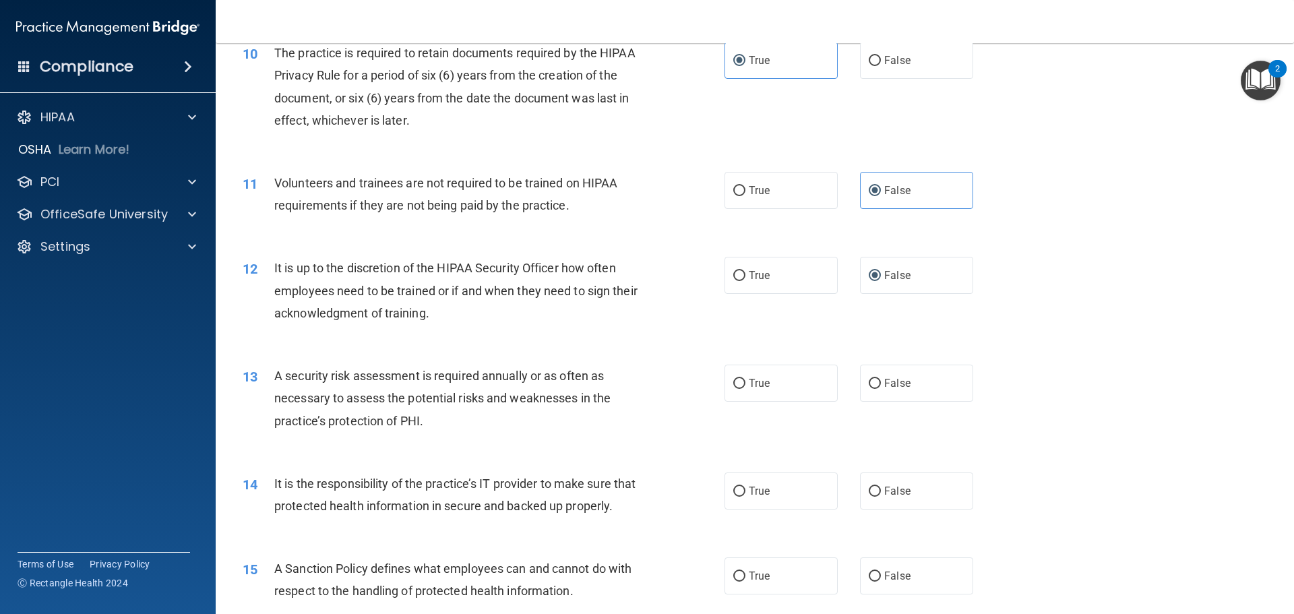
scroll to position [1213, 0]
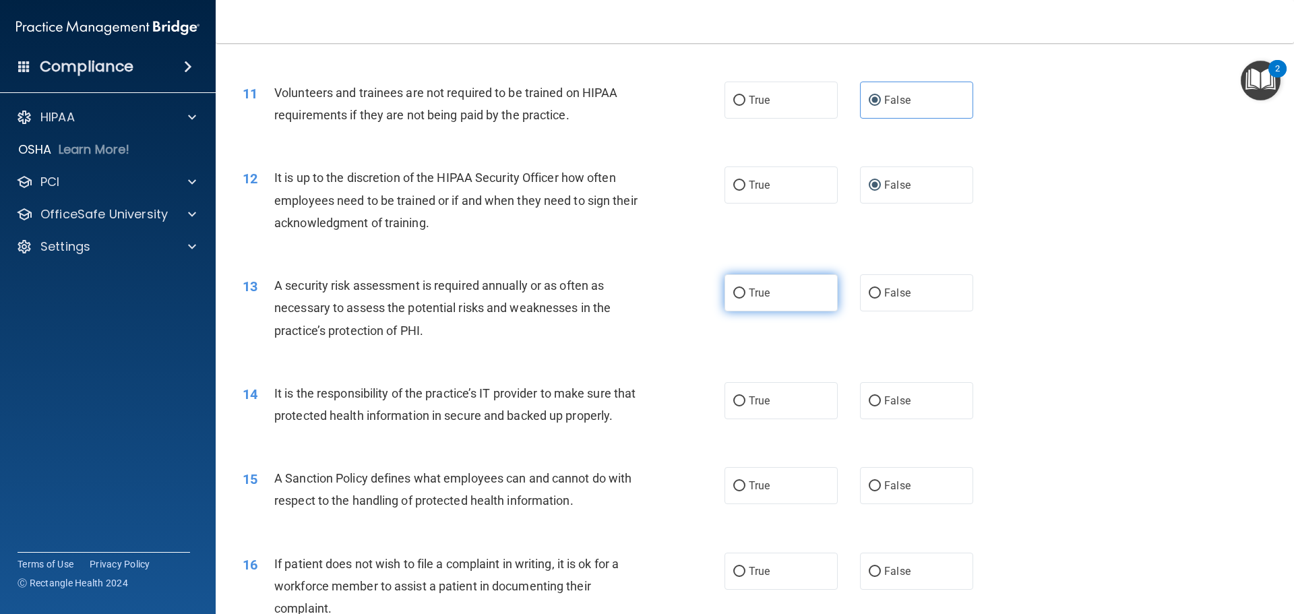
click at [763, 294] on span "True" at bounding box center [759, 292] width 21 height 13
click at [738, 290] on input "True" at bounding box center [739, 293] width 12 height 10
radio input "true"
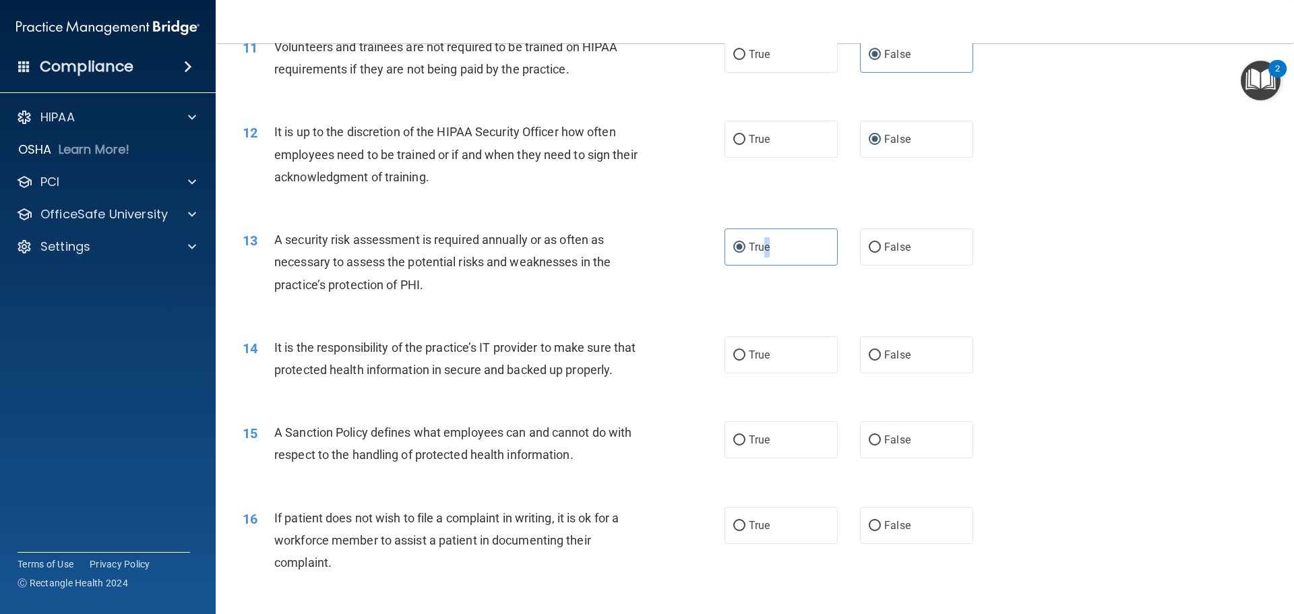
scroll to position [1348, 0]
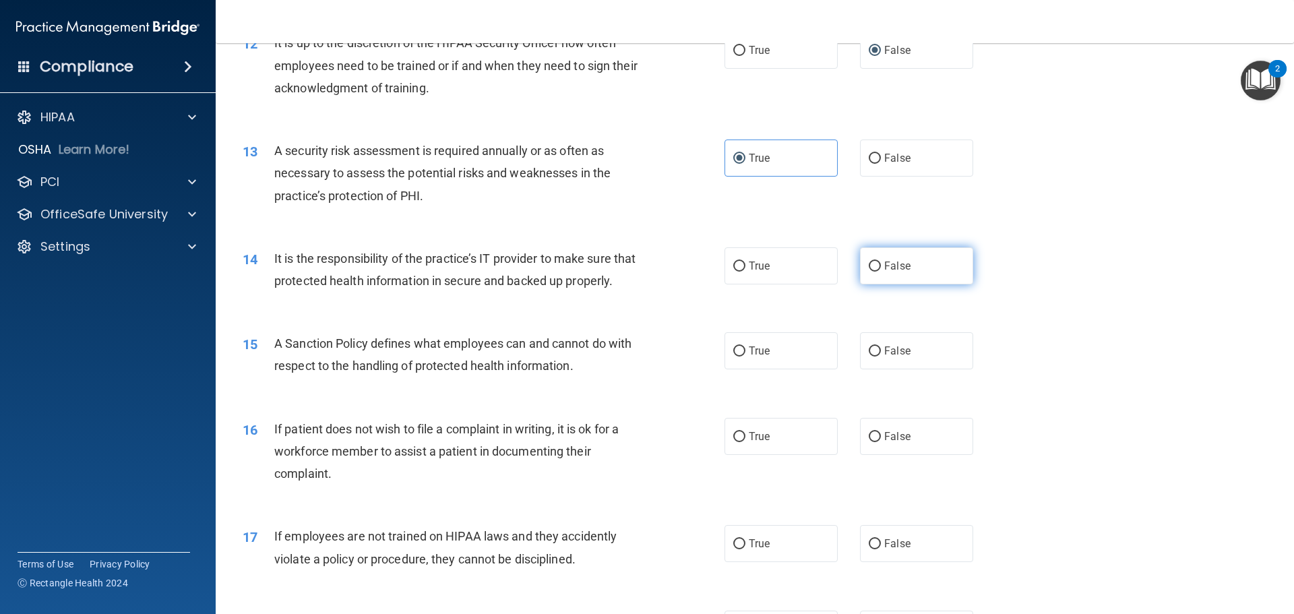
click at [892, 271] on span "False" at bounding box center [897, 265] width 26 height 13
click at [881, 271] on input "False" at bounding box center [875, 266] width 12 height 10
radio input "true"
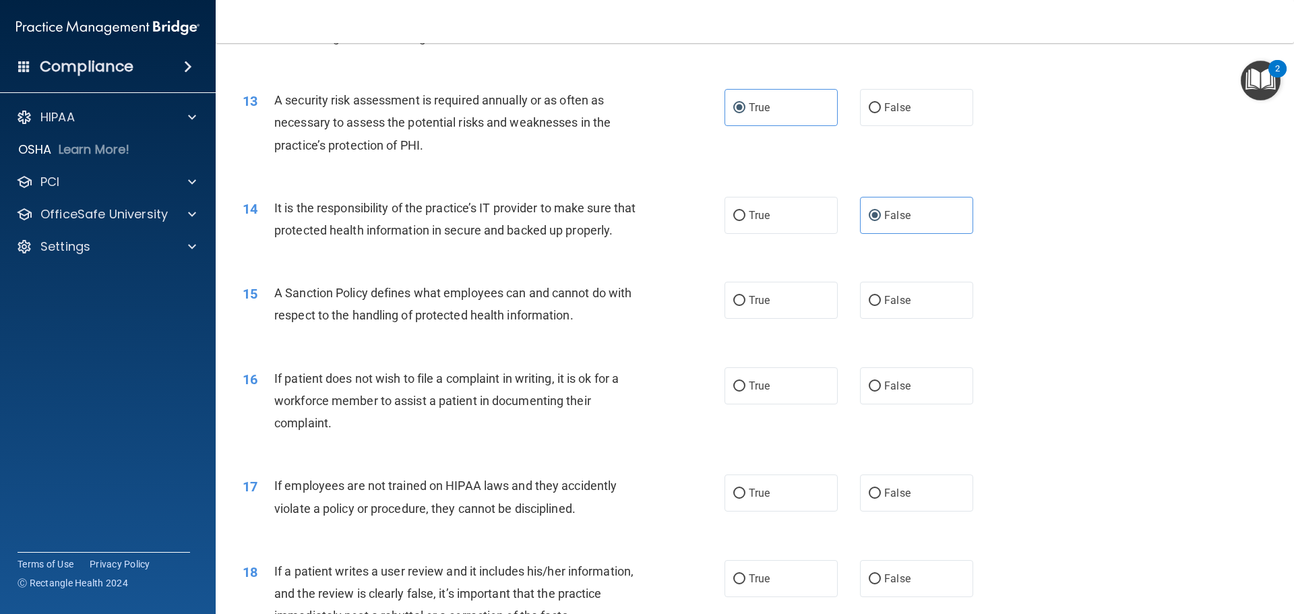
scroll to position [1482, 0]
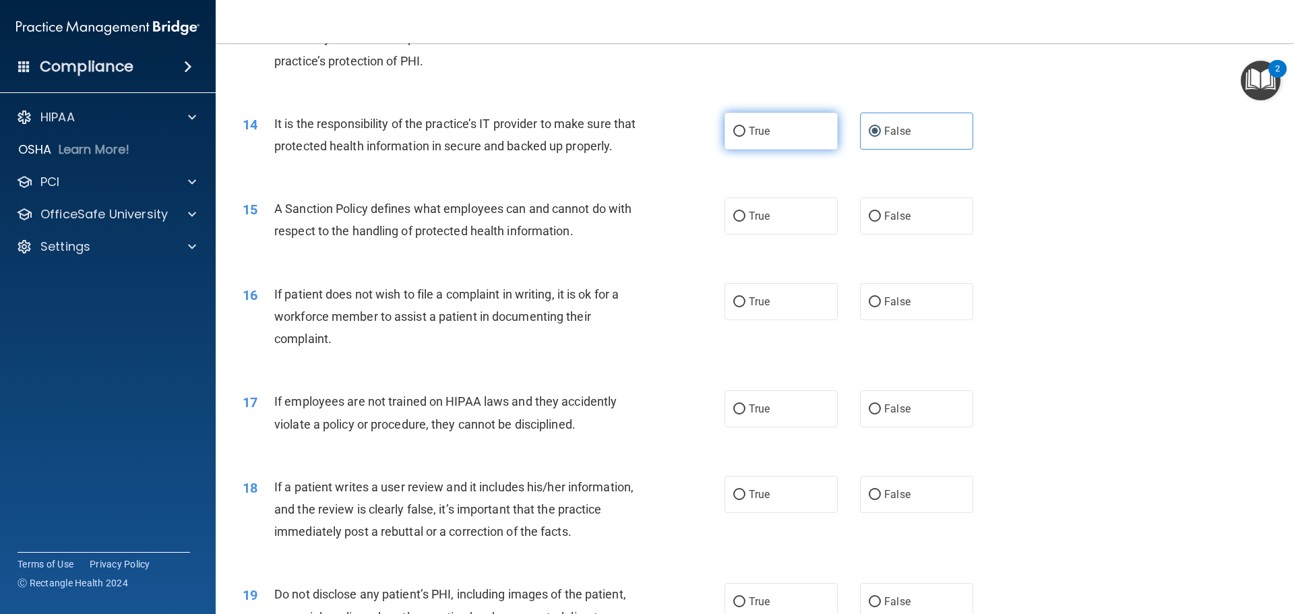
click at [754, 134] on span "True" at bounding box center [759, 131] width 21 height 13
click at [745, 134] on input "True" at bounding box center [739, 132] width 12 height 10
radio input "true"
radio input "false"
click at [902, 222] on span "False" at bounding box center [897, 216] width 26 height 13
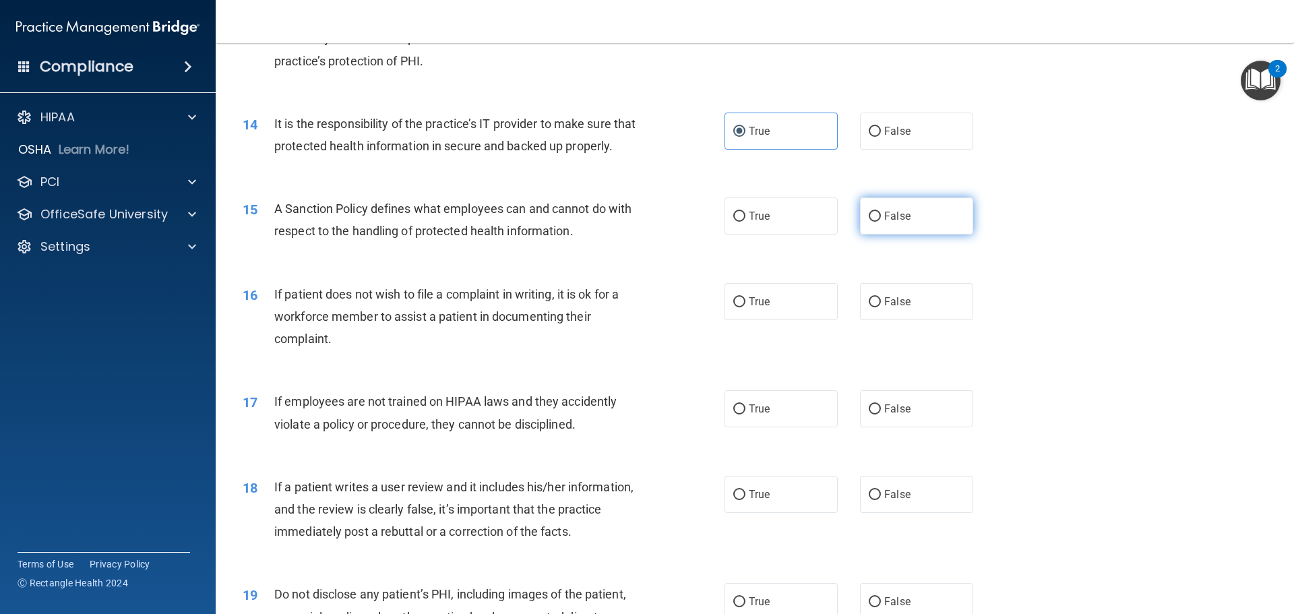
click at [881, 222] on input "False" at bounding box center [875, 217] width 12 height 10
radio input "true"
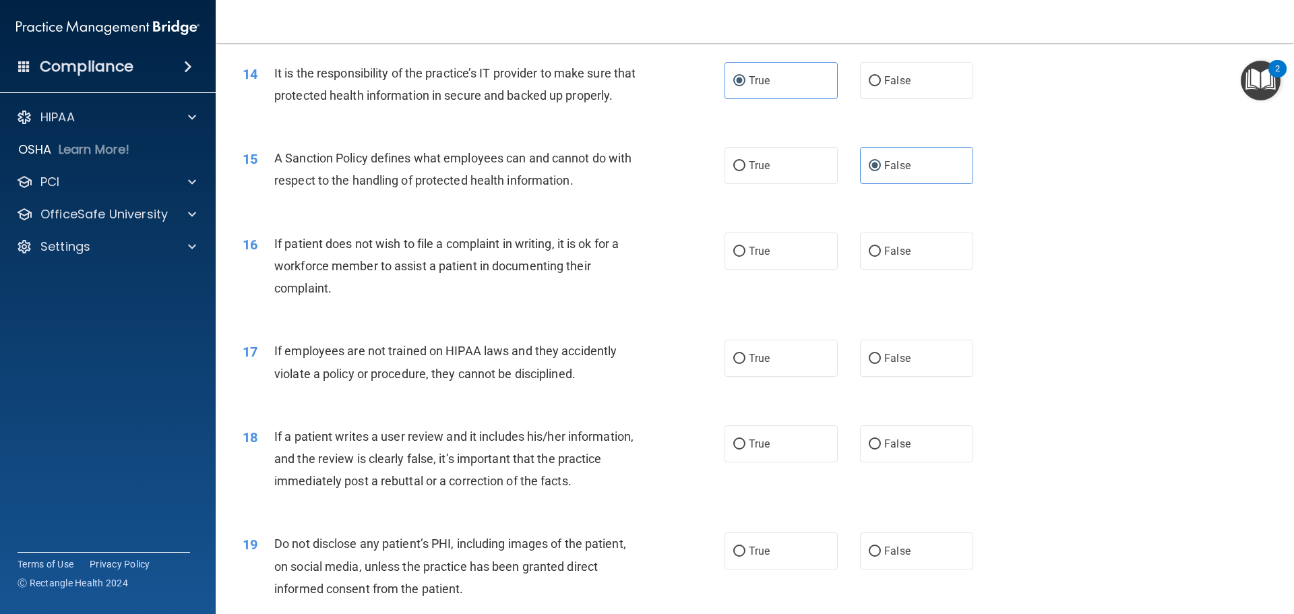
scroll to position [1617, 0]
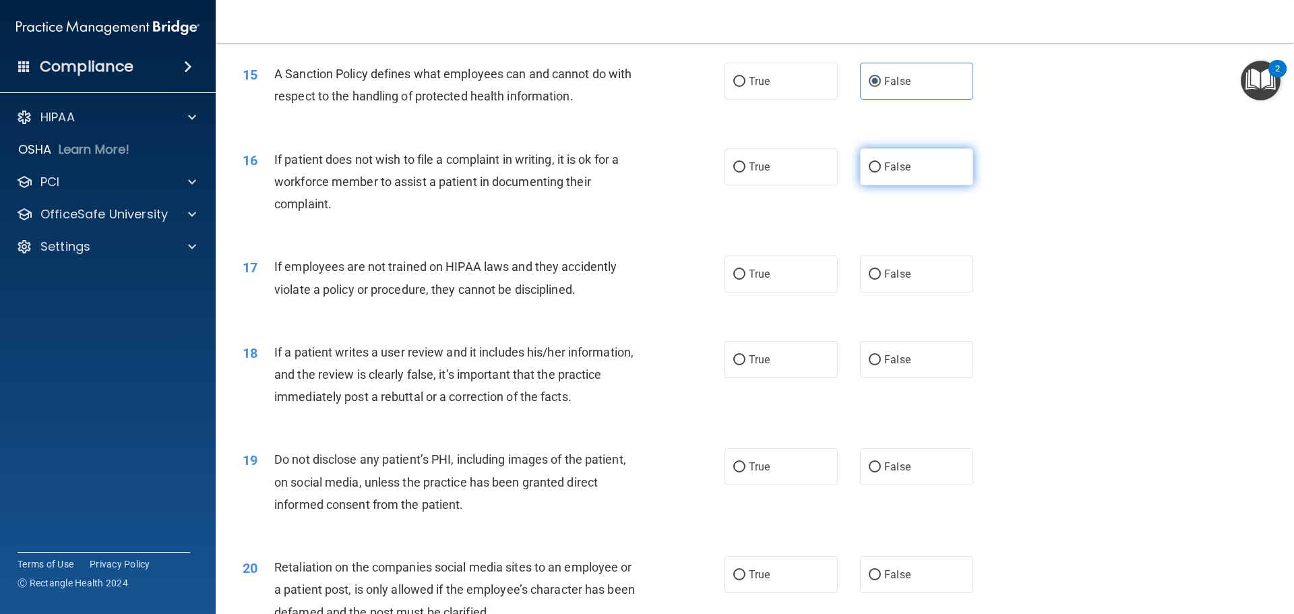
click at [884, 173] on span "False" at bounding box center [897, 166] width 26 height 13
click at [881, 172] on input "False" at bounding box center [875, 167] width 12 height 10
radio input "true"
click at [891, 280] on span "False" at bounding box center [897, 274] width 26 height 13
click at [881, 280] on input "False" at bounding box center [875, 275] width 12 height 10
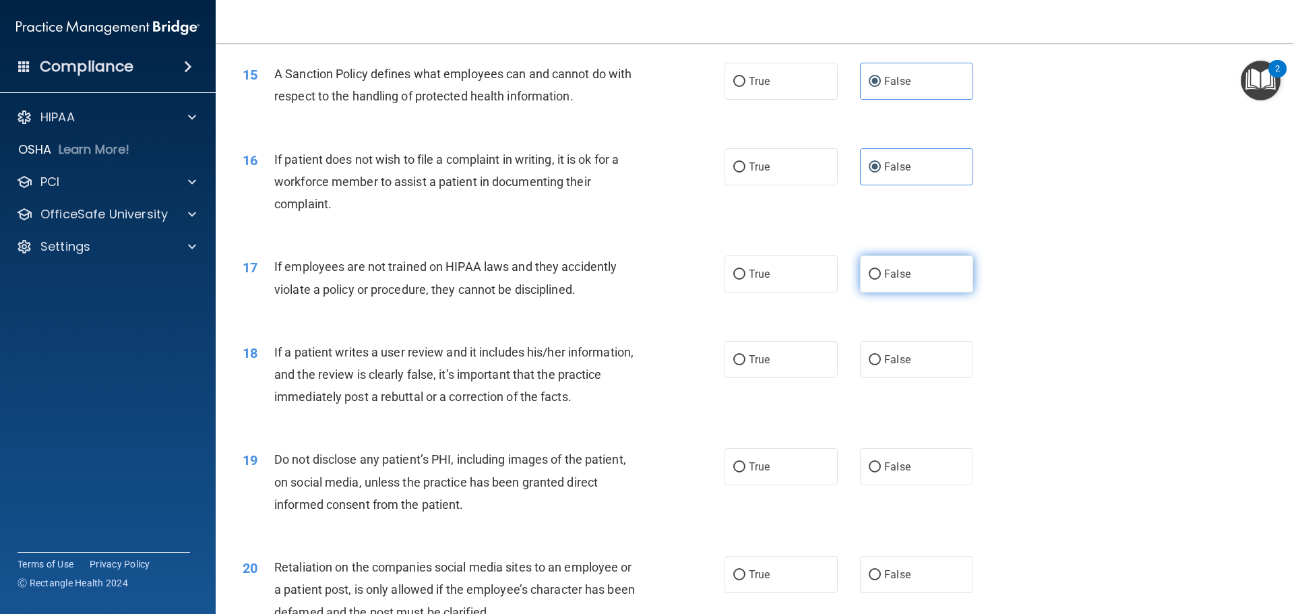
radio input "true"
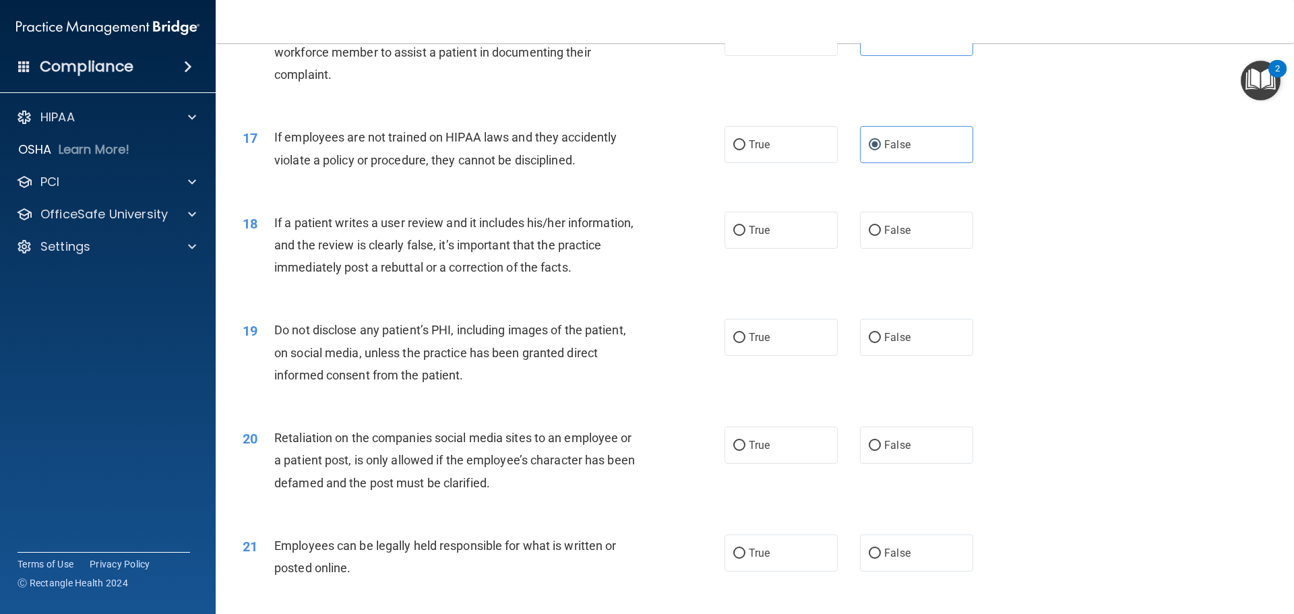
scroll to position [1752, 0]
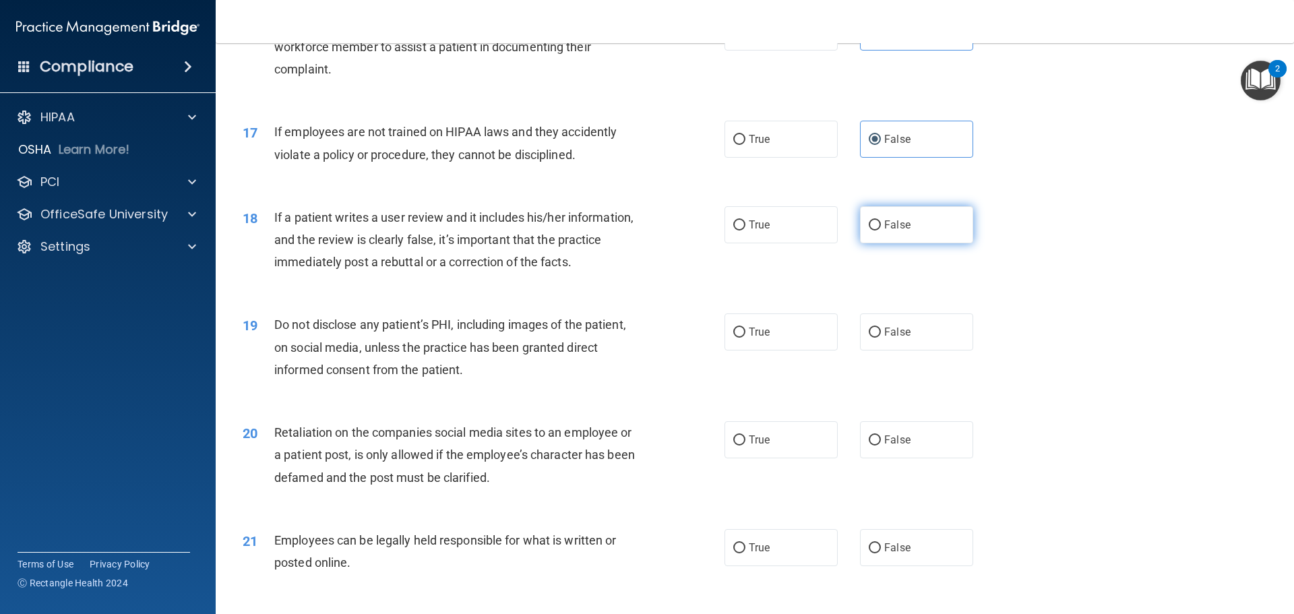
click at [896, 231] on span "False" at bounding box center [897, 224] width 26 height 13
click at [881, 230] on input "False" at bounding box center [875, 225] width 12 height 10
radio input "true"
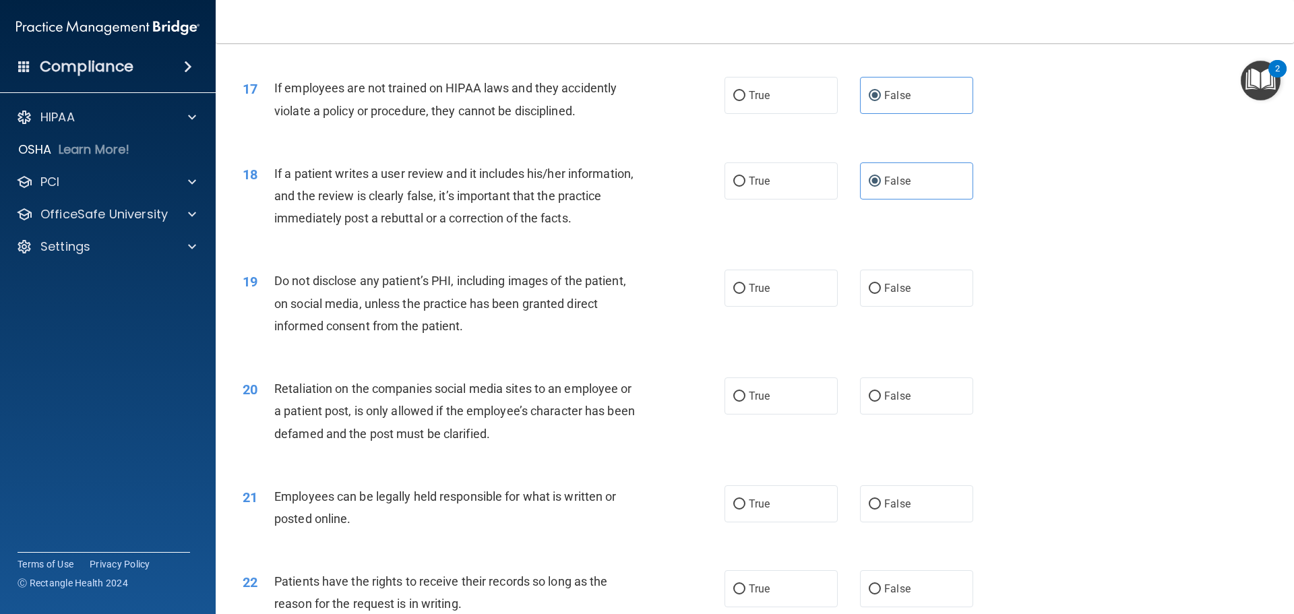
scroll to position [1819, 0]
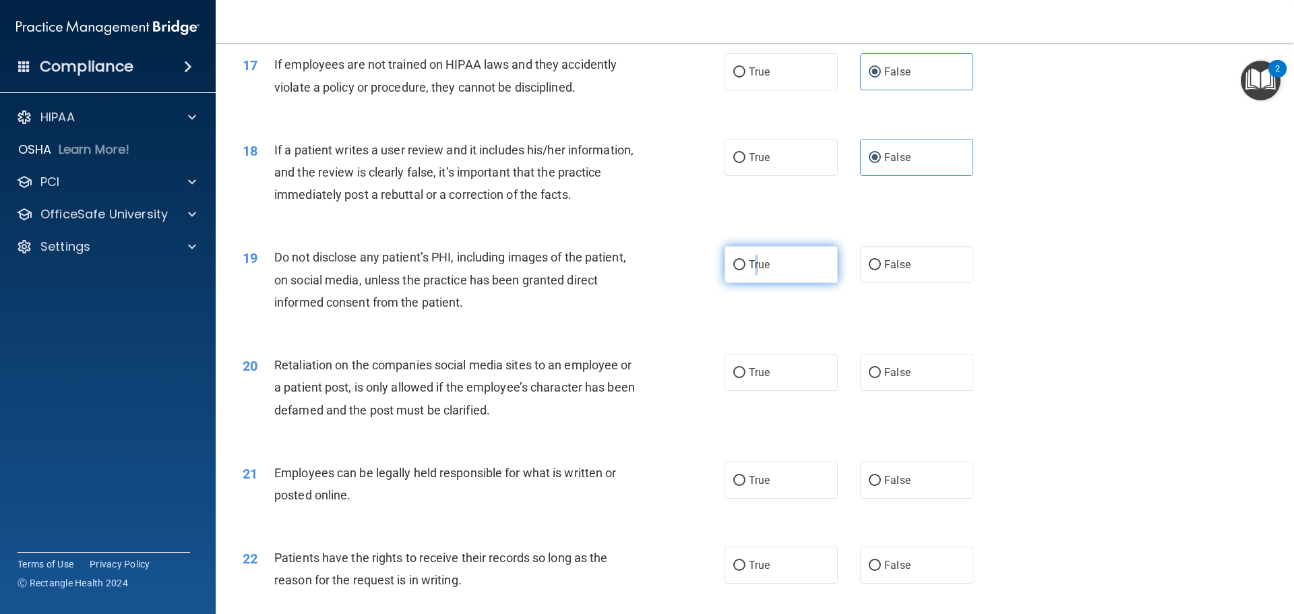
click at [756, 282] on label "True" at bounding box center [780, 264] width 113 height 37
click at [733, 270] on input "True" at bounding box center [739, 265] width 12 height 10
radio input "true"
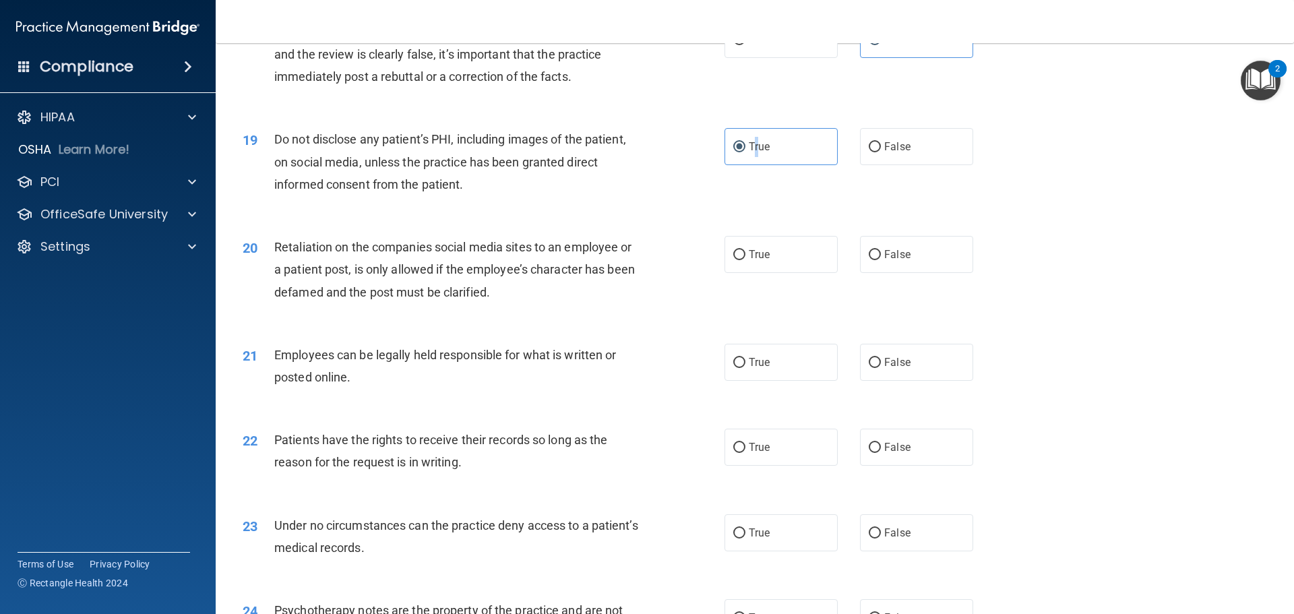
scroll to position [1954, 0]
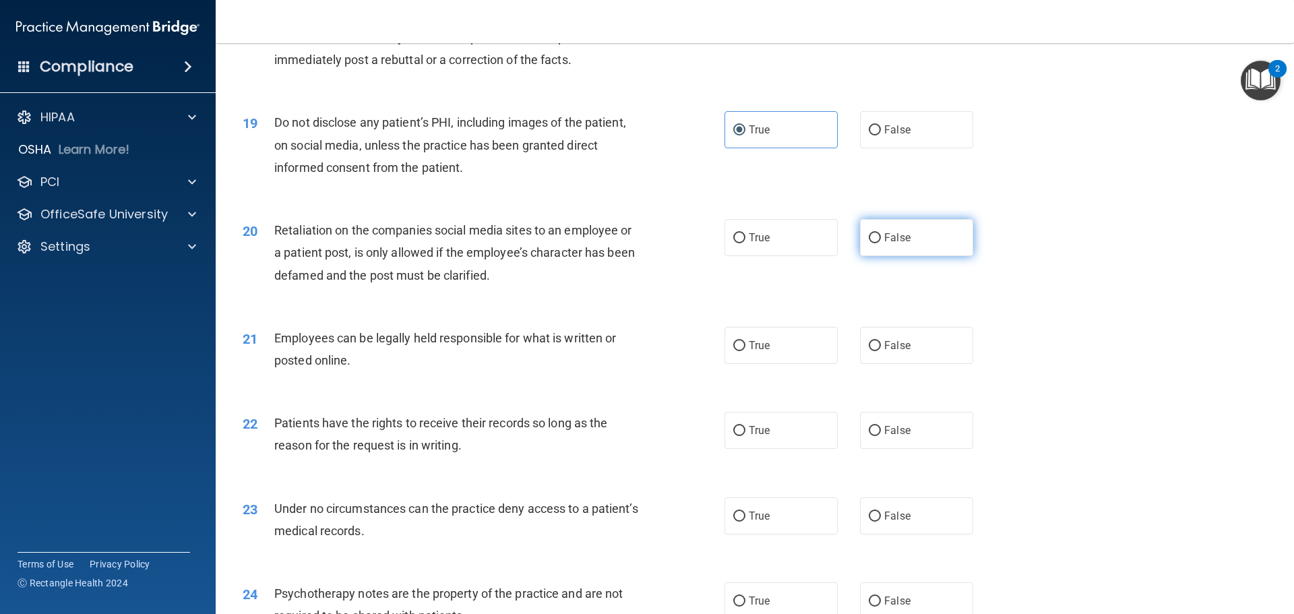
click at [875, 256] on label "False" at bounding box center [916, 237] width 113 height 37
click at [875, 243] on input "False" at bounding box center [875, 238] width 12 height 10
radio input "true"
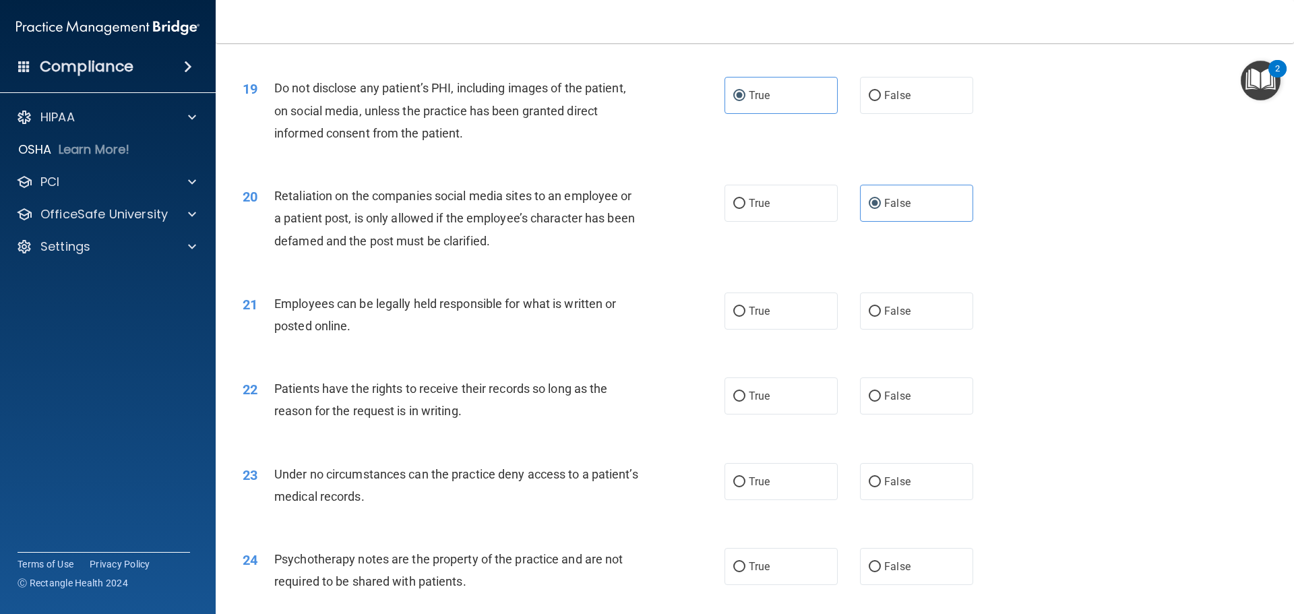
scroll to position [2021, 0]
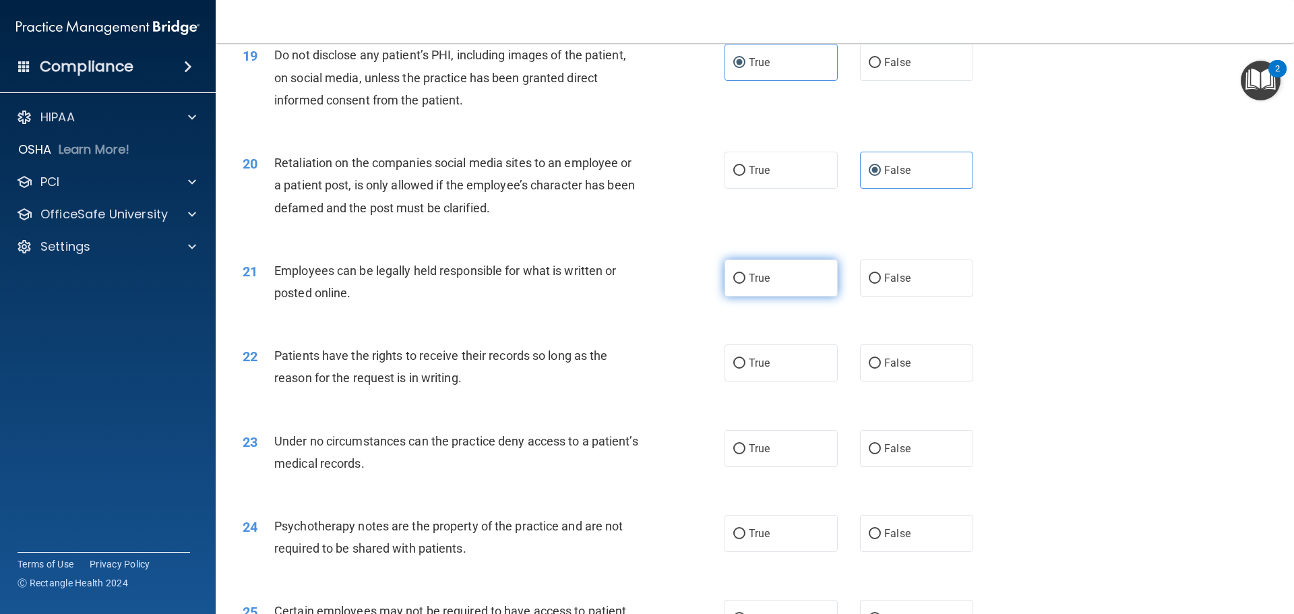
click at [728, 296] on label "True" at bounding box center [780, 277] width 113 height 37
click at [733, 284] on input "True" at bounding box center [739, 279] width 12 height 10
radio input "true"
drag, startPoint x: 753, startPoint y: 391, endPoint x: 734, endPoint y: 393, distance: 19.6
click at [751, 369] on span "True" at bounding box center [759, 362] width 21 height 13
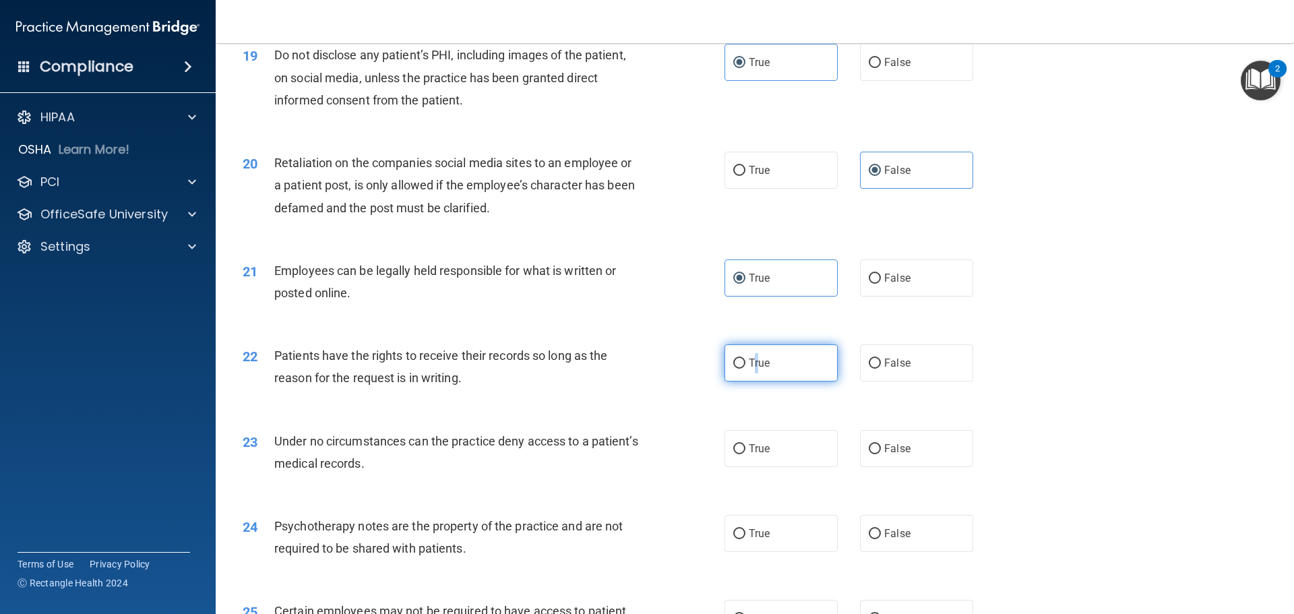
click at [733, 369] on input "True" at bounding box center [739, 363] width 12 height 10
radio input "true"
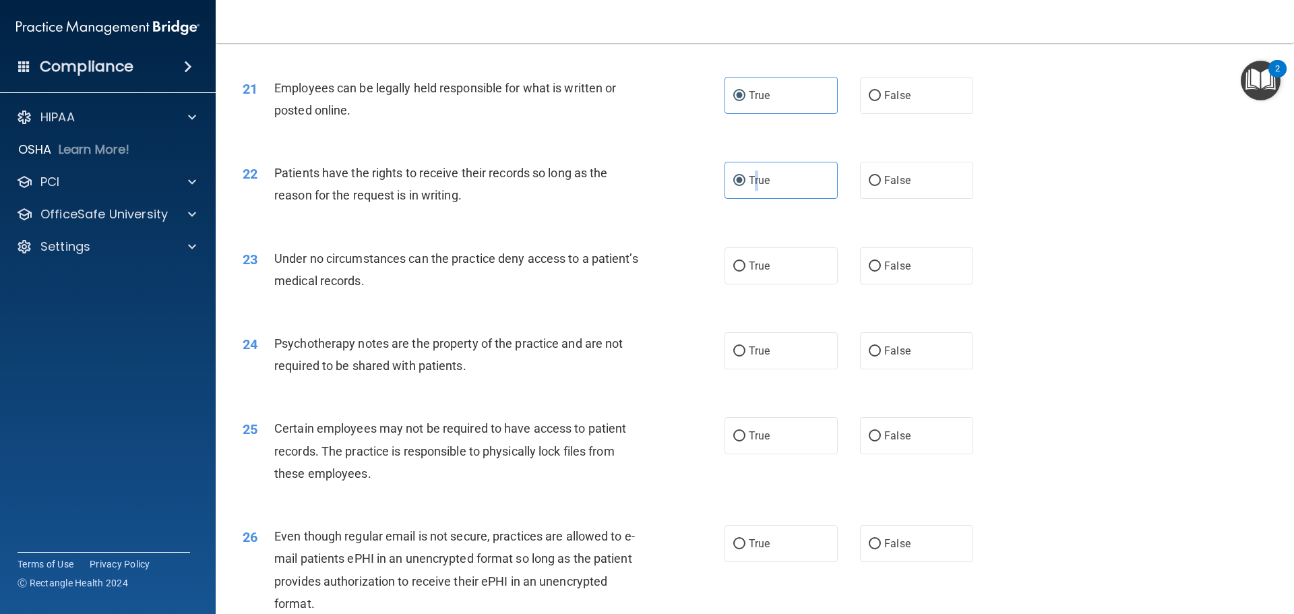
scroll to position [2224, 0]
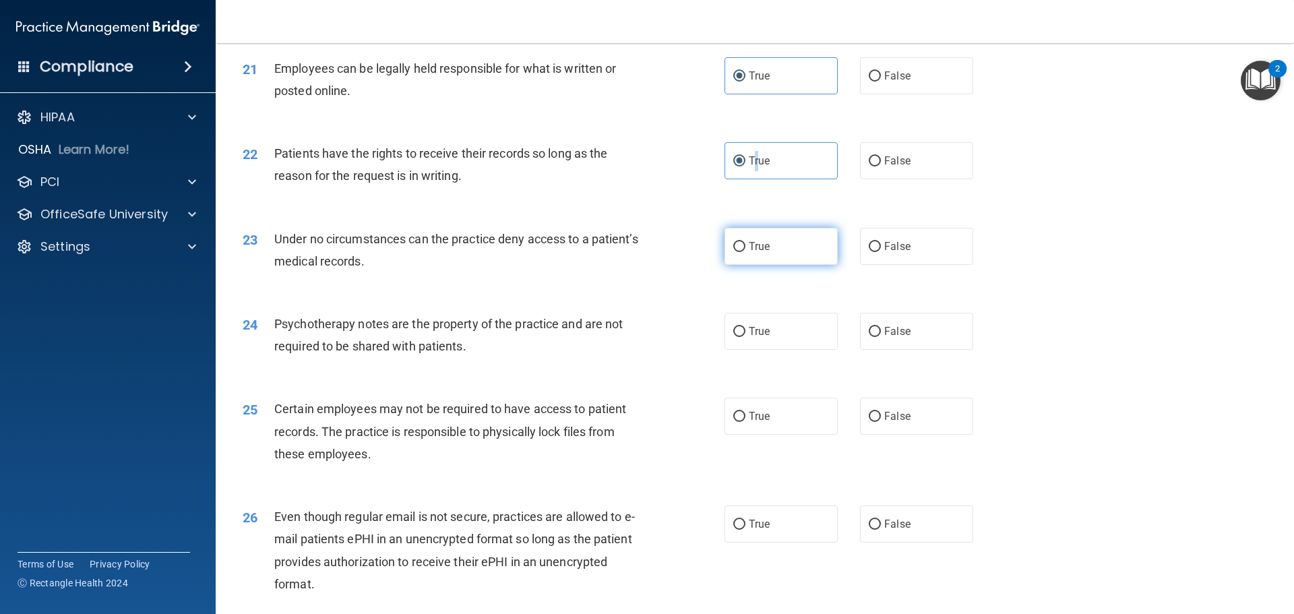
click at [733, 252] on input "True" at bounding box center [739, 247] width 12 height 10
radio input "true"
drag, startPoint x: 868, startPoint y: 356, endPoint x: 800, endPoint y: 375, distance: 70.6
click at [869, 337] on input "False" at bounding box center [875, 332] width 12 height 10
radio input "true"
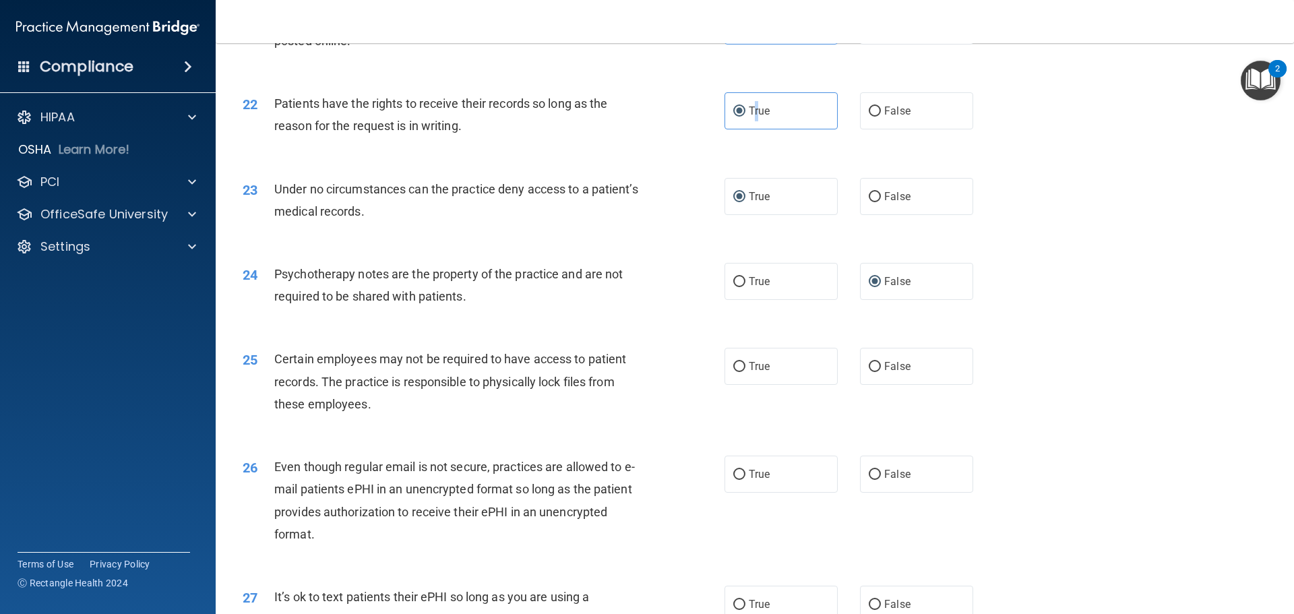
scroll to position [2358, 0]
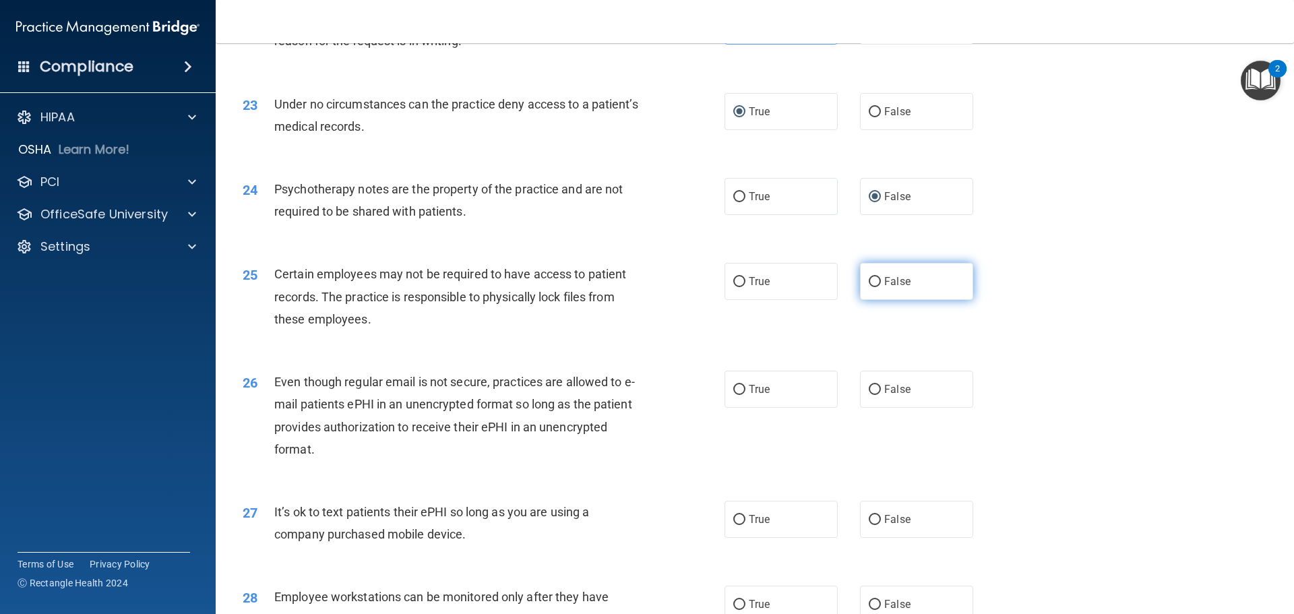
click at [884, 288] on span "False" at bounding box center [897, 281] width 26 height 13
click at [869, 287] on input "False" at bounding box center [875, 282] width 12 height 10
radio input "true"
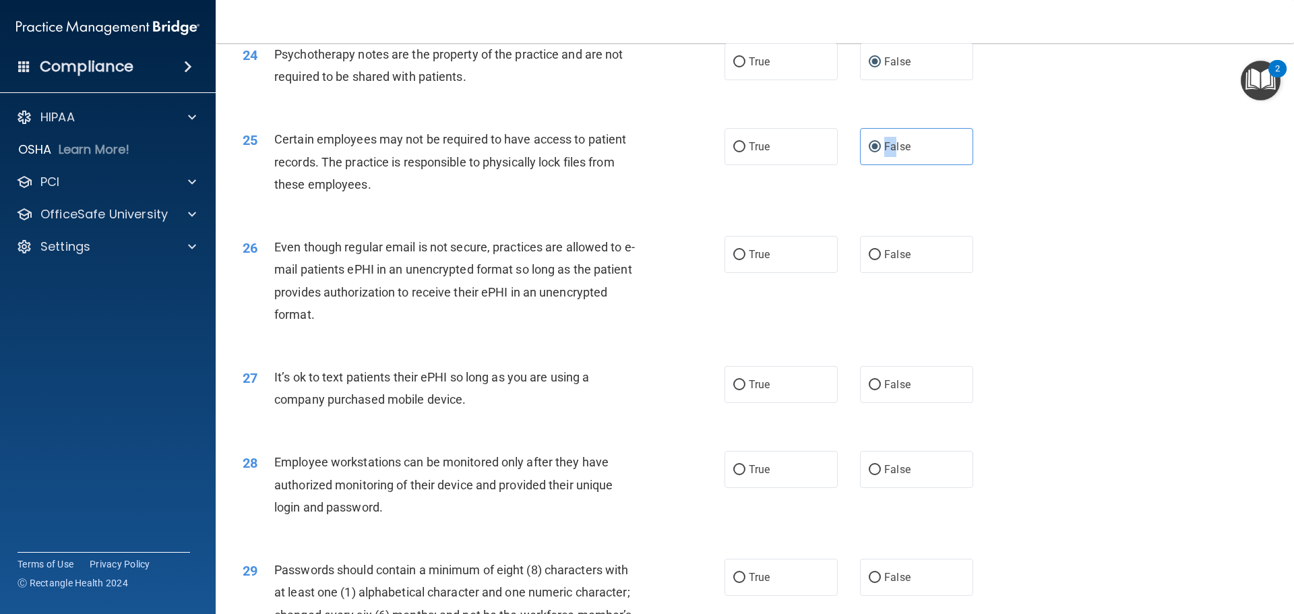
drag, startPoint x: 863, startPoint y: 276, endPoint x: 850, endPoint y: 291, distance: 19.6
click at [869, 260] on input "False" at bounding box center [875, 255] width 12 height 10
radio input "true"
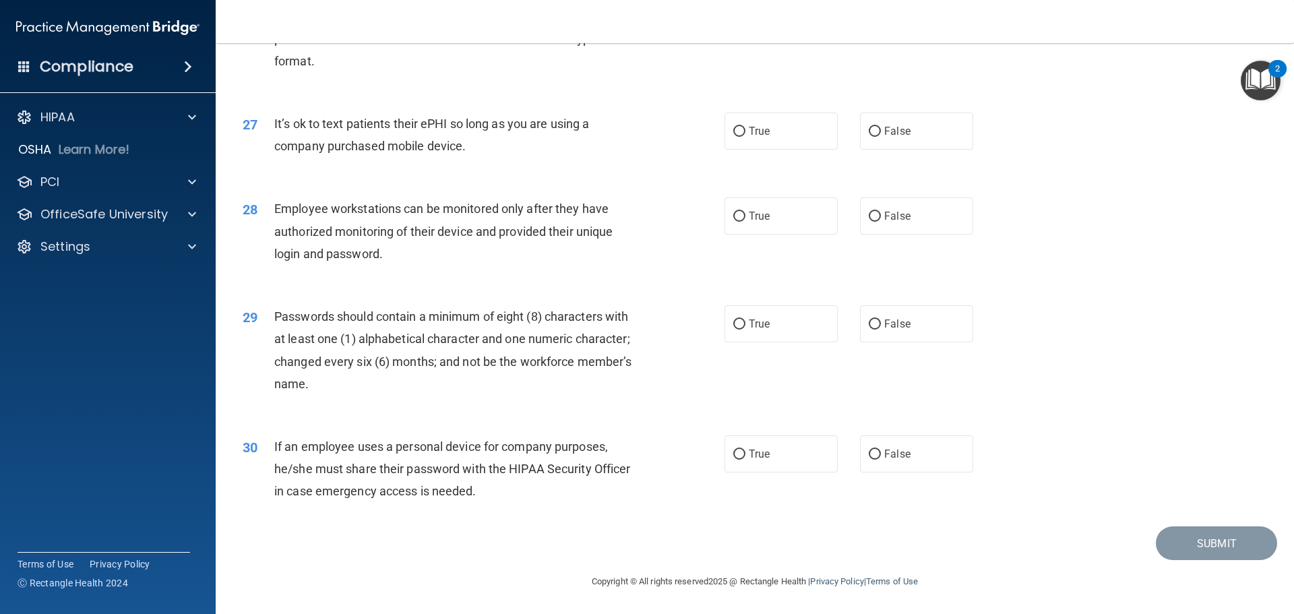
scroll to position [2769, 0]
drag, startPoint x: 874, startPoint y: 137, endPoint x: 863, endPoint y: 141, distance: 11.3
click at [873, 137] on label "False" at bounding box center [916, 131] width 113 height 37
click at [873, 137] on input "False" at bounding box center [875, 132] width 12 height 10
radio input "true"
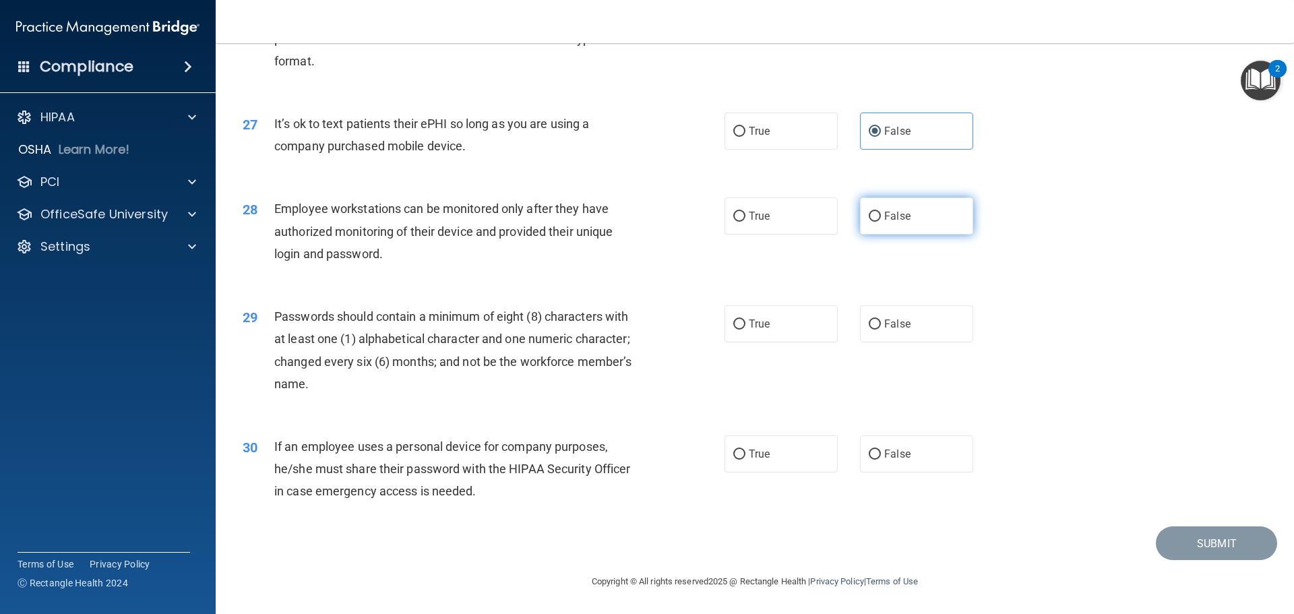
click at [871, 222] on label "False" at bounding box center [916, 215] width 113 height 37
click at [871, 222] on input "False" at bounding box center [875, 217] width 12 height 10
radio input "true"
drag, startPoint x: 739, startPoint y: 325, endPoint x: 716, endPoint y: 345, distance: 30.1
click at [739, 329] on input "True" at bounding box center [739, 324] width 12 height 10
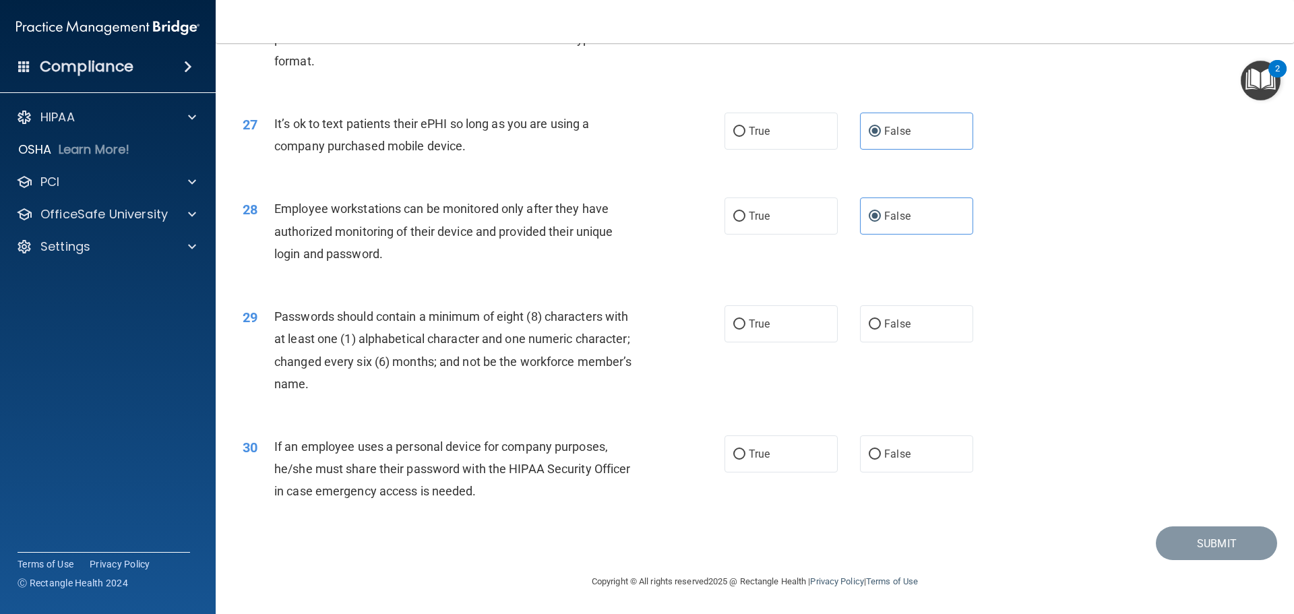
radio input "true"
drag, startPoint x: 864, startPoint y: 455, endPoint x: 895, endPoint y: 472, distance: 35.3
click at [869, 456] on input "False" at bounding box center [875, 454] width 12 height 10
radio input "true"
drag, startPoint x: 1207, startPoint y: 555, endPoint x: 1106, endPoint y: 543, distance: 101.7
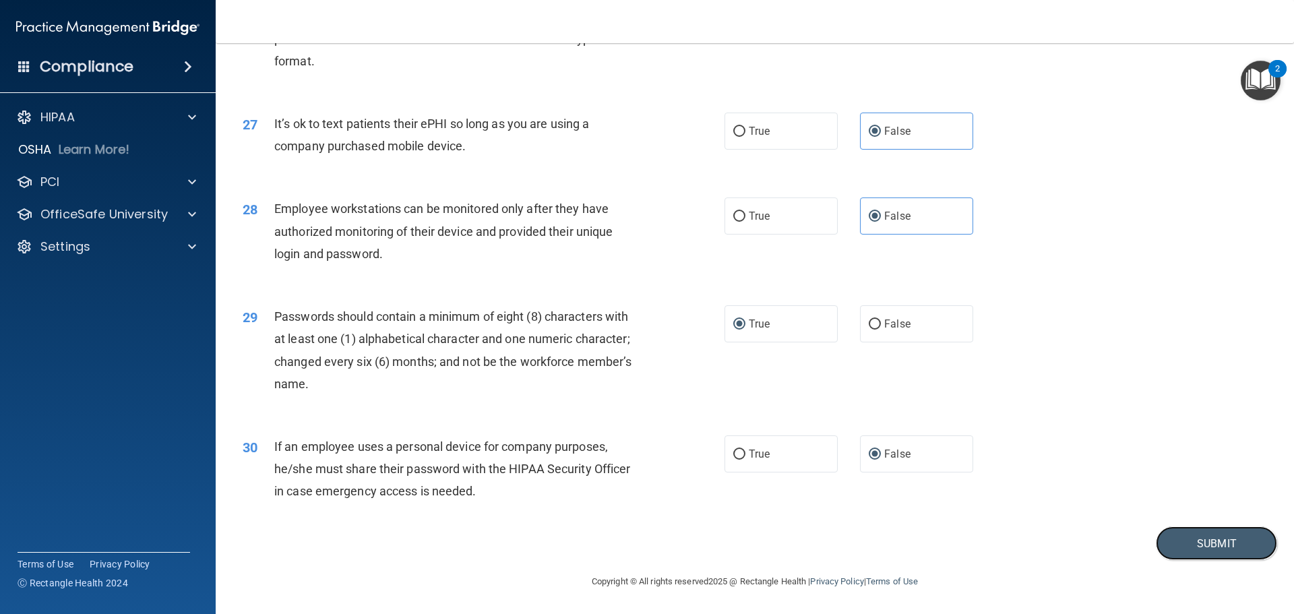
click at [1206, 555] on button "Submit" at bounding box center [1216, 543] width 121 height 34
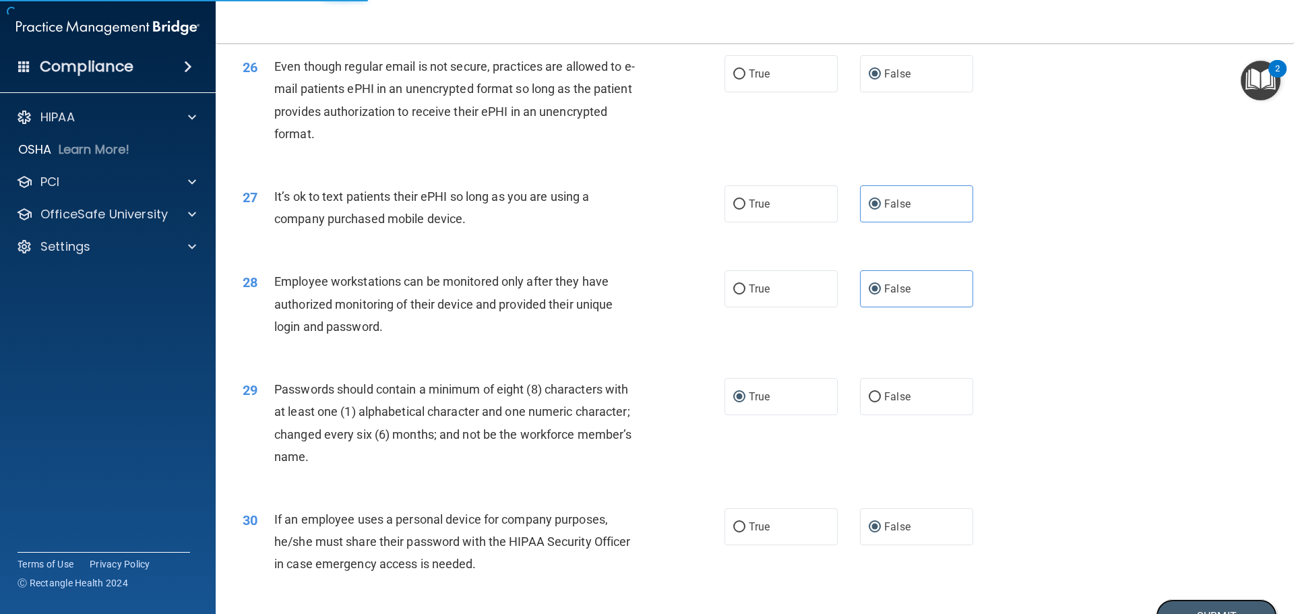
scroll to position [2499, 0]
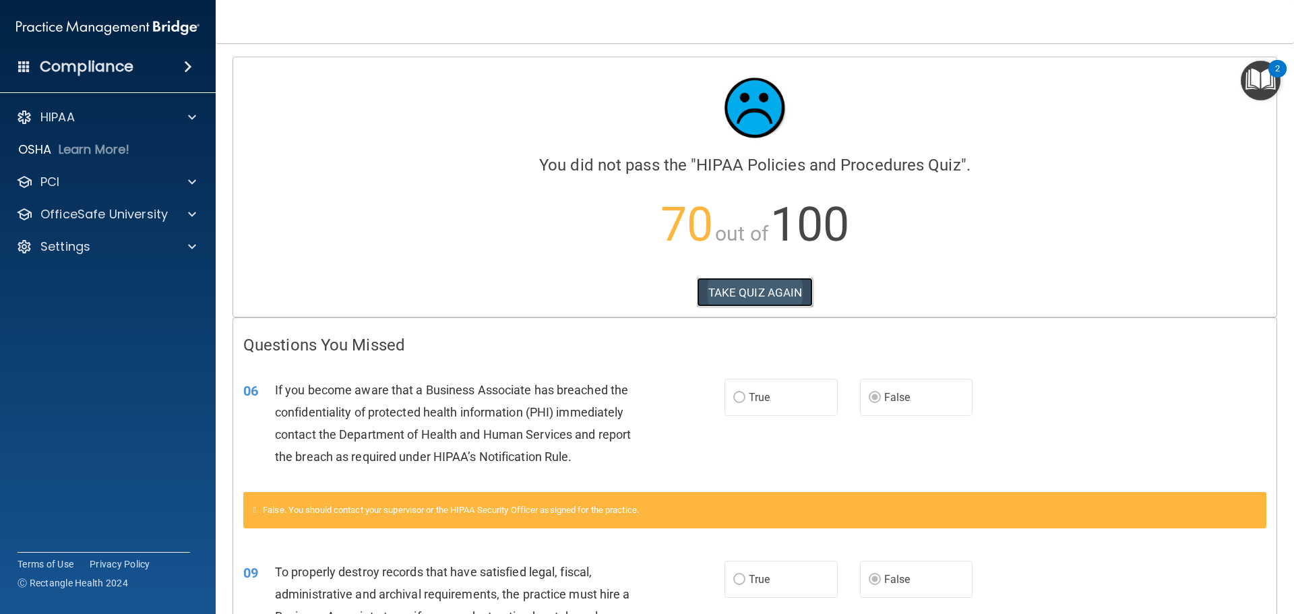
click at [742, 284] on button "TAKE QUIZ AGAIN" at bounding box center [755, 293] width 117 height 30
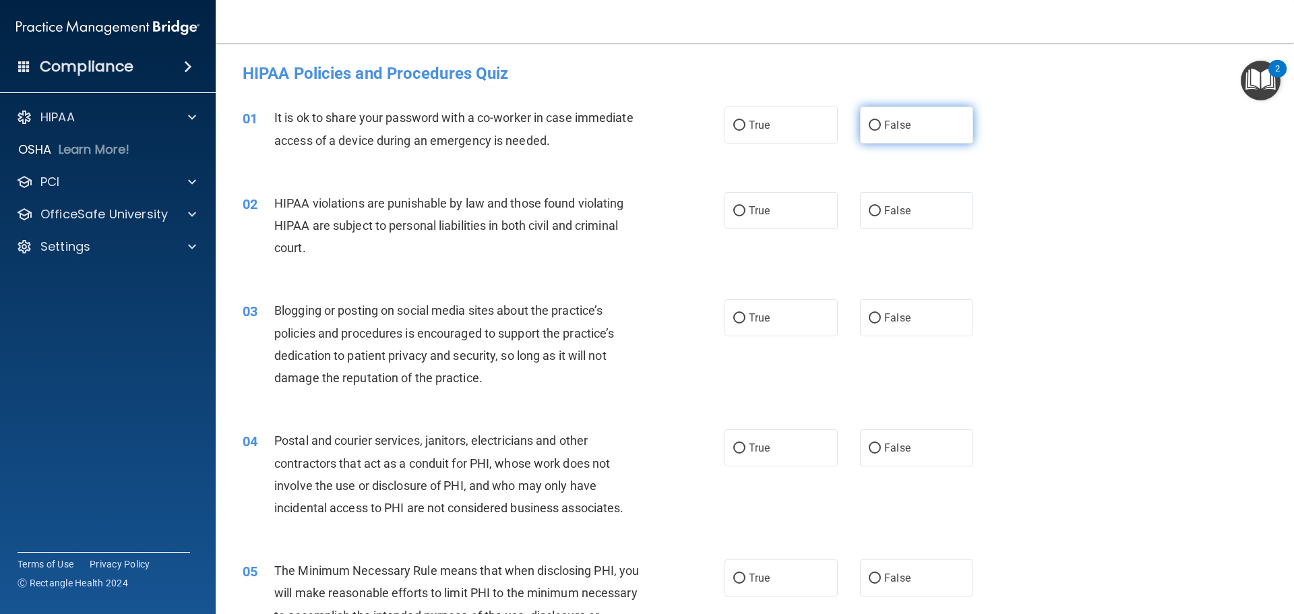
click at [877, 135] on label "False" at bounding box center [916, 124] width 113 height 37
click at [877, 131] on input "False" at bounding box center [875, 126] width 12 height 10
radio input "true"
click at [743, 216] on label "True" at bounding box center [780, 210] width 113 height 37
click at [743, 216] on input "True" at bounding box center [739, 211] width 12 height 10
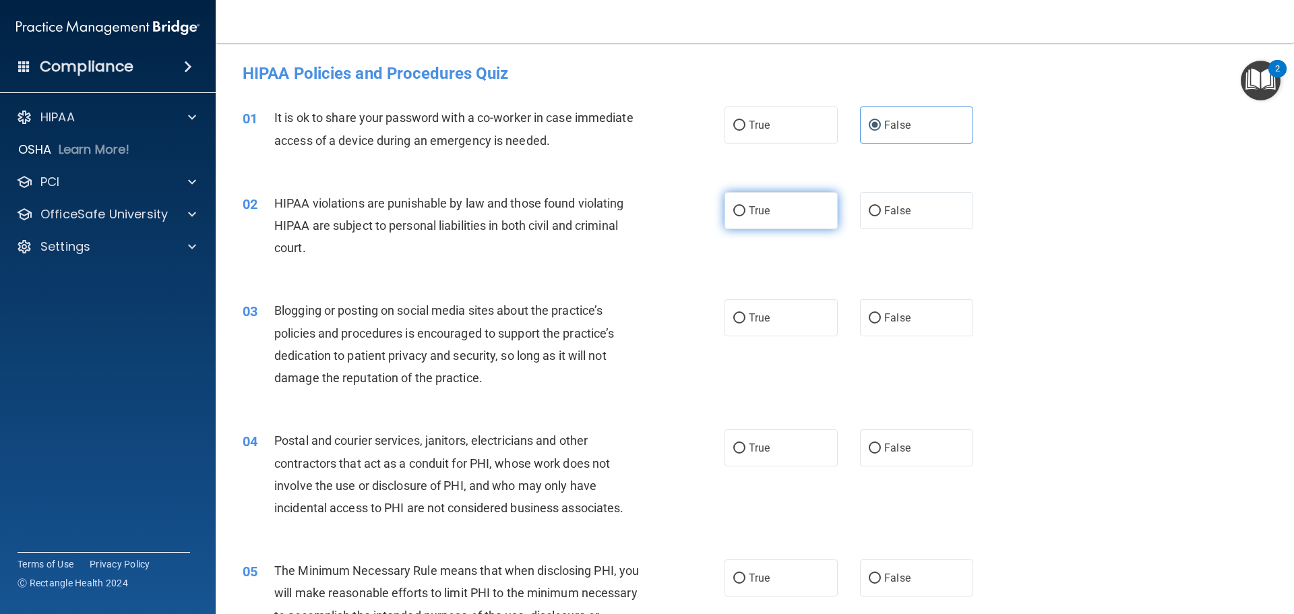
radio input "true"
click at [869, 317] on input "False" at bounding box center [875, 318] width 12 height 10
radio input "true"
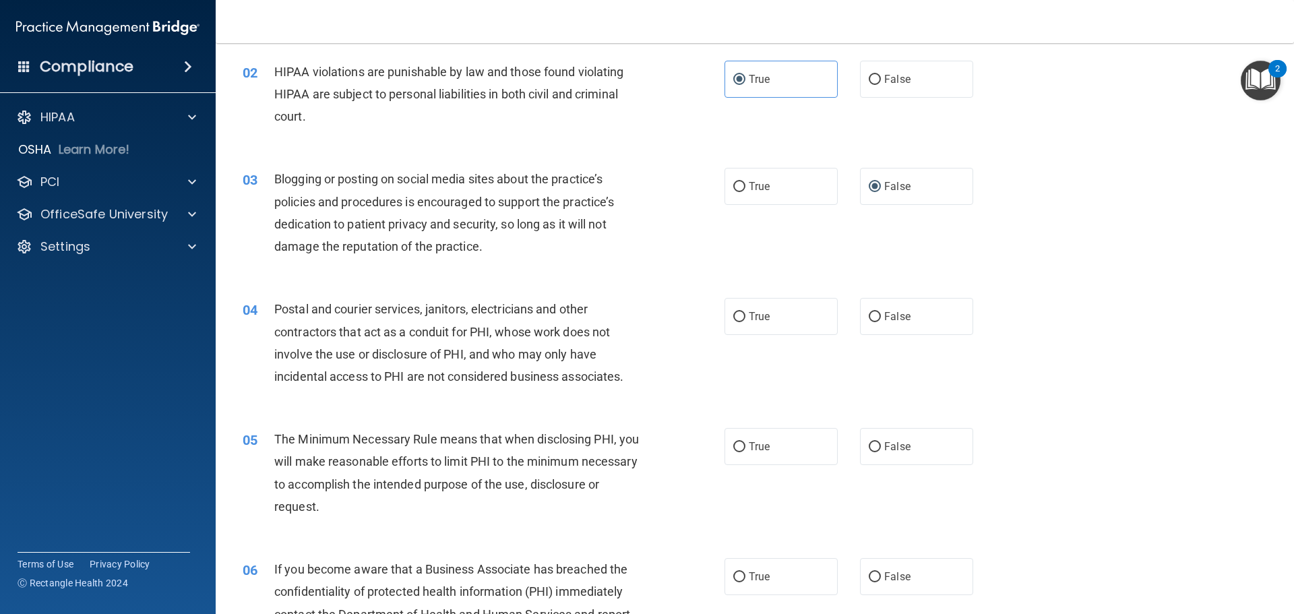
scroll to position [135, 0]
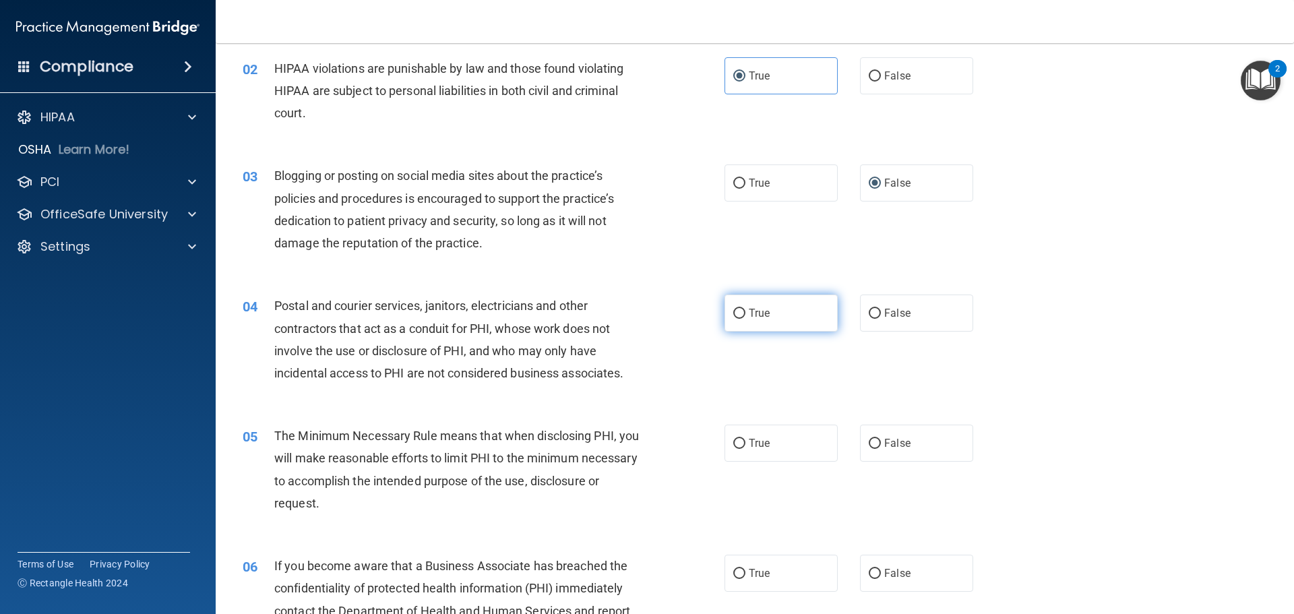
click at [737, 312] on input "True" at bounding box center [739, 314] width 12 height 10
radio input "true"
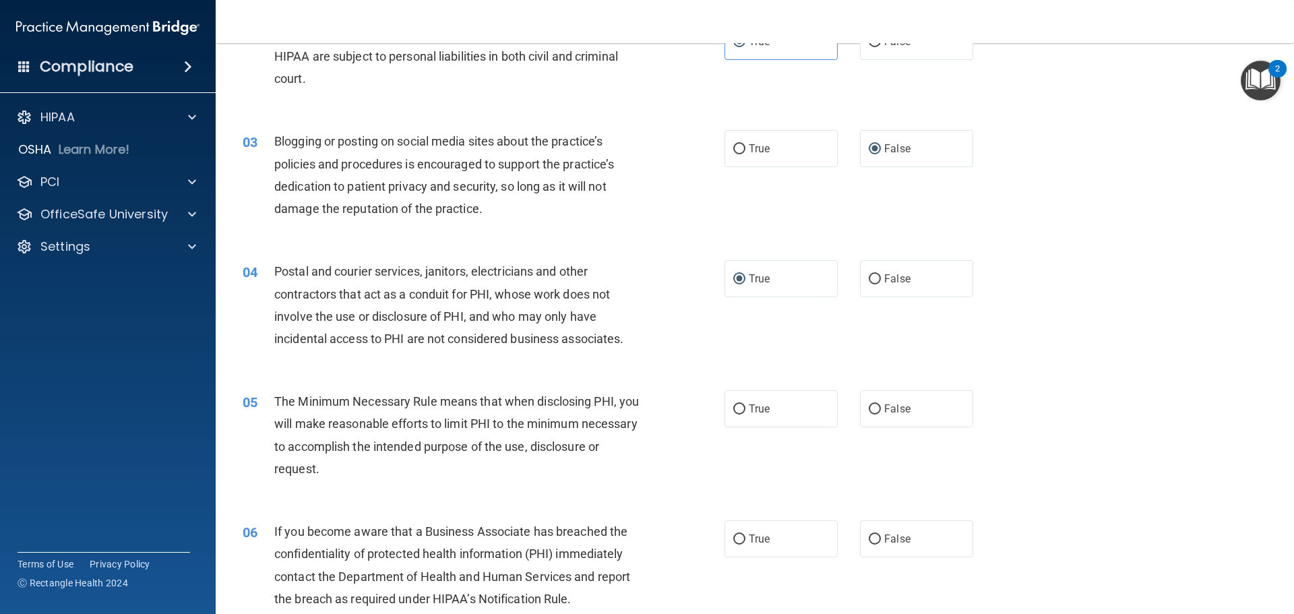
scroll to position [270, 0]
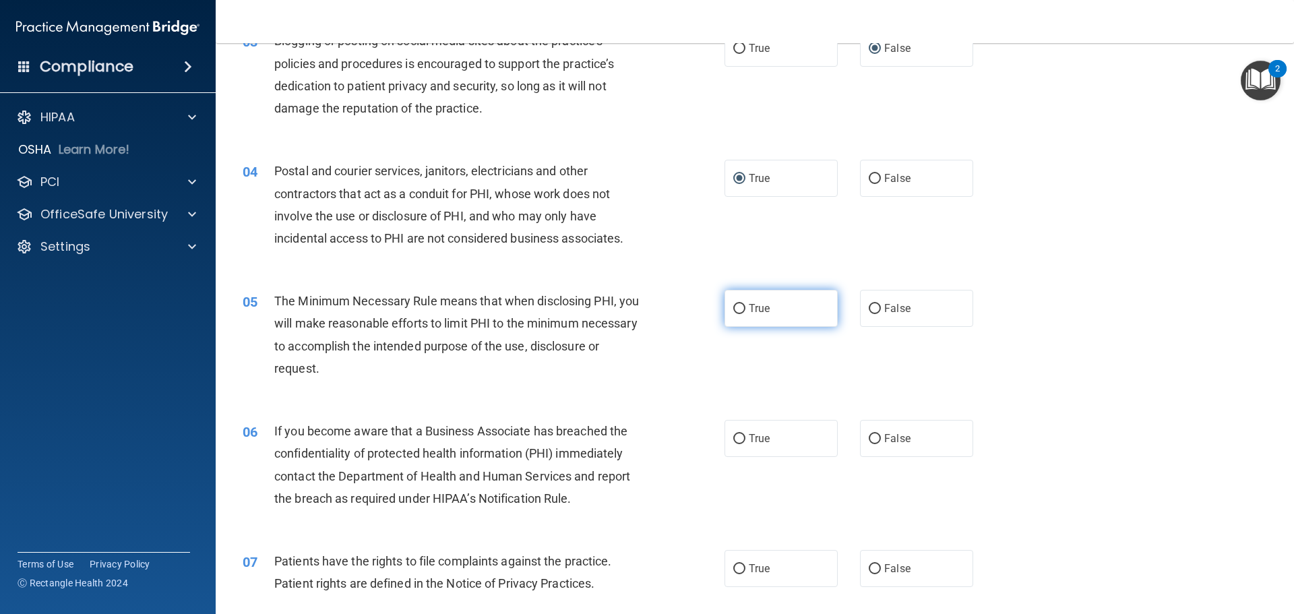
drag, startPoint x: 729, startPoint y: 311, endPoint x: 736, endPoint y: 316, distance: 8.2
click at [733, 313] on input "True" at bounding box center [739, 309] width 12 height 10
radio input "true"
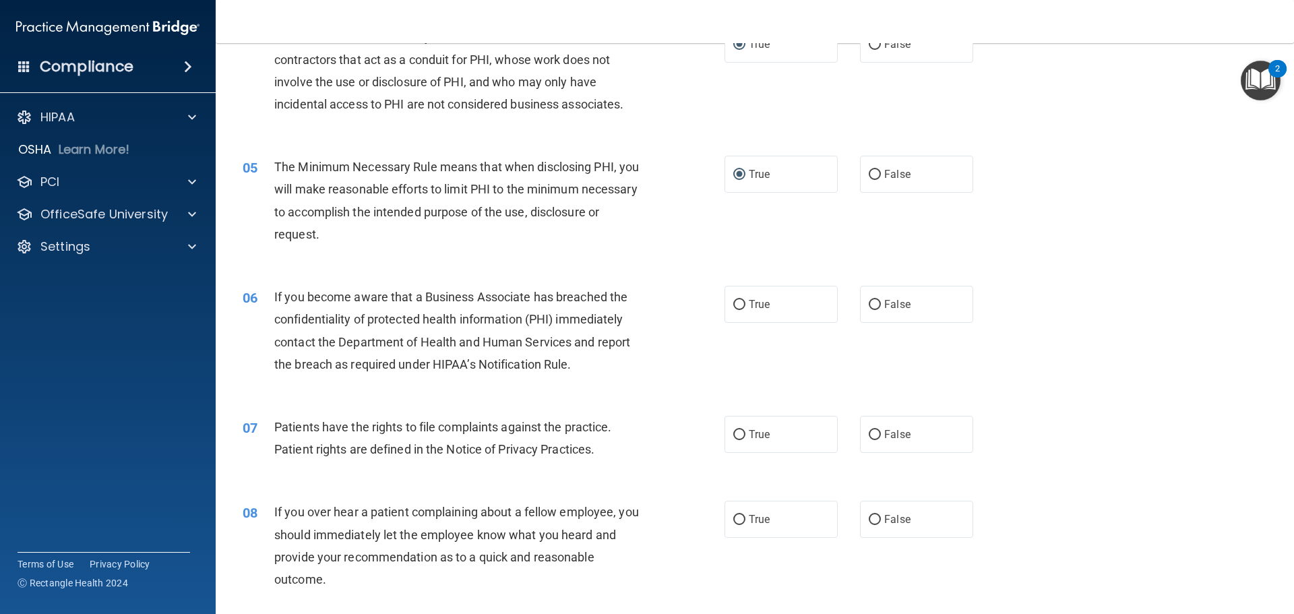
scroll to position [404, 0]
click at [869, 305] on input "False" at bounding box center [875, 304] width 12 height 10
radio input "true"
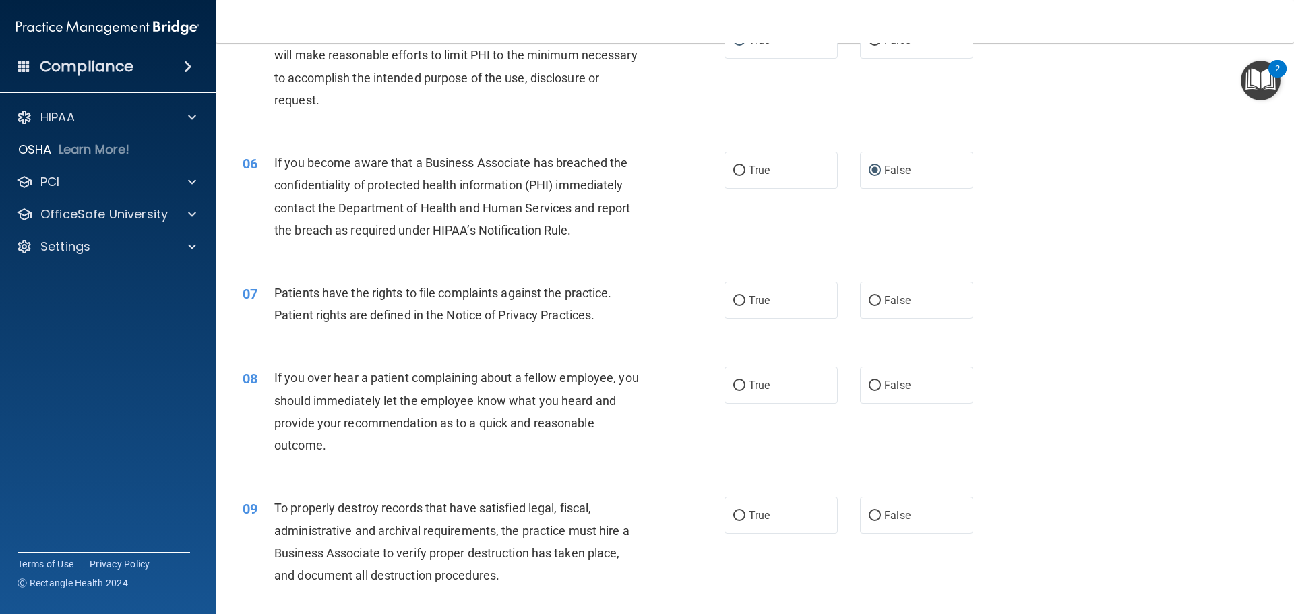
scroll to position [539, 0]
click at [732, 305] on label "True" at bounding box center [780, 298] width 113 height 37
click at [733, 305] on input "True" at bounding box center [739, 299] width 12 height 10
radio input "true"
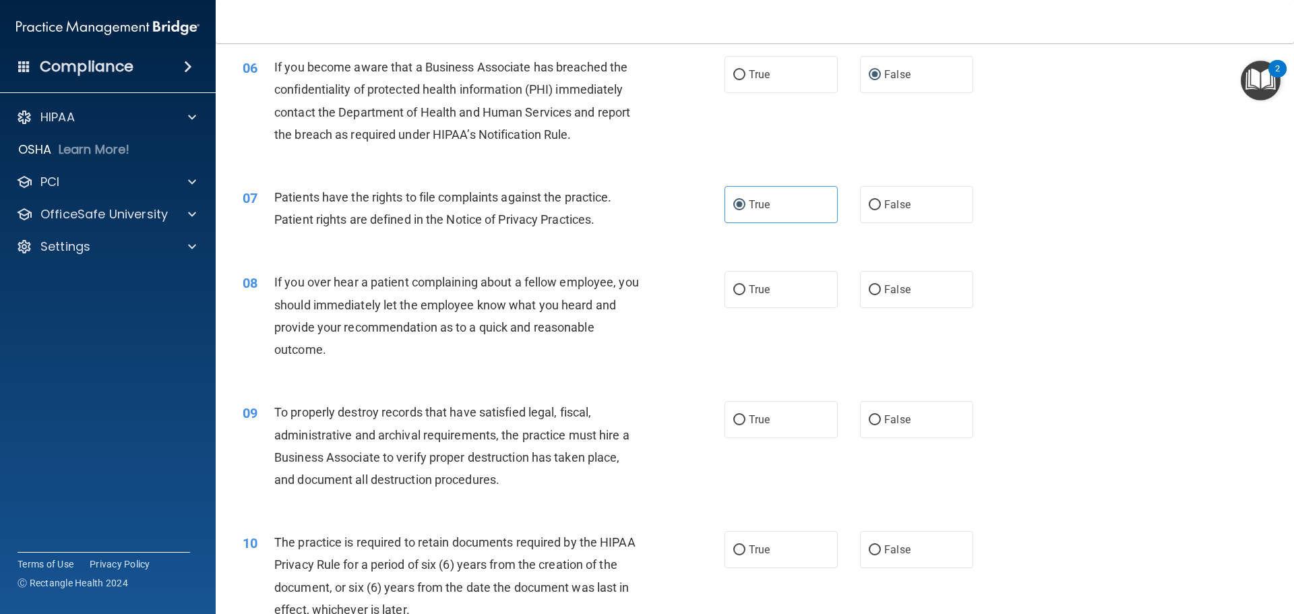
scroll to position [674, 0]
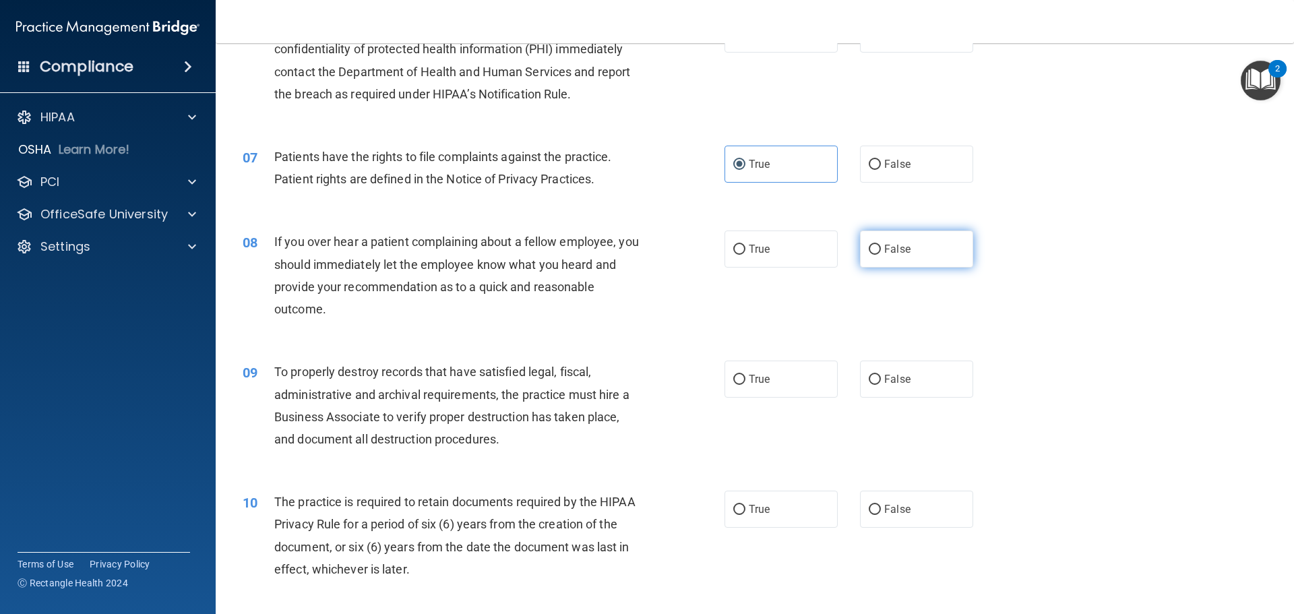
click at [876, 252] on label "False" at bounding box center [916, 248] width 113 height 37
click at [876, 252] on input "False" at bounding box center [875, 250] width 12 height 10
radio input "true"
click at [869, 379] on input "False" at bounding box center [875, 380] width 12 height 10
radio input "true"
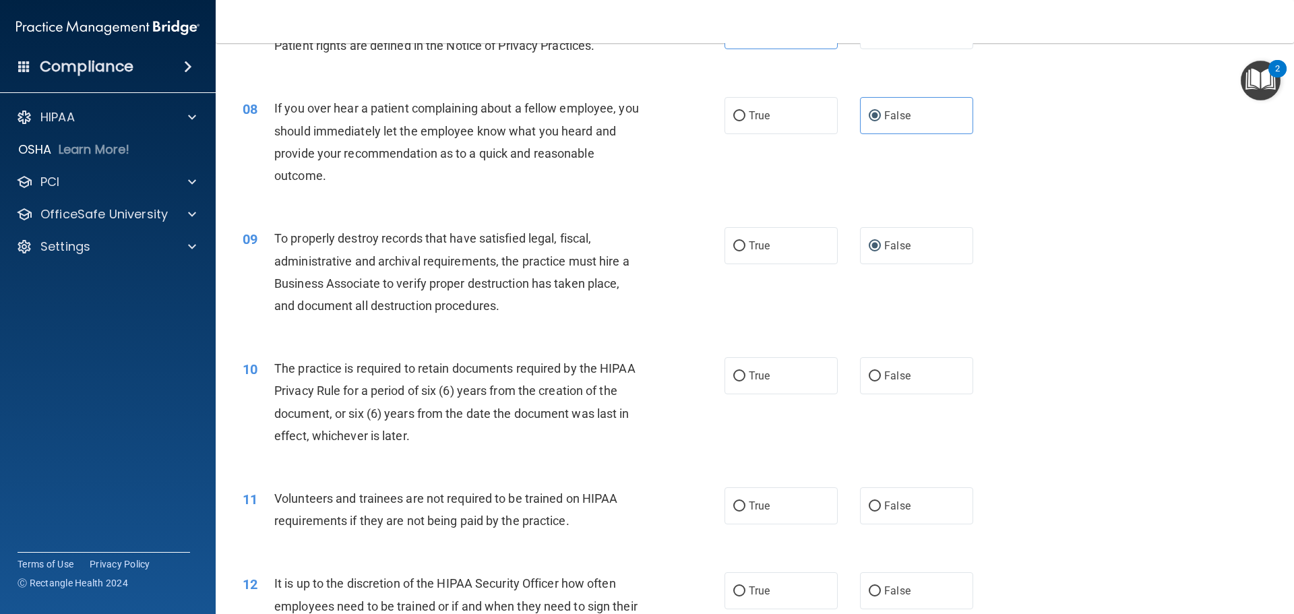
scroll to position [809, 0]
click at [733, 379] on input "True" at bounding box center [739, 375] width 12 height 10
radio input "true"
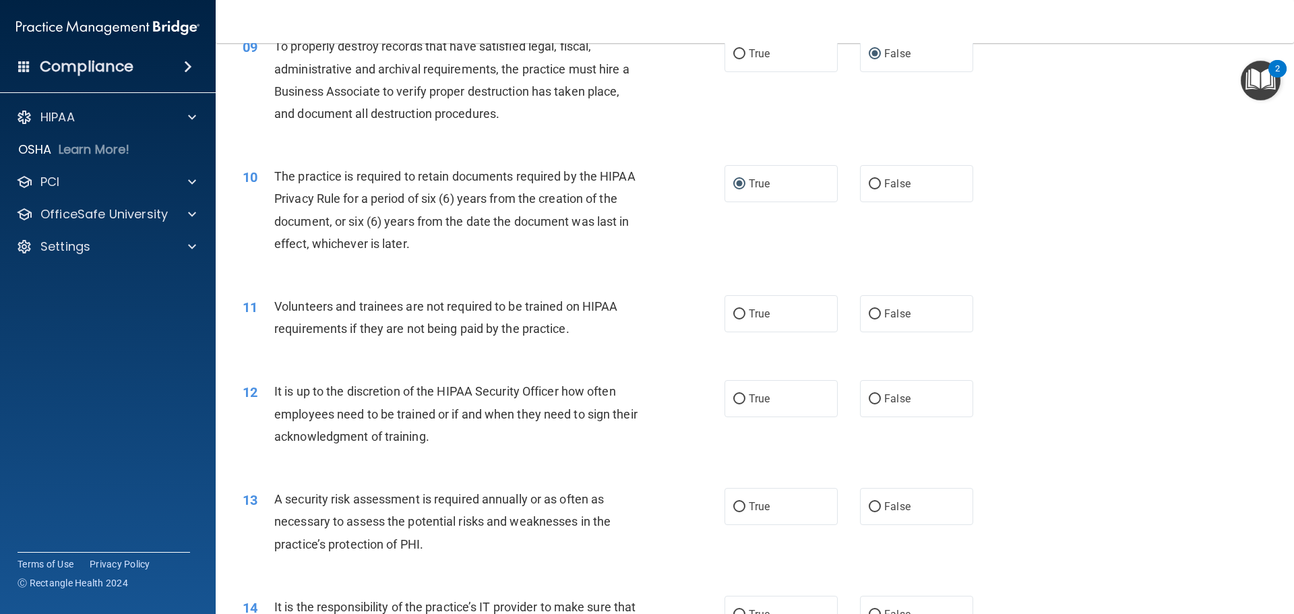
scroll to position [1011, 0]
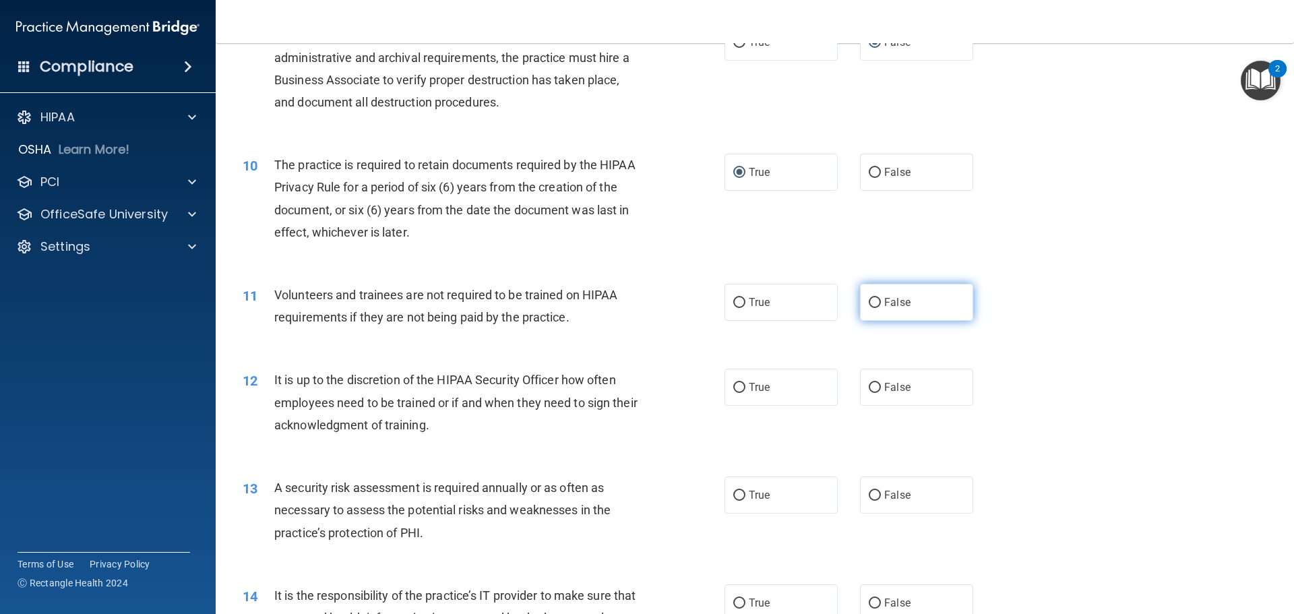
click at [873, 305] on input "False" at bounding box center [875, 303] width 12 height 10
radio input "true"
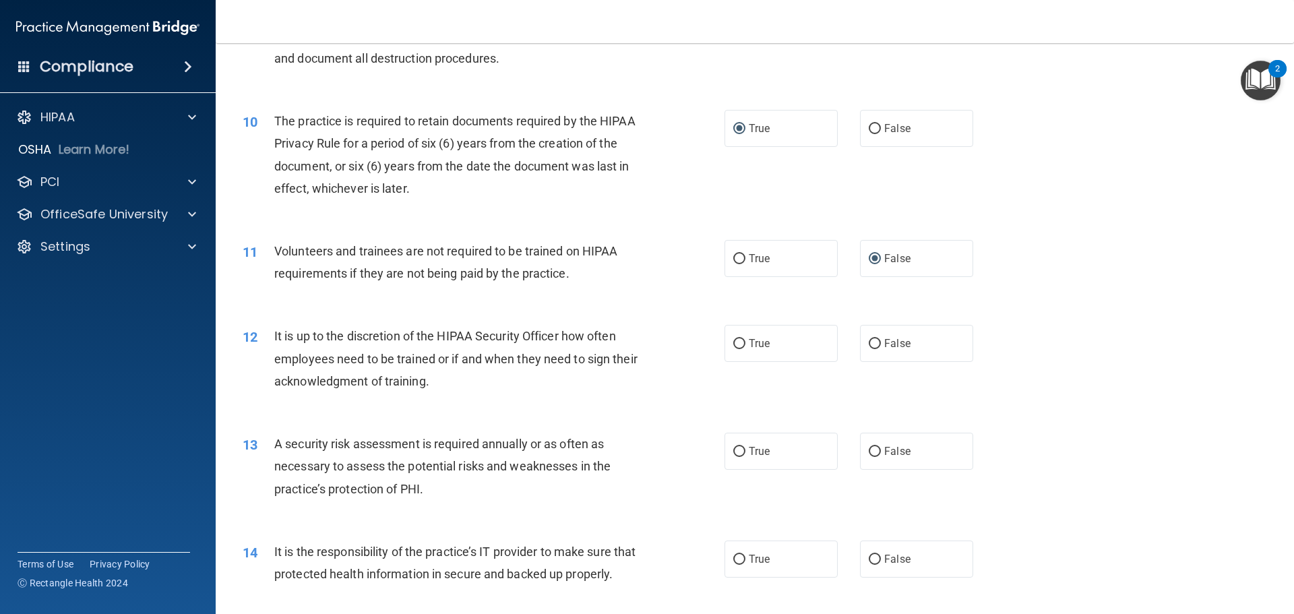
scroll to position [1078, 0]
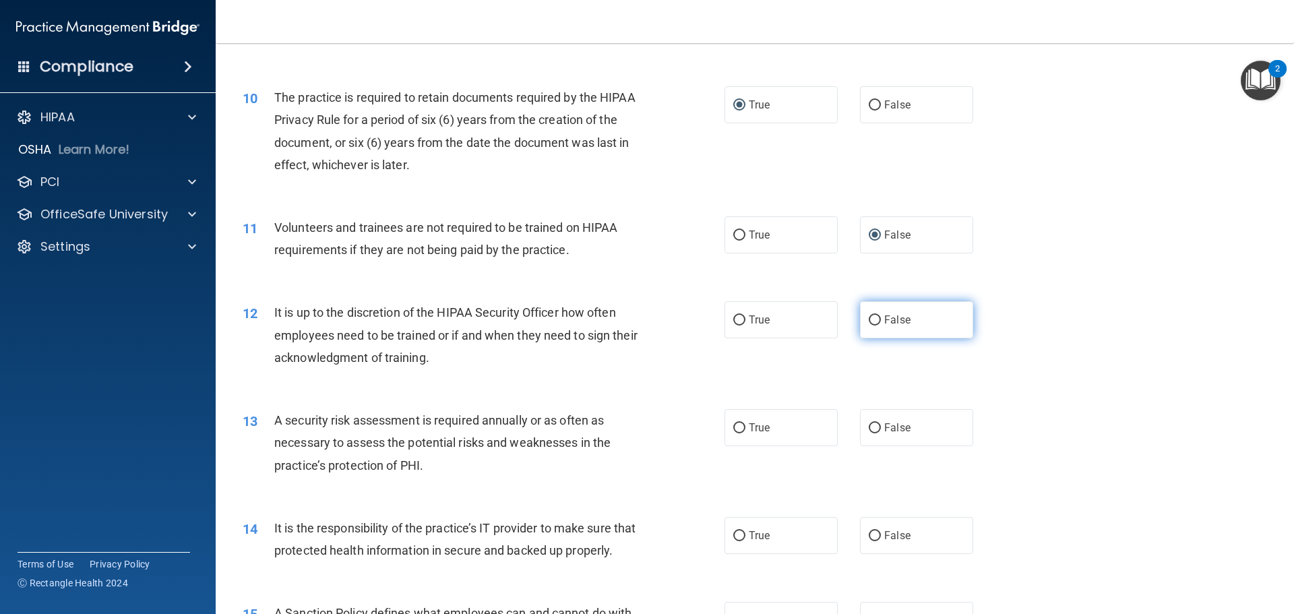
click at [869, 322] on input "False" at bounding box center [875, 320] width 12 height 10
radio input "true"
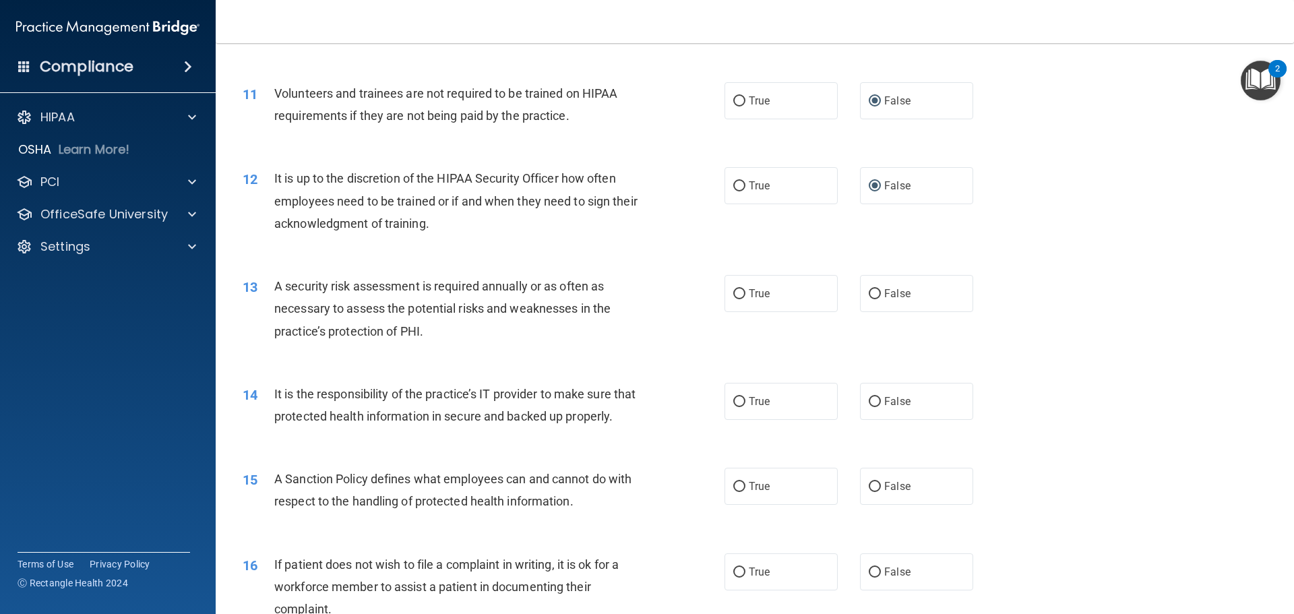
scroll to position [1213, 0]
click at [733, 292] on input "True" at bounding box center [739, 293] width 12 height 10
radio input "true"
drag, startPoint x: 873, startPoint y: 400, endPoint x: 854, endPoint y: 416, distance: 24.8
click at [873, 401] on input "False" at bounding box center [875, 401] width 12 height 10
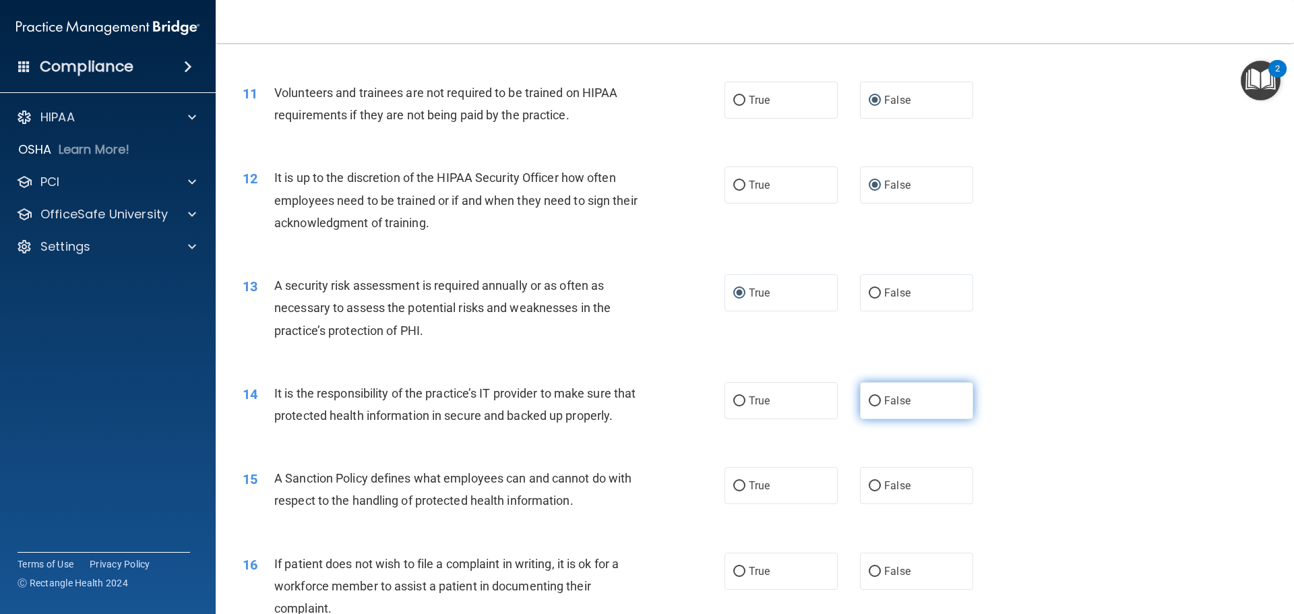
radio input "true"
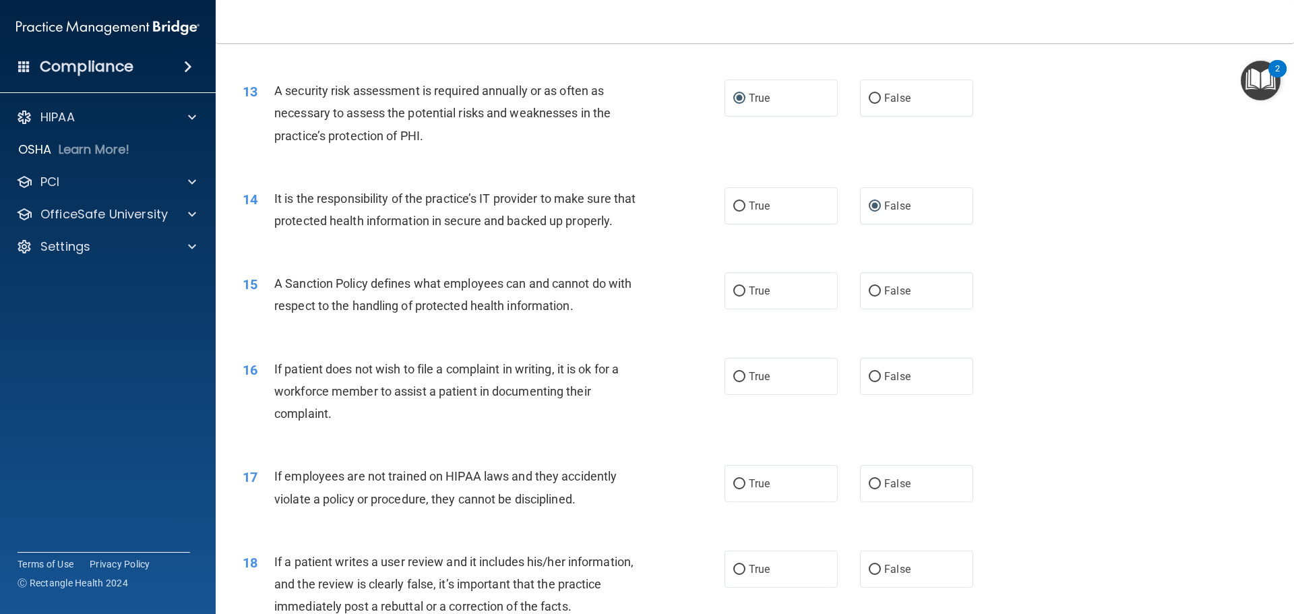
scroll to position [1415, 0]
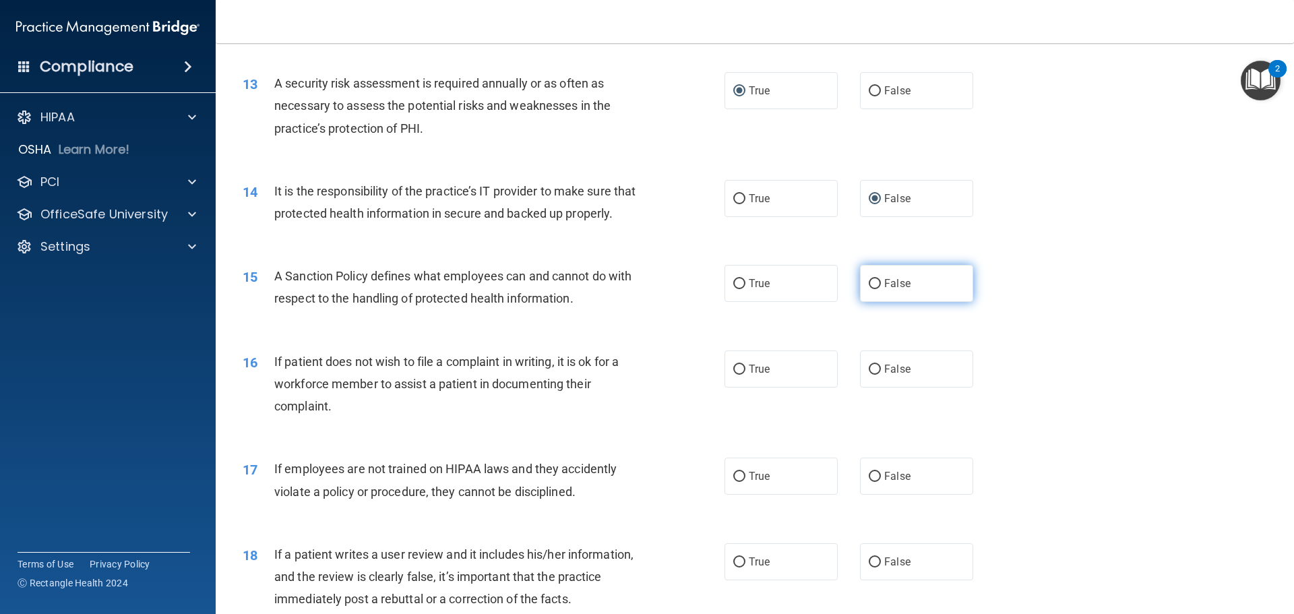
click at [869, 289] on input "False" at bounding box center [875, 284] width 12 height 10
radio input "true"
click at [733, 375] on input "True" at bounding box center [739, 370] width 12 height 10
radio input "true"
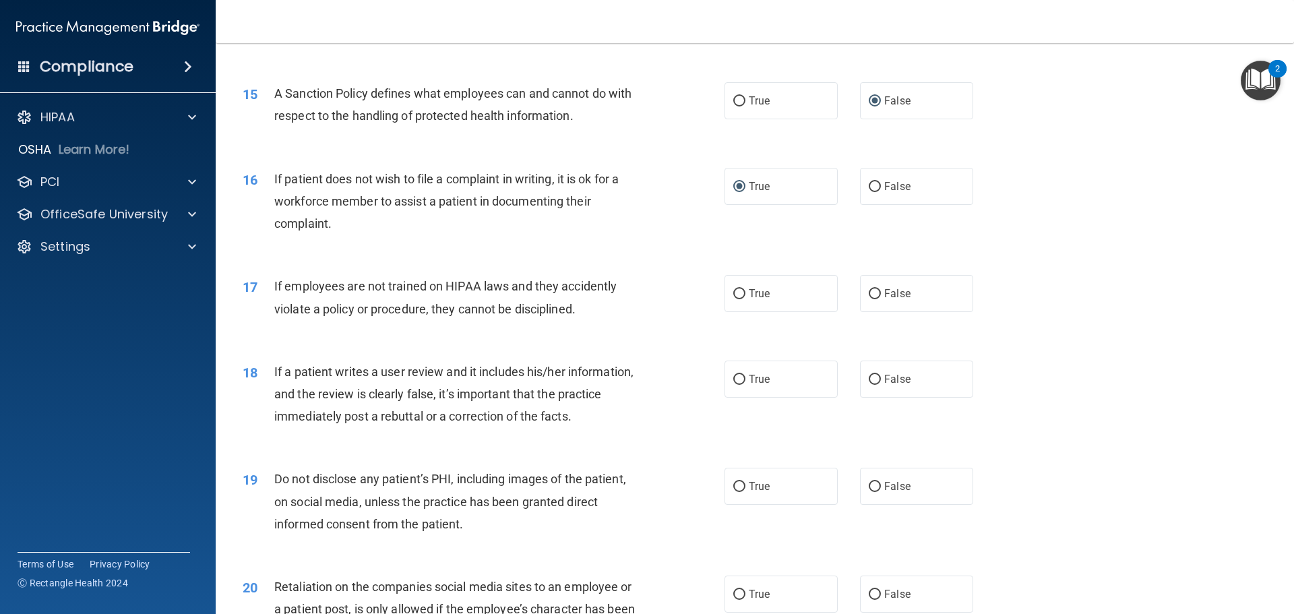
scroll to position [1617, 0]
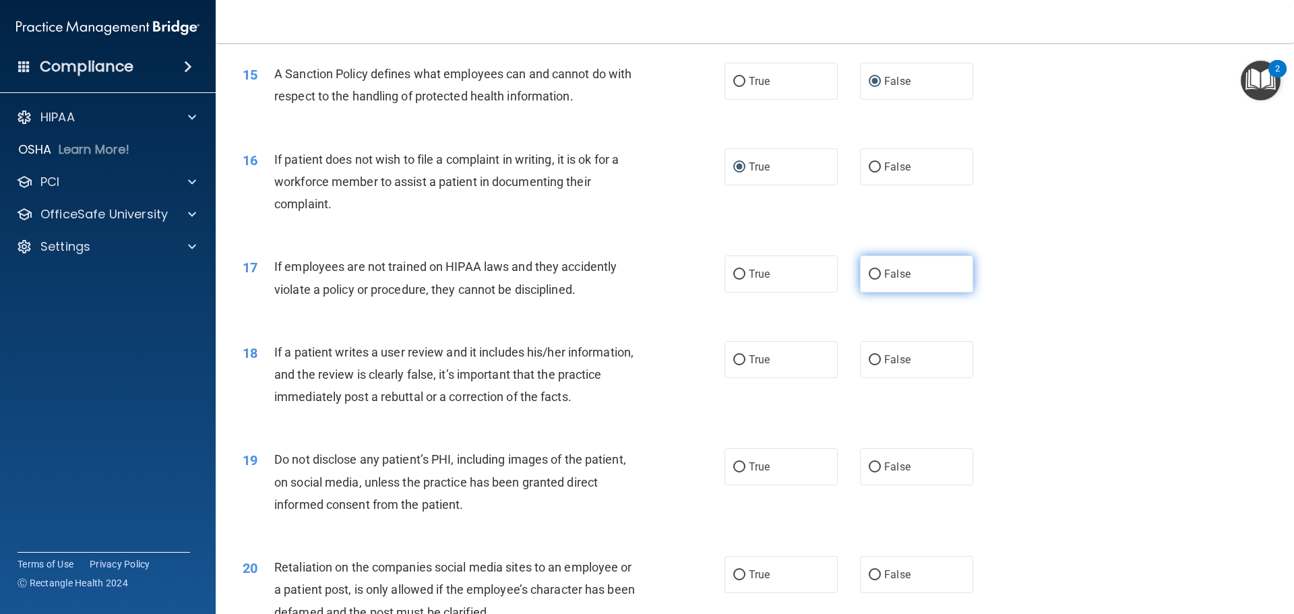
click at [884, 280] on span "False" at bounding box center [897, 274] width 26 height 13
click at [879, 280] on input "False" at bounding box center [875, 275] width 12 height 10
radio input "true"
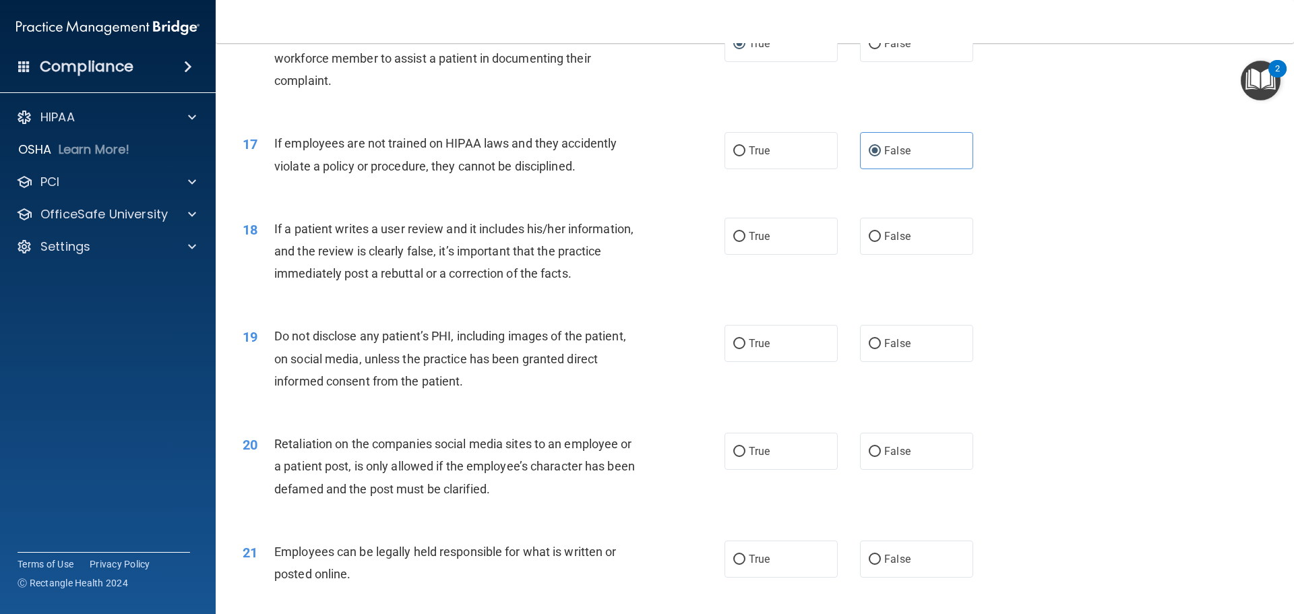
scroll to position [1752, 0]
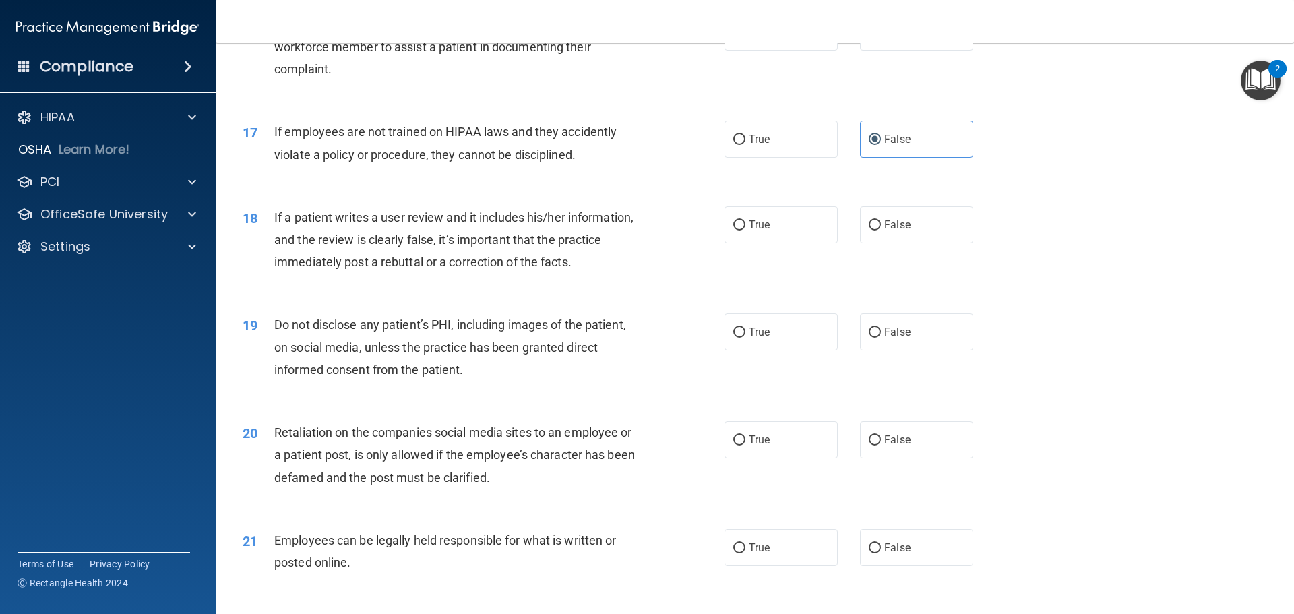
drag, startPoint x: 868, startPoint y: 250, endPoint x: 756, endPoint y: 303, distance: 123.6
click at [869, 230] on input "False" at bounding box center [875, 225] width 12 height 10
radio input "true"
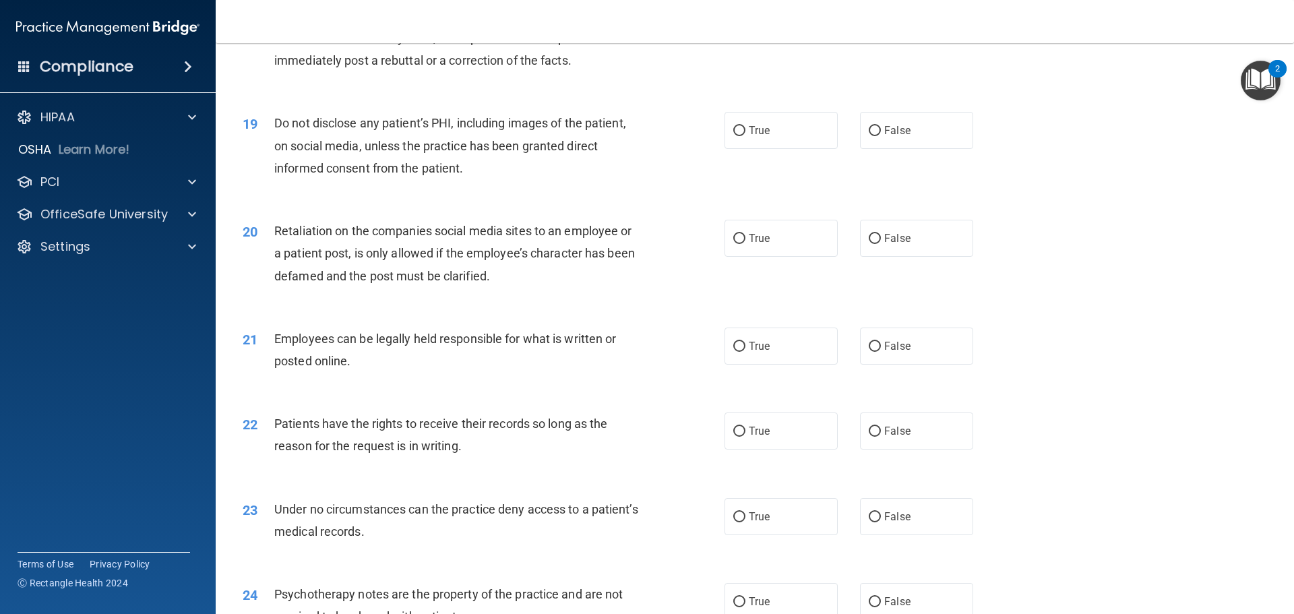
scroll to position [1954, 0]
click at [733, 135] on input "True" at bounding box center [739, 130] width 12 height 10
radio input "true"
click at [874, 243] on input "False" at bounding box center [875, 238] width 12 height 10
radio input "true"
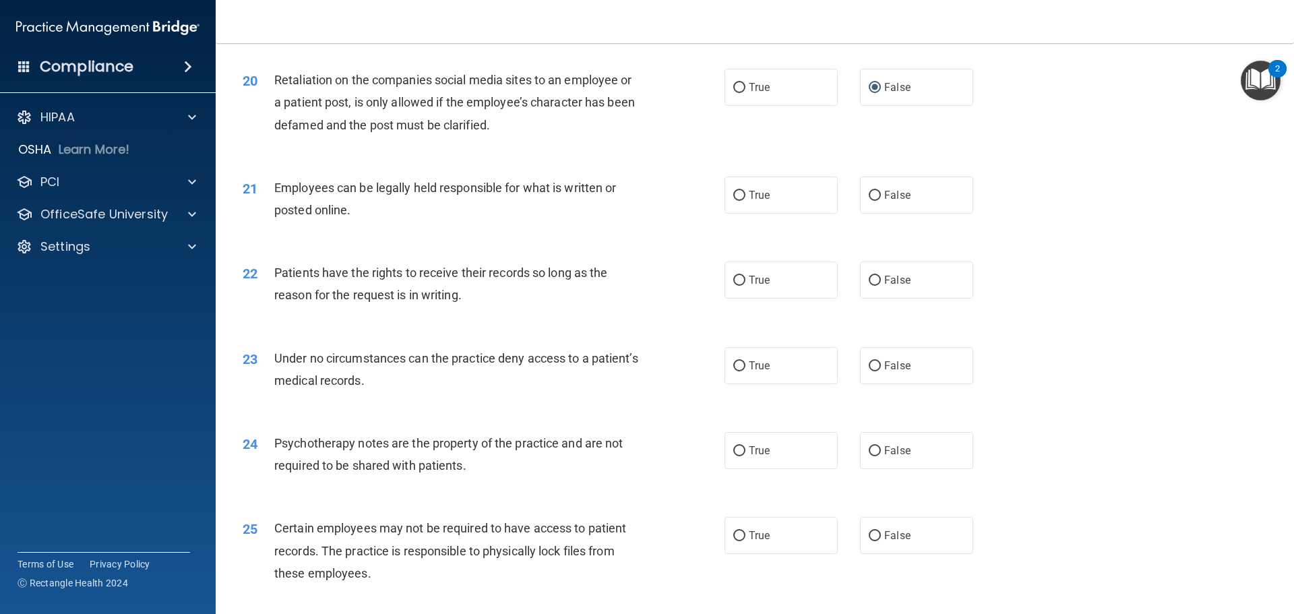
scroll to position [2156, 0]
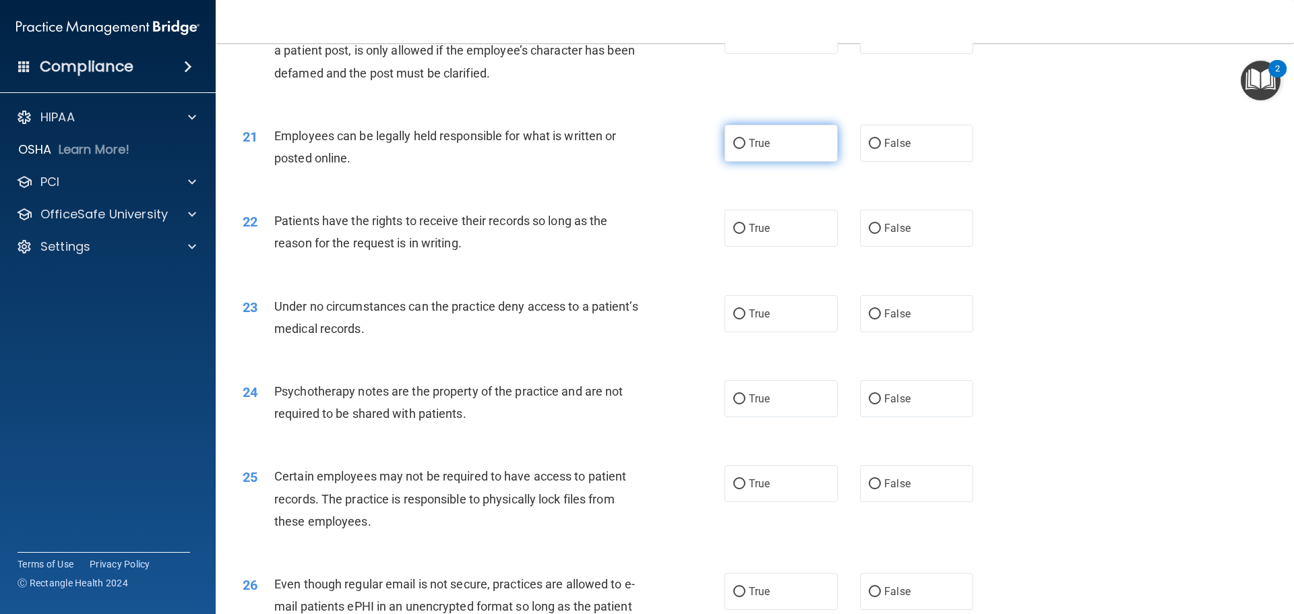
click at [741, 162] on label "True" at bounding box center [780, 143] width 113 height 37
click at [741, 149] on input "True" at bounding box center [739, 144] width 12 height 10
radio input "true"
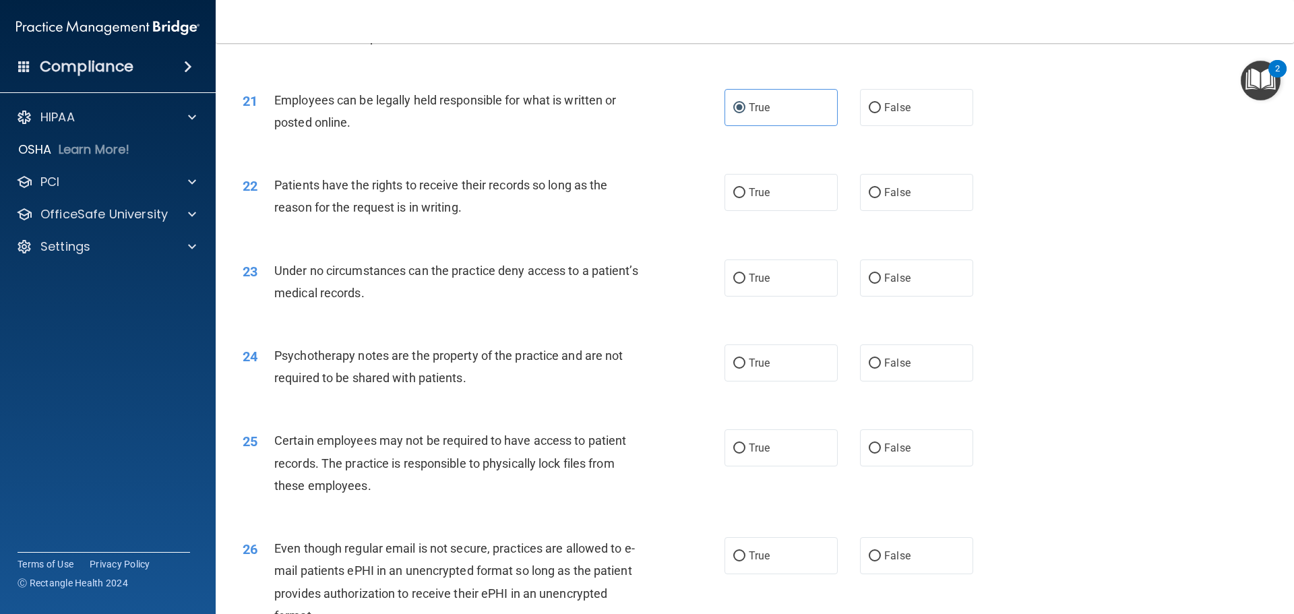
scroll to position [2224, 0]
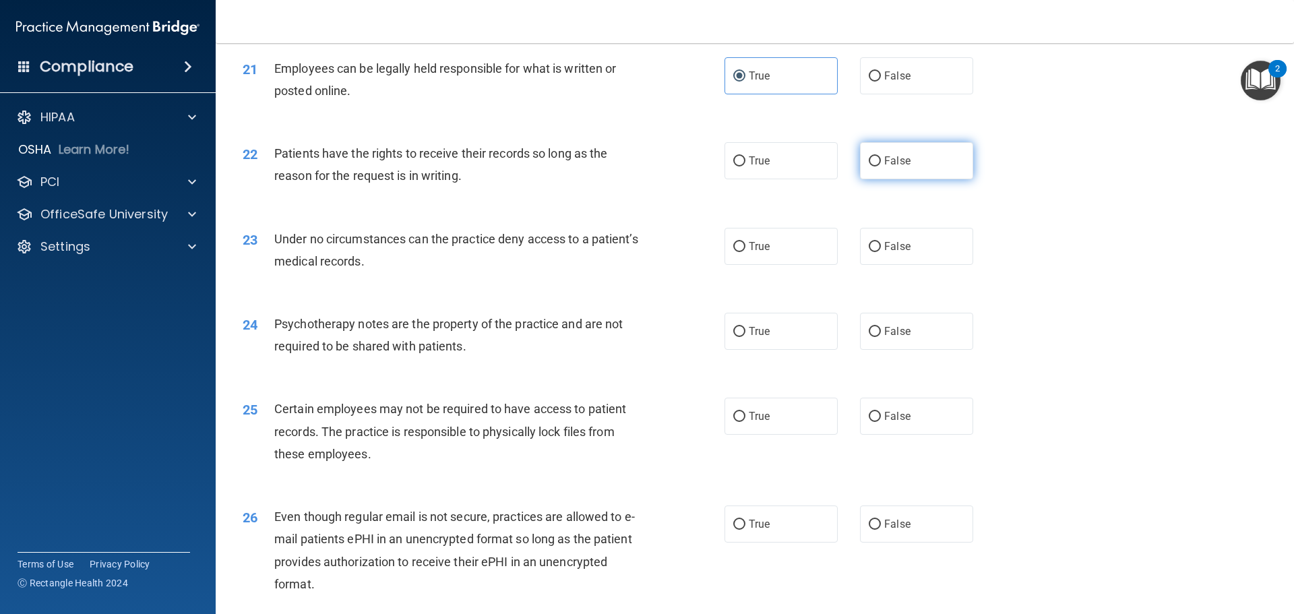
click at [884, 167] on span "False" at bounding box center [897, 160] width 26 height 13
click at [878, 166] on input "False" at bounding box center [875, 161] width 12 height 10
radio input "true"
click at [875, 265] on label "False" at bounding box center [916, 246] width 113 height 37
click at [875, 252] on input "False" at bounding box center [875, 247] width 12 height 10
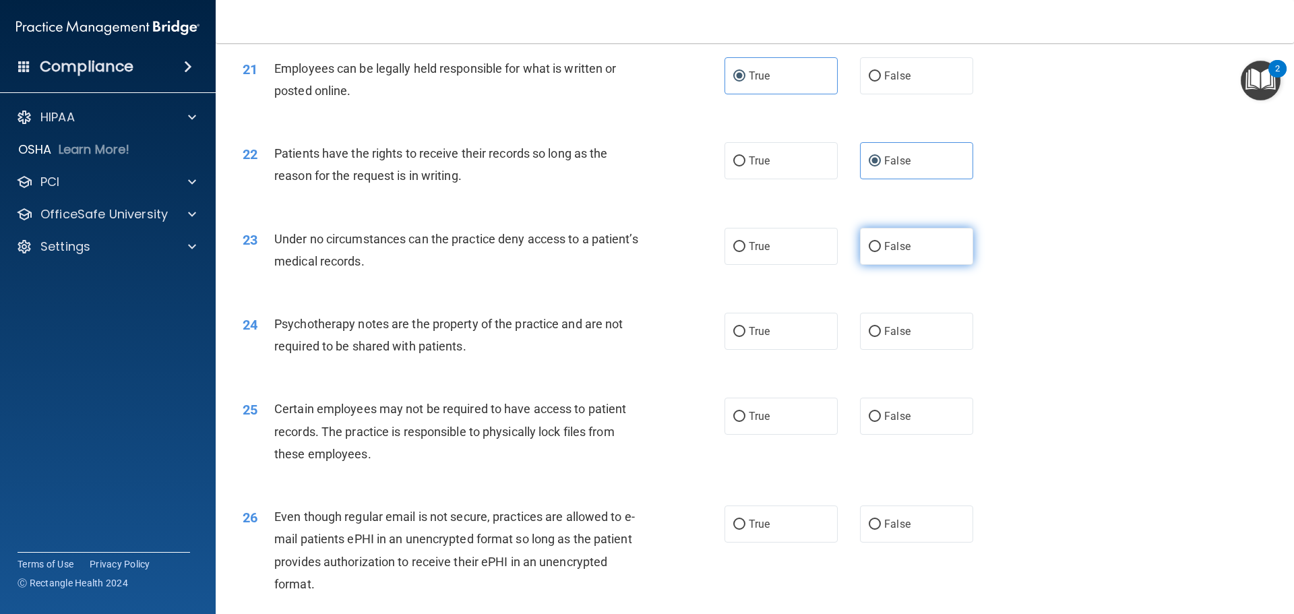
radio input "true"
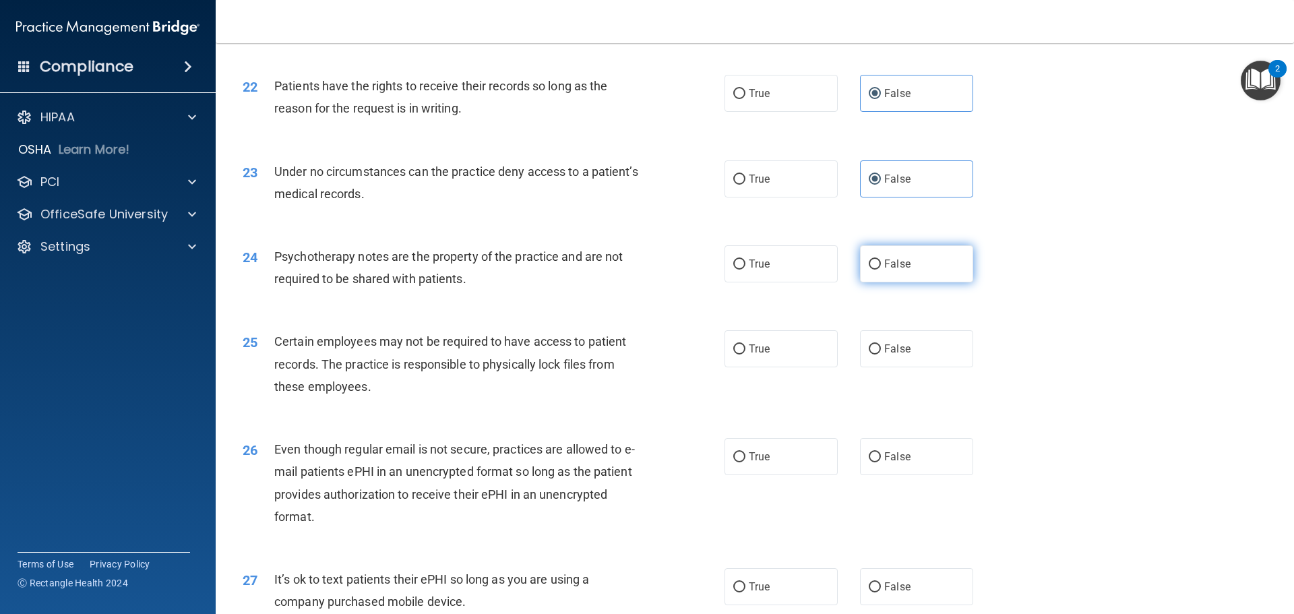
click at [864, 282] on label "False" at bounding box center [916, 263] width 113 height 37
click at [869, 270] on input "False" at bounding box center [875, 264] width 12 height 10
radio input "true"
click at [736, 270] on input "True" at bounding box center [739, 264] width 12 height 10
radio input "true"
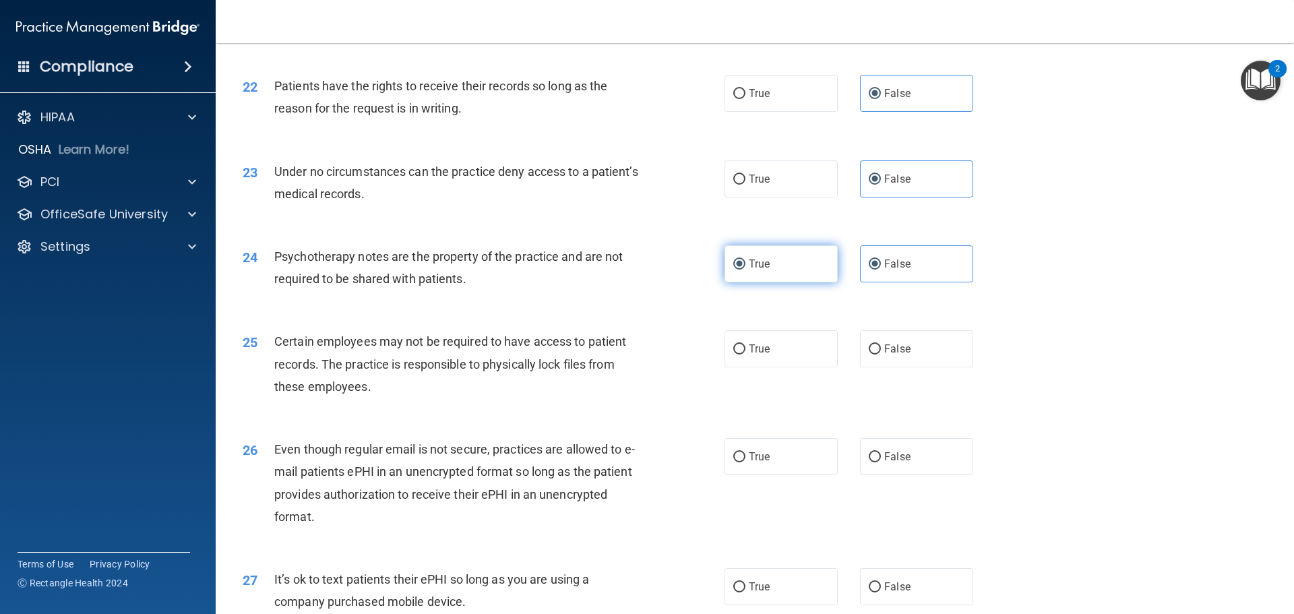
radio input "false"
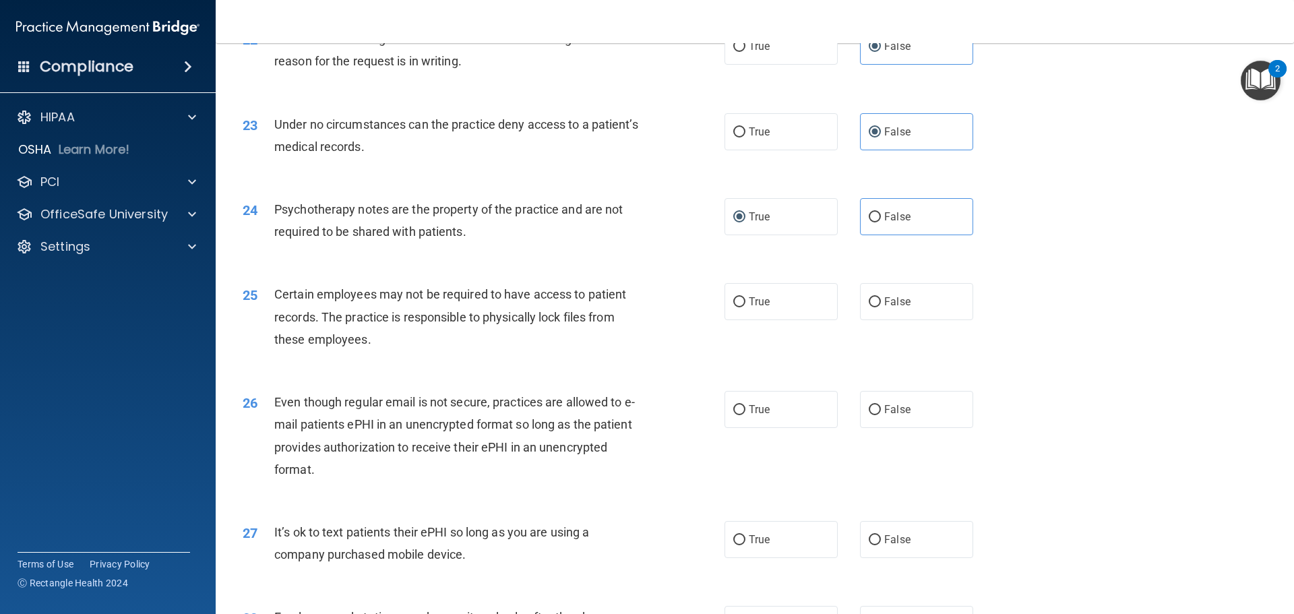
scroll to position [2358, 0]
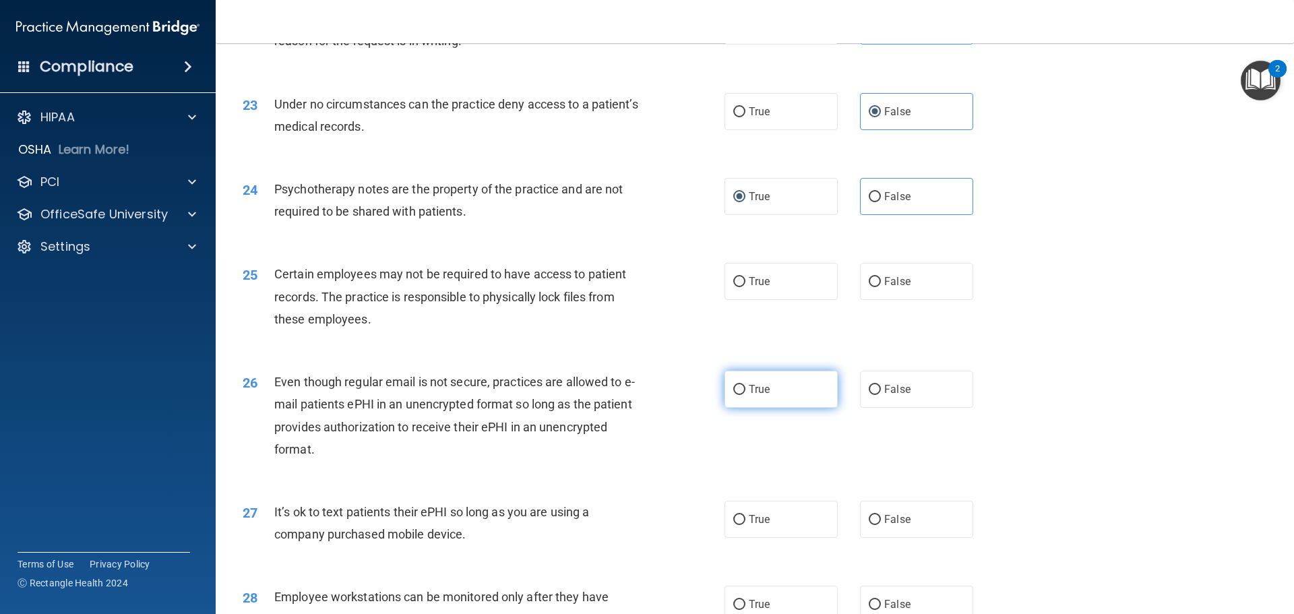
click at [738, 395] on input "True" at bounding box center [739, 390] width 12 height 10
radio input "true"
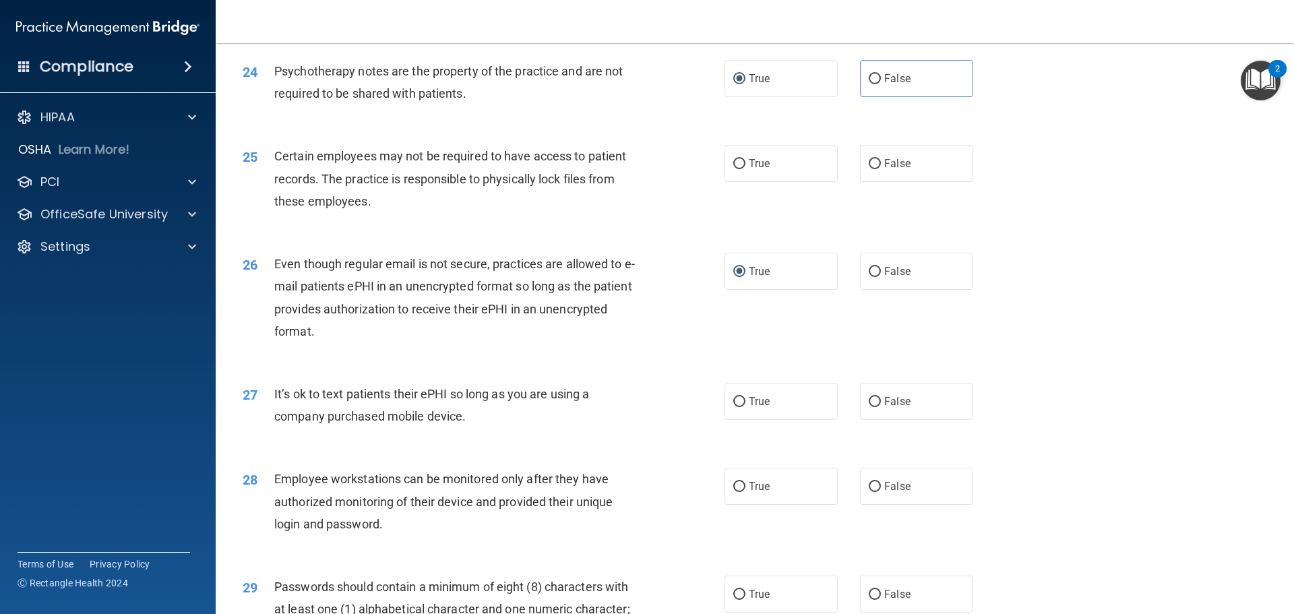
scroll to position [2493, 0]
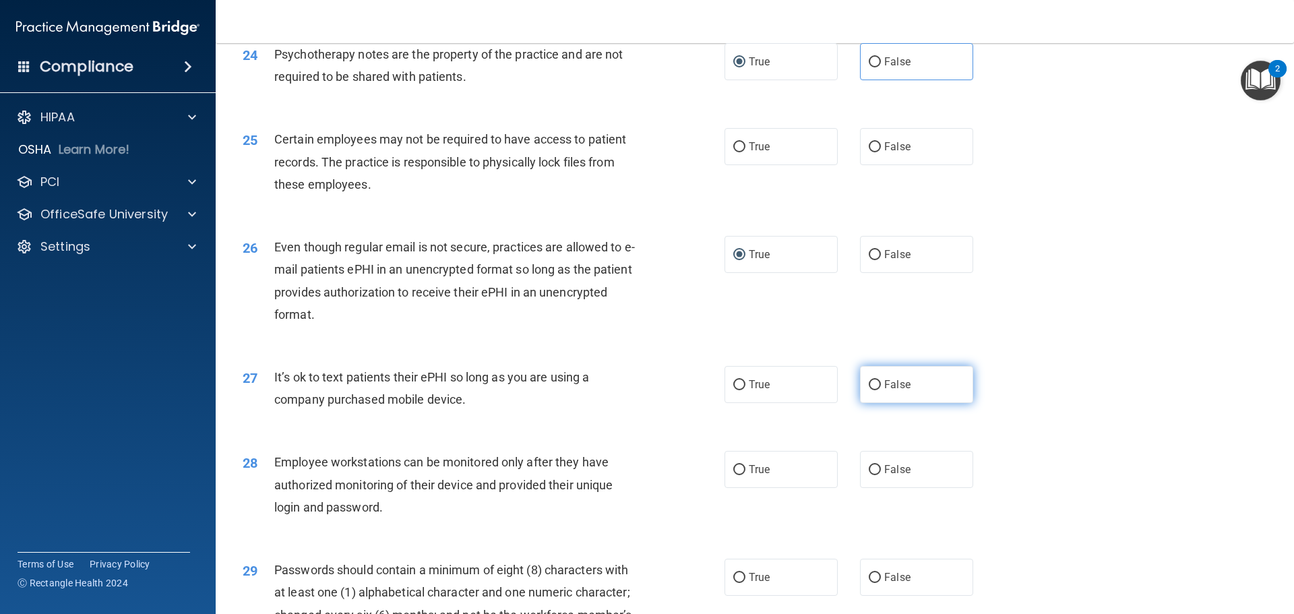
click at [869, 390] on input "False" at bounding box center [875, 385] width 12 height 10
radio input "true"
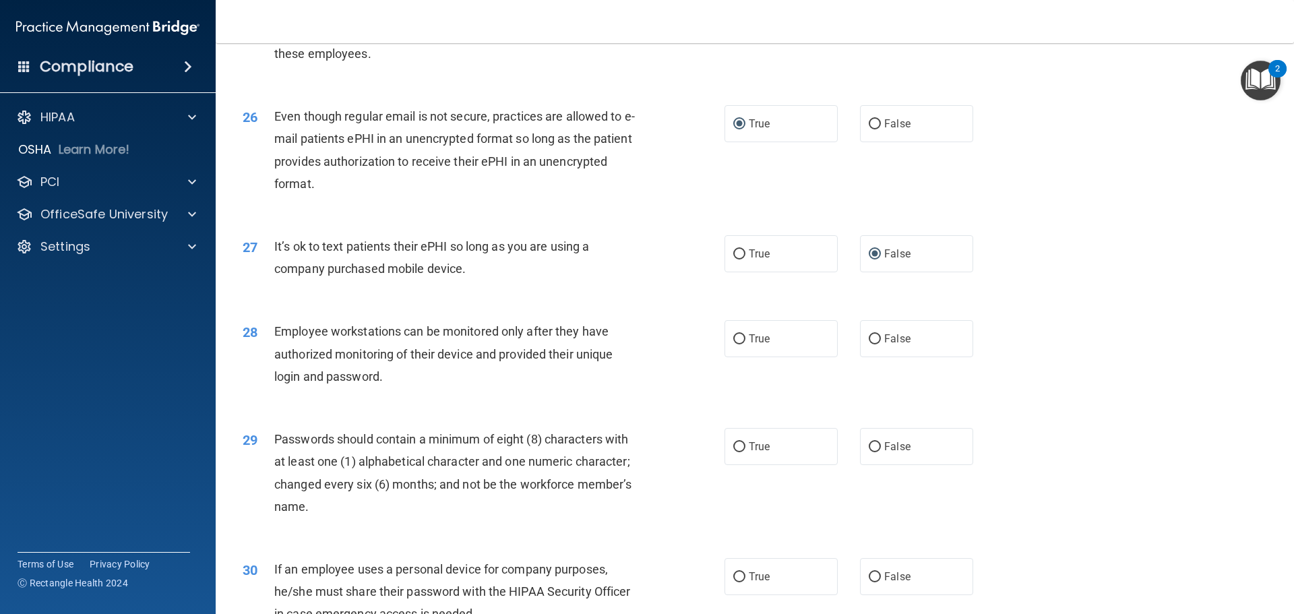
scroll to position [2628, 0]
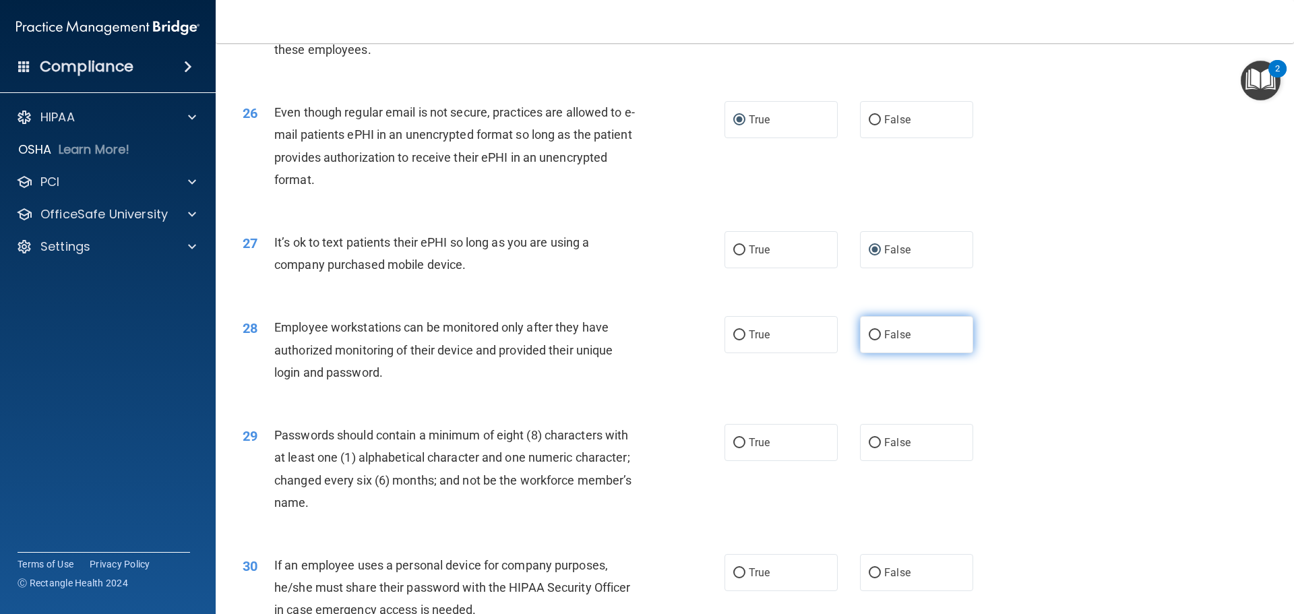
click at [872, 340] on input "False" at bounding box center [875, 335] width 12 height 10
radio input "true"
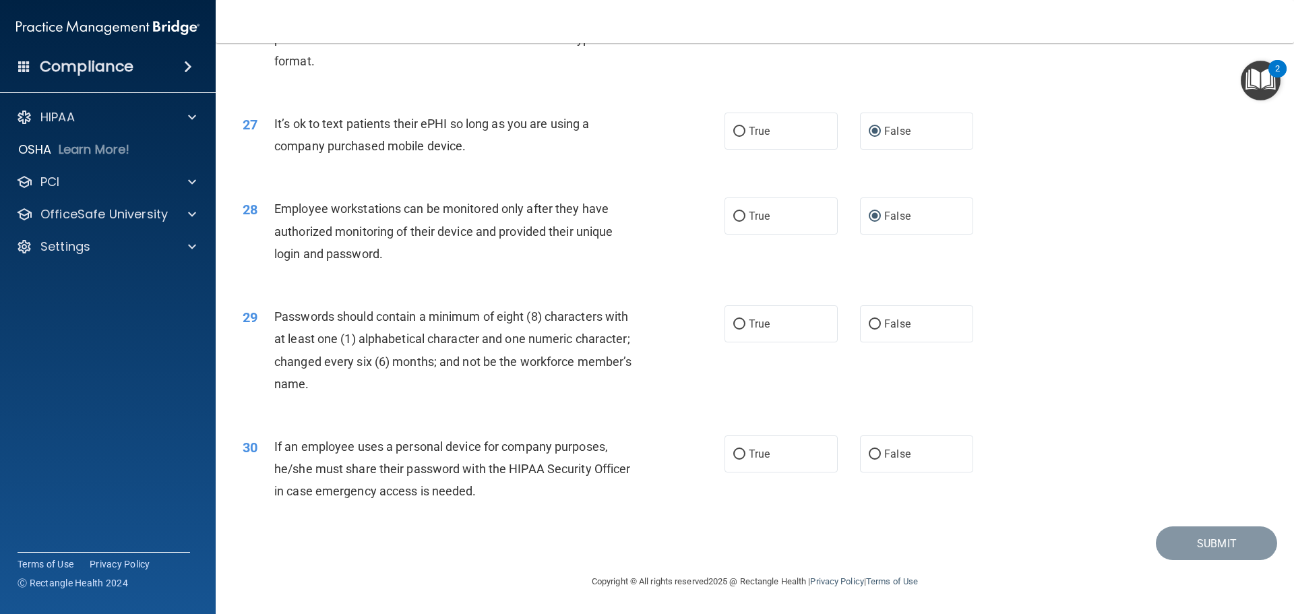
scroll to position [2769, 0]
click at [733, 326] on input "True" at bounding box center [739, 324] width 12 height 10
radio input "true"
click at [884, 455] on span "False" at bounding box center [897, 453] width 26 height 13
click at [881, 455] on input "False" at bounding box center [875, 454] width 12 height 10
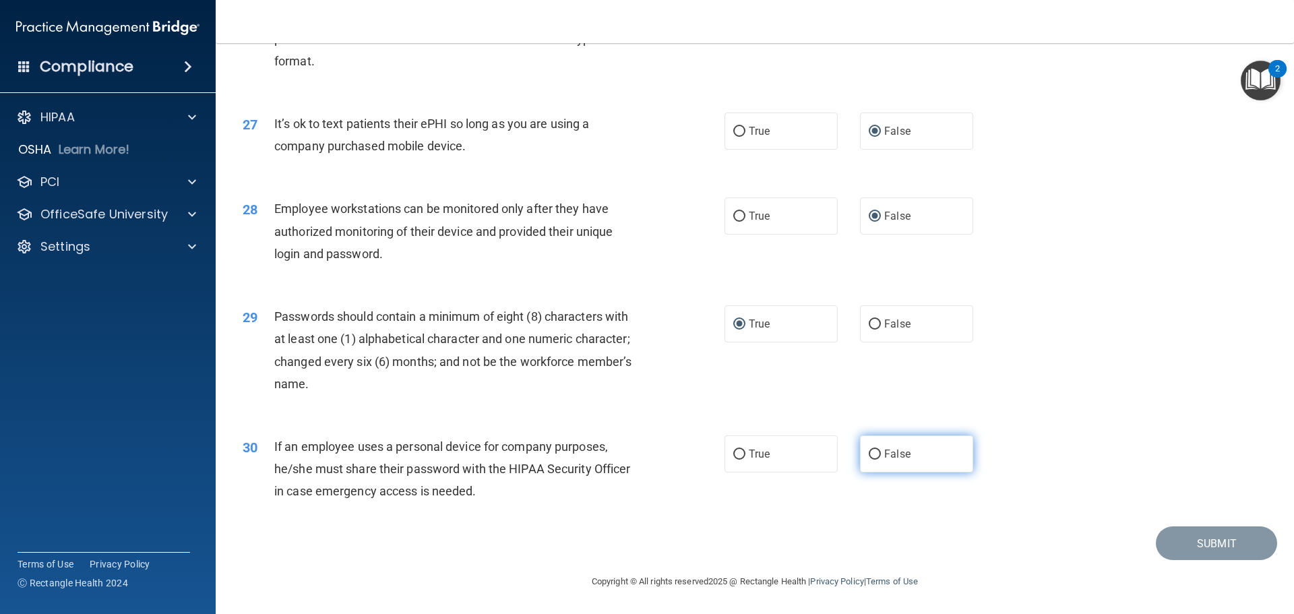
radio input "true"
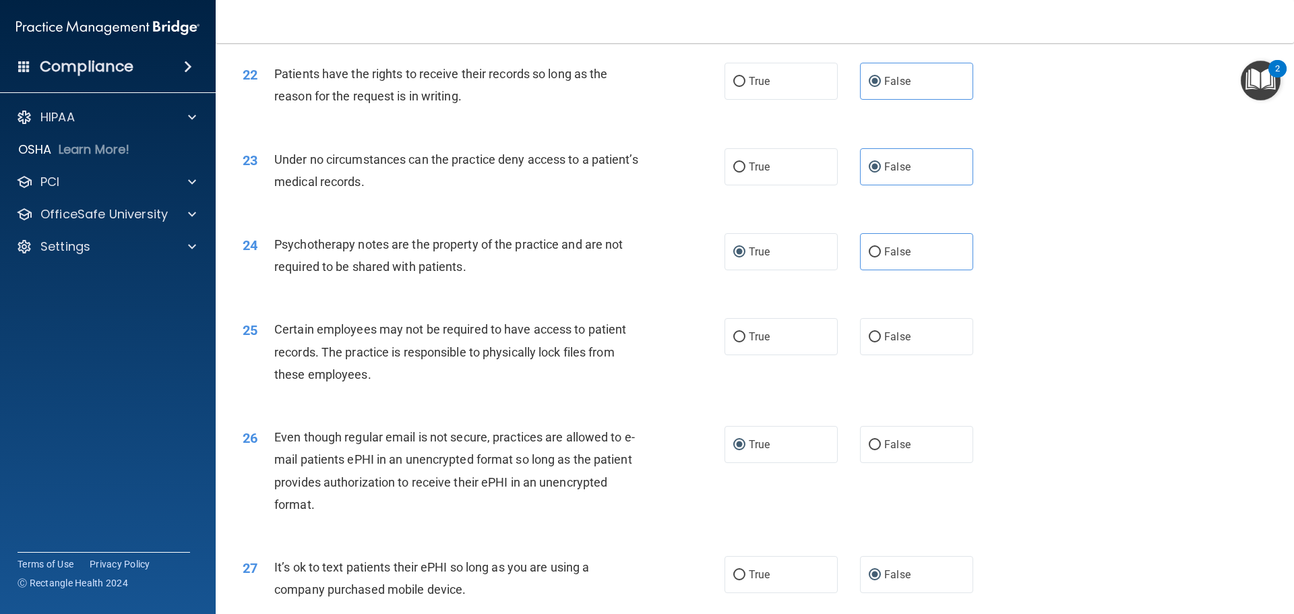
scroll to position [2297, 0]
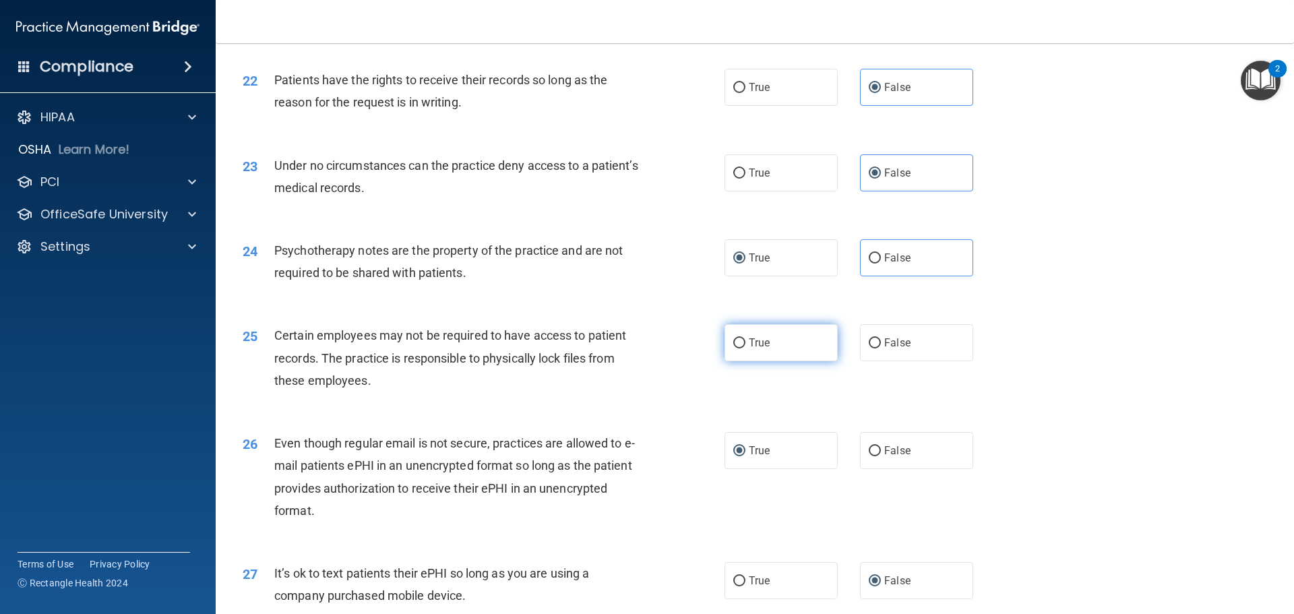
click at [736, 348] on input "True" at bounding box center [739, 343] width 12 height 10
radio input "true"
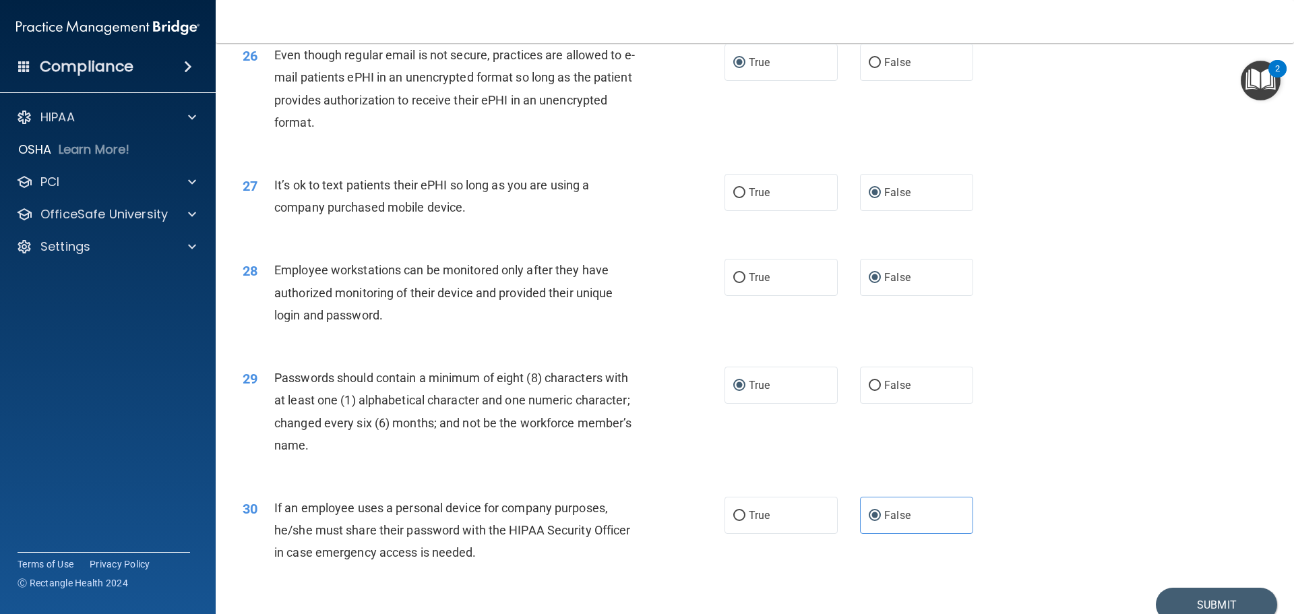
scroll to position [2769, 0]
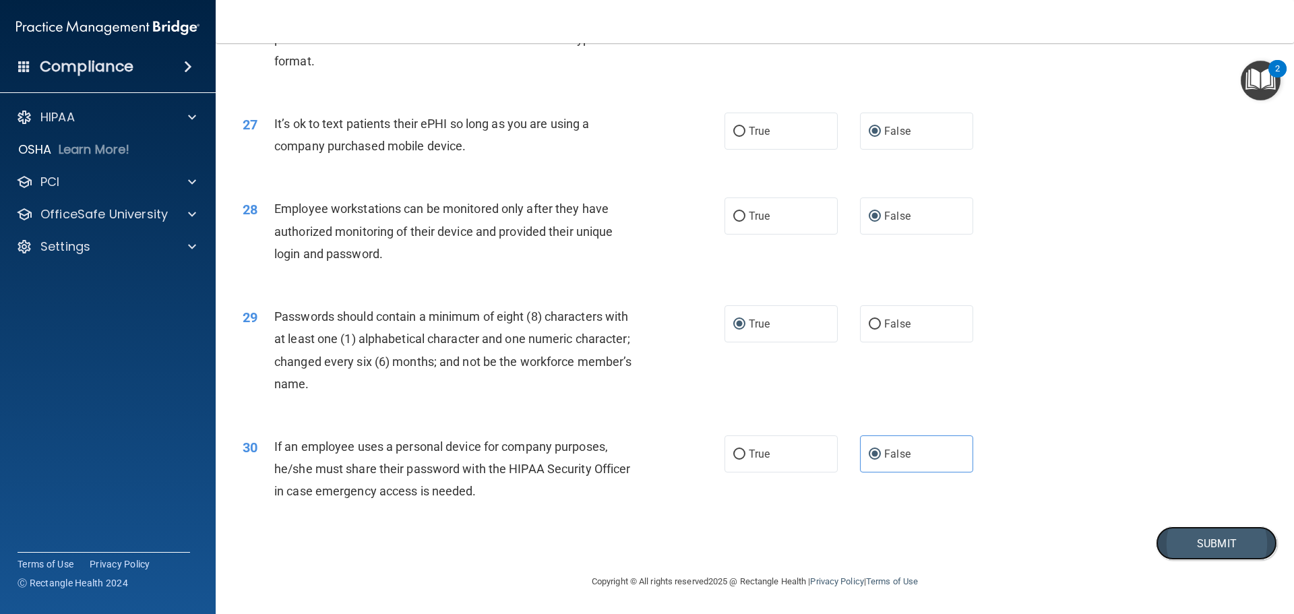
click at [1202, 548] on button "Submit" at bounding box center [1216, 543] width 121 height 34
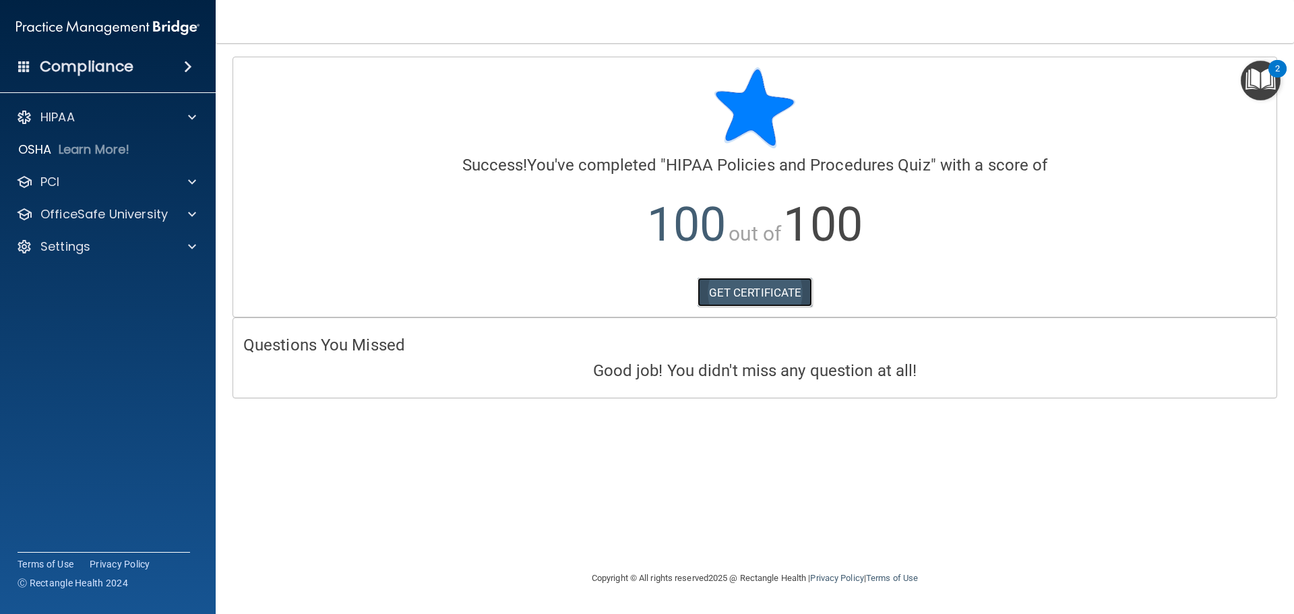
click at [708, 286] on link "GET CERTIFICATE" at bounding box center [754, 293] width 115 height 30
click at [131, 117] on div "HIPAA" at bounding box center [89, 117] width 167 height 16
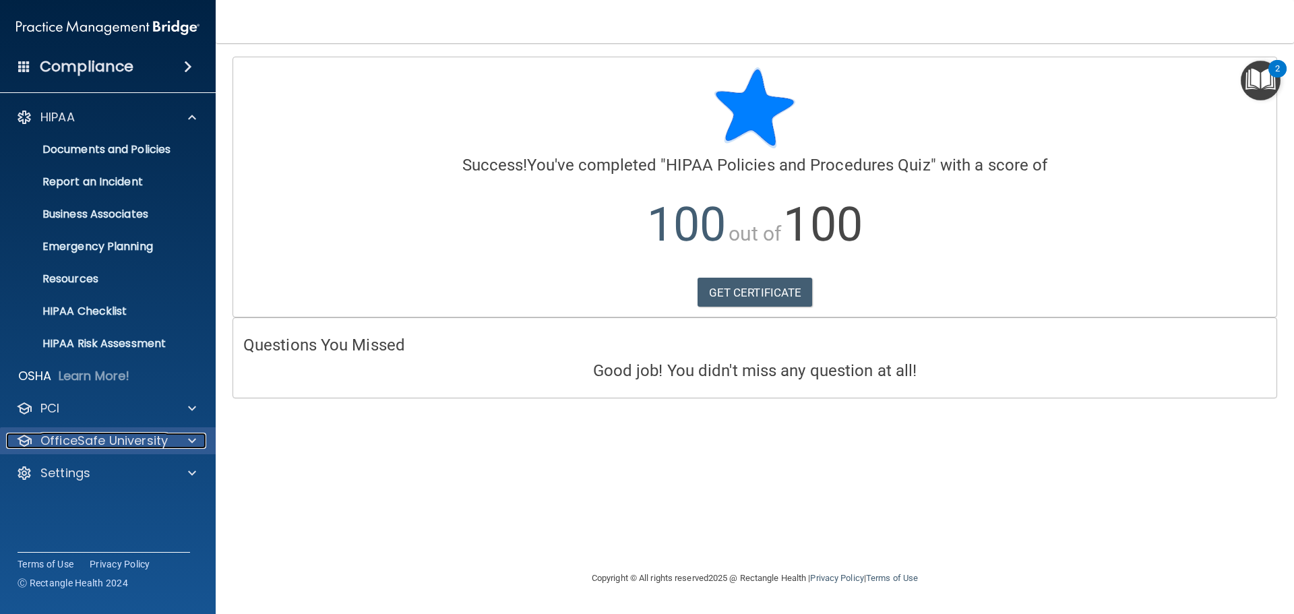
click at [139, 448] on p "OfficeSafe University" at bounding box center [103, 441] width 127 height 16
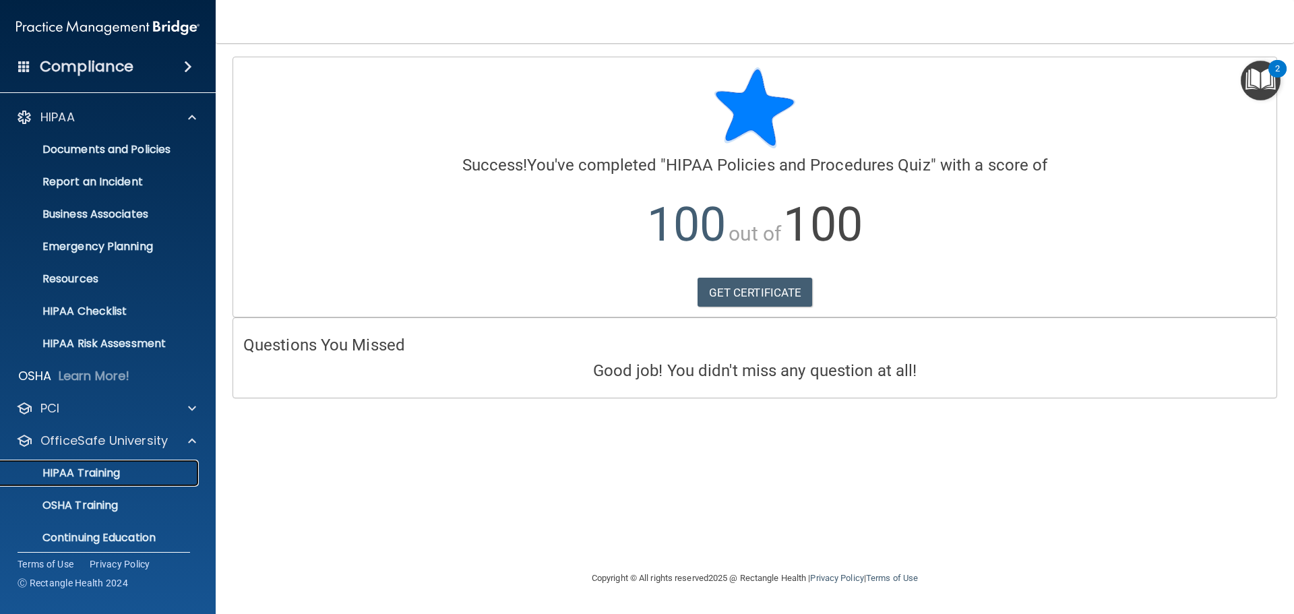
click at [123, 470] on div "HIPAA Training" at bounding box center [101, 472] width 184 height 13
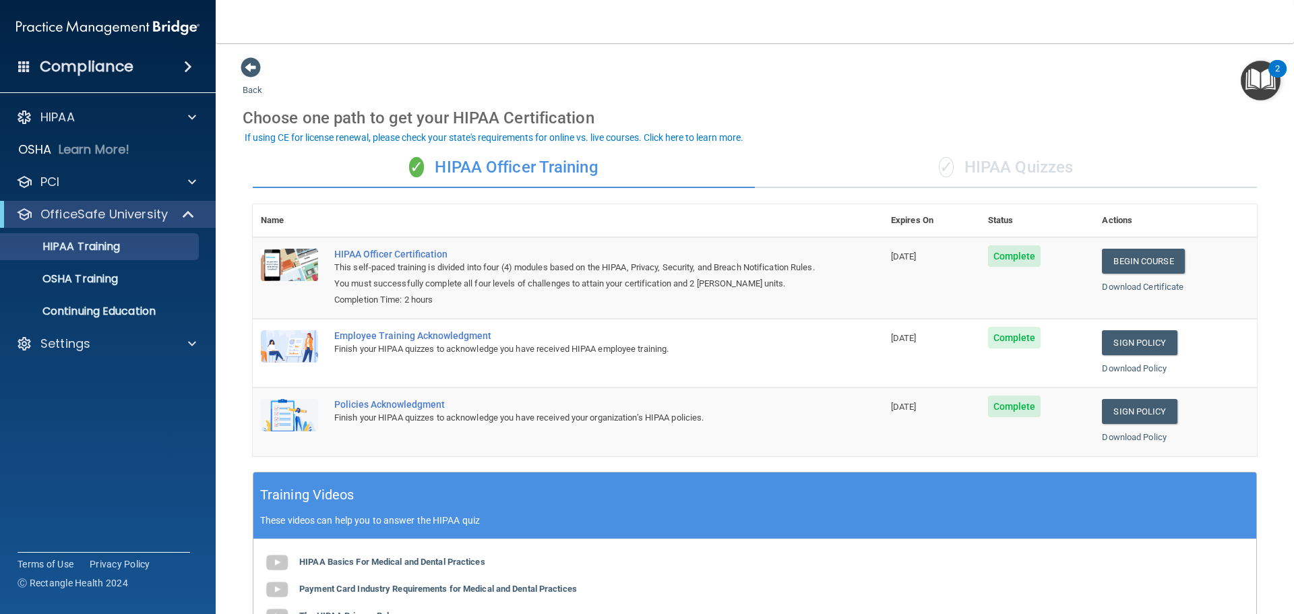
click at [944, 162] on span "✓" at bounding box center [946, 167] width 15 height 20
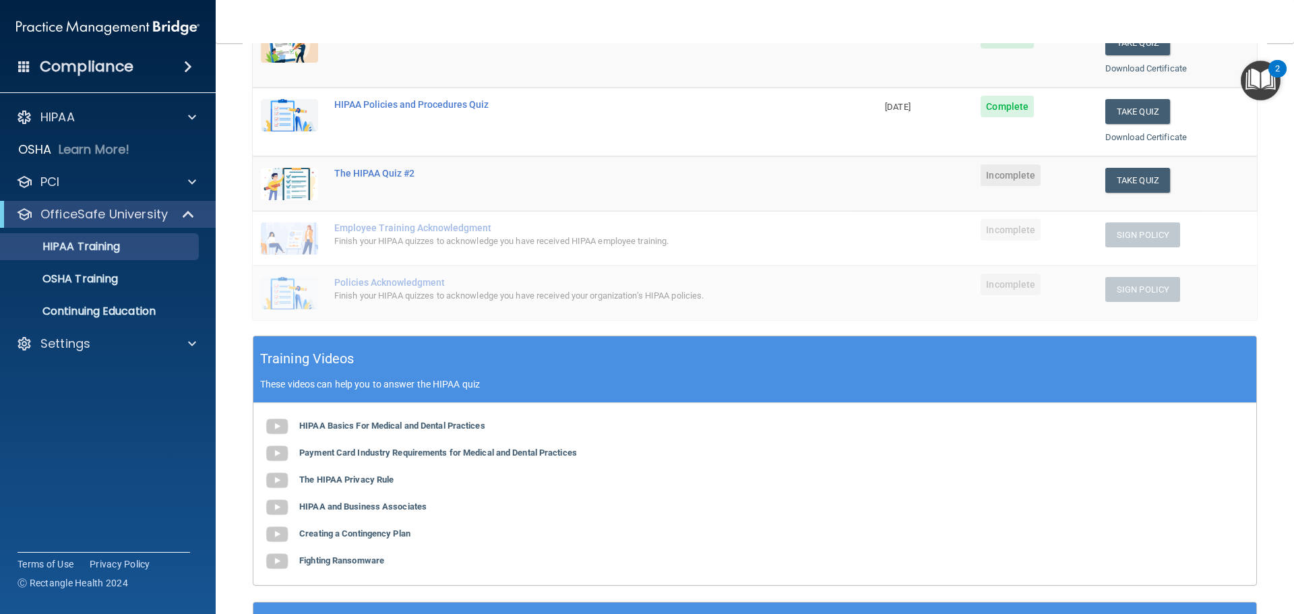
scroll to position [67, 0]
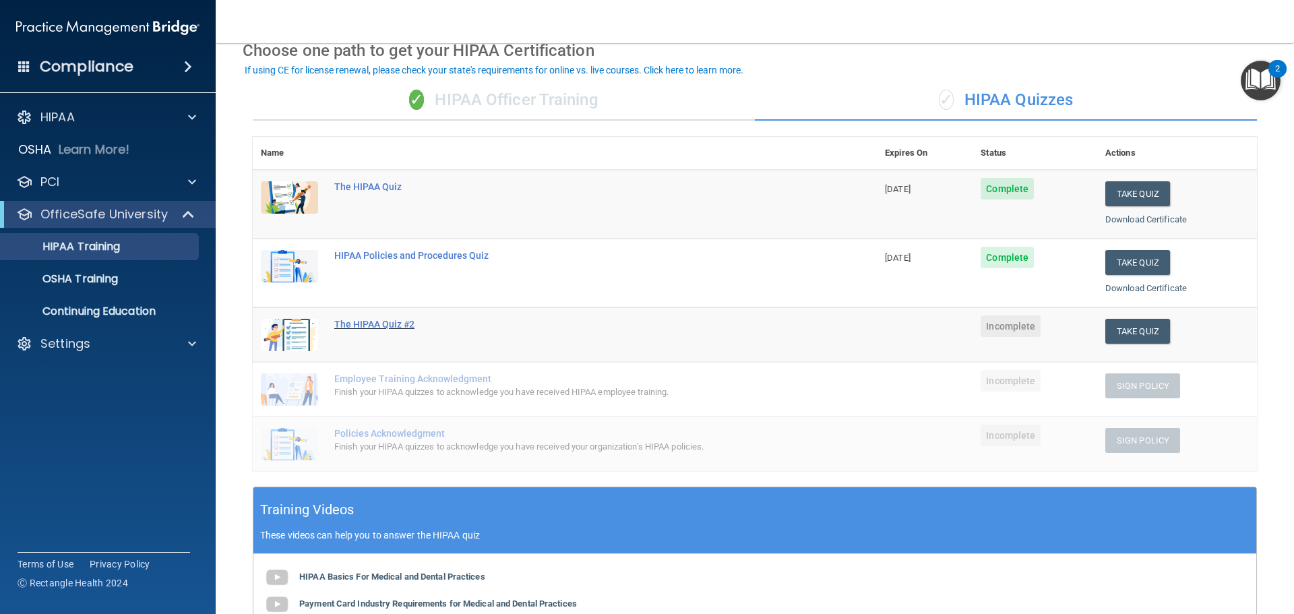
click at [392, 324] on div "The HIPAA Quiz #2" at bounding box center [571, 324] width 475 height 11
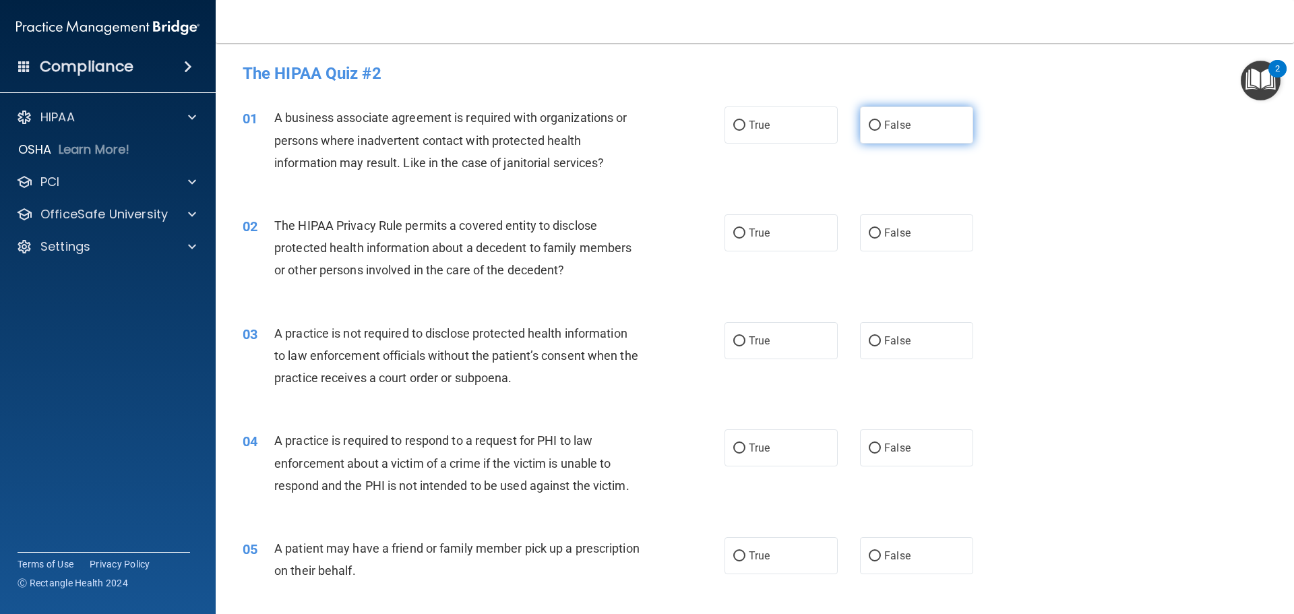
click at [872, 129] on input "False" at bounding box center [875, 126] width 12 height 10
radio input "true"
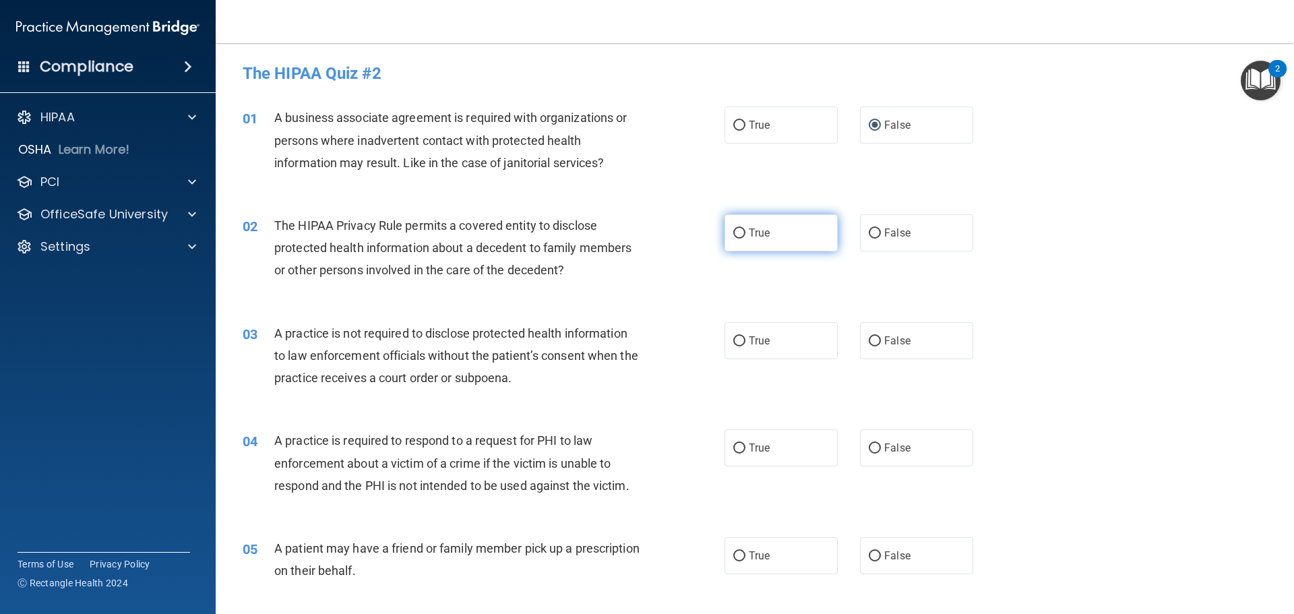
click at [733, 234] on input "True" at bounding box center [739, 233] width 12 height 10
radio input "true"
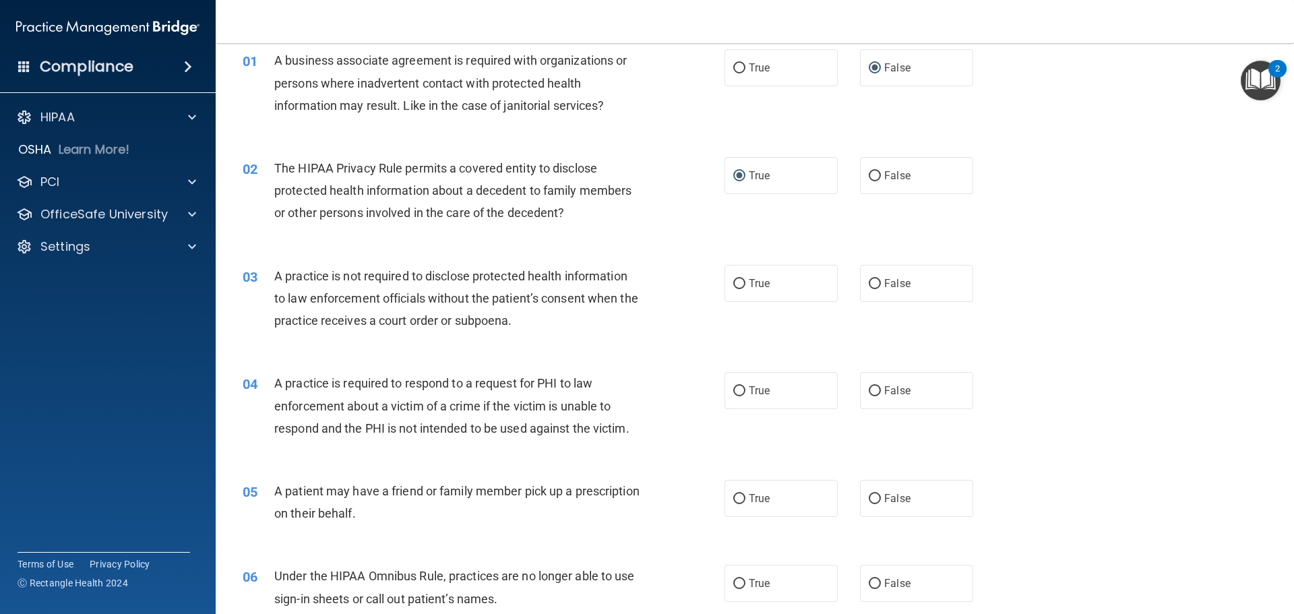
scroll to position [135, 0]
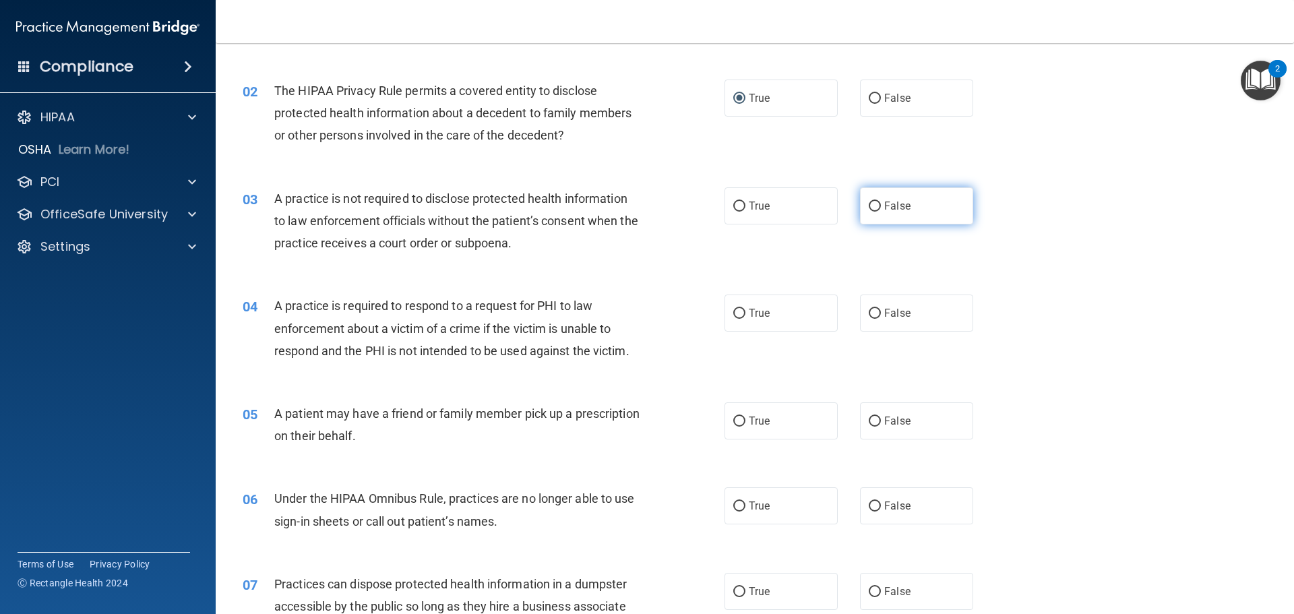
click at [869, 210] on input "False" at bounding box center [875, 206] width 12 height 10
radio input "true"
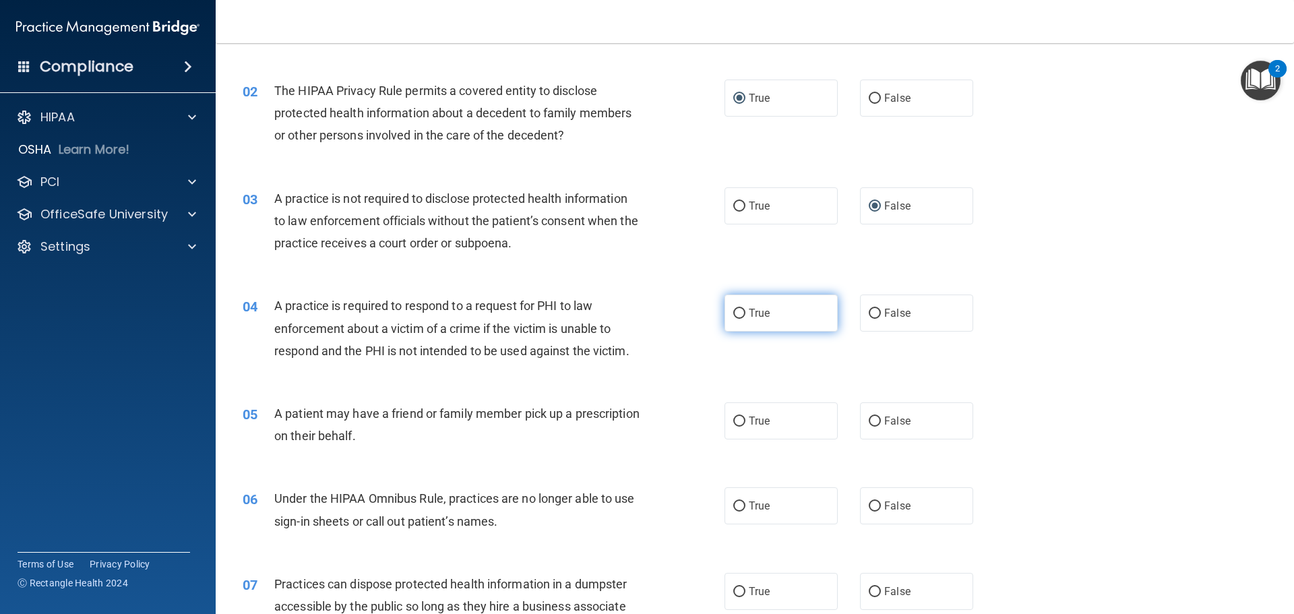
drag, startPoint x: 735, startPoint y: 316, endPoint x: 736, endPoint y: 323, distance: 7.4
click at [739, 323] on label "True" at bounding box center [780, 312] width 113 height 37
click at [739, 319] on input "True" at bounding box center [739, 314] width 12 height 10
radio input "true"
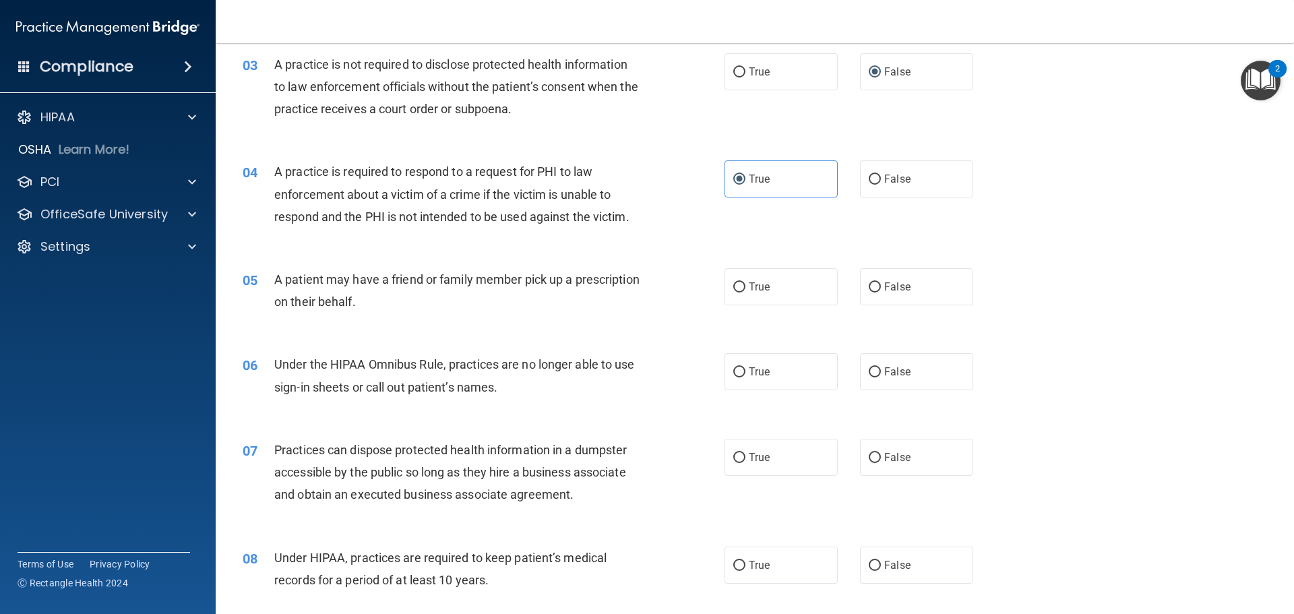
scroll to position [270, 0]
click at [733, 290] on input "True" at bounding box center [739, 287] width 12 height 10
radio input "true"
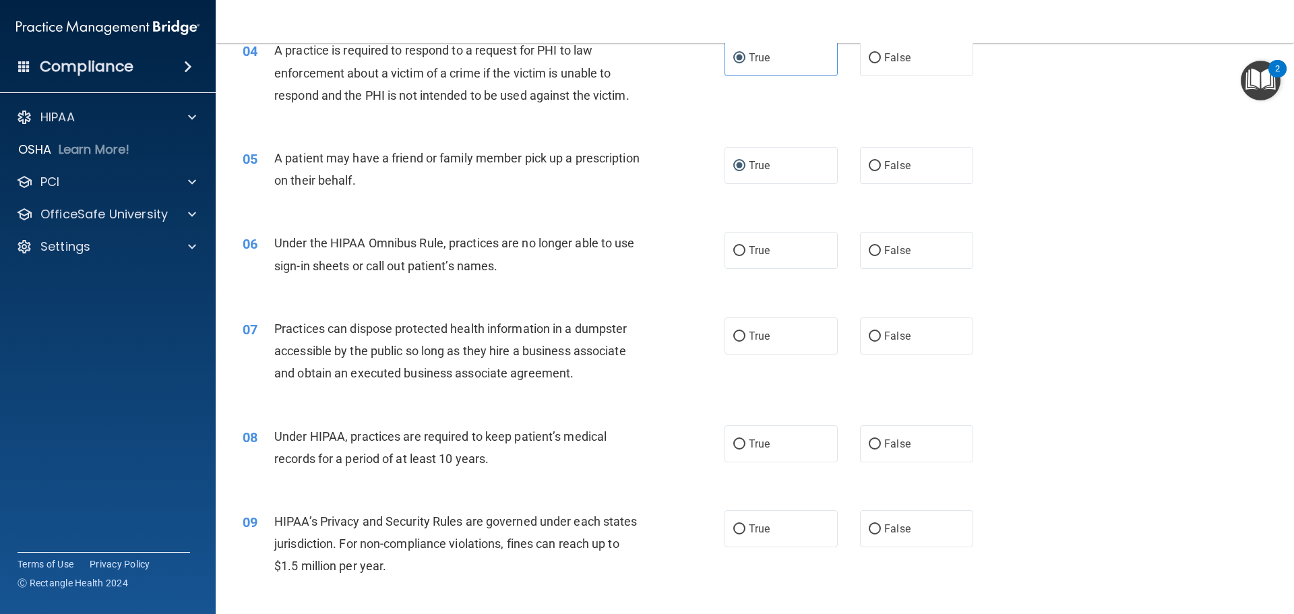
scroll to position [404, 0]
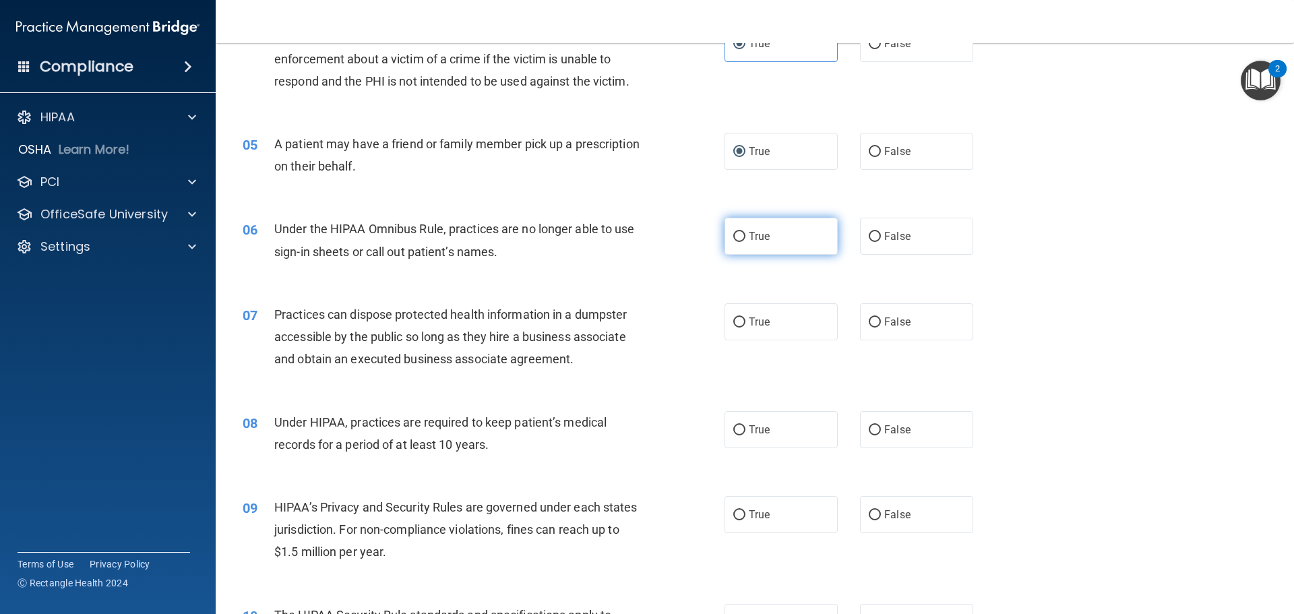
click at [734, 240] on input "True" at bounding box center [739, 237] width 12 height 10
radio input "true"
click at [869, 325] on input "False" at bounding box center [875, 322] width 12 height 10
radio input "true"
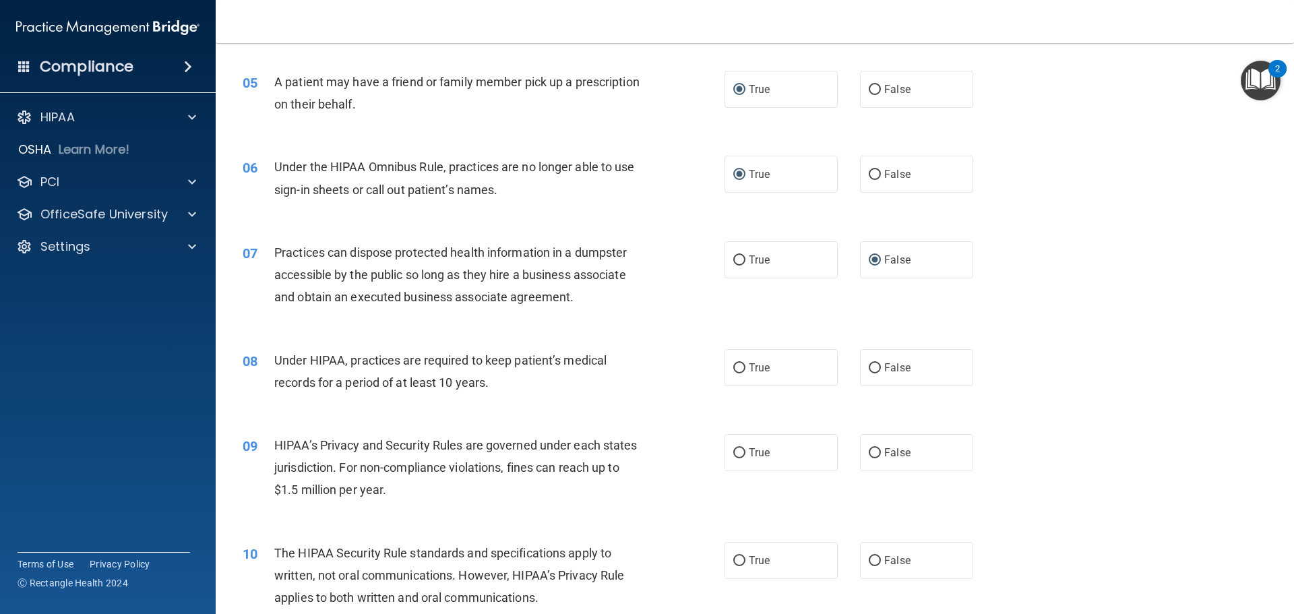
scroll to position [606, 0]
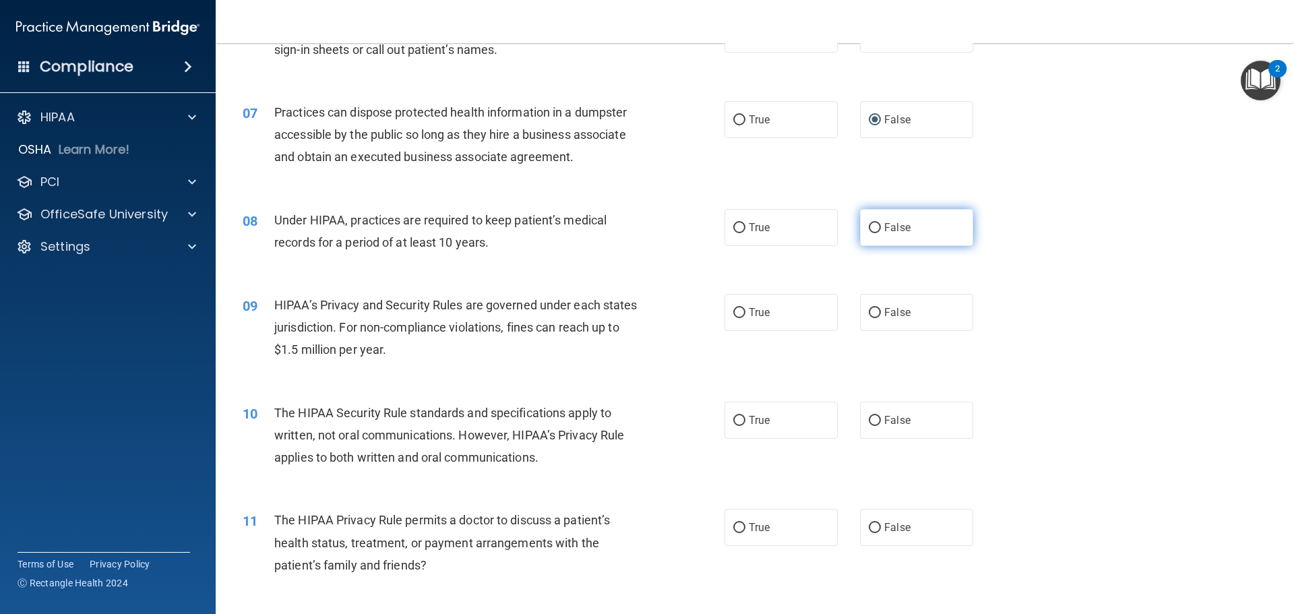
click at [875, 231] on label "False" at bounding box center [916, 227] width 113 height 37
click at [875, 231] on input "False" at bounding box center [875, 228] width 12 height 10
radio input "true"
click at [733, 315] on input "True" at bounding box center [739, 313] width 12 height 10
radio input "true"
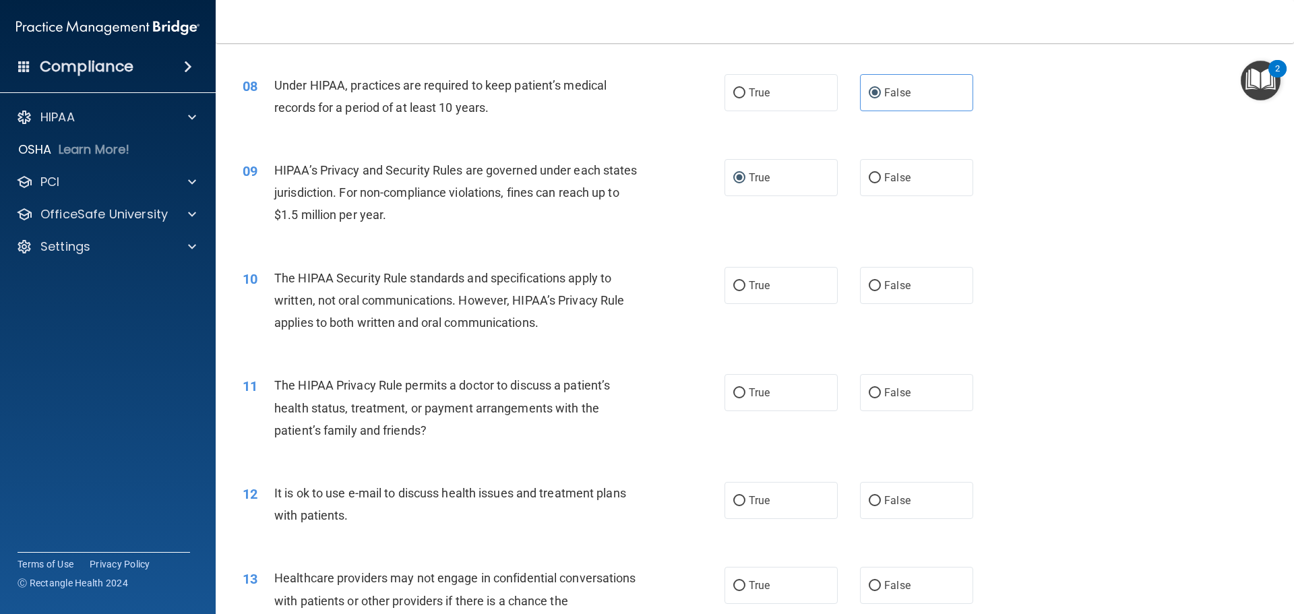
scroll to position [809, 0]
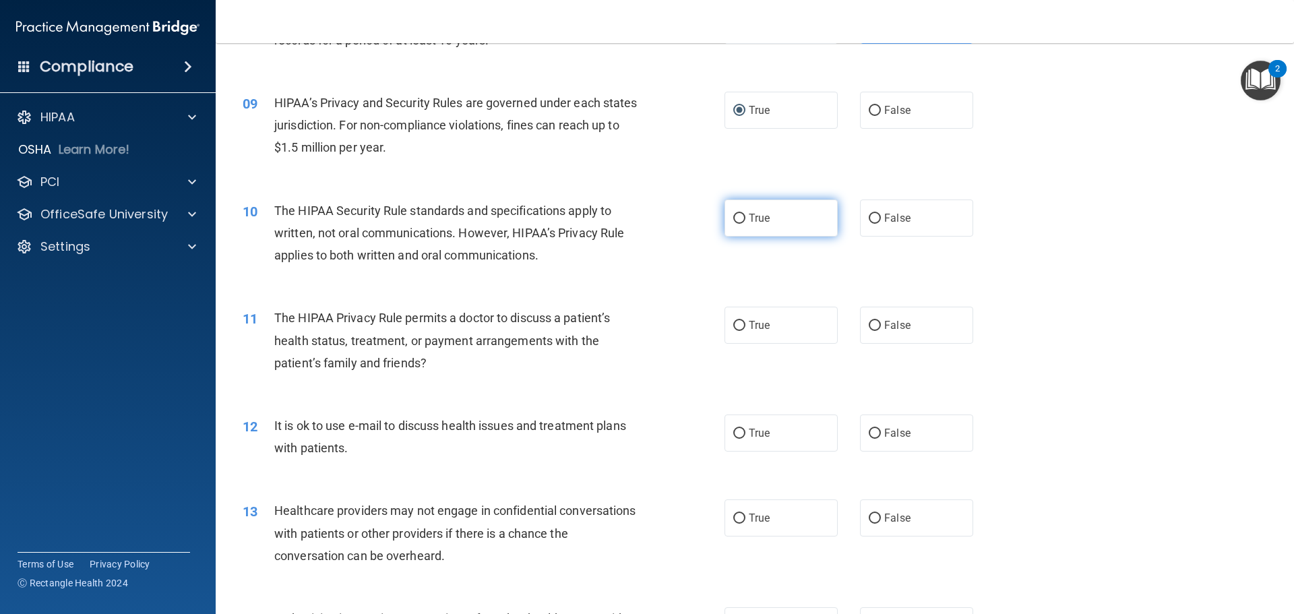
click at [737, 218] on input "True" at bounding box center [739, 219] width 12 height 10
radio input "true"
click at [278, 318] on span "The HIPAA Privacy Rule permits a doctor to discuss a patient’s health status, t…" at bounding box center [442, 340] width 336 height 59
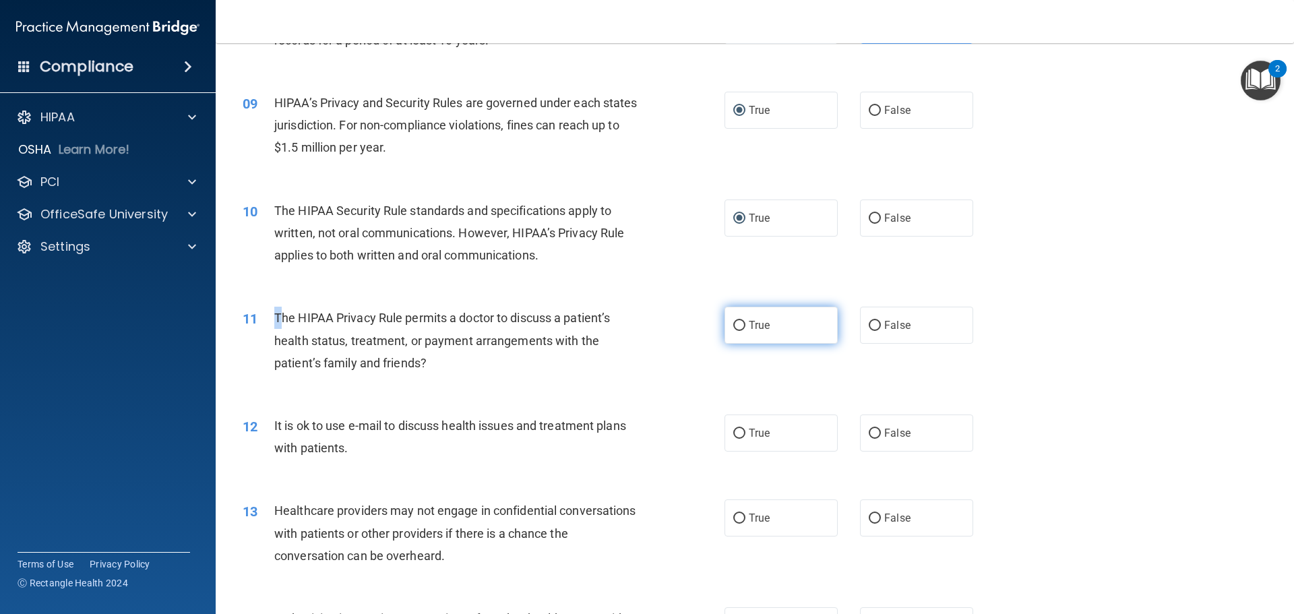
click at [735, 327] on input "True" at bounding box center [739, 326] width 12 height 10
radio input "true"
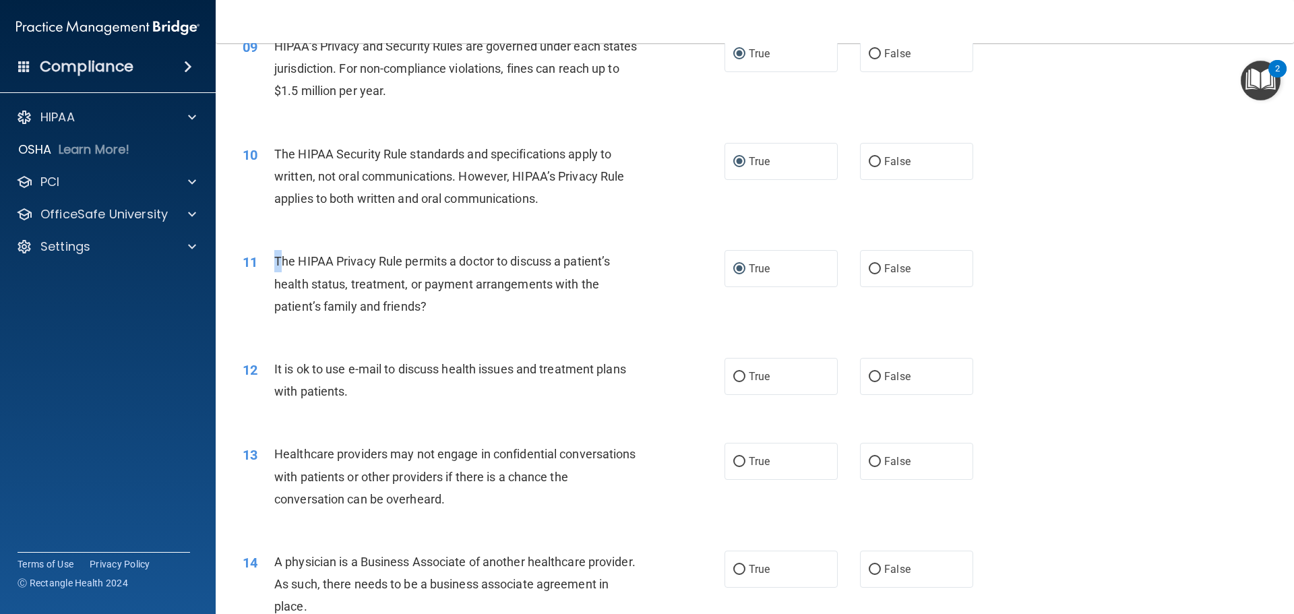
scroll to position [943, 0]
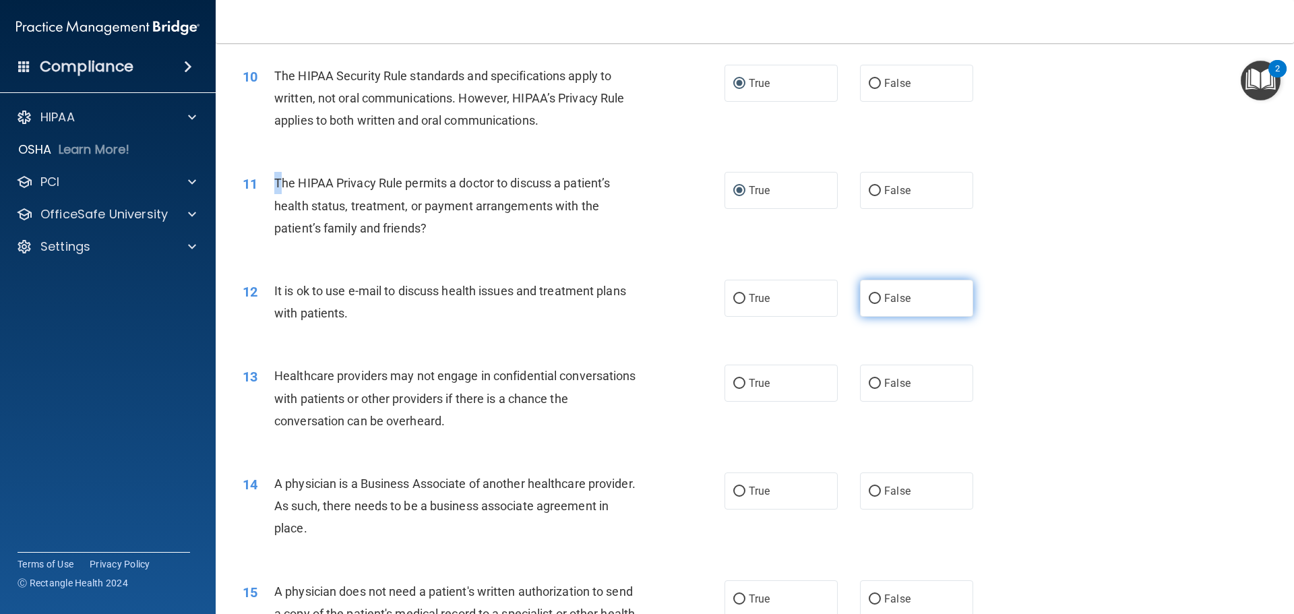
click at [869, 299] on input "False" at bounding box center [875, 299] width 12 height 10
radio input "true"
click at [733, 380] on input "True" at bounding box center [739, 384] width 12 height 10
radio input "true"
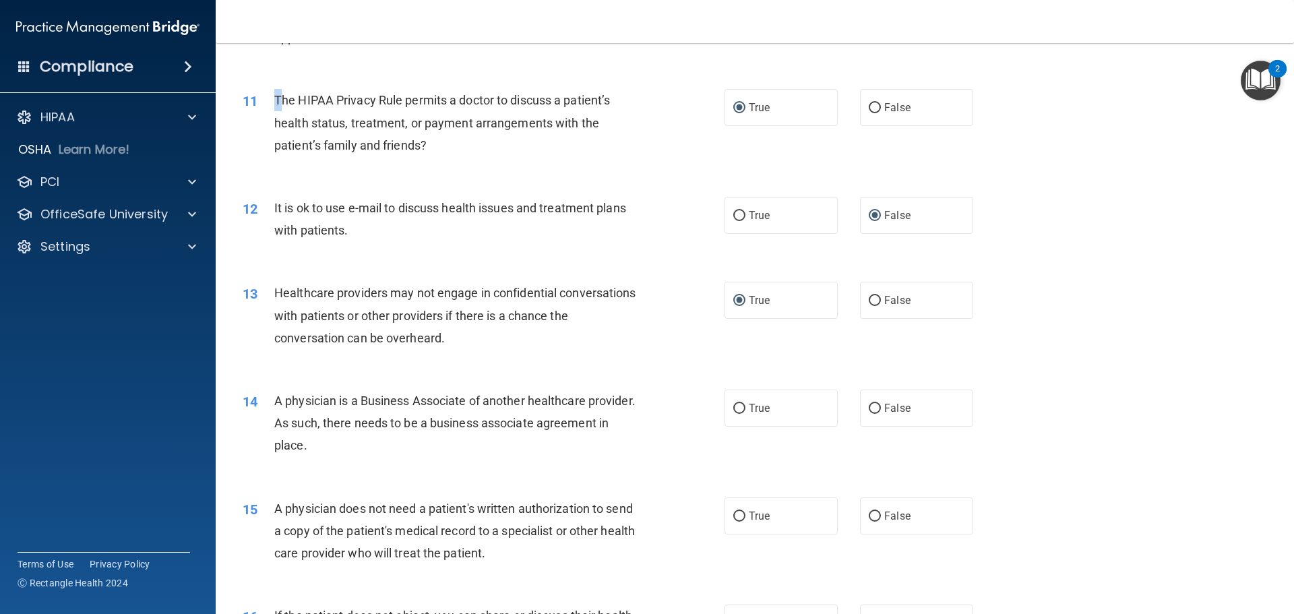
scroll to position [1145, 0]
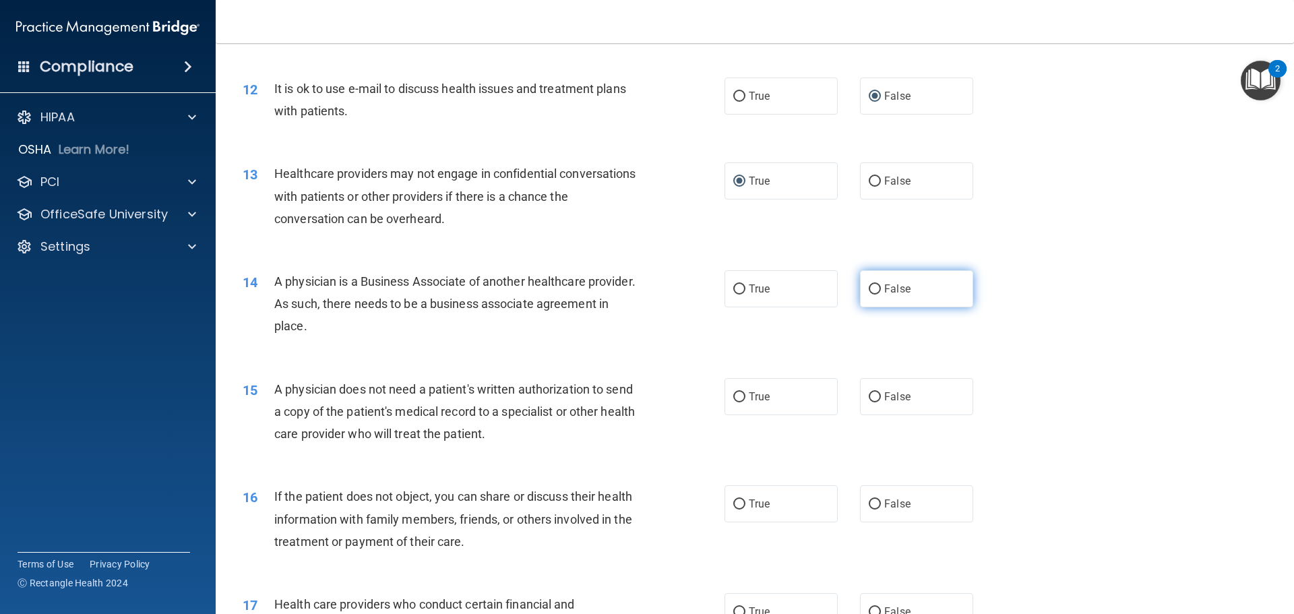
click at [869, 293] on input "False" at bounding box center [875, 289] width 12 height 10
radio input "true"
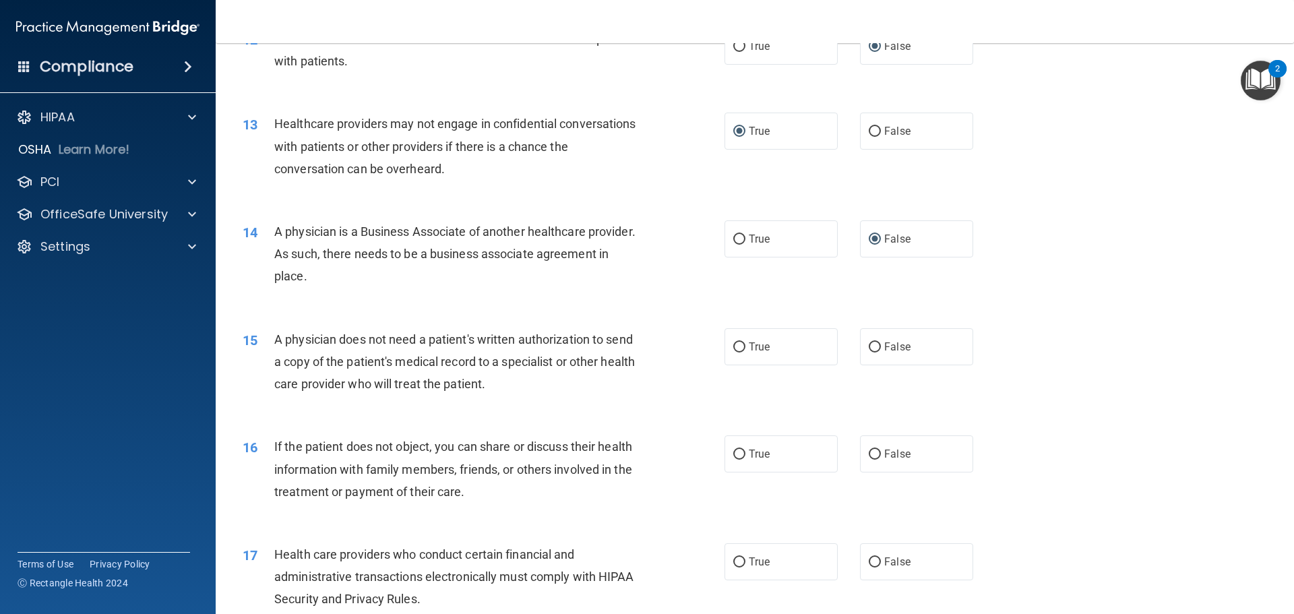
scroll to position [1280, 0]
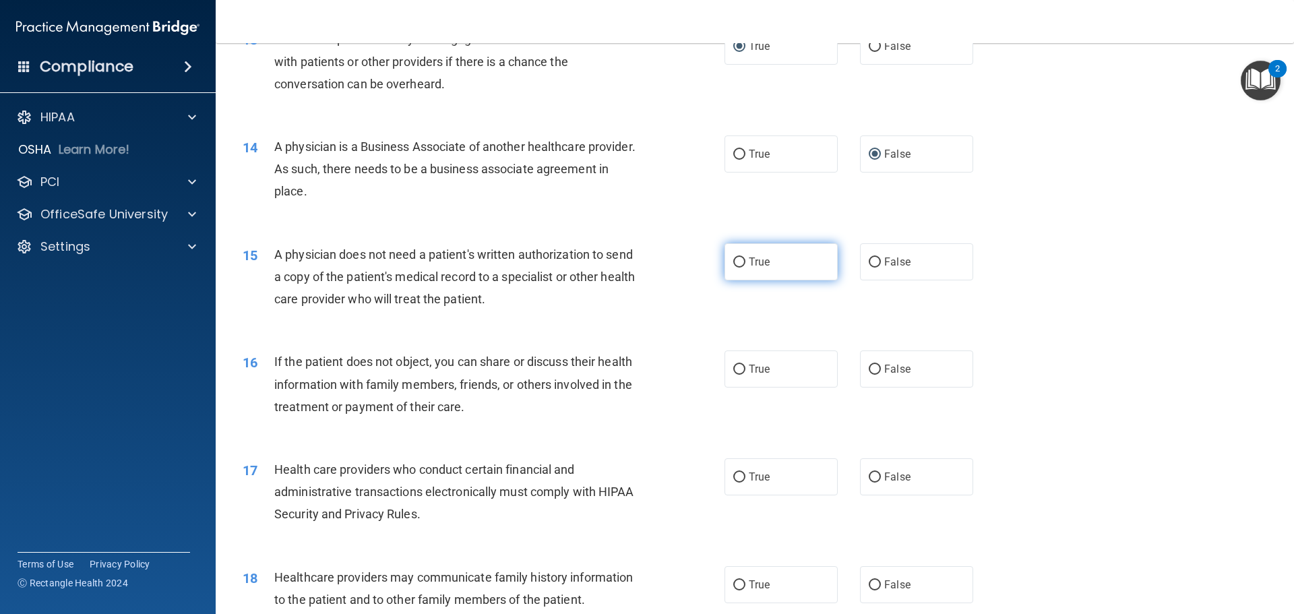
click at [736, 265] on input "True" at bounding box center [739, 262] width 12 height 10
radio input "true"
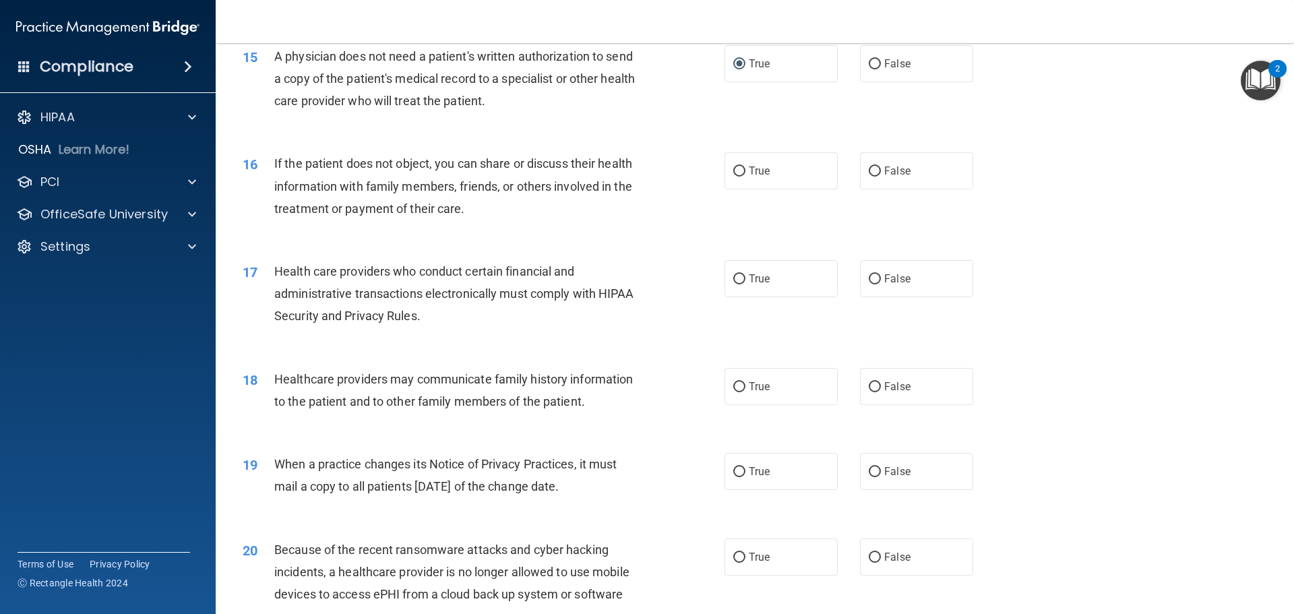
scroll to position [1482, 0]
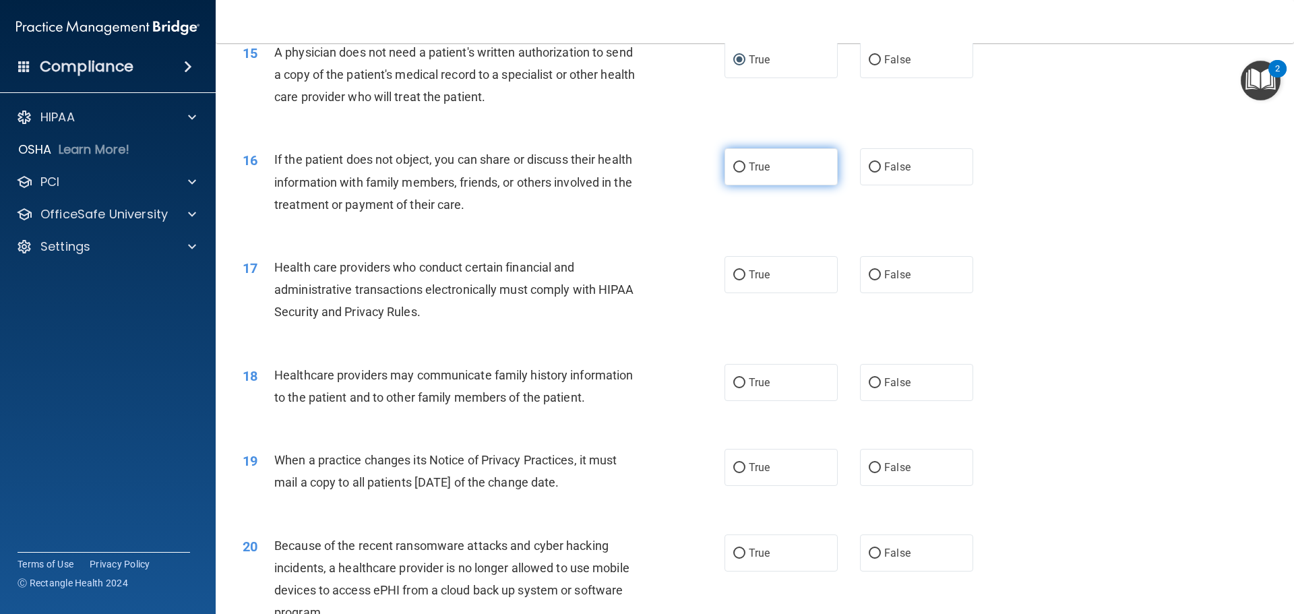
click at [736, 168] on input "True" at bounding box center [739, 167] width 12 height 10
radio input "true"
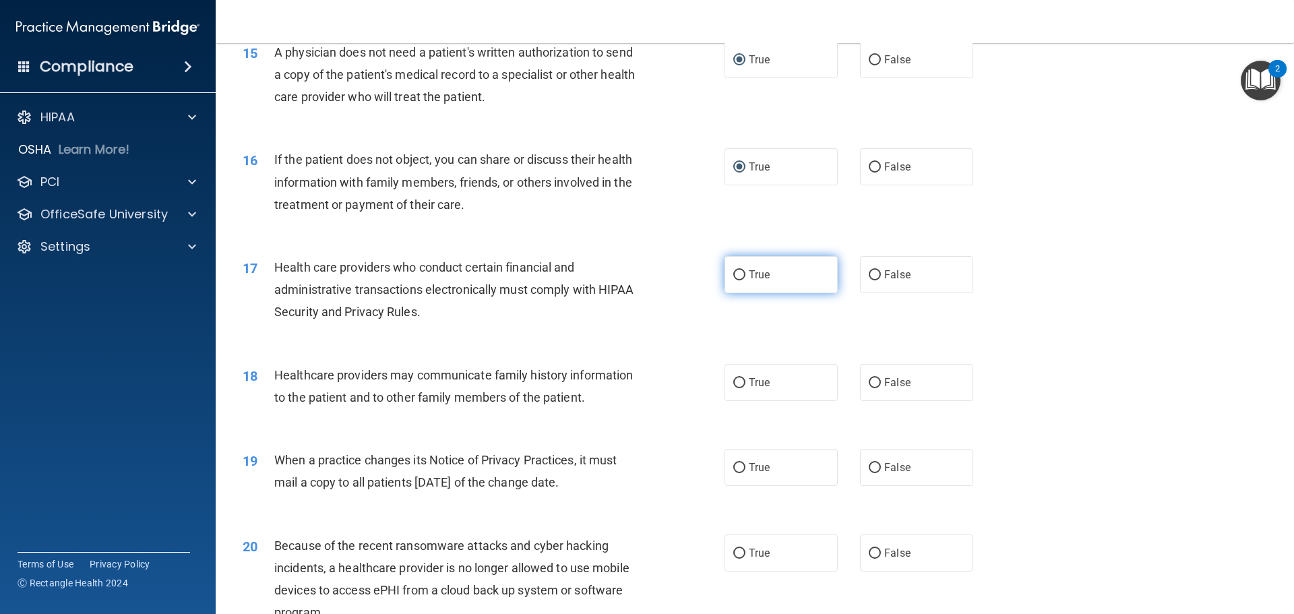
click at [736, 274] on input "True" at bounding box center [739, 275] width 12 height 10
radio input "true"
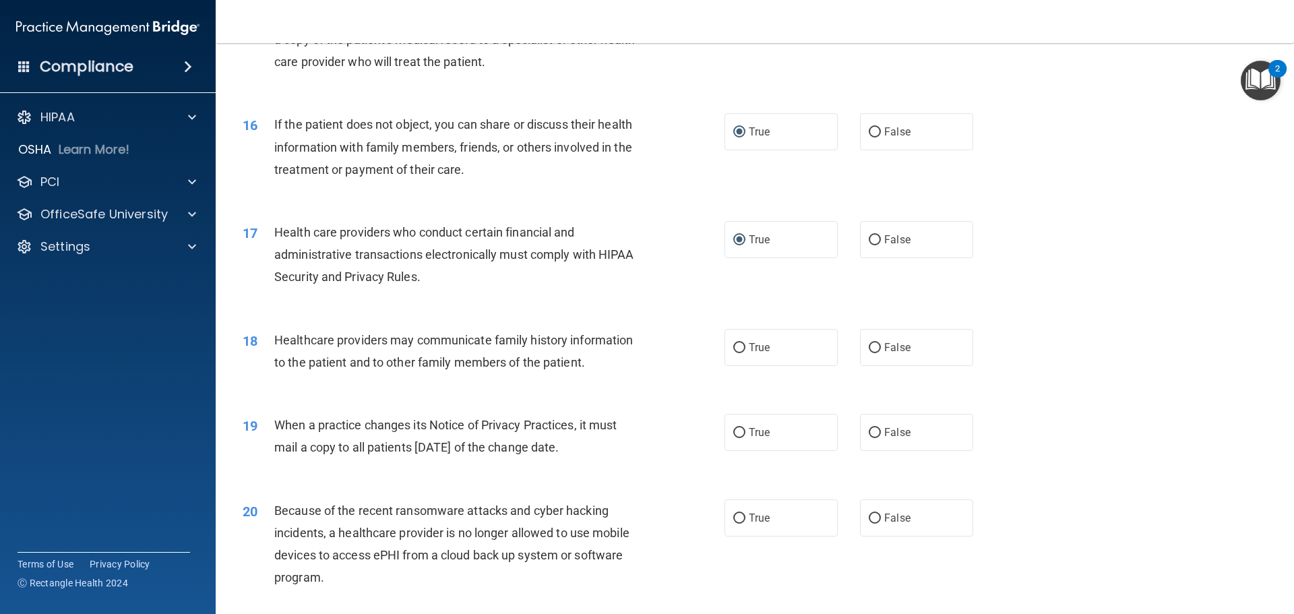
scroll to position [1550, 0]
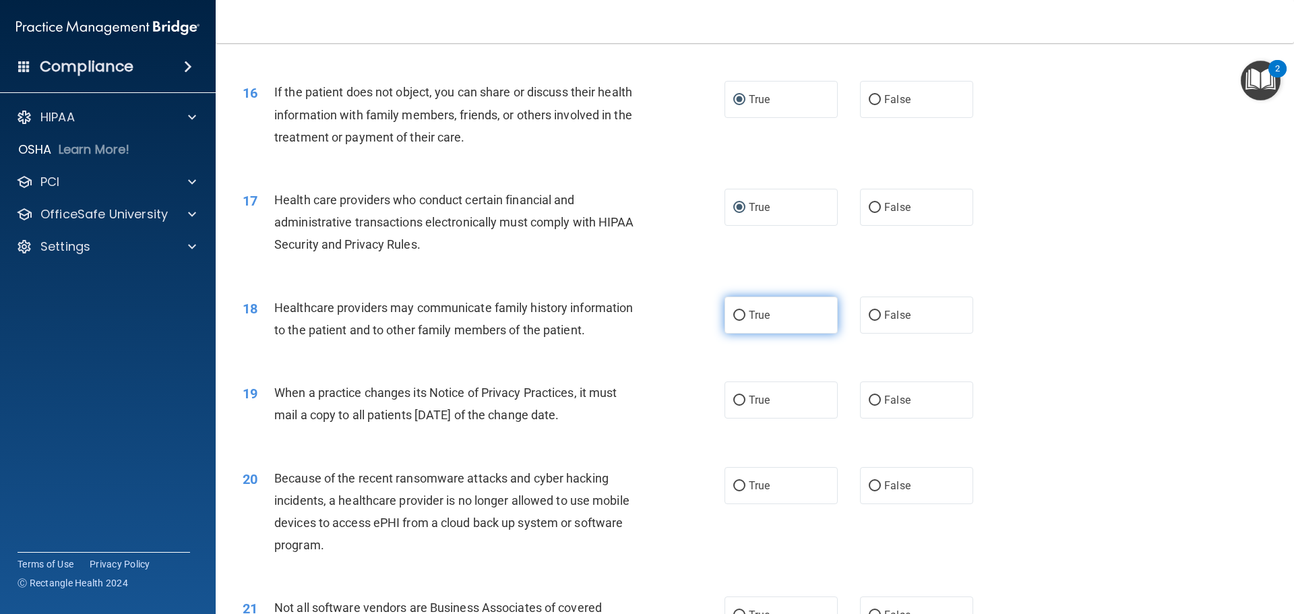
click at [733, 317] on input "True" at bounding box center [739, 316] width 12 height 10
radio input "true"
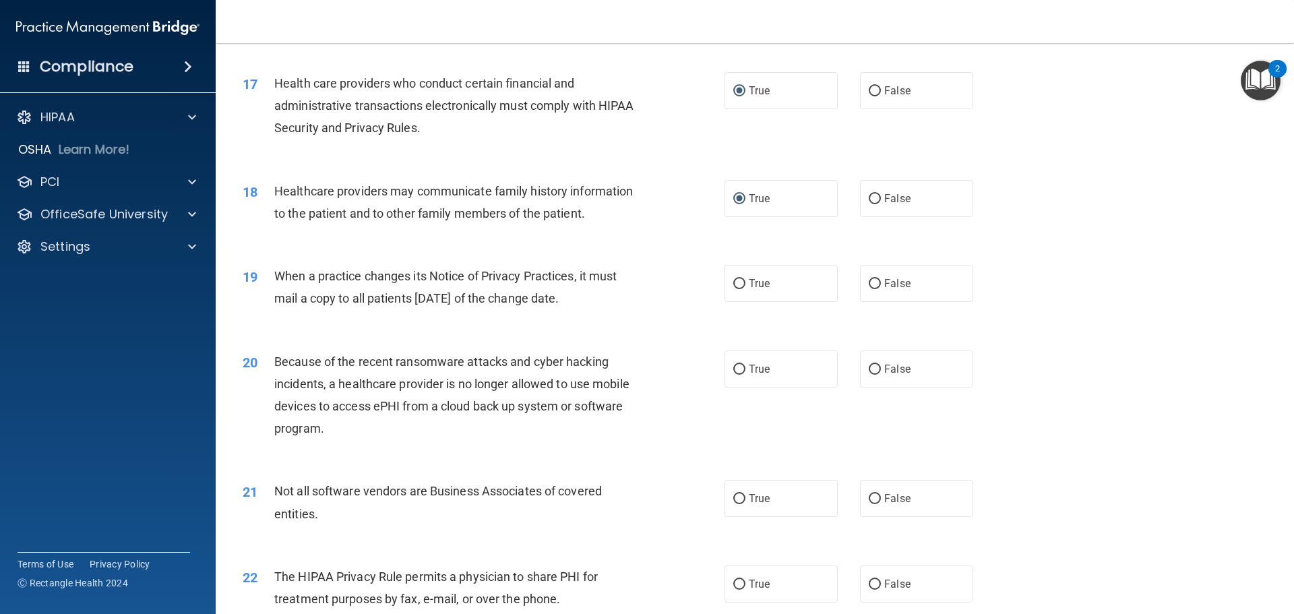
scroll to position [1685, 0]
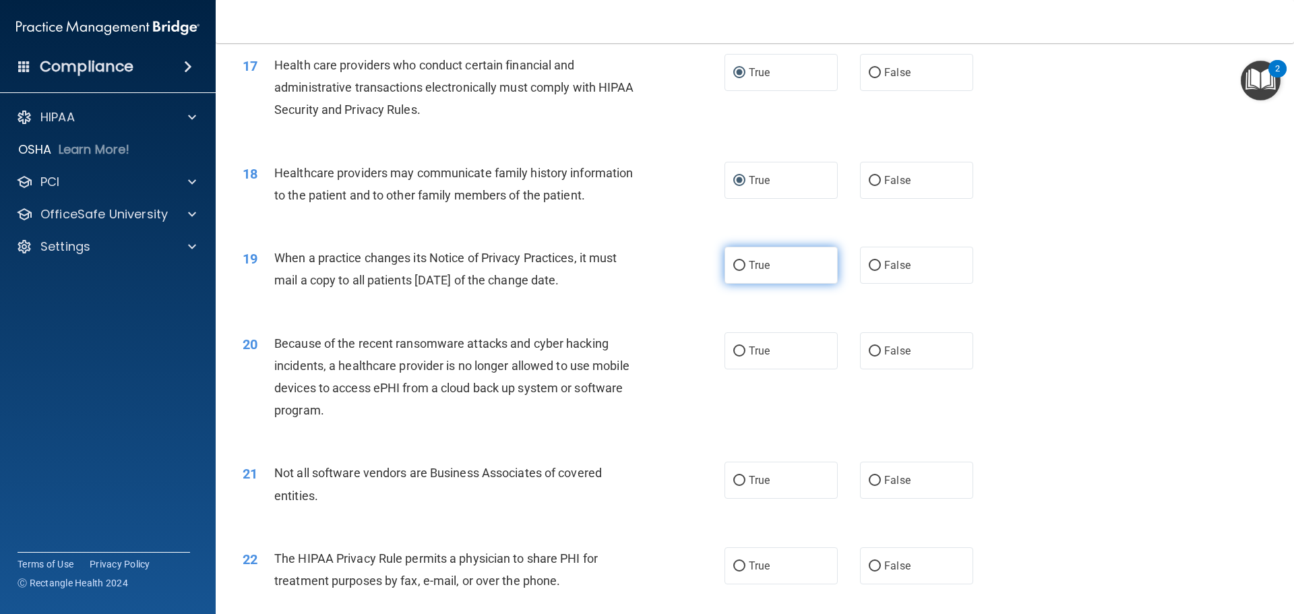
click at [736, 265] on input "True" at bounding box center [739, 266] width 12 height 10
radio input "true"
click at [869, 268] on input "False" at bounding box center [875, 266] width 12 height 10
radio input "true"
radio input "false"
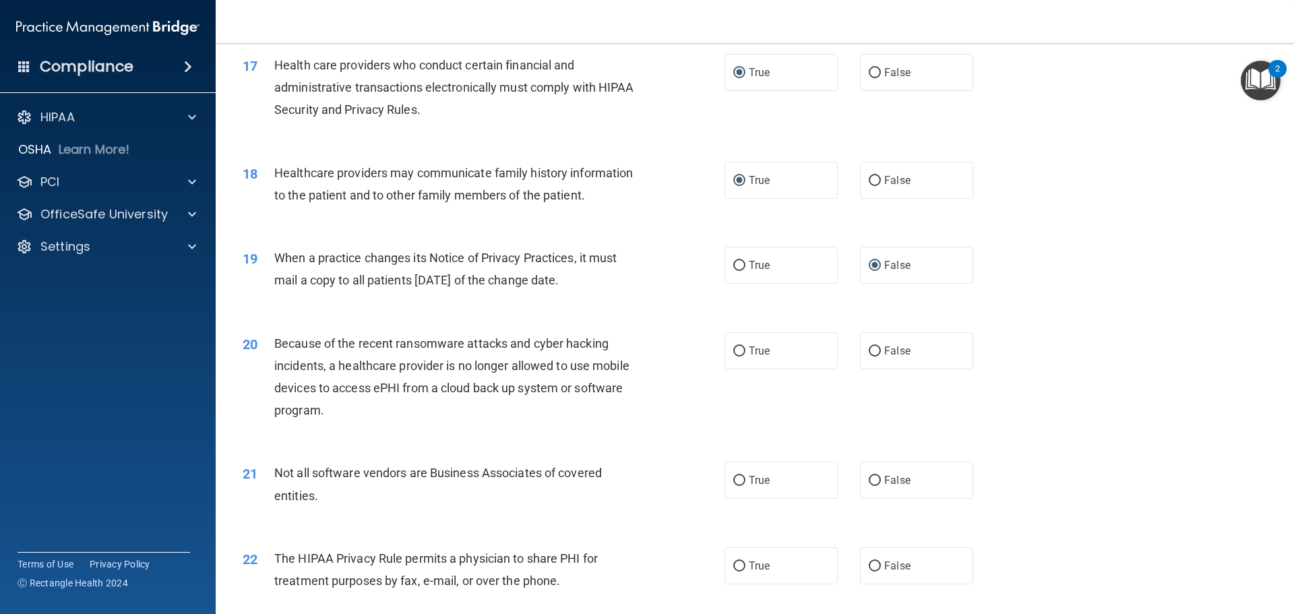
click at [611, 378] on div "Because of the recent ransomware attacks and cyber hacking incidents, a healthc…" at bounding box center [462, 377] width 377 height 90
click at [522, 379] on div "Because of the recent ransomware attacks and cyber hacking incidents, a healthc…" at bounding box center [462, 377] width 377 height 90
click at [491, 377] on div "Because of the recent ransomware attacks and cyber hacking incidents, a healthc…" at bounding box center [462, 377] width 377 height 90
click at [873, 347] on input "False" at bounding box center [875, 351] width 12 height 10
radio input "true"
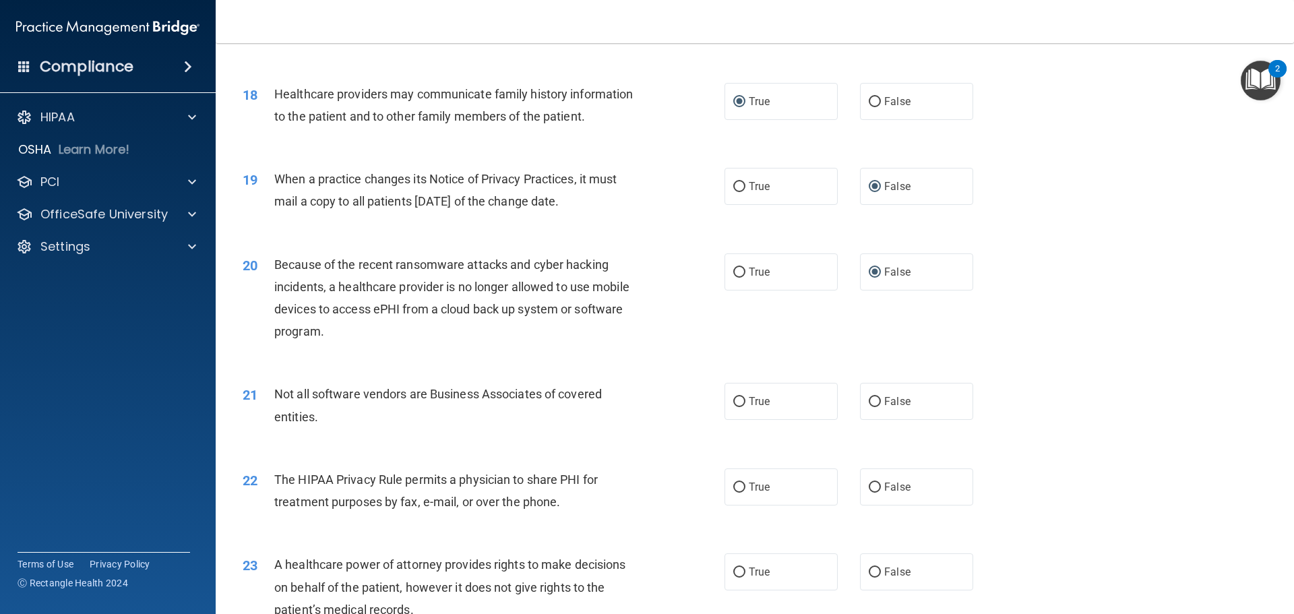
scroll to position [1887, 0]
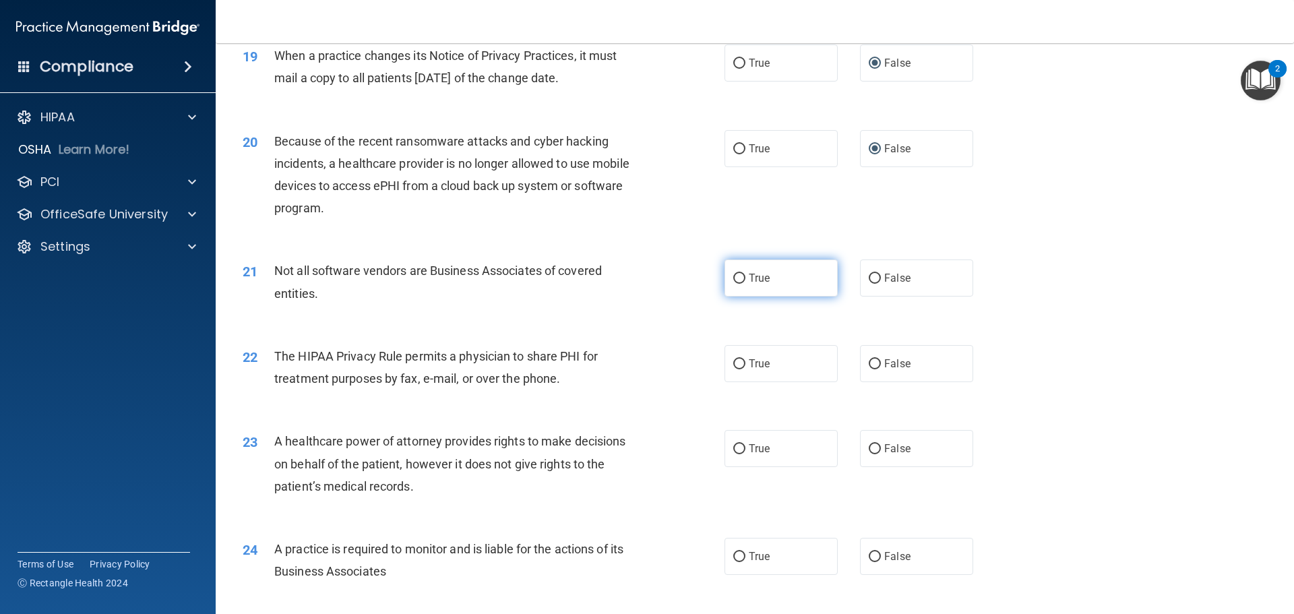
drag, startPoint x: 739, startPoint y: 274, endPoint x: 729, endPoint y: 276, distance: 9.8
click at [734, 274] on input "True" at bounding box center [739, 279] width 12 height 10
radio input "true"
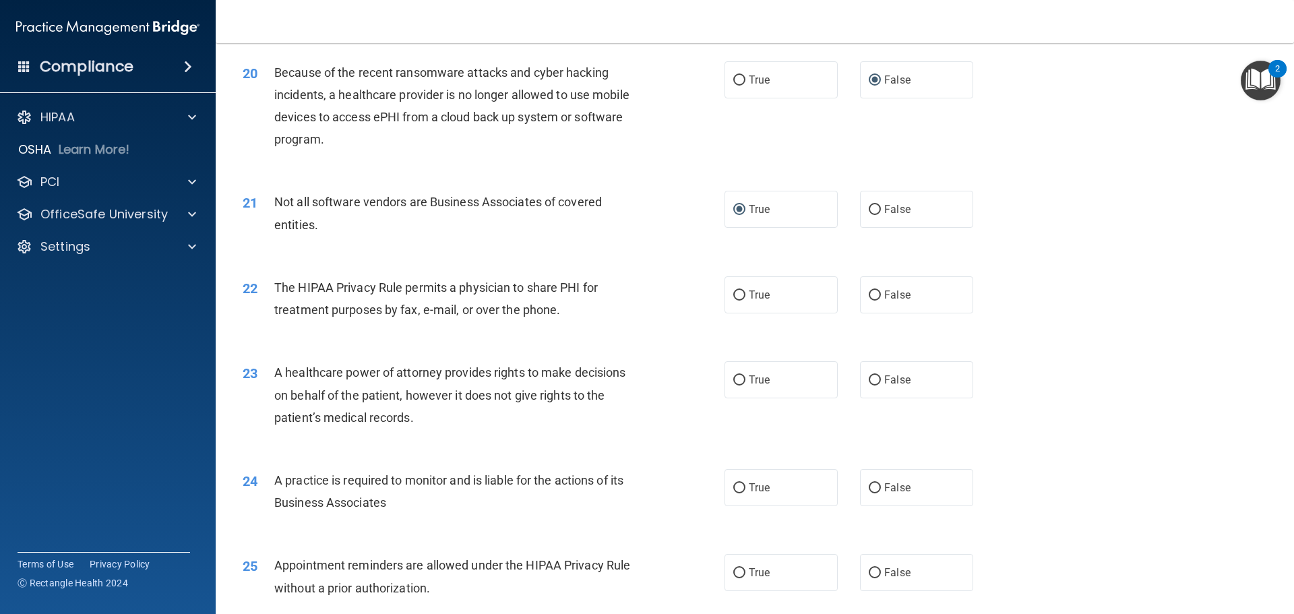
scroll to position [2021, 0]
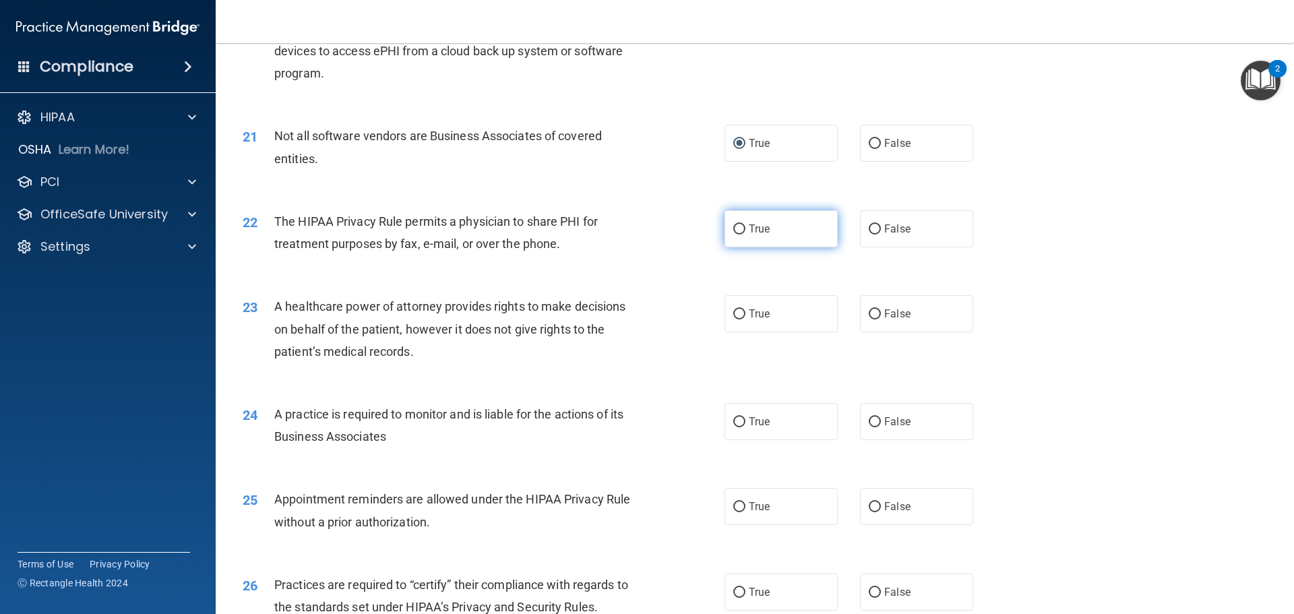
click at [734, 230] on input "True" at bounding box center [739, 229] width 12 height 10
radio input "true"
click at [737, 312] on input "True" at bounding box center [739, 314] width 12 height 10
radio input "true"
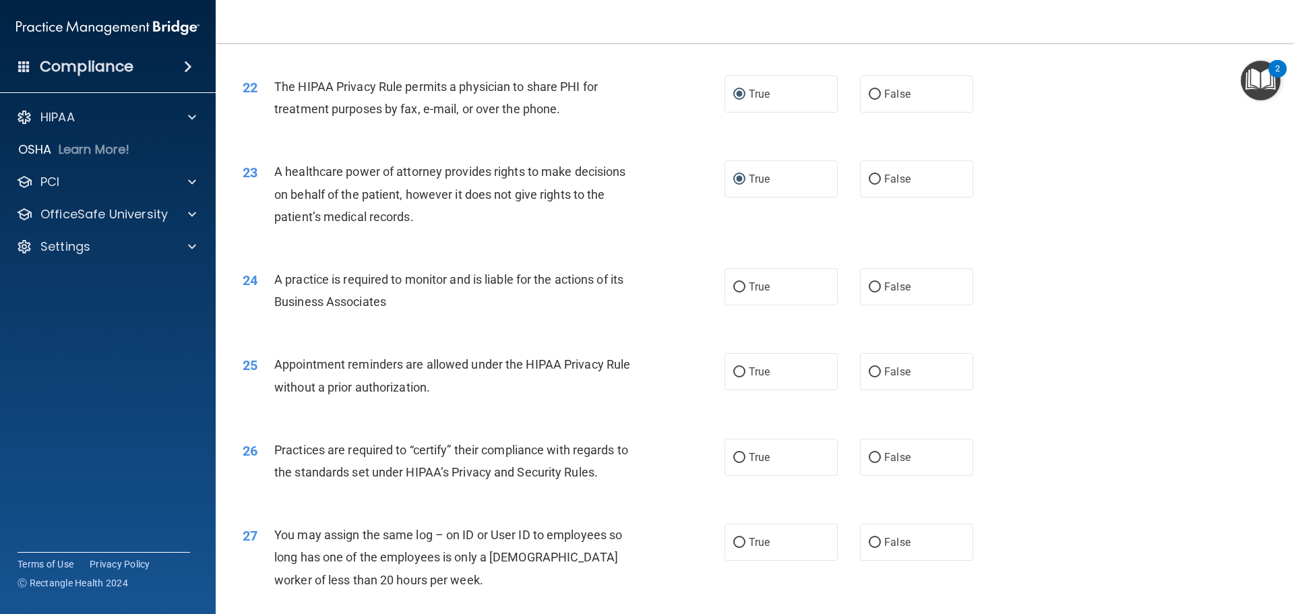
scroll to position [2224, 0]
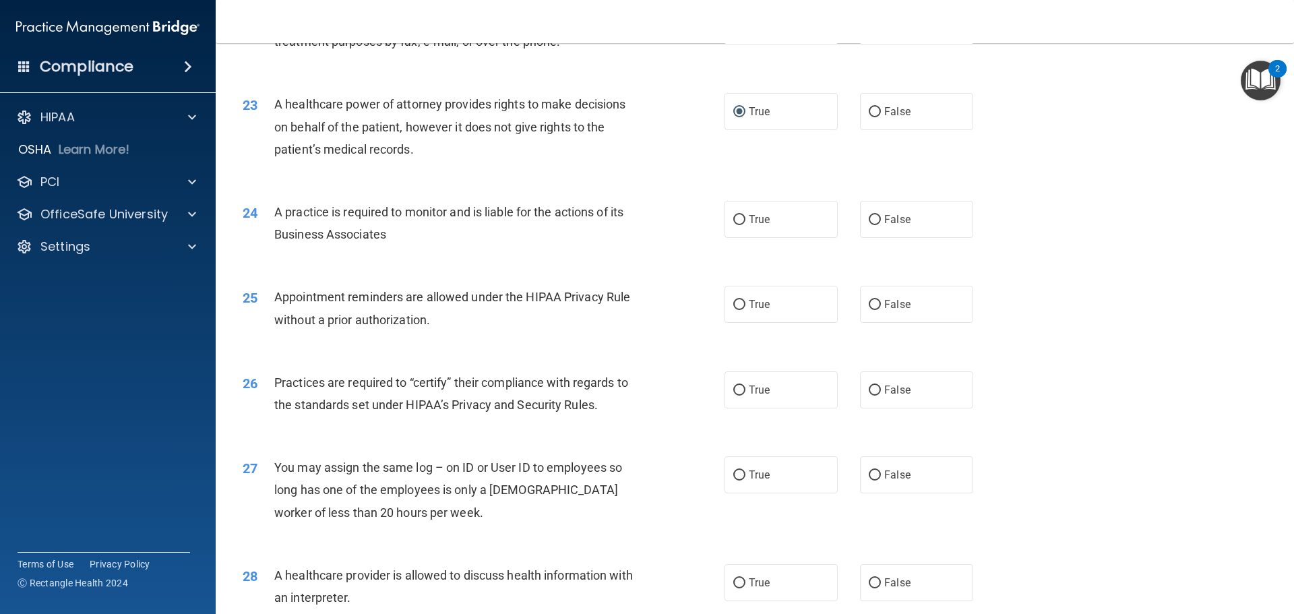
drag, startPoint x: 741, startPoint y: 220, endPoint x: 742, endPoint y: 251, distance: 31.0
click at [741, 220] on label "True" at bounding box center [780, 219] width 113 height 37
click at [741, 220] on input "True" at bounding box center [739, 220] width 12 height 10
radio input "true"
click at [876, 220] on label "False" at bounding box center [916, 219] width 113 height 37
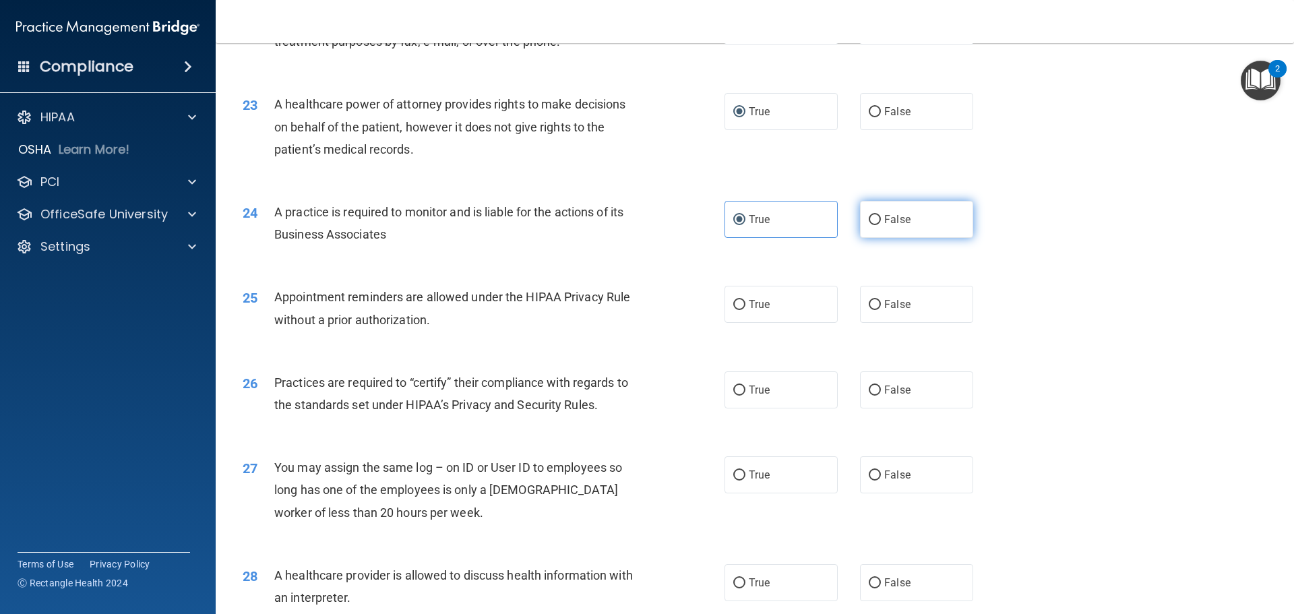
click at [876, 220] on input "False" at bounding box center [875, 220] width 12 height 10
radio input "true"
click at [734, 223] on input "True" at bounding box center [739, 220] width 12 height 10
radio input "true"
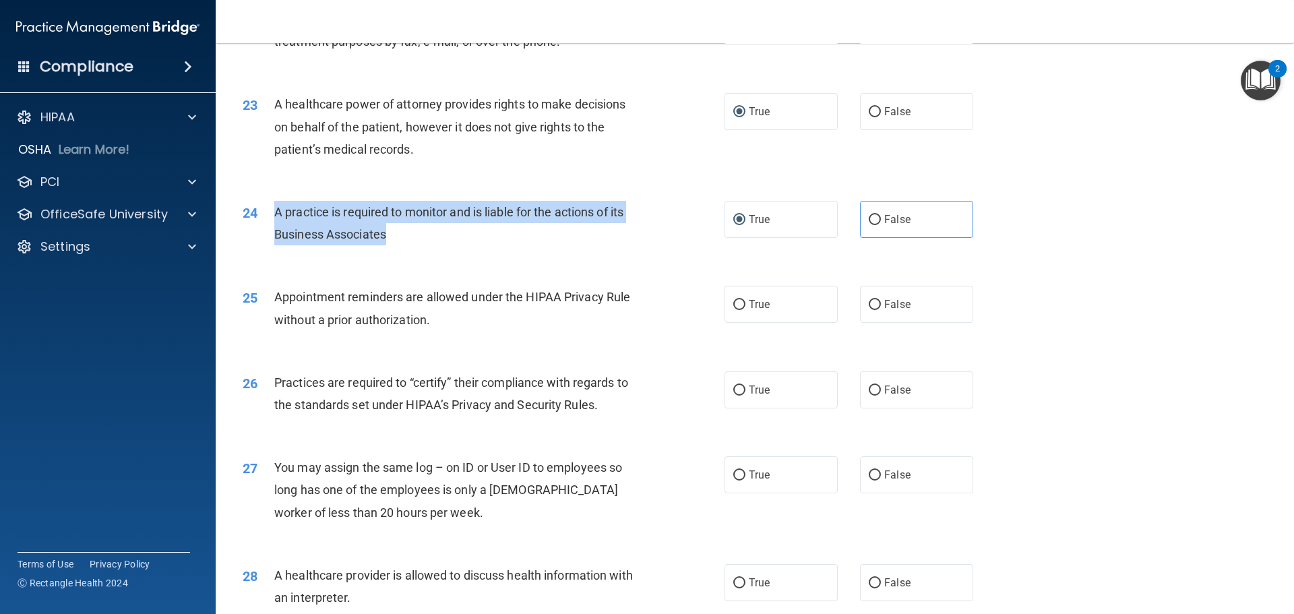
drag, startPoint x: 389, startPoint y: 237, endPoint x: 273, endPoint y: 217, distance: 118.2
click at [268, 217] on div "24 A practice is required to monitor and is liable for the actions of its Busin…" at bounding box center [483, 226] width 522 height 51
copy div "A practice is required to monitor and is liable for the actions of its Business…"
click at [869, 222] on input "False" at bounding box center [875, 220] width 12 height 10
radio input "true"
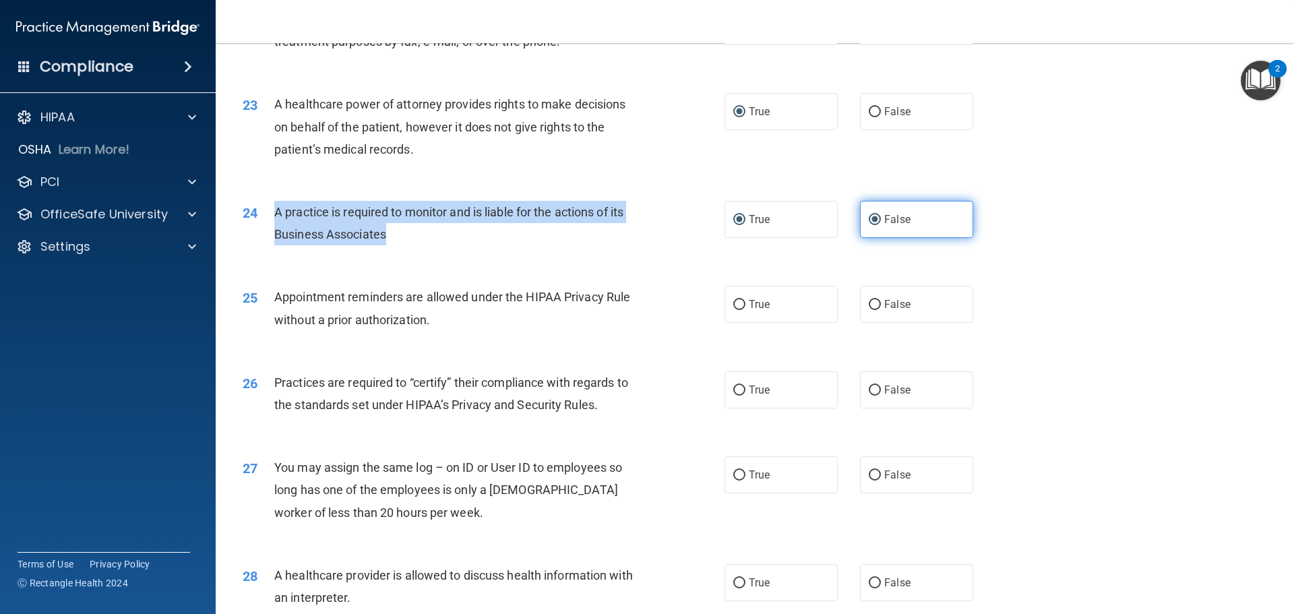
radio input "false"
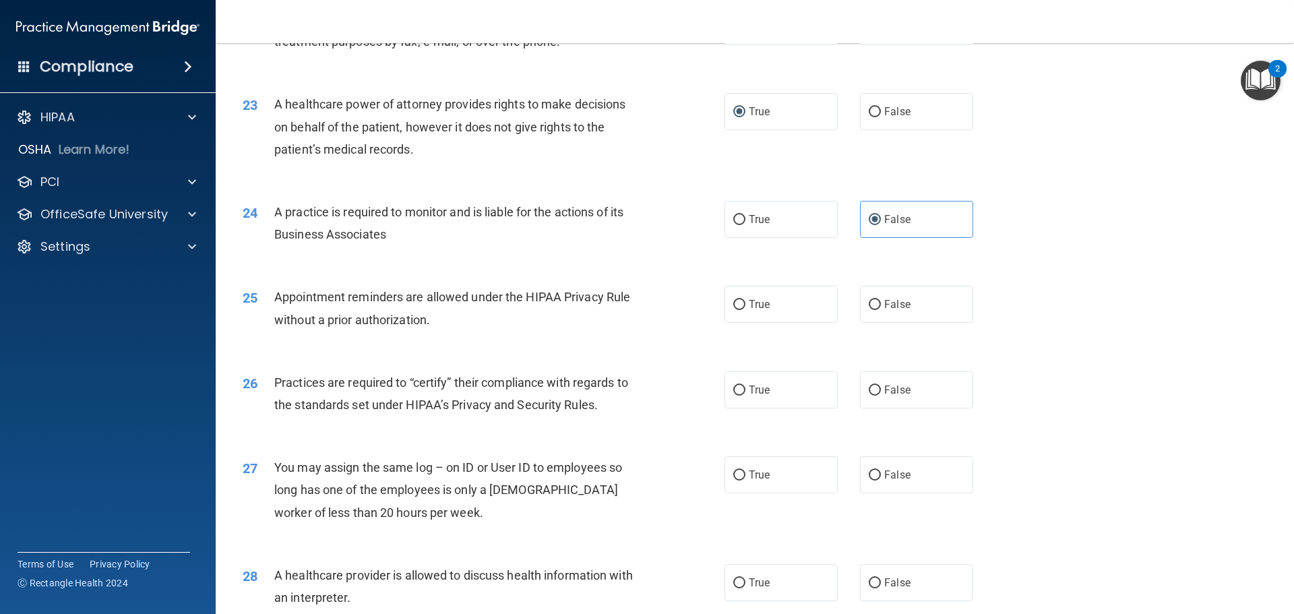
click at [503, 303] on span "Appointment reminders are allowed under the HIPAA Privacy Rule without a prior …" at bounding box center [452, 308] width 356 height 36
click at [370, 303] on span "Appointment reminders are allowed under the HIPAA Privacy Rule without a prior …" at bounding box center [452, 308] width 356 height 36
drag, startPoint x: 733, startPoint y: 305, endPoint x: 691, endPoint y: 376, distance: 82.2
click at [733, 306] on input "True" at bounding box center [739, 305] width 12 height 10
radio input "true"
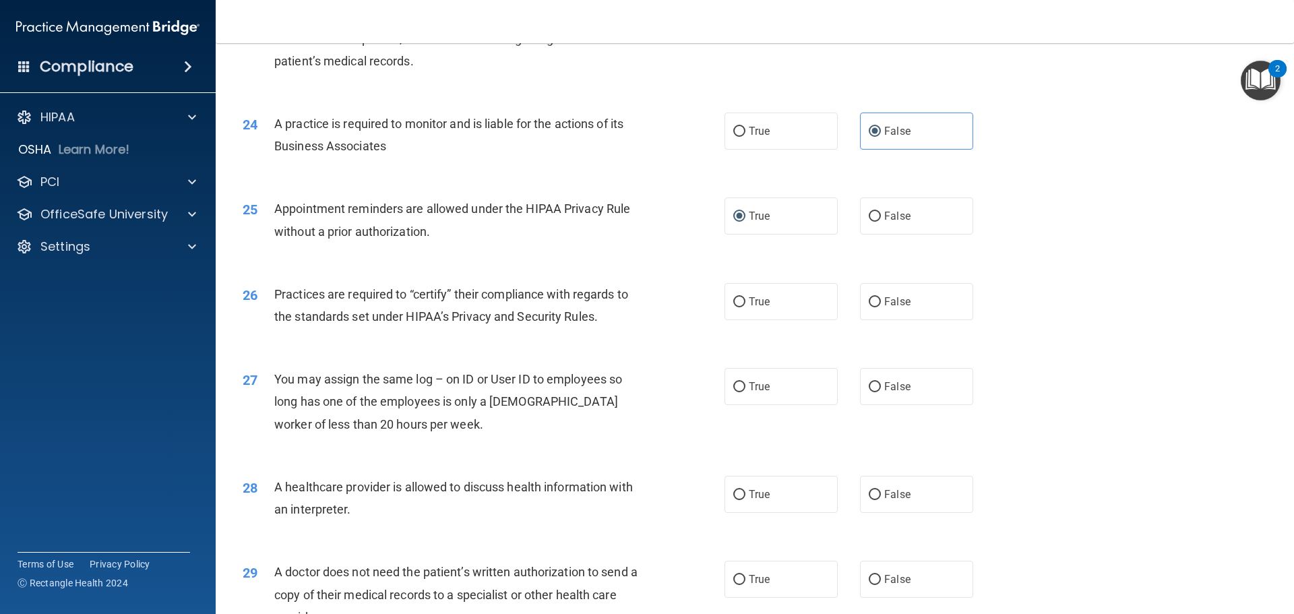
scroll to position [2426, 0]
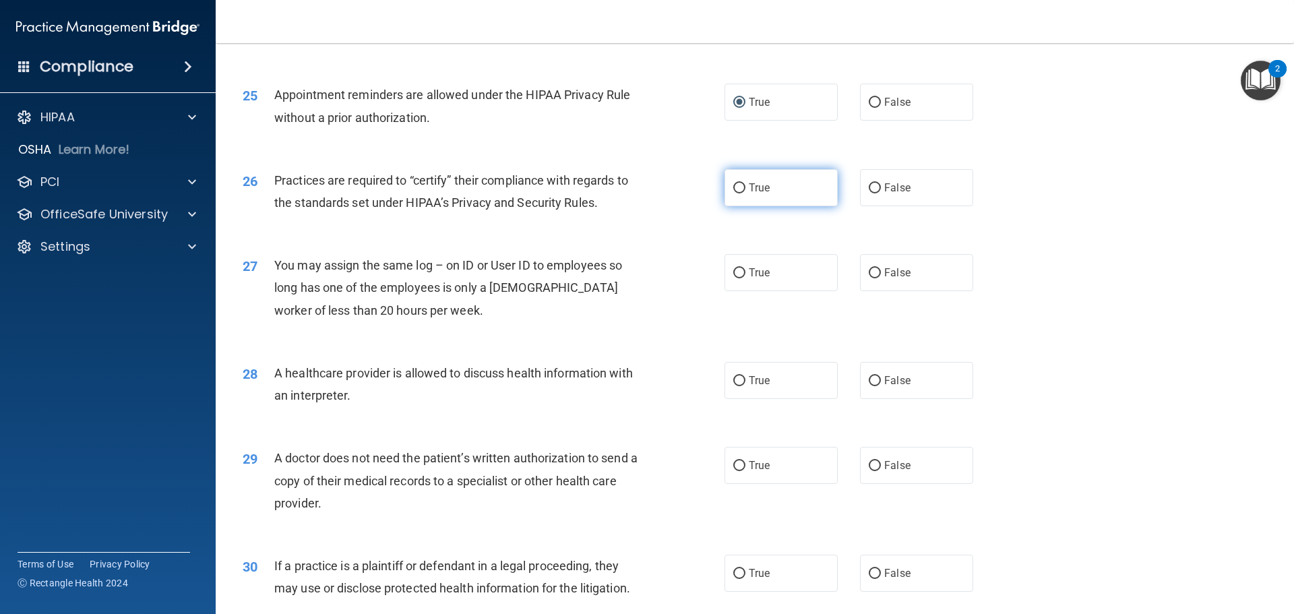
click at [739, 193] on label "True" at bounding box center [780, 187] width 113 height 37
click at [739, 193] on input "True" at bounding box center [739, 188] width 12 height 10
radio input "true"
click at [872, 277] on input "False" at bounding box center [875, 273] width 12 height 10
radio input "true"
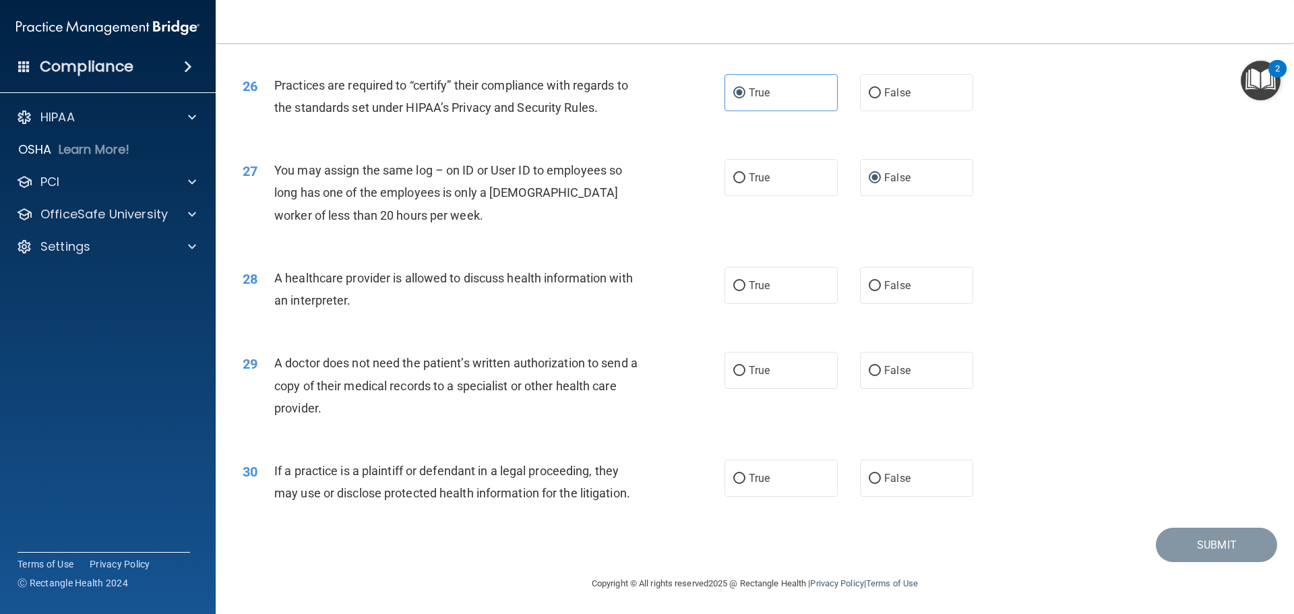
scroll to position [2523, 0]
click at [733, 288] on input "True" at bounding box center [739, 284] width 12 height 10
radio input "true"
drag, startPoint x: 736, startPoint y: 369, endPoint x: 713, endPoint y: 423, distance: 58.6
click at [736, 371] on input "True" at bounding box center [739, 369] width 12 height 10
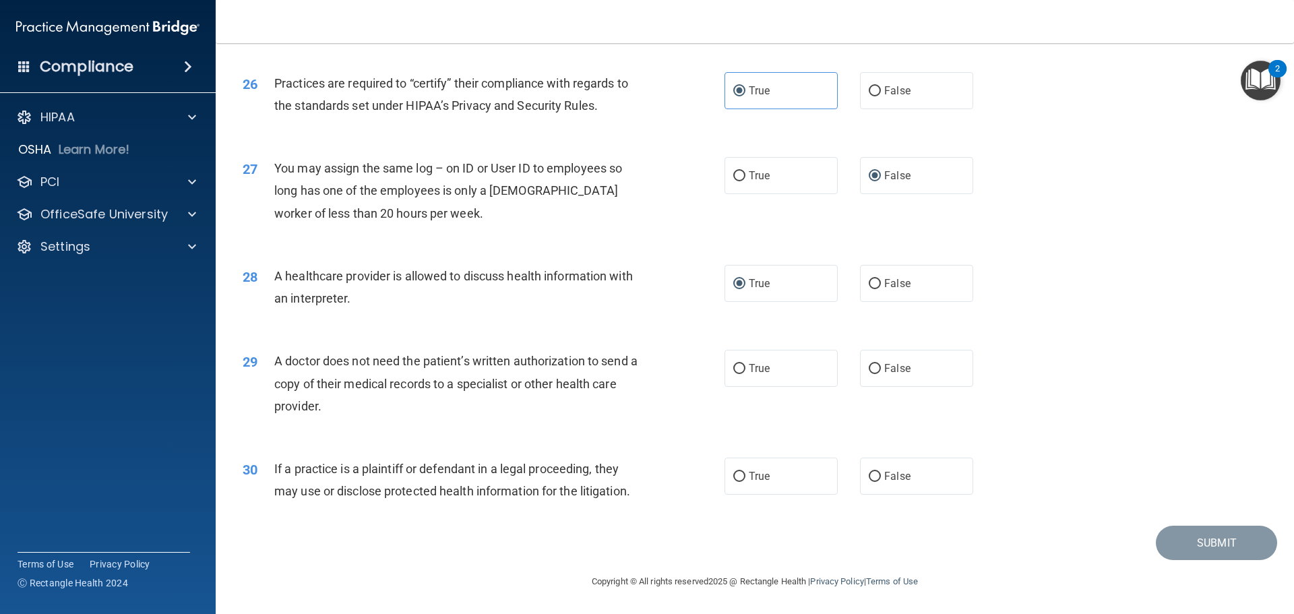
radio input "true"
drag, startPoint x: 745, startPoint y: 472, endPoint x: 737, endPoint y: 476, distance: 8.4
click at [739, 475] on label "True" at bounding box center [780, 476] width 113 height 37
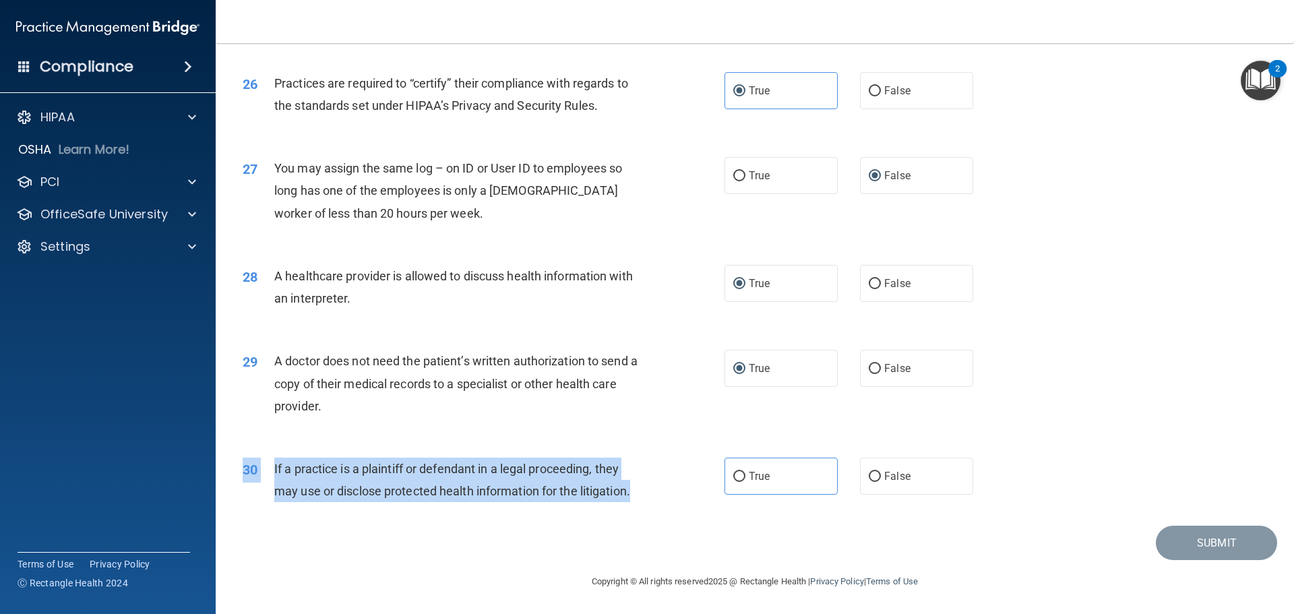
drag, startPoint x: 612, startPoint y: 495, endPoint x: 247, endPoint y: 468, distance: 366.2
click at [243, 470] on div "30 If a practice is a plaintiff or defendant in a legal proceeding, they may us…" at bounding box center [483, 483] width 522 height 51
click at [274, 465] on div "30 If a practice is a plaintiff or defendant in a legal proceeding, they may us…" at bounding box center [483, 483] width 522 height 51
click at [286, 466] on span "If a practice is a plaintiff or defendant in a legal proceeding, they may use o…" at bounding box center [452, 480] width 356 height 36
drag, startPoint x: 274, startPoint y: 469, endPoint x: 630, endPoint y: 495, distance: 357.4
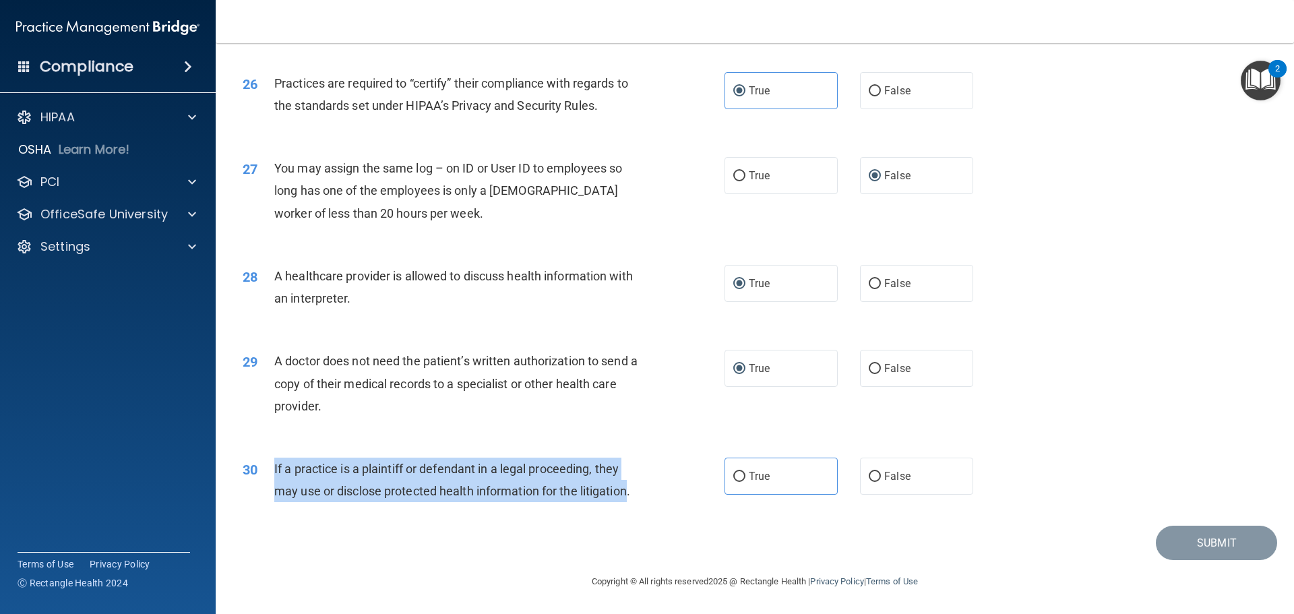
click at [630, 495] on span "If a practice is a plaintiff or defendant in a legal proceeding, they may use o…" at bounding box center [452, 480] width 356 height 36
copy span "If a practice is a plaintiff or defendant in a legal proceeding, they may use o…"
click at [733, 481] on input "True" at bounding box center [739, 477] width 12 height 10
radio input "true"
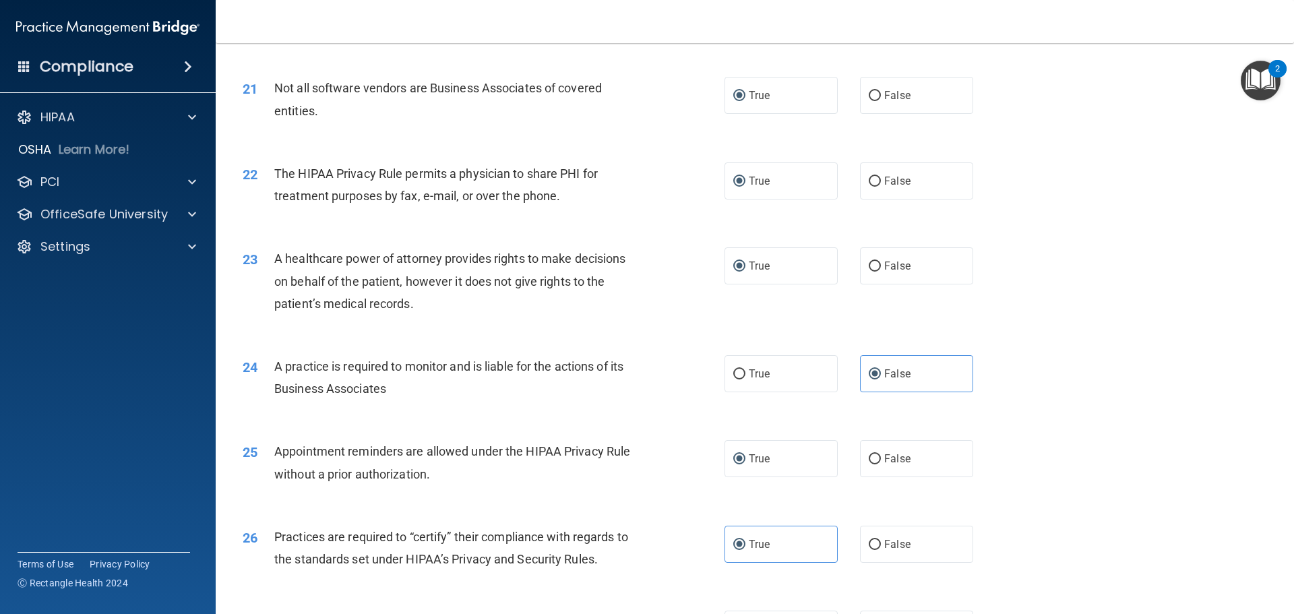
scroll to position [2051, 0]
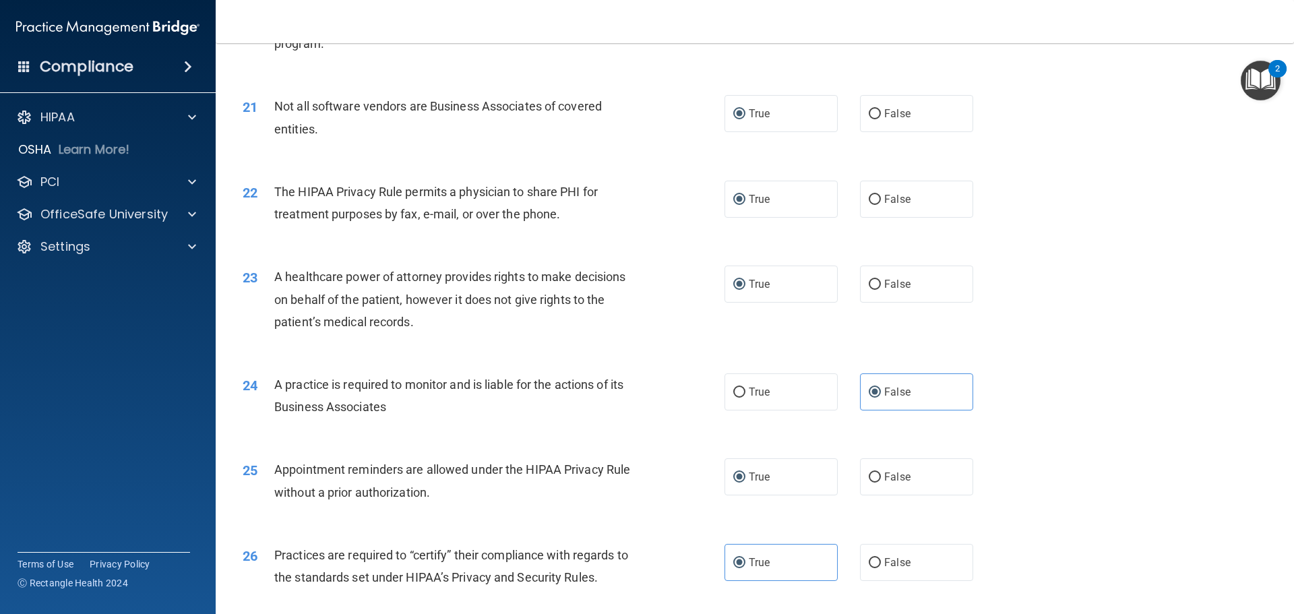
click at [408, 322] on span "A healthcare power of attorney provides rights to make decisions on behalf of t…" at bounding box center [449, 299] width 351 height 59
drag, startPoint x: 298, startPoint y: 282, endPoint x: 277, endPoint y: 278, distance: 21.2
click at [295, 281] on span "A healthcare power of attorney provides rights to make decisions on behalf of t…" at bounding box center [449, 299] width 351 height 59
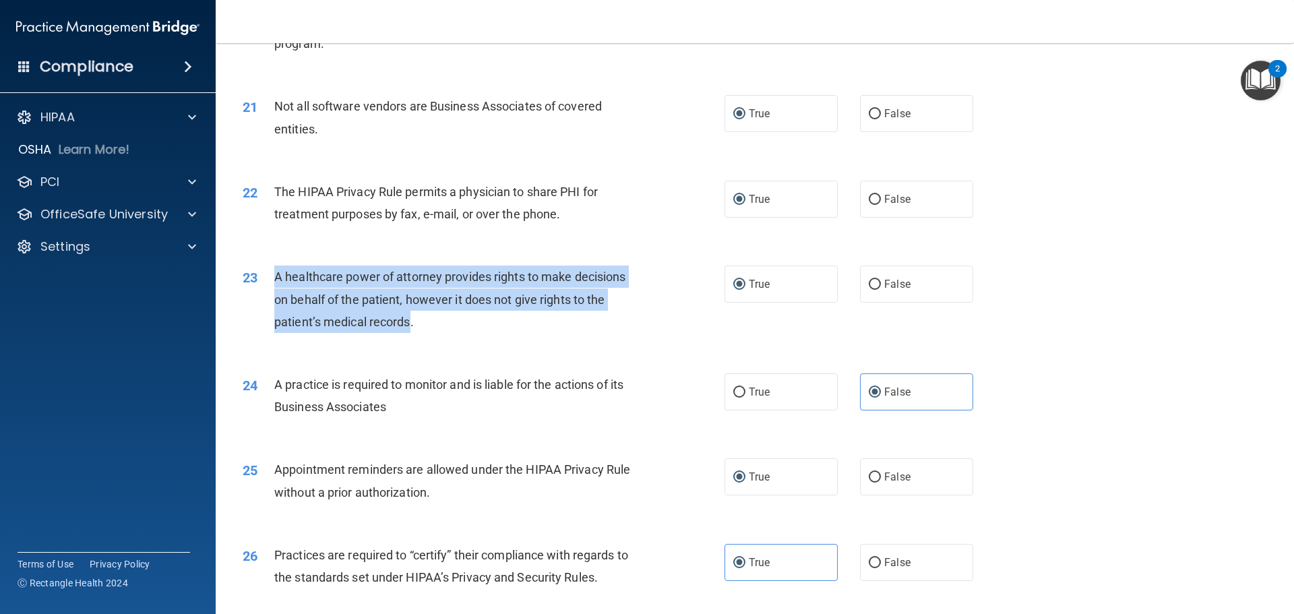
drag, startPoint x: 276, startPoint y: 275, endPoint x: 409, endPoint y: 314, distance: 139.0
click at [411, 316] on span "A healthcare power of attorney provides rights to make decisions on behalf of t…" at bounding box center [449, 299] width 351 height 59
copy span "A healthcare power of attorney provides rights to make decisions on behalf of t…"
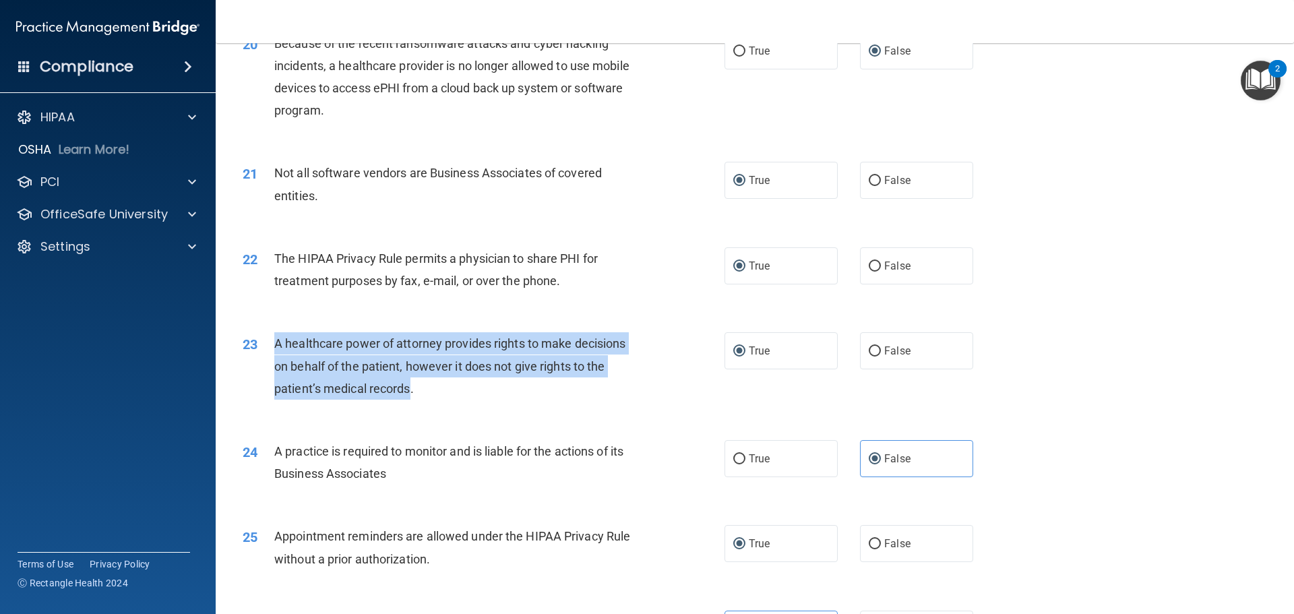
scroll to position [1984, 0]
click at [470, 361] on span "A healthcare power of attorney provides rights to make decisions on behalf of t…" at bounding box center [449, 366] width 351 height 59
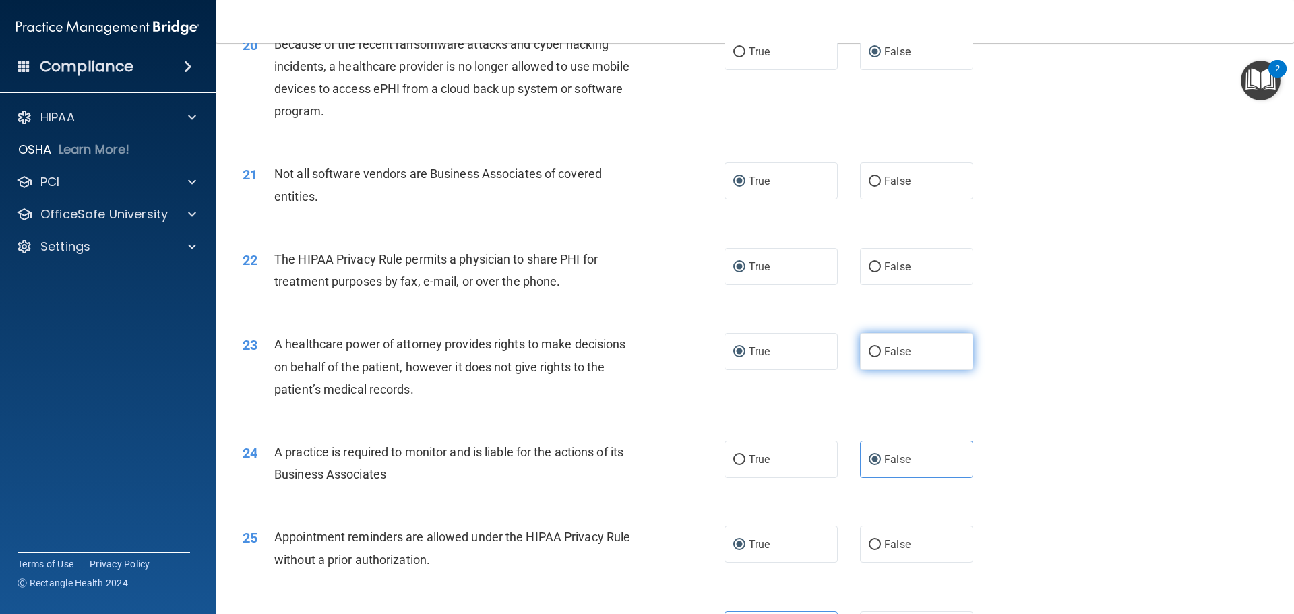
click at [871, 356] on input "False" at bounding box center [875, 352] width 12 height 10
radio input "true"
radio input "false"
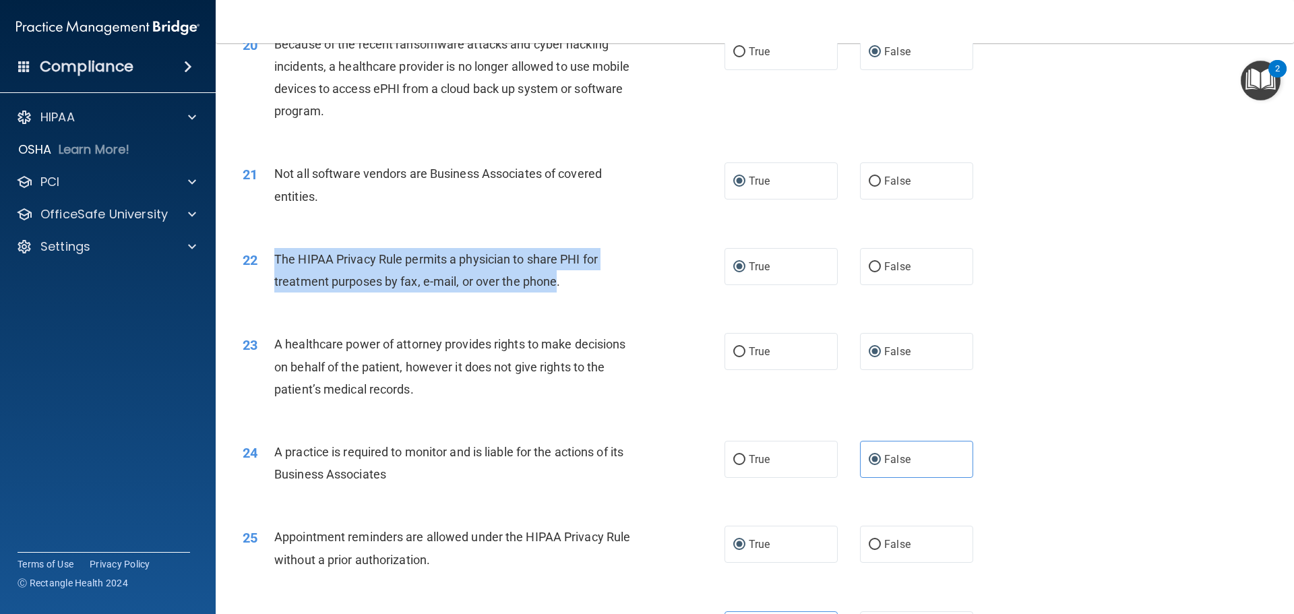
drag, startPoint x: 556, startPoint y: 282, endPoint x: 265, endPoint y: 261, distance: 291.2
click at [265, 261] on div "22 The HIPAA Privacy Rule permits a physician to share PHI for treatment purpos…" at bounding box center [483, 273] width 522 height 51
copy div "The HIPAA Privacy Rule permits a physician to share PHI for treatment purposes …"
click at [506, 274] on span "The HIPAA Privacy Rule permits a physician to share PHI for treatment purposes …" at bounding box center [435, 270] width 323 height 36
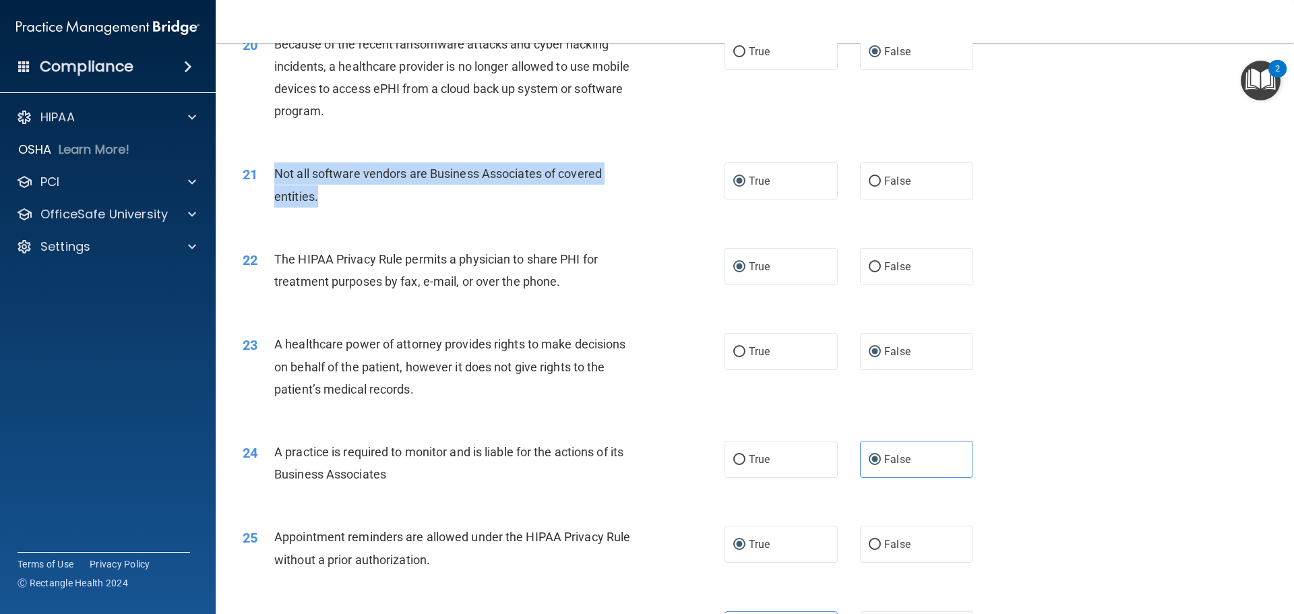
drag, startPoint x: 316, startPoint y: 195, endPoint x: 273, endPoint y: 170, distance: 50.2
click at [273, 170] on div "21 Not all software vendors are Business Associates of covered entities." at bounding box center [483, 187] width 522 height 51
copy div "Not all software vendors are Business Associates of covered entities."
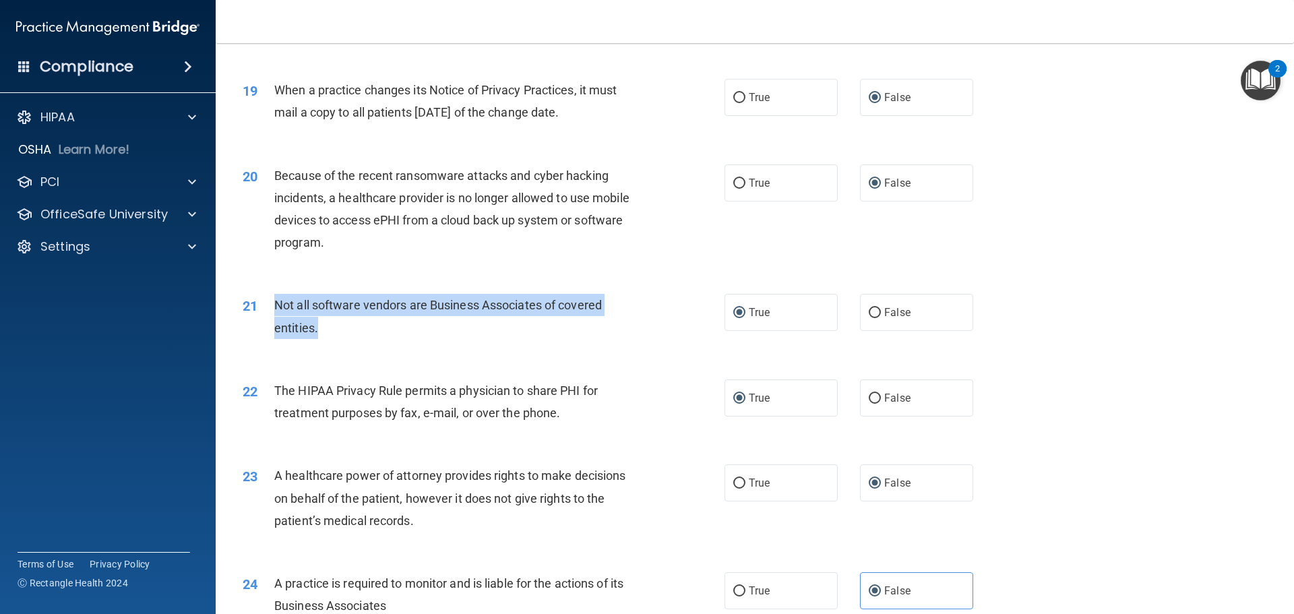
scroll to position [1849, 0]
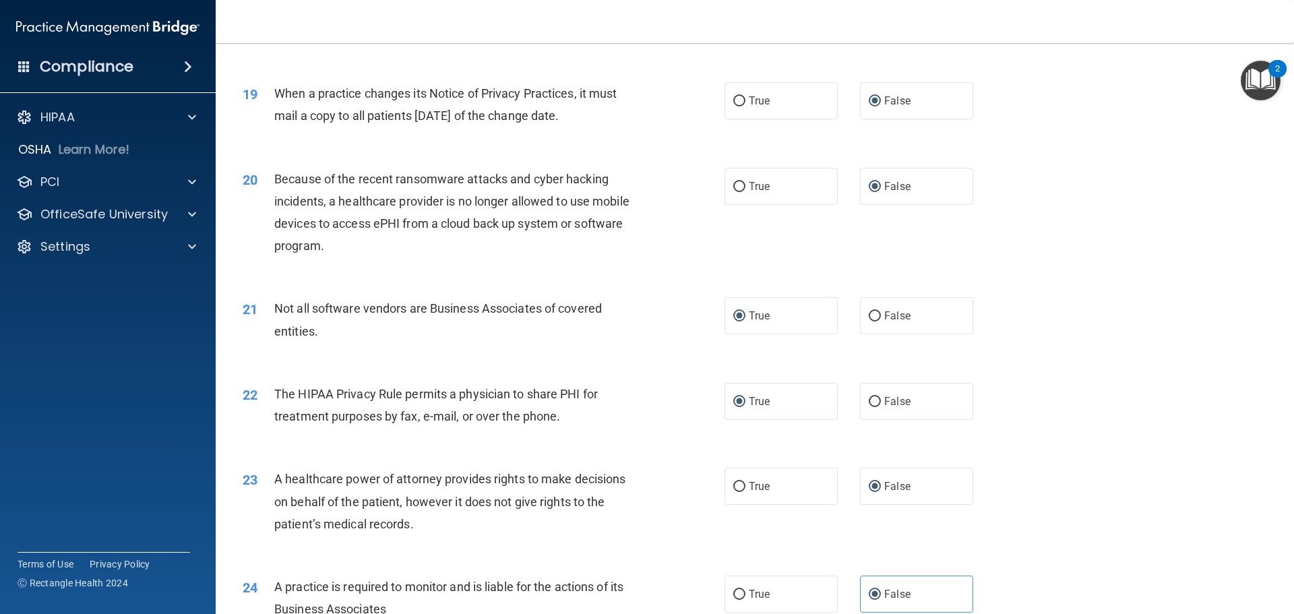
click at [412, 260] on div "20 Because of the recent ransomware attacks and cyber hacking incidents, a heal…" at bounding box center [483, 216] width 522 height 96
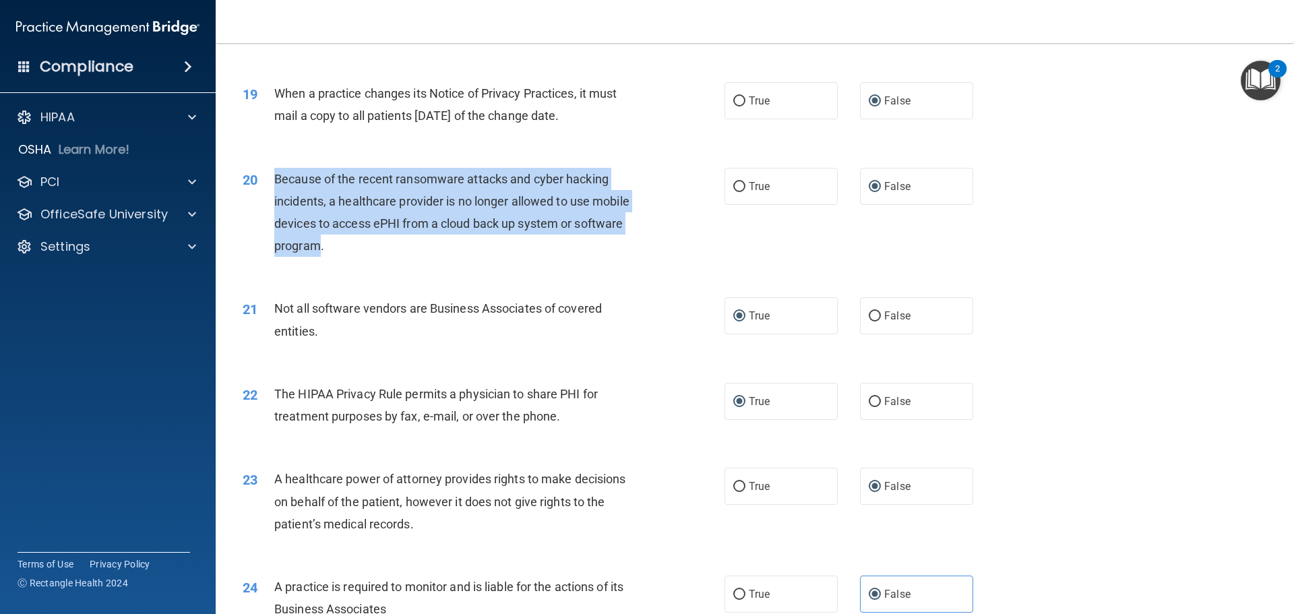
drag, startPoint x: 307, startPoint y: 237, endPoint x: 272, endPoint y: 177, distance: 68.9
click at [272, 177] on div "20 Because of the recent ransomware attacks and cyber hacking incidents, a heal…" at bounding box center [483, 216] width 522 height 96
copy div "Because of the recent ransomware attacks and cyber hacking incidents, a healthc…"
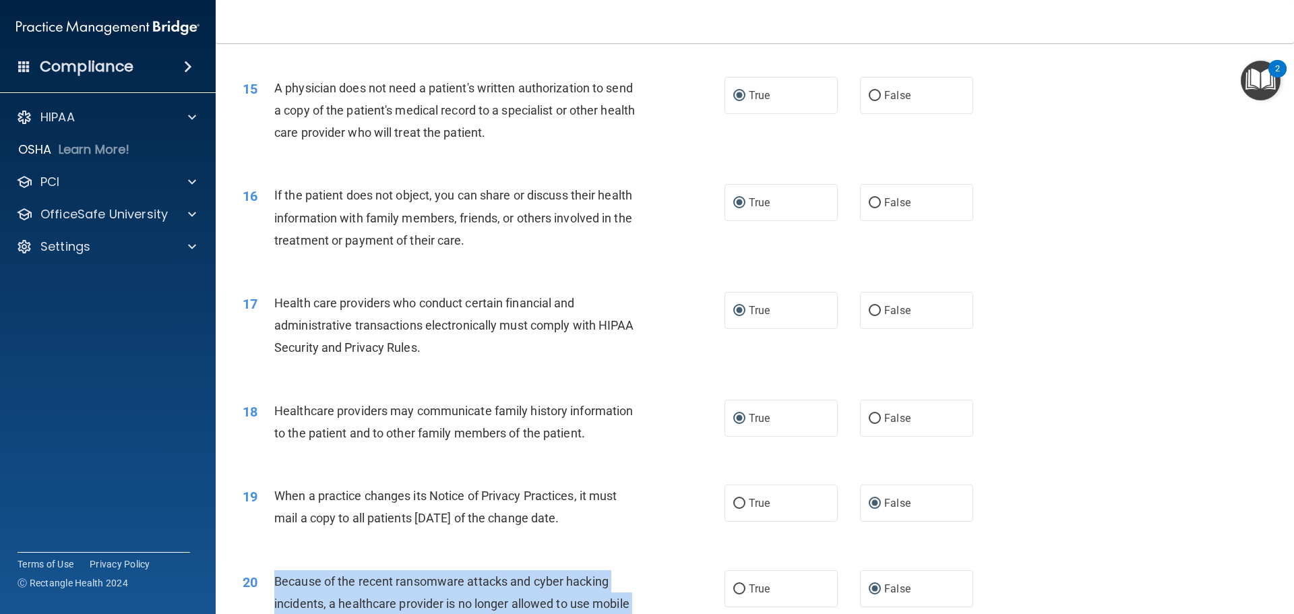
scroll to position [1310, 0]
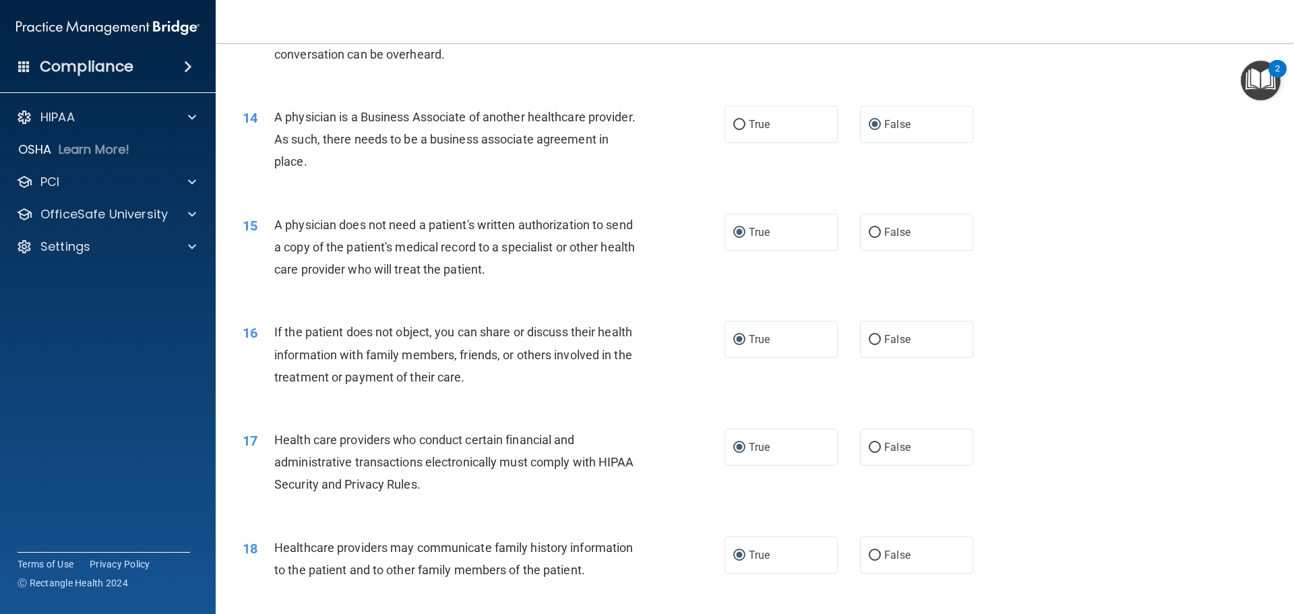
click at [435, 352] on span "If the patient does not object, you can share or discuss their health informati…" at bounding box center [453, 354] width 358 height 59
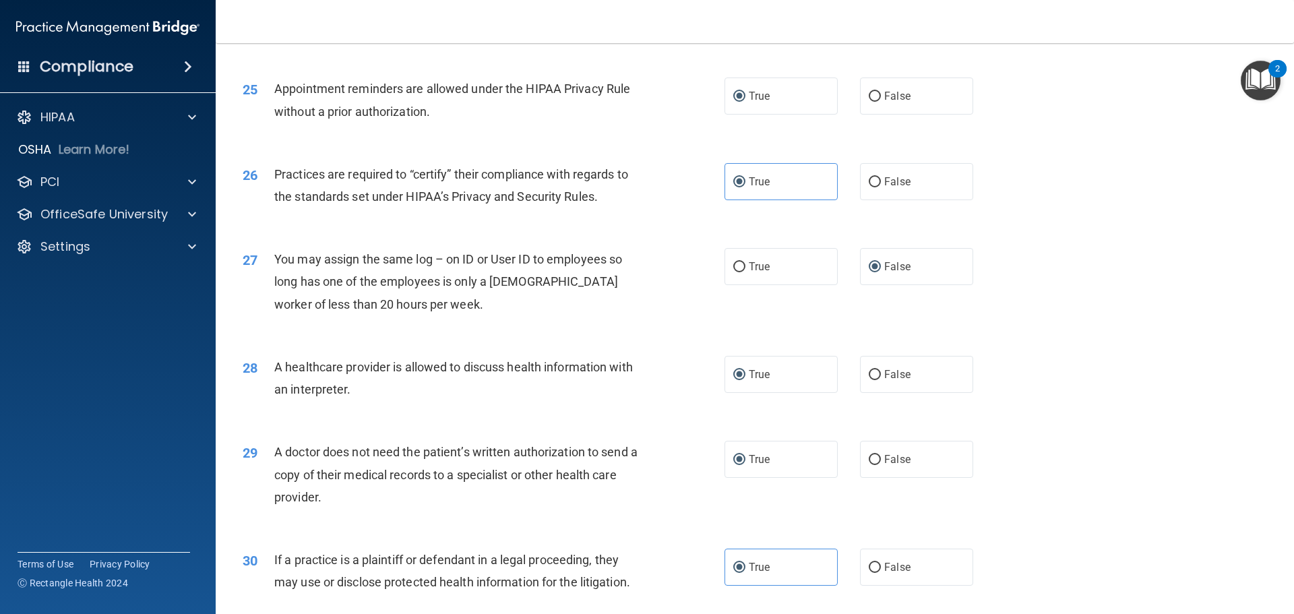
scroll to position [2523, 0]
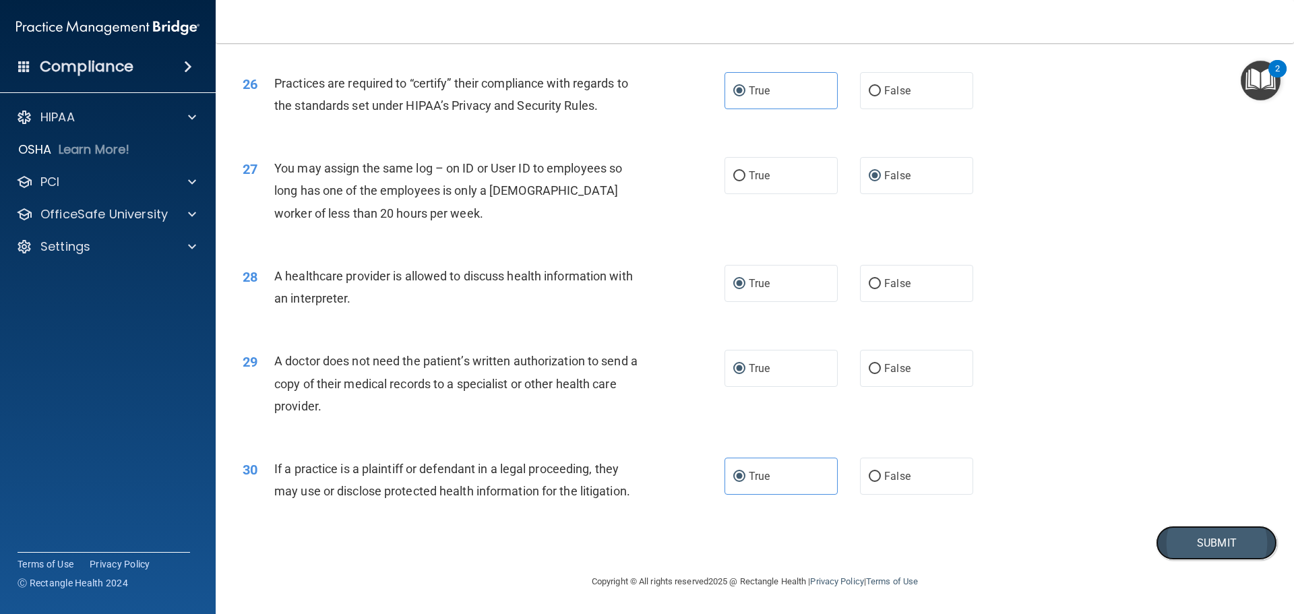
click at [1178, 530] on button "Submit" at bounding box center [1216, 543] width 121 height 34
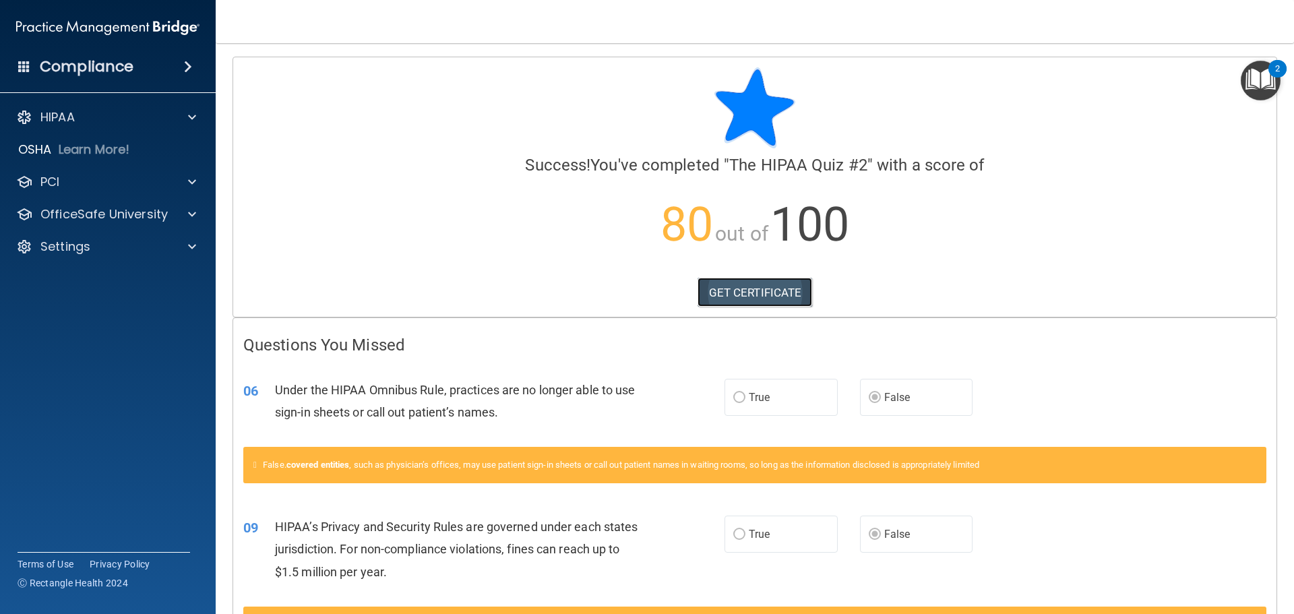
click at [715, 286] on link "GET CERTIFICATE" at bounding box center [754, 293] width 115 height 30
click at [148, 116] on div "HIPAA" at bounding box center [89, 117] width 167 height 16
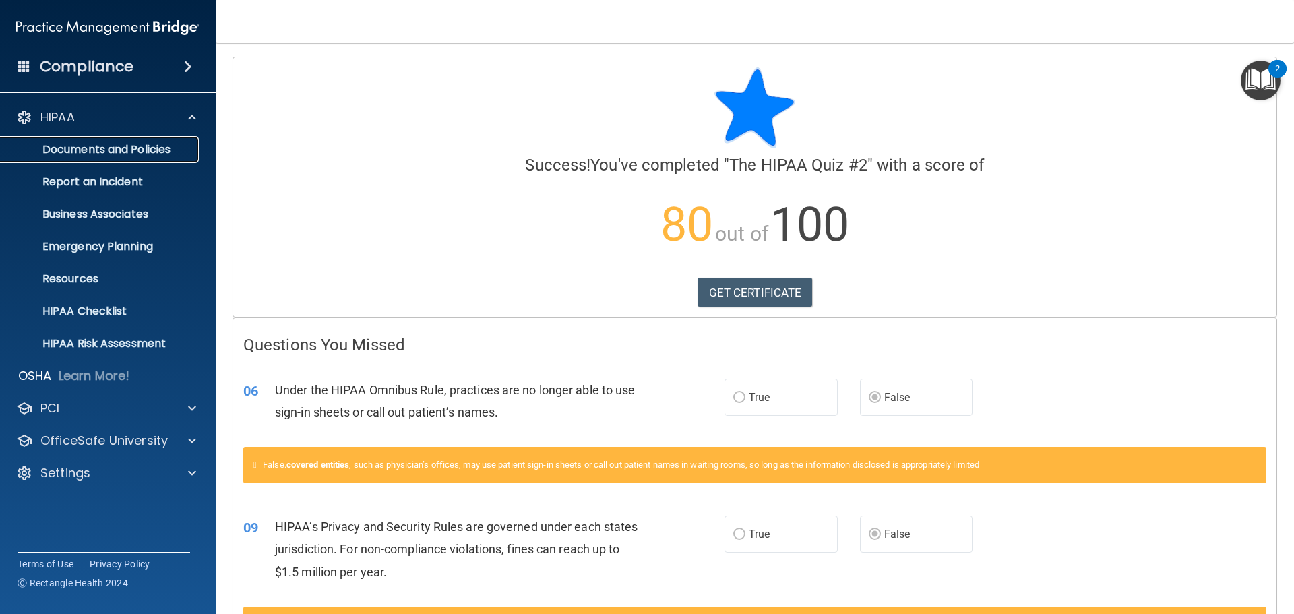
drag, startPoint x: 149, startPoint y: 146, endPoint x: 164, endPoint y: 155, distance: 17.6
click at [148, 146] on p "Documents and Policies" at bounding box center [101, 149] width 184 height 13
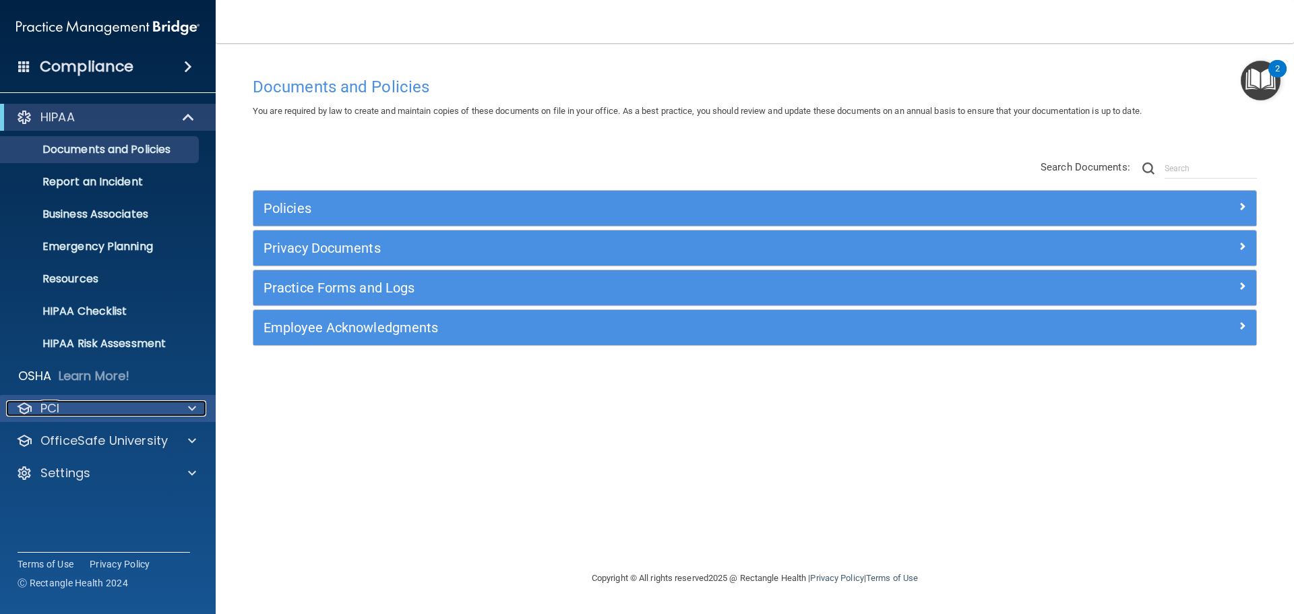
click at [123, 411] on div "PCI" at bounding box center [89, 408] width 167 height 16
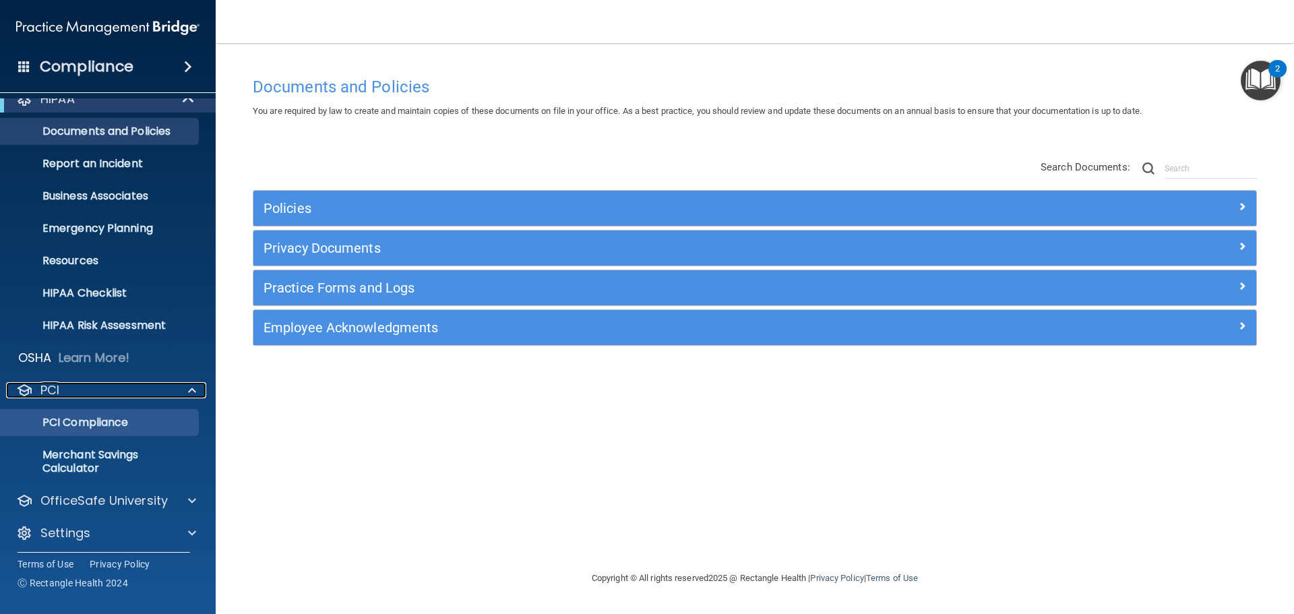
scroll to position [24, 0]
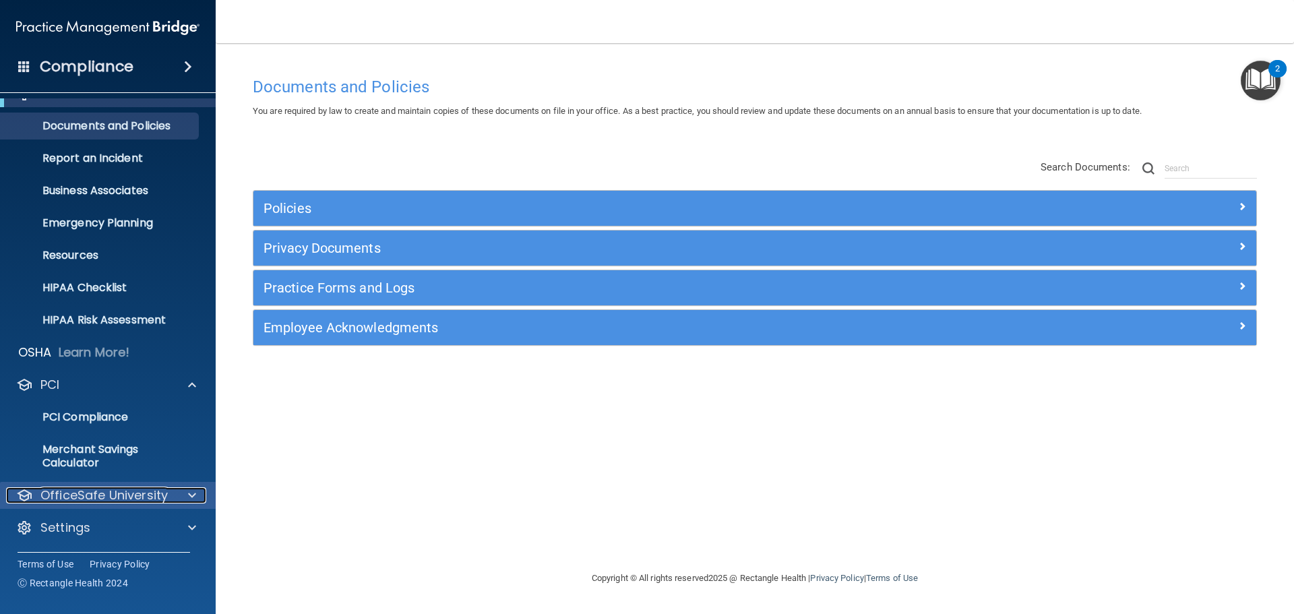
click at [121, 501] on p "OfficeSafe University" at bounding box center [103, 495] width 127 height 16
drag, startPoint x: 104, startPoint y: 526, endPoint x: 123, endPoint y: 507, distance: 26.7
click at [103, 524] on p "HIPAA Training" at bounding box center [64, 527] width 111 height 13
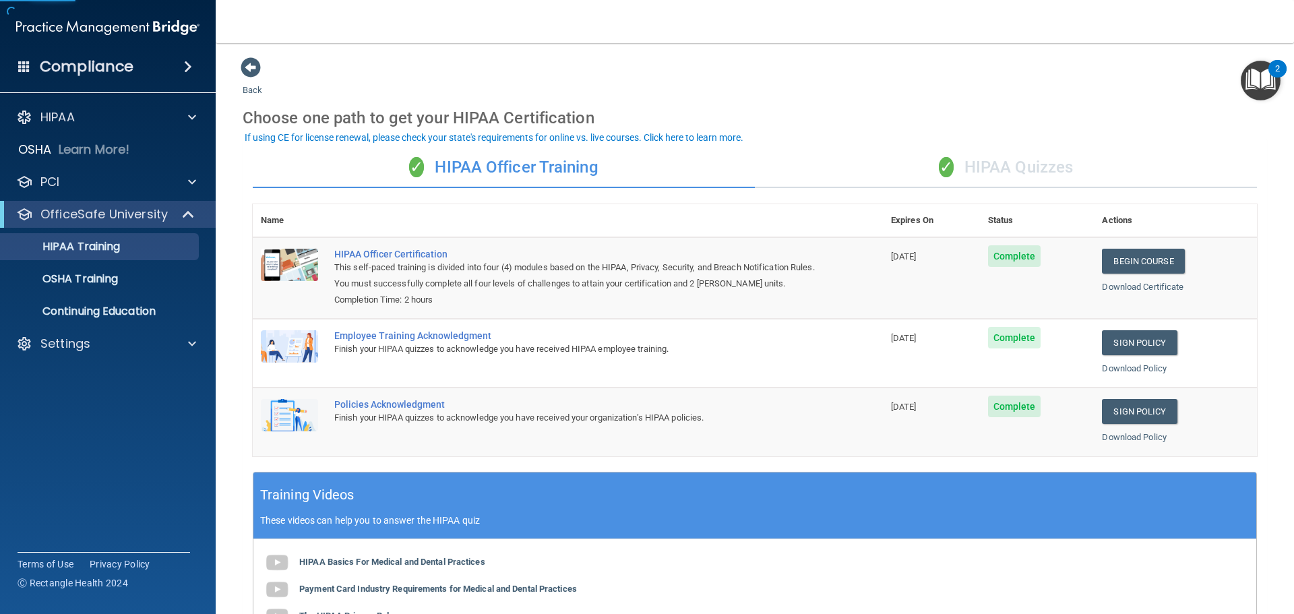
click at [1001, 160] on div "✓ HIPAA Quizzes" at bounding box center [1006, 168] width 502 height 40
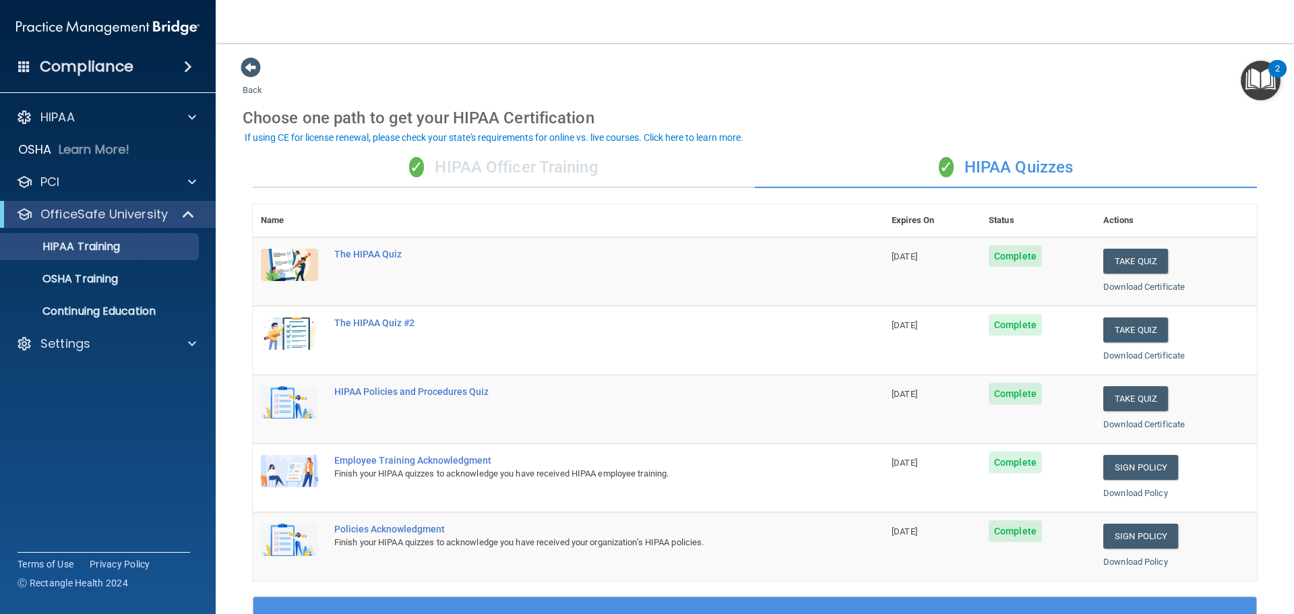
click at [1001, 162] on div "✓ HIPAA Quizzes" at bounding box center [1006, 168] width 502 height 40
click at [547, 175] on div "✓ HIPAA Officer Training" at bounding box center [504, 168] width 502 height 40
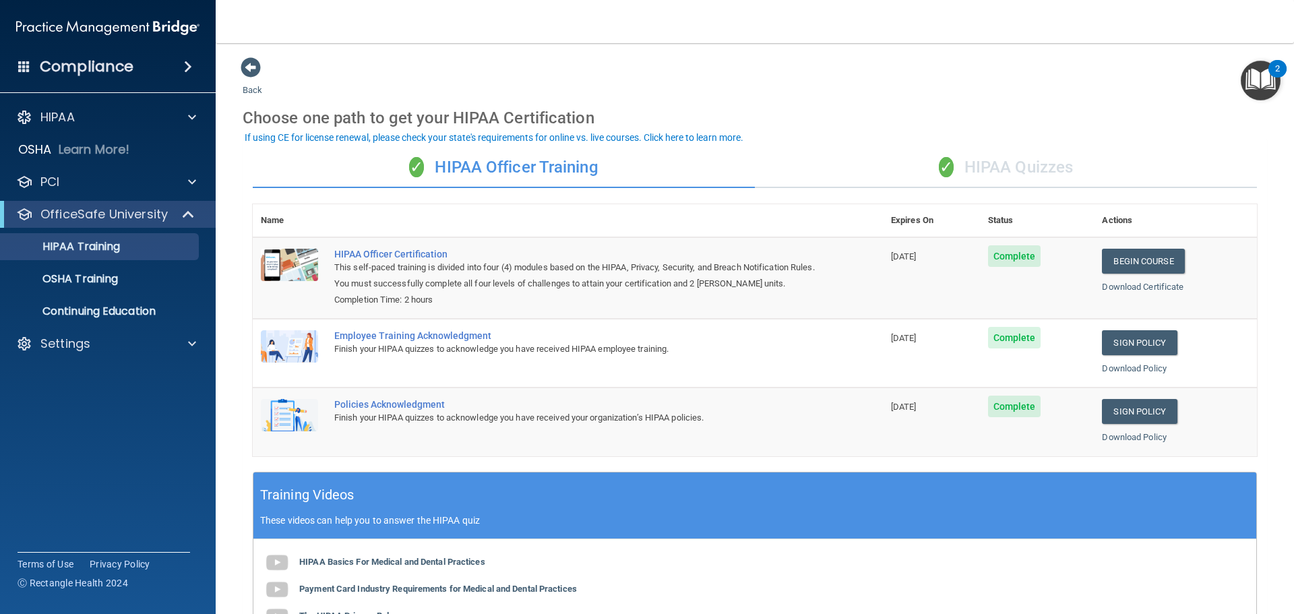
click at [986, 161] on div "✓ HIPAA Quizzes" at bounding box center [1006, 168] width 502 height 40
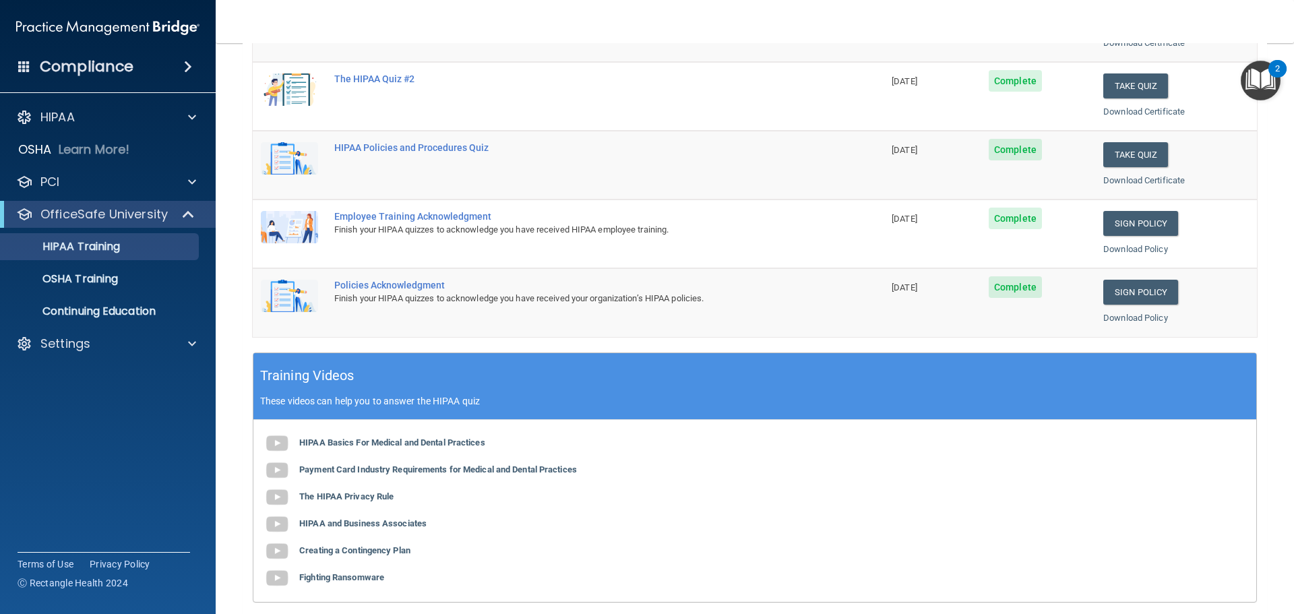
scroll to position [337, 0]
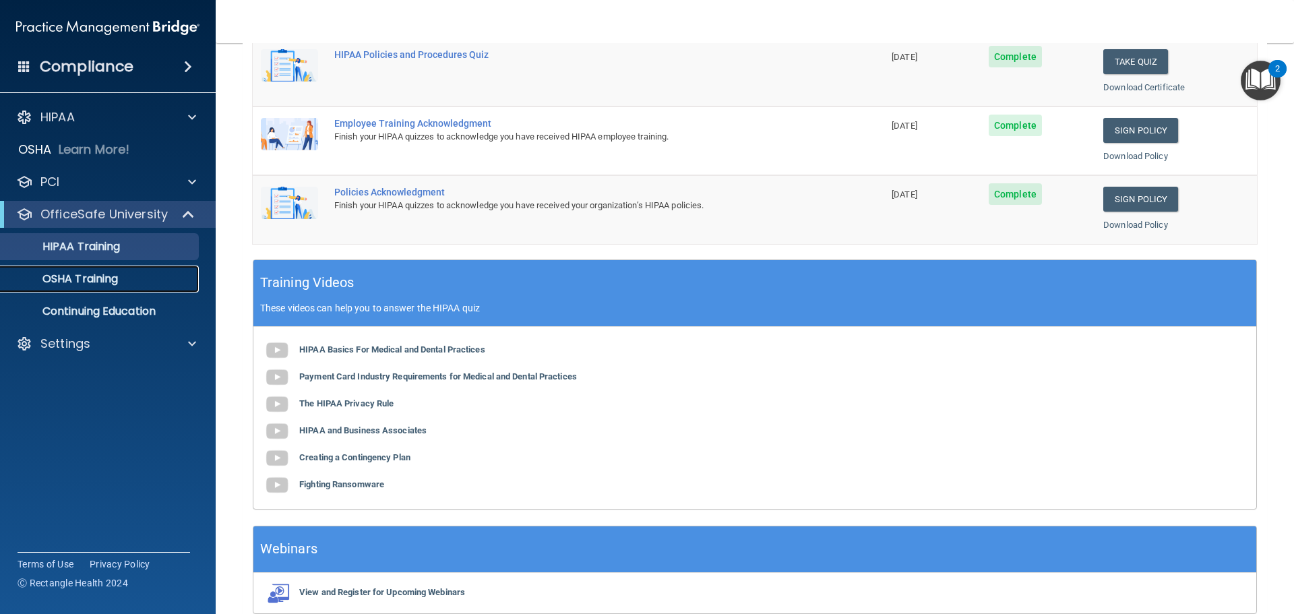
drag, startPoint x: 98, startPoint y: 280, endPoint x: 190, endPoint y: 295, distance: 92.8
click at [99, 280] on p "OSHA Training" at bounding box center [63, 278] width 109 height 13
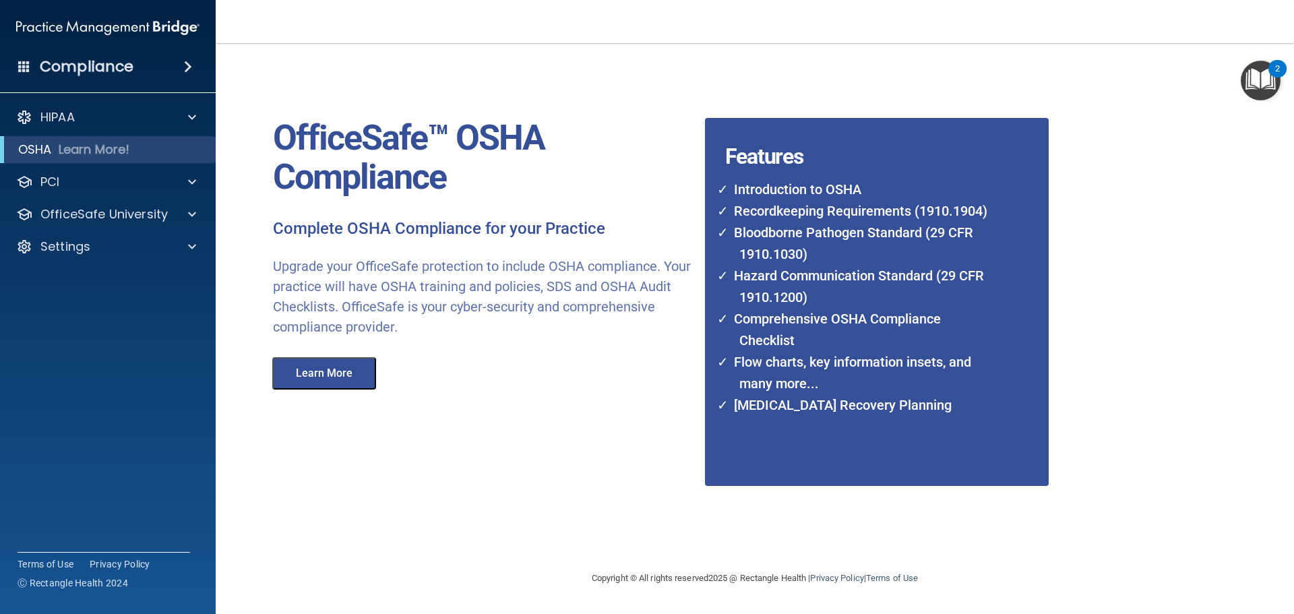
click at [326, 368] on button "Learn More" at bounding box center [324, 373] width 104 height 32
click at [142, 220] on p "OfficeSafe University" at bounding box center [103, 214] width 127 height 16
click at [113, 280] on p "OSHA Training" at bounding box center [63, 278] width 109 height 13
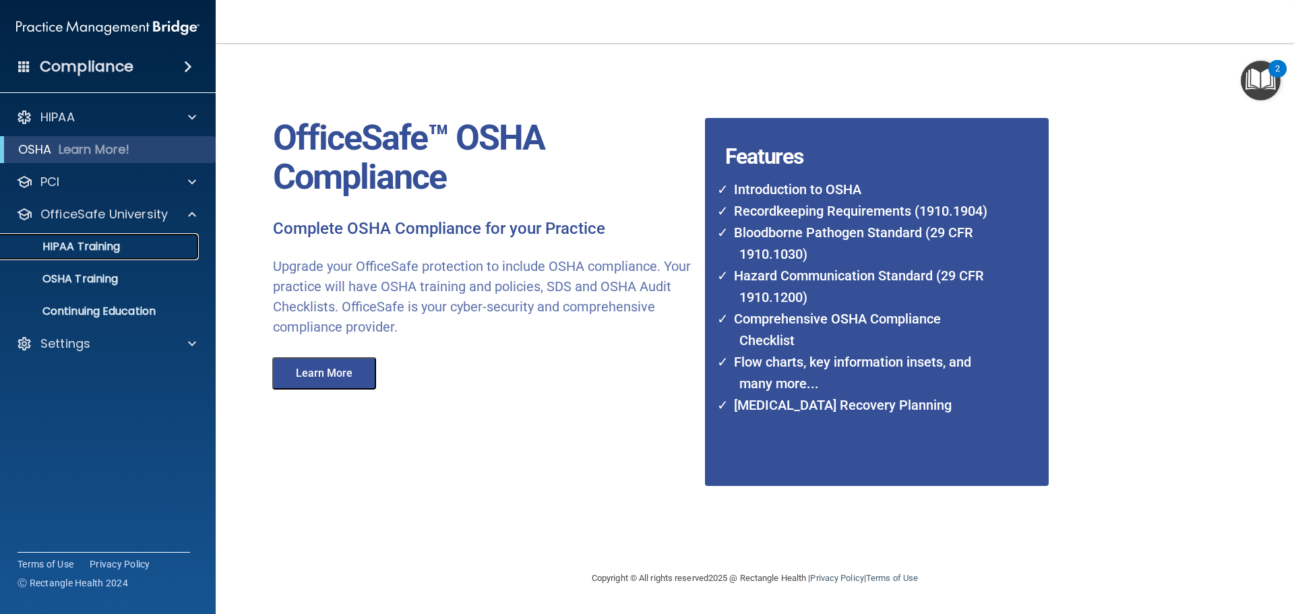
click at [119, 247] on p "HIPAA Training" at bounding box center [64, 246] width 111 height 13
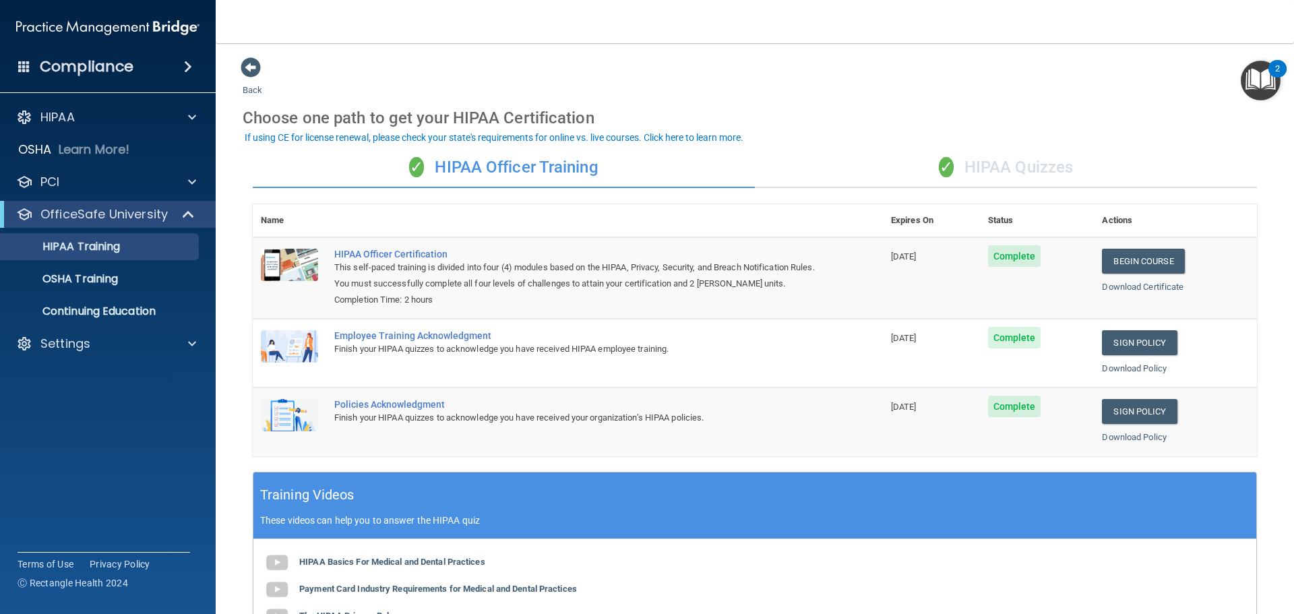
click at [1009, 167] on div "✓ HIPAA Quizzes" at bounding box center [1006, 168] width 502 height 40
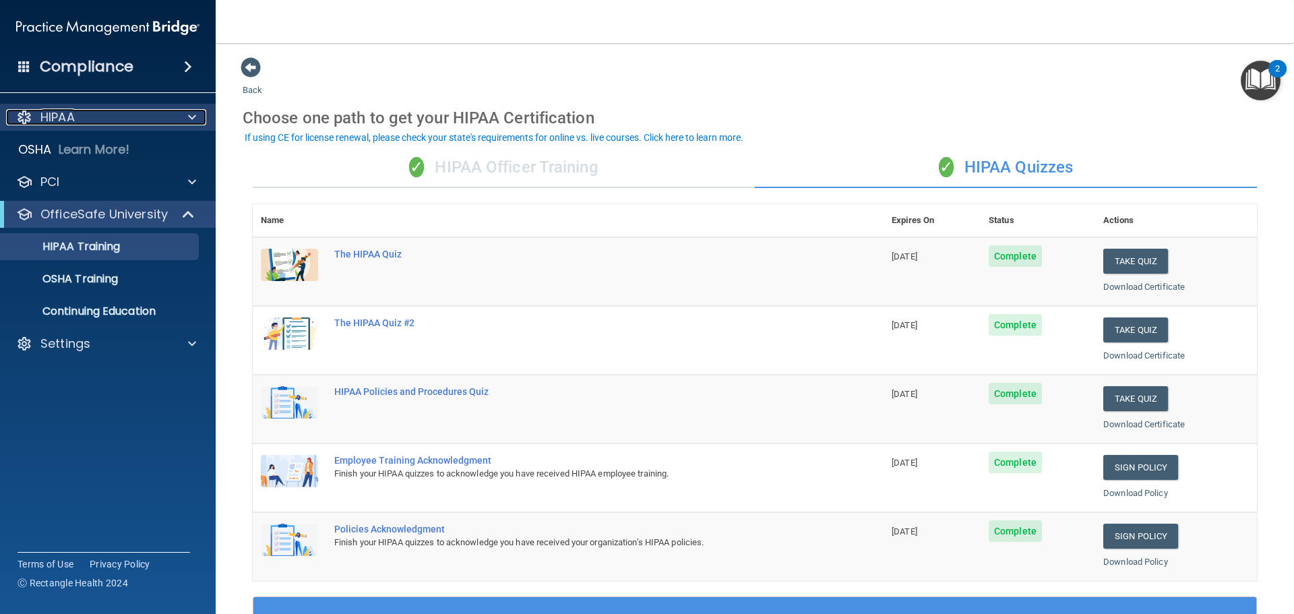
click at [133, 119] on div "HIPAA" at bounding box center [89, 117] width 167 height 16
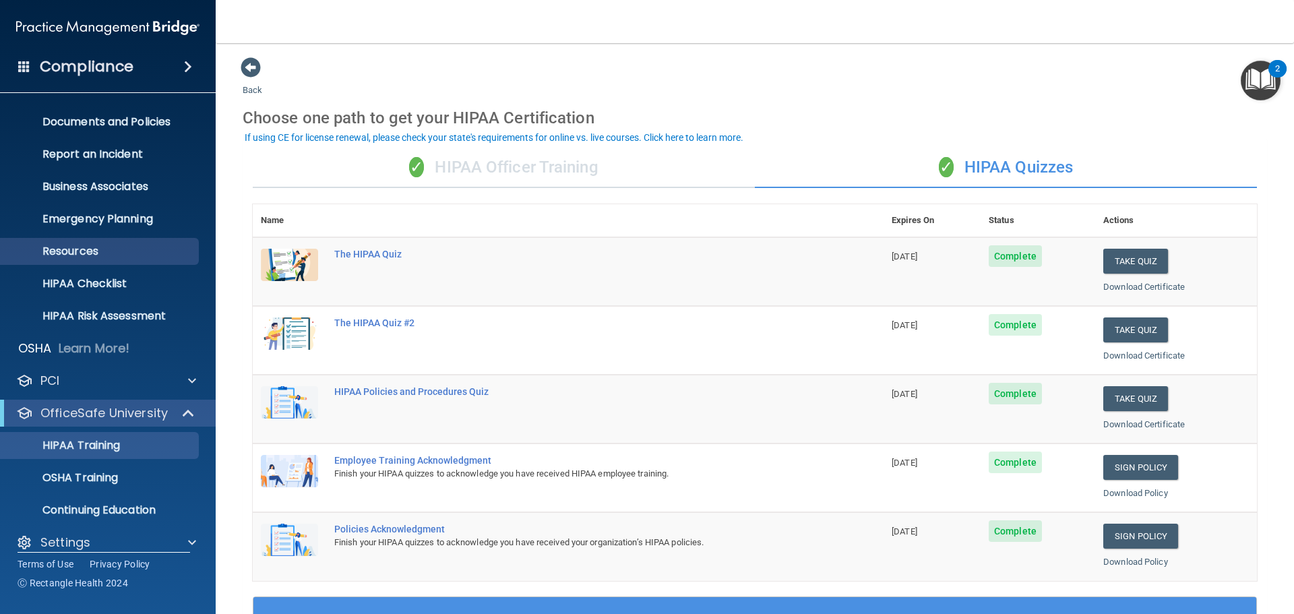
scroll to position [42, 0]
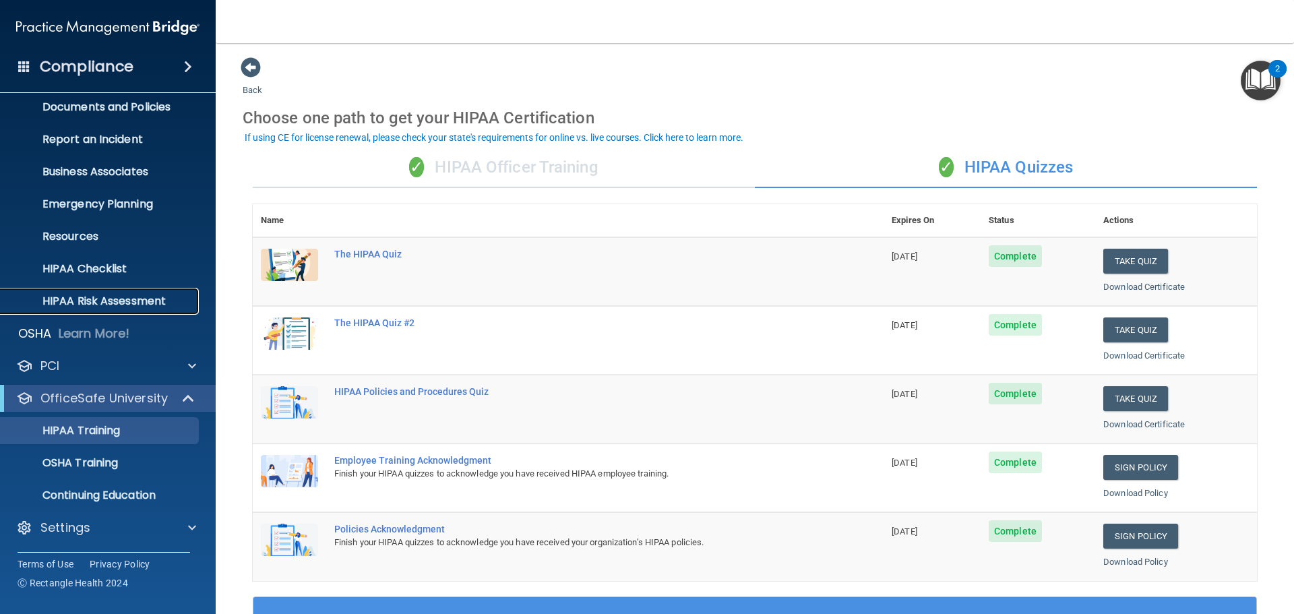
click at [130, 302] on p "HIPAA Risk Assessment" at bounding box center [101, 300] width 184 height 13
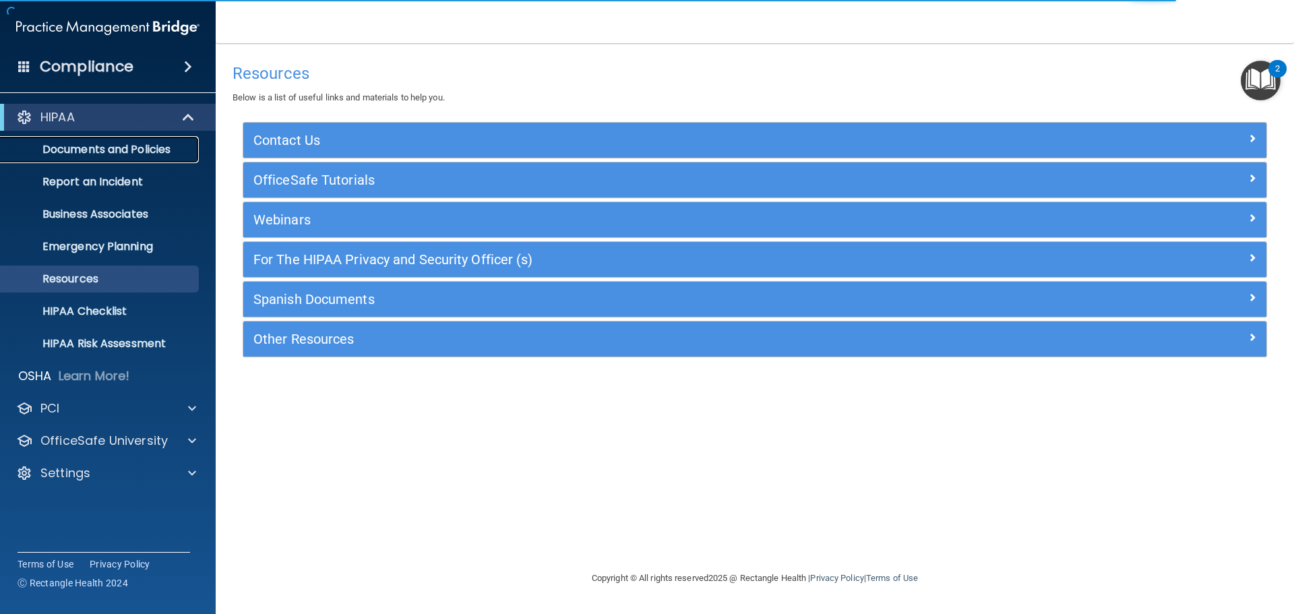
click at [99, 154] on p "Documents and Policies" at bounding box center [101, 149] width 184 height 13
